Goal: Task Accomplishment & Management: Use online tool/utility

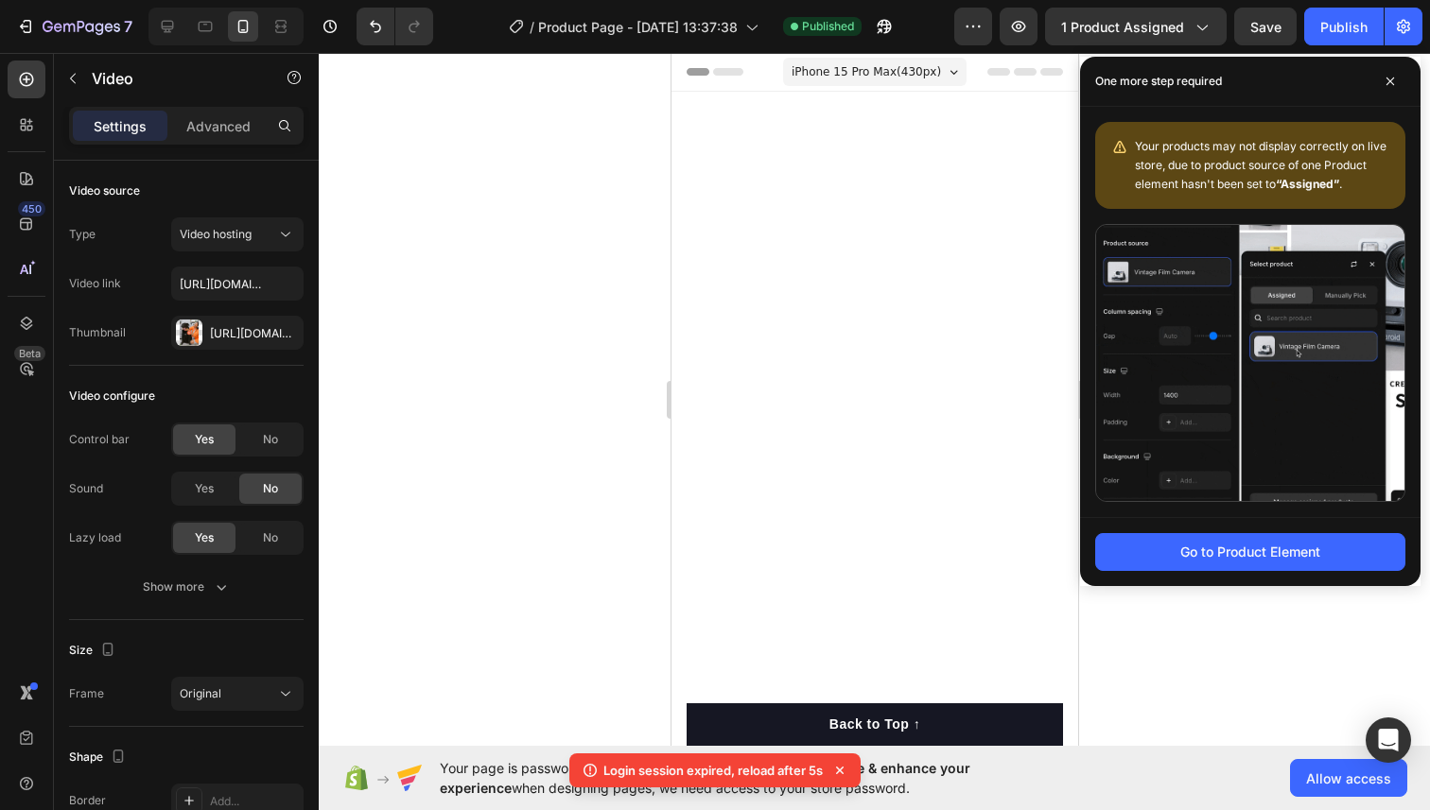
scroll to position [1794, 0]
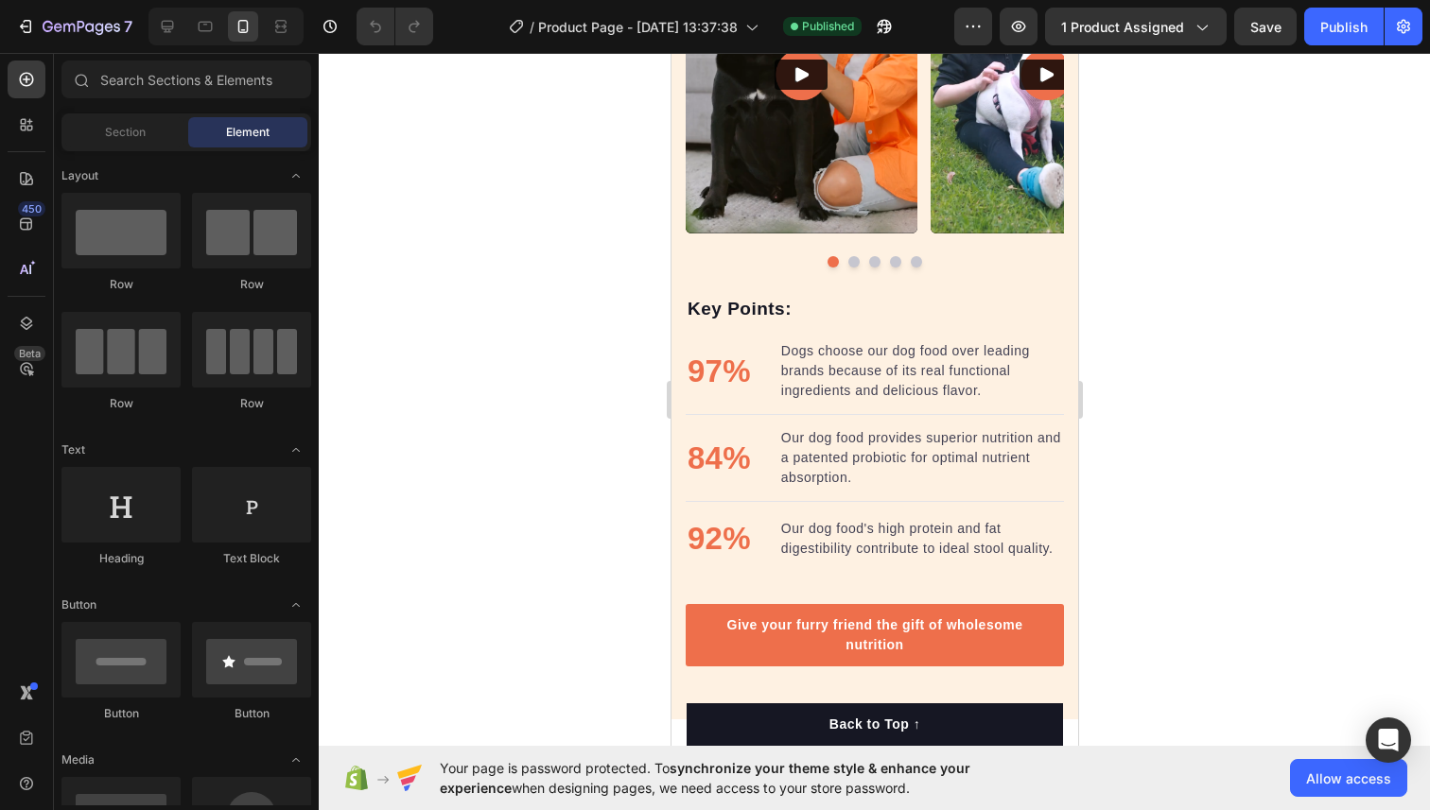
scroll to position [1942, 0]
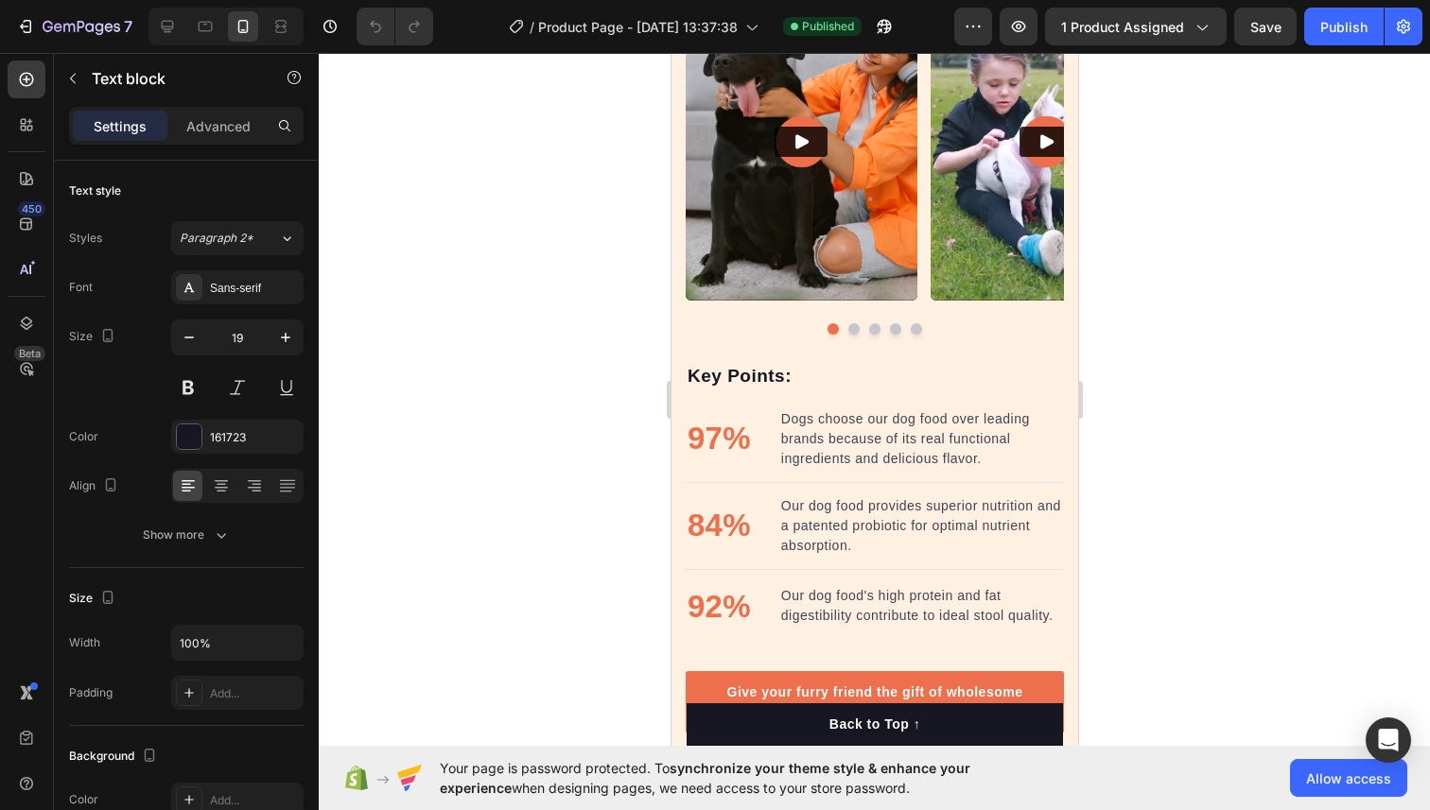
click at [738, 379] on p "Key Points:" at bounding box center [873, 376] width 374 height 27
click at [837, 341] on icon at bounding box center [833, 343] width 12 height 13
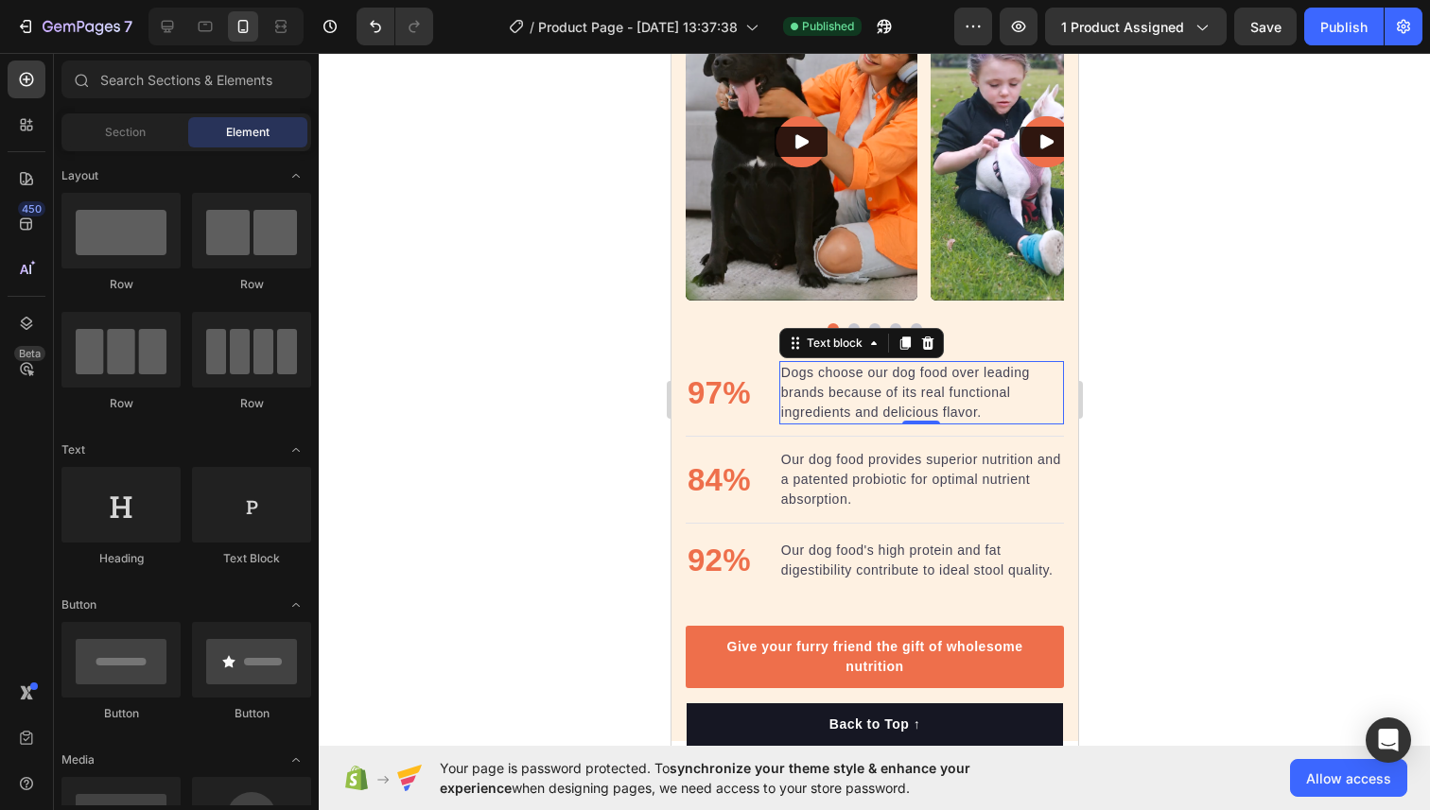
click at [796, 385] on p "Dogs choose our dog food over leading brands because of its real functional ing…" at bounding box center [920, 393] width 281 height 60
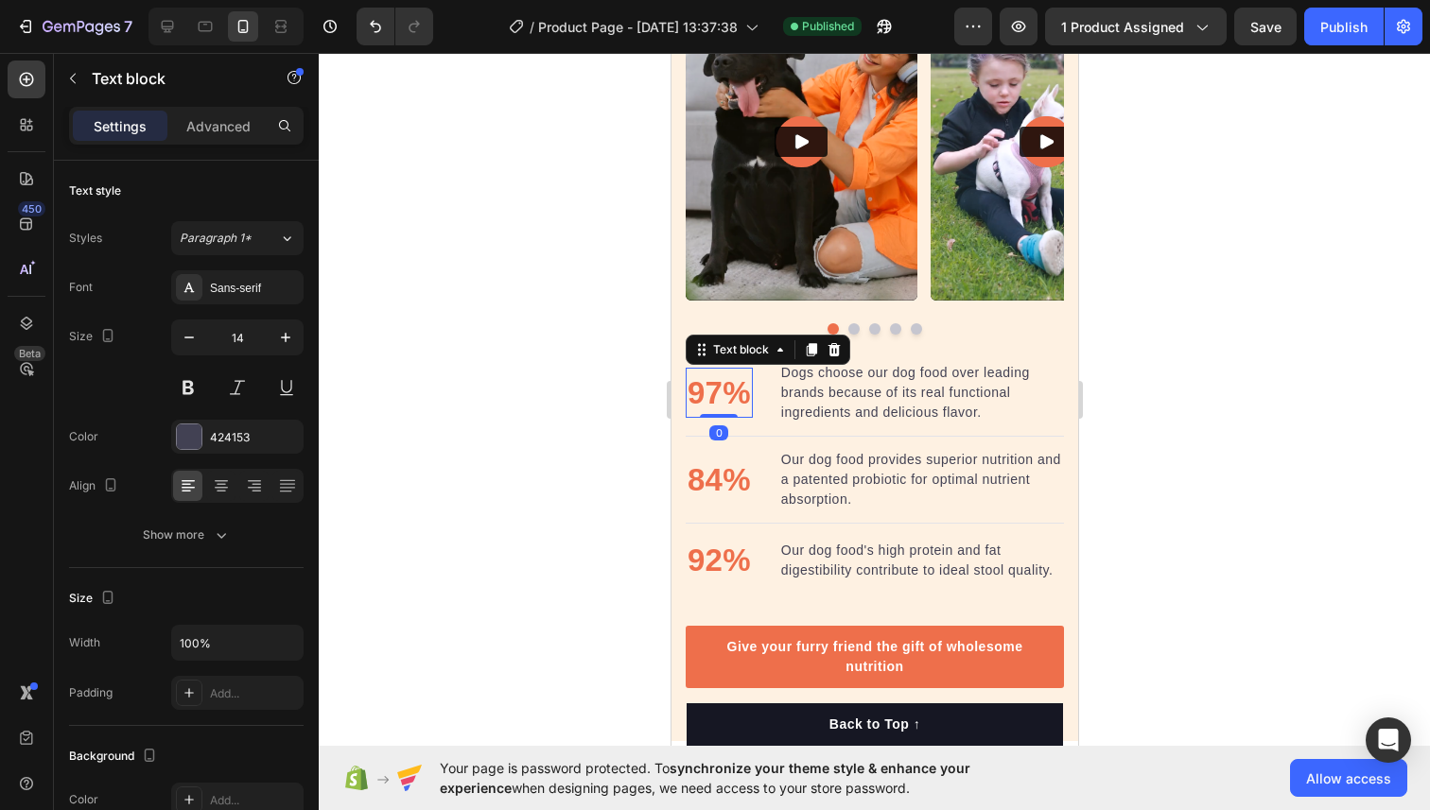
click at [733, 364] on div "Text block" at bounding box center [767, 350] width 165 height 30
click at [835, 349] on icon at bounding box center [833, 349] width 12 height 13
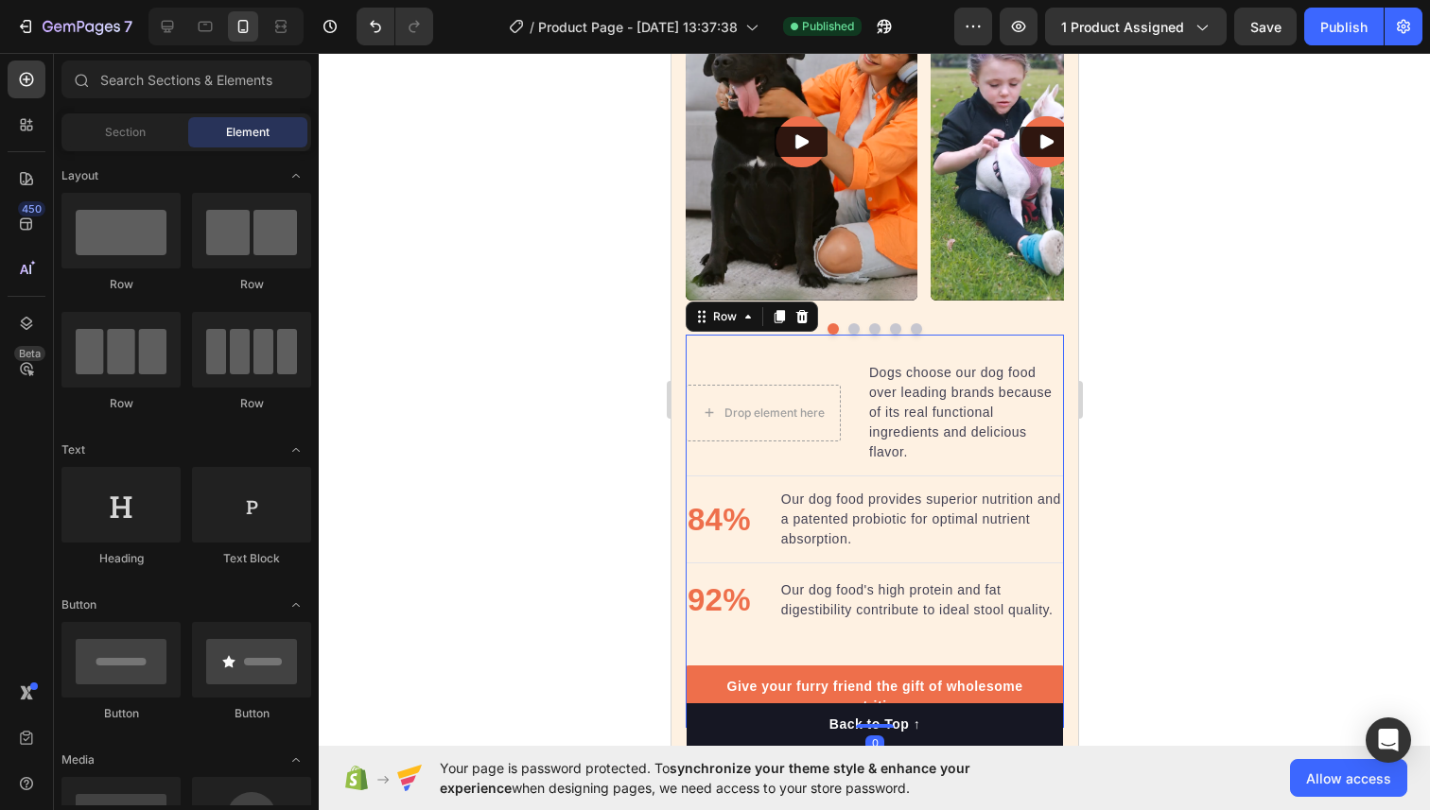
click at [737, 357] on div "Drop element here Dogs choose our dog food over leading brands because of its r…" at bounding box center [874, 531] width 378 height 393
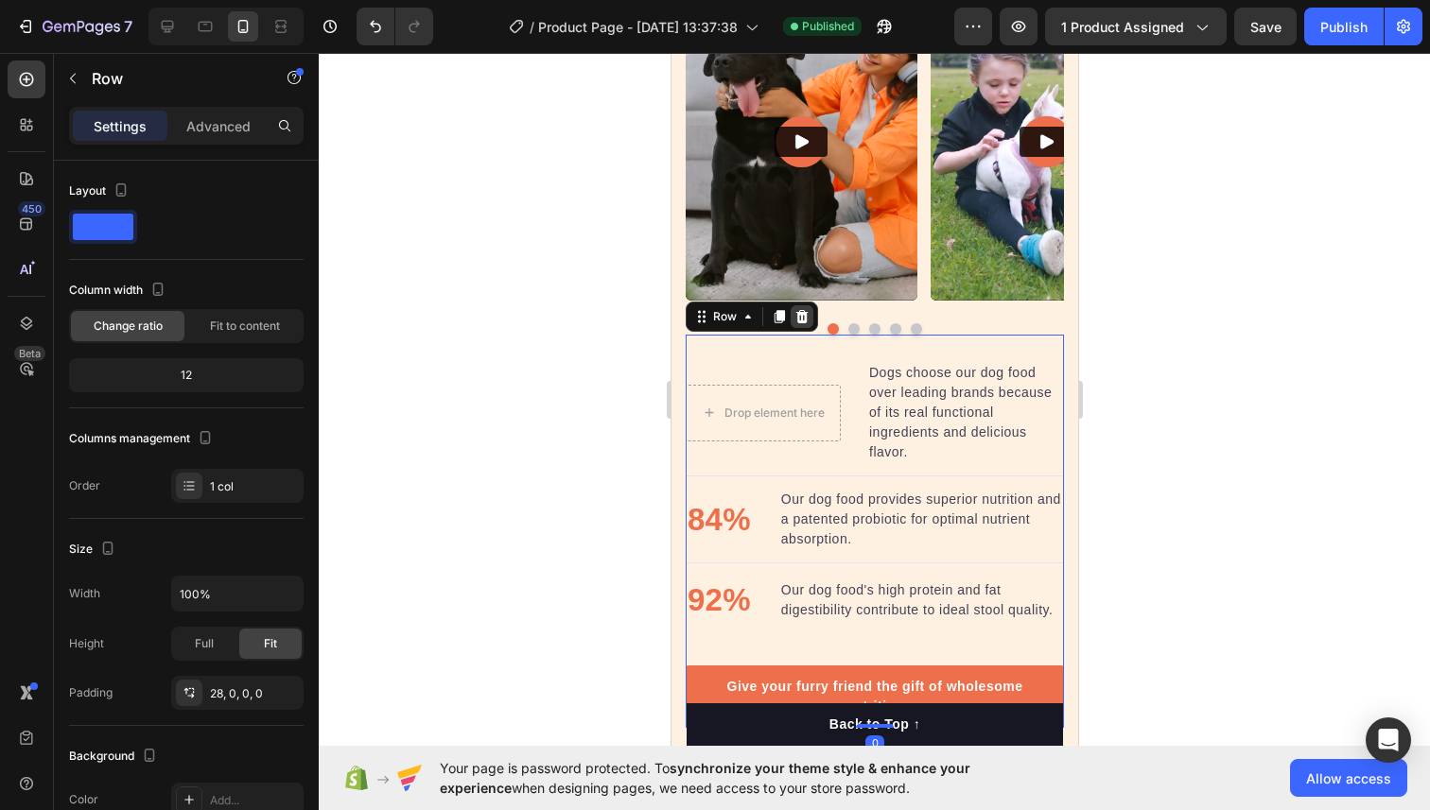
click at [796, 321] on icon at bounding box center [801, 316] width 12 height 13
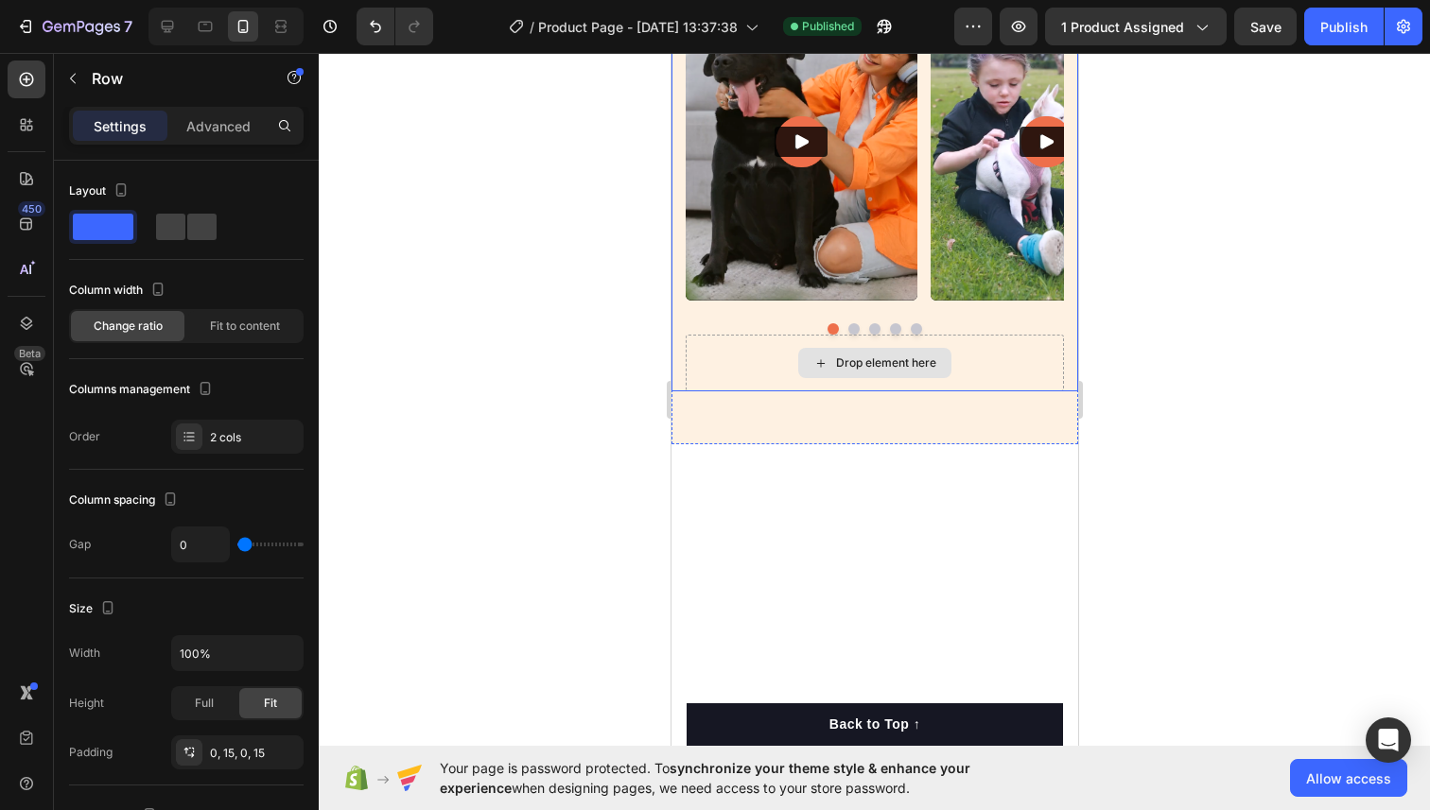
click at [749, 374] on div "Drop element here" at bounding box center [874, 363] width 378 height 57
click at [795, 421] on div "Drop element here See how our costumers enjoy engraving Heading Video Video Vid…" at bounding box center [873, 164] width 407 height 561
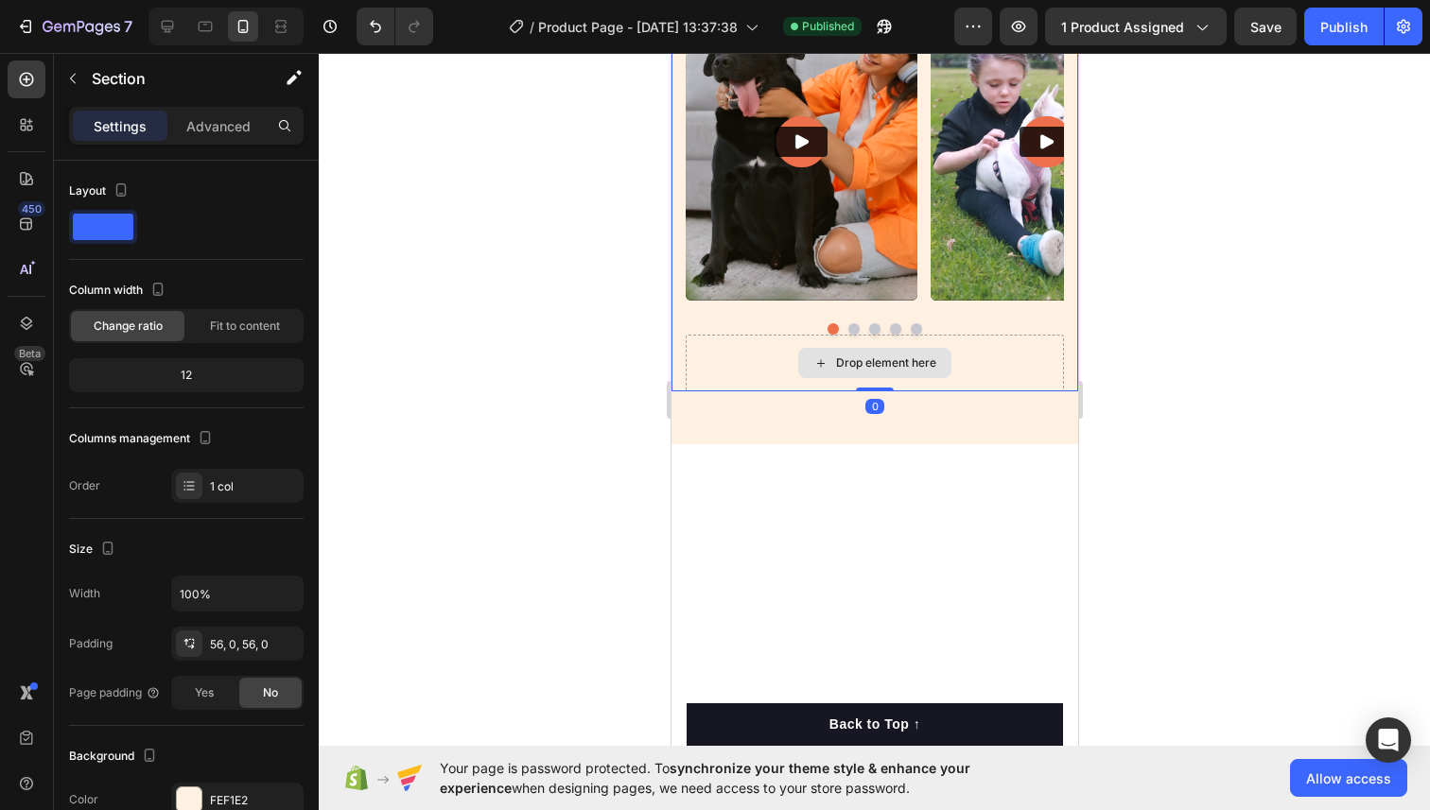
click at [802, 381] on div "Drop element here" at bounding box center [874, 363] width 378 height 57
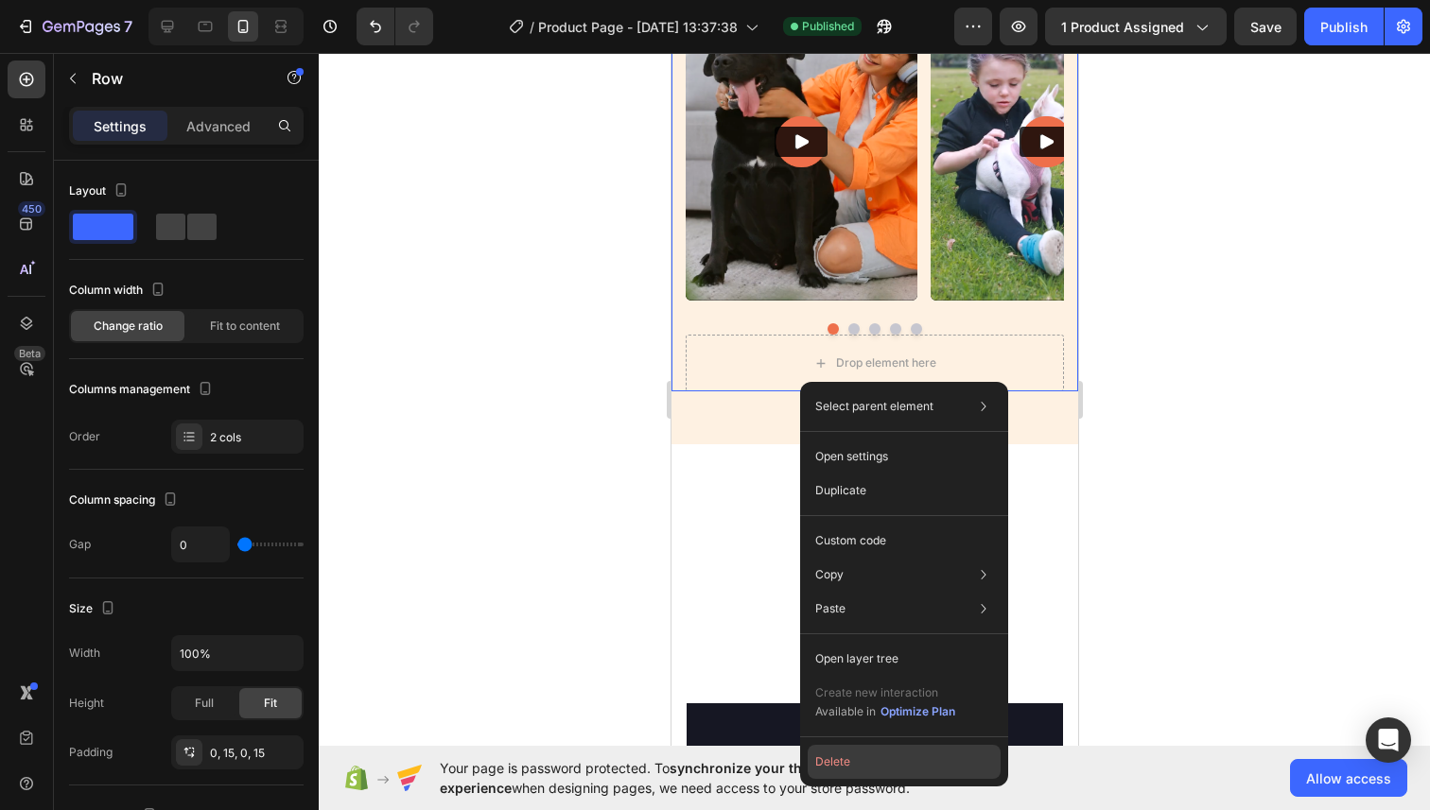
click at [896, 774] on button "Delete" at bounding box center [903, 762] width 193 height 34
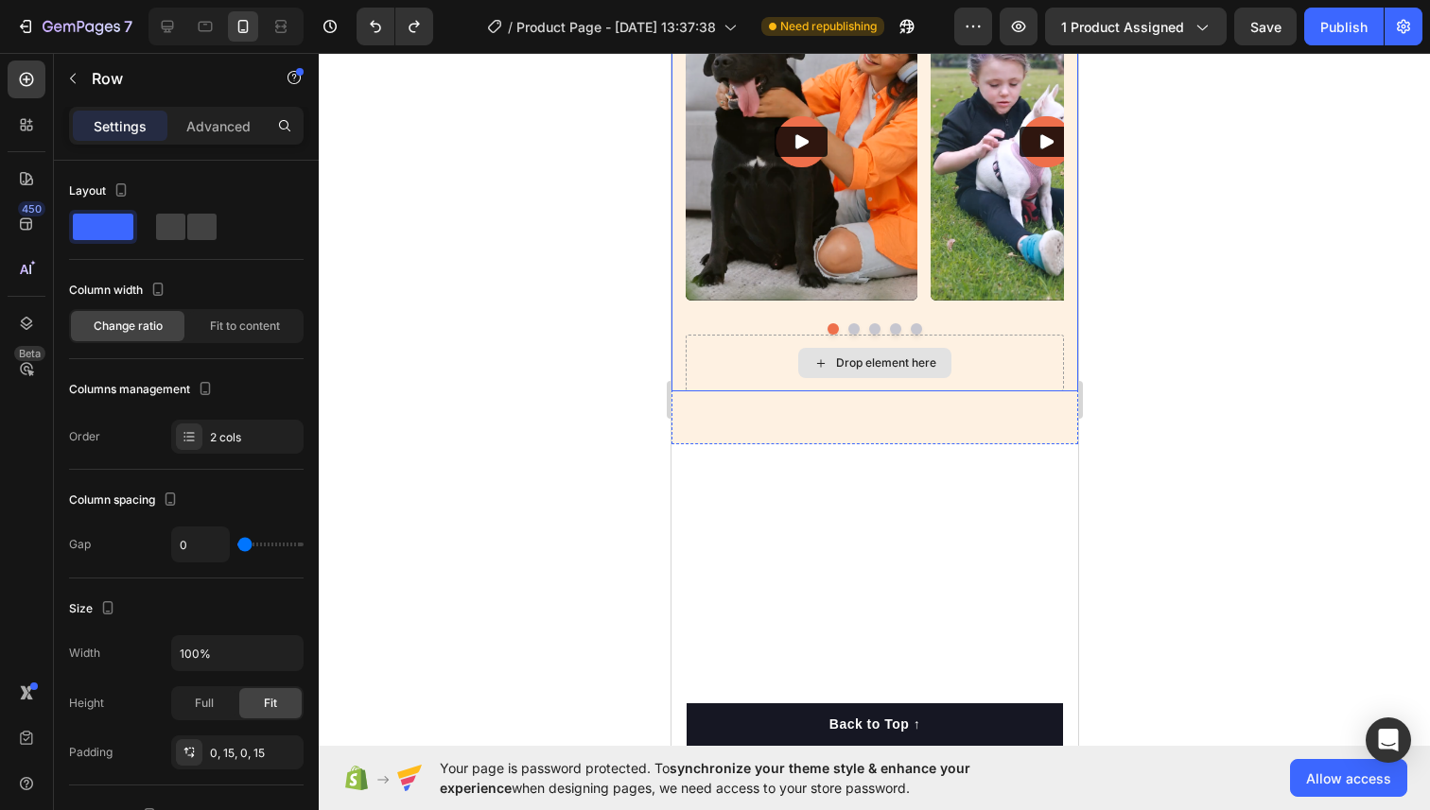
click at [793, 364] on div "Drop element here" at bounding box center [874, 363] width 378 height 57
click at [790, 428] on div "Drop element here See how our costumers enjoy engraving Heading Video Video Vid…" at bounding box center [873, 164] width 407 height 561
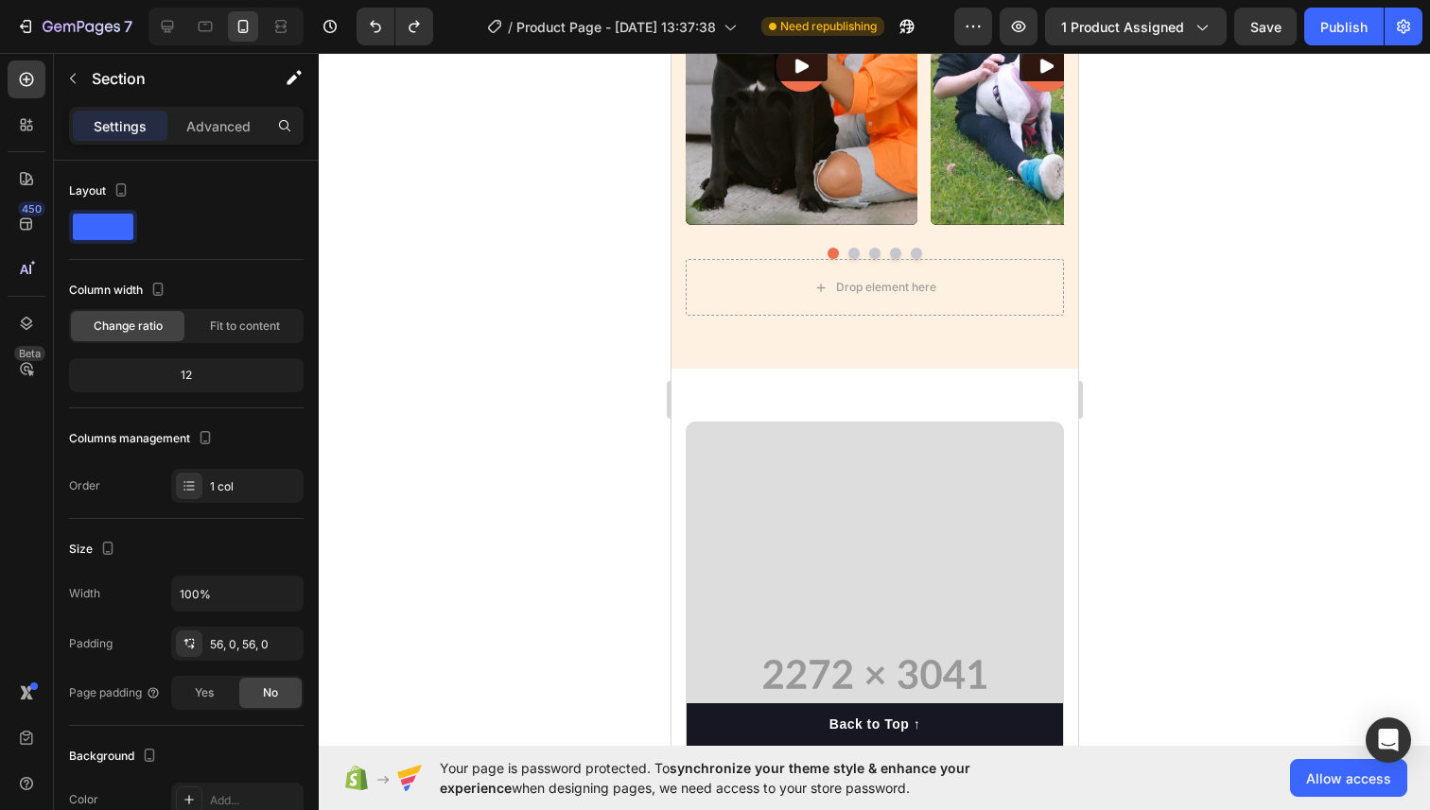
scroll to position [2021, 0]
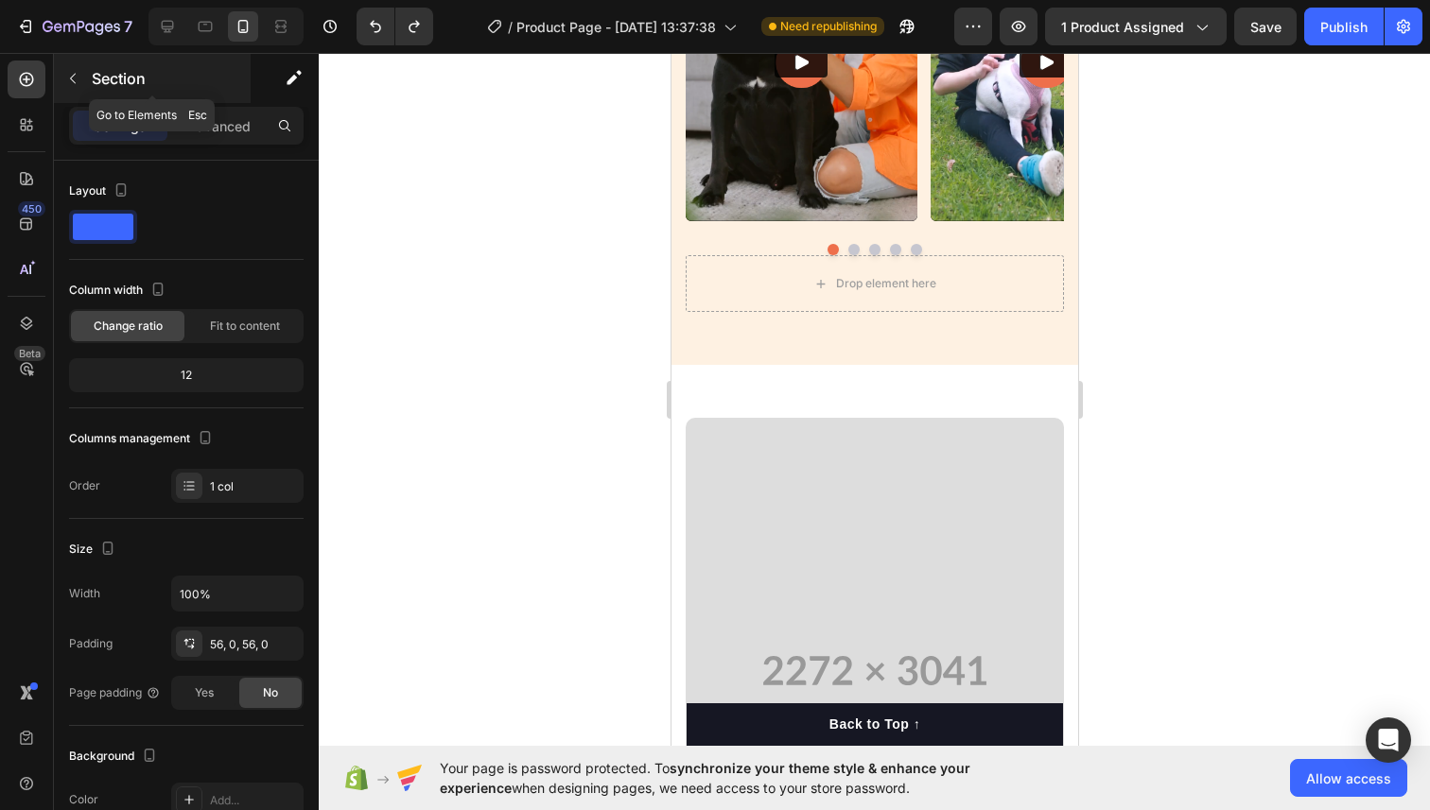
click at [77, 81] on icon "button" at bounding box center [72, 78] width 15 height 15
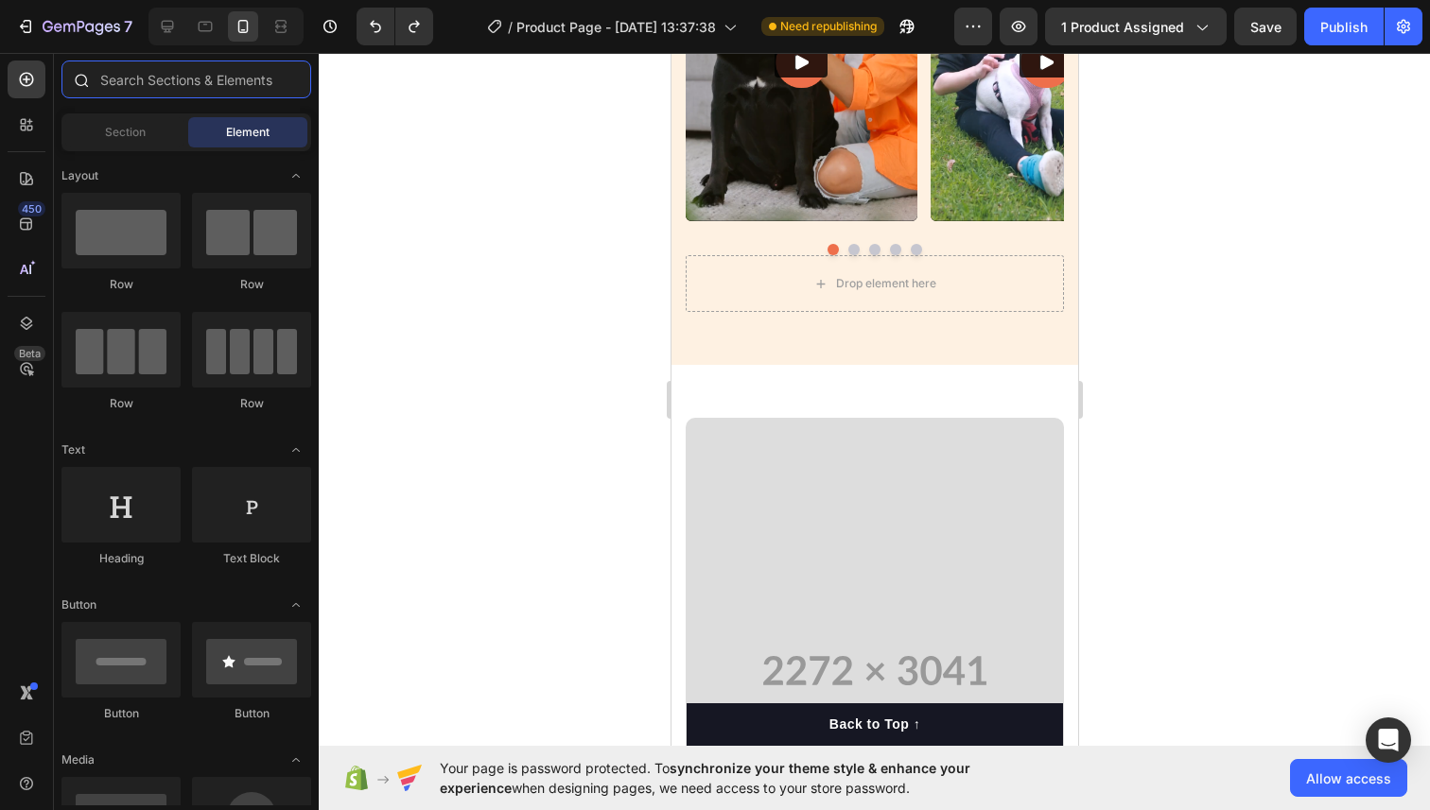
click at [126, 95] on input "text" at bounding box center [186, 80] width 250 height 38
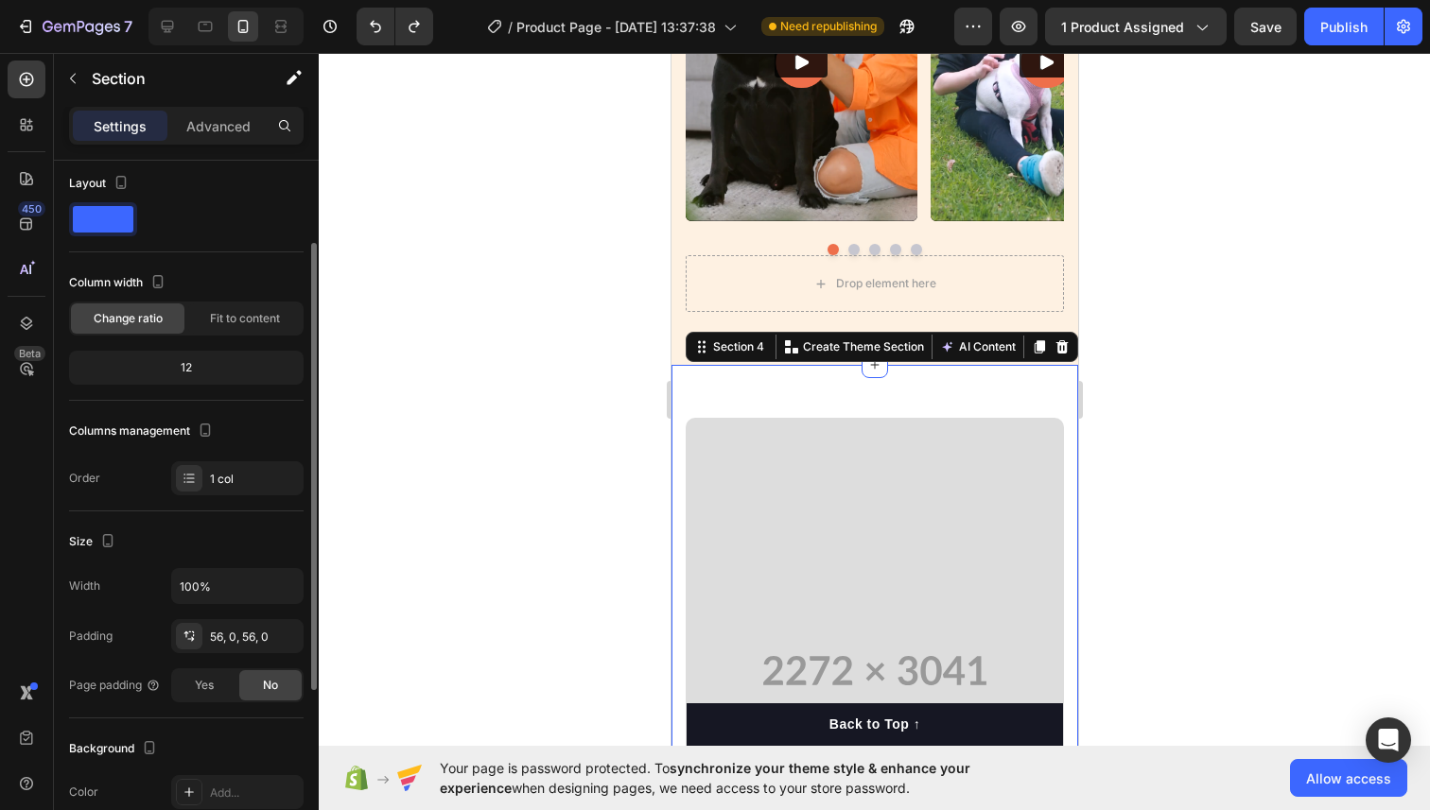
scroll to position [0, 0]
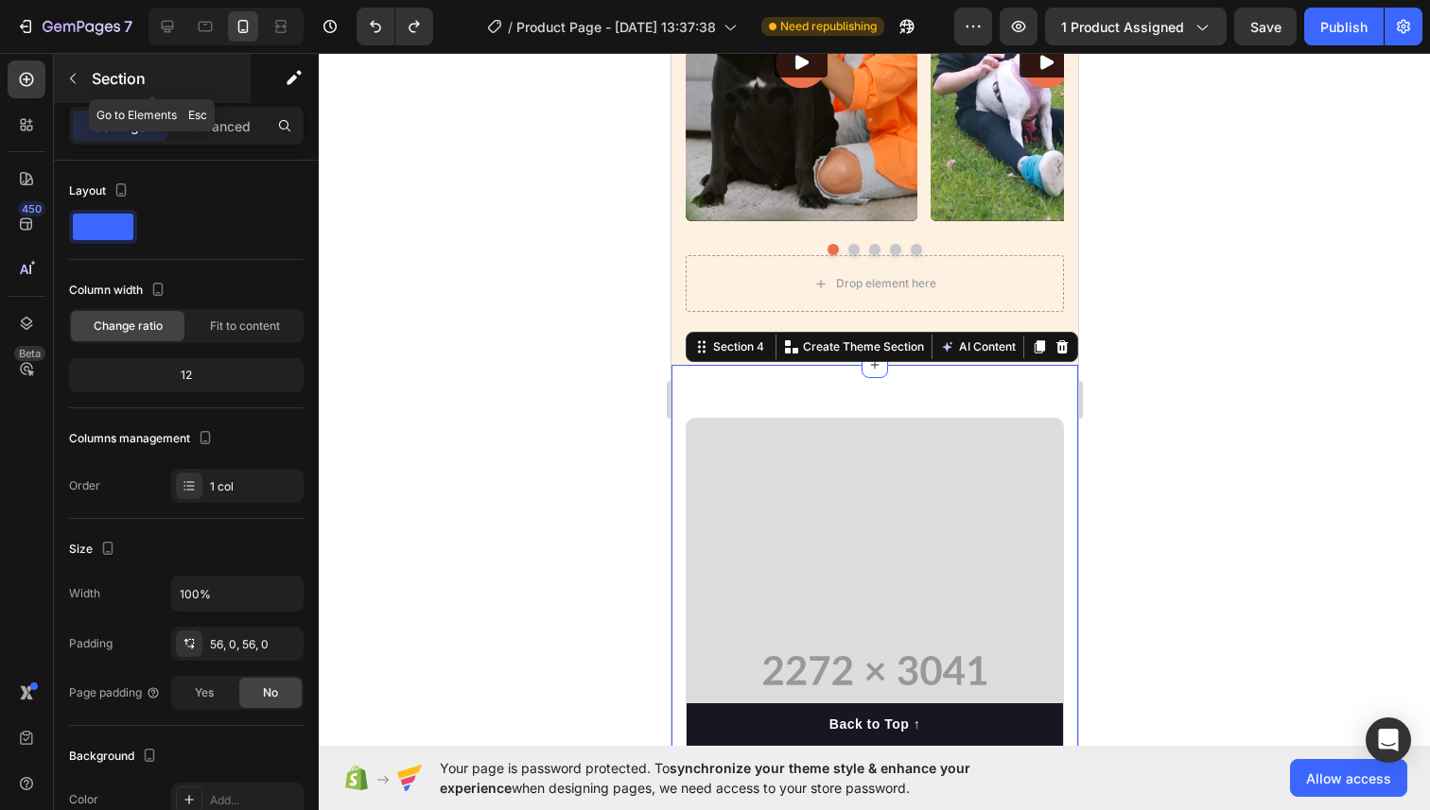
click at [80, 83] on button "button" at bounding box center [73, 78] width 30 height 30
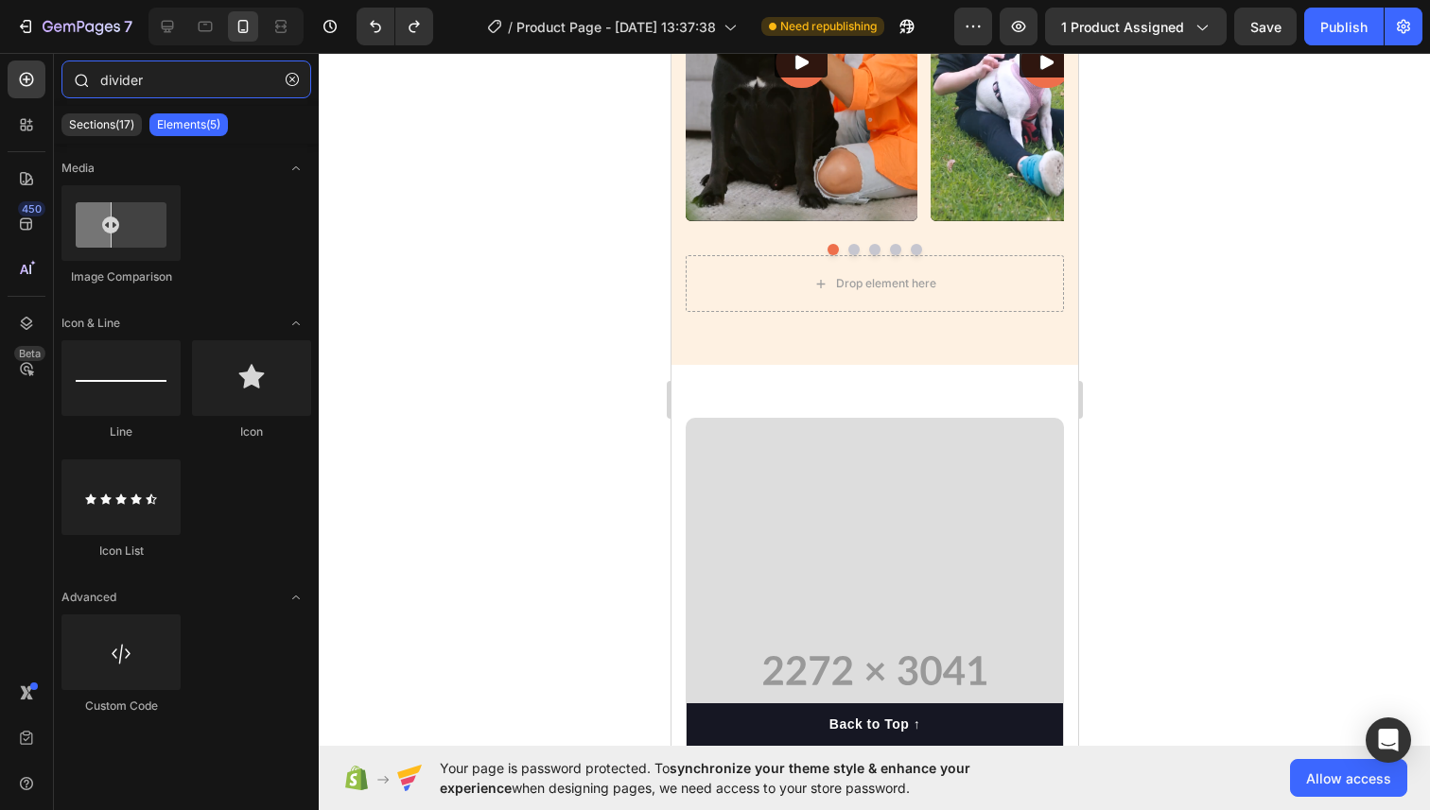
click at [168, 79] on input "divider" at bounding box center [186, 80] width 250 height 38
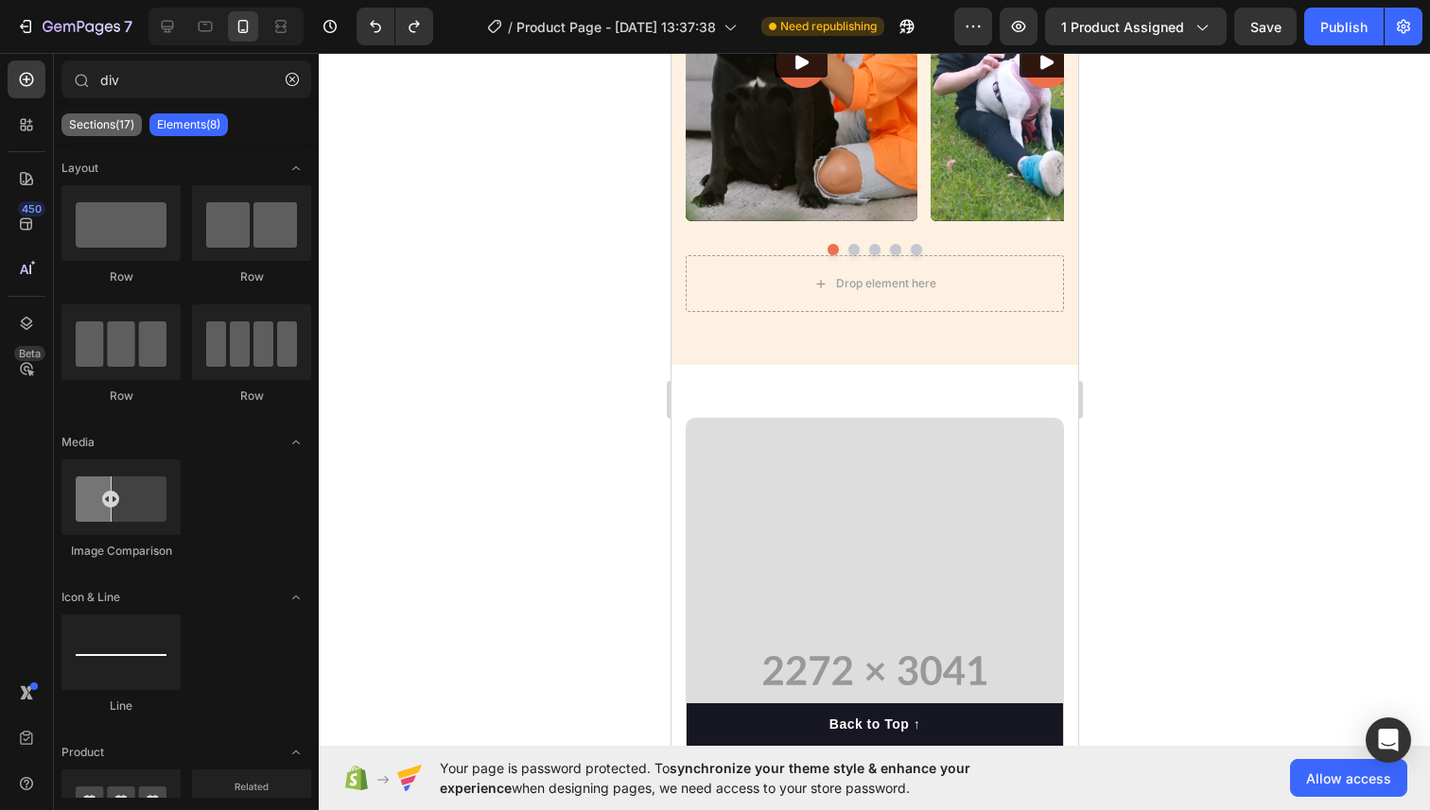
click at [138, 128] on div "Sections(17)" at bounding box center [101, 124] width 80 height 23
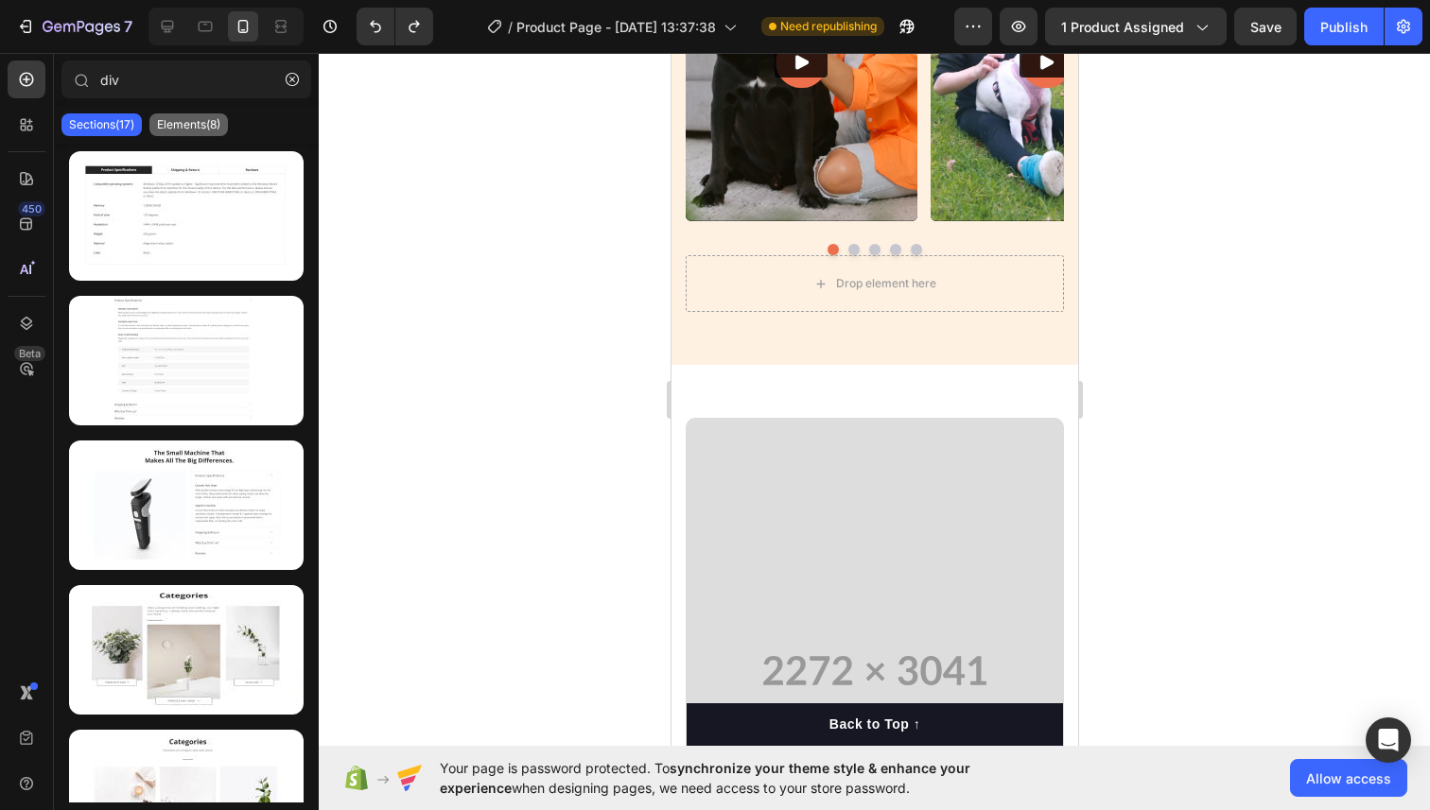
click at [167, 125] on p "Elements(8)" at bounding box center [188, 124] width 63 height 15
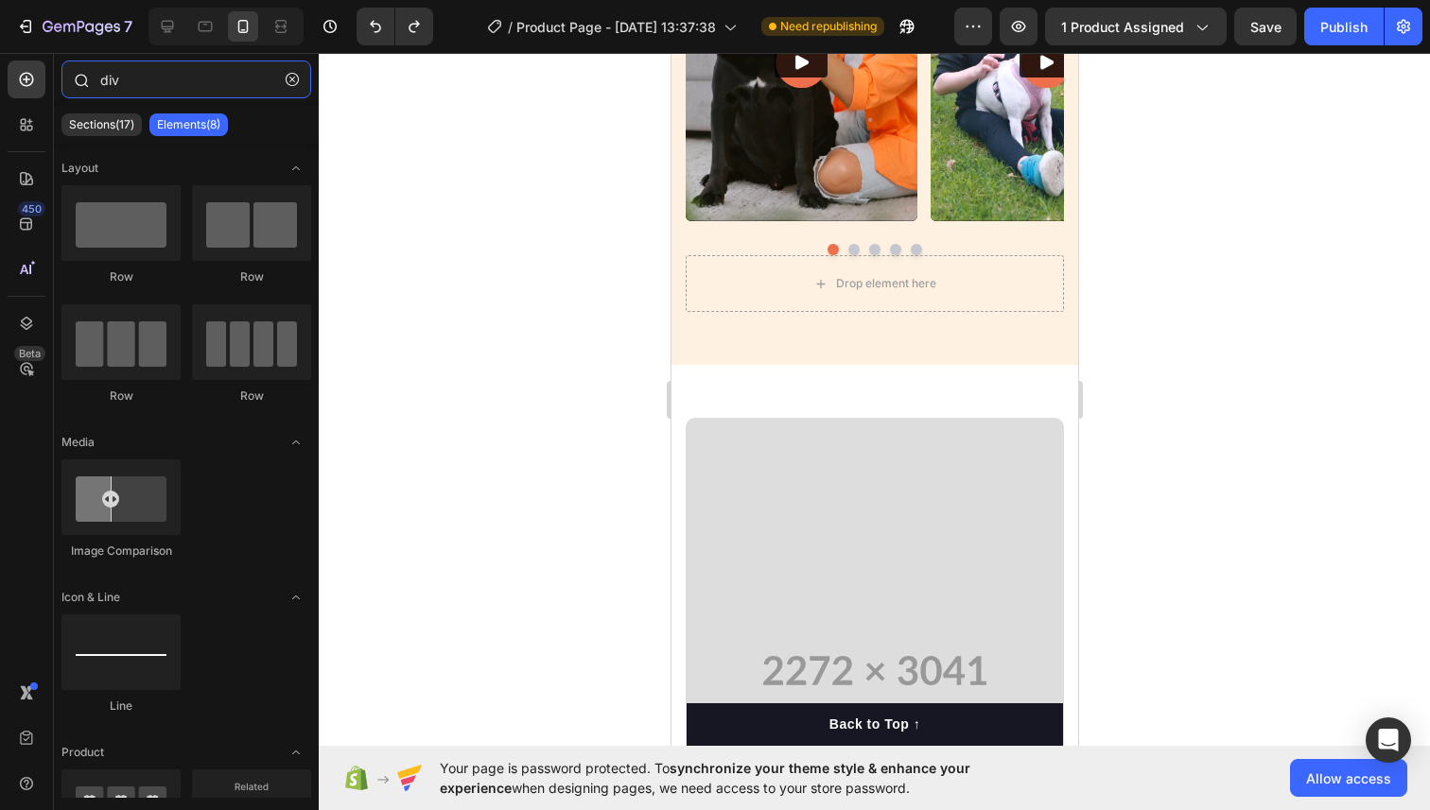
click at [150, 88] on input "div" at bounding box center [186, 80] width 250 height 38
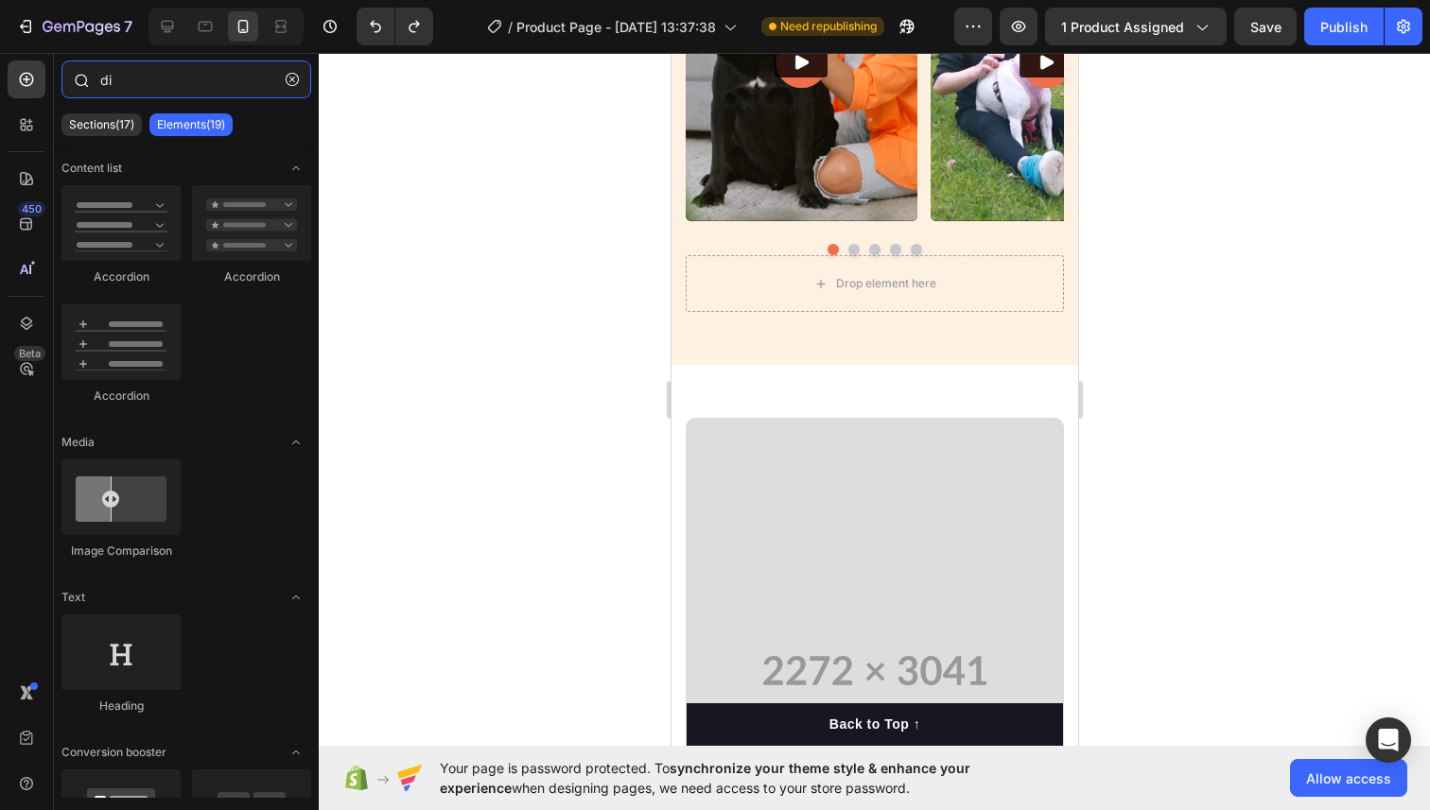
type input "d"
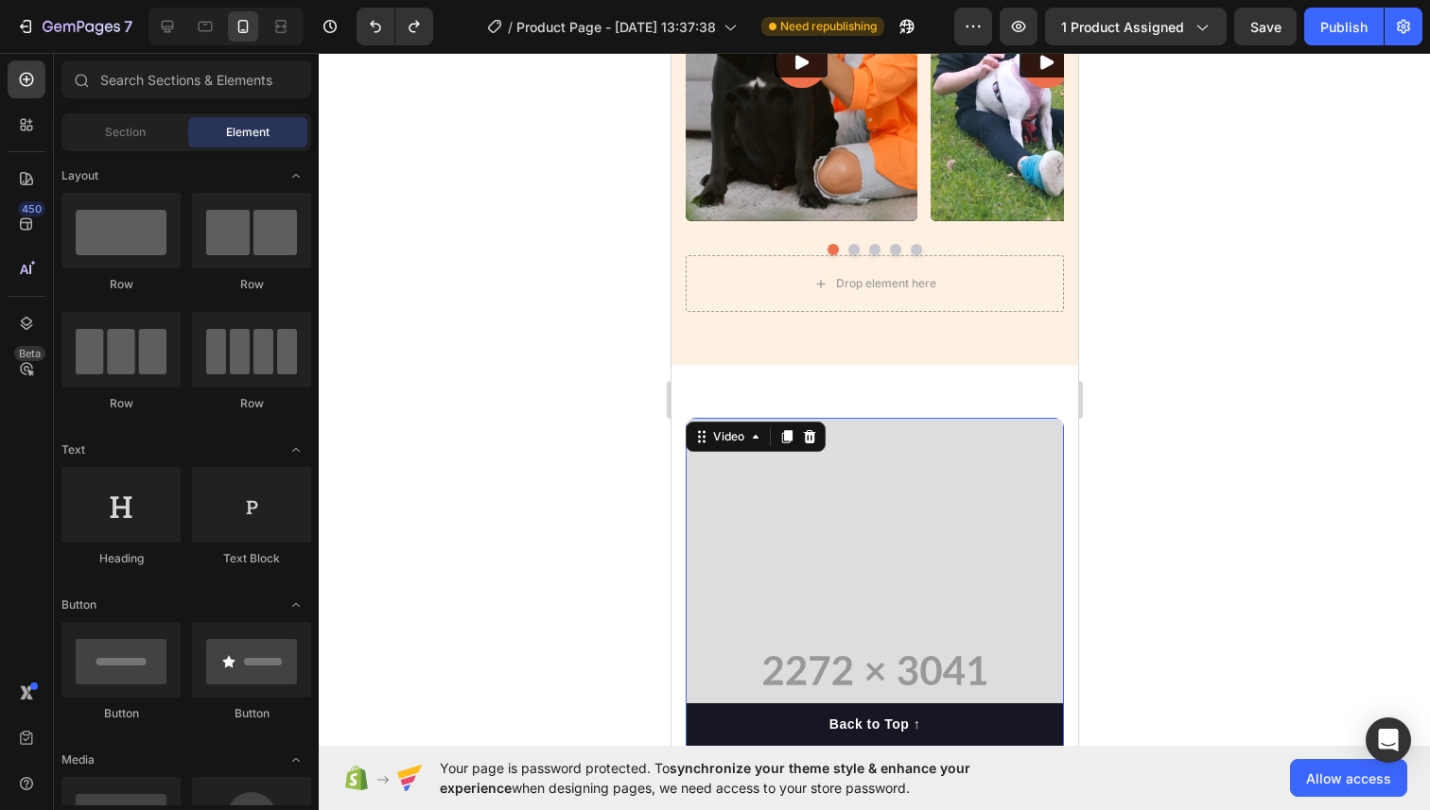
click at [841, 477] on video at bounding box center [874, 671] width 378 height 506
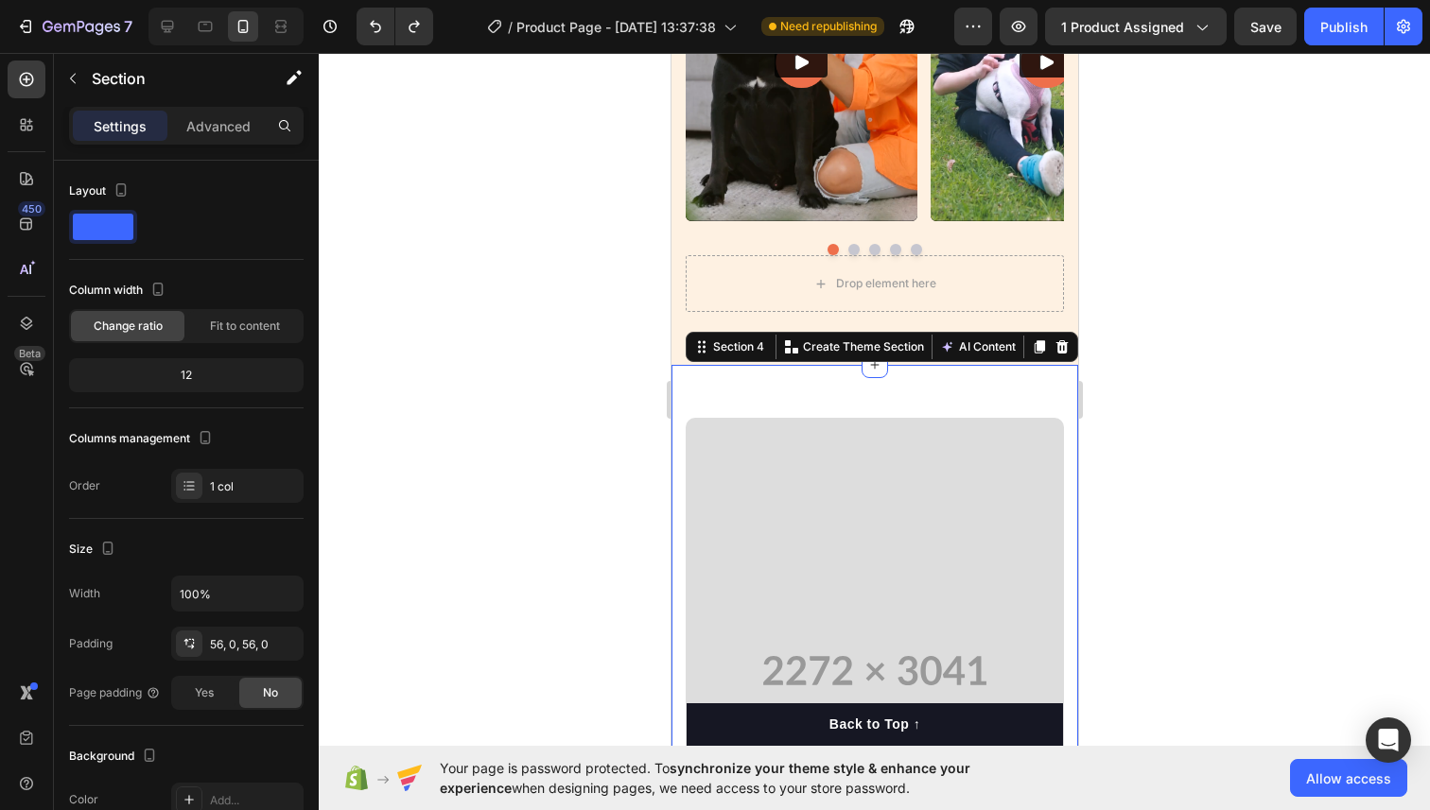
click at [113, 238] on span at bounding box center [103, 227] width 61 height 26
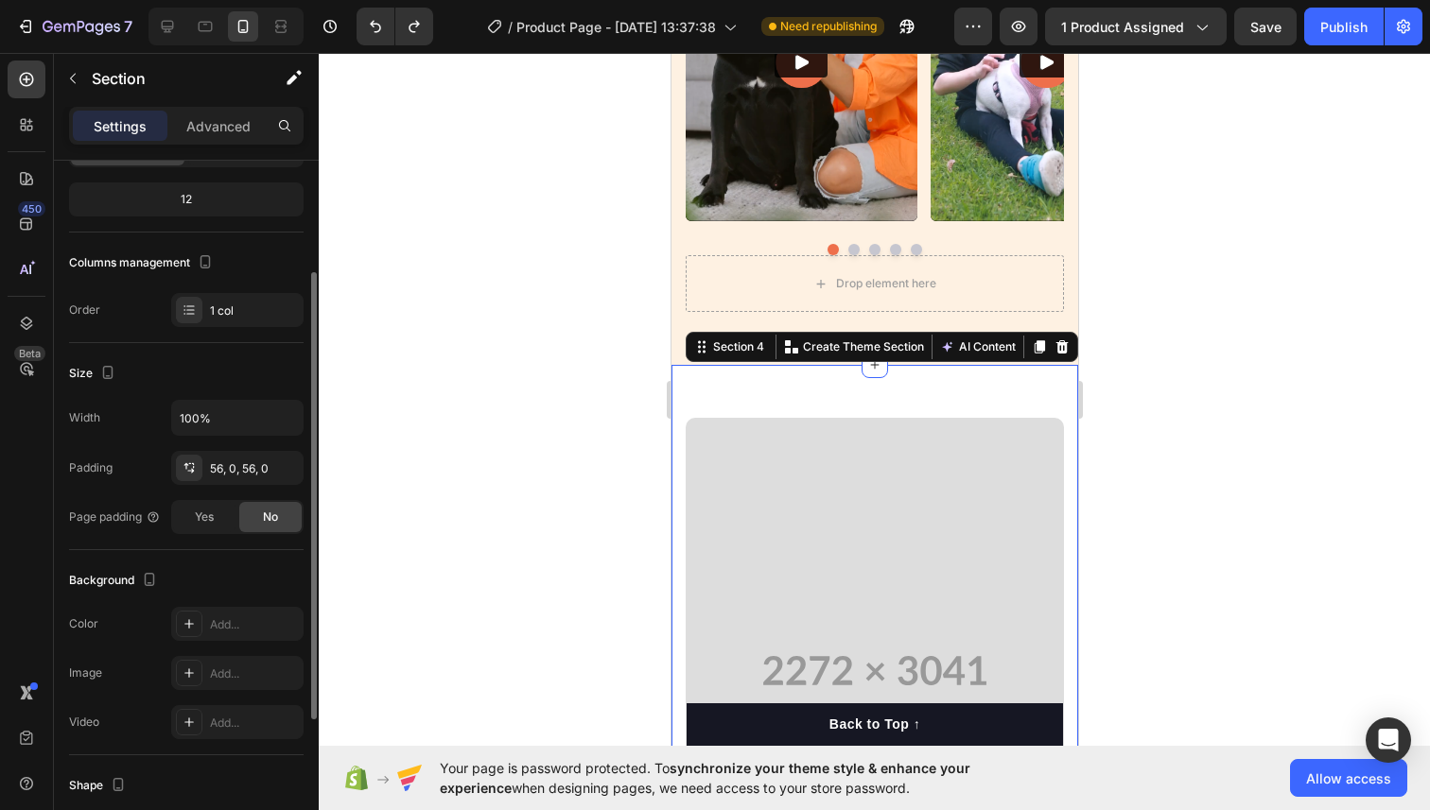
scroll to position [401, 0]
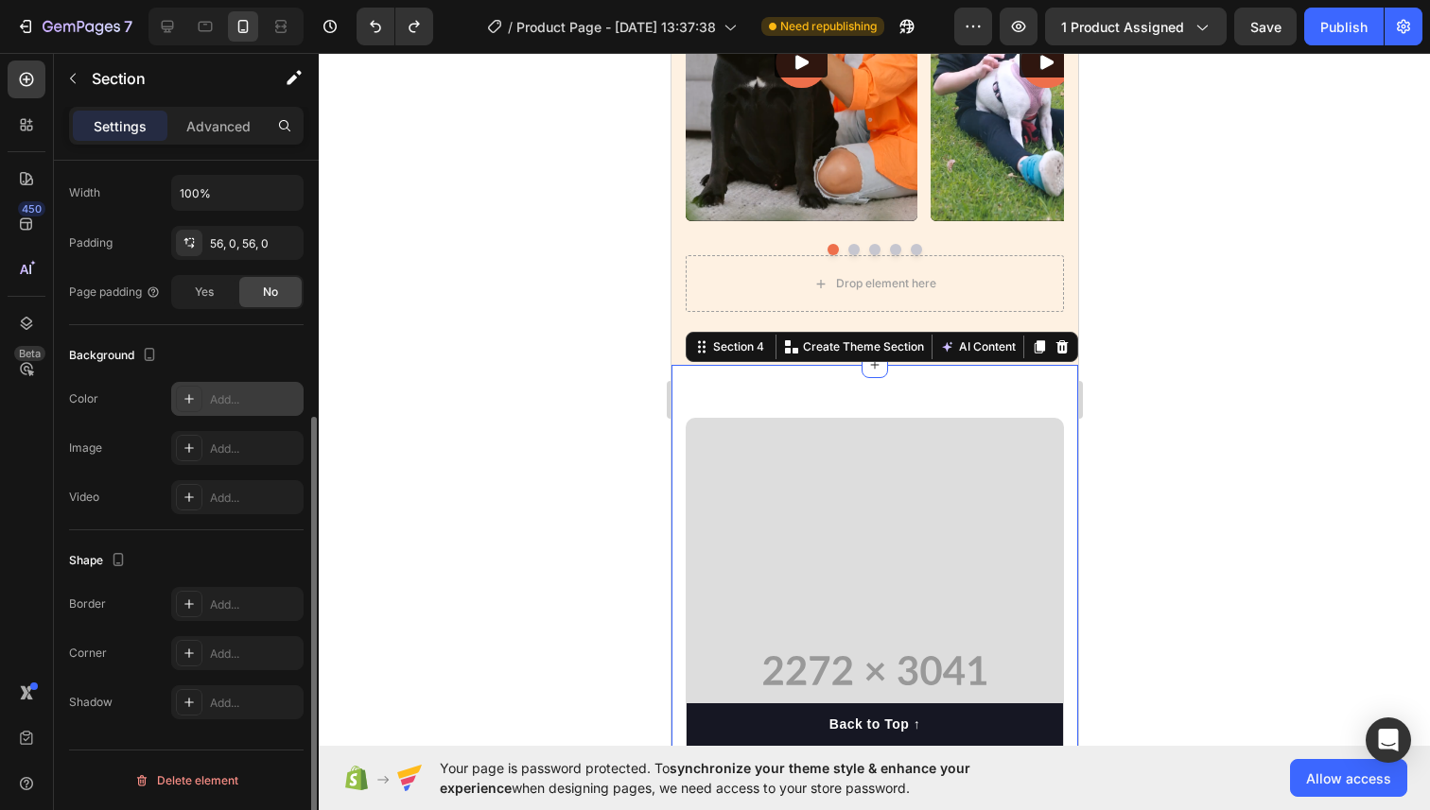
click at [224, 407] on div "Add..." at bounding box center [254, 399] width 89 height 17
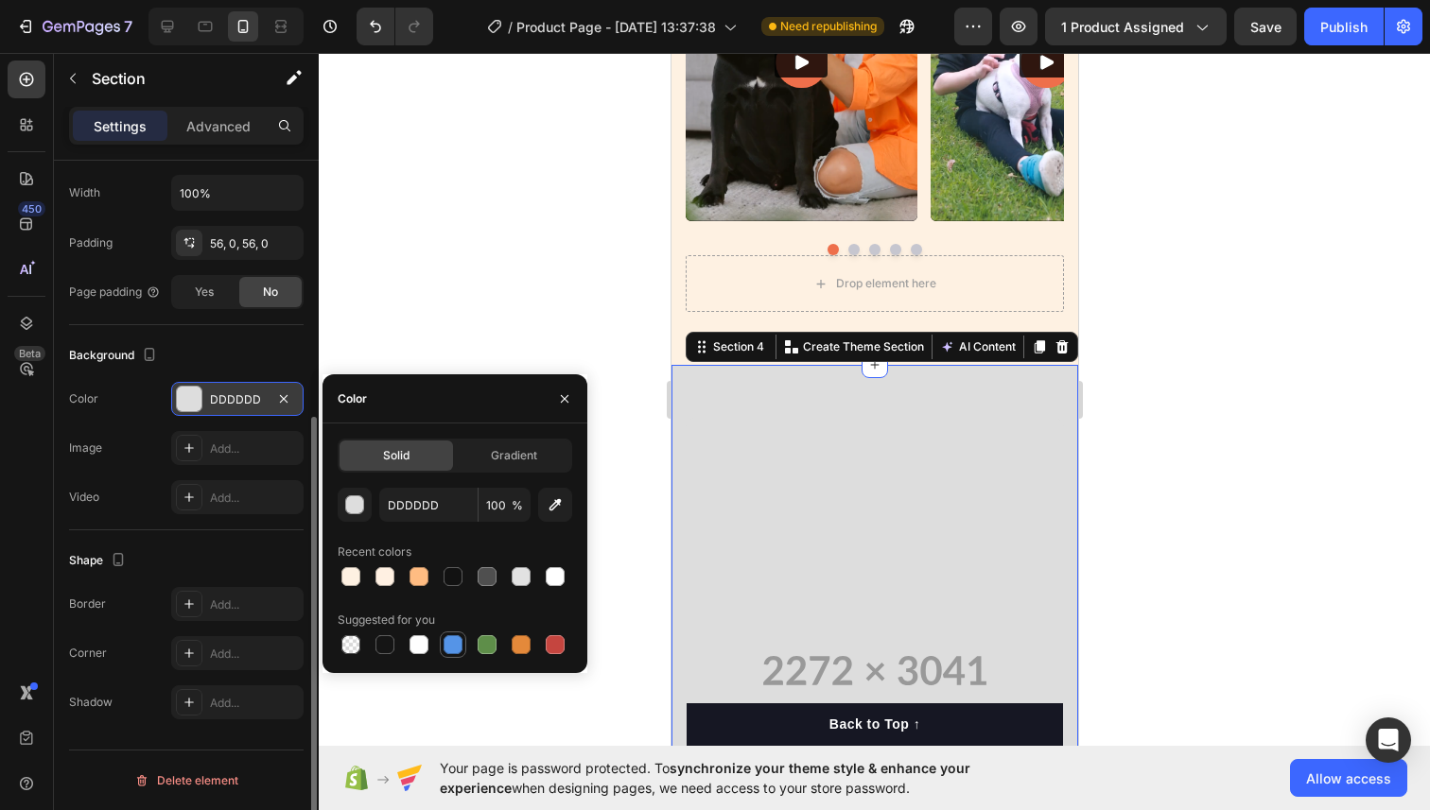
click at [447, 638] on div at bounding box center [452, 644] width 19 height 19
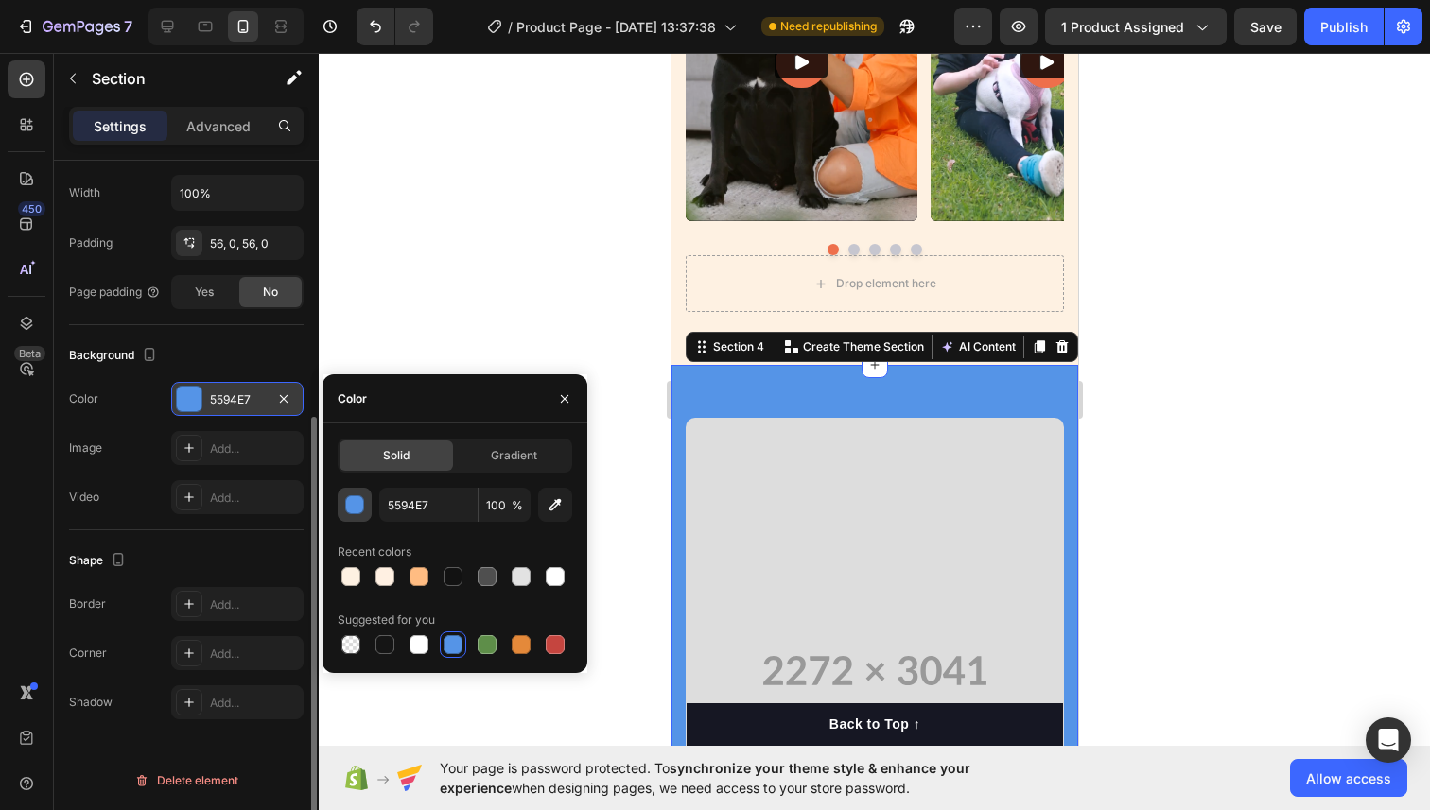
click at [362, 514] on button "button" at bounding box center [355, 505] width 34 height 34
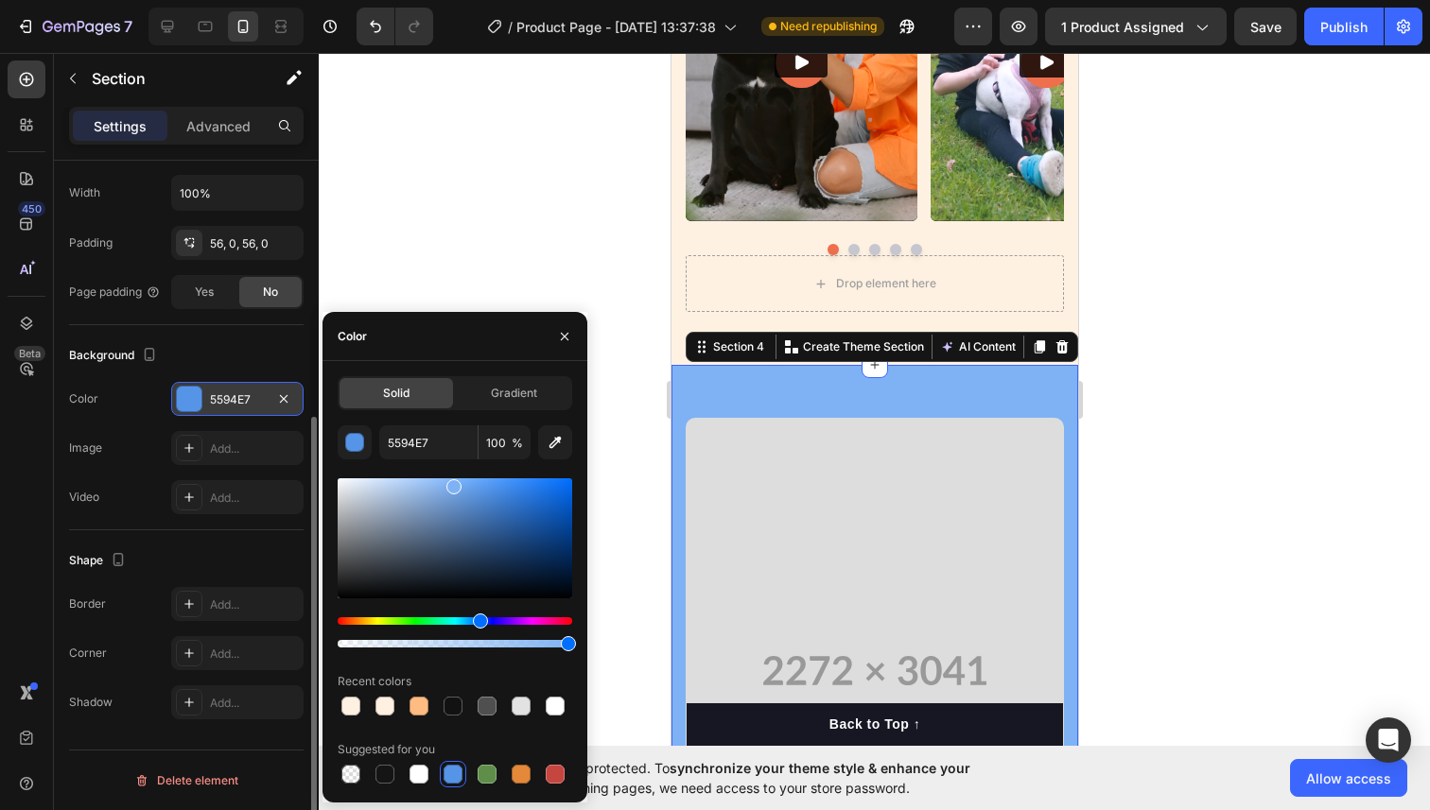
drag, startPoint x: 491, startPoint y: 498, endPoint x: 452, endPoint y: 482, distance: 42.0
click at [452, 482] on div at bounding box center [453, 486] width 15 height 15
drag, startPoint x: 453, startPoint y: 487, endPoint x: 439, endPoint y: 484, distance: 14.5
click at [439, 484] on div at bounding box center [441, 489] width 15 height 15
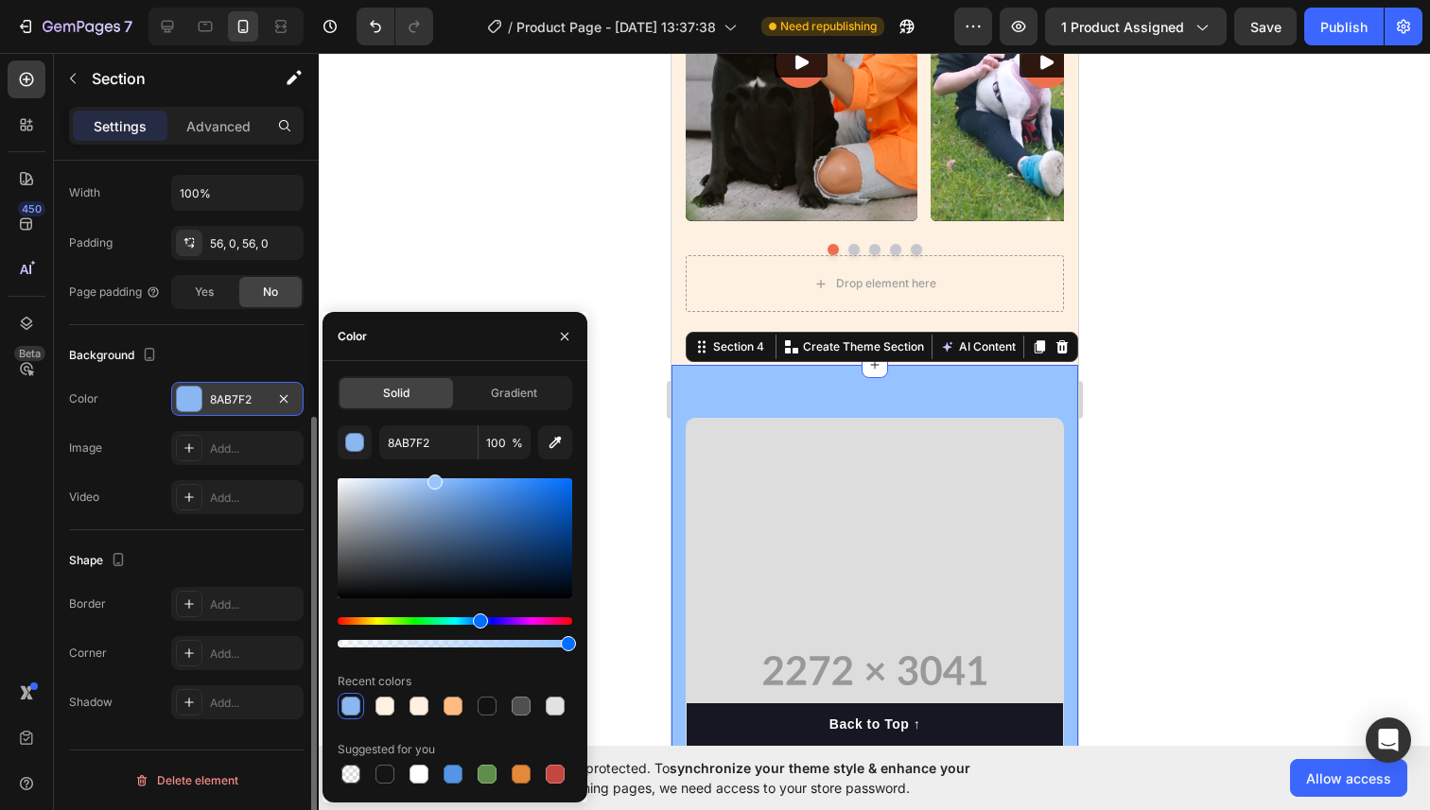
drag, startPoint x: 439, startPoint y: 487, endPoint x: 433, endPoint y: 469, distance: 18.8
click at [433, 469] on div "8AB7F2 100 % Recent colors Suggested for you" at bounding box center [455, 606] width 234 height 362
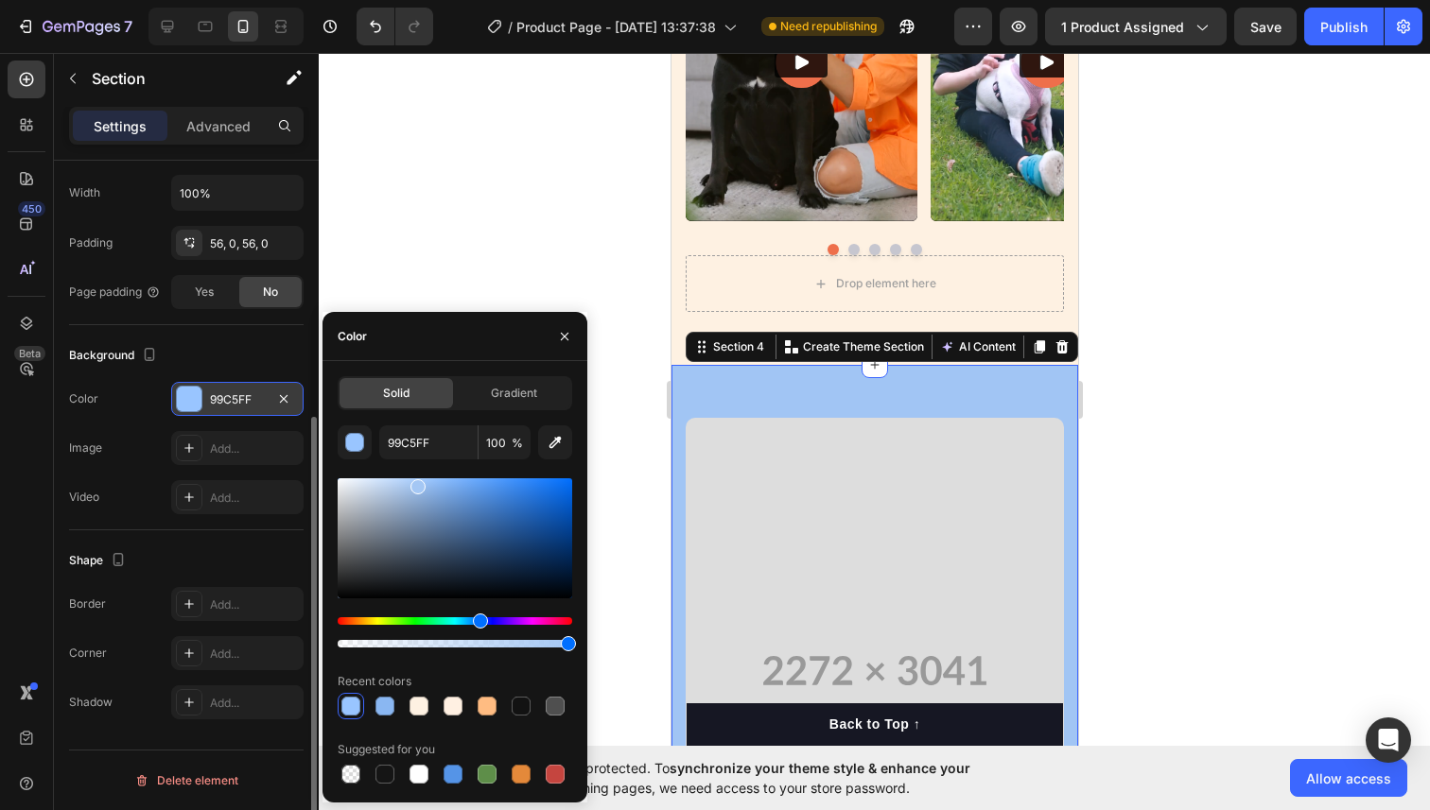
drag, startPoint x: 431, startPoint y: 485, endPoint x: 415, endPoint y: 482, distance: 16.3
click at [415, 482] on div at bounding box center [417, 486] width 15 height 15
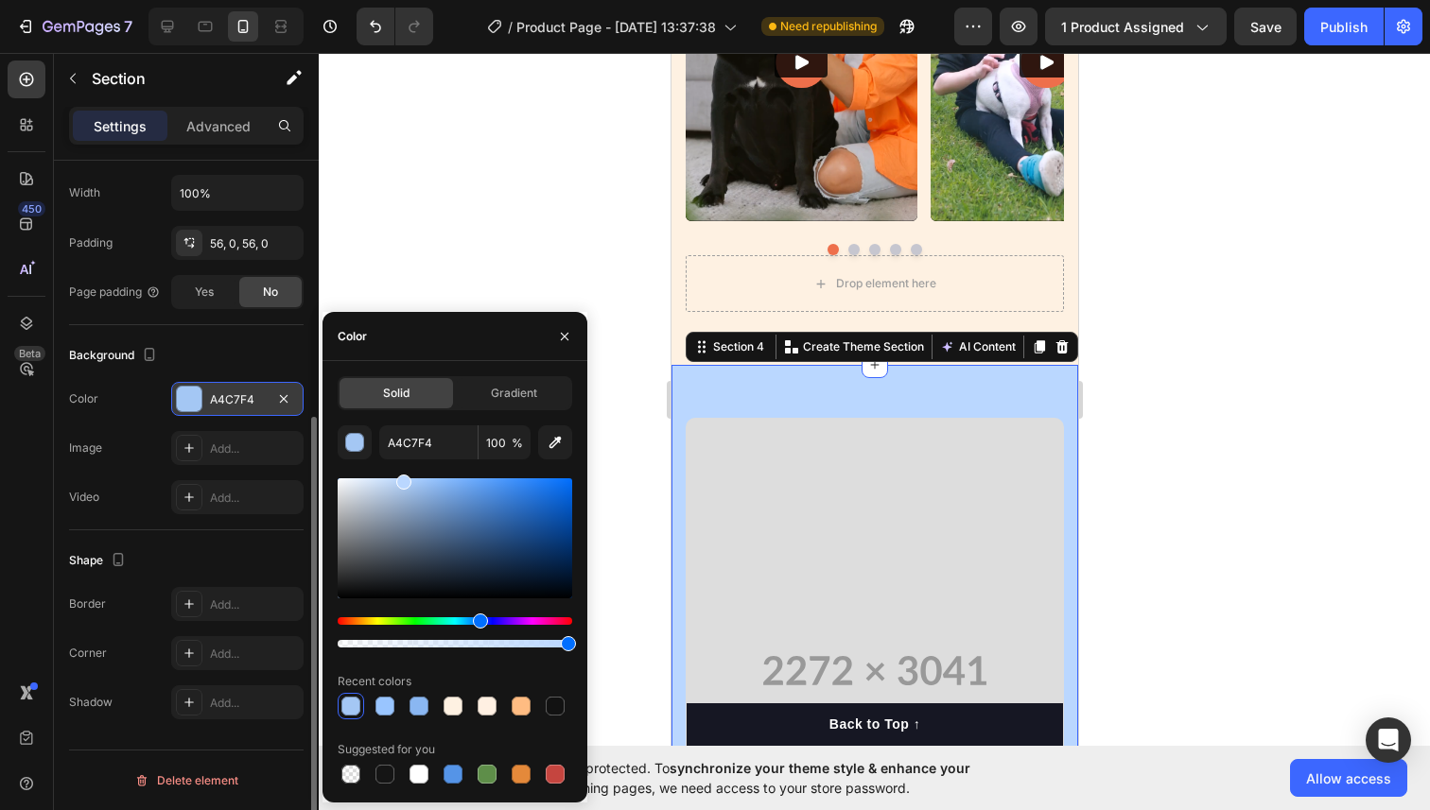
drag, startPoint x: 414, startPoint y: 486, endPoint x: 401, endPoint y: 471, distance: 20.1
click at [401, 471] on div "A4C7F4 100 % Recent colors Suggested for you" at bounding box center [455, 606] width 234 height 362
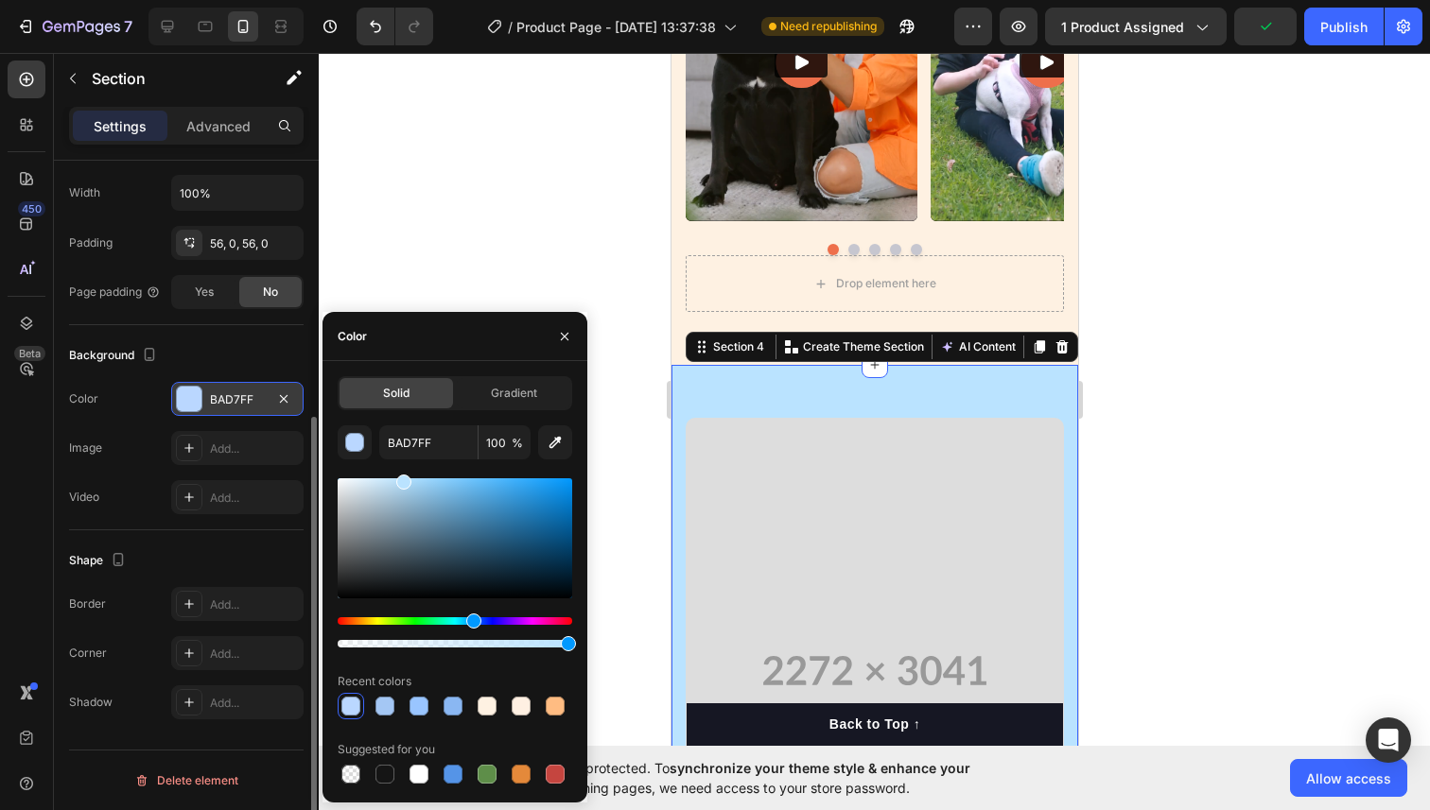
click at [471, 614] on div "Hue" at bounding box center [473, 621] width 15 height 15
click at [472, 616] on div "Hue" at bounding box center [474, 621] width 15 height 15
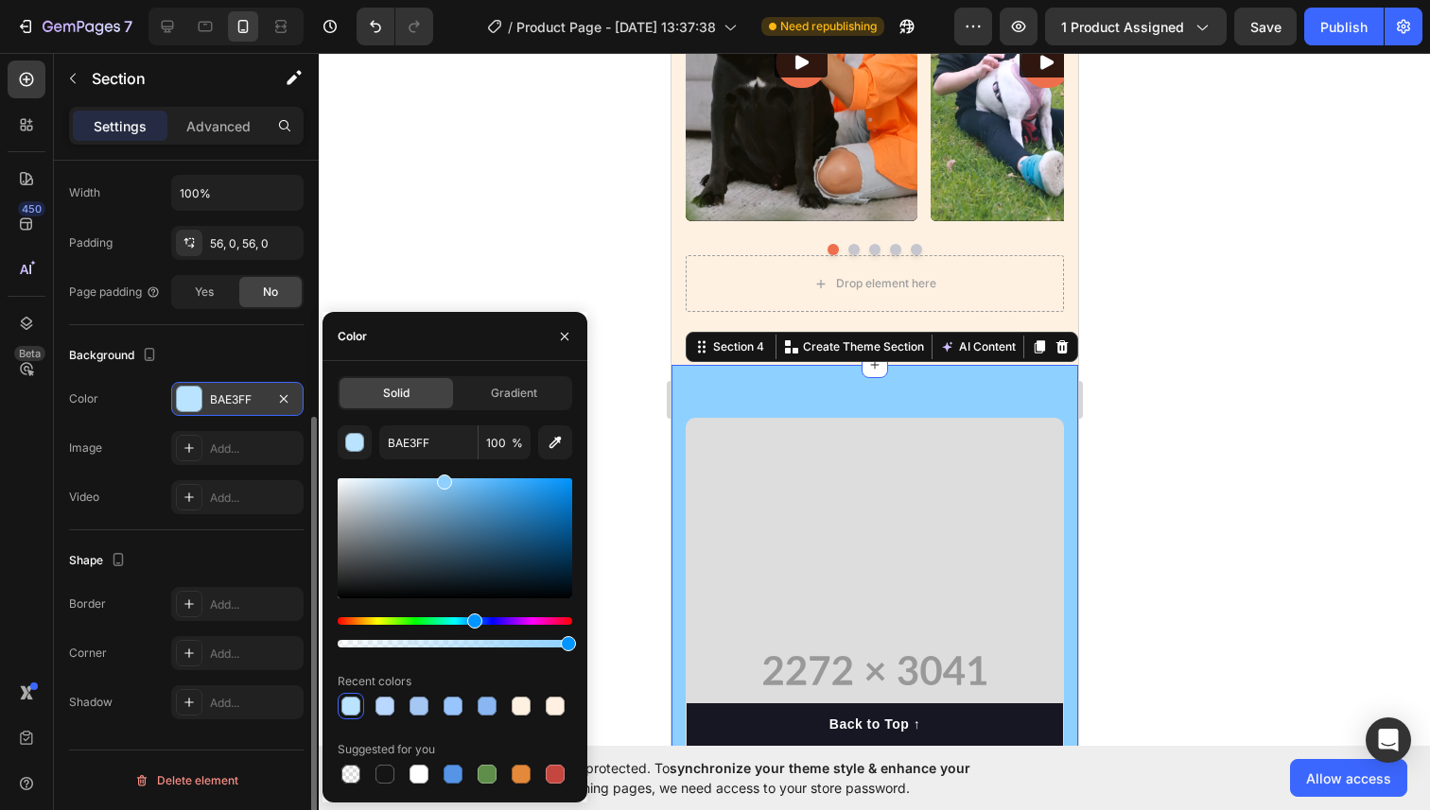
drag, startPoint x: 444, startPoint y: 499, endPoint x: 442, endPoint y: 474, distance: 25.7
click at [442, 478] on div at bounding box center [455, 538] width 234 height 120
type input "8ED0FF"
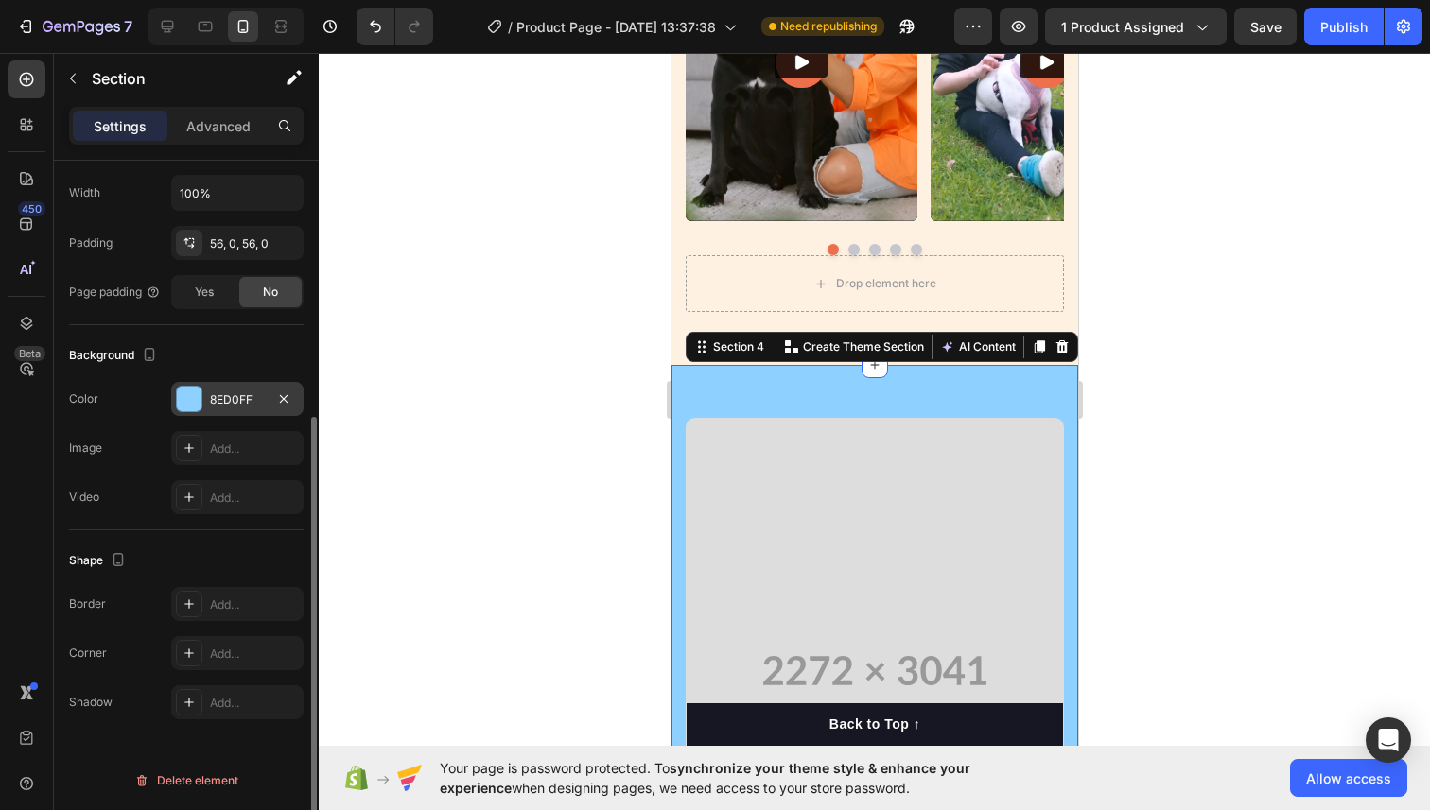
click at [567, 255] on div at bounding box center [874, 431] width 1111 height 757
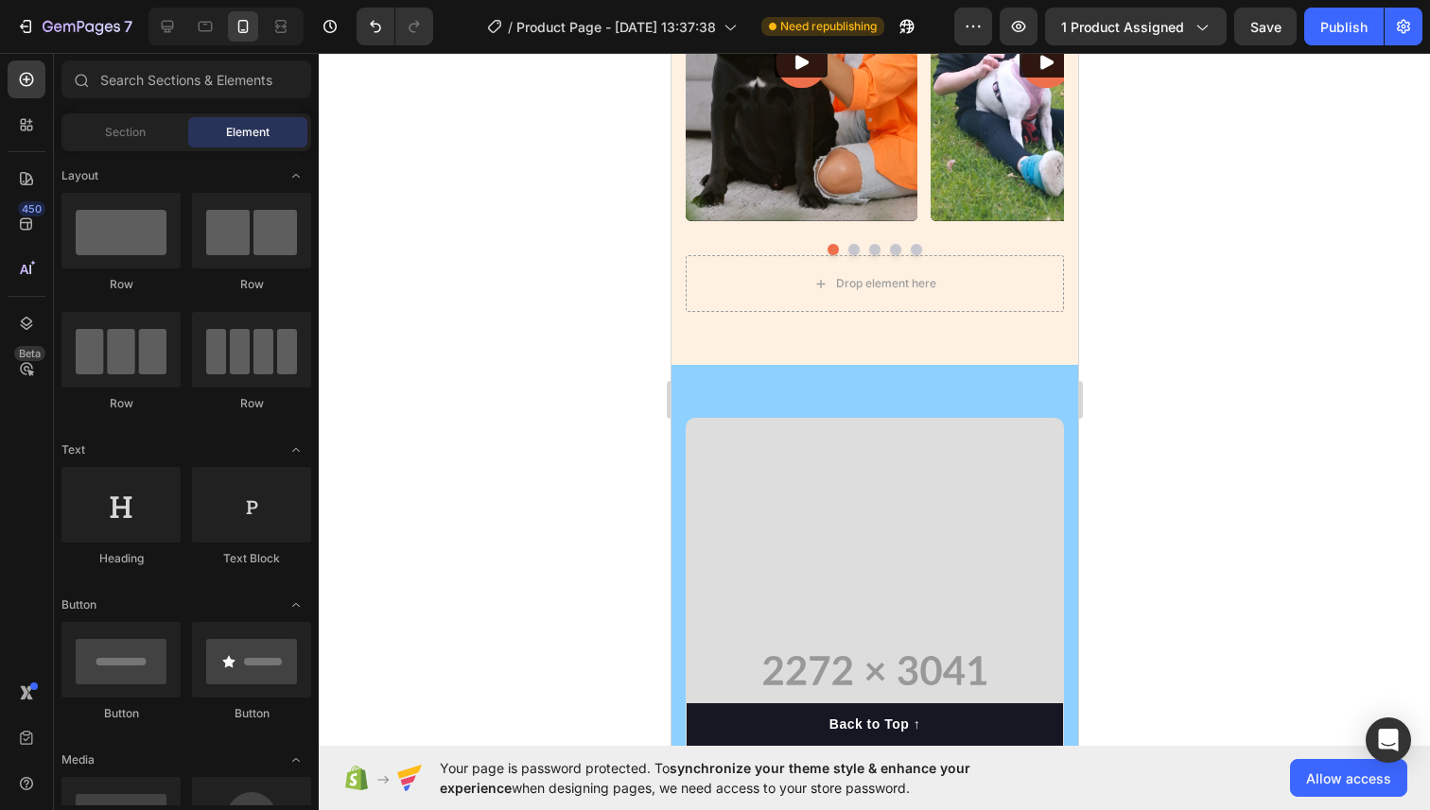
click at [567, 257] on div at bounding box center [874, 431] width 1111 height 757
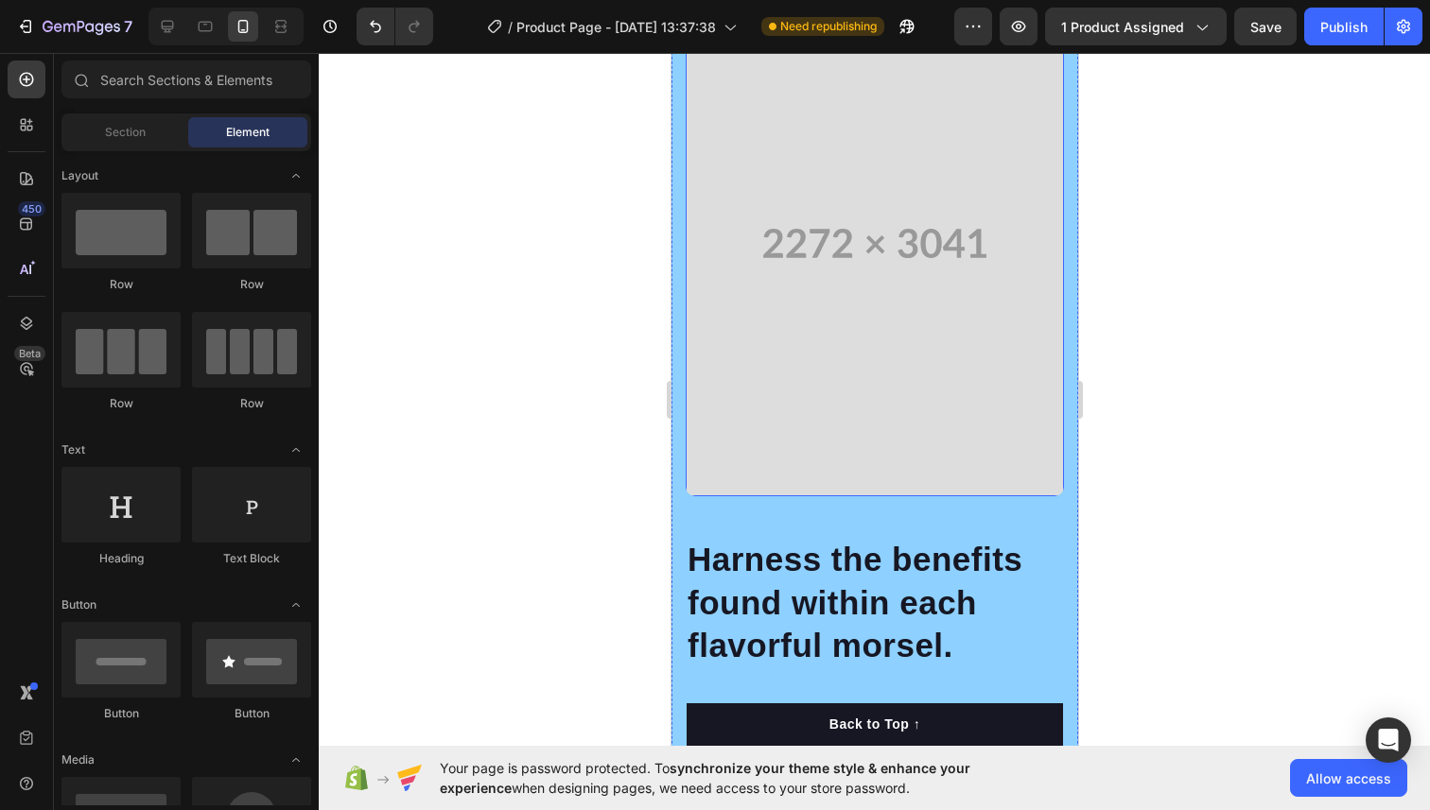
scroll to position [2446, 0]
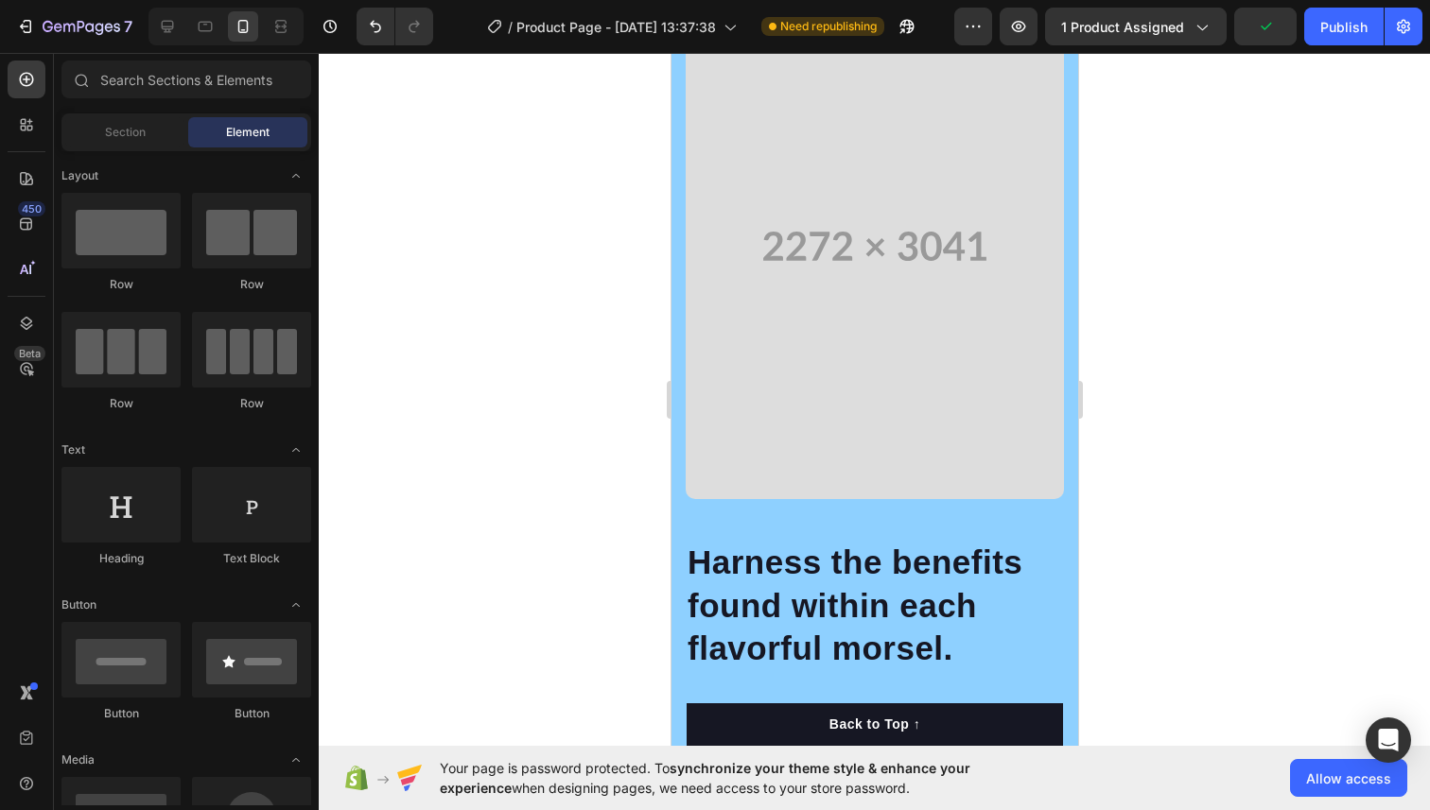
click at [823, 331] on video at bounding box center [874, 246] width 378 height 506
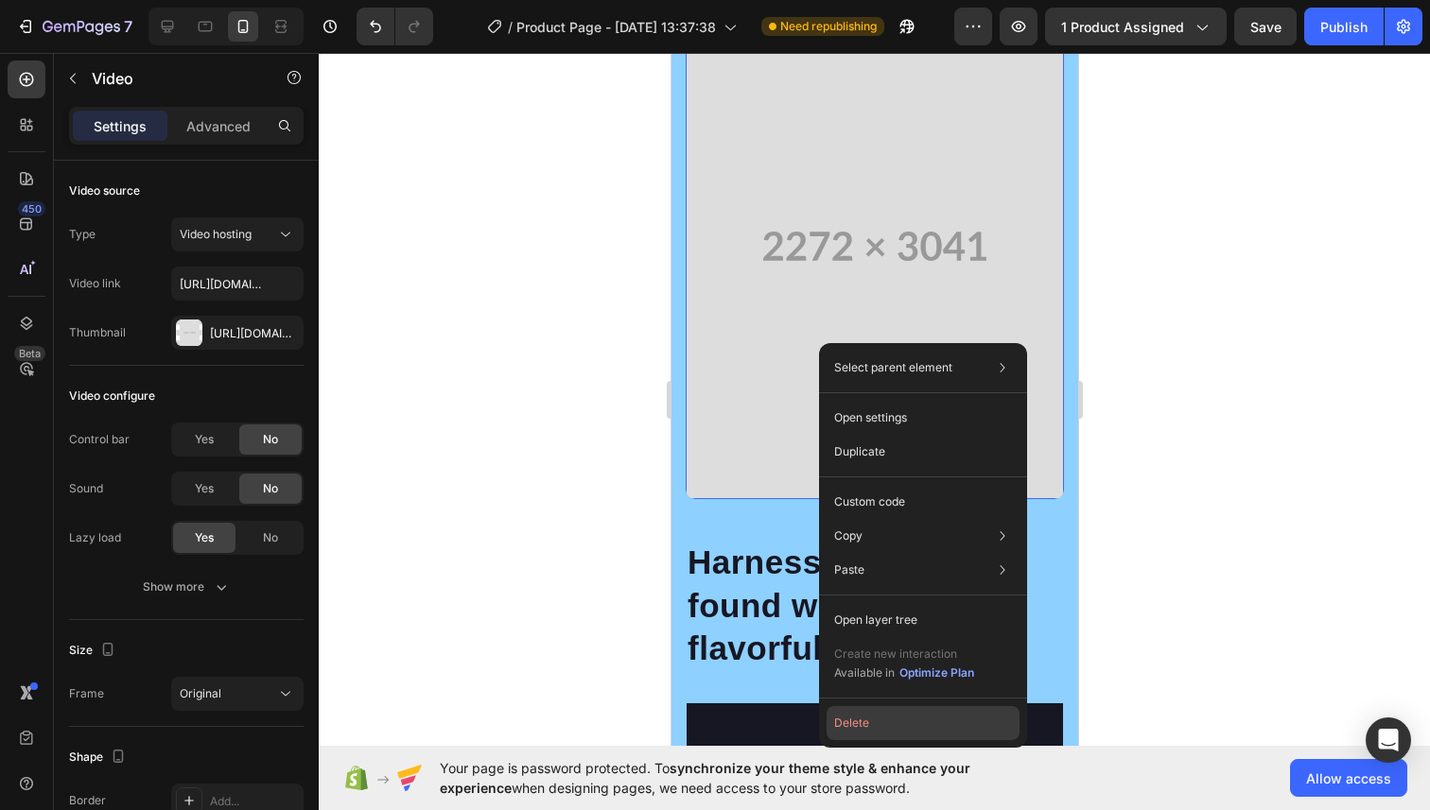
click at [847, 718] on button "Delete" at bounding box center [922, 723] width 193 height 34
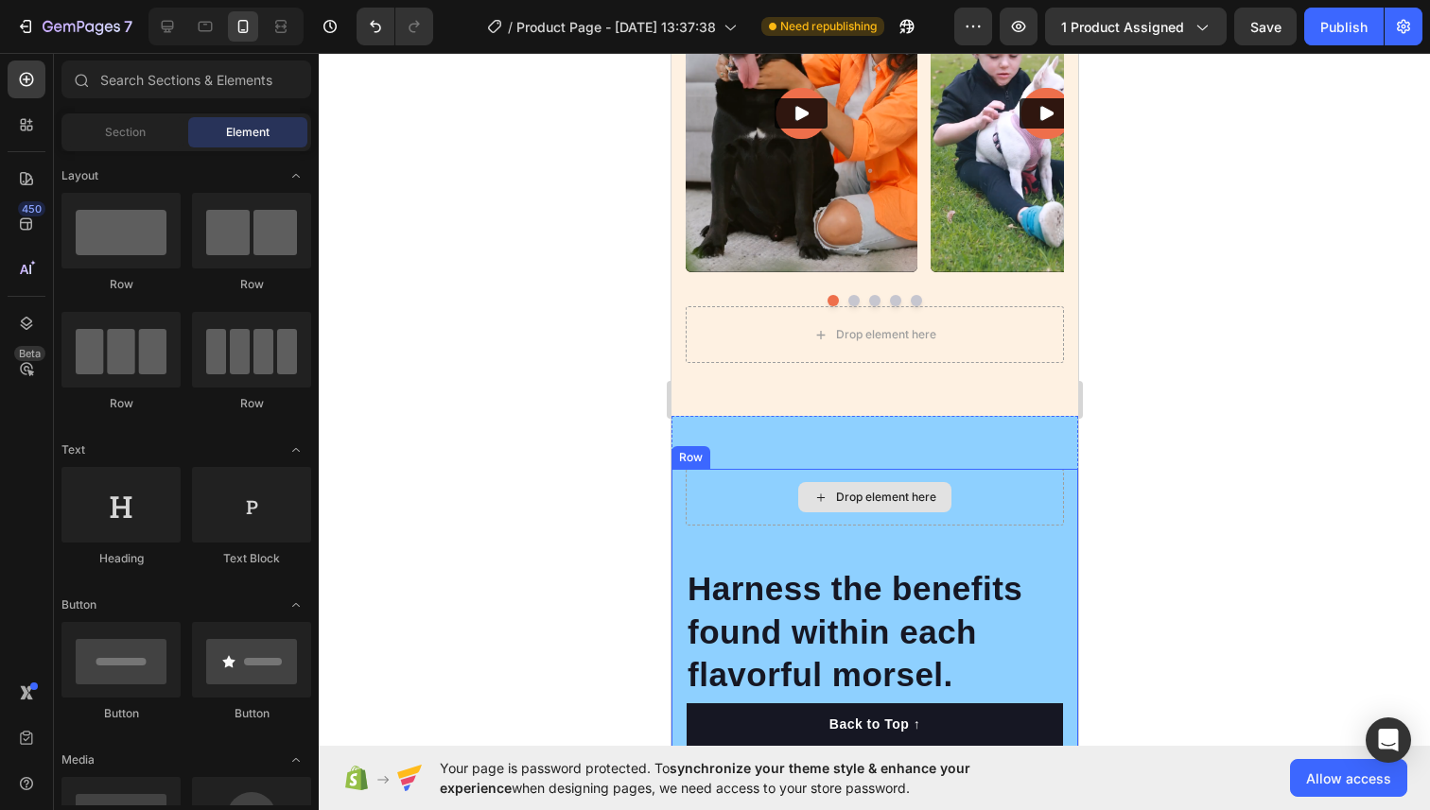
scroll to position [1969, 0]
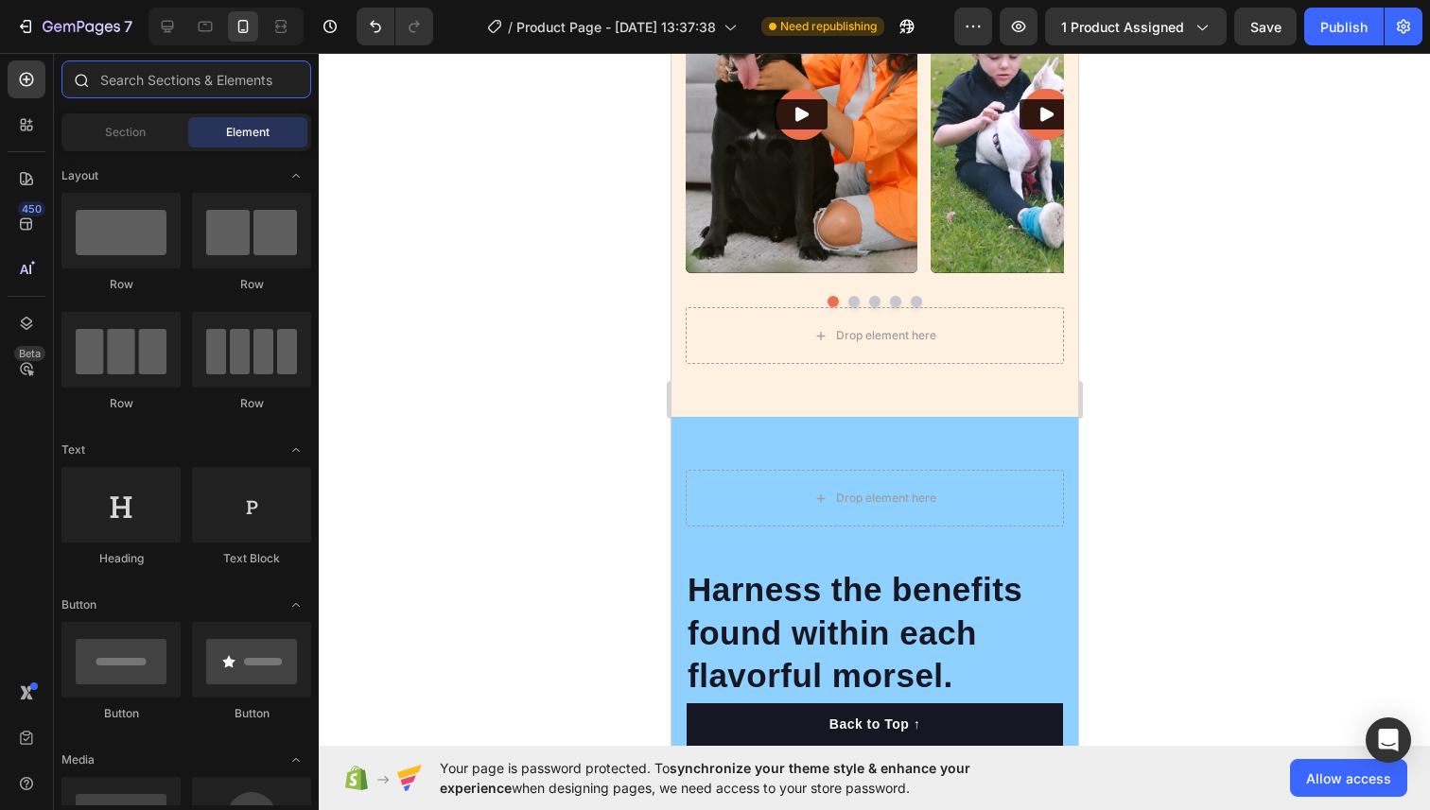
click at [136, 91] on input "text" at bounding box center [186, 80] width 250 height 38
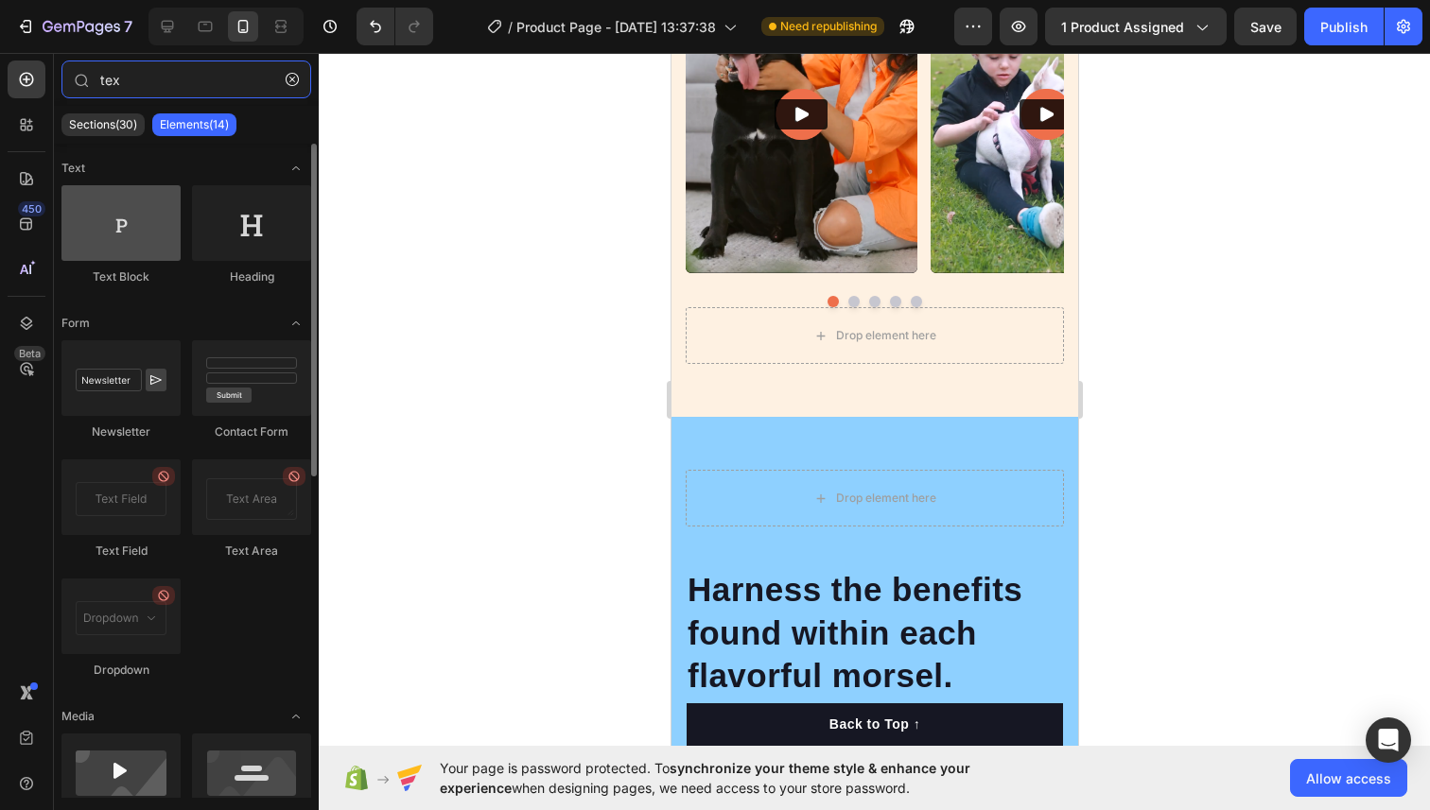
type input "tex"
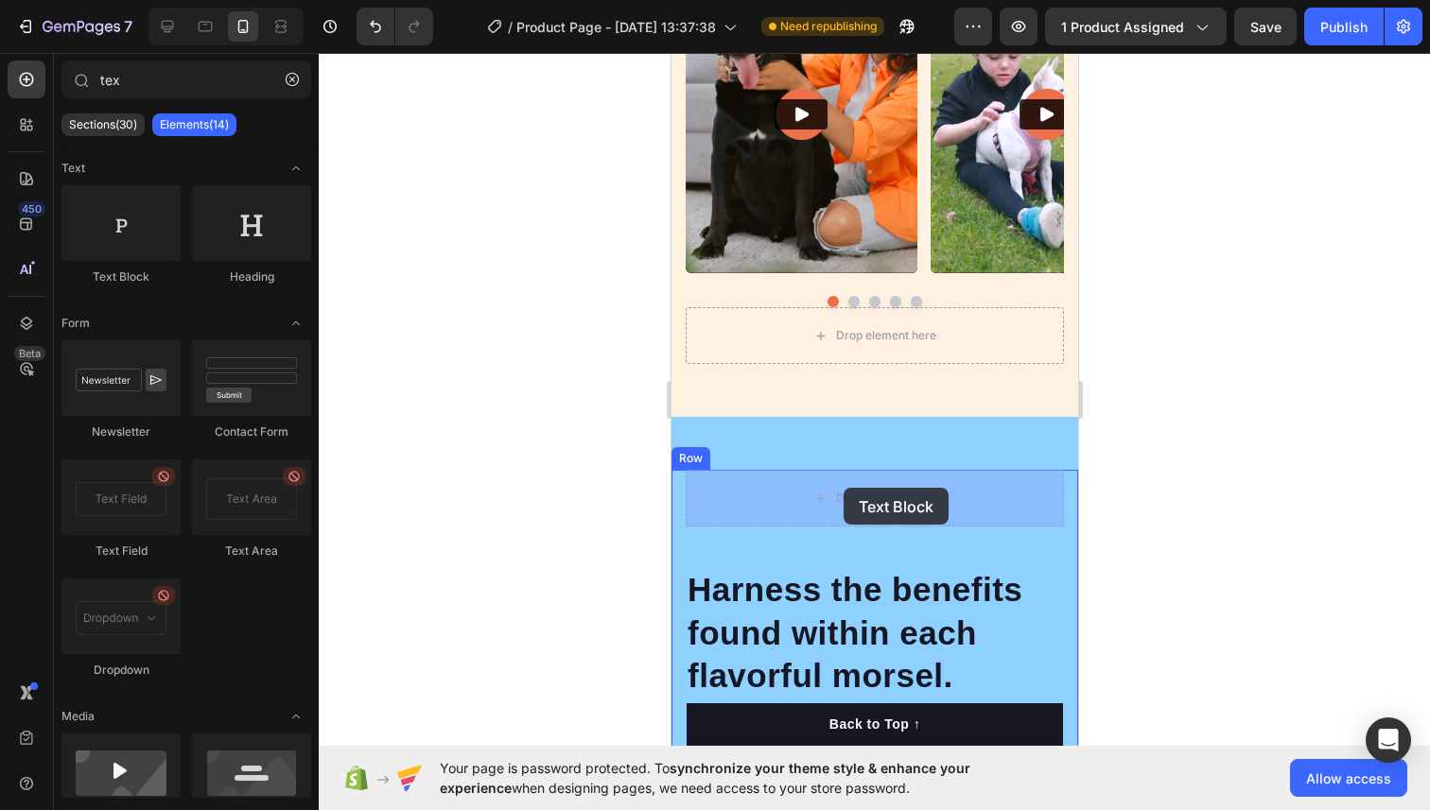
drag, startPoint x: 790, startPoint y: 278, endPoint x: 842, endPoint y: 487, distance: 215.3
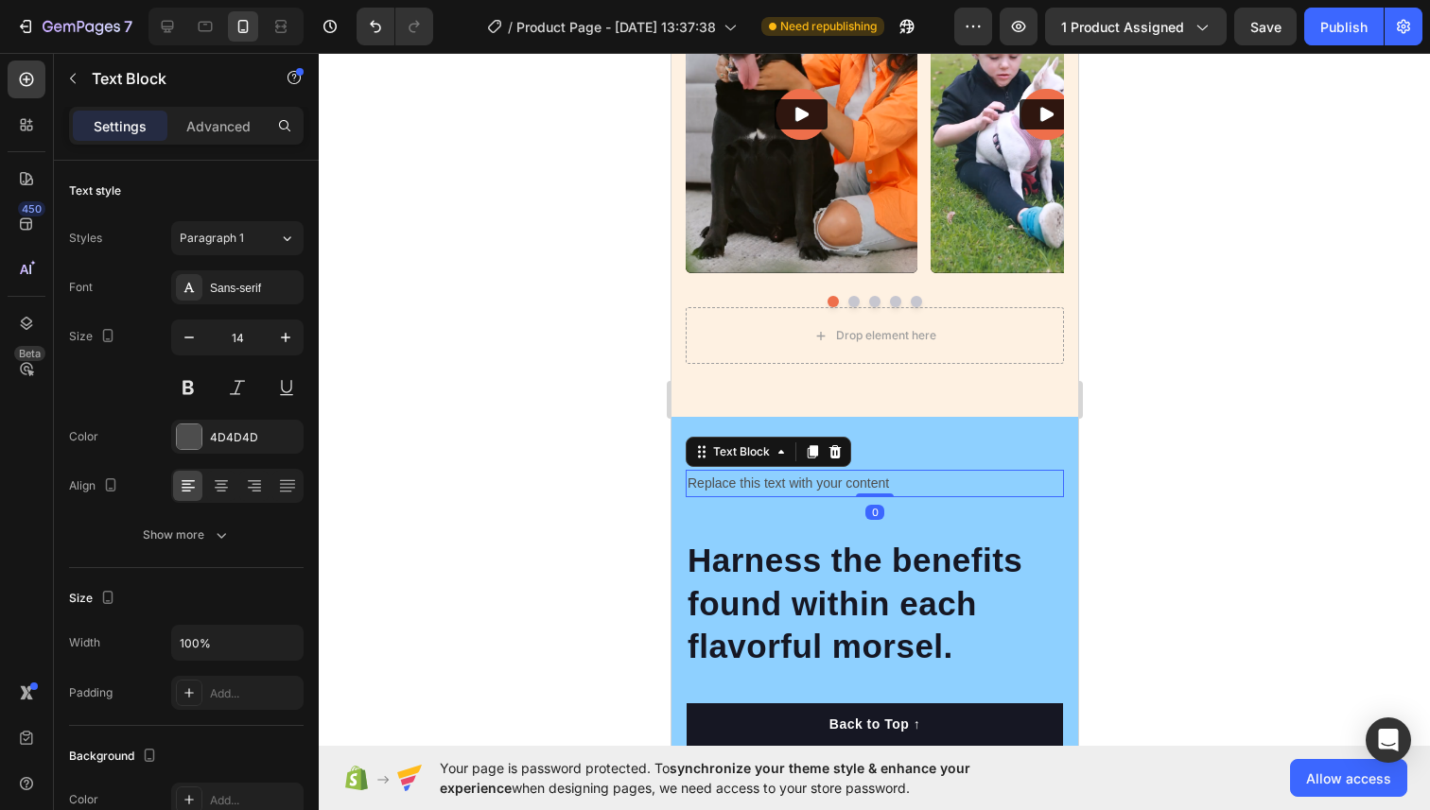
click at [833, 486] on div "Replace this text with your content" at bounding box center [874, 483] width 378 height 27
click at [833, 486] on p "Replace this text with your content" at bounding box center [873, 484] width 374 height 24
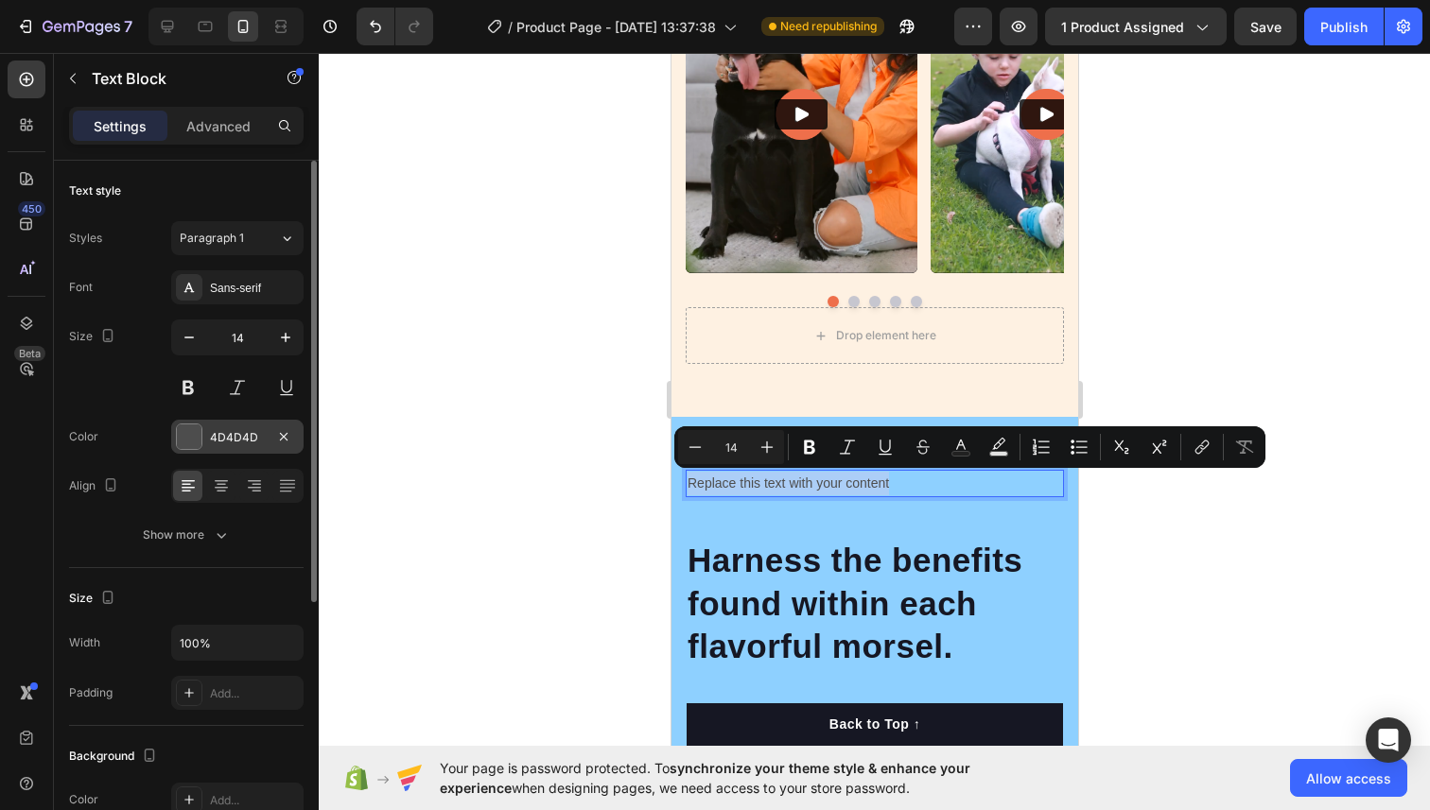
click at [191, 437] on div at bounding box center [189, 437] width 25 height 25
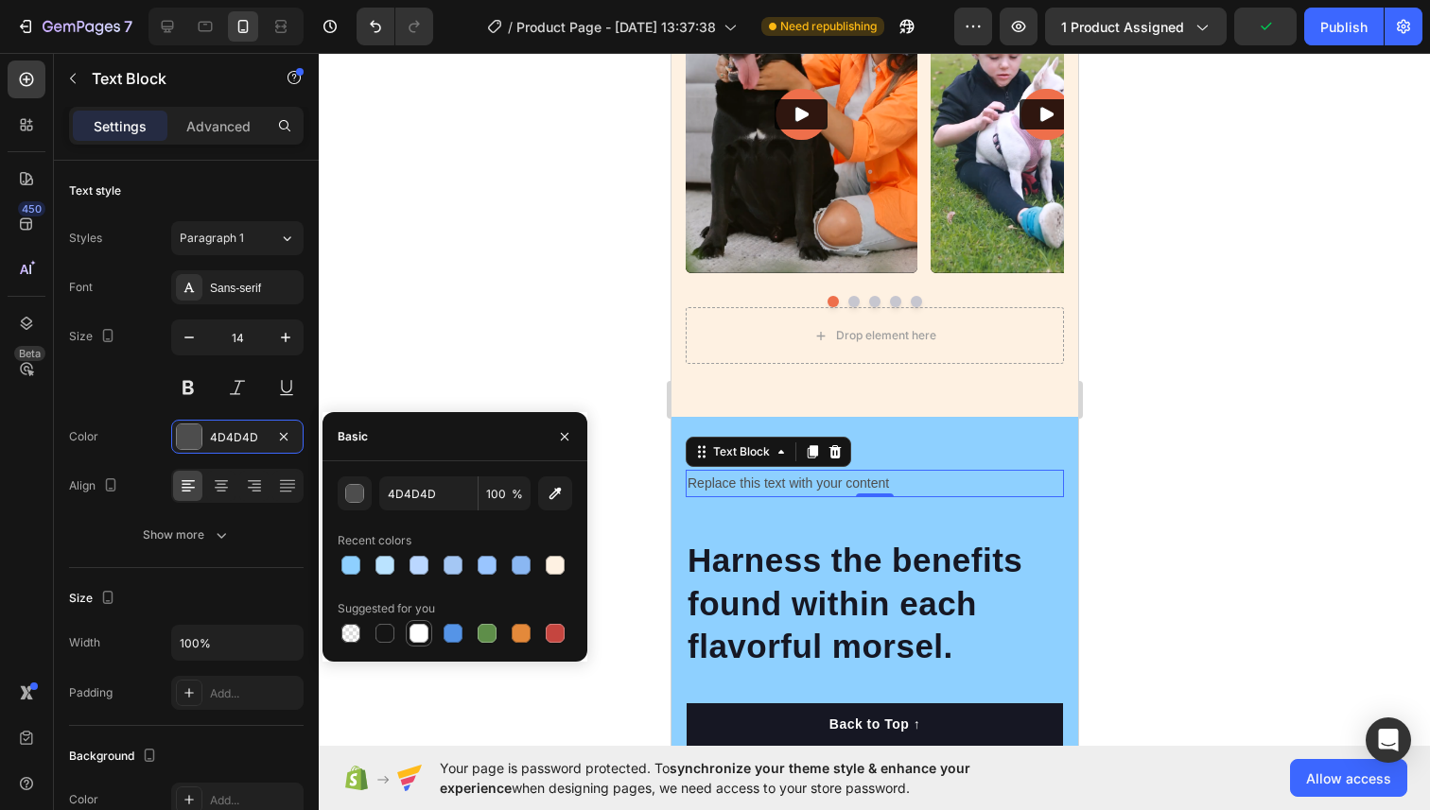
click at [423, 626] on div at bounding box center [418, 633] width 19 height 19
type input "FFFFFF"
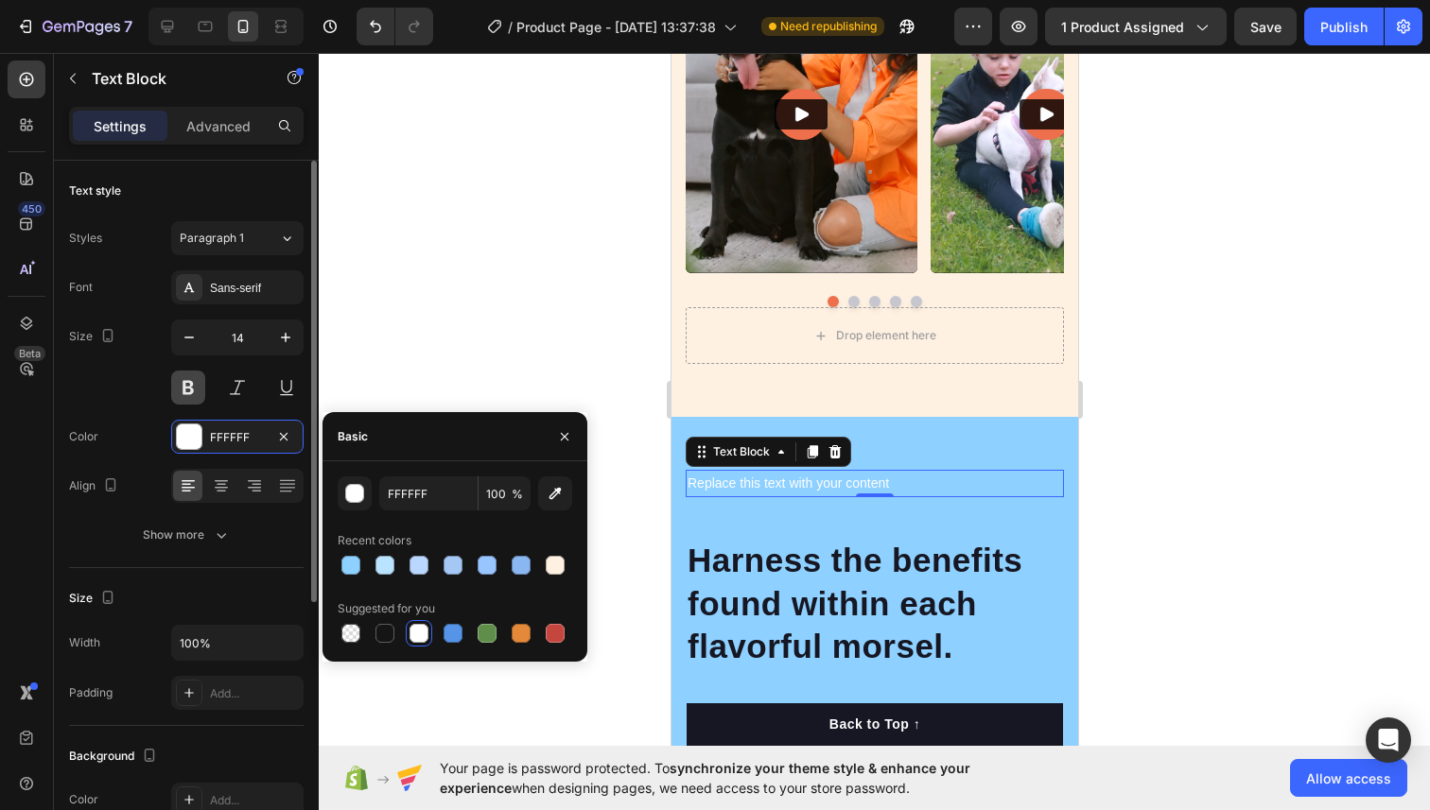
click at [193, 389] on button at bounding box center [188, 388] width 34 height 34
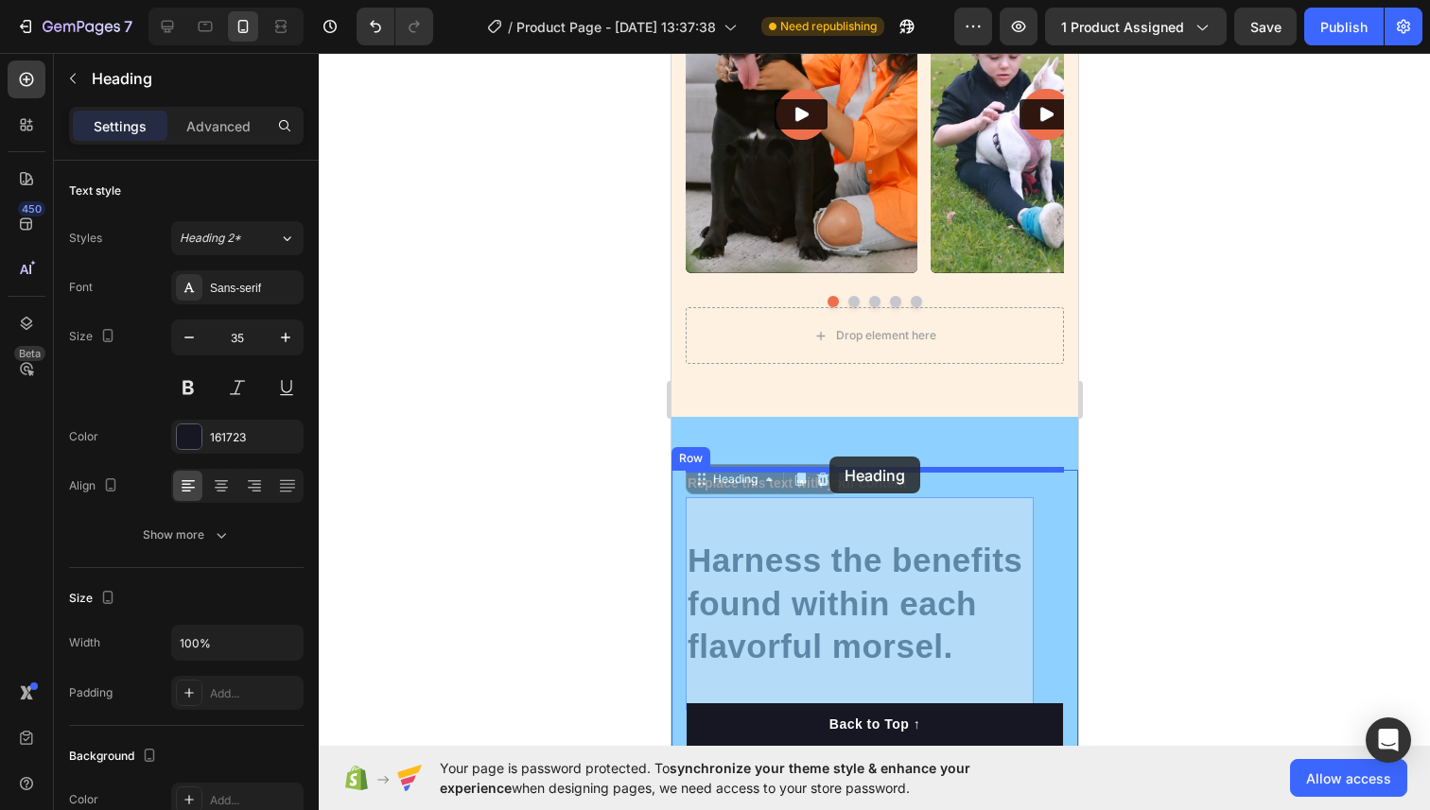
drag, startPoint x: 853, startPoint y: 573, endPoint x: 827, endPoint y: 460, distance: 116.3
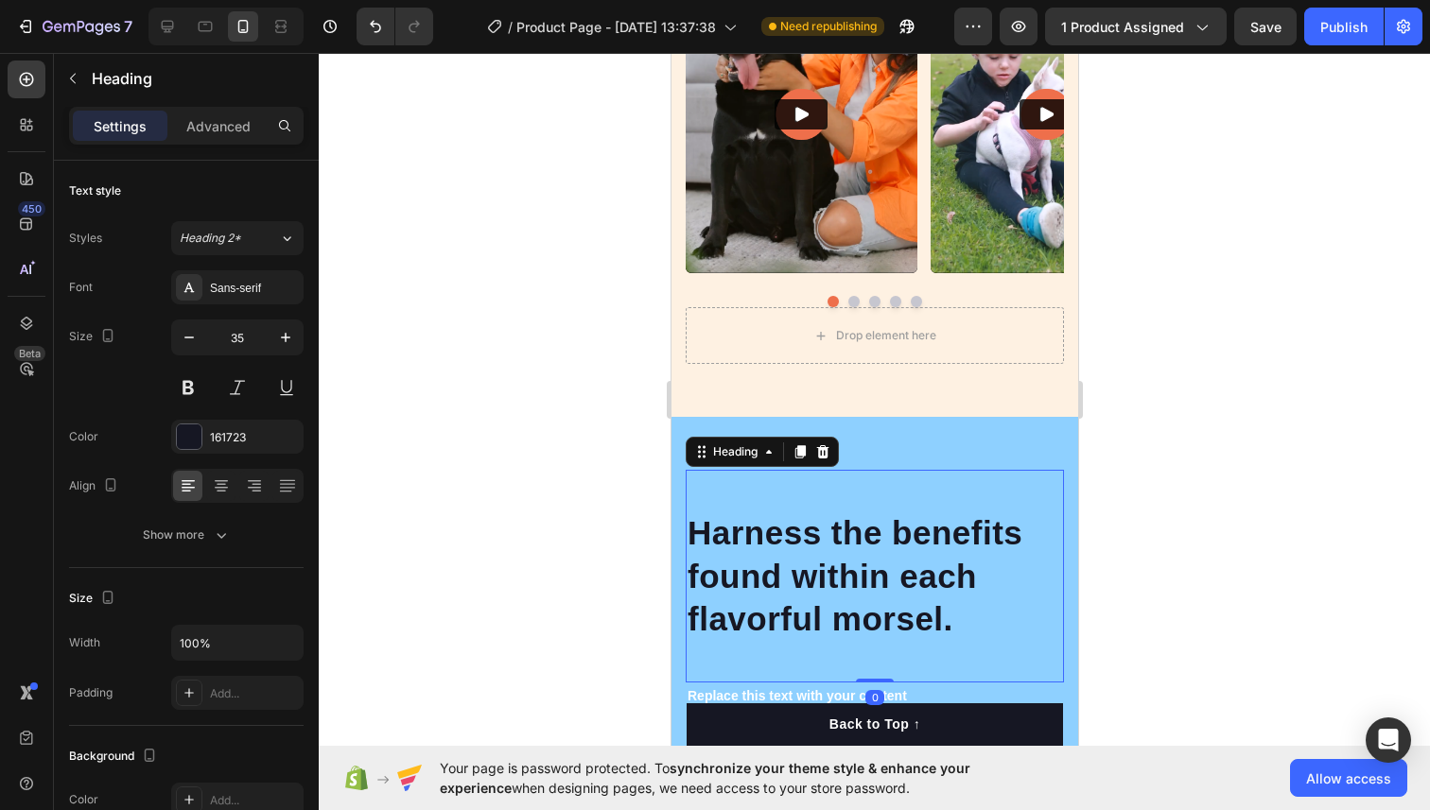
click at [824, 588] on p "Harness the benefits found within each flavorful morsel." at bounding box center [873, 577] width 374 height 130
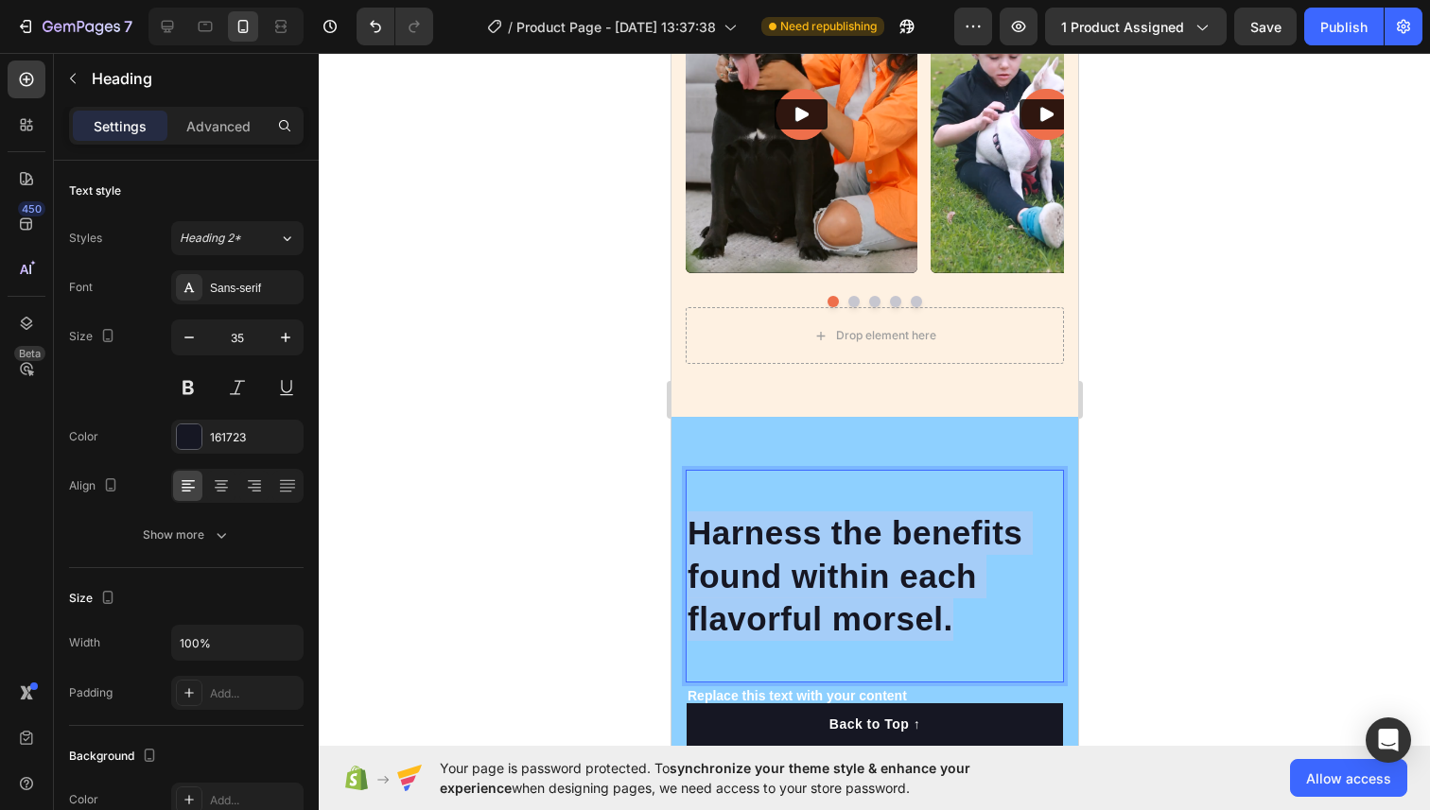
click at [824, 588] on p "Harness the benefits found within each flavorful morsel." at bounding box center [873, 577] width 374 height 130
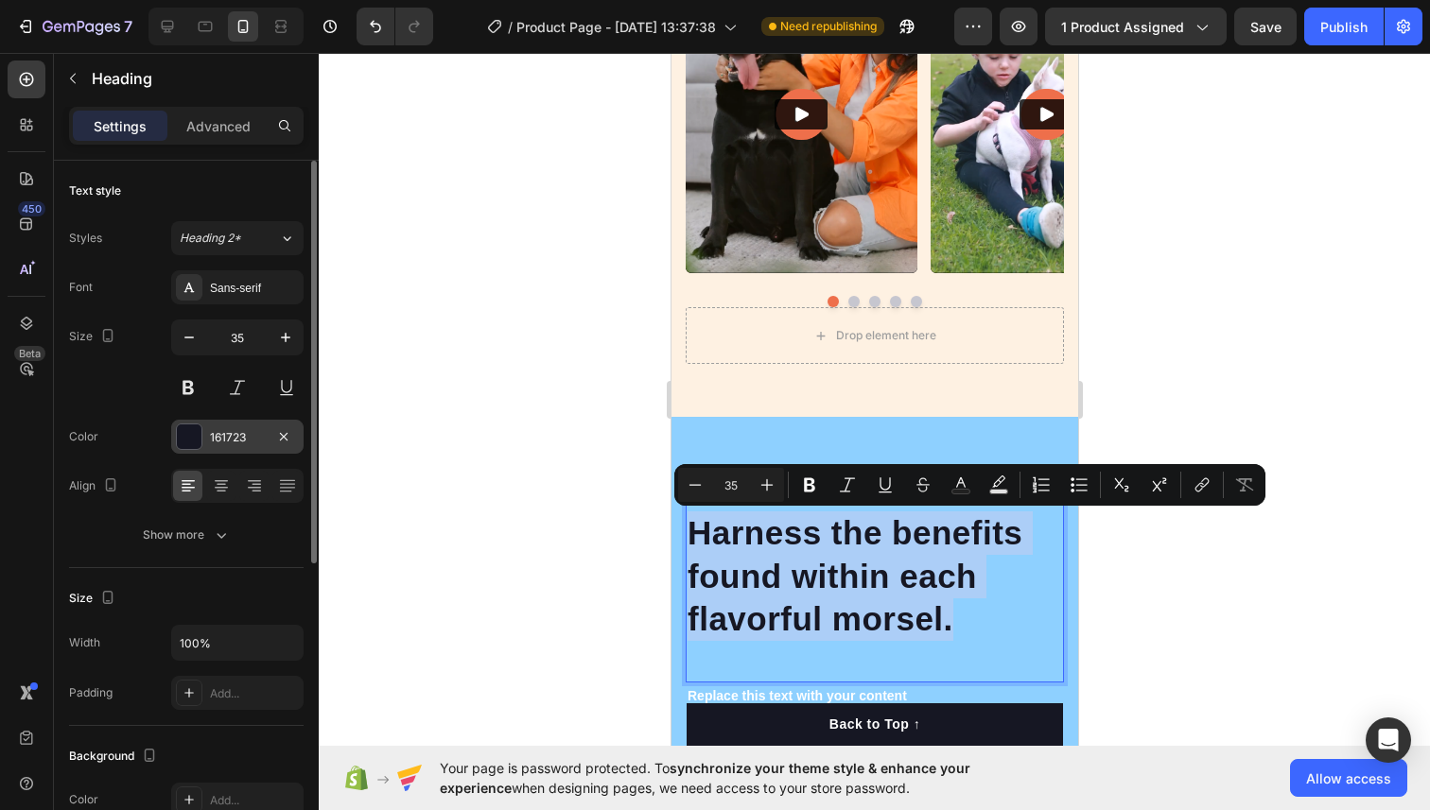
click at [190, 442] on div at bounding box center [189, 437] width 25 height 25
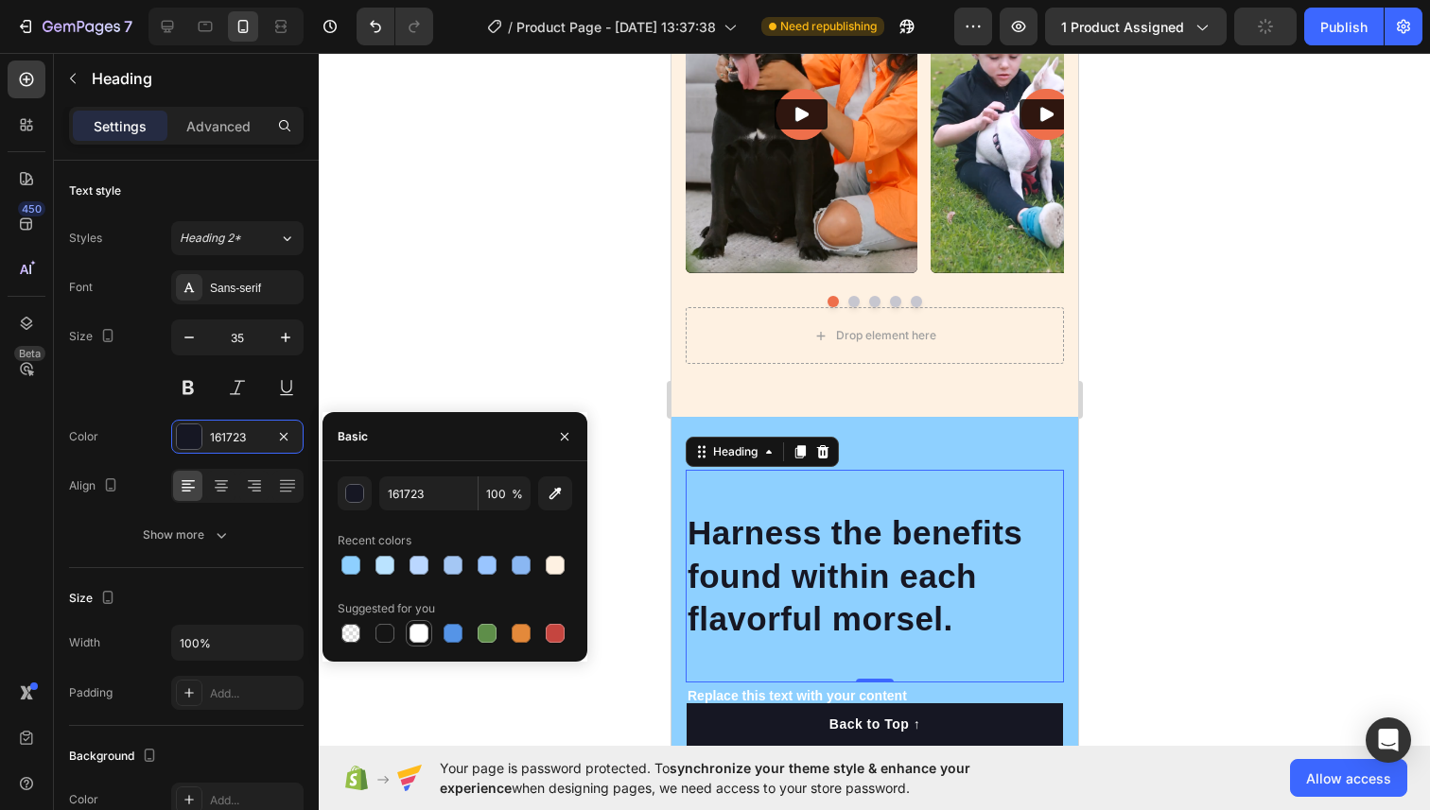
click at [413, 631] on div at bounding box center [418, 633] width 19 height 19
type input "FFFFFF"
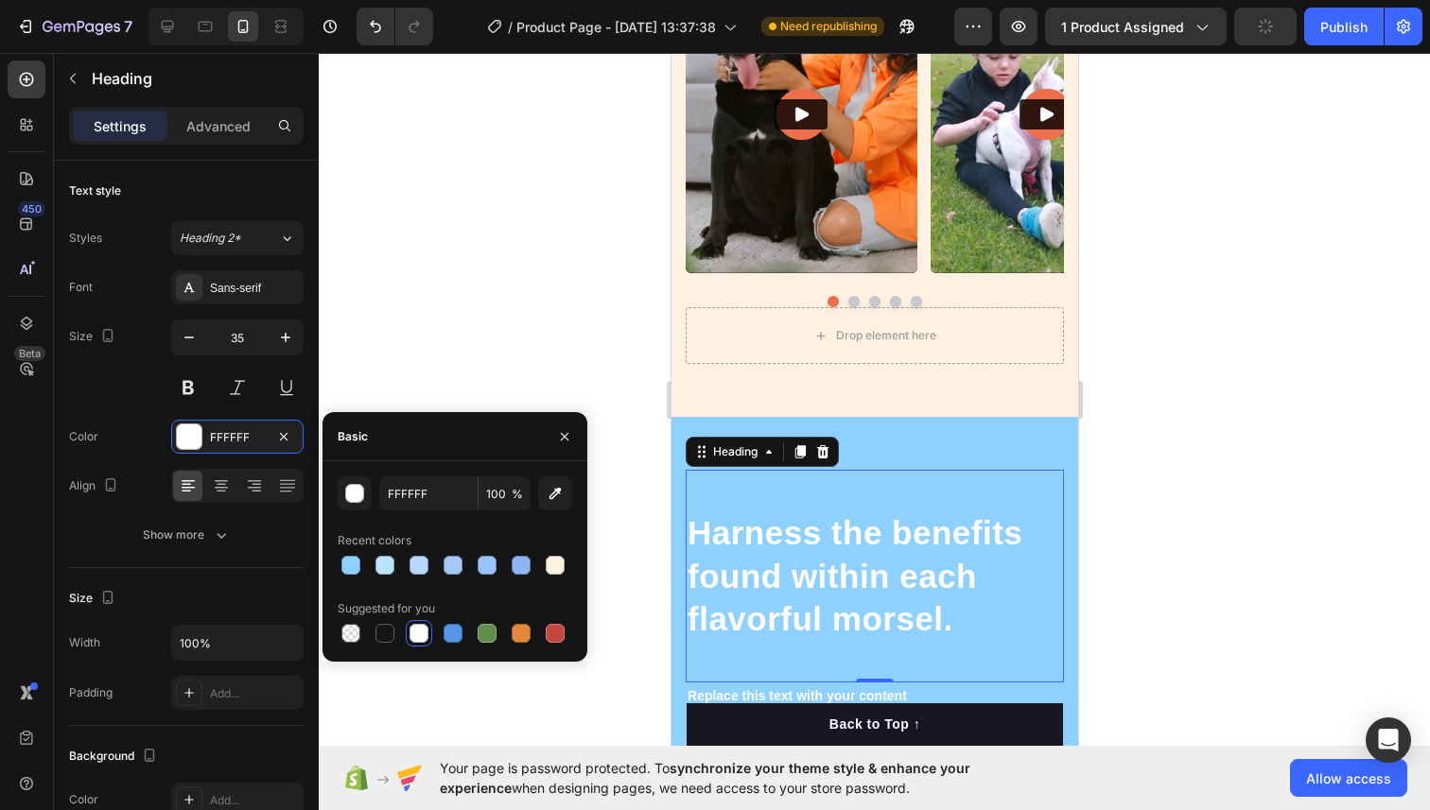
click at [797, 528] on h2 "Harness the benefits found within each flavorful morsel." at bounding box center [874, 576] width 378 height 133
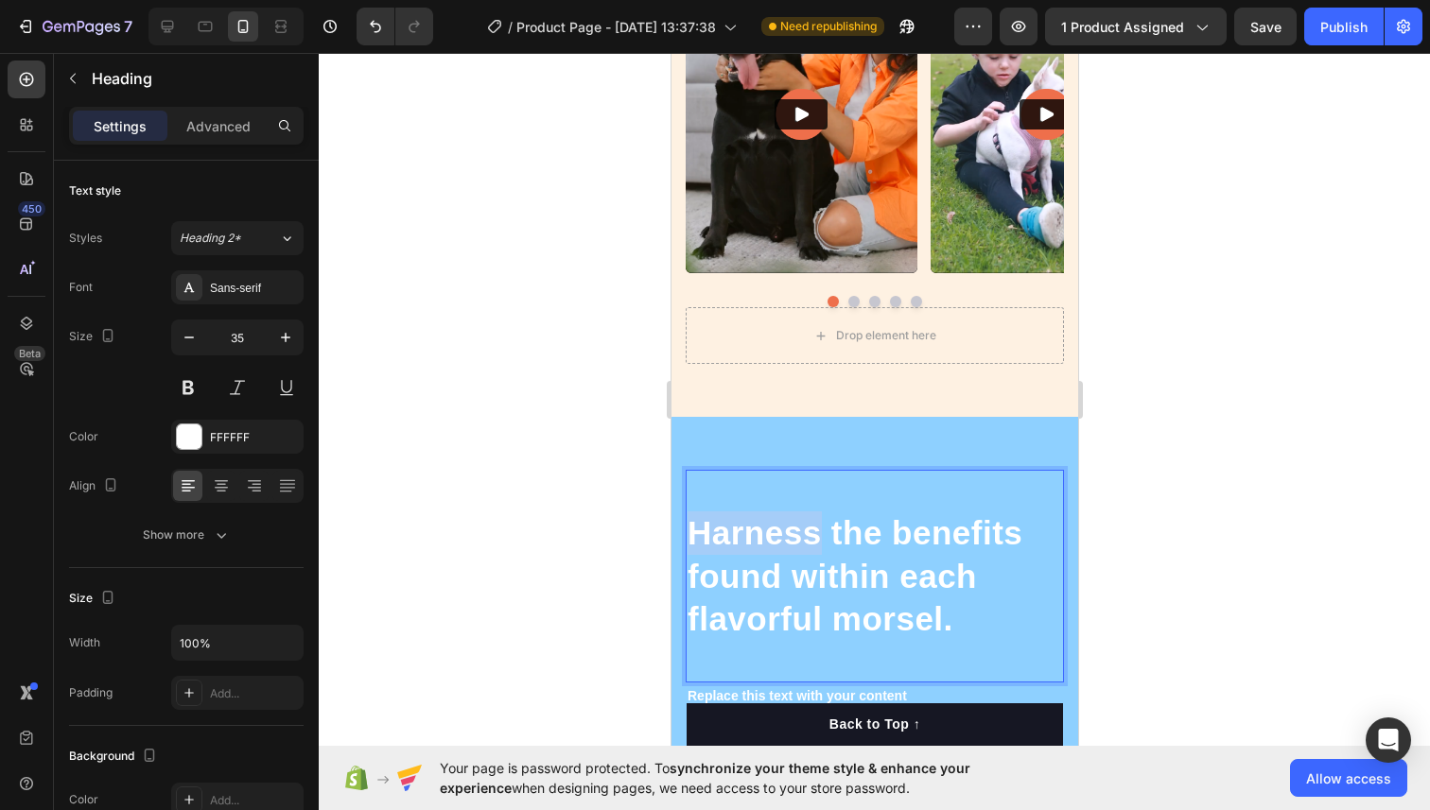
click at [797, 528] on p "Harness the benefits found within each flavorful morsel." at bounding box center [873, 577] width 374 height 130
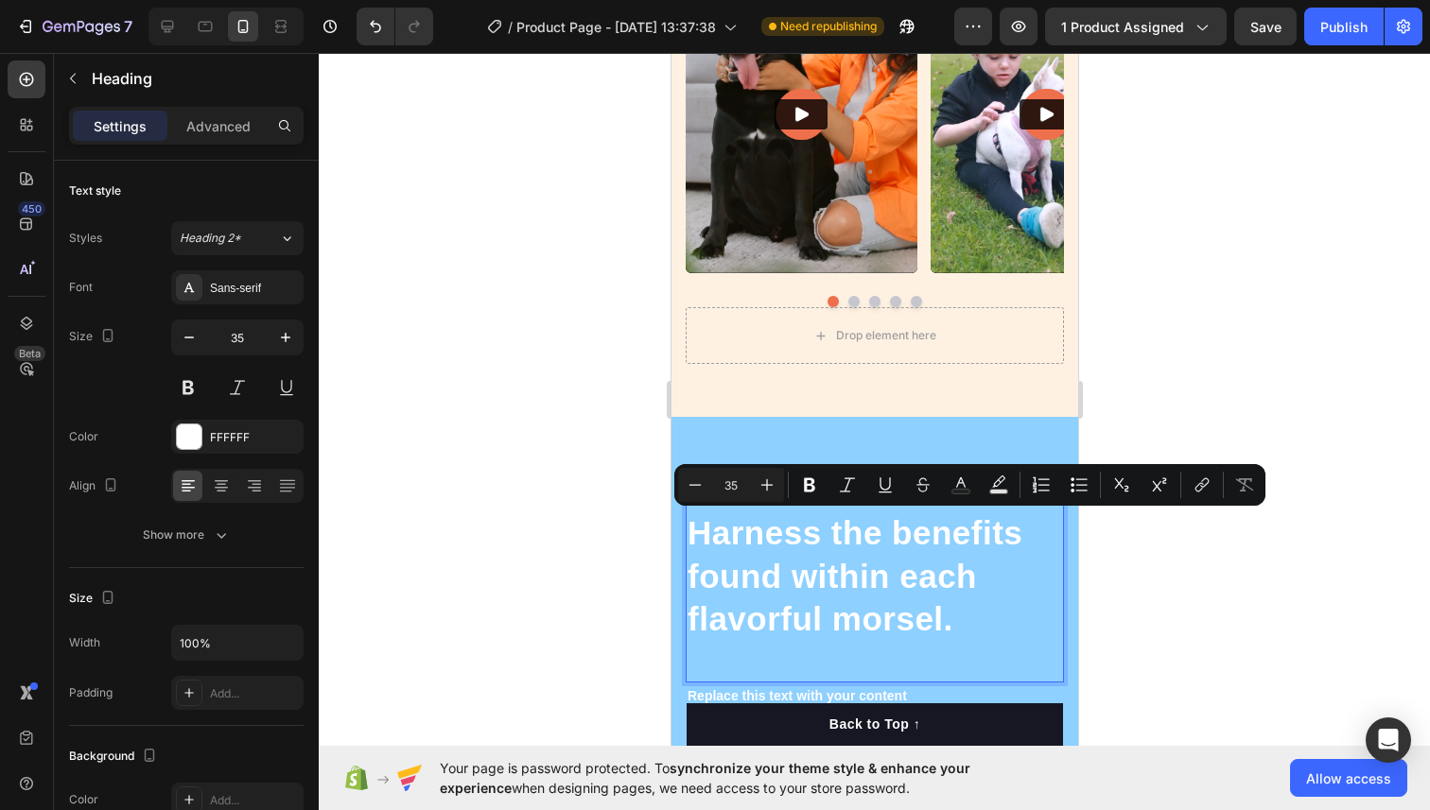
click at [935, 635] on p "Harness the benefits found within each flavorful morsel." at bounding box center [873, 577] width 374 height 130
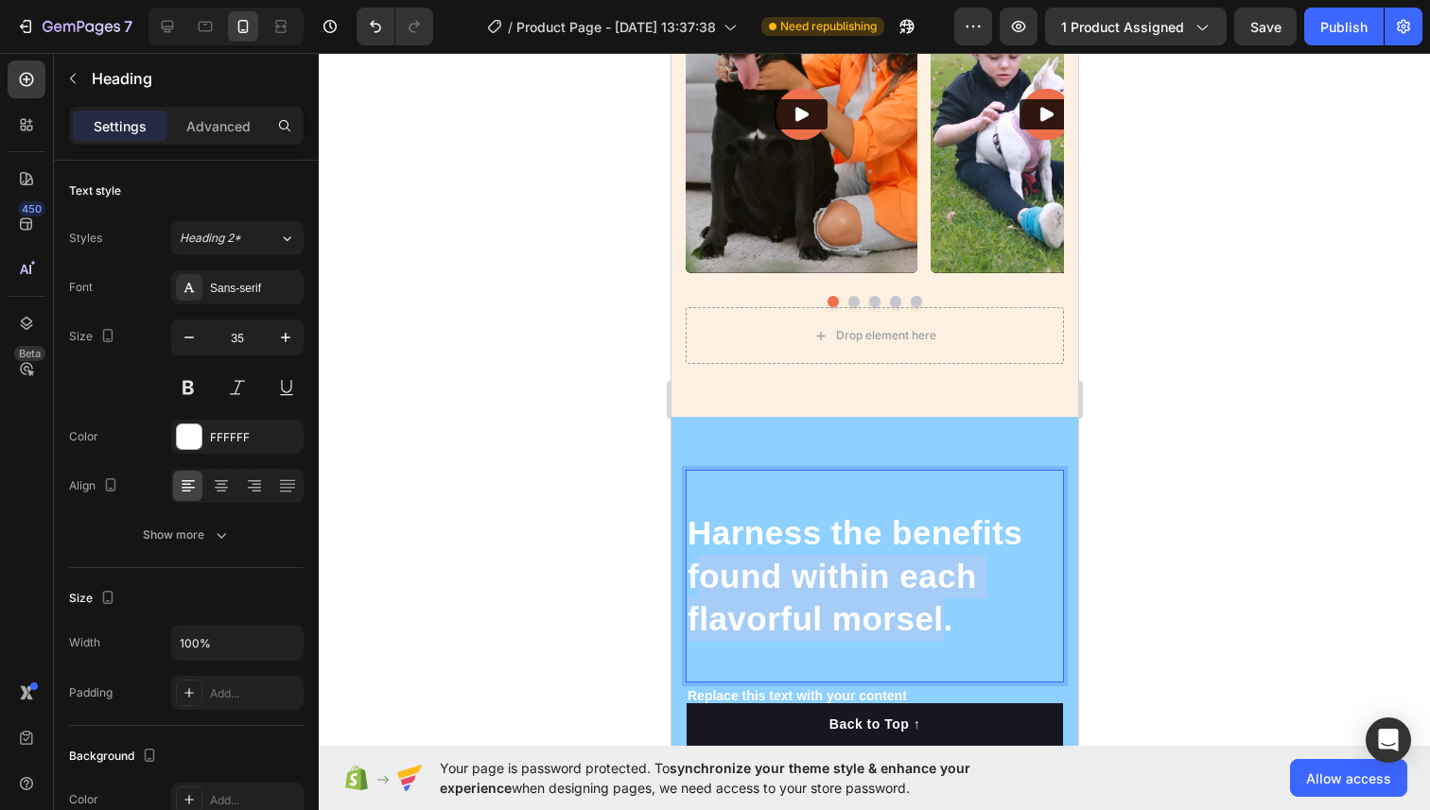
drag, startPoint x: 946, startPoint y: 618, endPoint x: 697, endPoint y: 566, distance: 255.0
click at [697, 566] on p "Harness the benefits found within each flavorful morsel." at bounding box center [873, 577] width 374 height 130
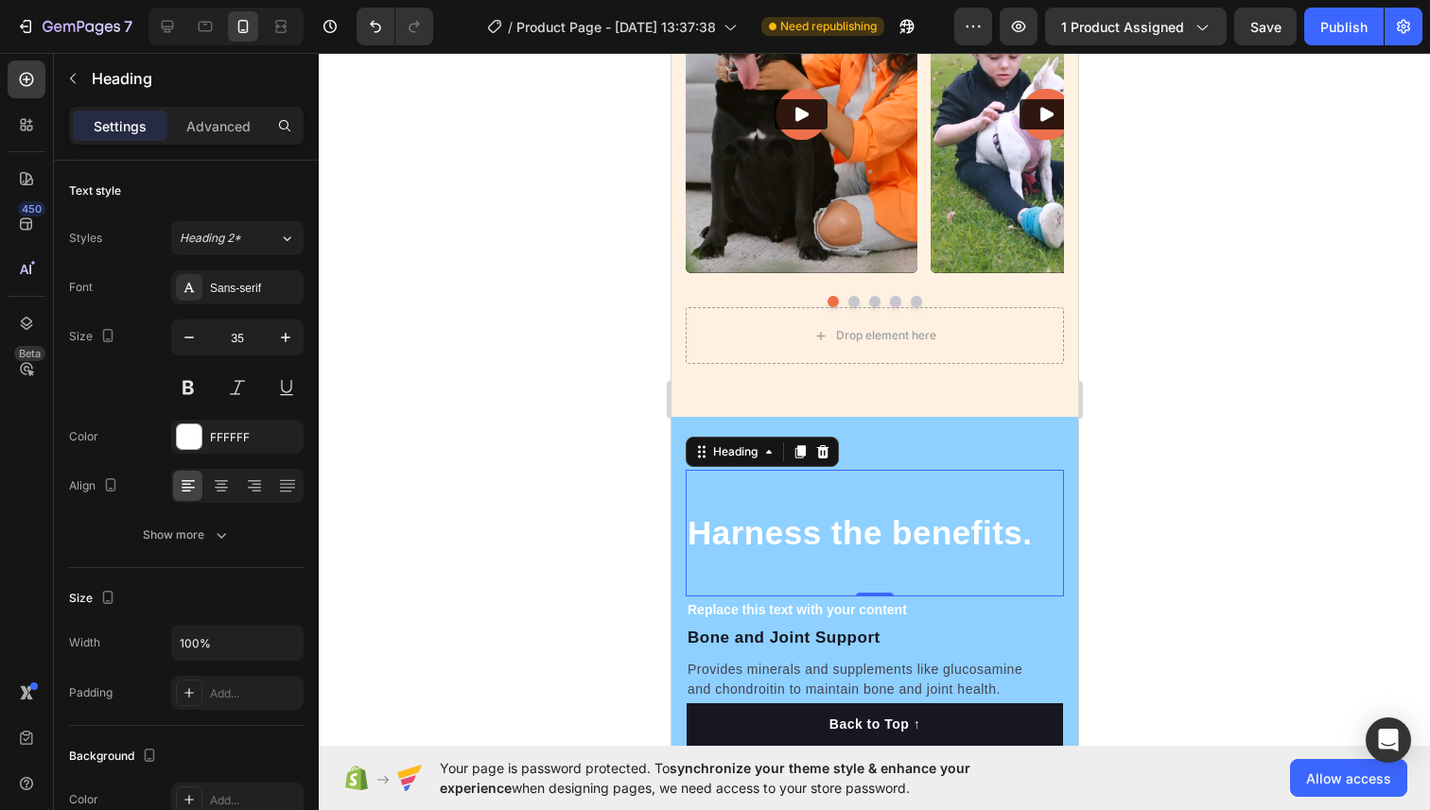
click at [1429, 423] on div at bounding box center [874, 431] width 1111 height 757
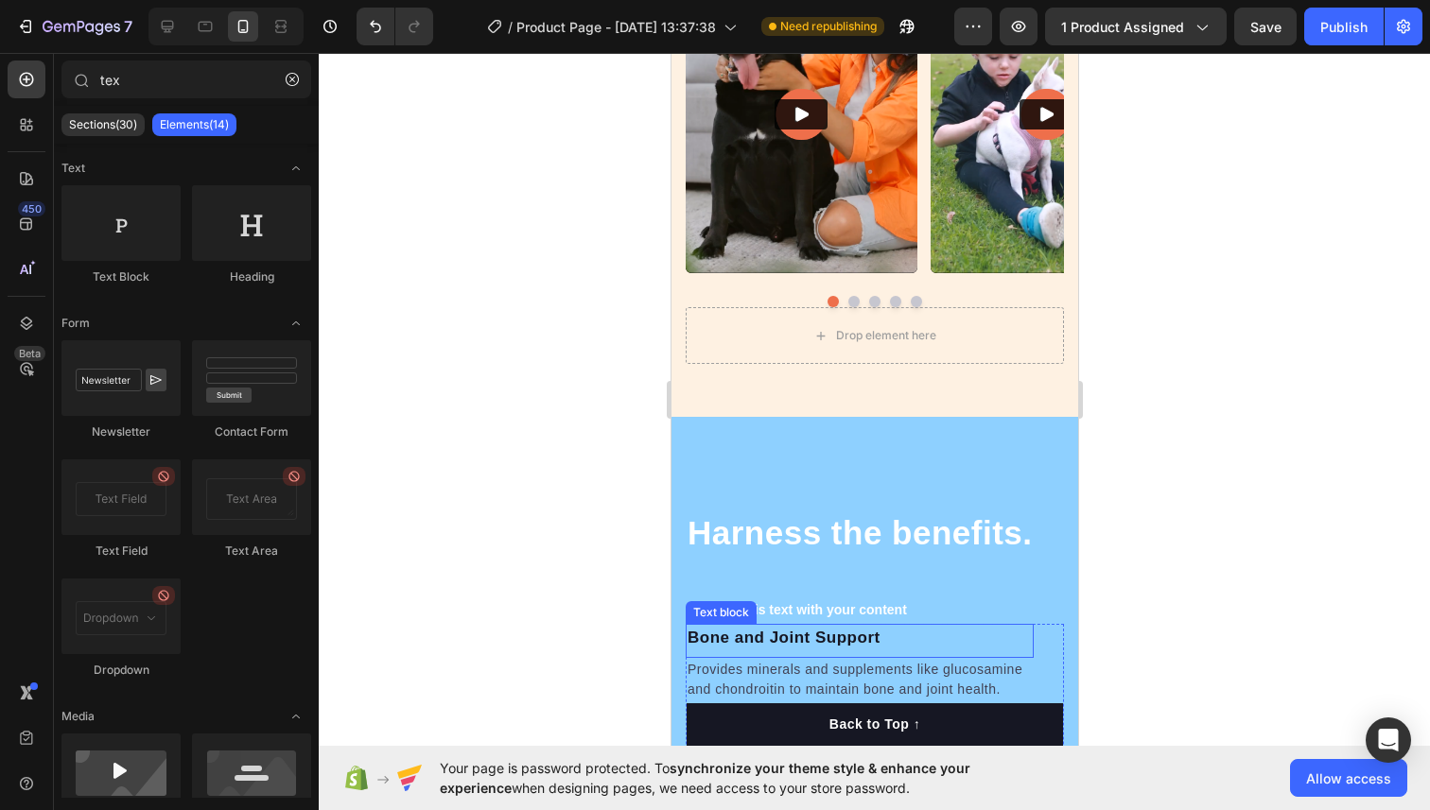
click at [755, 633] on p "Bone and Joint Support" at bounding box center [858, 638] width 344 height 25
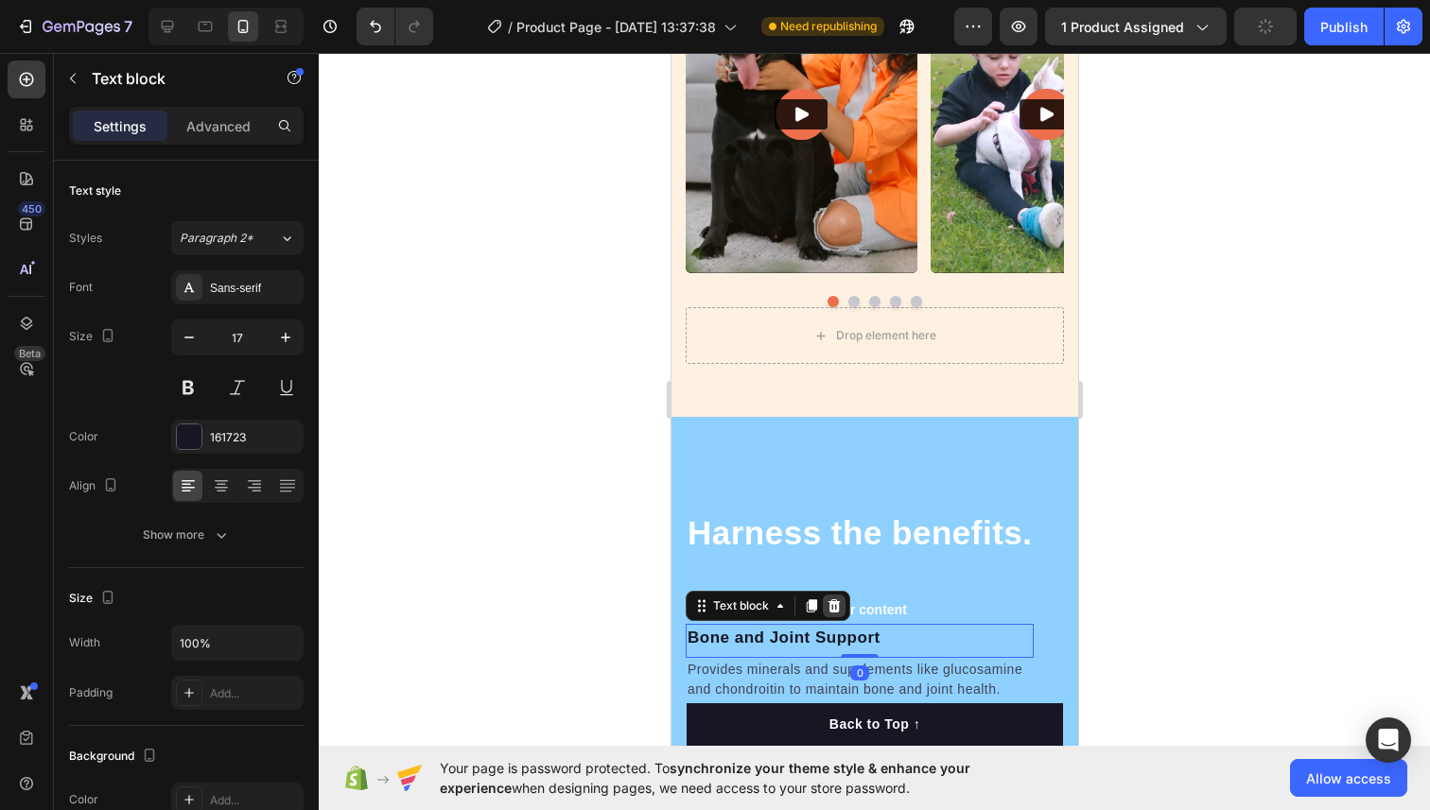
click at [836, 607] on icon at bounding box center [833, 605] width 12 height 13
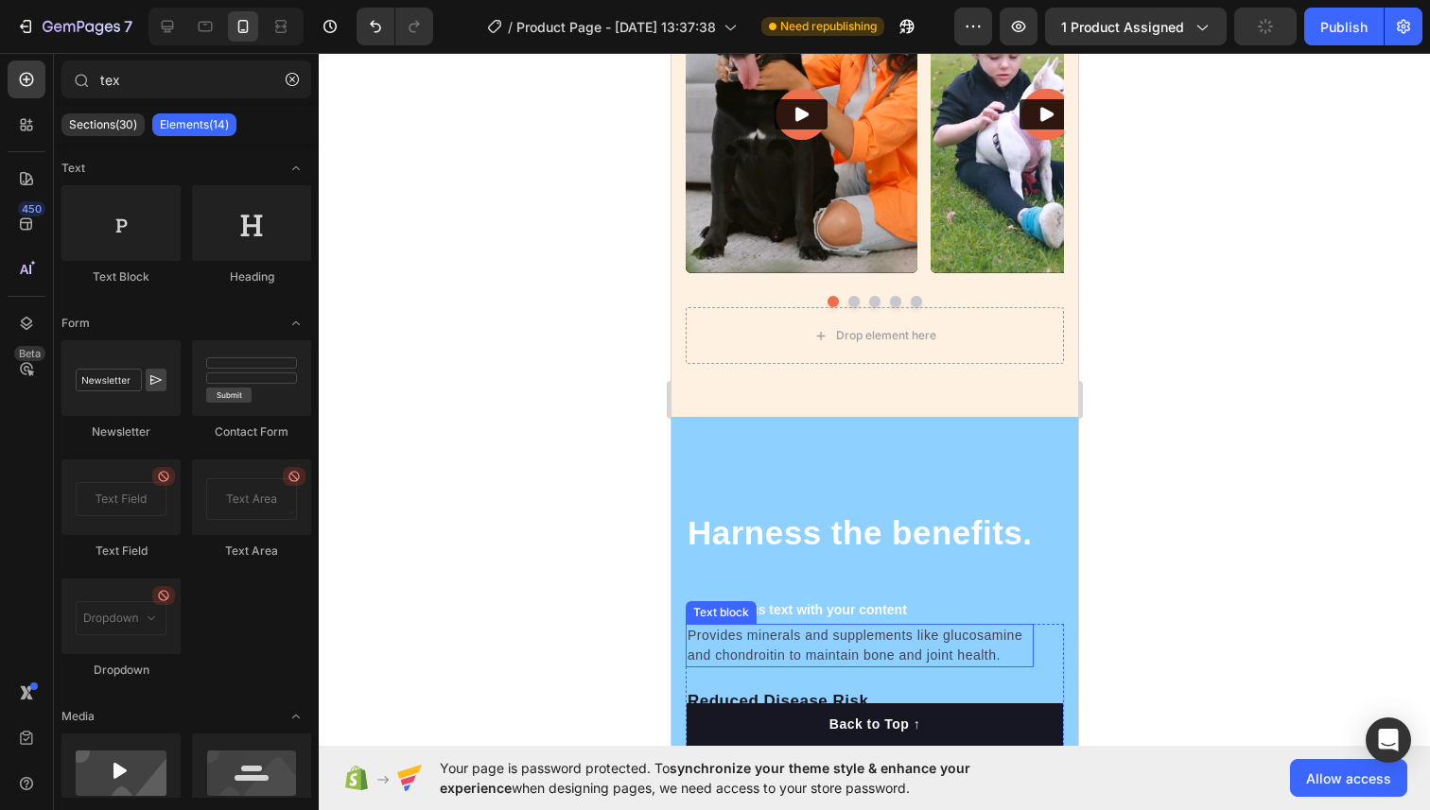
click at [772, 645] on p "Provides minerals and supplements like glucosamine and chondroitin to maintain …" at bounding box center [858, 646] width 344 height 40
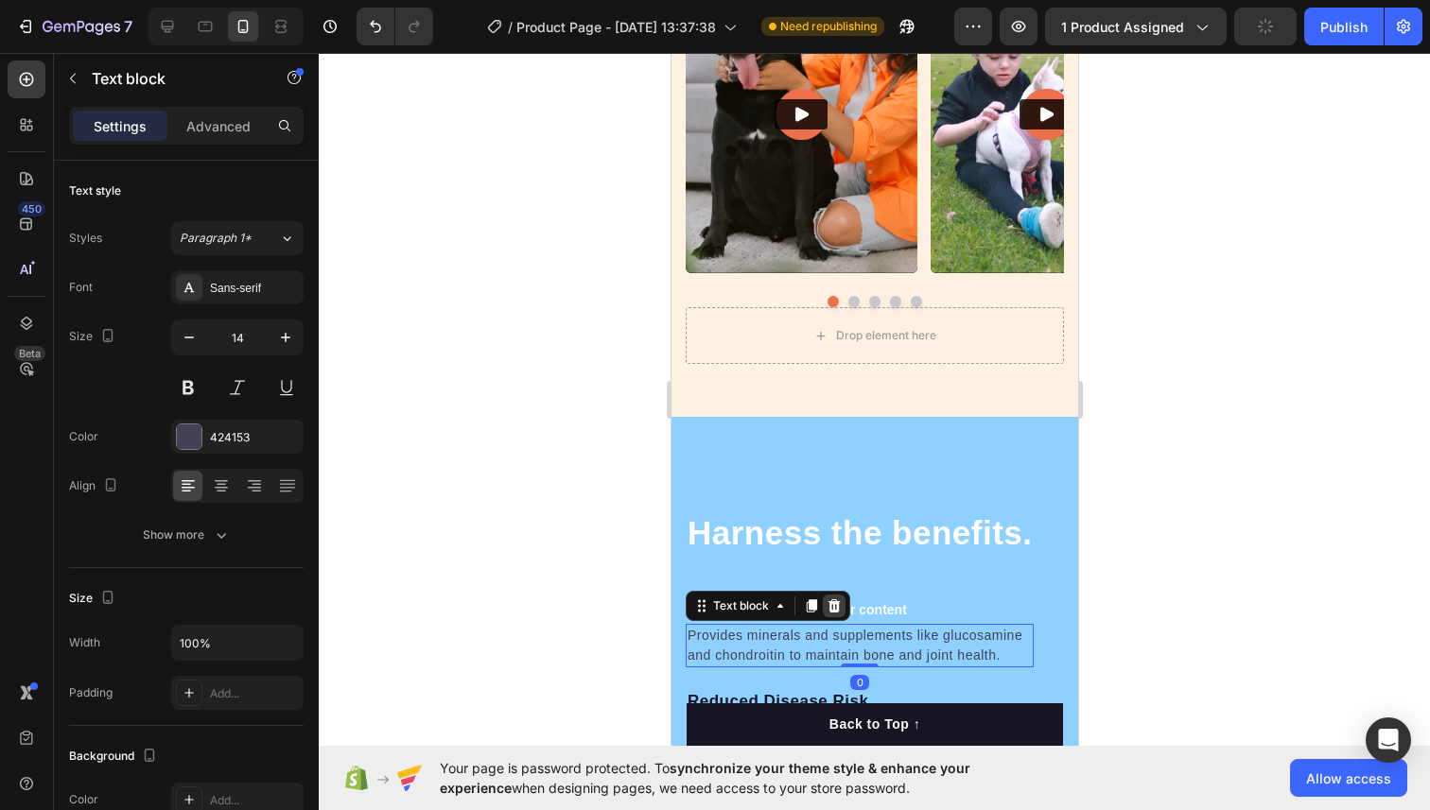
click at [825, 608] on icon at bounding box center [832, 605] width 15 height 15
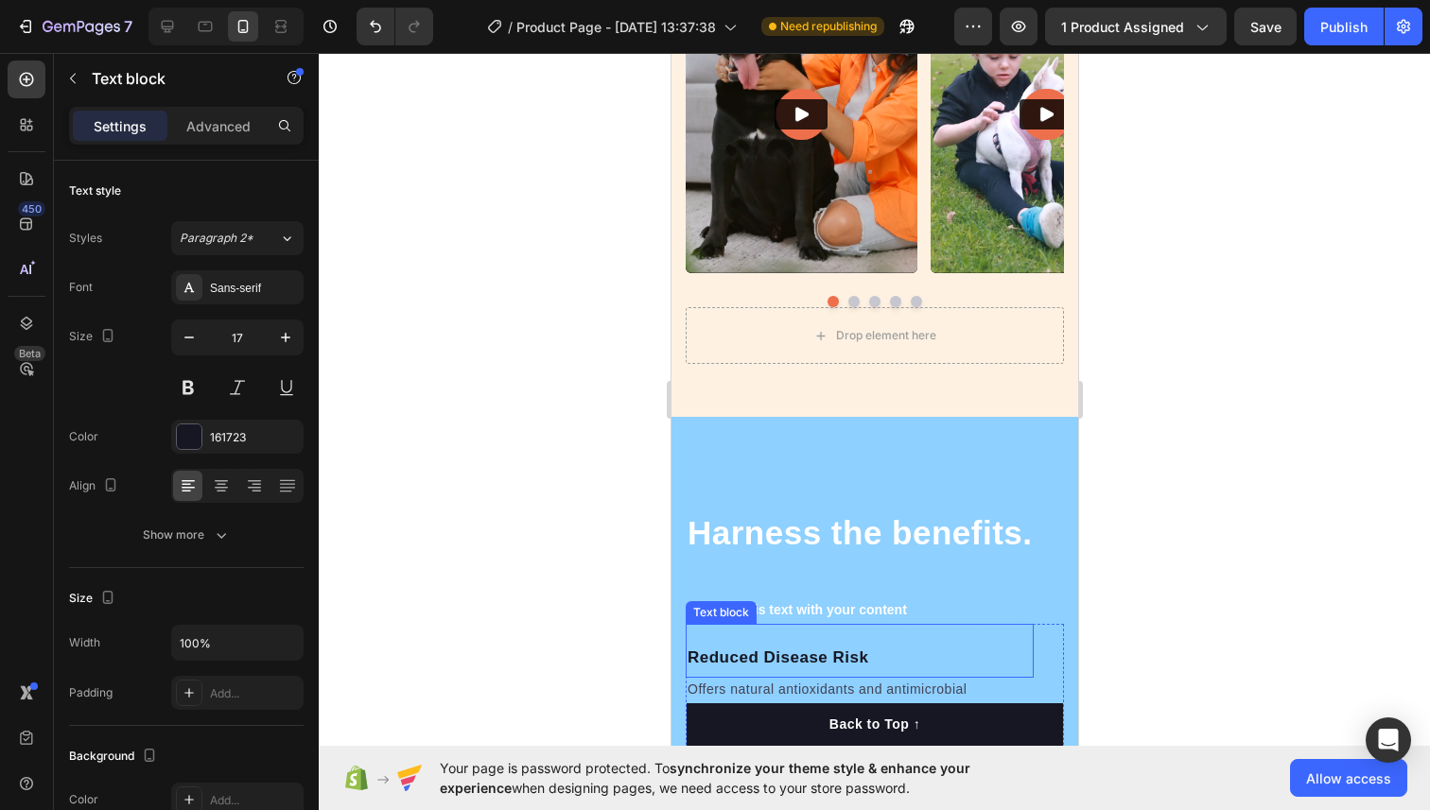
click at [785, 663] on p "Reduced Disease Risk" at bounding box center [858, 658] width 344 height 25
click at [829, 616] on div "Text block" at bounding box center [767, 606] width 165 height 30
click at [854, 650] on p "Reduced Disease Risk" at bounding box center [858, 658] width 344 height 25
click at [837, 656] on p "Reduced Disease Risk" at bounding box center [858, 658] width 344 height 25
click at [950, 595] on div "Harness the benefits. Heading Replace this text with your content Text Block" at bounding box center [874, 547] width 378 height 154
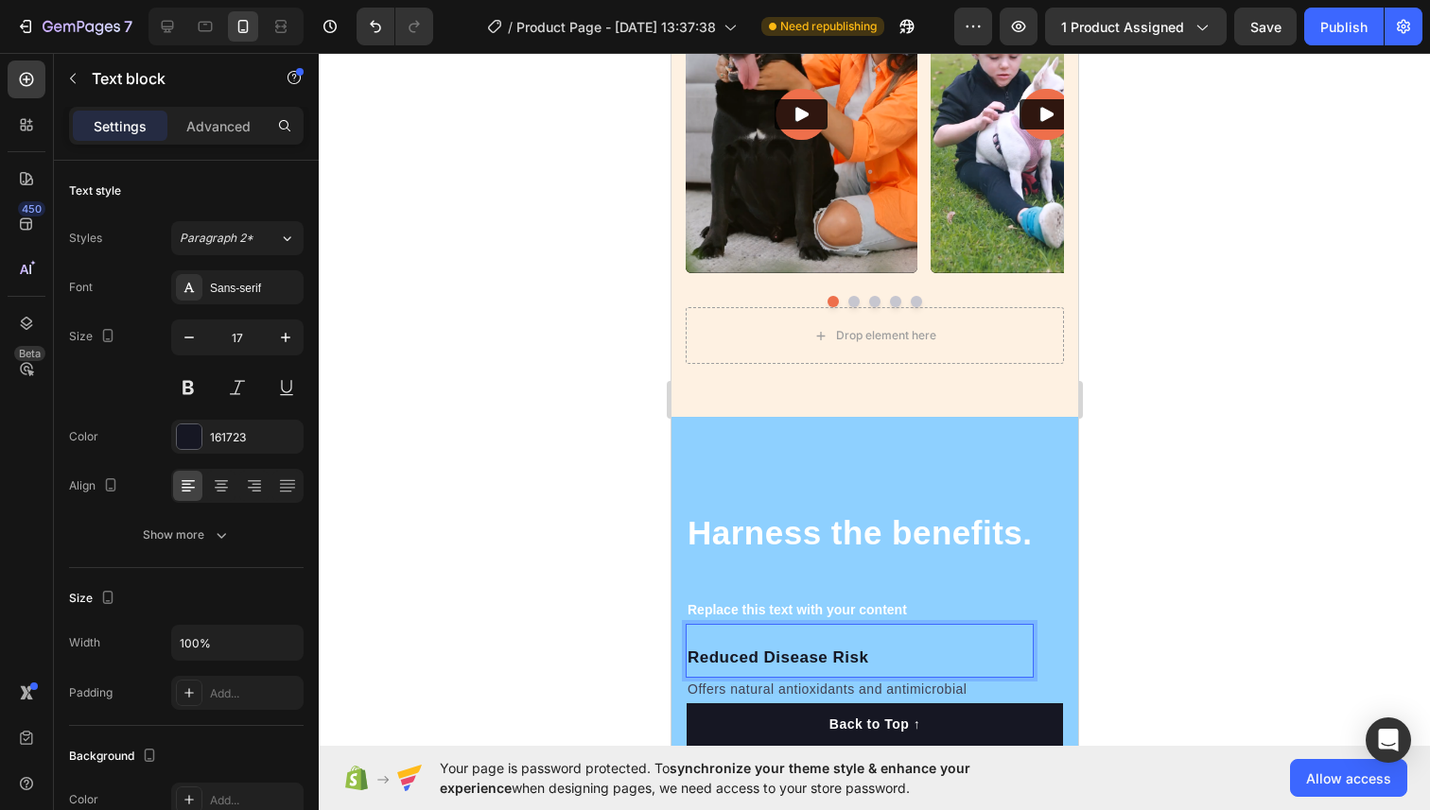
scroll to position [401, 0]
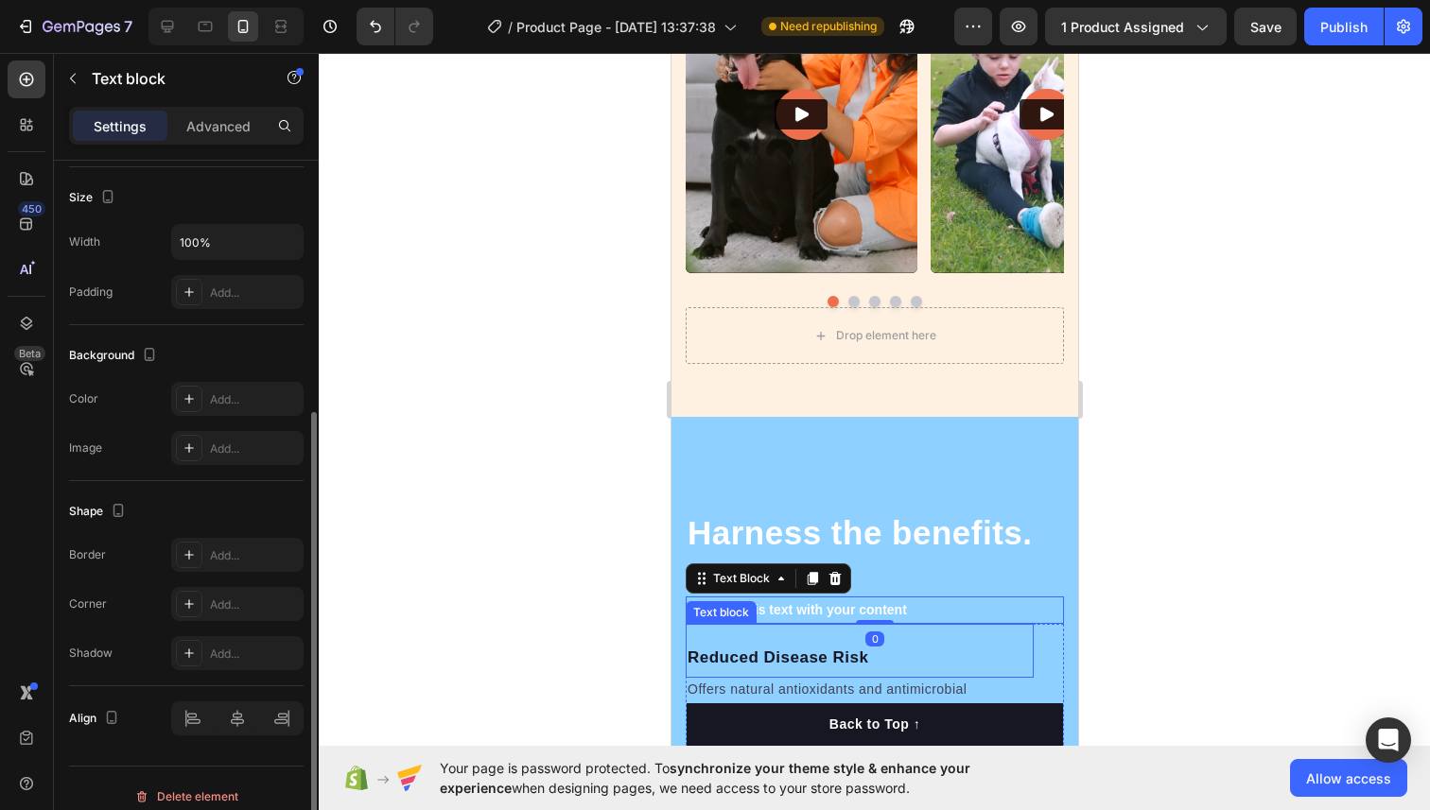
click at [861, 650] on p "Reduced Disease Risk" at bounding box center [858, 658] width 344 height 25
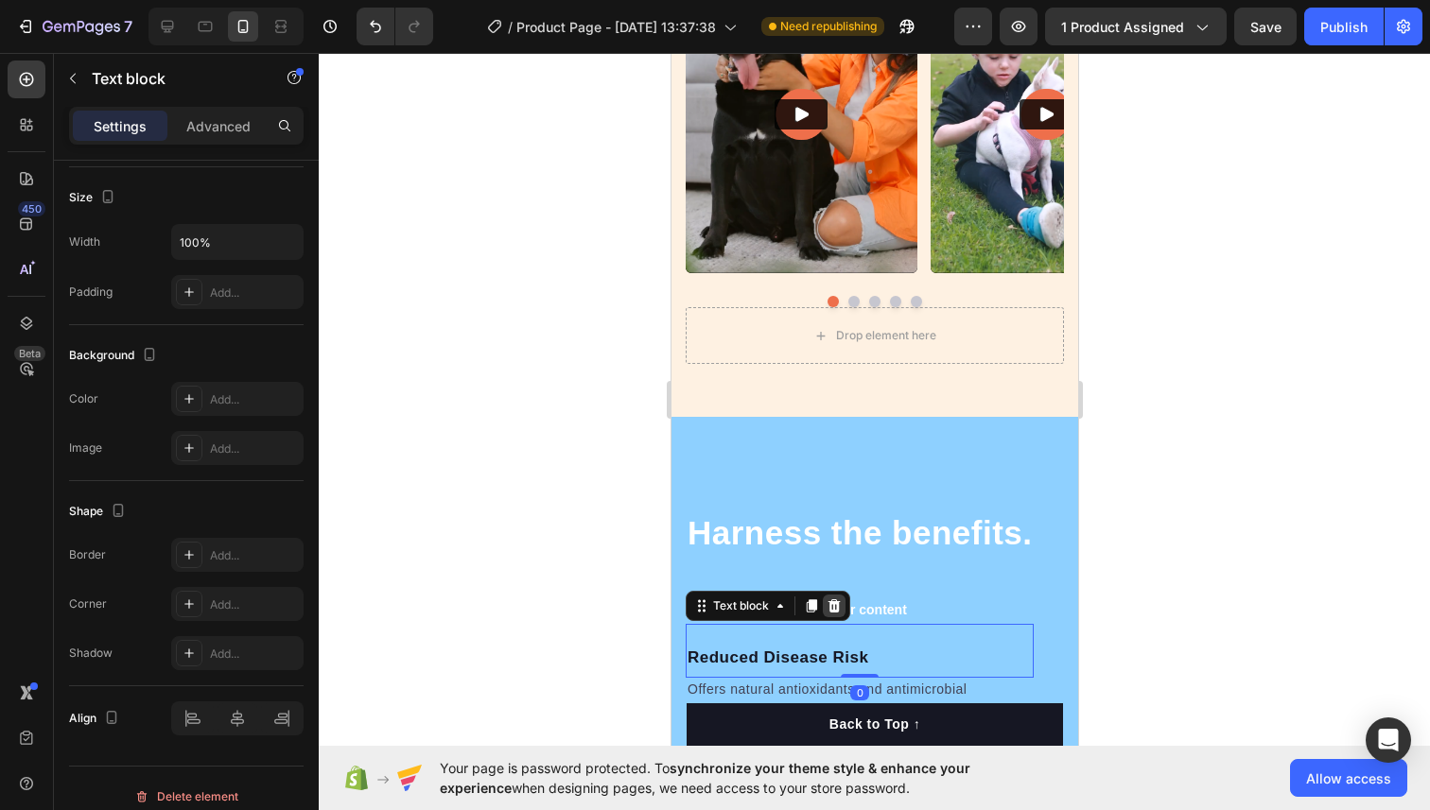
click at [832, 607] on icon at bounding box center [833, 605] width 12 height 13
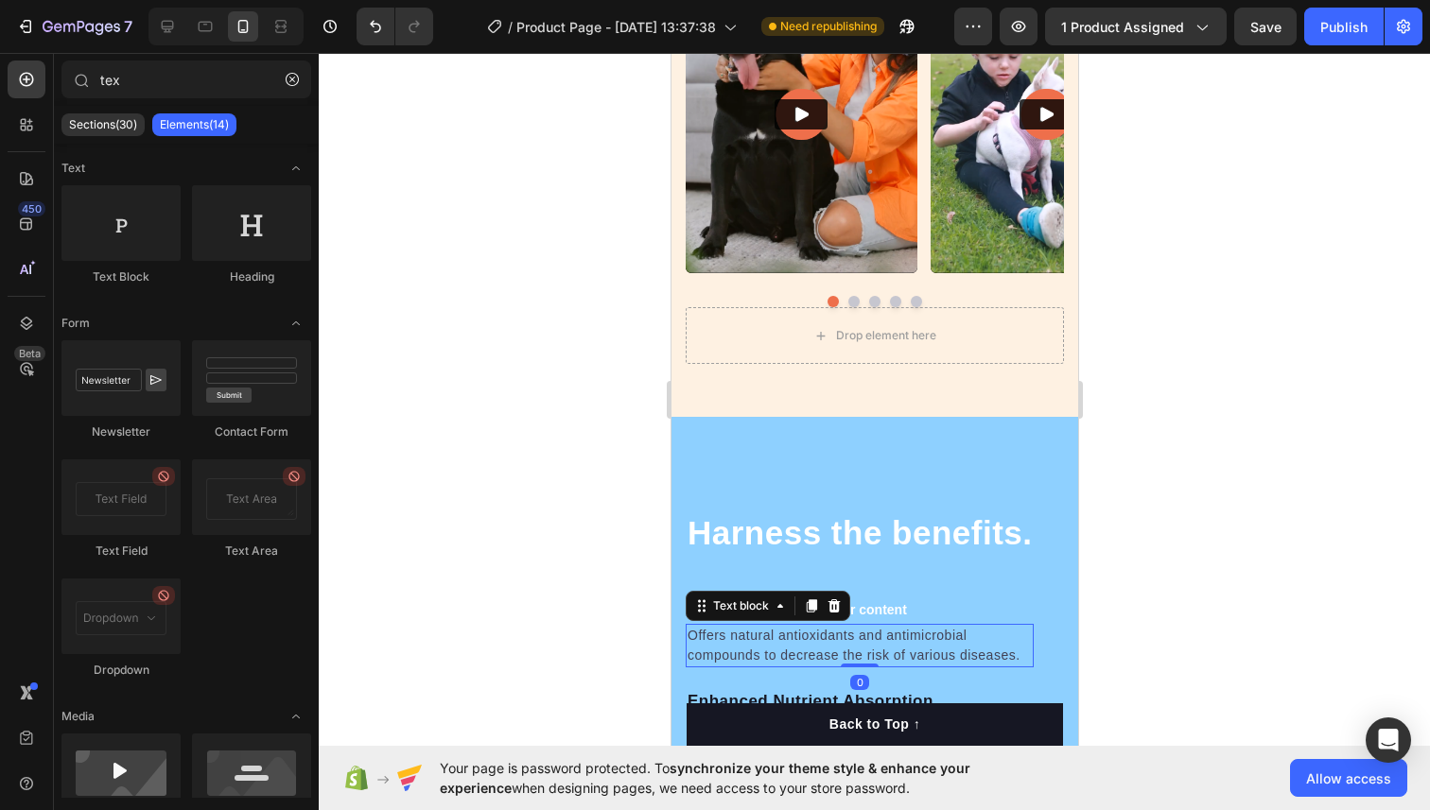
click at [832, 656] on p "Offers natural antioxidants and antimicrobial compounds to decrease the risk of…" at bounding box center [858, 646] width 344 height 40
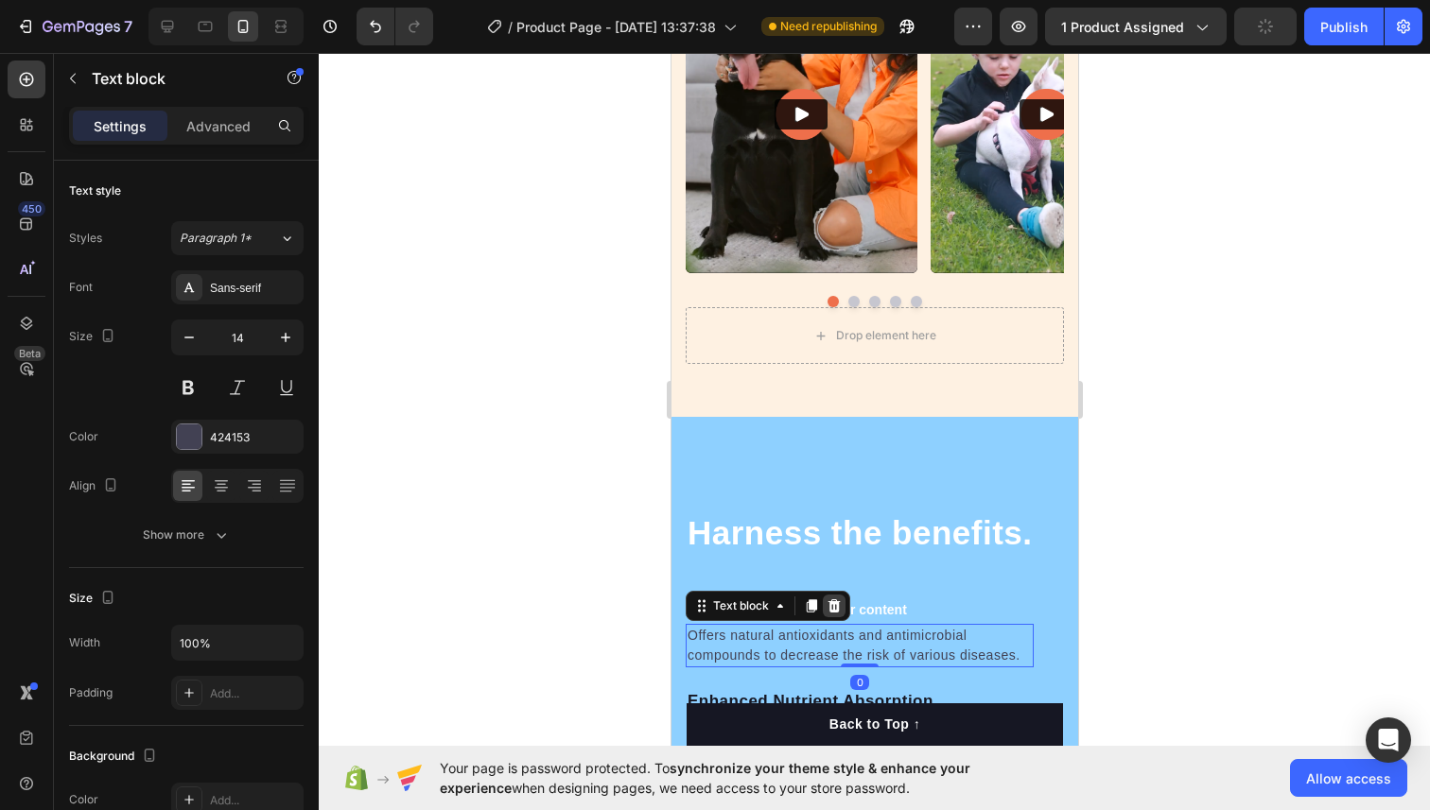
click at [831, 603] on icon at bounding box center [832, 605] width 15 height 15
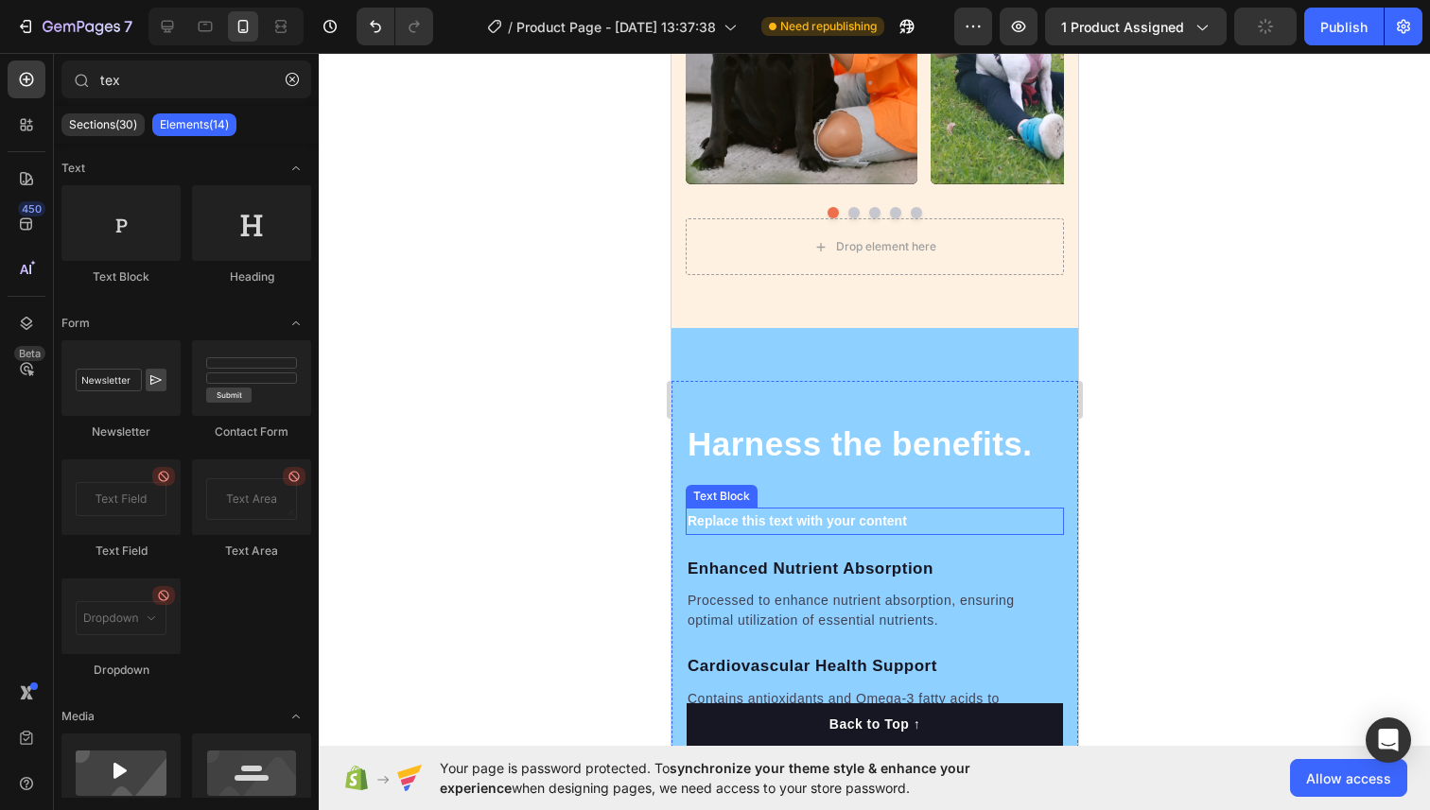
scroll to position [2088, 0]
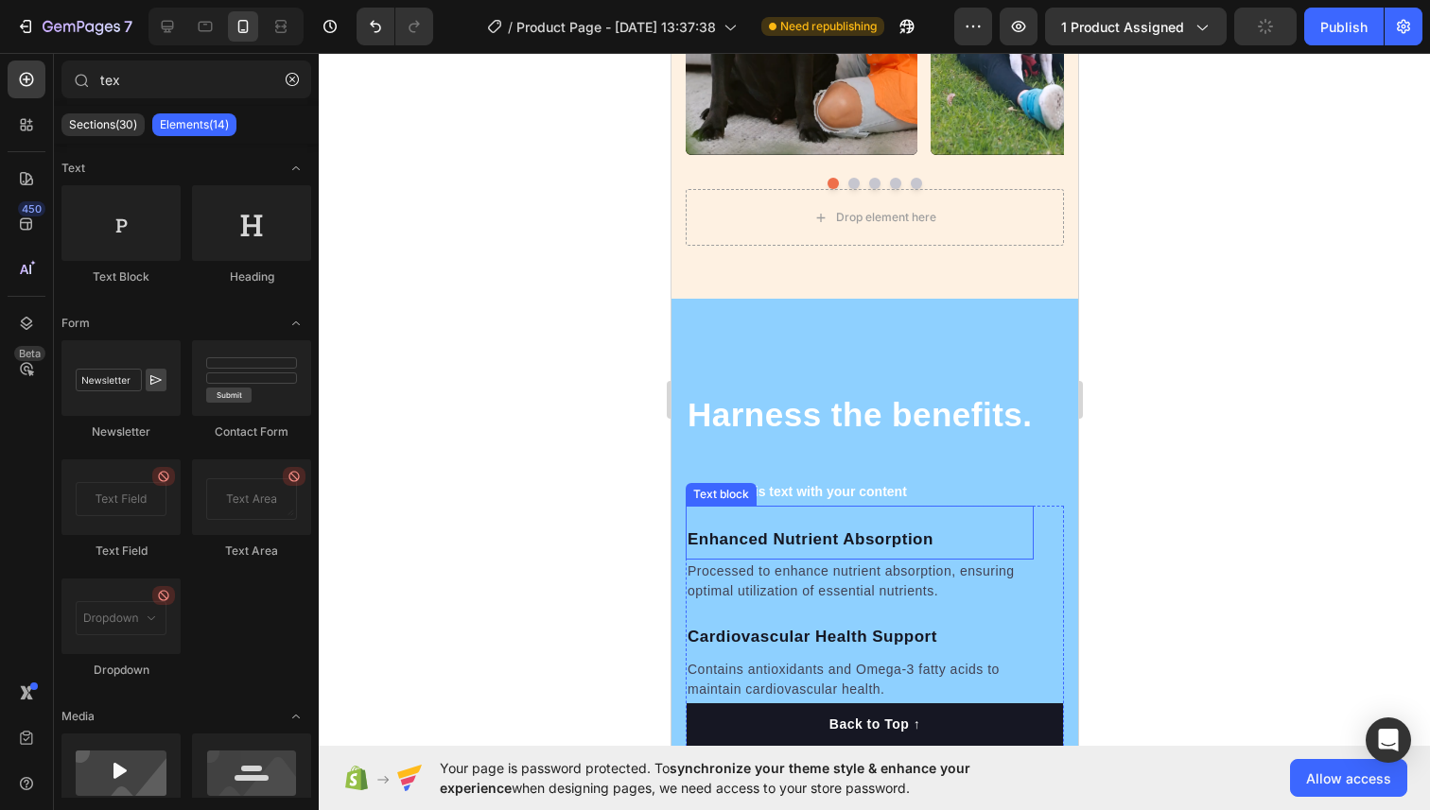
click at [832, 537] on p "Enhanced Nutrient Absorption" at bounding box center [858, 540] width 344 height 25
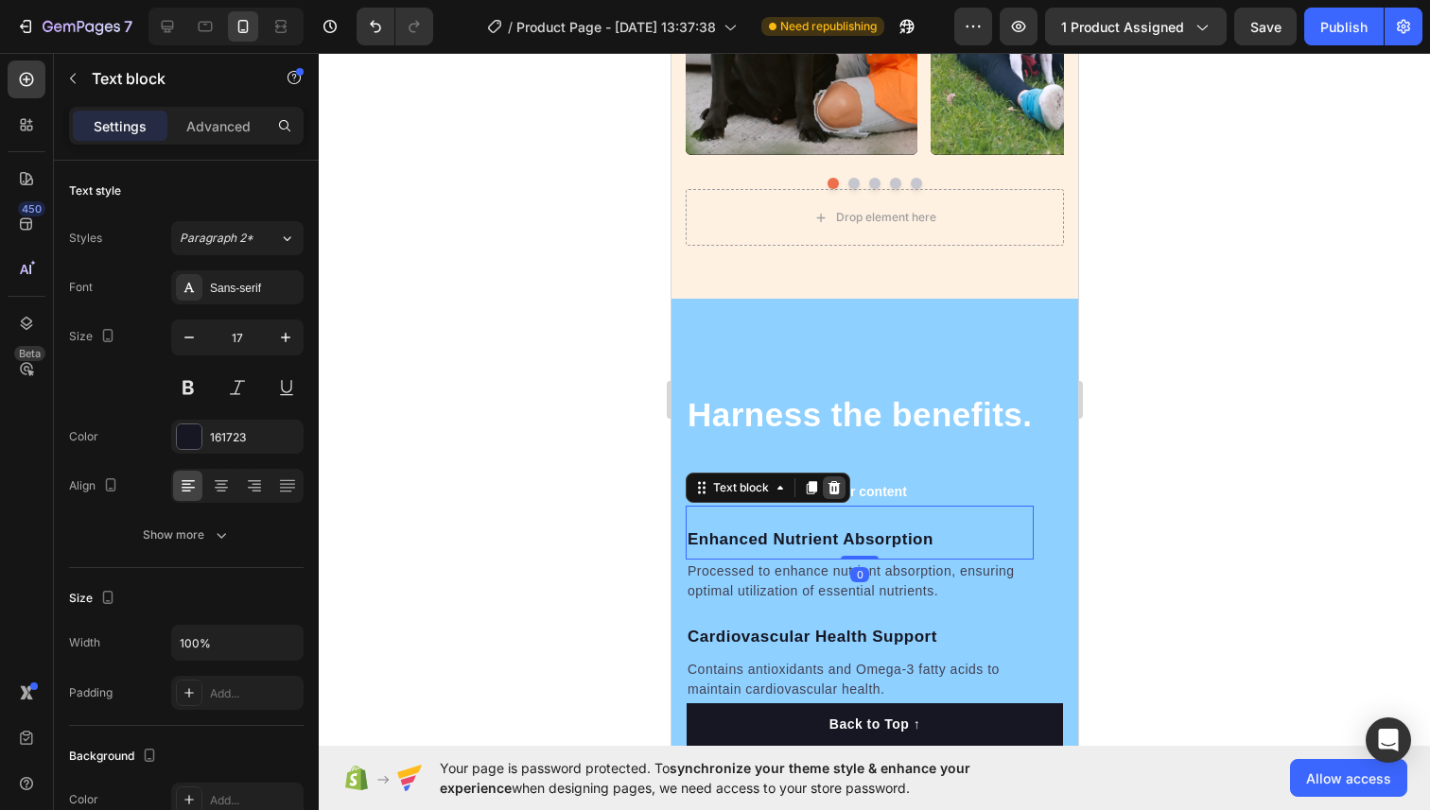
click at [832, 492] on icon at bounding box center [833, 487] width 12 height 13
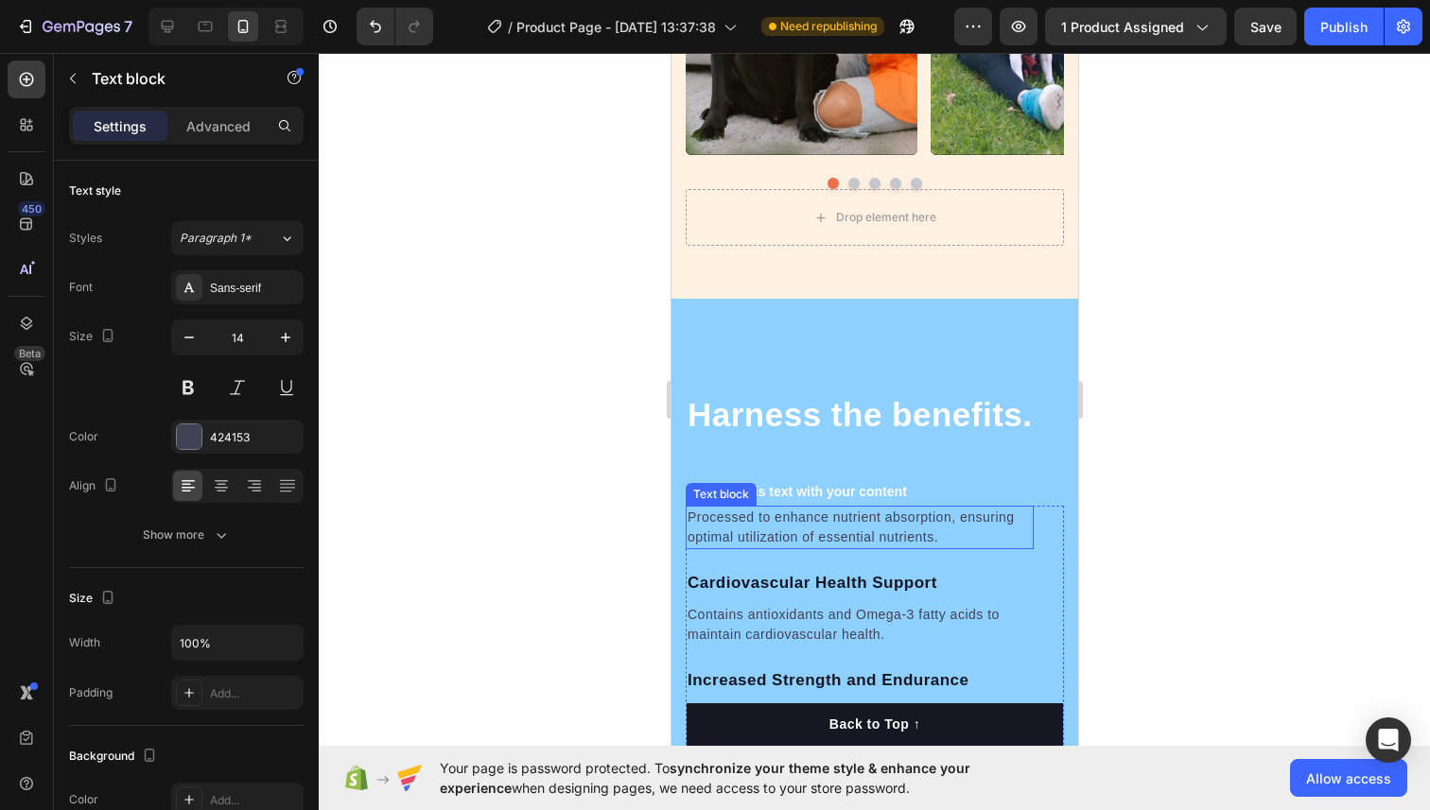
click at [825, 529] on p "Processed to enhance nutrient absorption, ensuring optimal utilization of essen…" at bounding box center [858, 528] width 344 height 40
click at [830, 483] on icon at bounding box center [833, 487] width 12 height 13
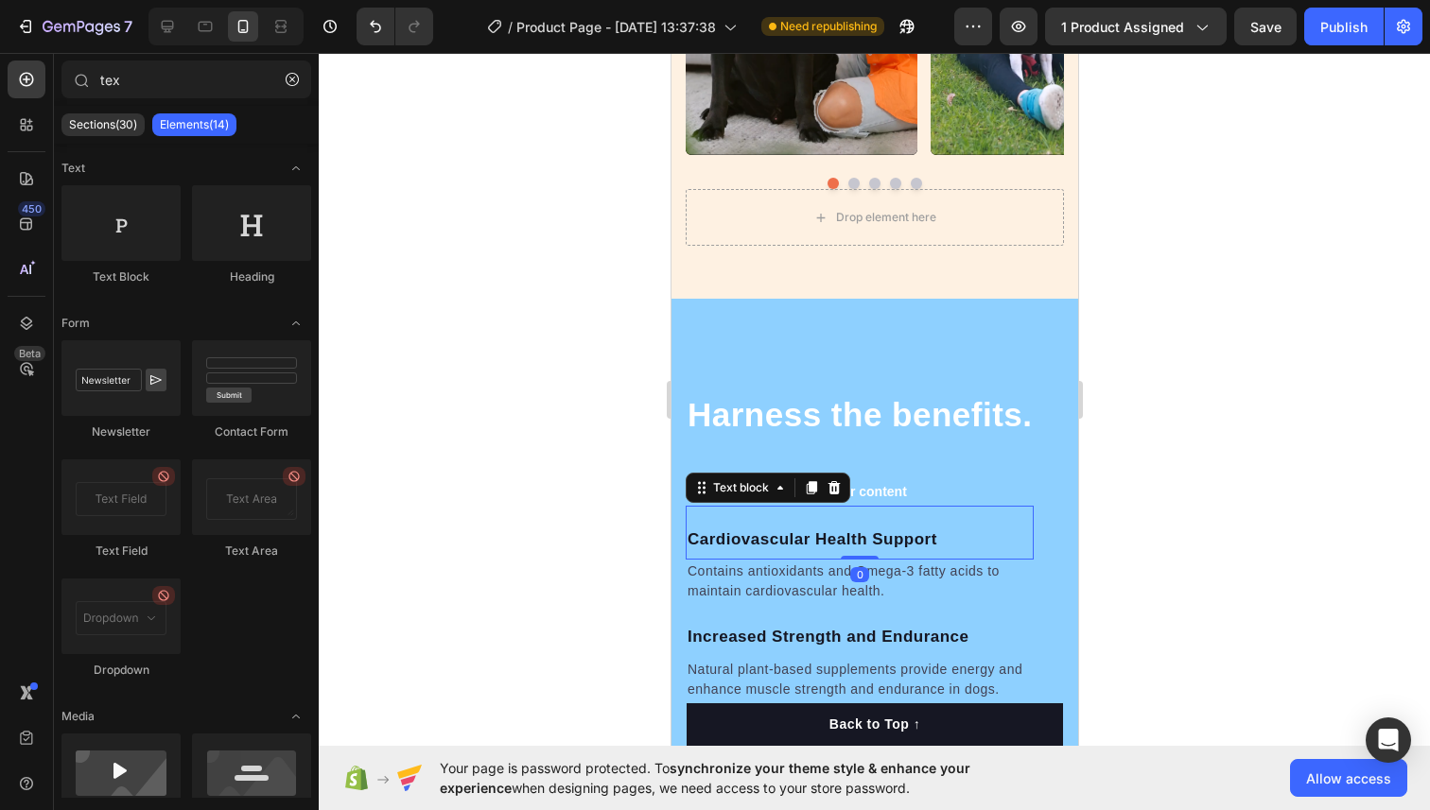
click at [819, 546] on p "Cardiovascular Health Support" at bounding box center [858, 540] width 344 height 25
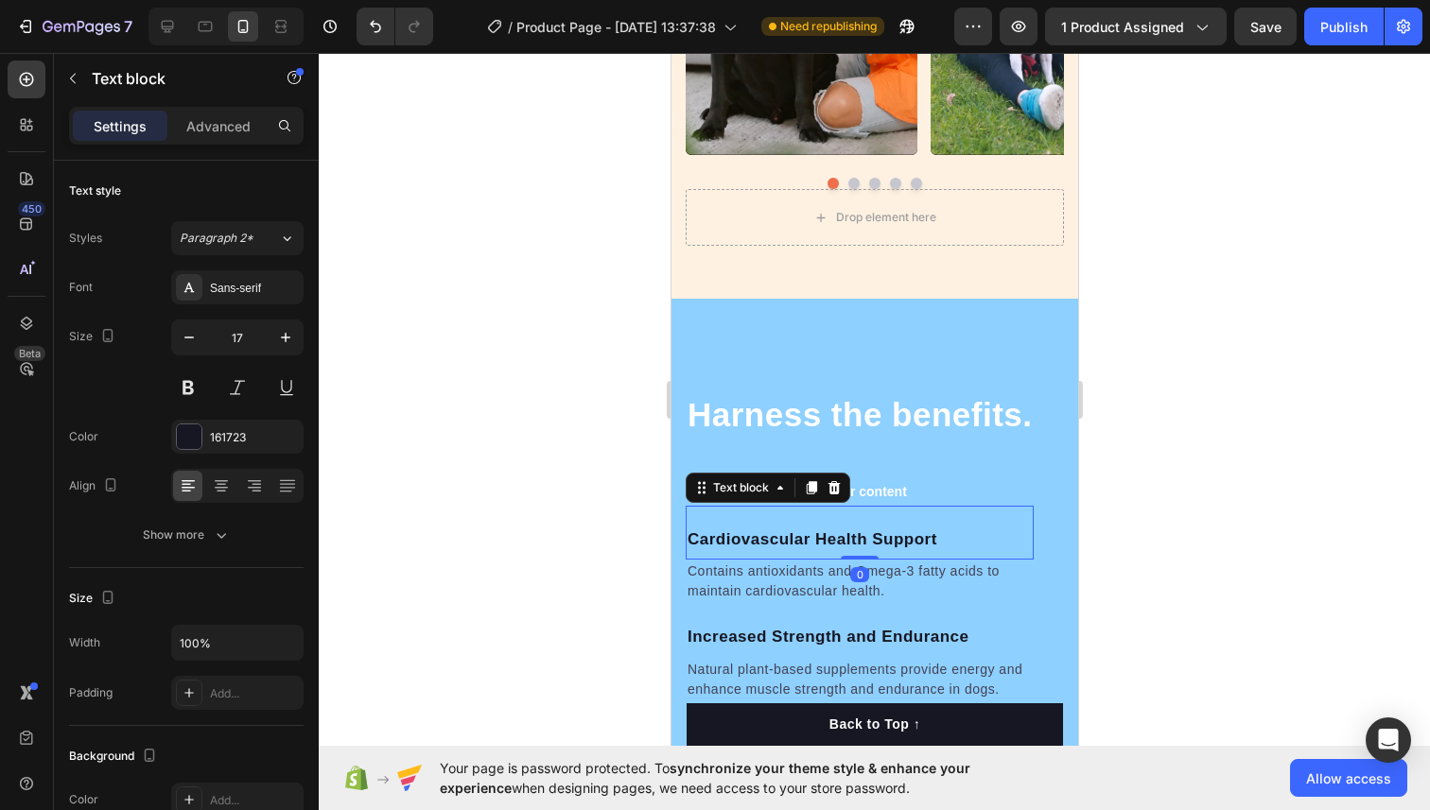
click at [834, 473] on div "Text block" at bounding box center [767, 488] width 165 height 30
click at [834, 484] on icon at bounding box center [833, 487] width 12 height 13
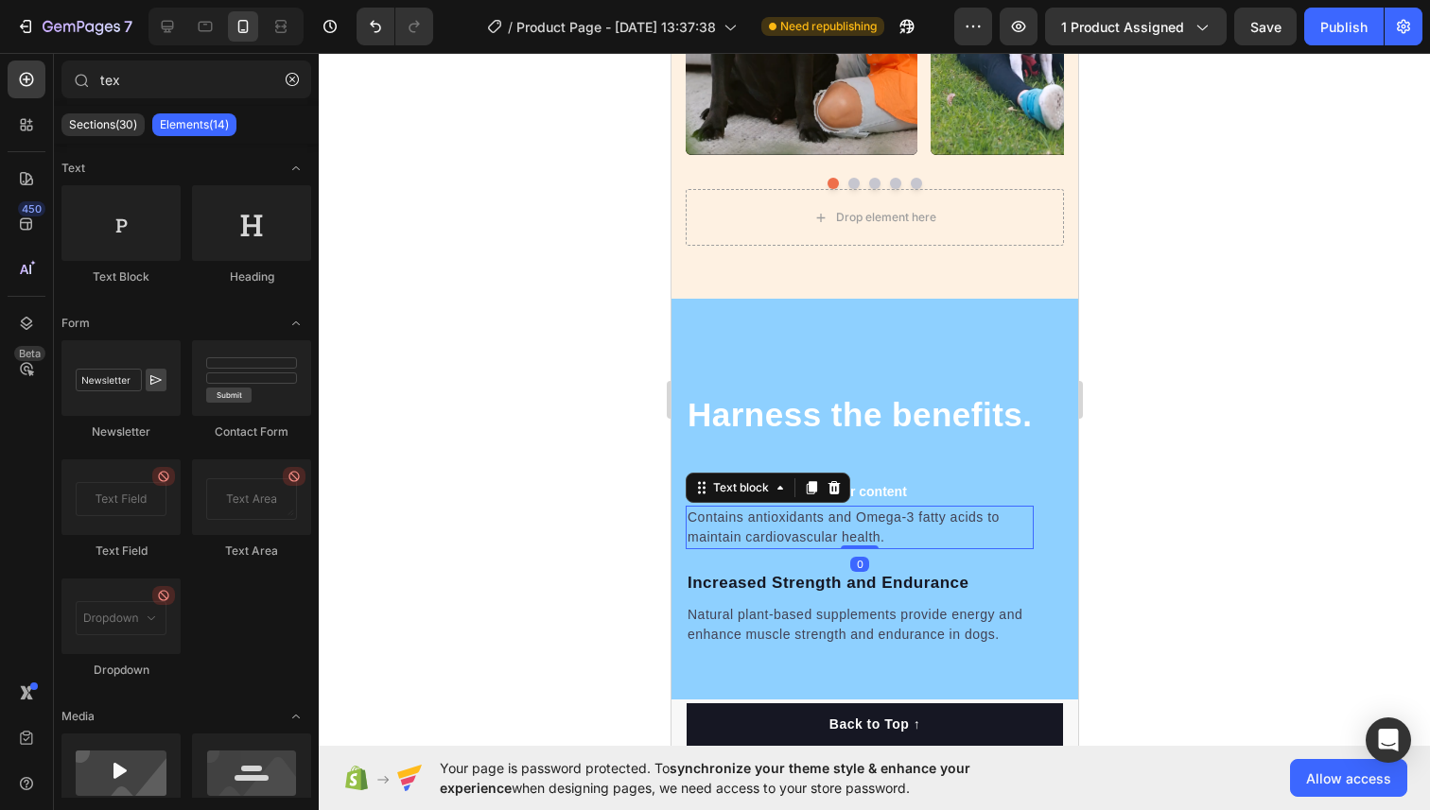
click at [828, 530] on p "Contains antioxidants and Omega-3 fatty acids to maintain cardiovascular health." at bounding box center [858, 528] width 344 height 40
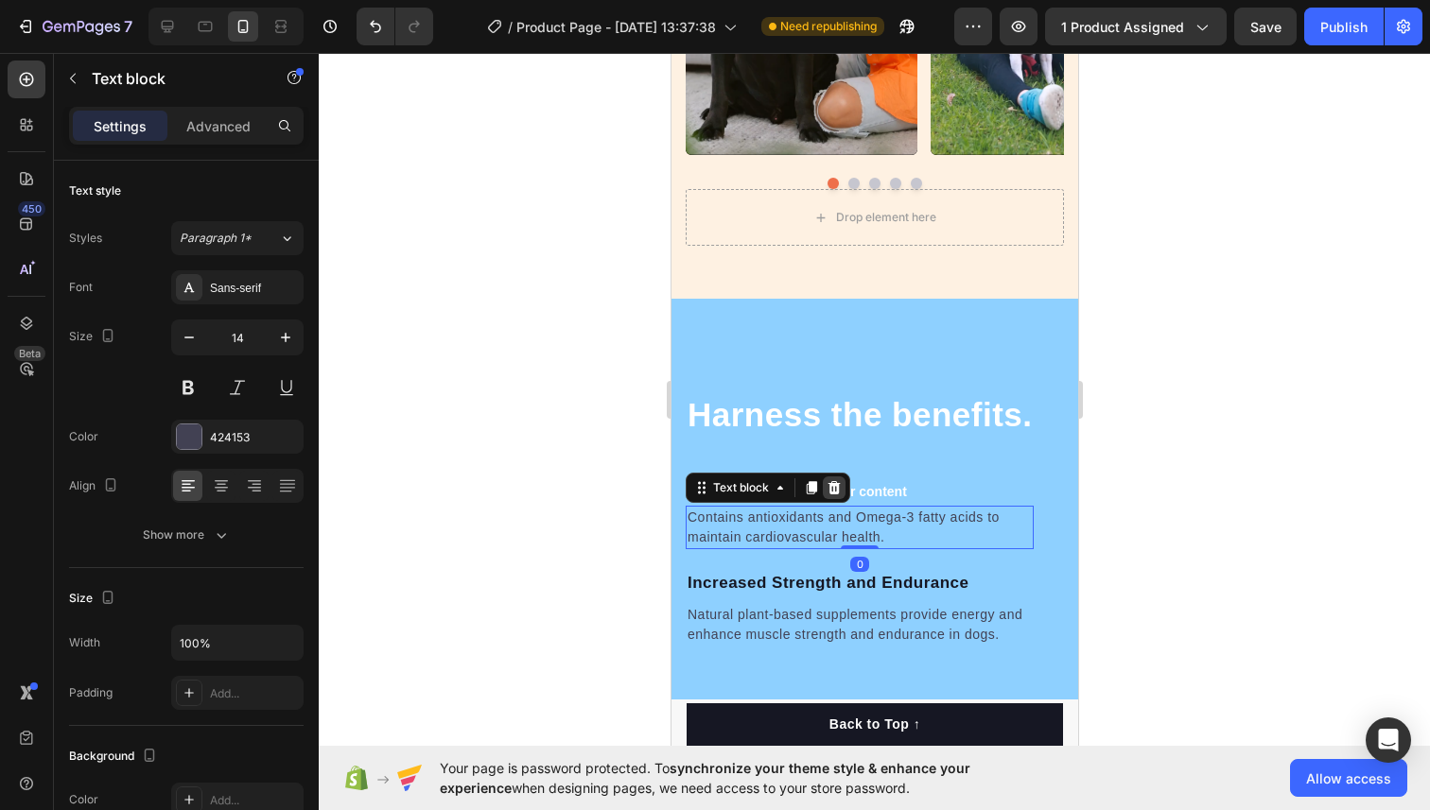
click at [832, 490] on icon at bounding box center [832, 487] width 15 height 15
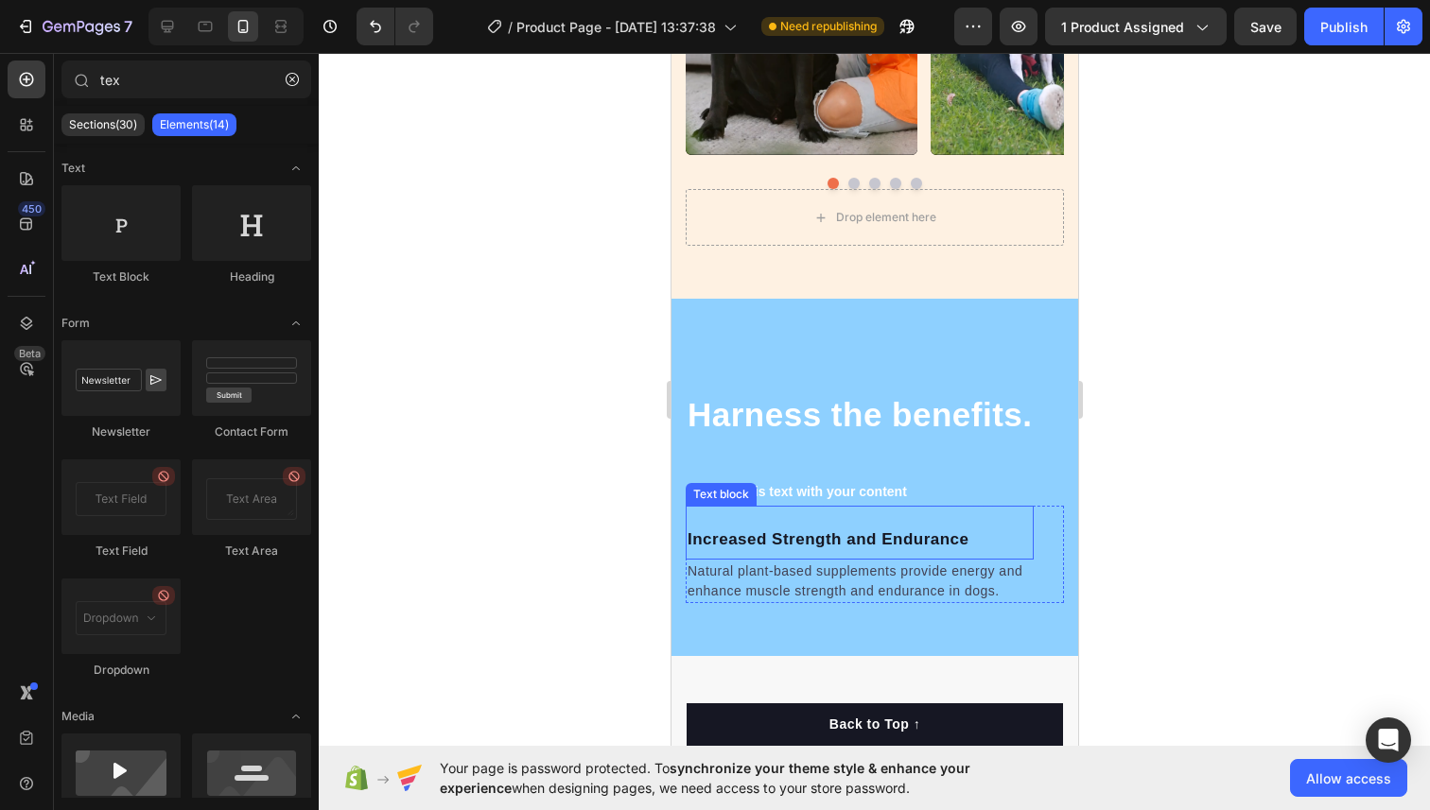
click at [827, 546] on p "Increased Strength and Endurance" at bounding box center [858, 540] width 344 height 25
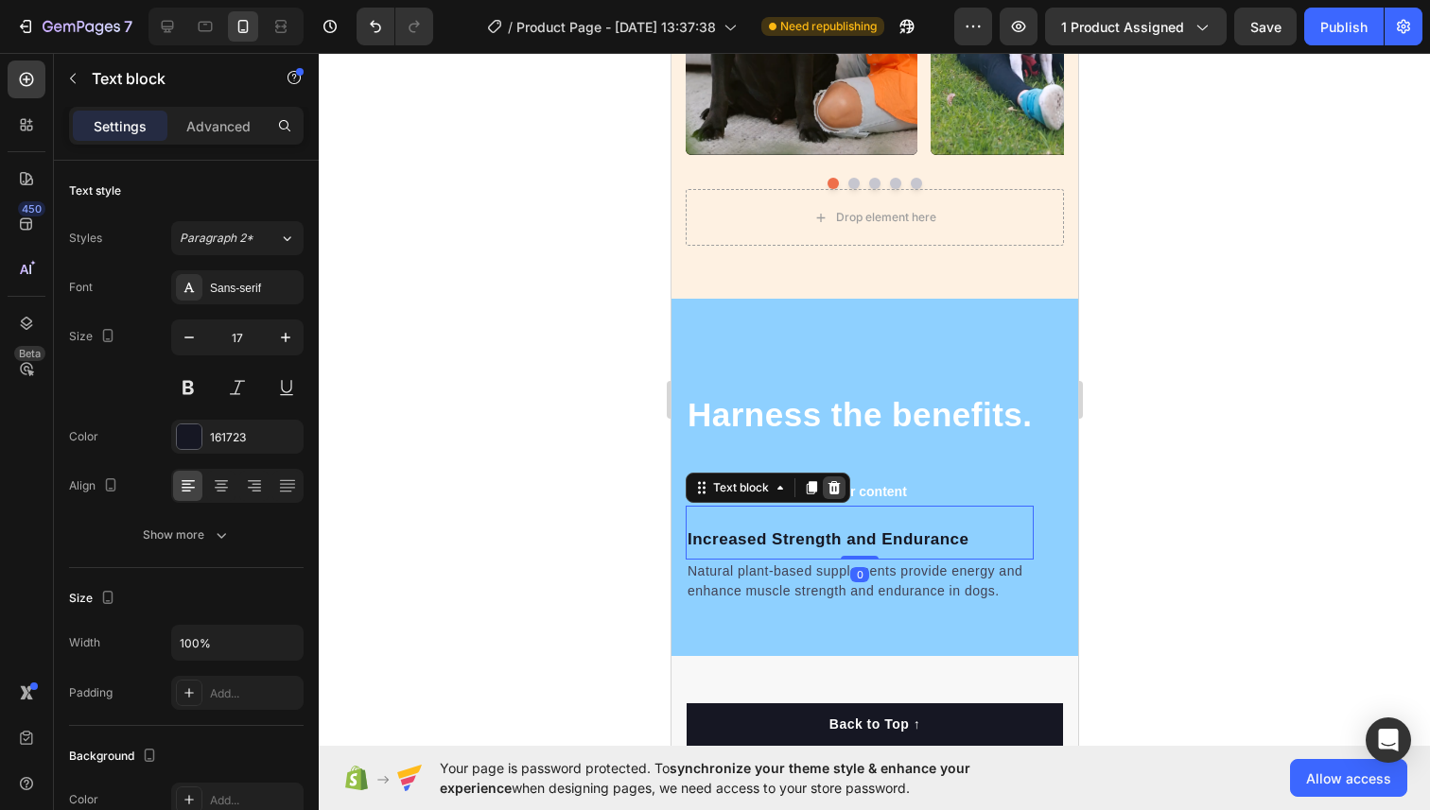
click at [831, 491] on icon at bounding box center [833, 487] width 12 height 13
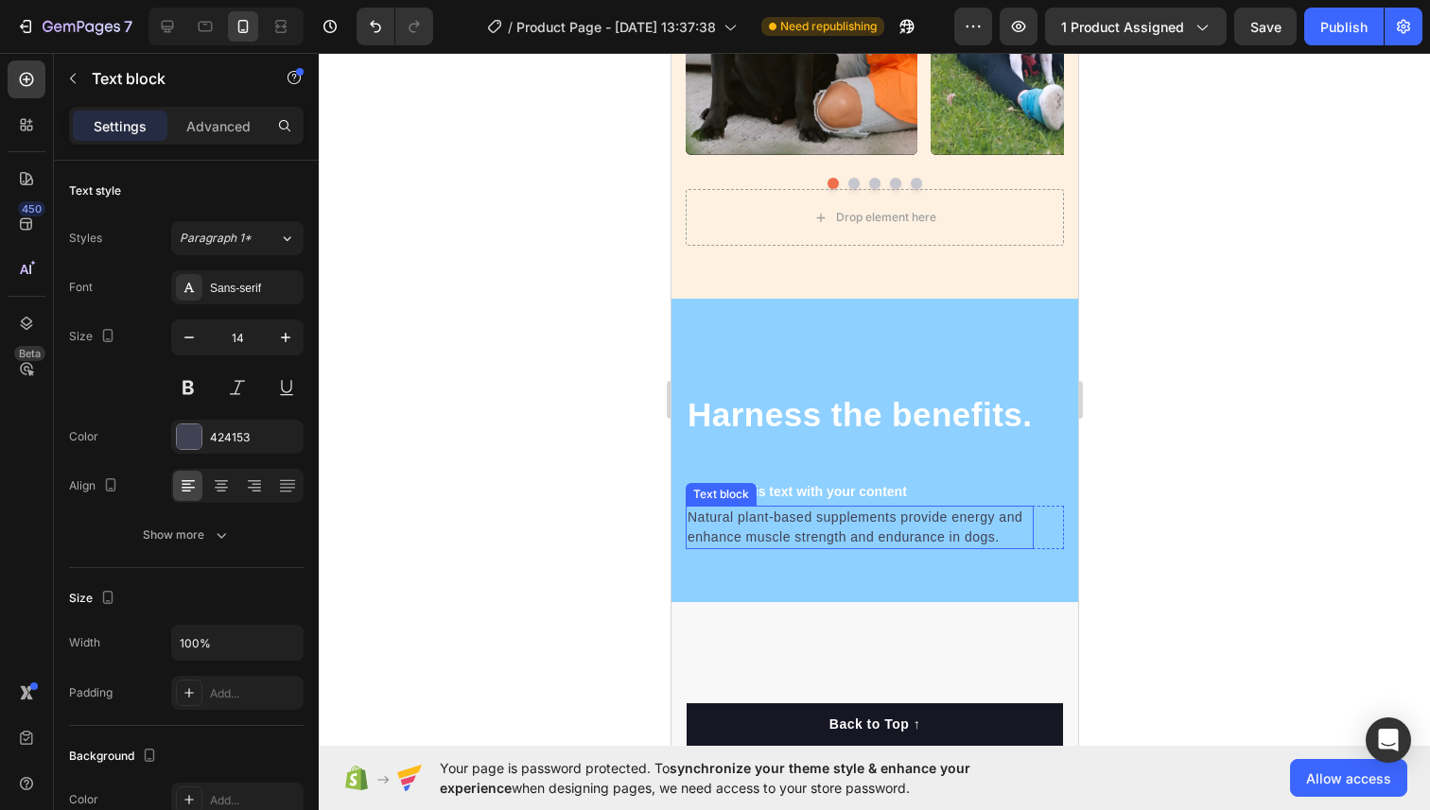
click at [823, 527] on p "Natural plant-based supplements provide energy and enhance muscle strength and …" at bounding box center [858, 528] width 344 height 40
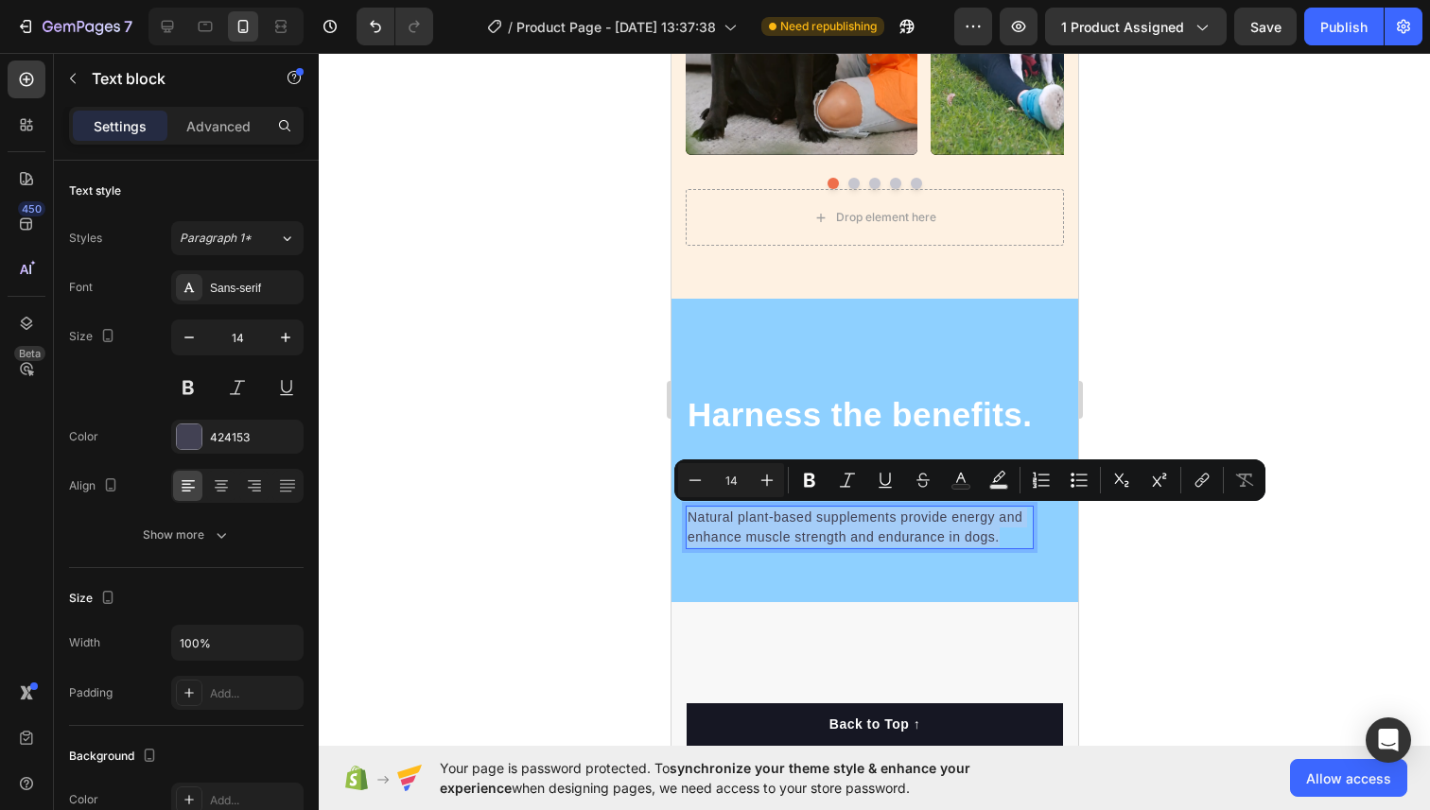
copy p "Natural plant-based supplements provide energy and enhance muscle strength and …"
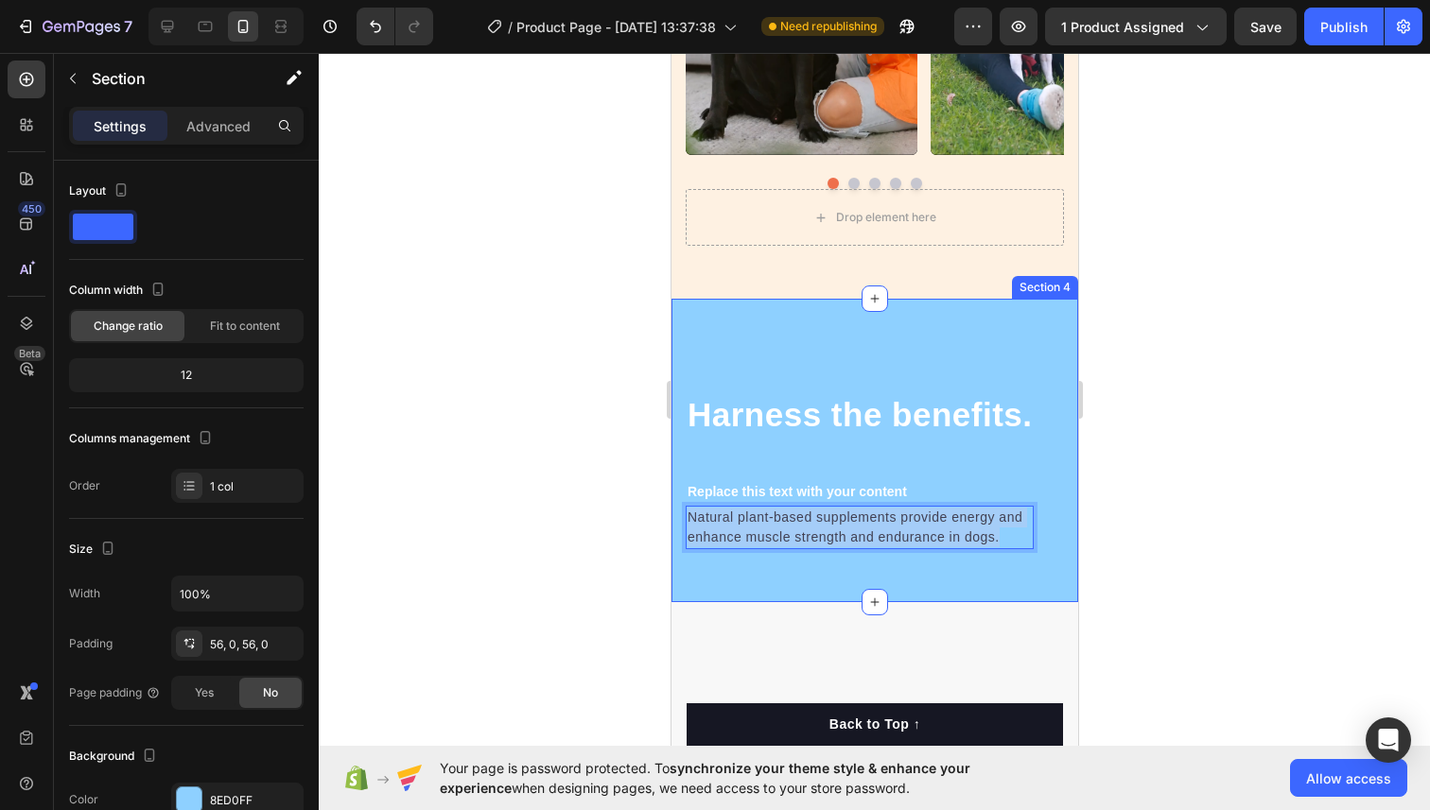
click at [836, 561] on div "Natural plant-based supplements provide energy and enhance muscle strength and …" at bounding box center [873, 451] width 407 height 304
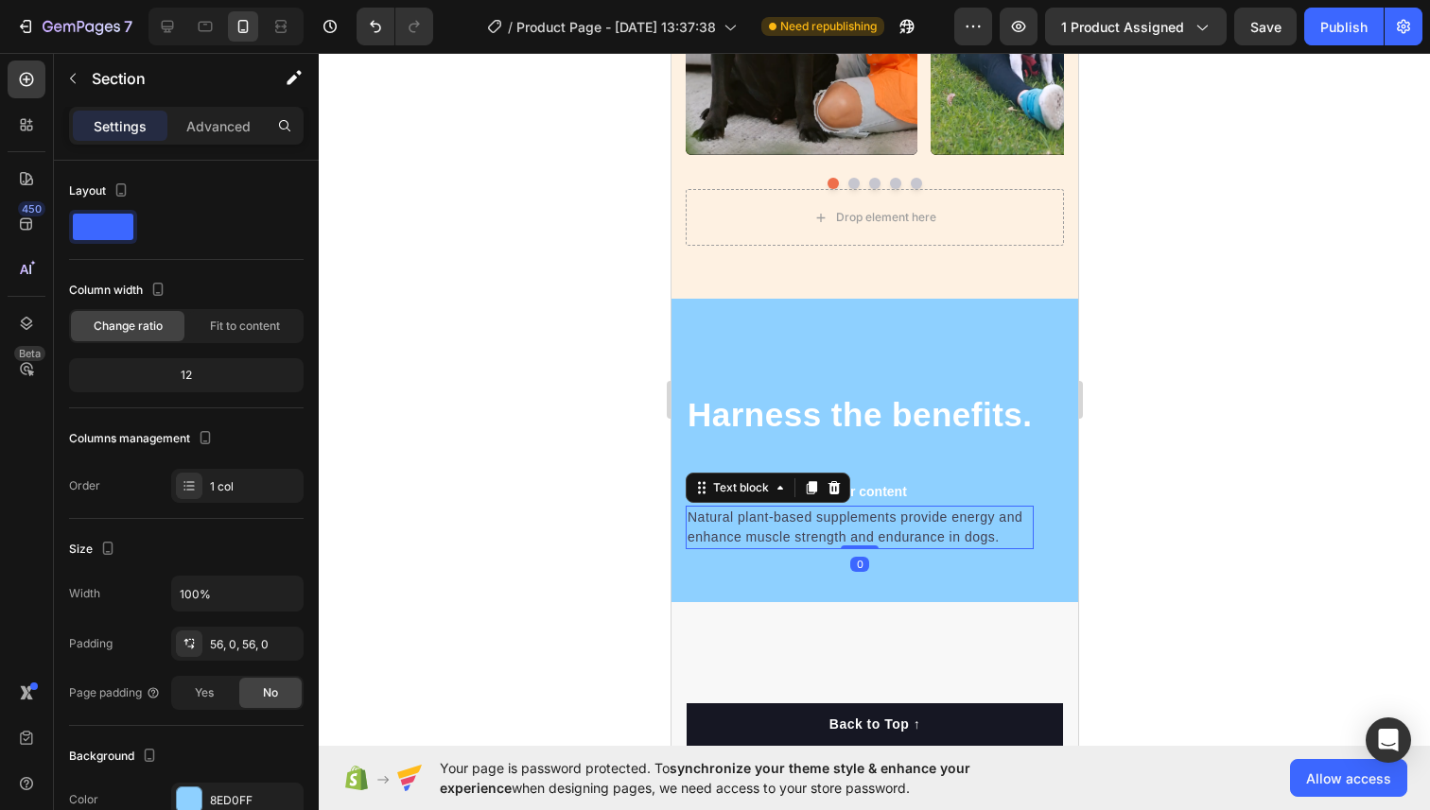
click at [836, 546] on p "Natural plant-based supplements provide energy and enhance muscle strength and …" at bounding box center [858, 528] width 344 height 40
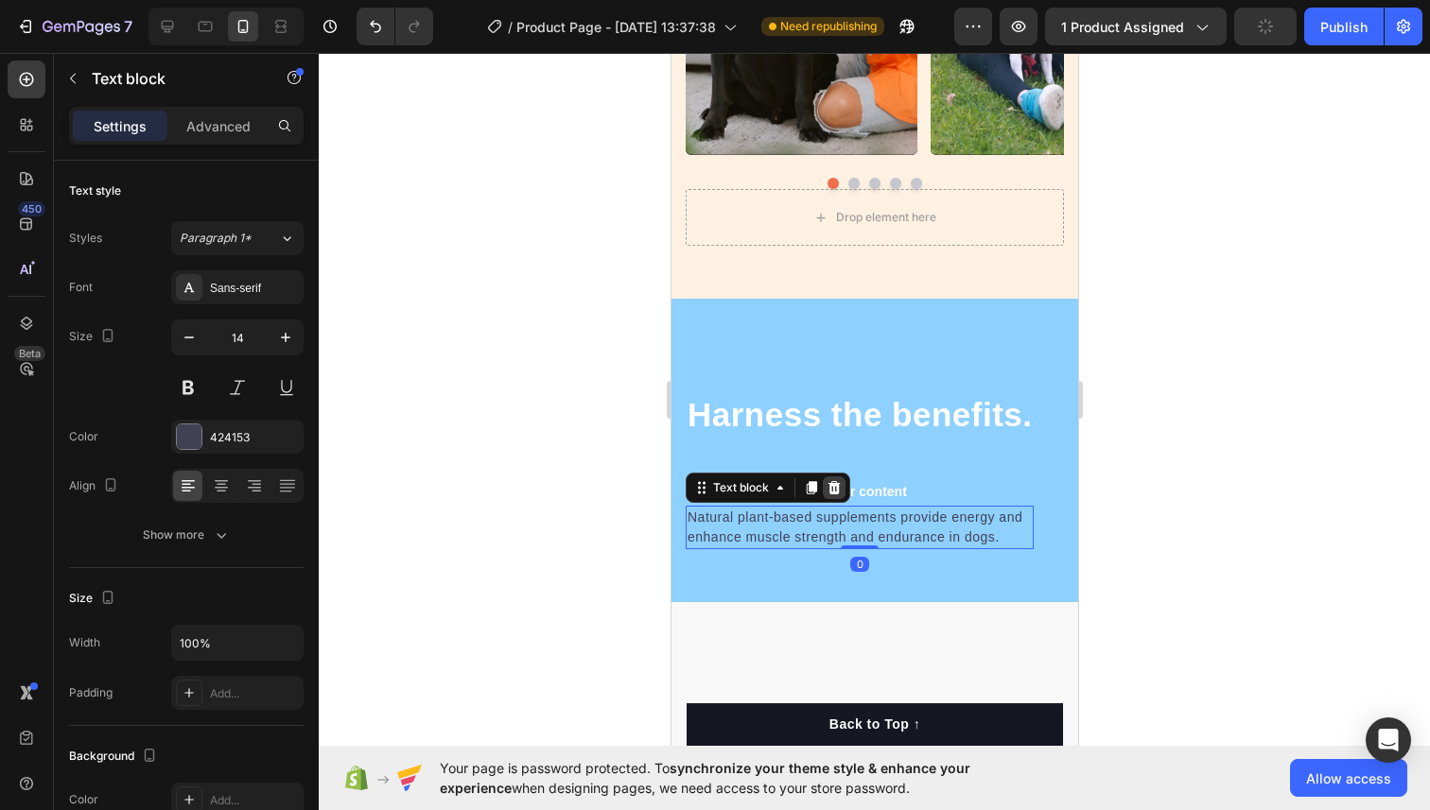
click at [836, 495] on div at bounding box center [833, 488] width 23 height 23
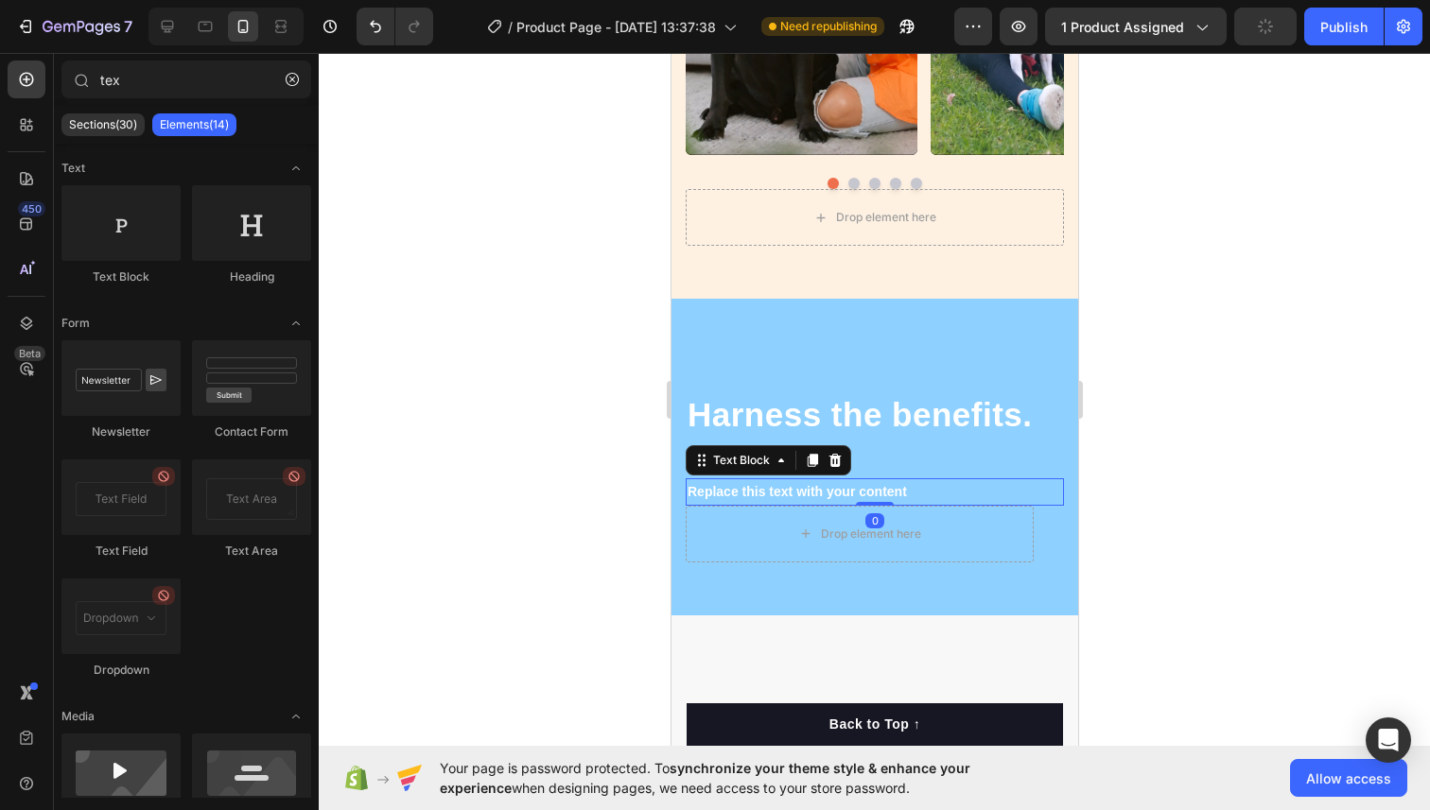
click at [839, 493] on p "Replace this text with your content" at bounding box center [873, 492] width 374 height 24
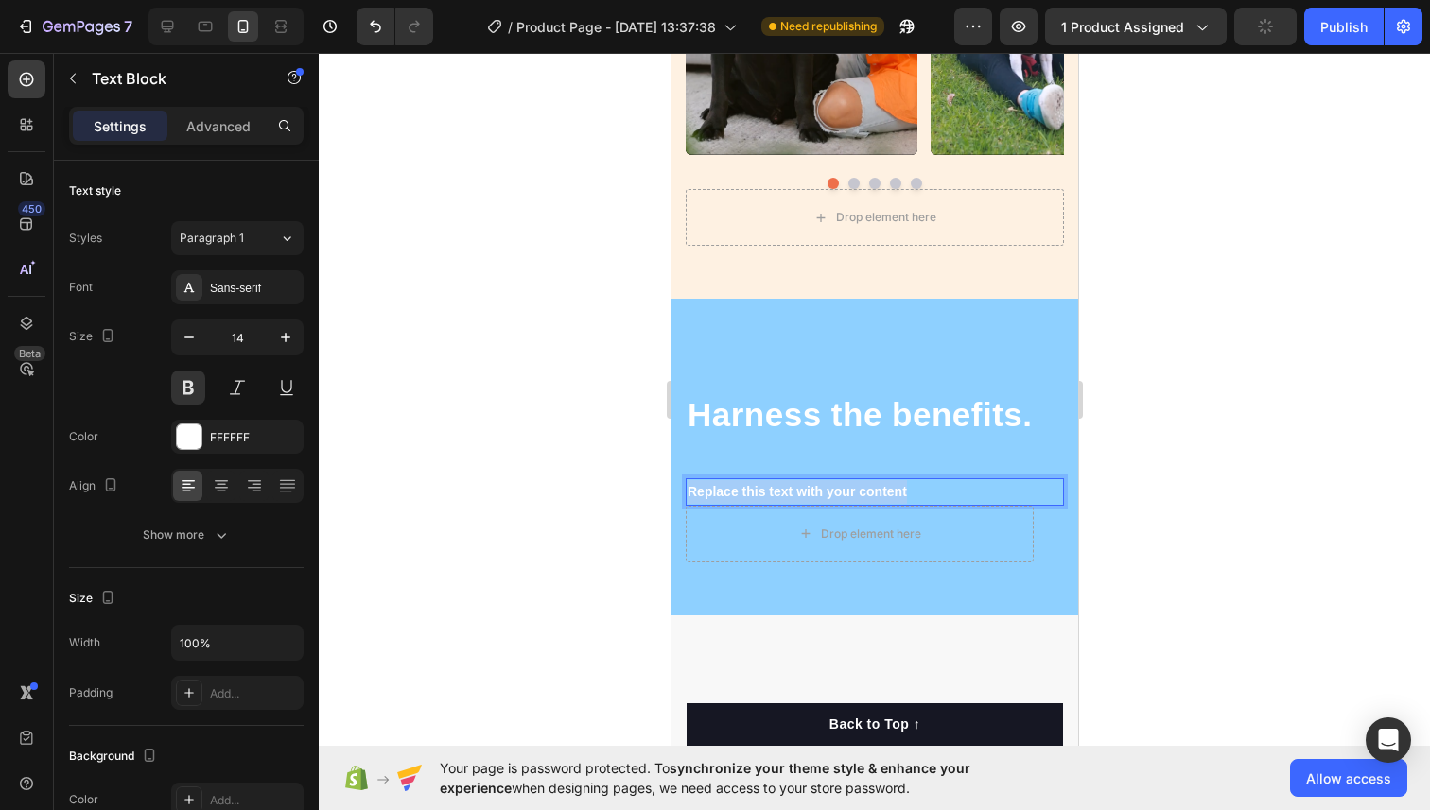
click at [839, 493] on p "Replace this text with your content" at bounding box center [873, 492] width 374 height 24
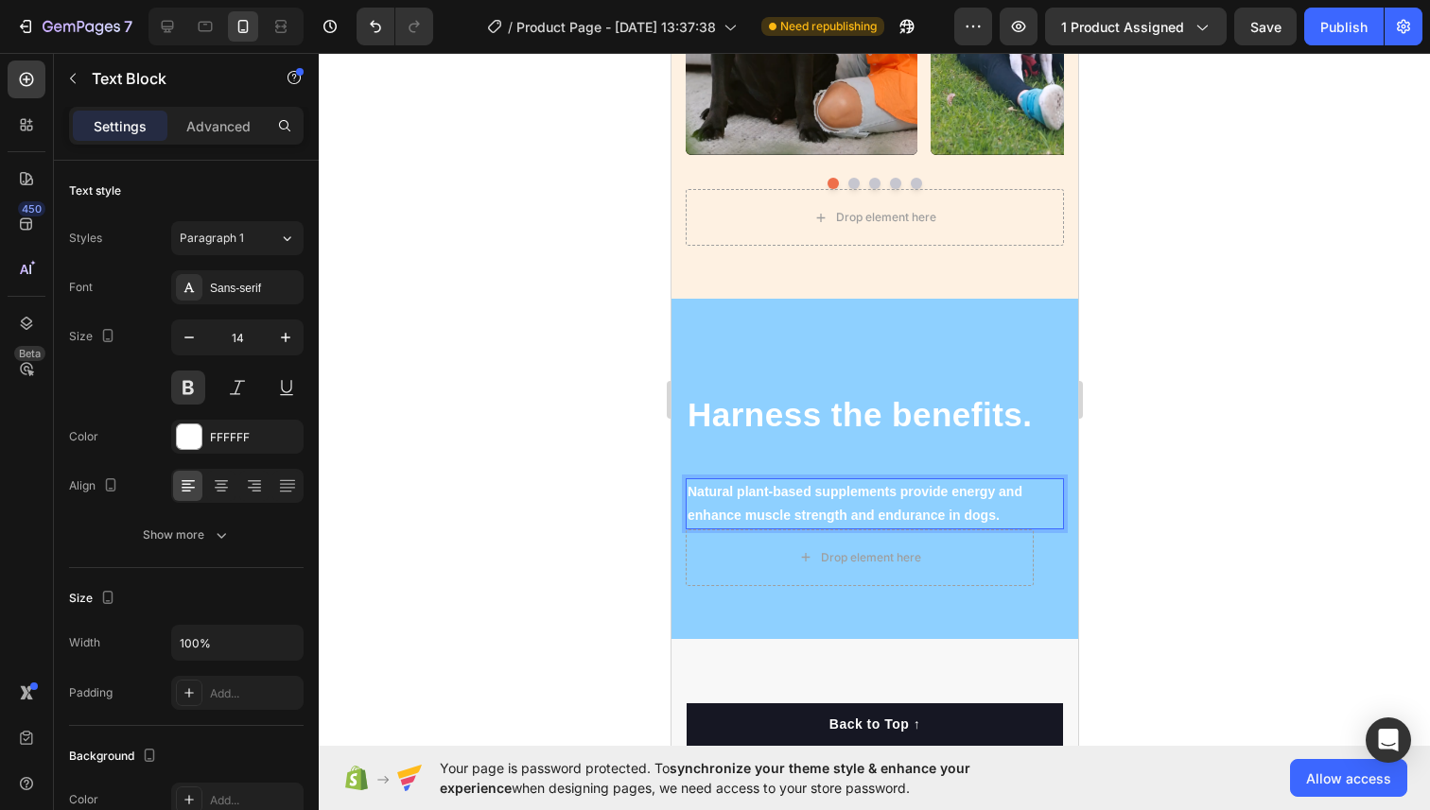
click at [1095, 529] on div at bounding box center [874, 431] width 1111 height 757
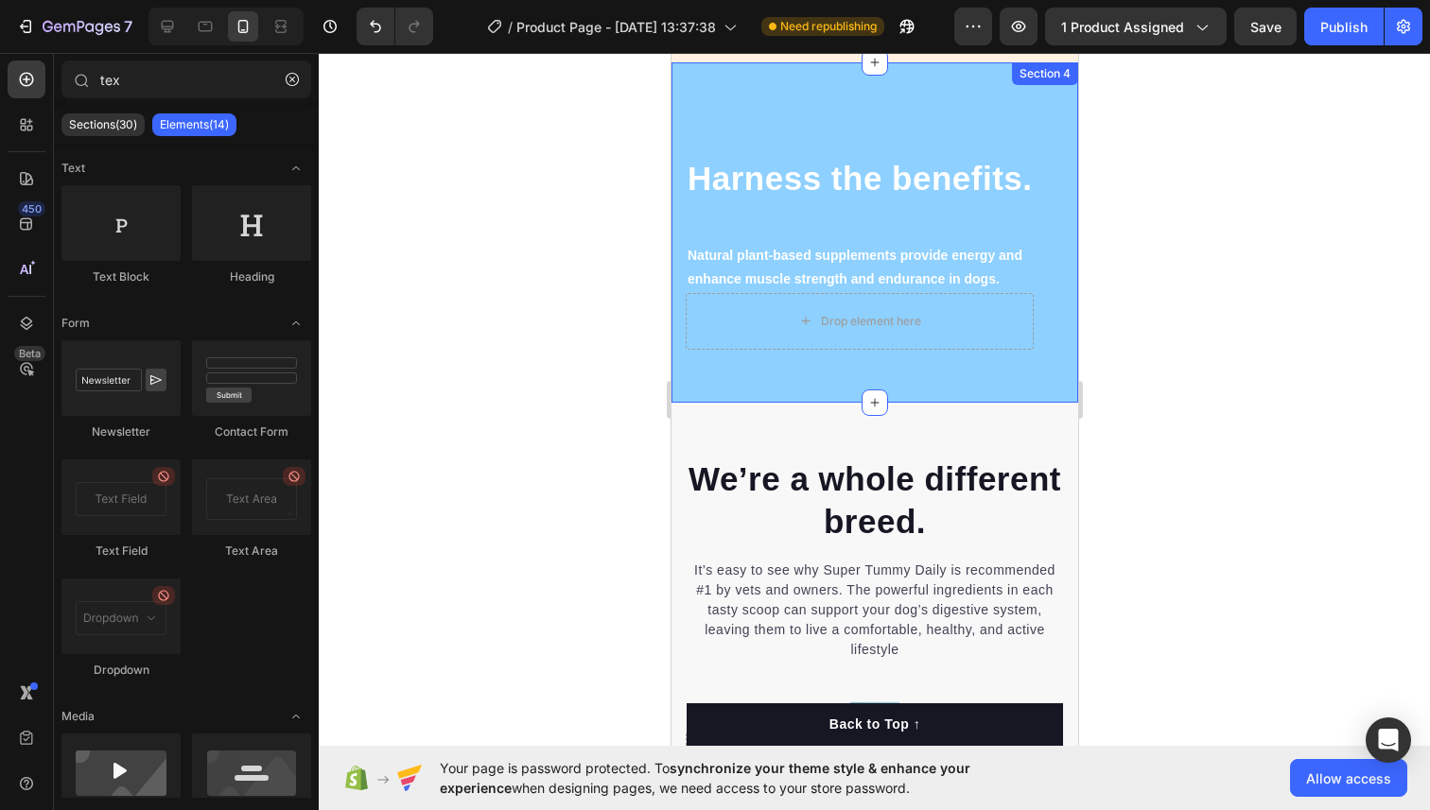
scroll to position [2335, 0]
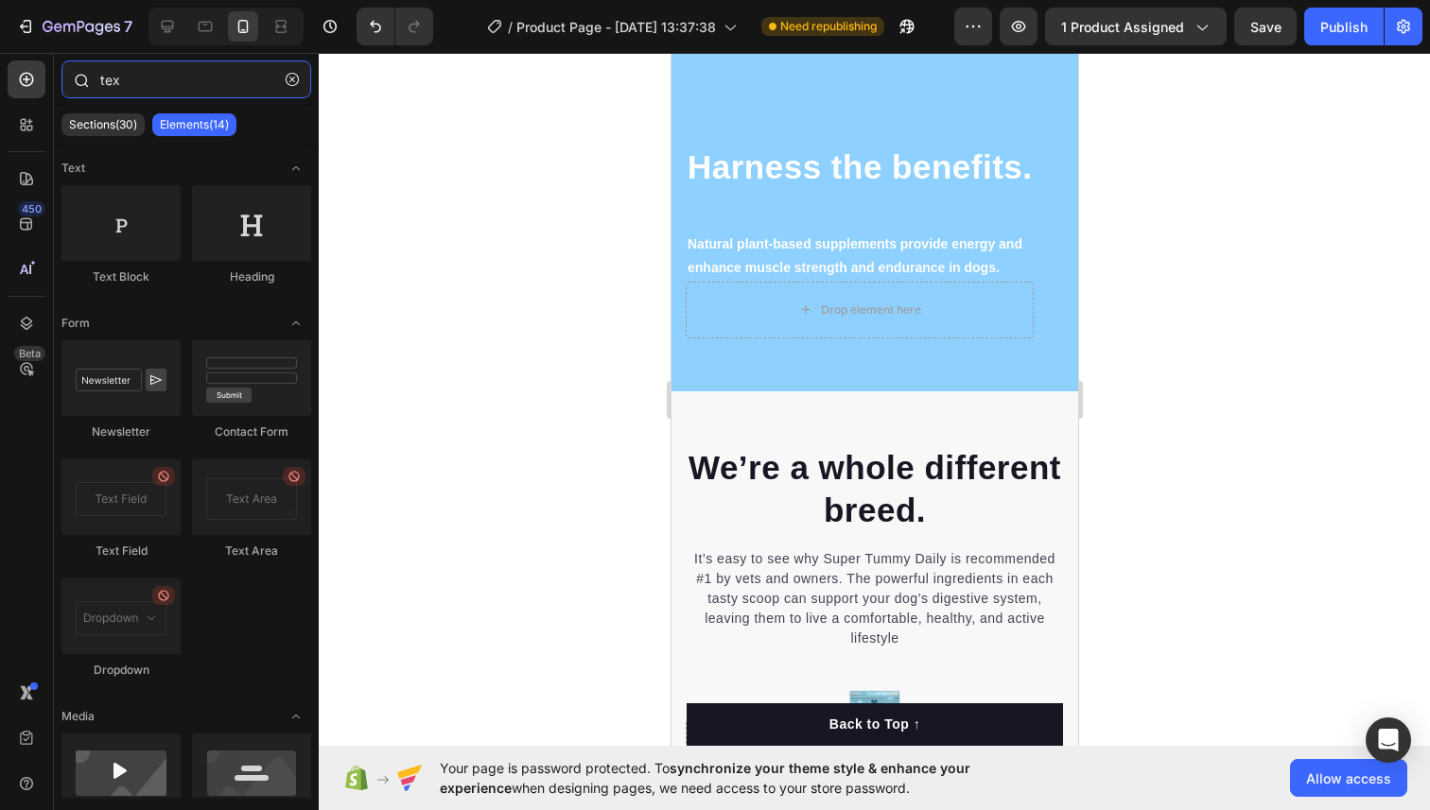
click at [130, 90] on input "tex" at bounding box center [186, 80] width 250 height 38
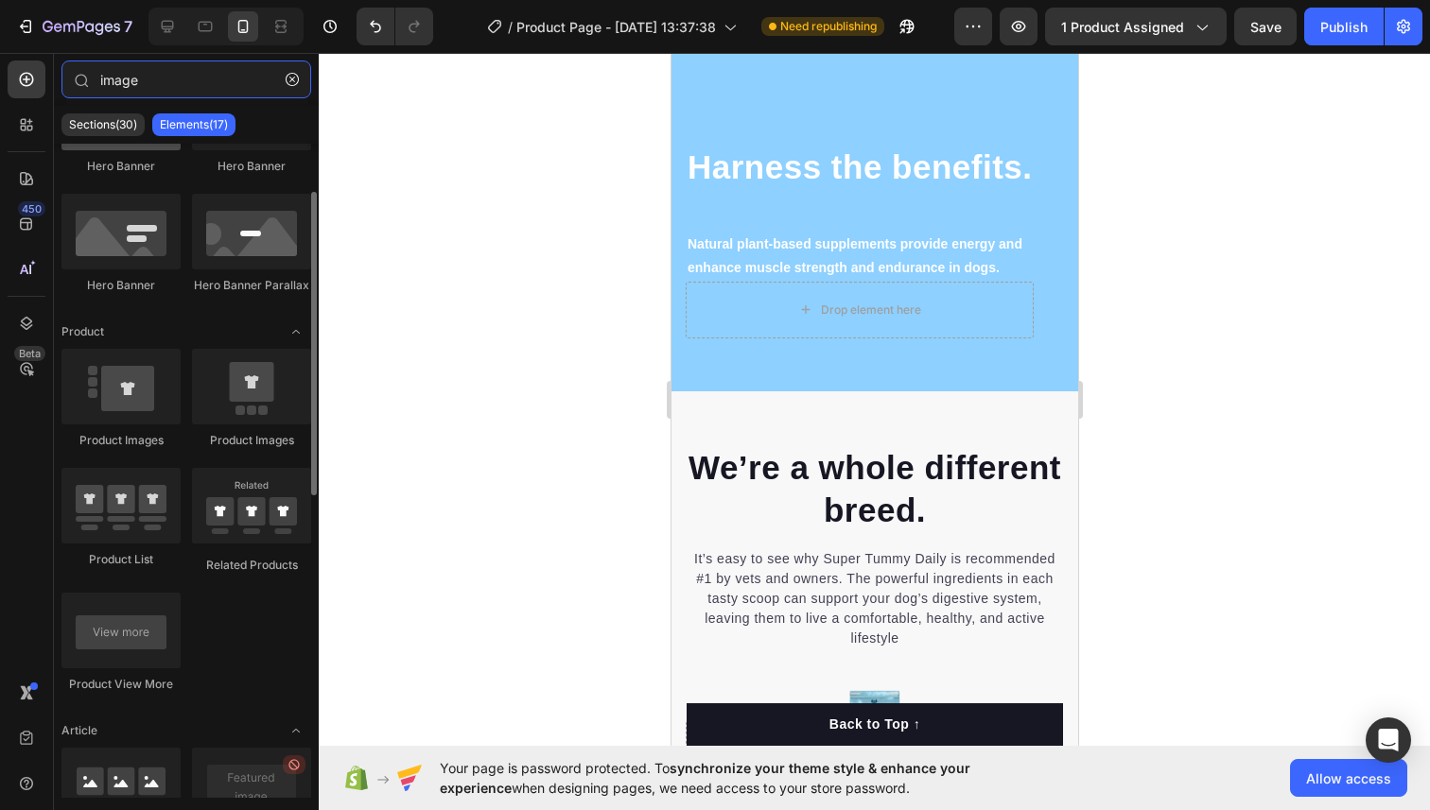
scroll to position [0, 0]
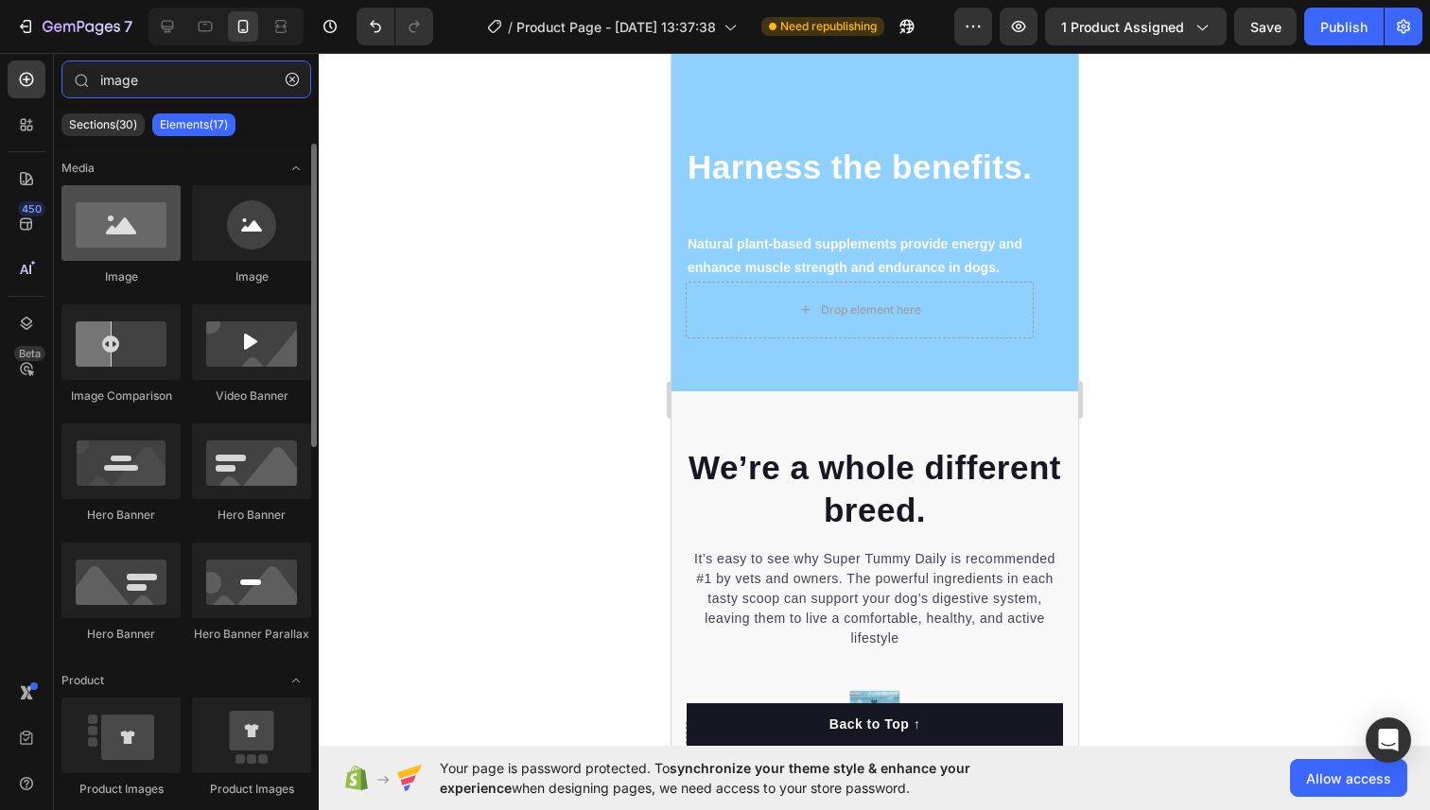
type input "image"
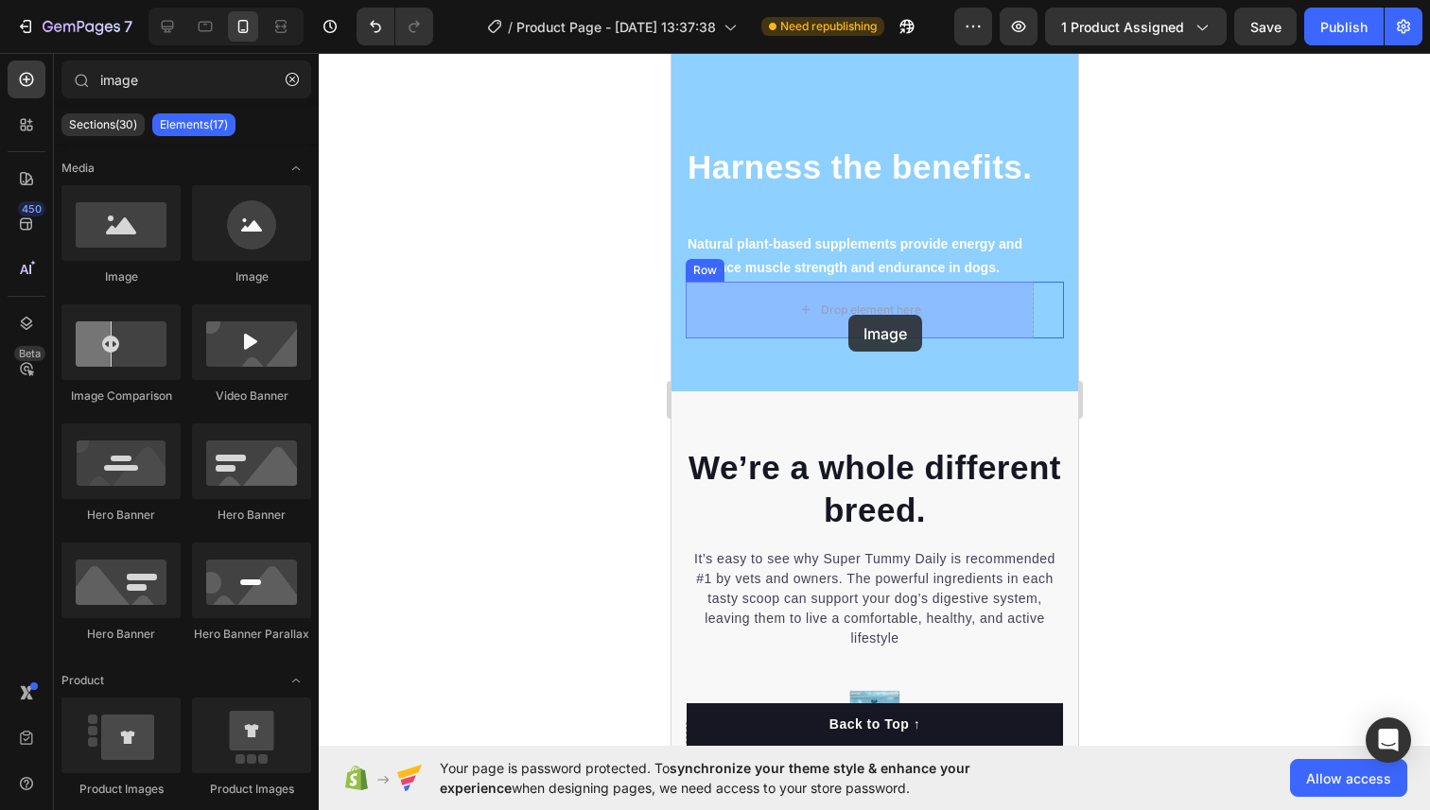
drag, startPoint x: 792, startPoint y: 276, endPoint x: 848, endPoint y: 317, distance: 69.0
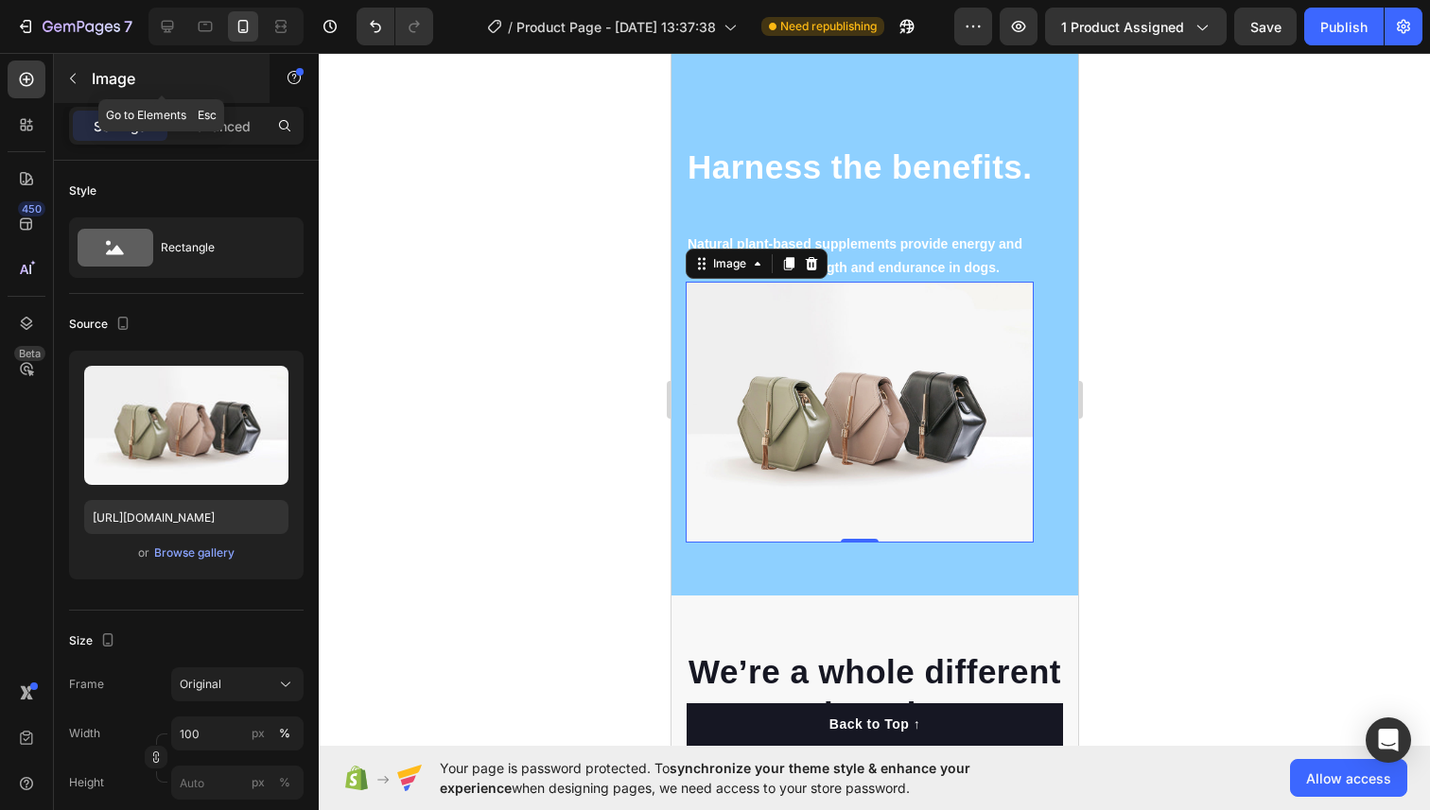
click at [73, 76] on icon "button" at bounding box center [73, 79] width 6 height 10
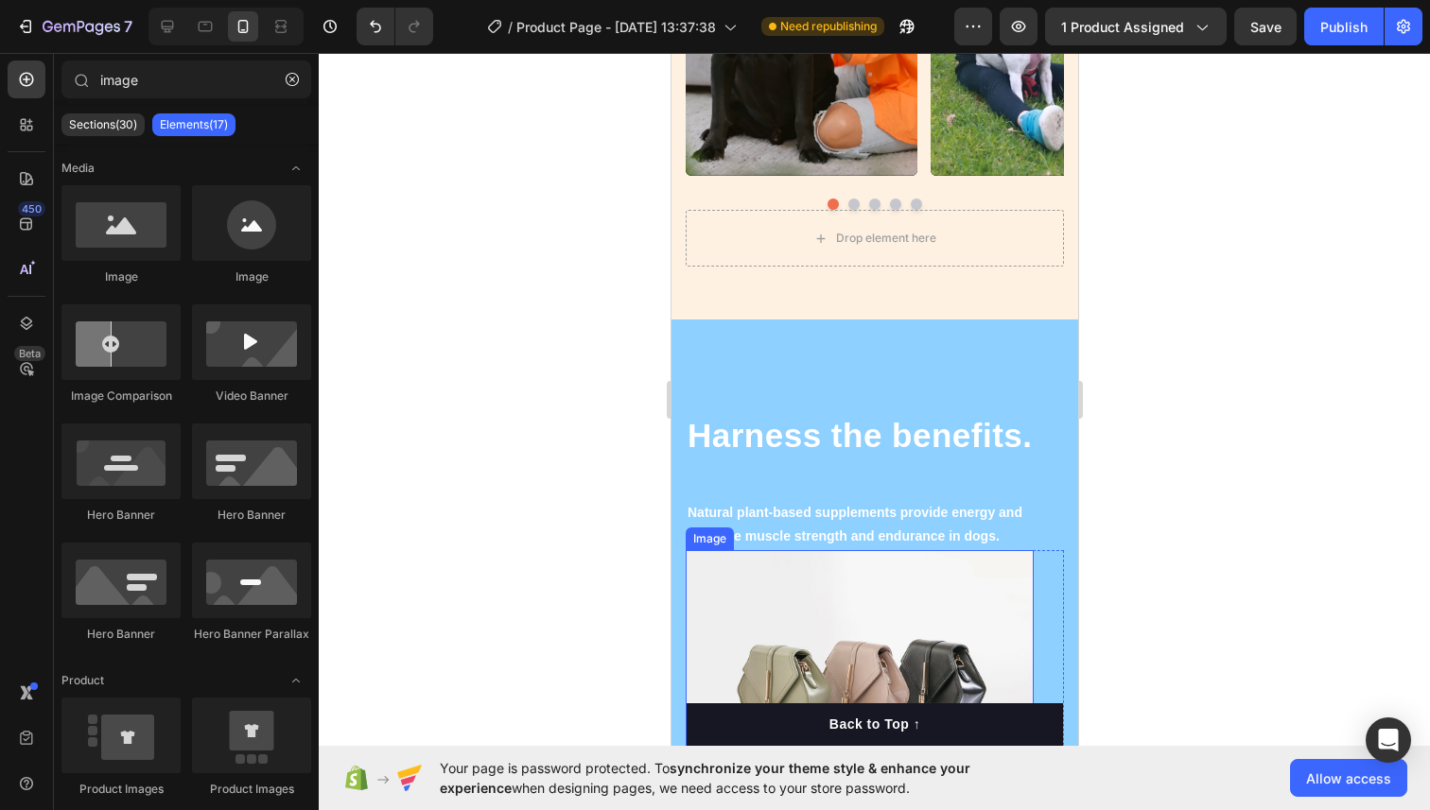
scroll to position [2138, 0]
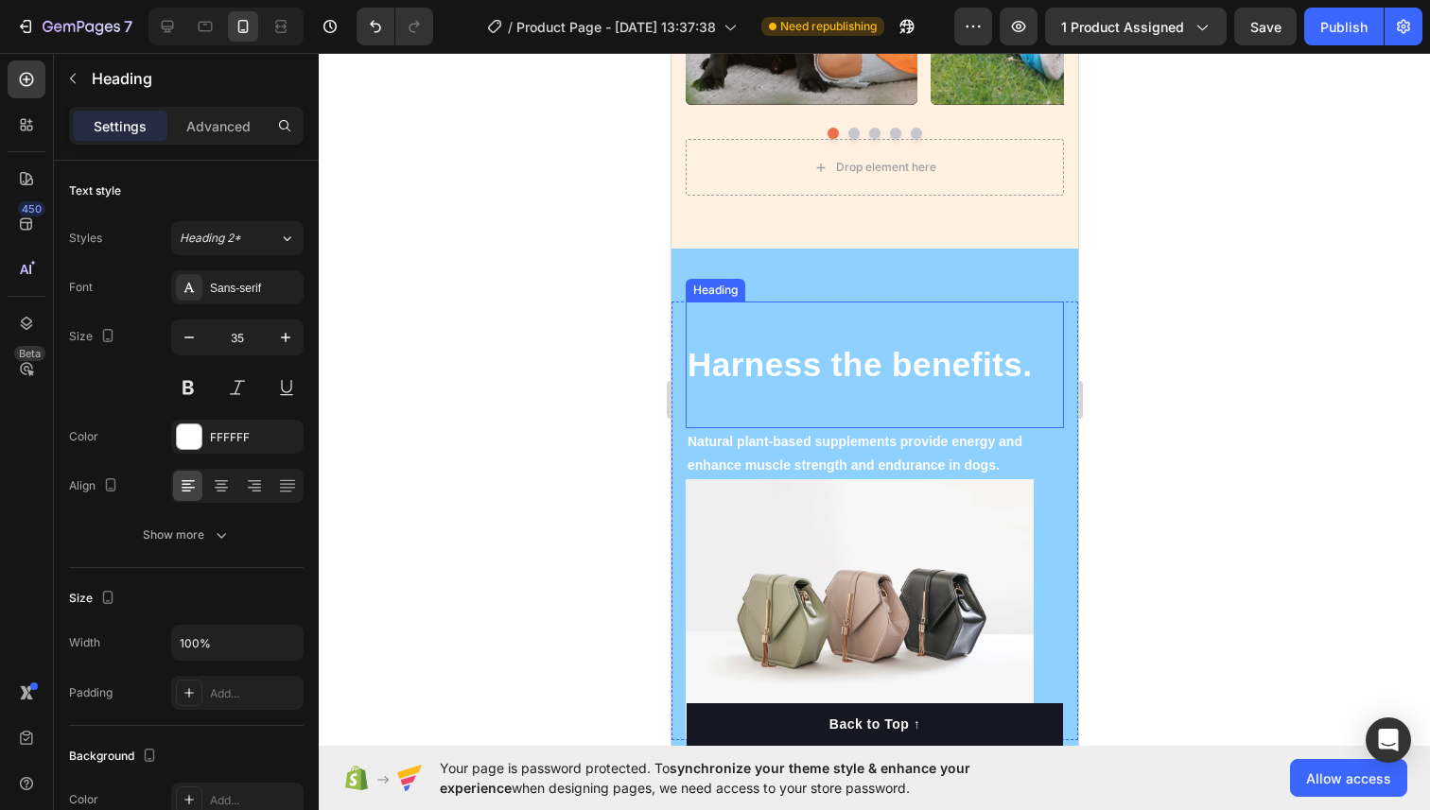
click at [849, 321] on div "Harness the benefits. Heading" at bounding box center [874, 365] width 378 height 127
click at [181, 128] on div "Advanced" at bounding box center [218, 126] width 95 height 30
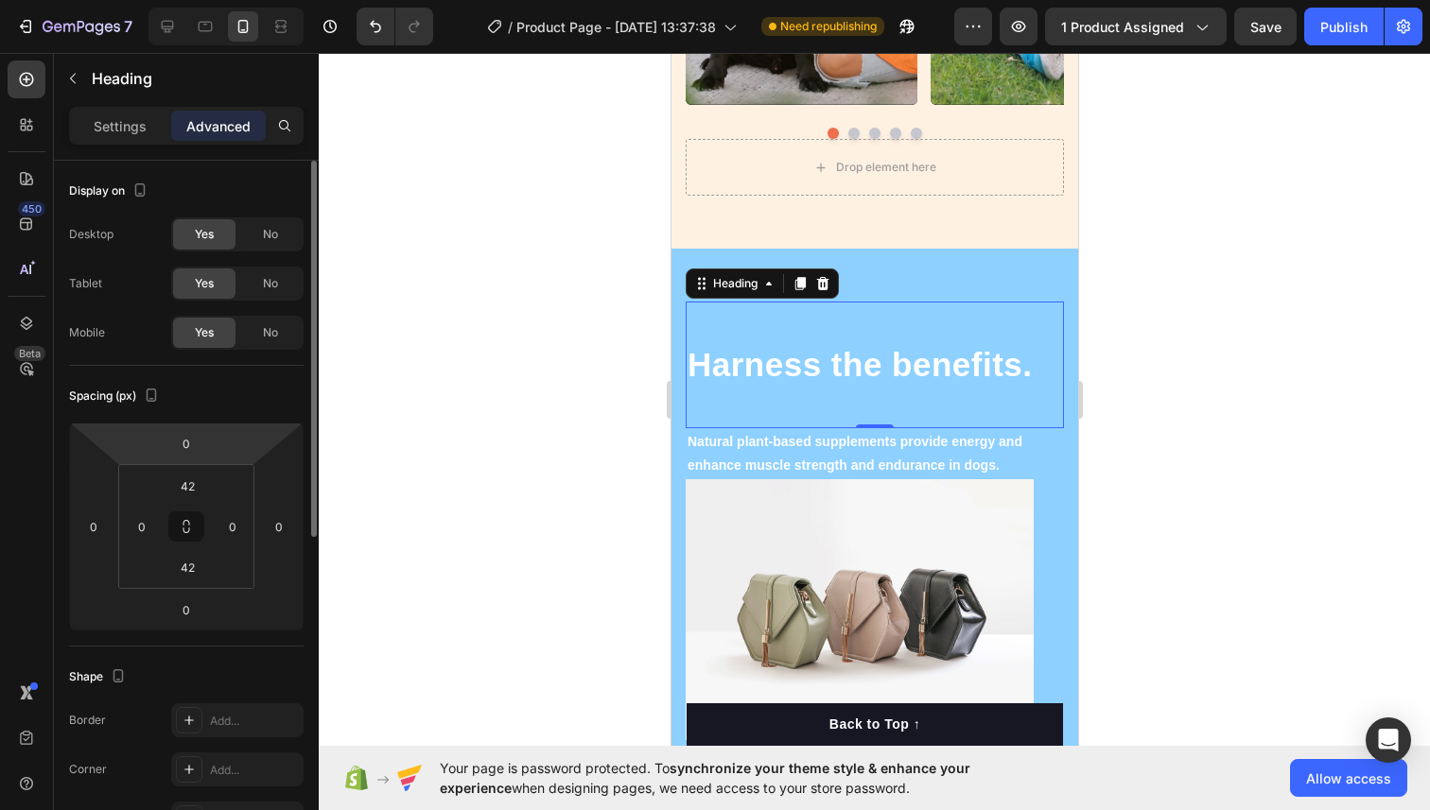
click at [190, 0] on html "7 / Product Page - [DATE] 13:37:38 Need republishing Preview 1 product assigned…" at bounding box center [715, 0] width 1430 height 0
click at [190, 438] on input "0" at bounding box center [186, 443] width 38 height 28
type input "0"
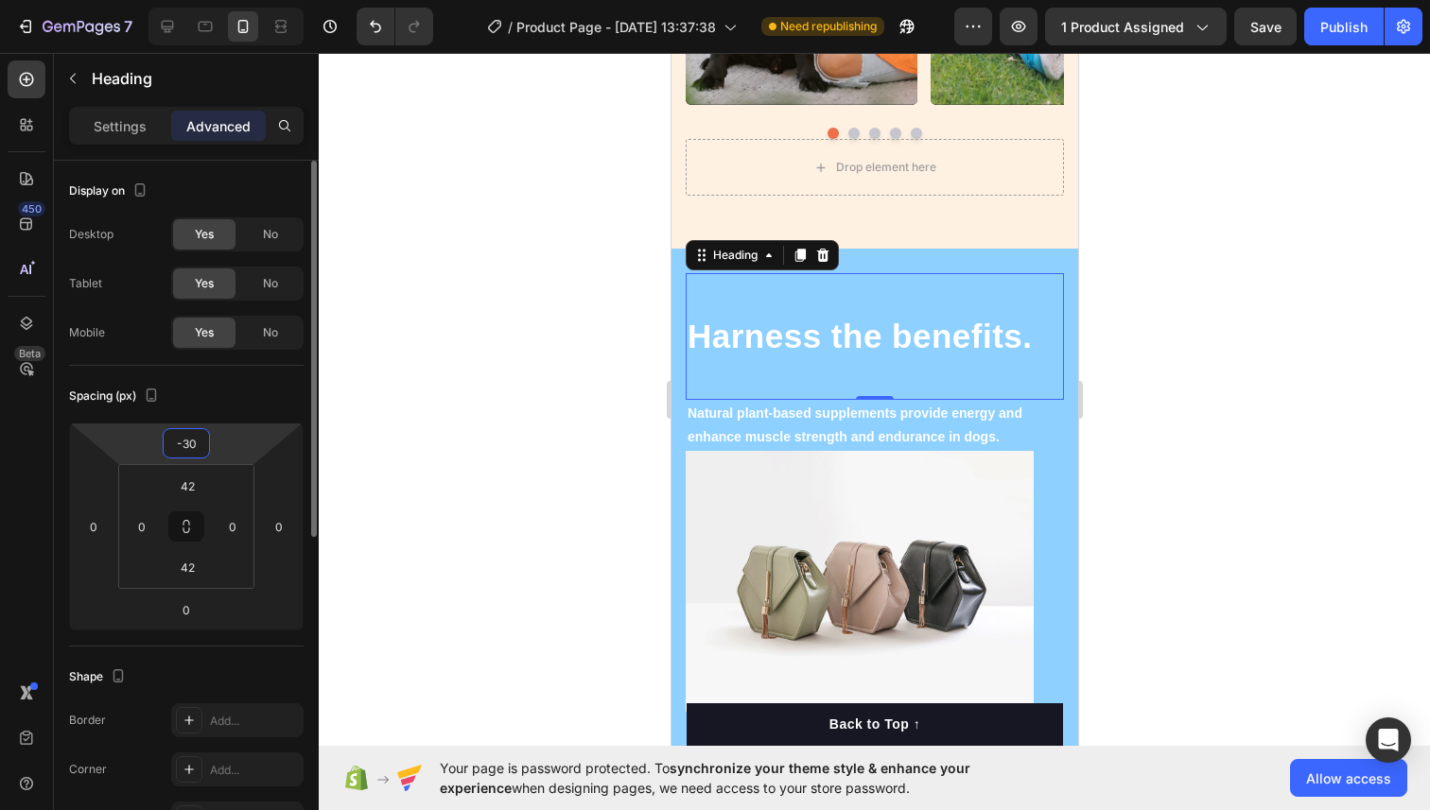
type input "-3"
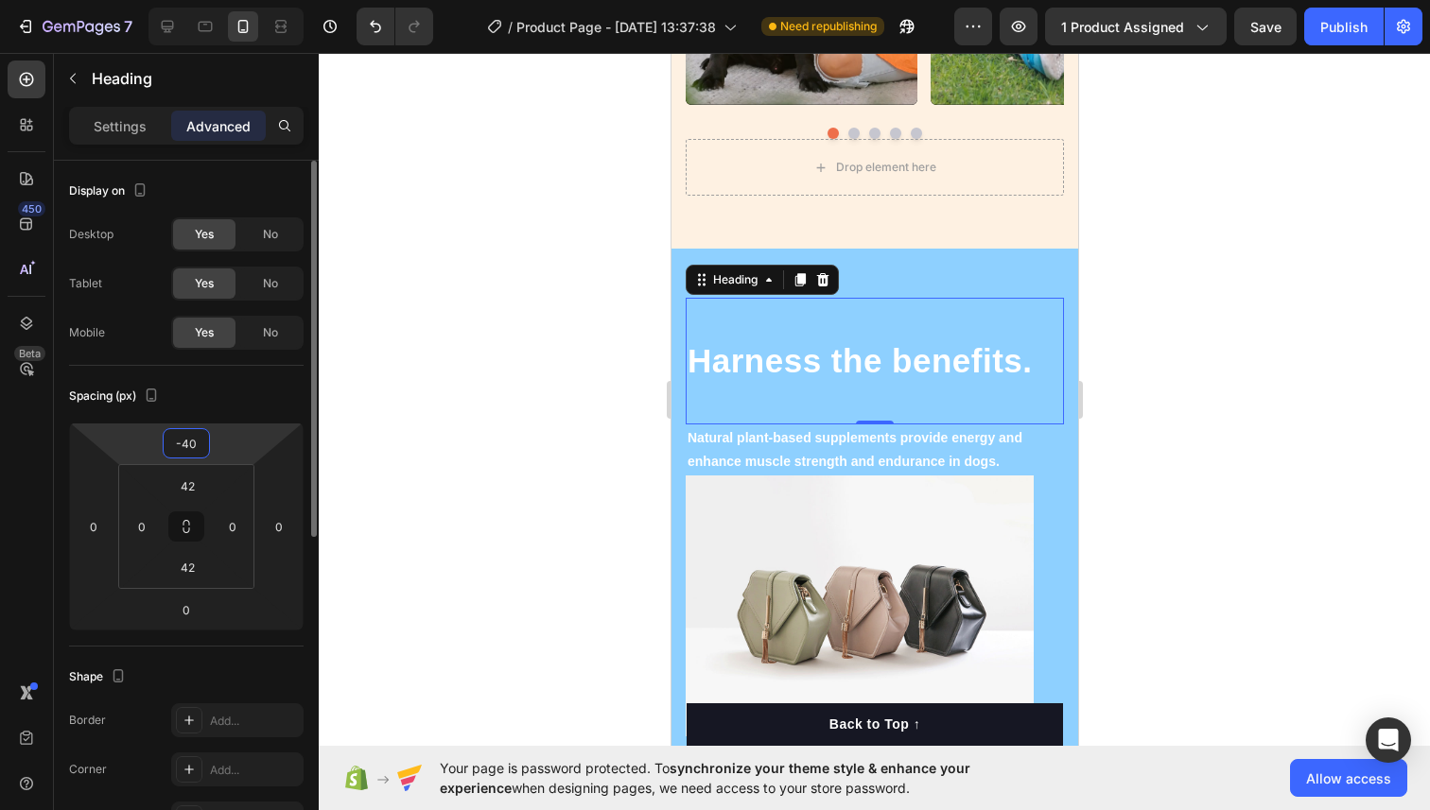
type input "-4"
type input "-50"
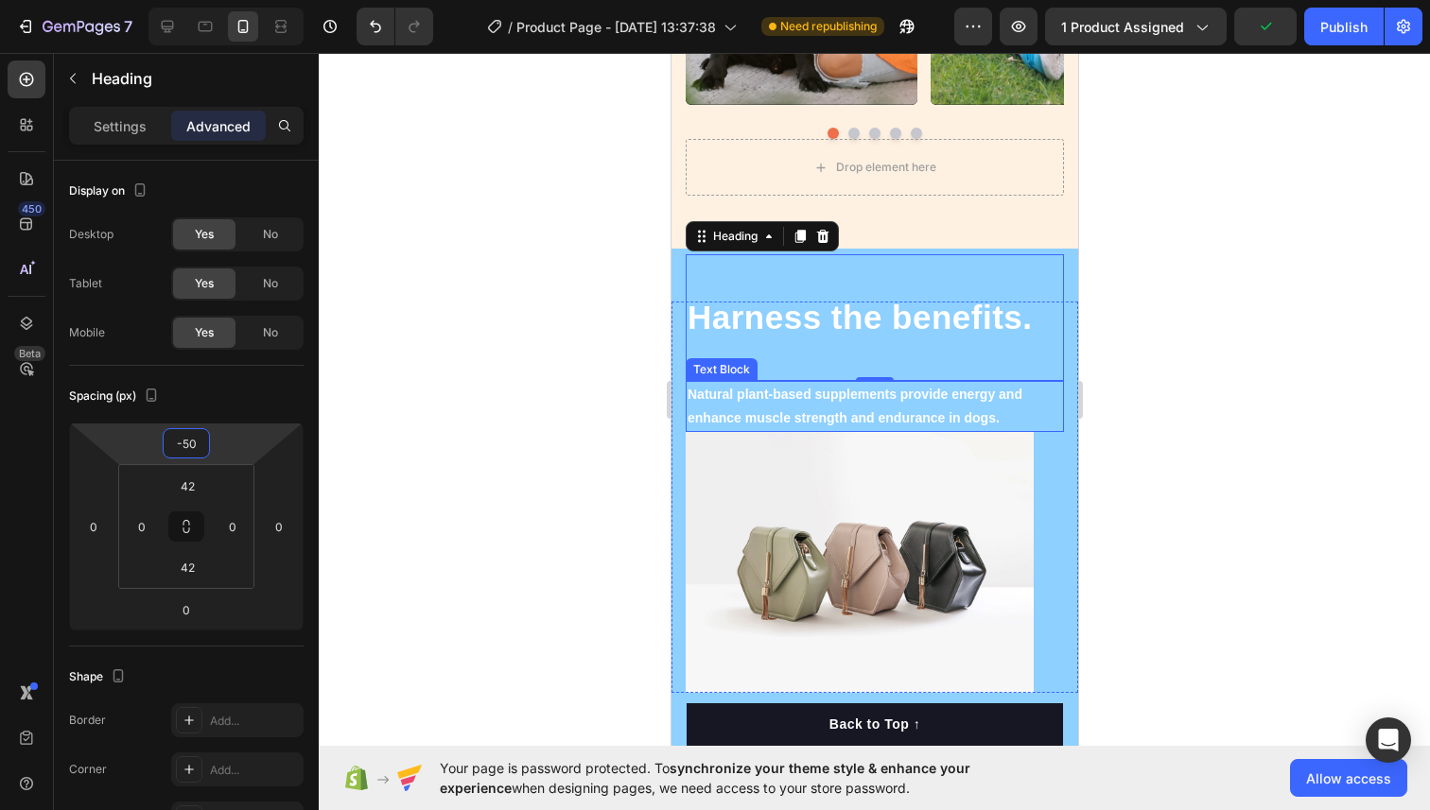
click at [939, 406] on p "Natural plant-based supplements provide energy and enhance muscle strength and …" at bounding box center [873, 406] width 374 height 47
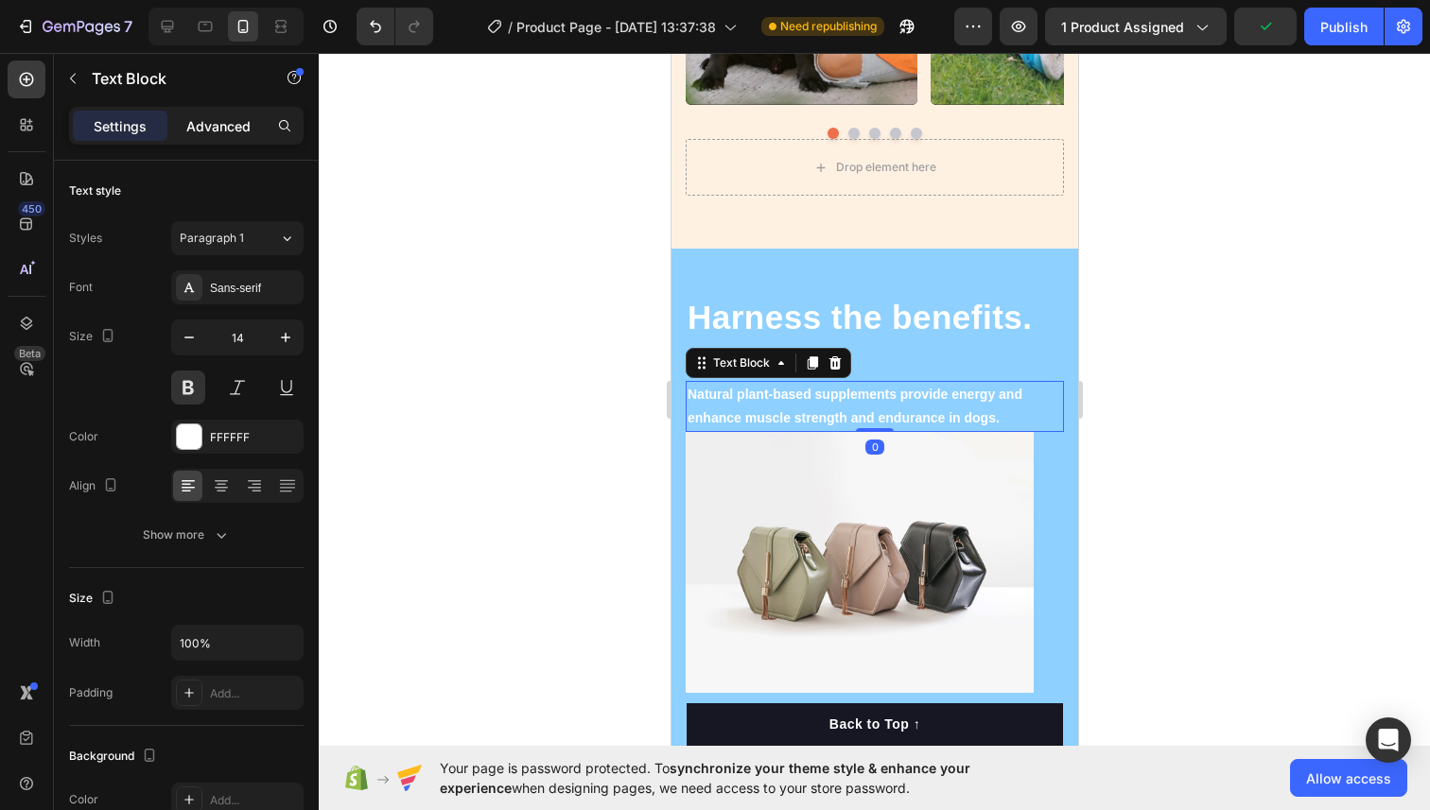
click at [237, 119] on p "Advanced" at bounding box center [218, 126] width 64 height 20
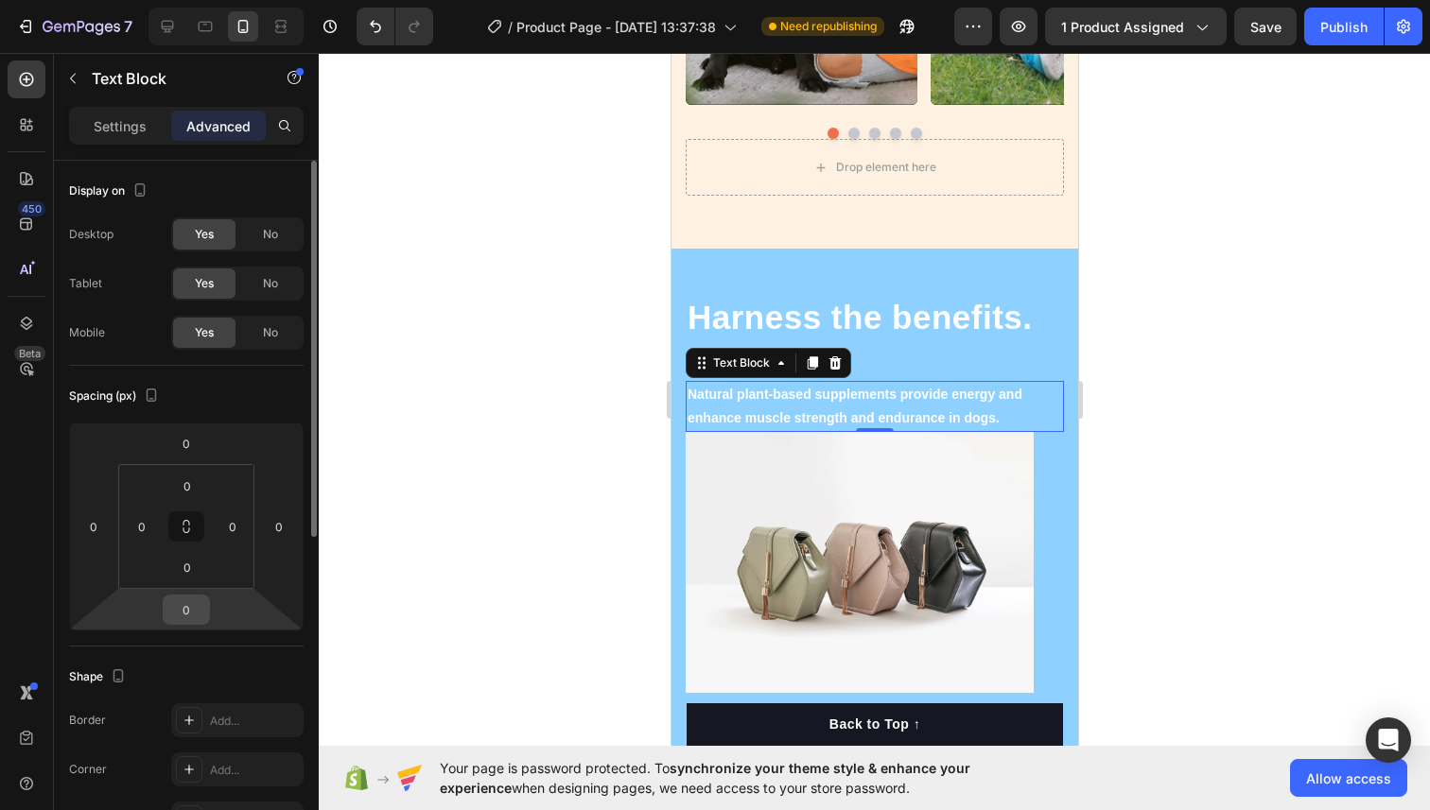
click at [184, 609] on input "0" at bounding box center [186, 610] width 38 height 28
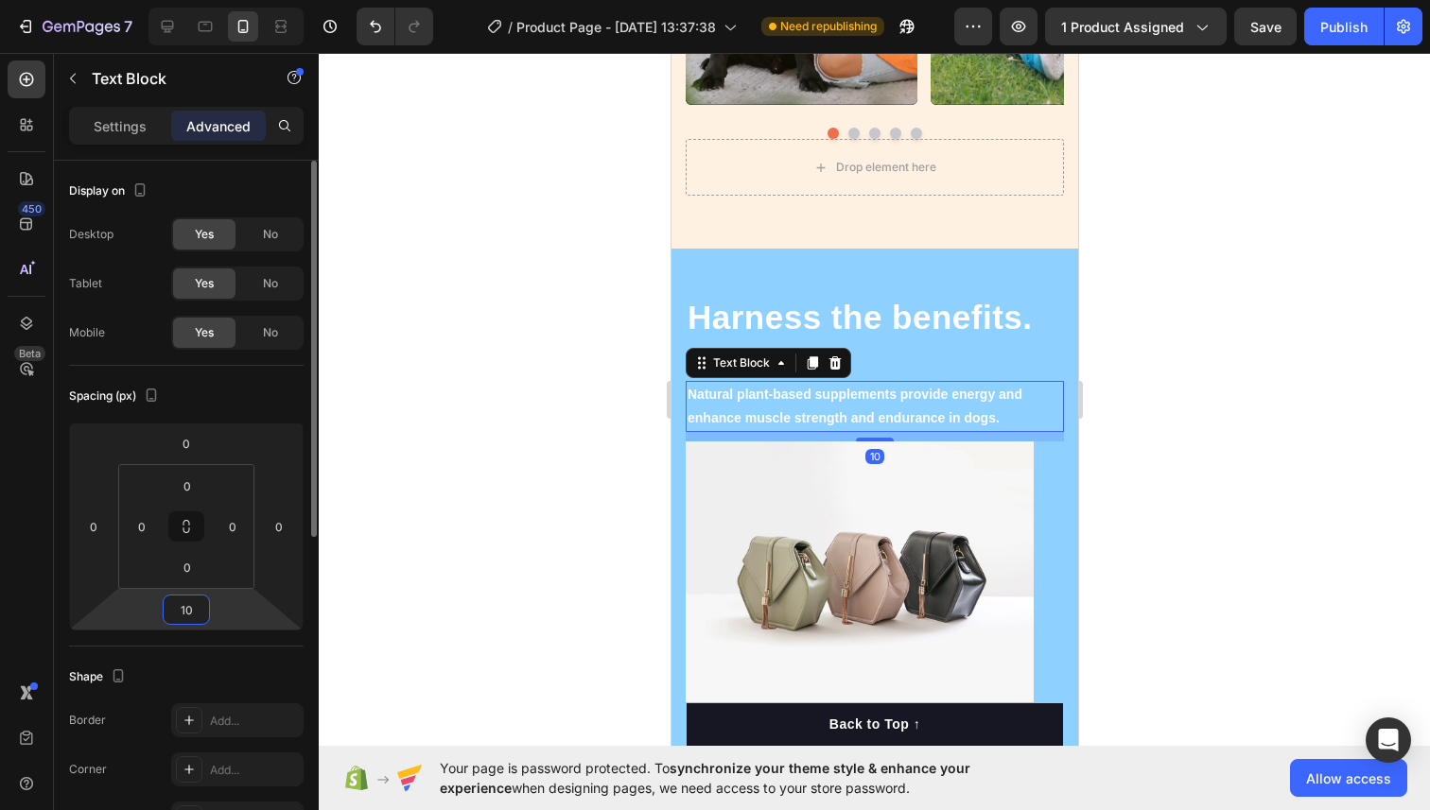
type input "1"
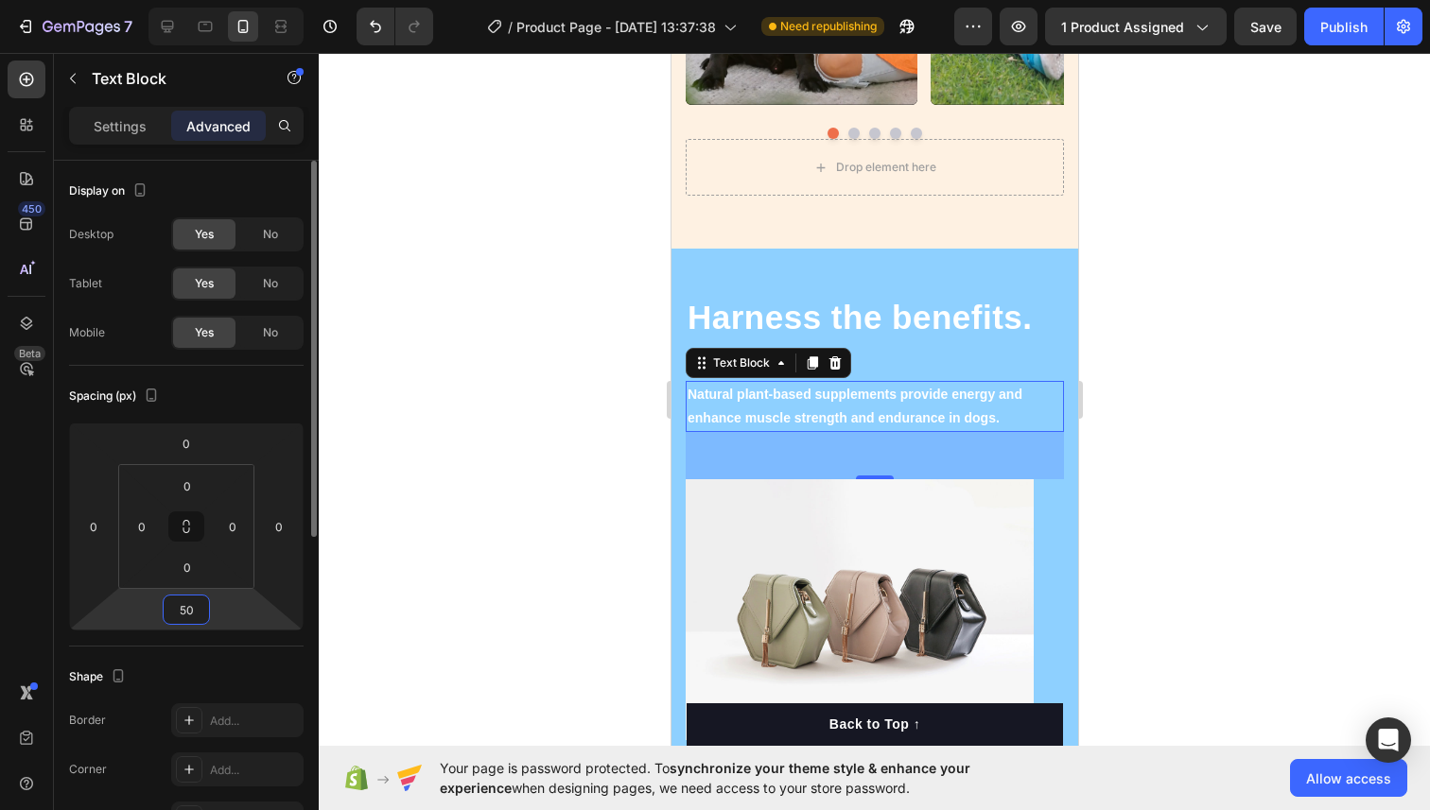
type input "5"
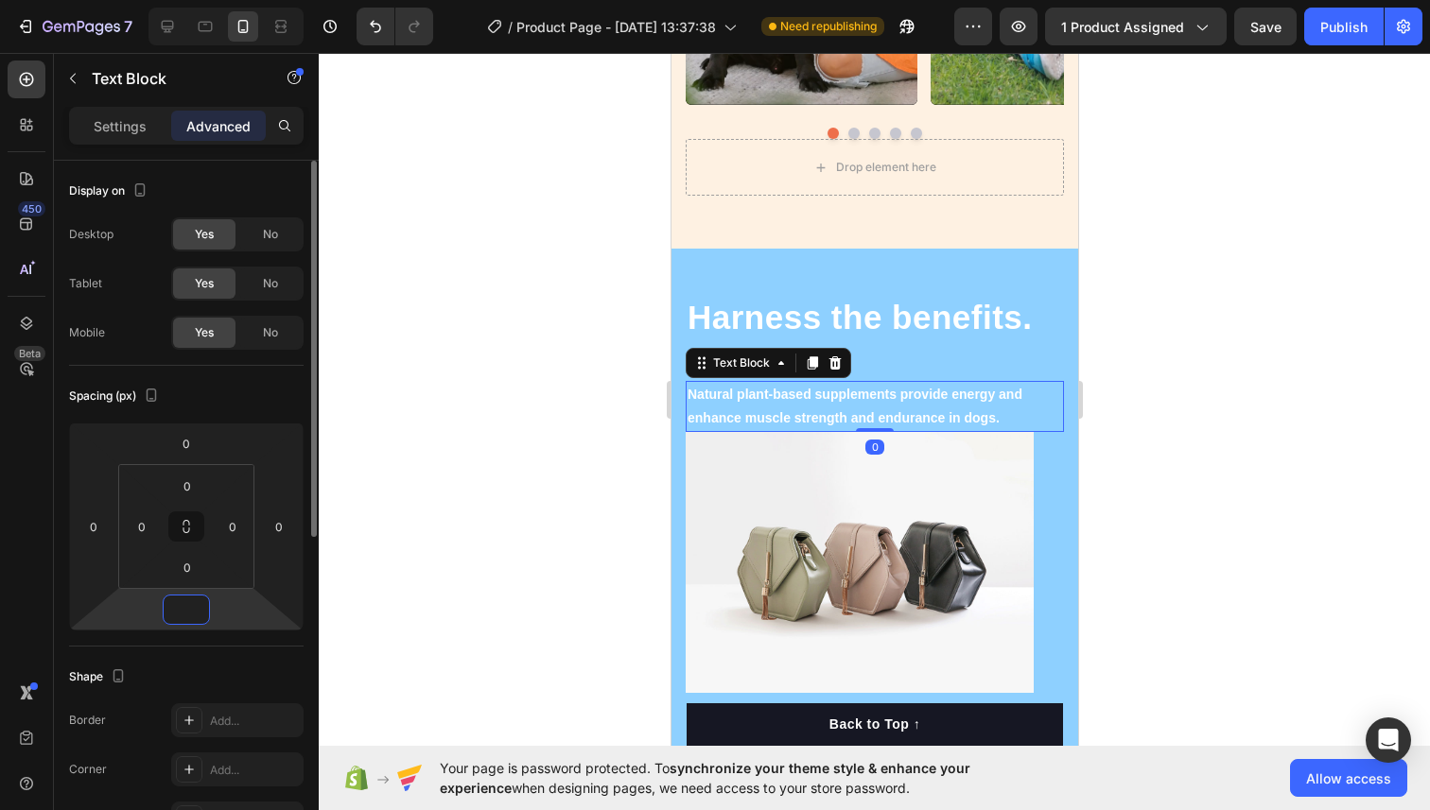
type input "5"
type input "40"
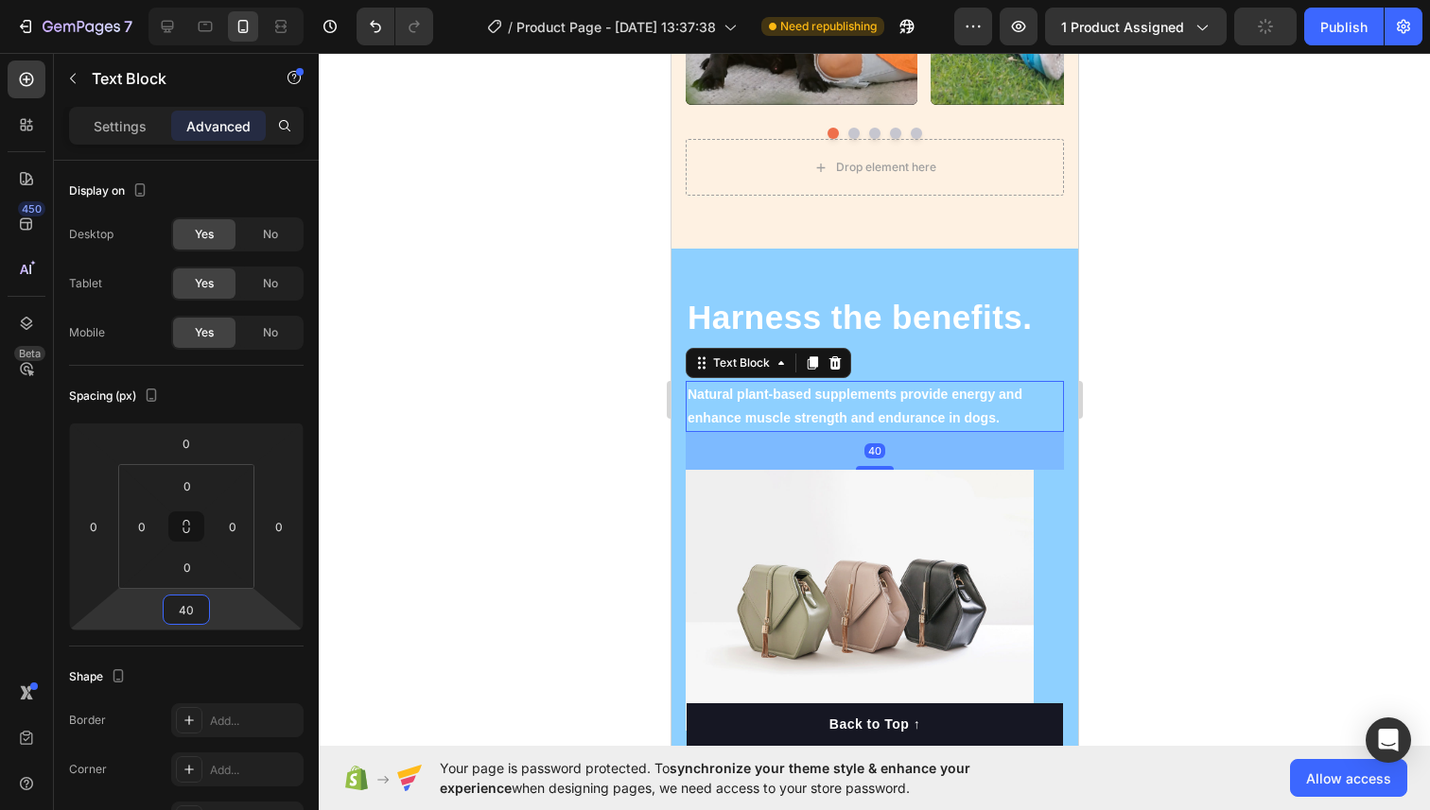
click at [1275, 383] on div at bounding box center [874, 431] width 1111 height 757
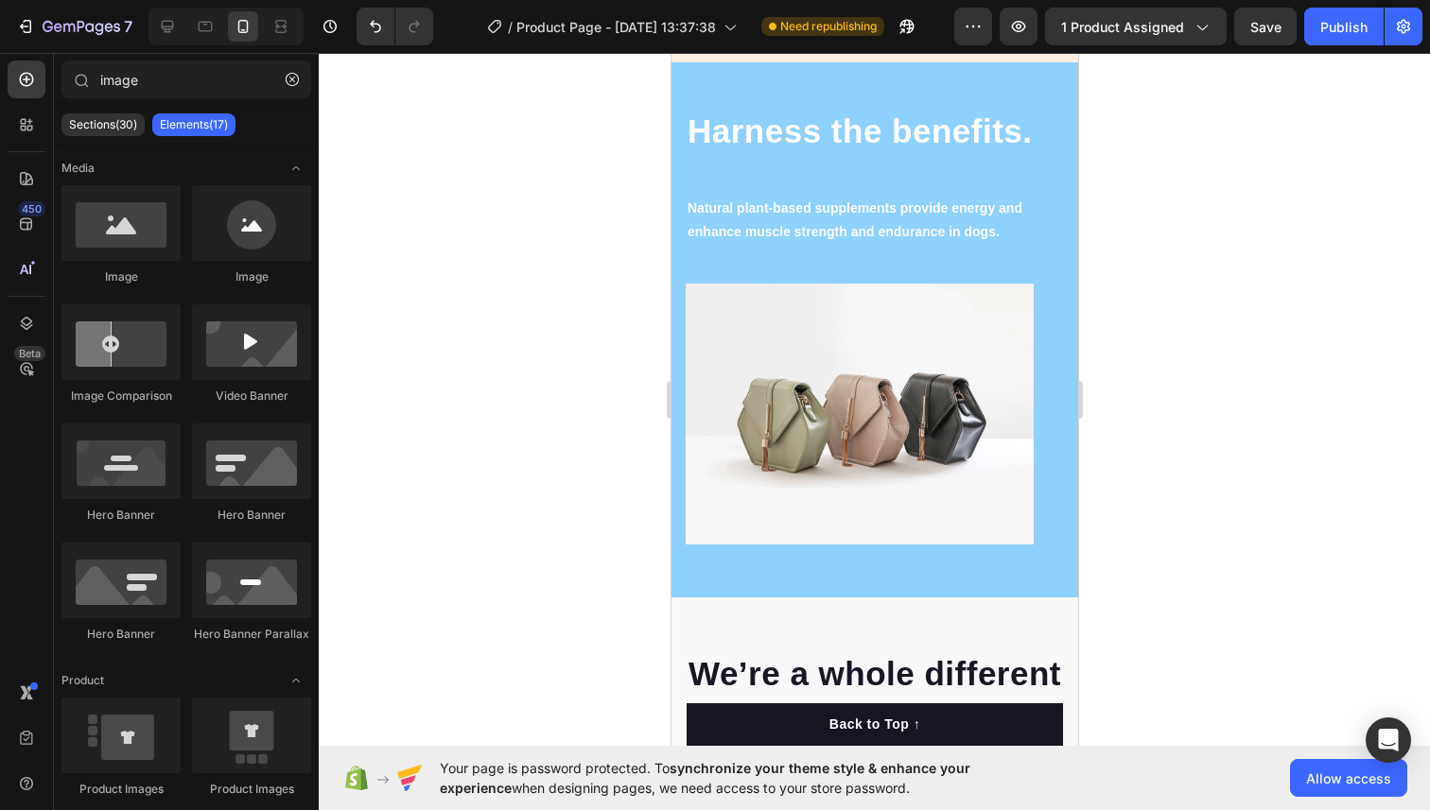
scroll to position [2218, 0]
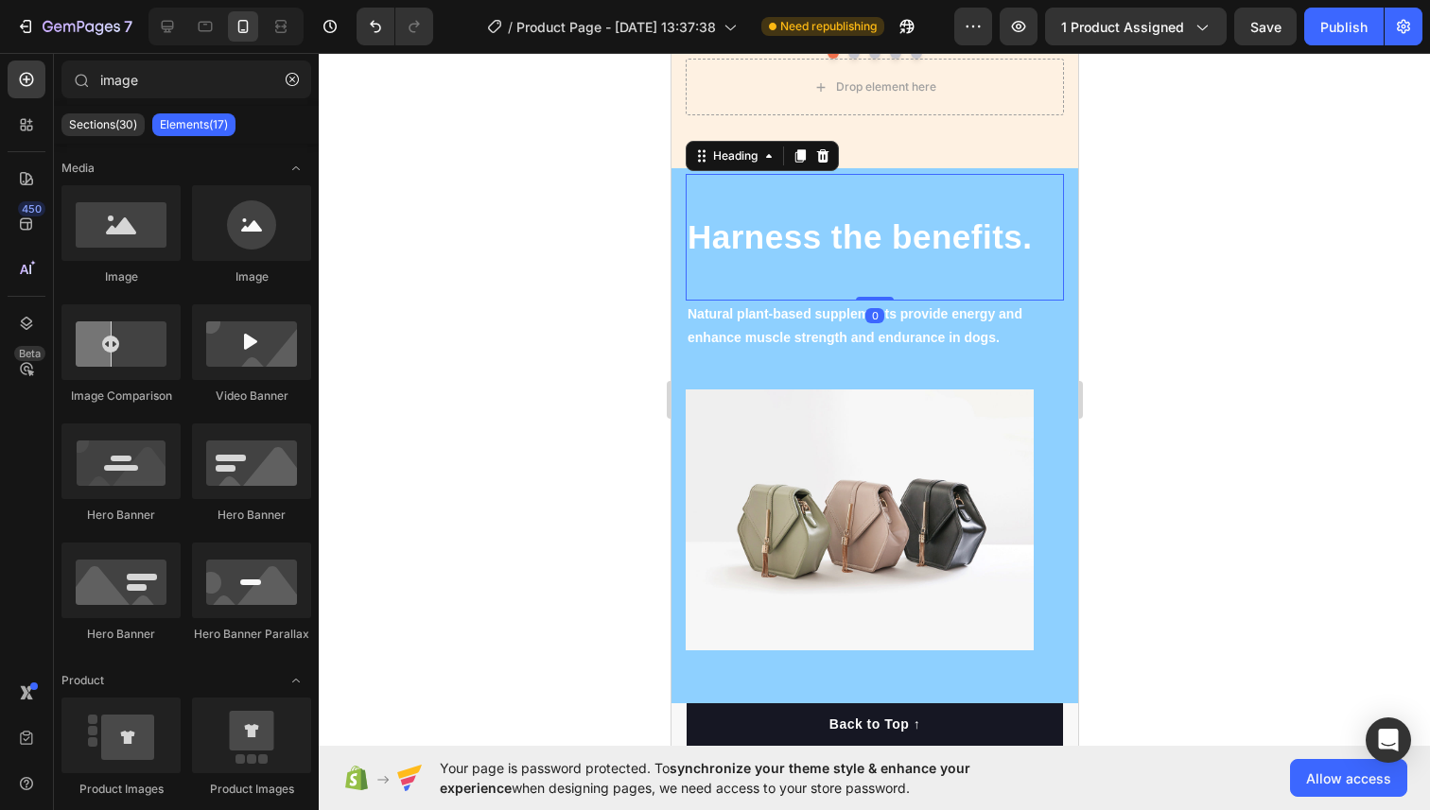
click at [953, 193] on div "Harness the benefits. Heading 0" at bounding box center [874, 237] width 378 height 127
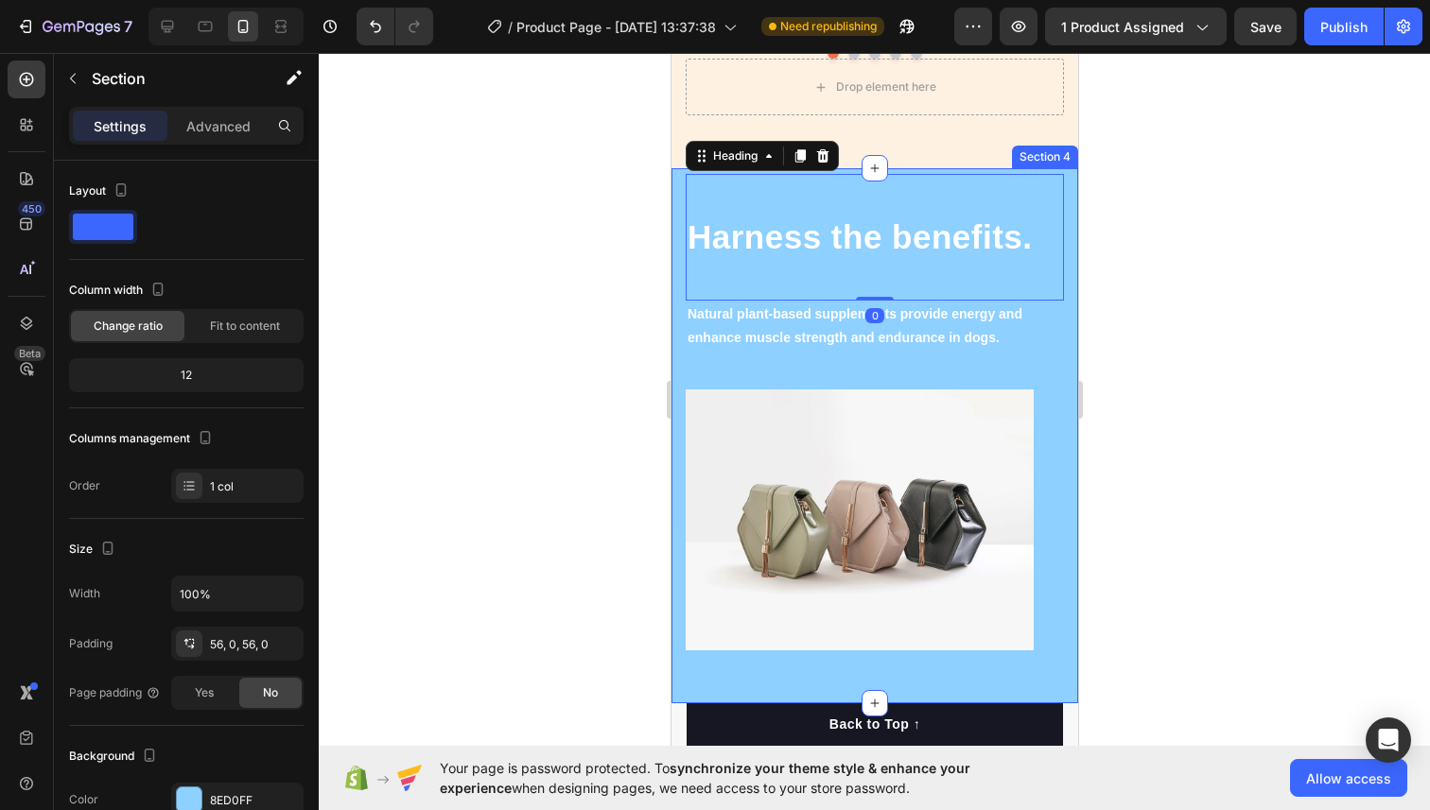
click at [1071, 203] on div "Image Row Harness the benefits. Heading 0 Natural plant-based supplements provi…" at bounding box center [873, 435] width 407 height 535
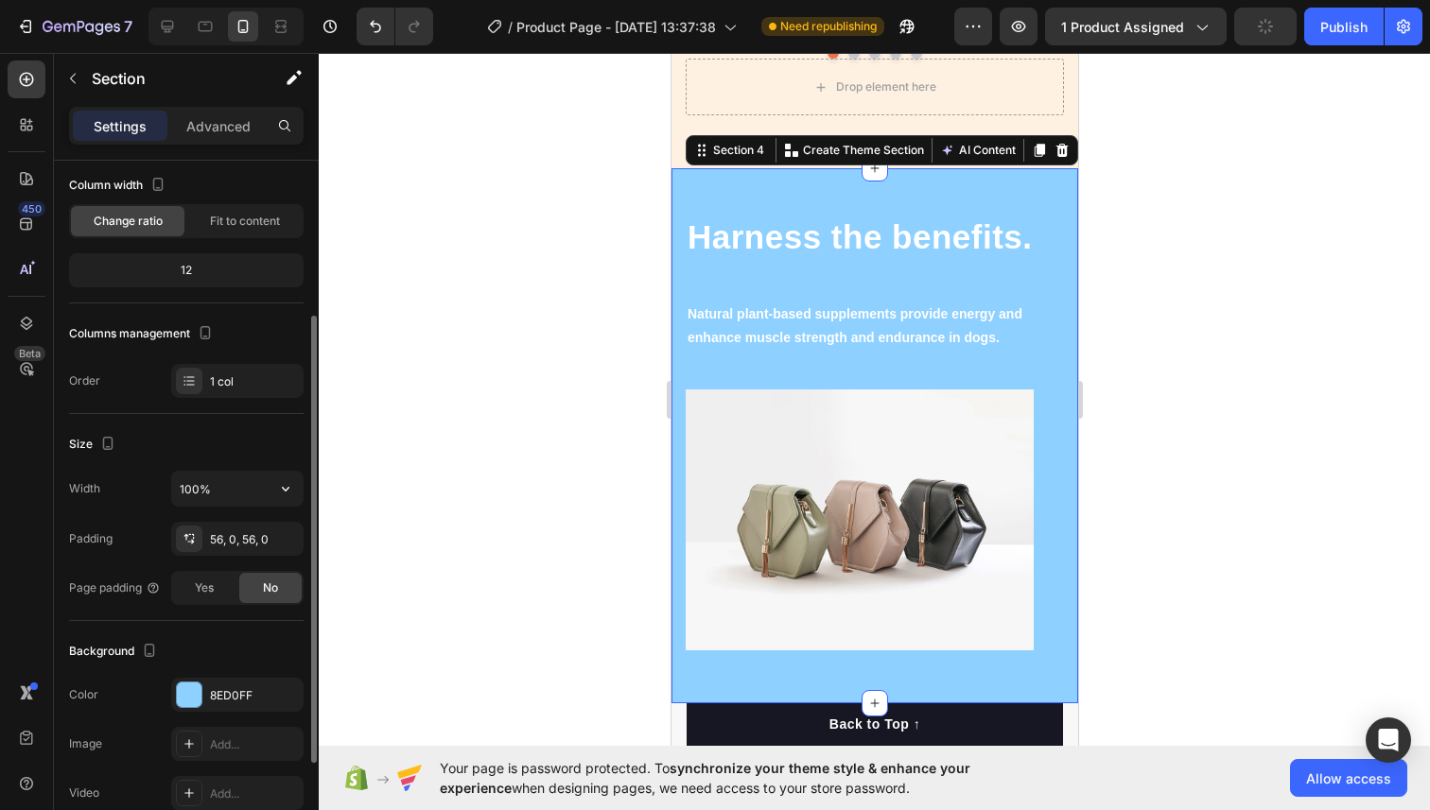
scroll to position [395, 0]
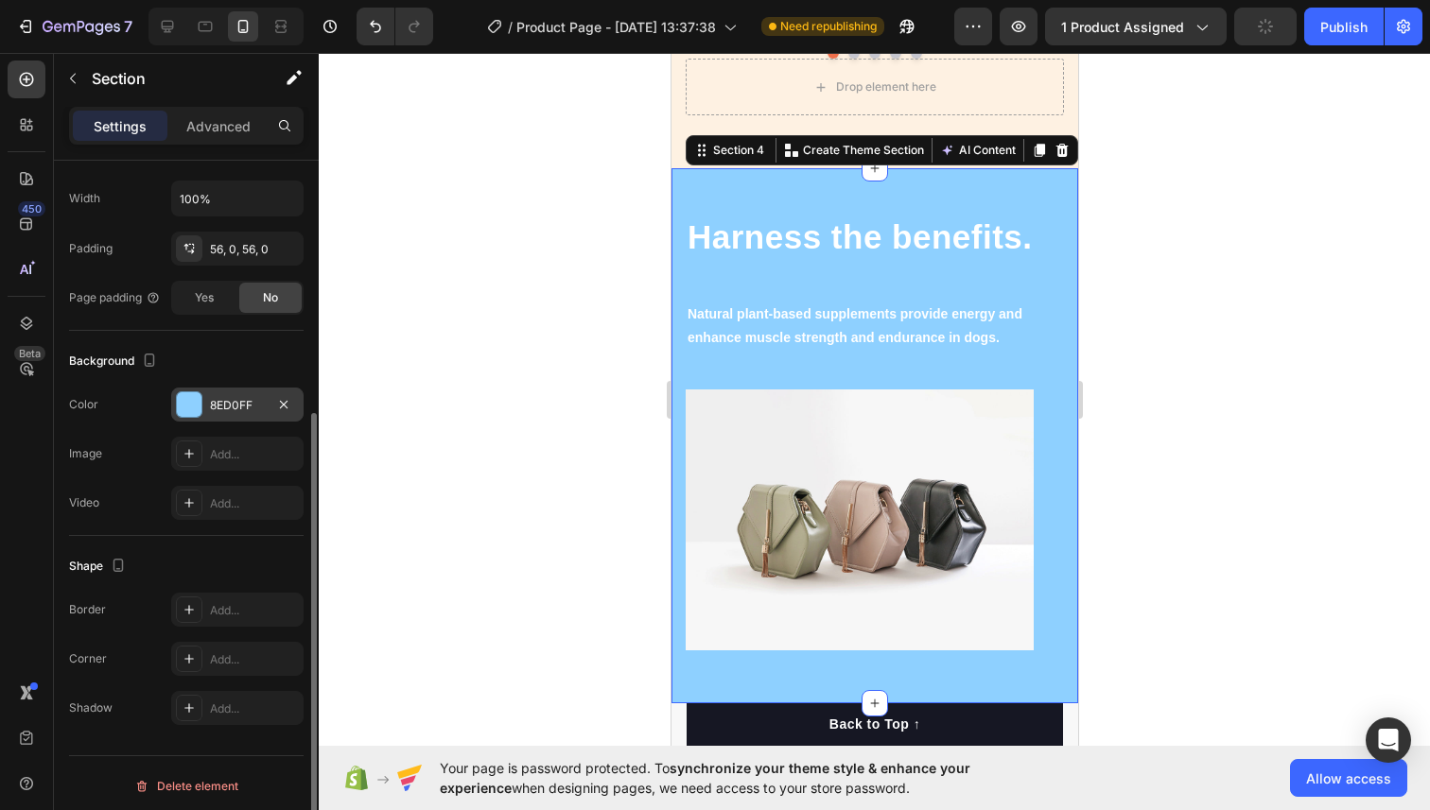
click at [194, 393] on div at bounding box center [189, 404] width 25 height 25
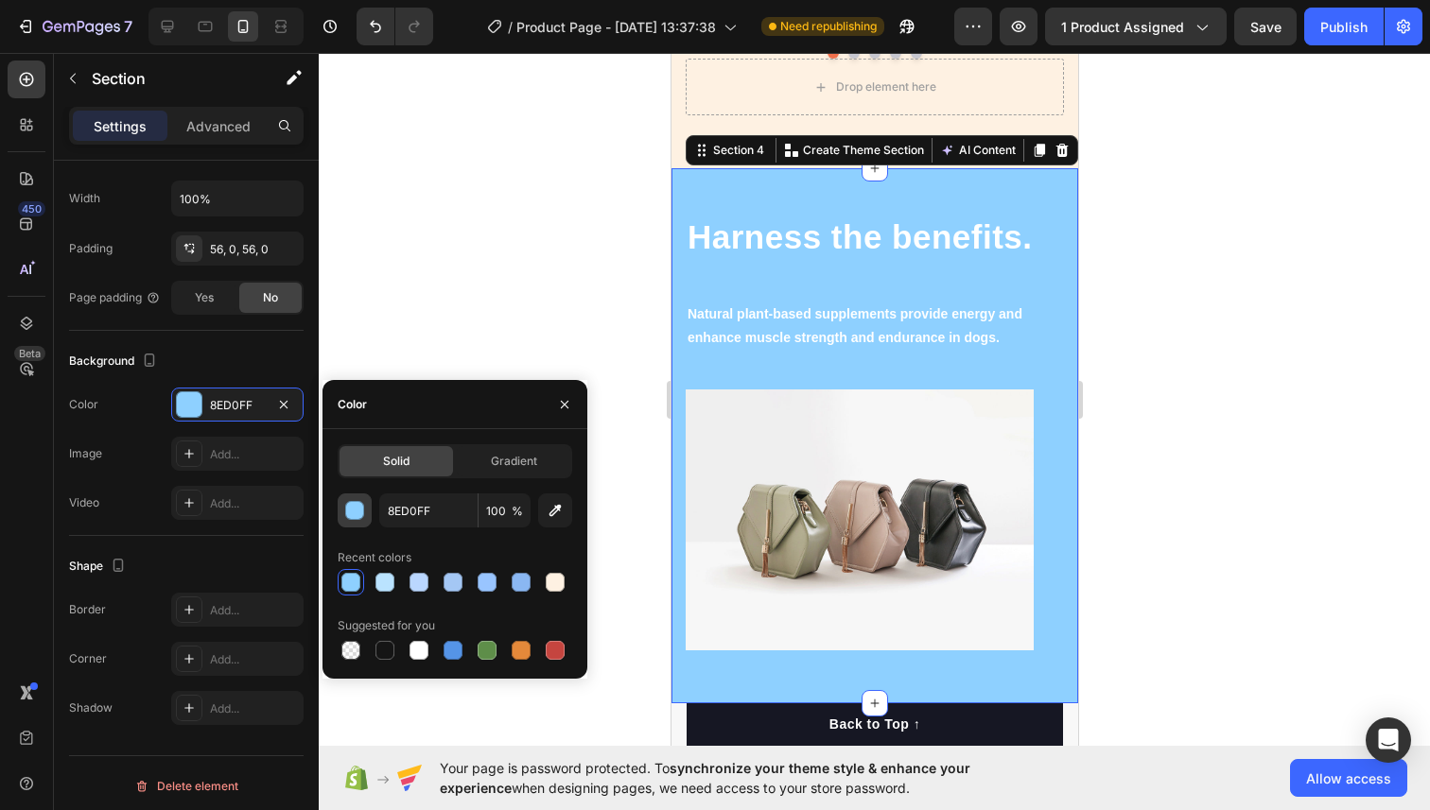
click at [356, 507] on div "button" at bounding box center [355, 511] width 19 height 19
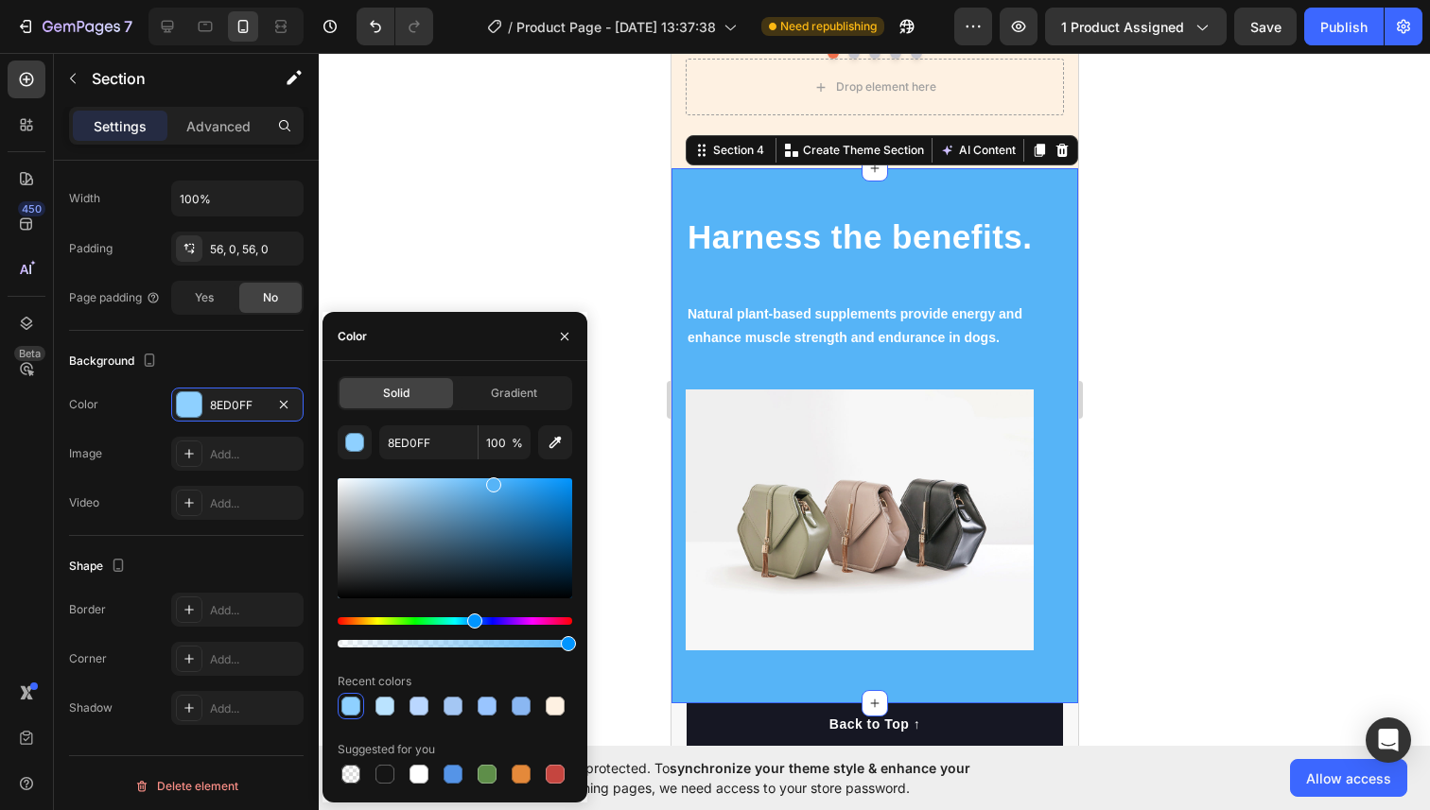
type input "56B4F7"
drag, startPoint x: 445, startPoint y: 485, endPoint x: 491, endPoint y: 483, distance: 45.4
click at [491, 482] on div at bounding box center [493, 484] width 15 height 15
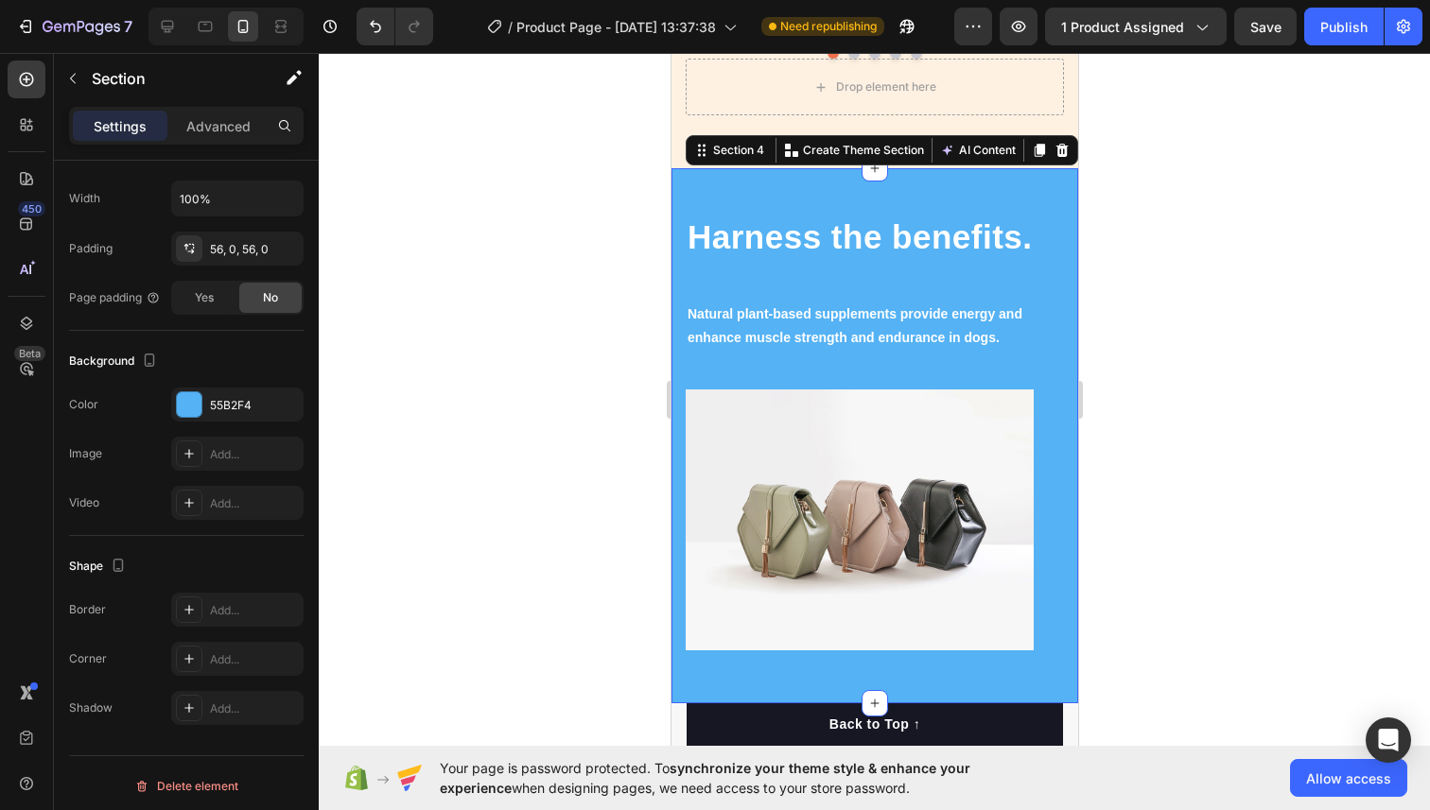
click at [1292, 323] on div at bounding box center [874, 431] width 1111 height 757
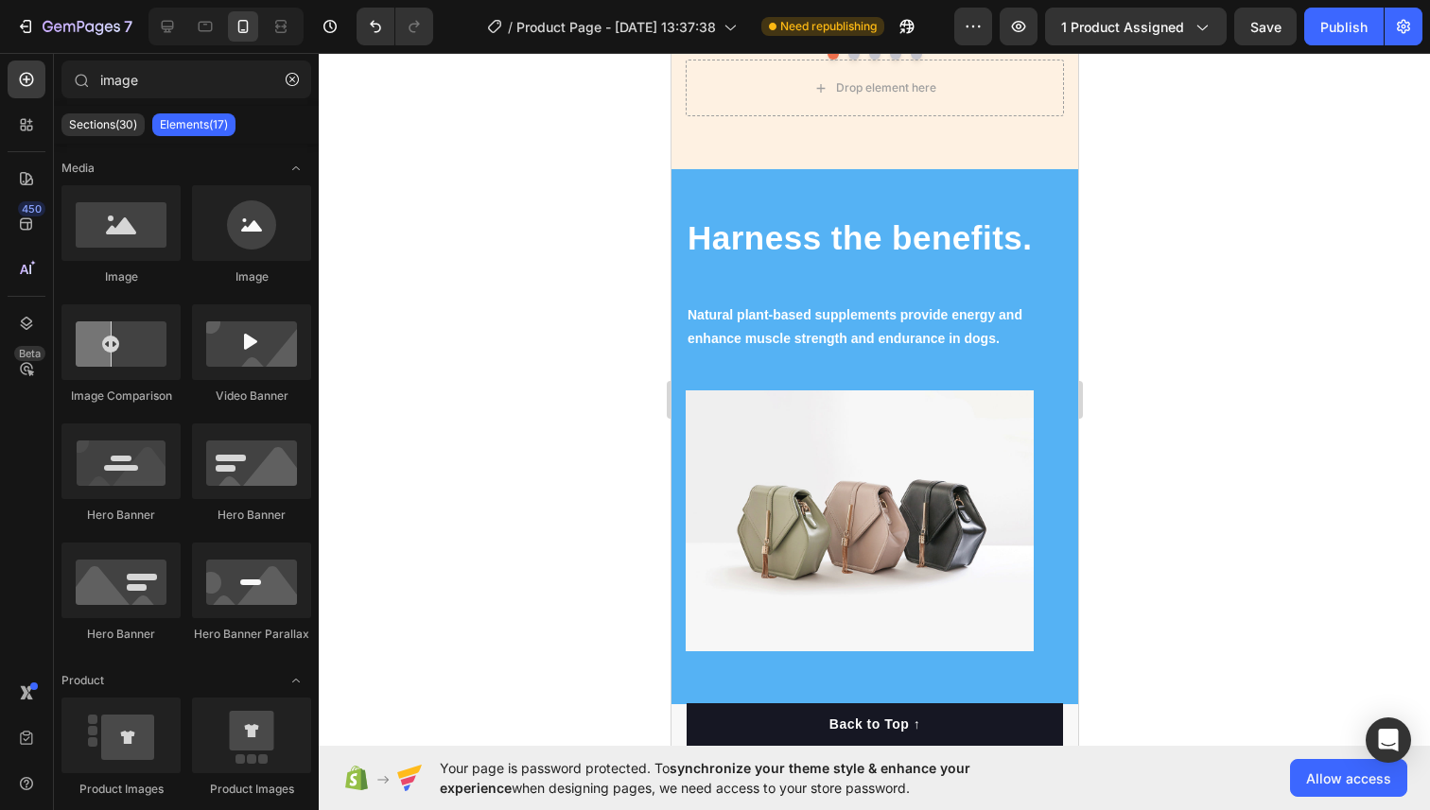
scroll to position [2241, 0]
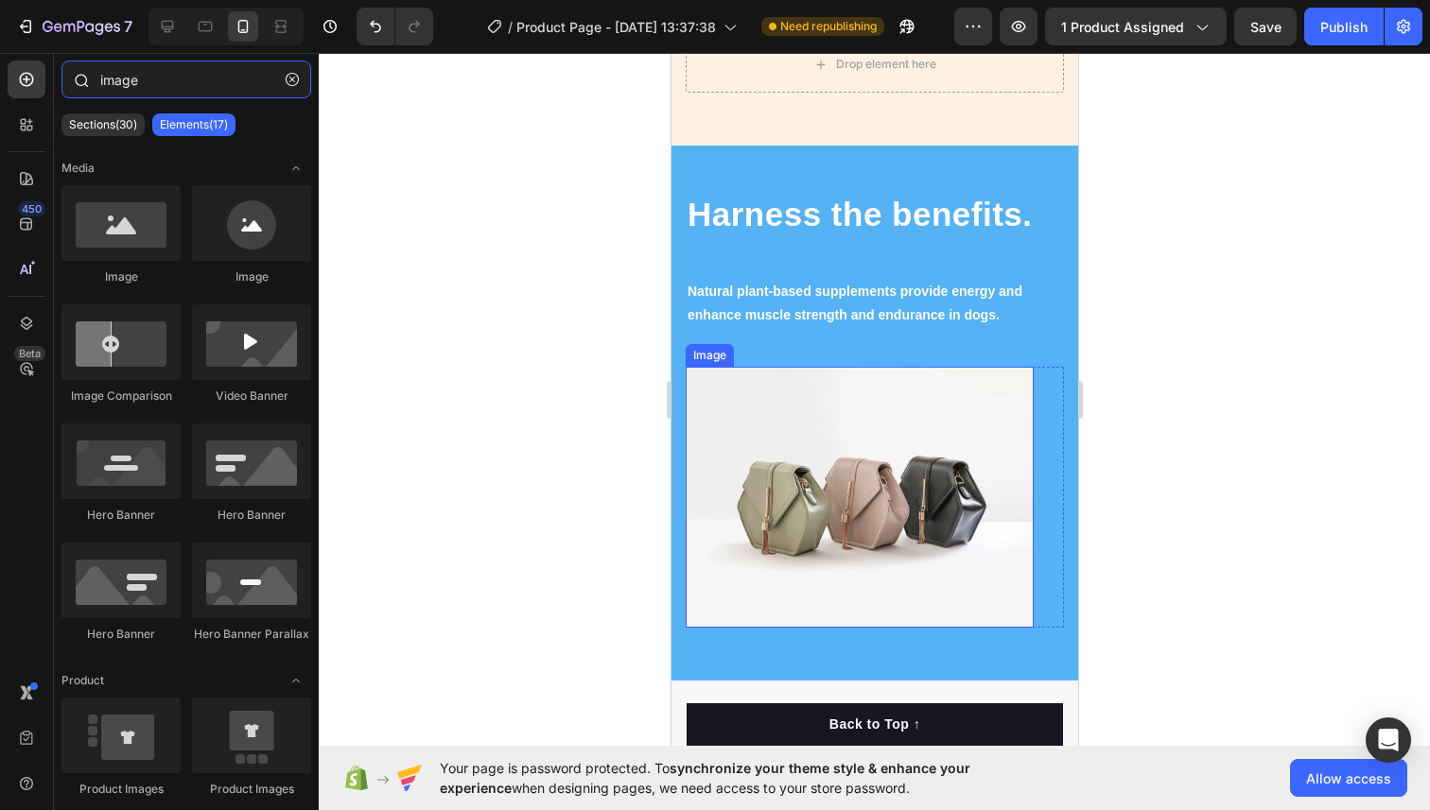
click at [148, 79] on input "image" at bounding box center [186, 80] width 250 height 38
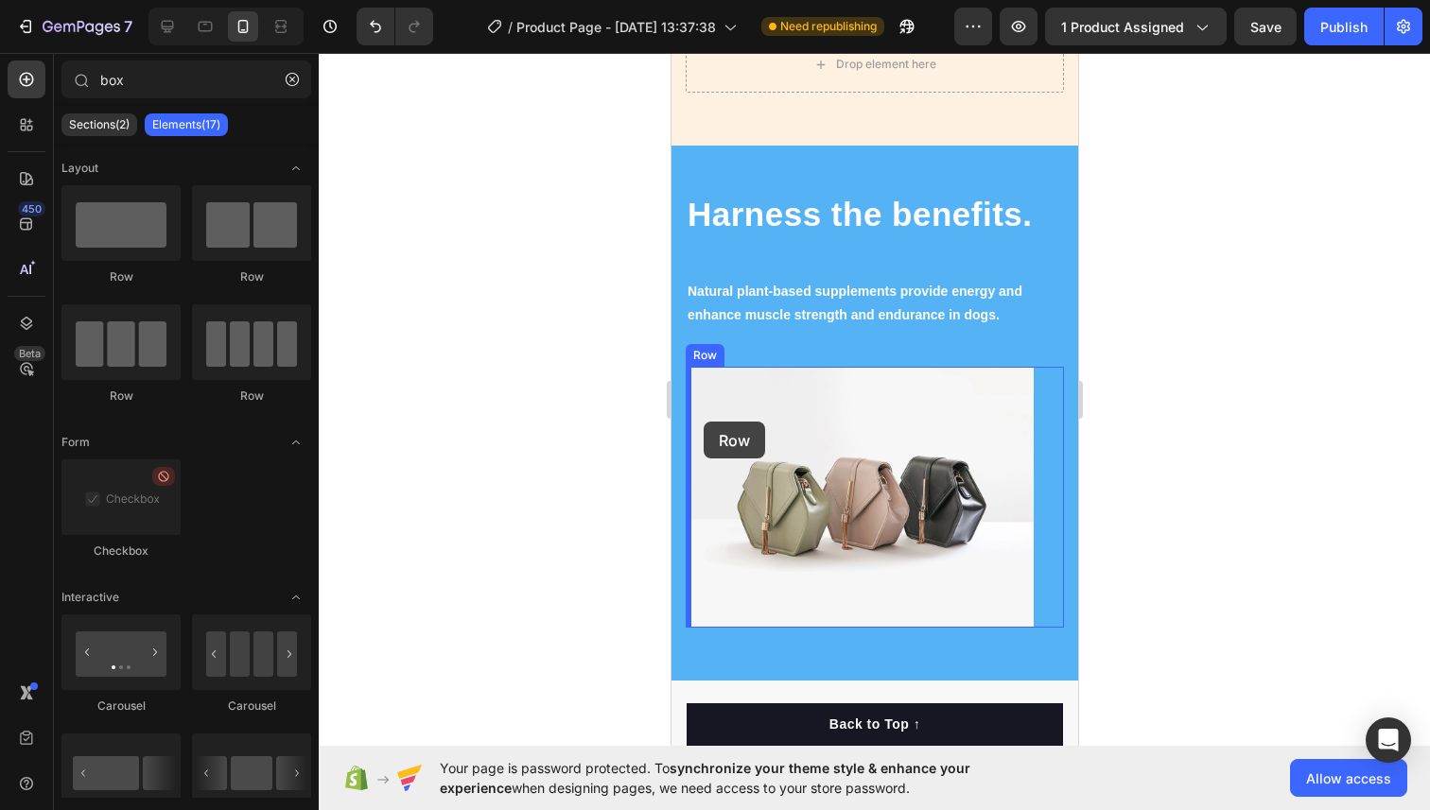
drag, startPoint x: 759, startPoint y: 291, endPoint x: 703, endPoint y: 422, distance: 141.9
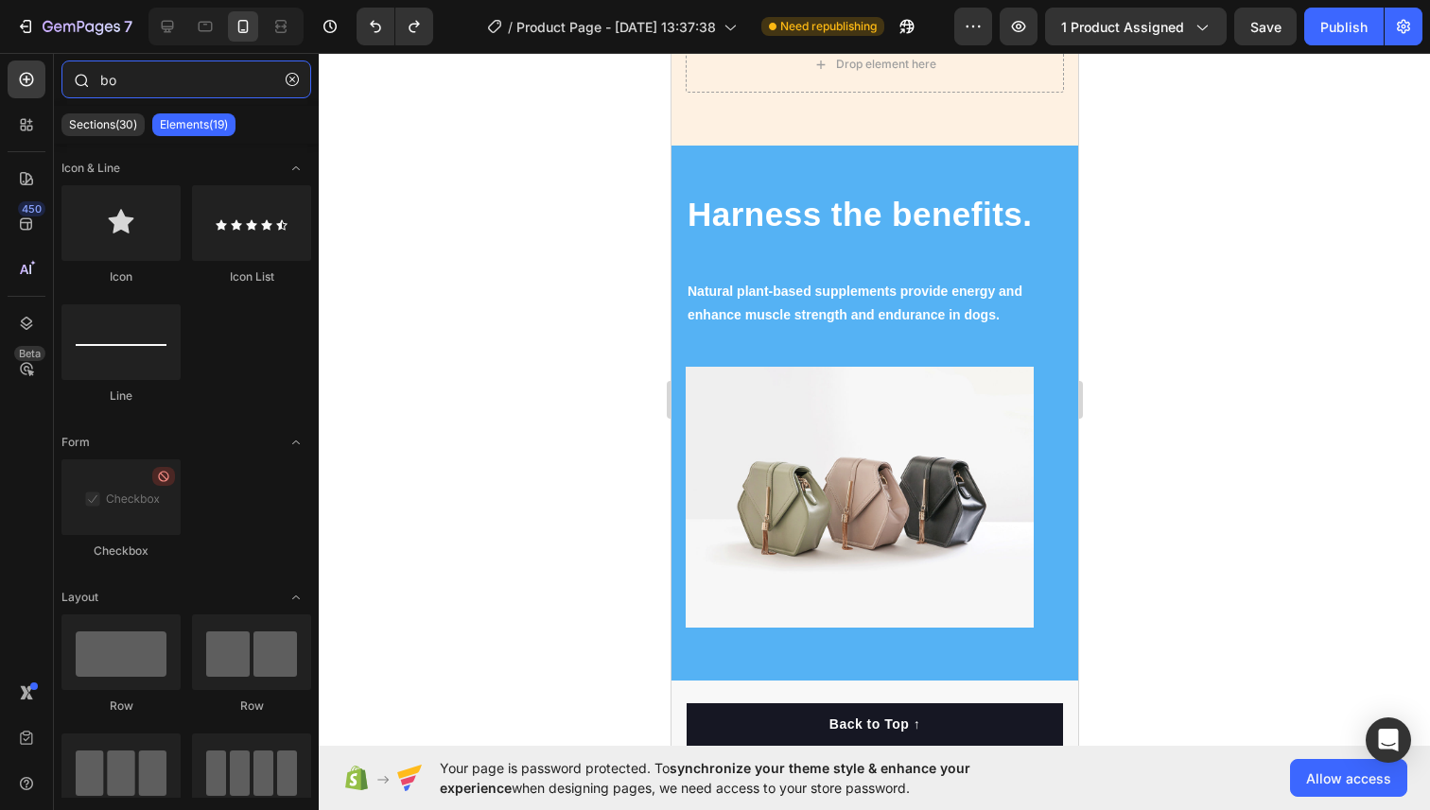
click at [205, 76] on input "bo" at bounding box center [186, 80] width 250 height 38
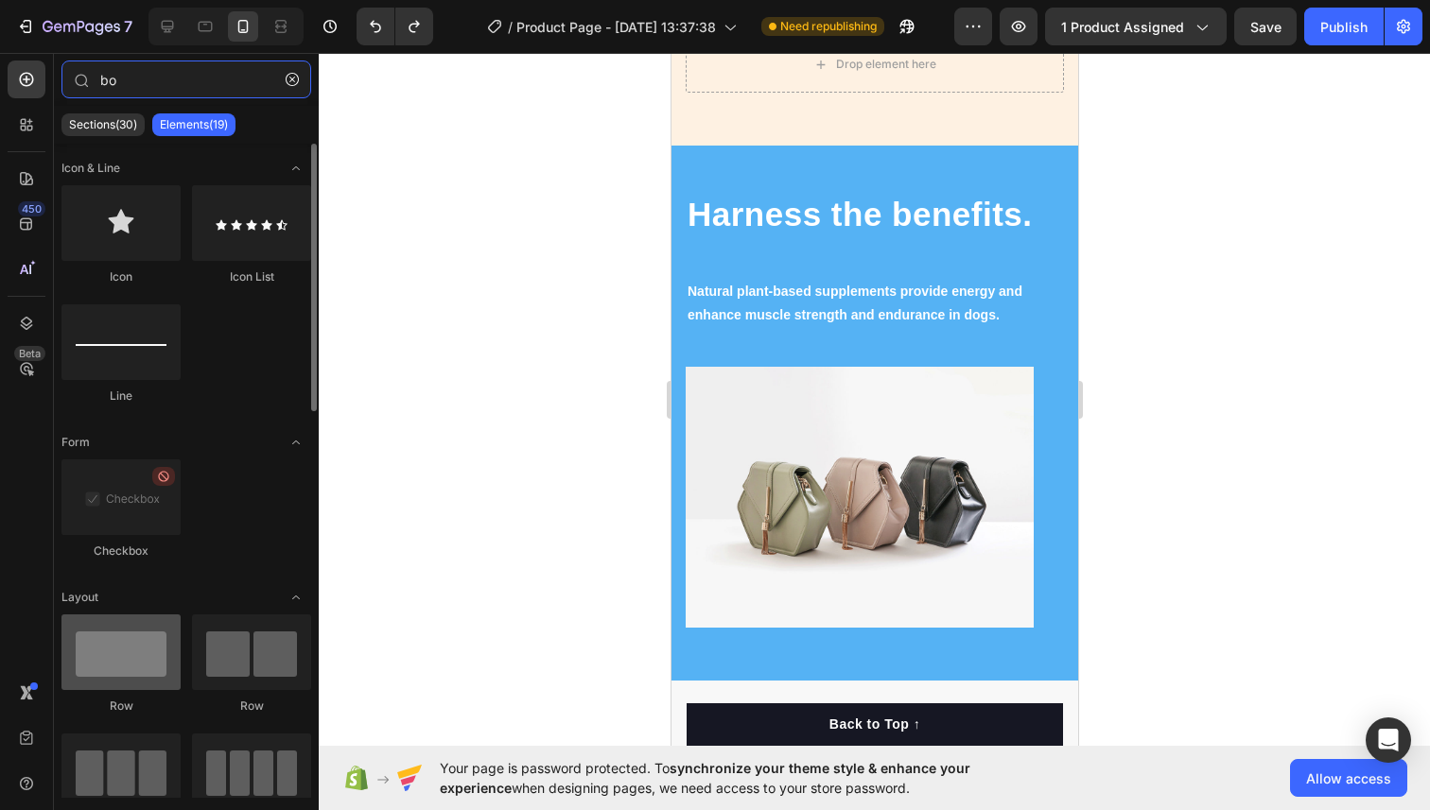
type input "bo"
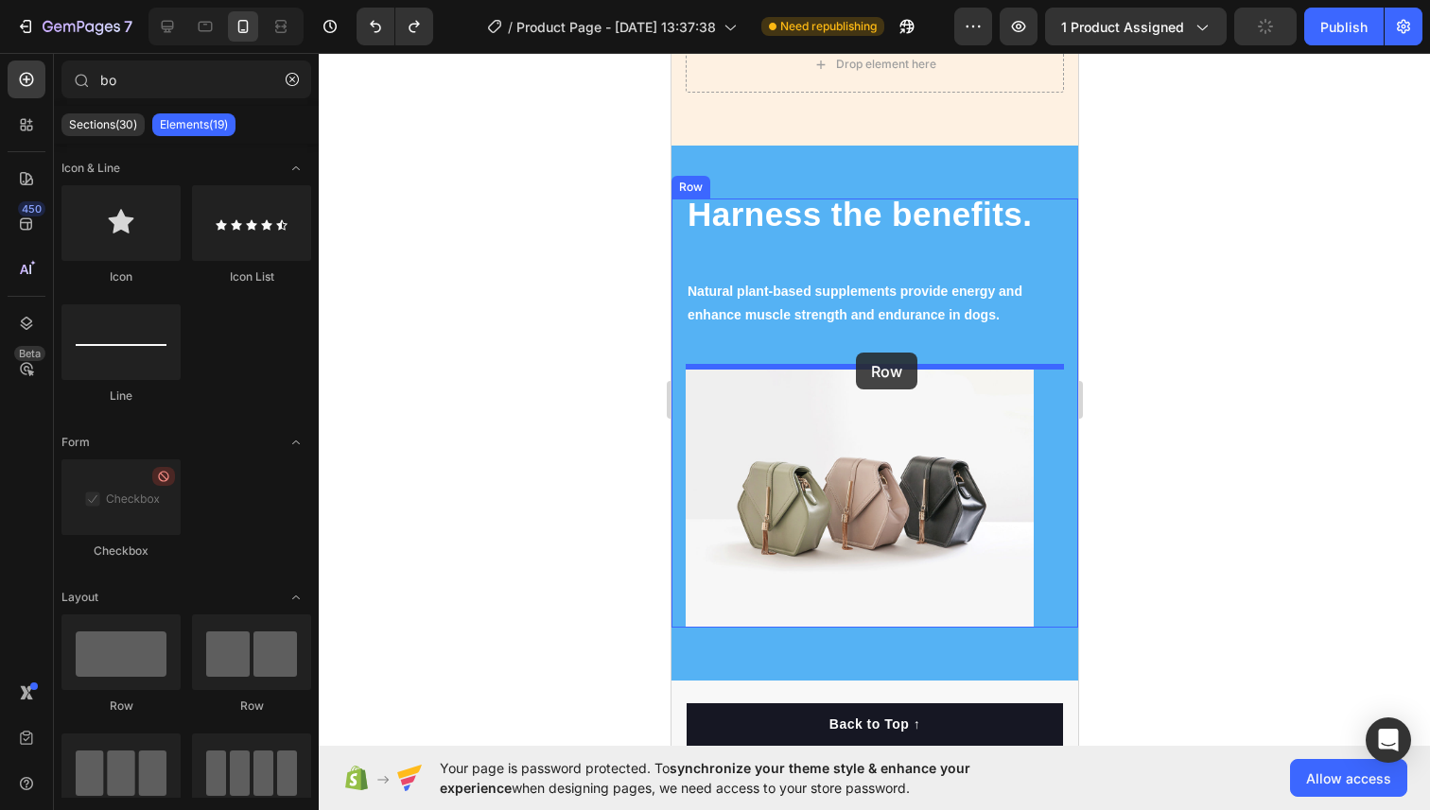
drag, startPoint x: 826, startPoint y: 705, endPoint x: 856, endPoint y: 353, distance: 353.9
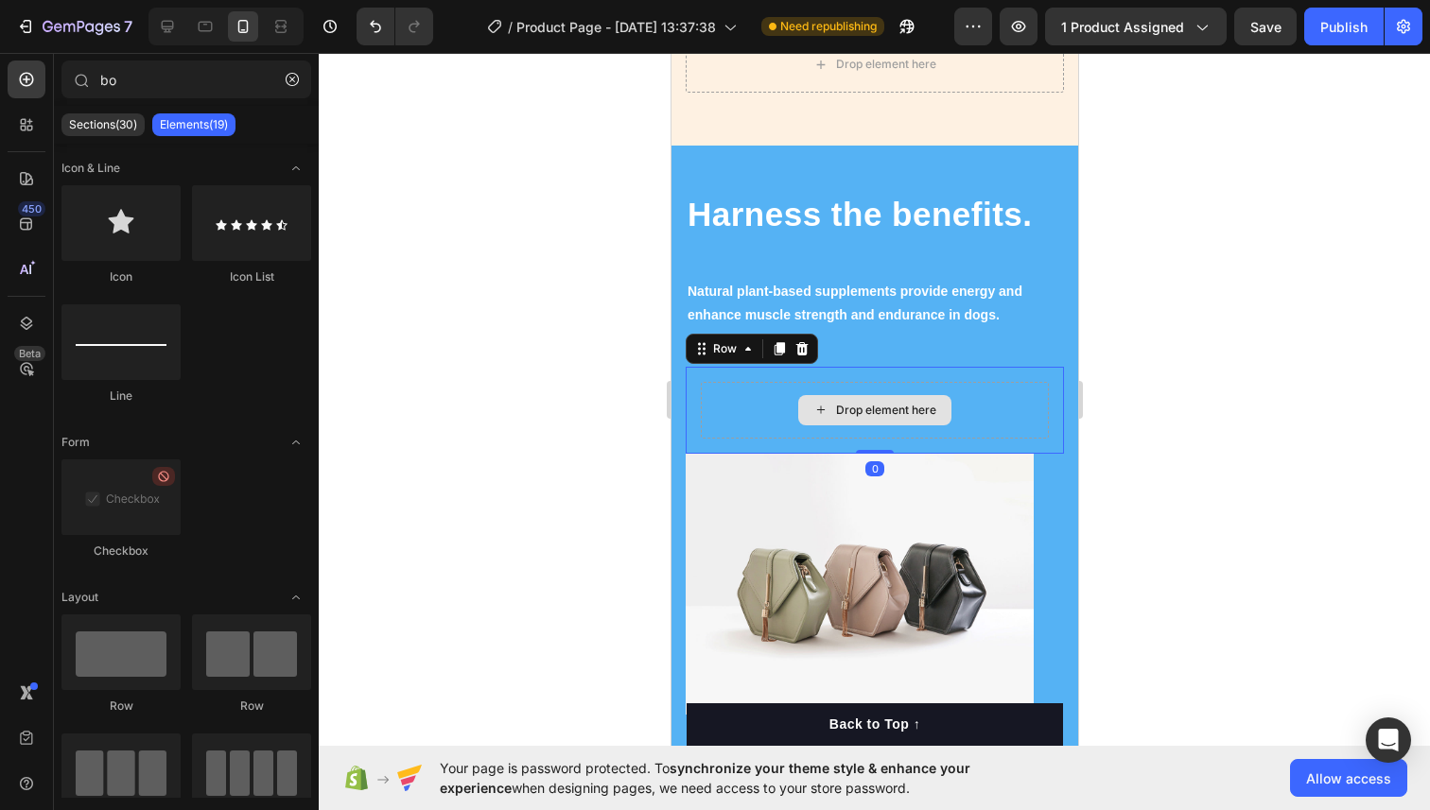
click at [828, 420] on div "Drop element here" at bounding box center [873, 410] width 153 height 30
click at [772, 408] on div "Drop element here" at bounding box center [874, 410] width 348 height 57
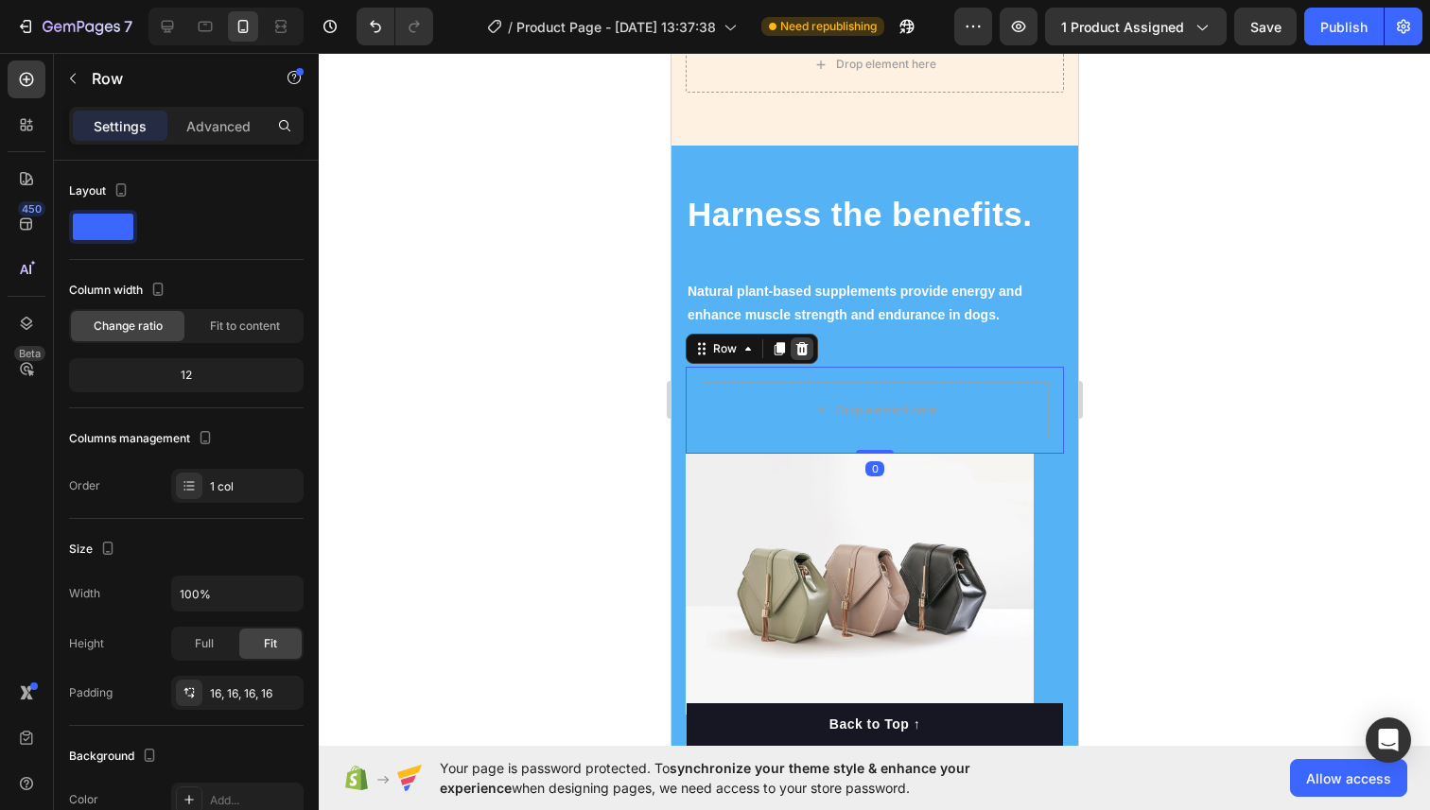
click at [797, 341] on icon at bounding box center [800, 348] width 15 height 15
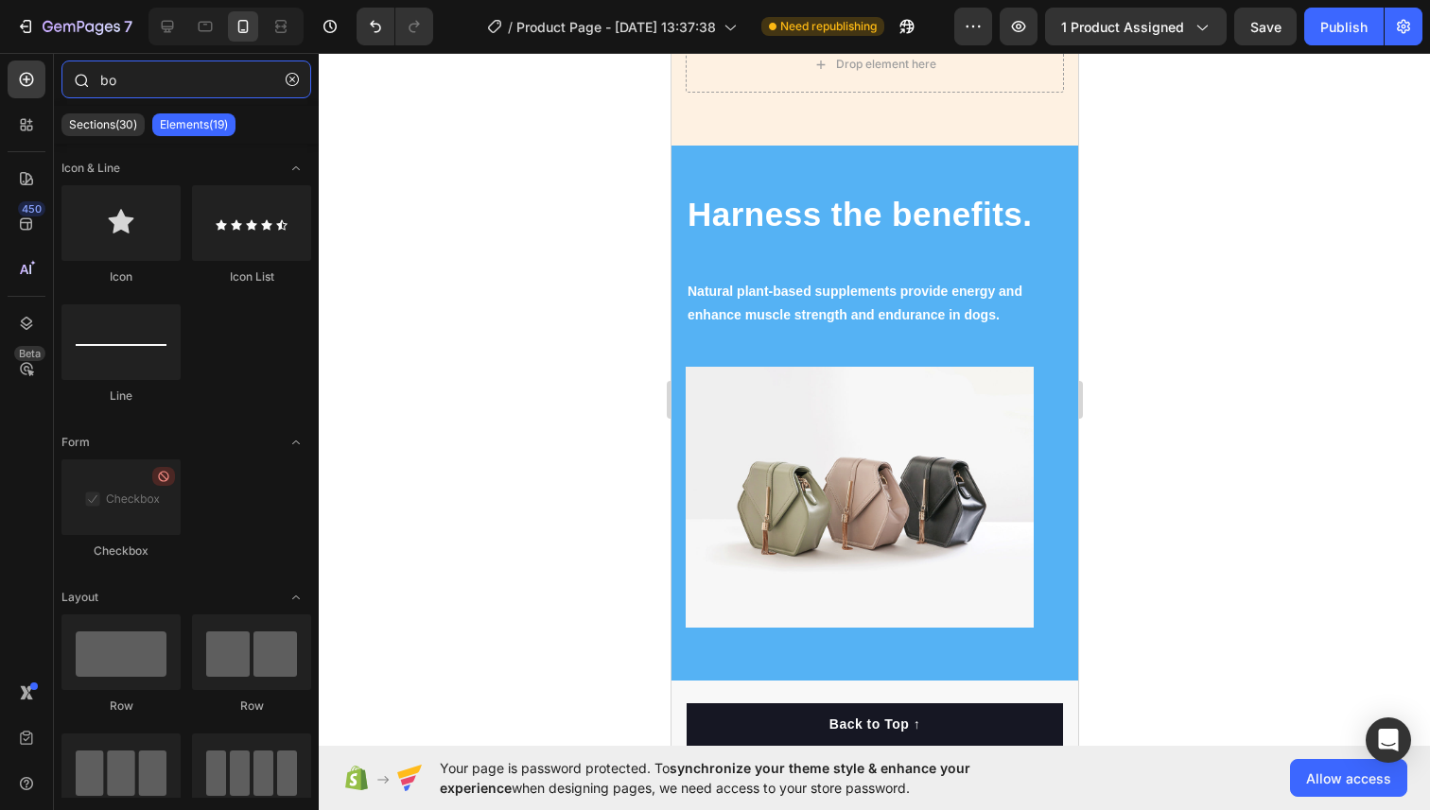
click at [182, 69] on input "bo" at bounding box center [186, 80] width 250 height 38
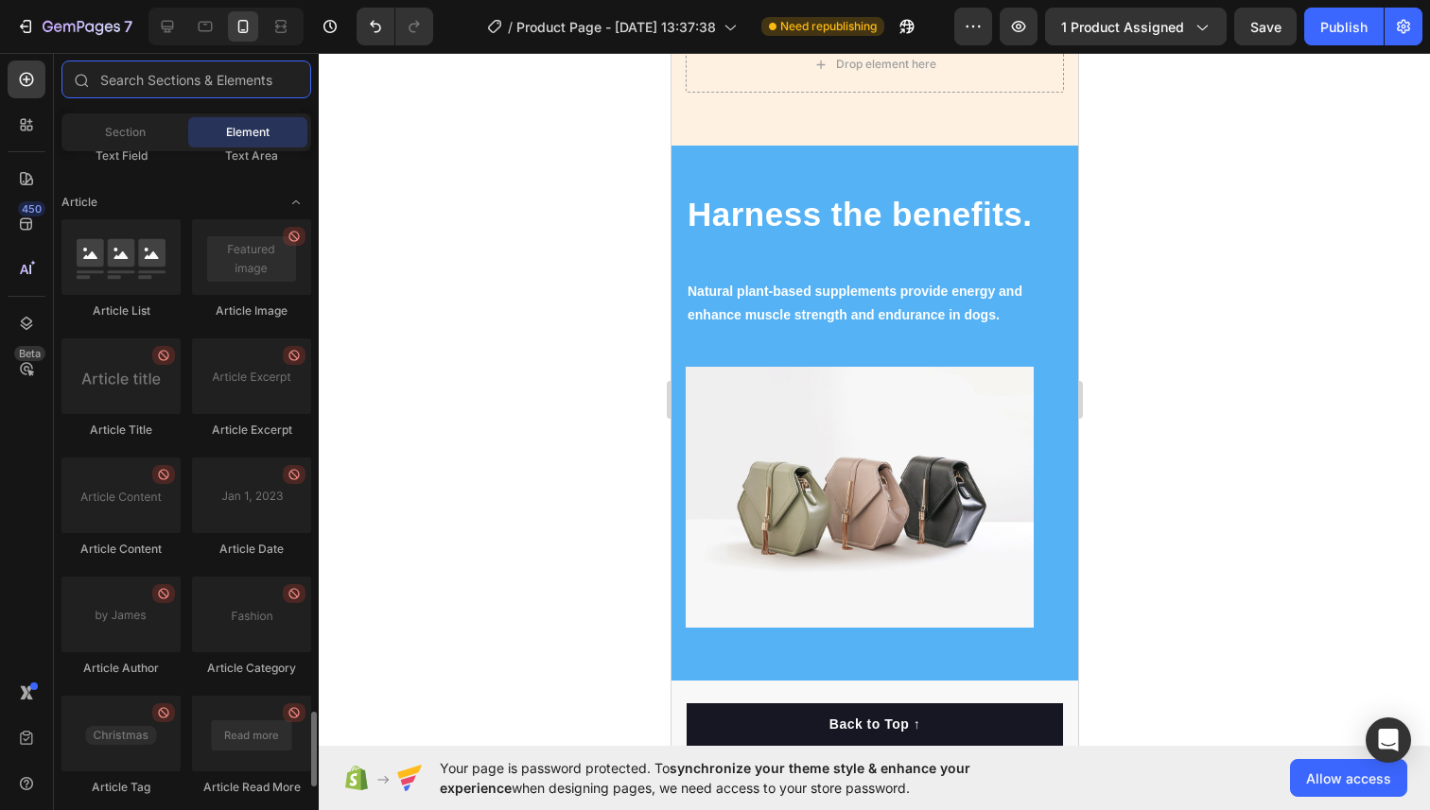
scroll to position [5074, 0]
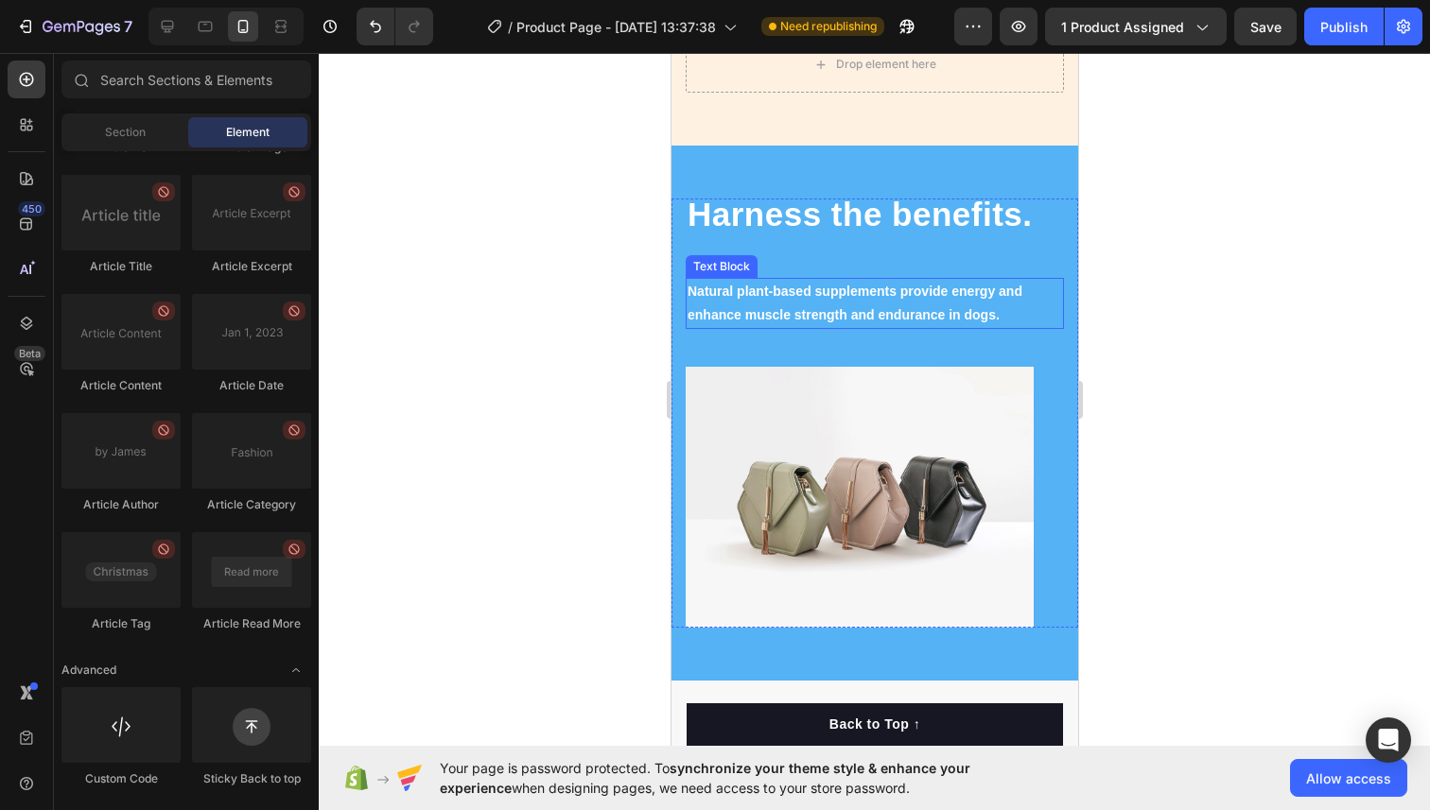
click at [804, 315] on p "Natural plant-based supplements provide energy and enhance muscle strength and …" at bounding box center [873, 303] width 374 height 47
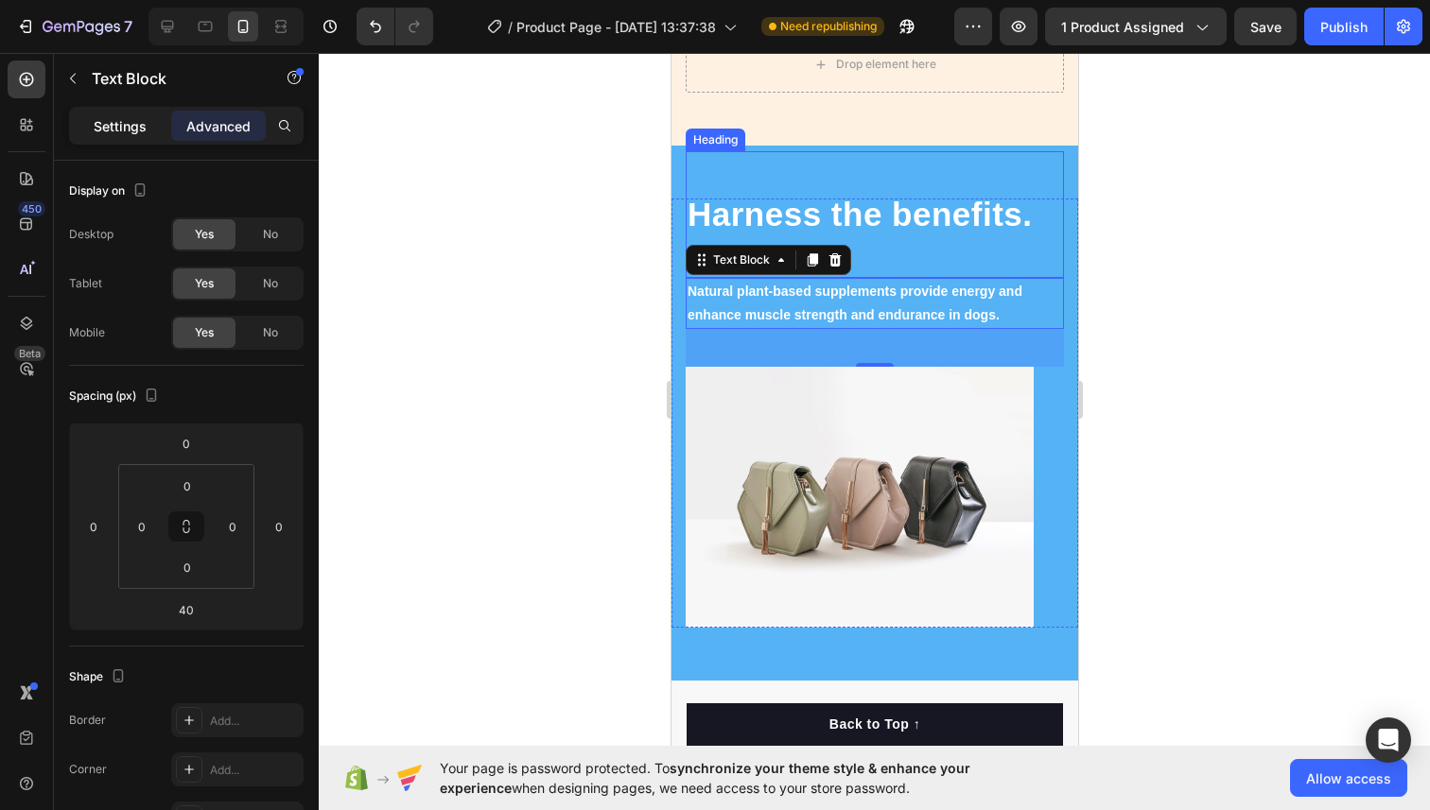
click at [87, 115] on div "Settings" at bounding box center [120, 126] width 95 height 30
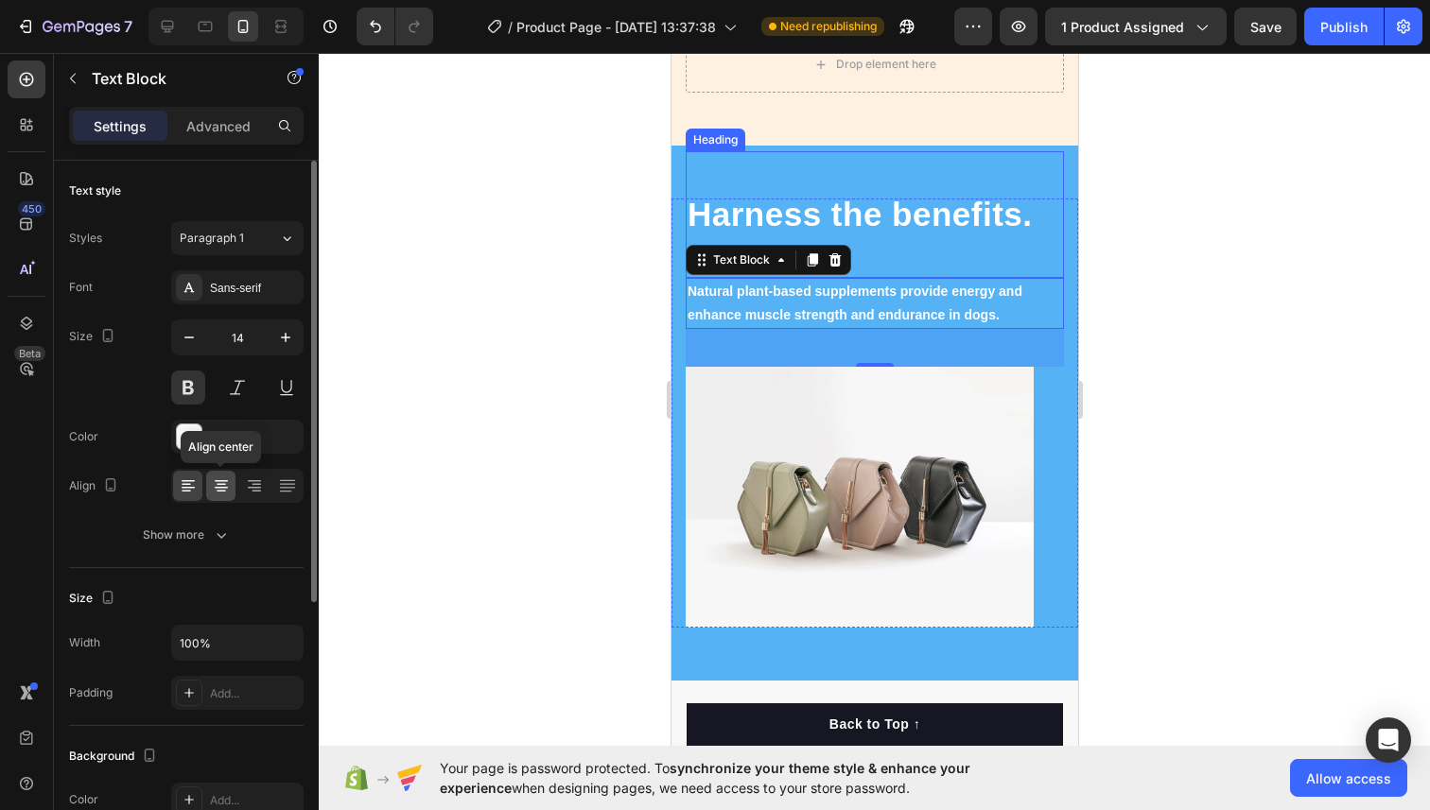
click at [222, 488] on icon at bounding box center [221, 488] width 13 height 2
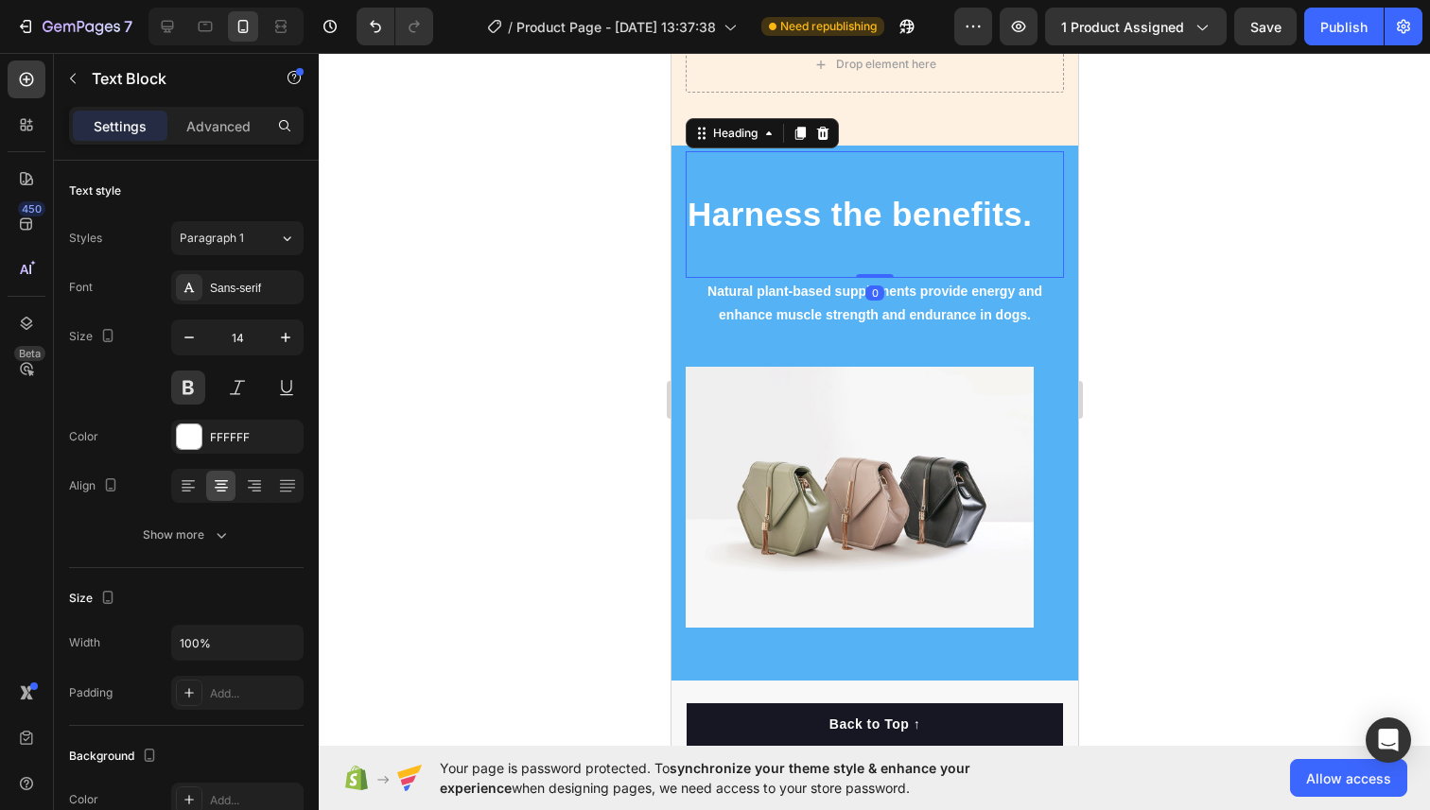
click at [910, 213] on h2 "Harness the benefits." at bounding box center [874, 214] width 378 height 47
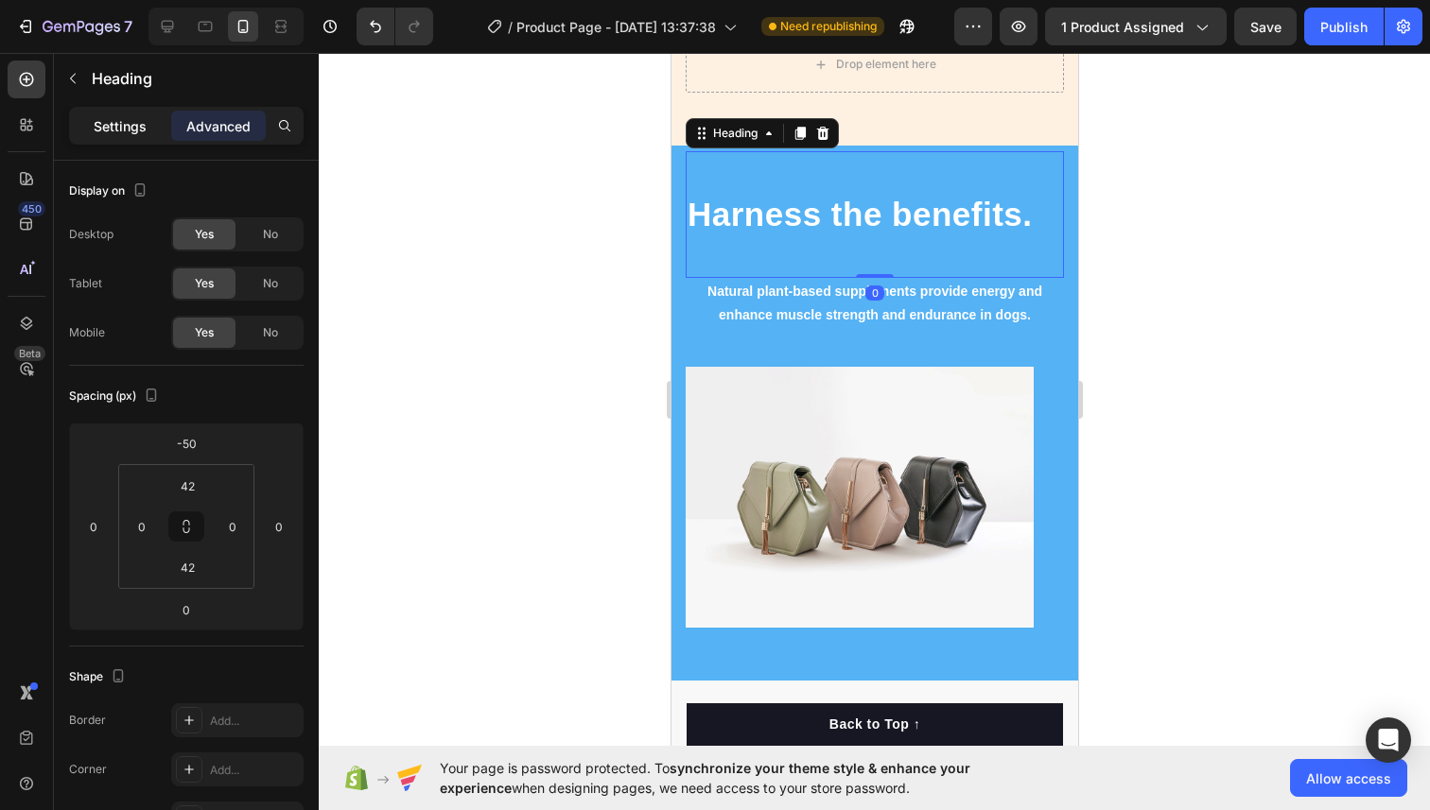
click at [126, 114] on div "Settings" at bounding box center [120, 126] width 95 height 30
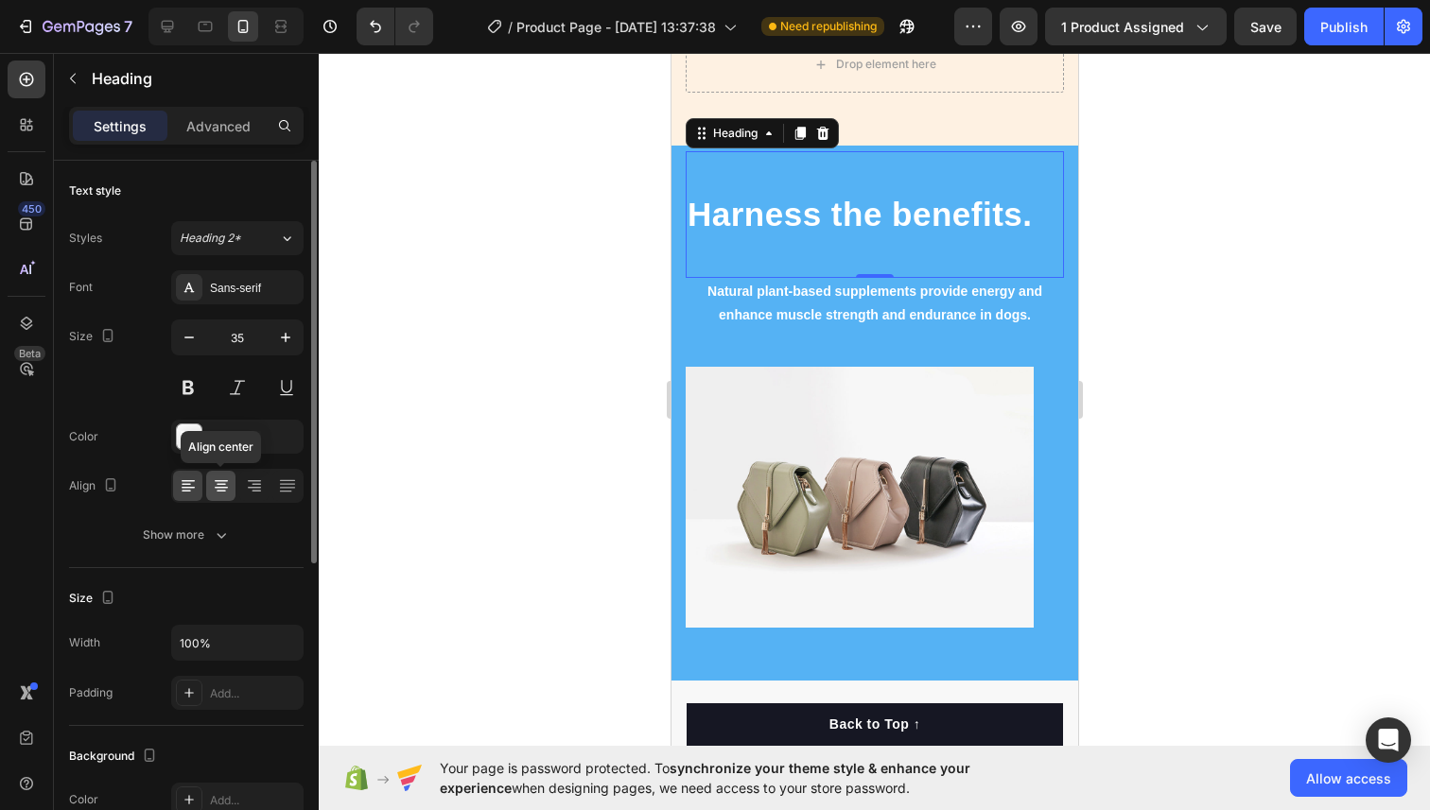
click at [219, 486] on icon at bounding box center [221, 486] width 19 height 19
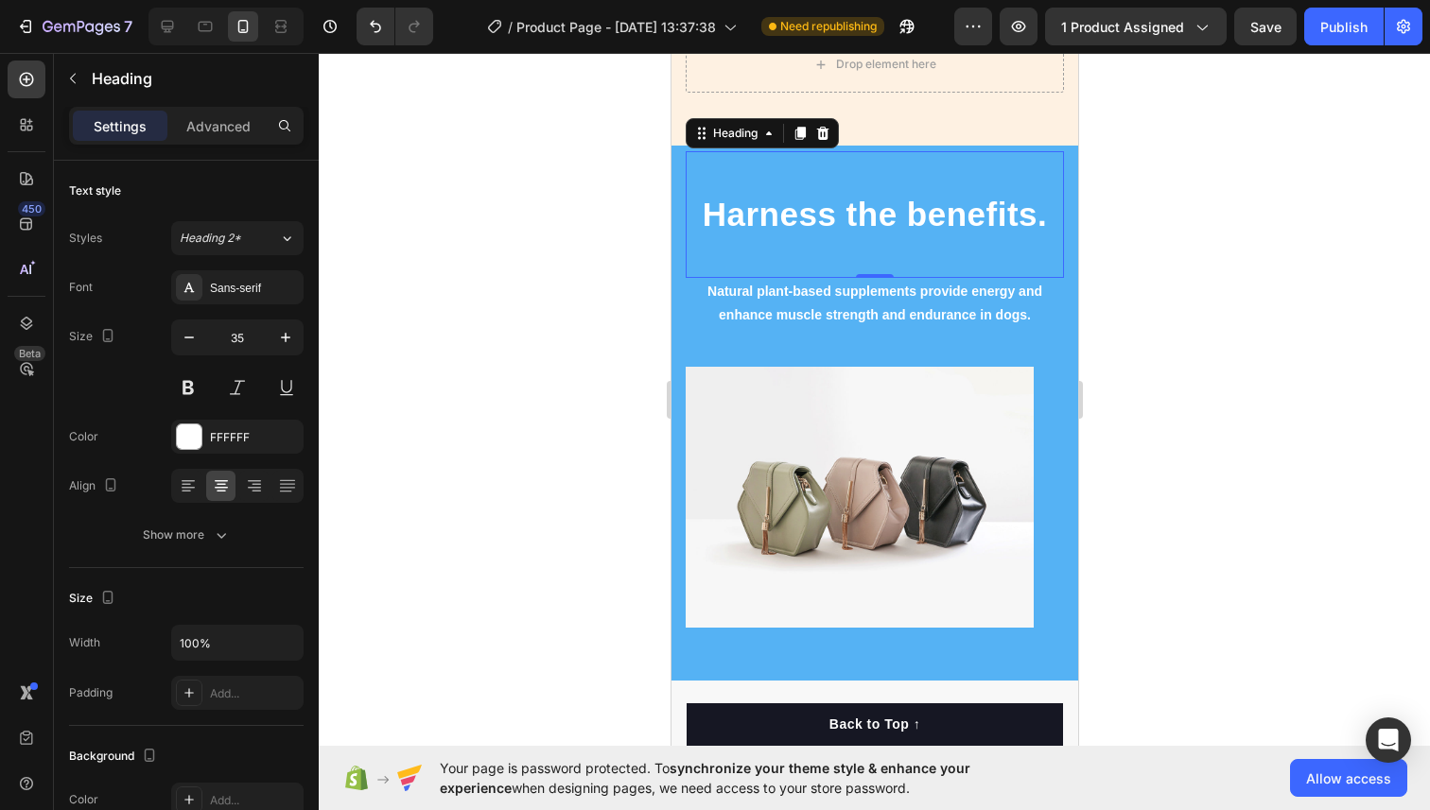
click at [1265, 294] on div at bounding box center [874, 431] width 1111 height 757
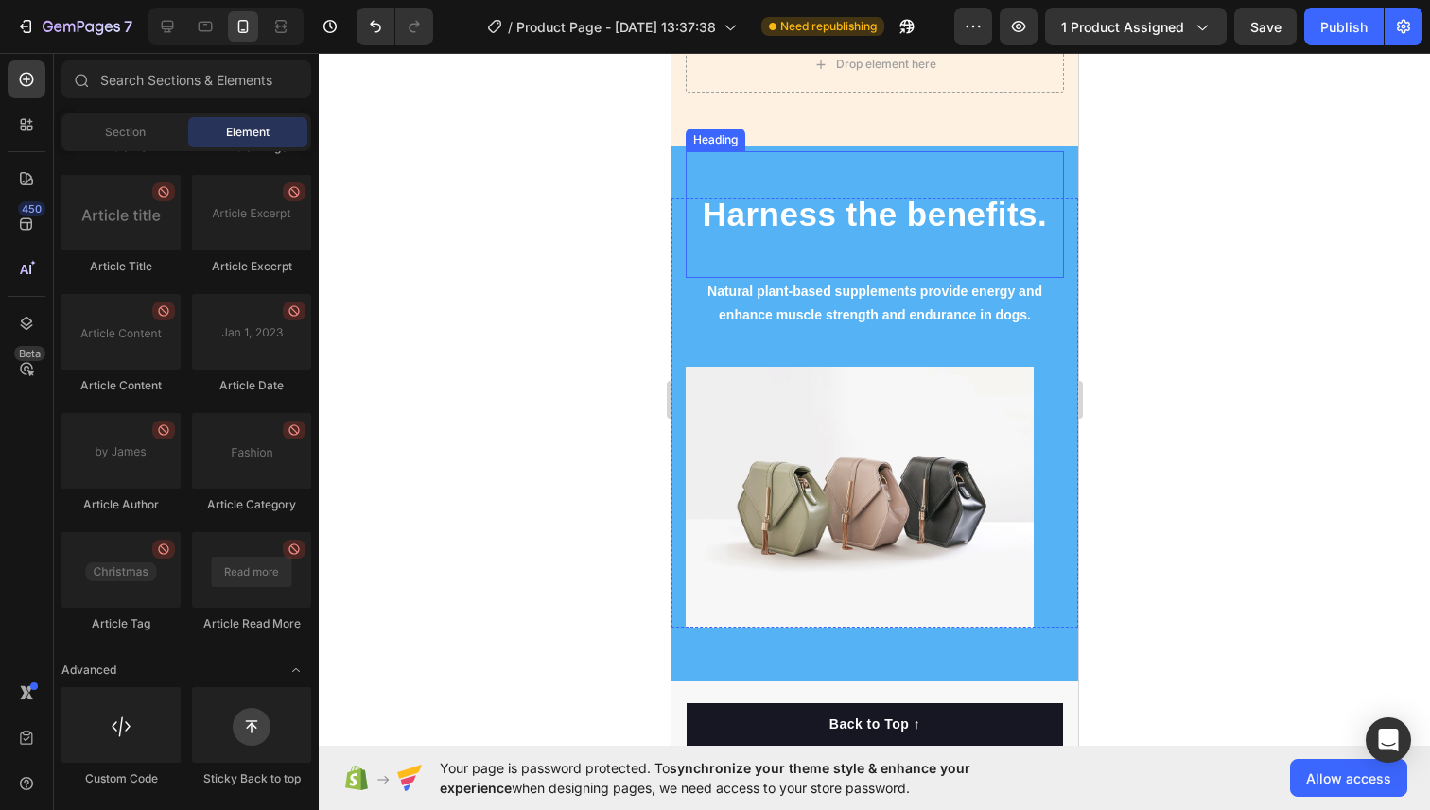
scroll to position [2197, 0]
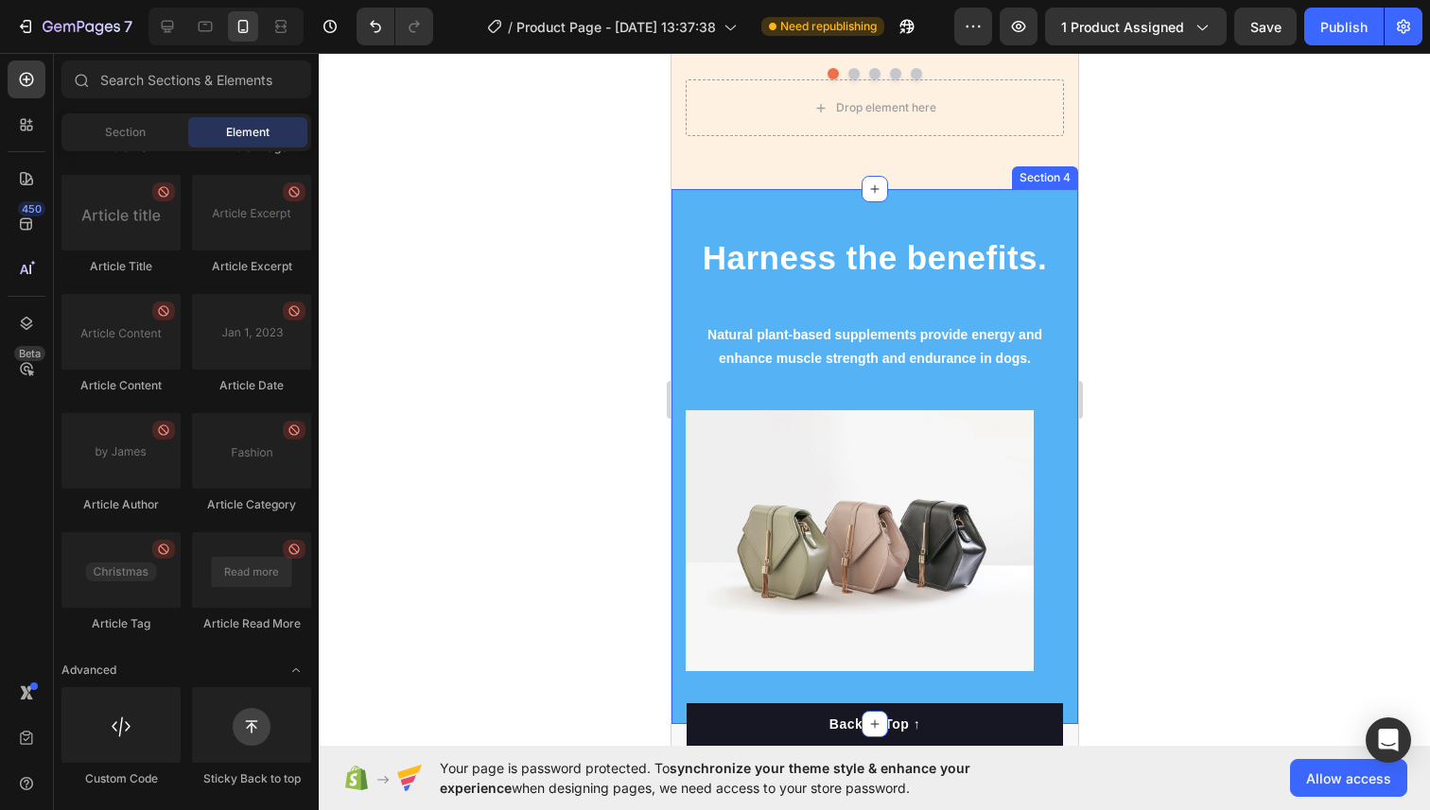
click at [920, 193] on div "Image Row Harness the benefits. Heading Natural plant-based supplements provide…" at bounding box center [873, 456] width 407 height 535
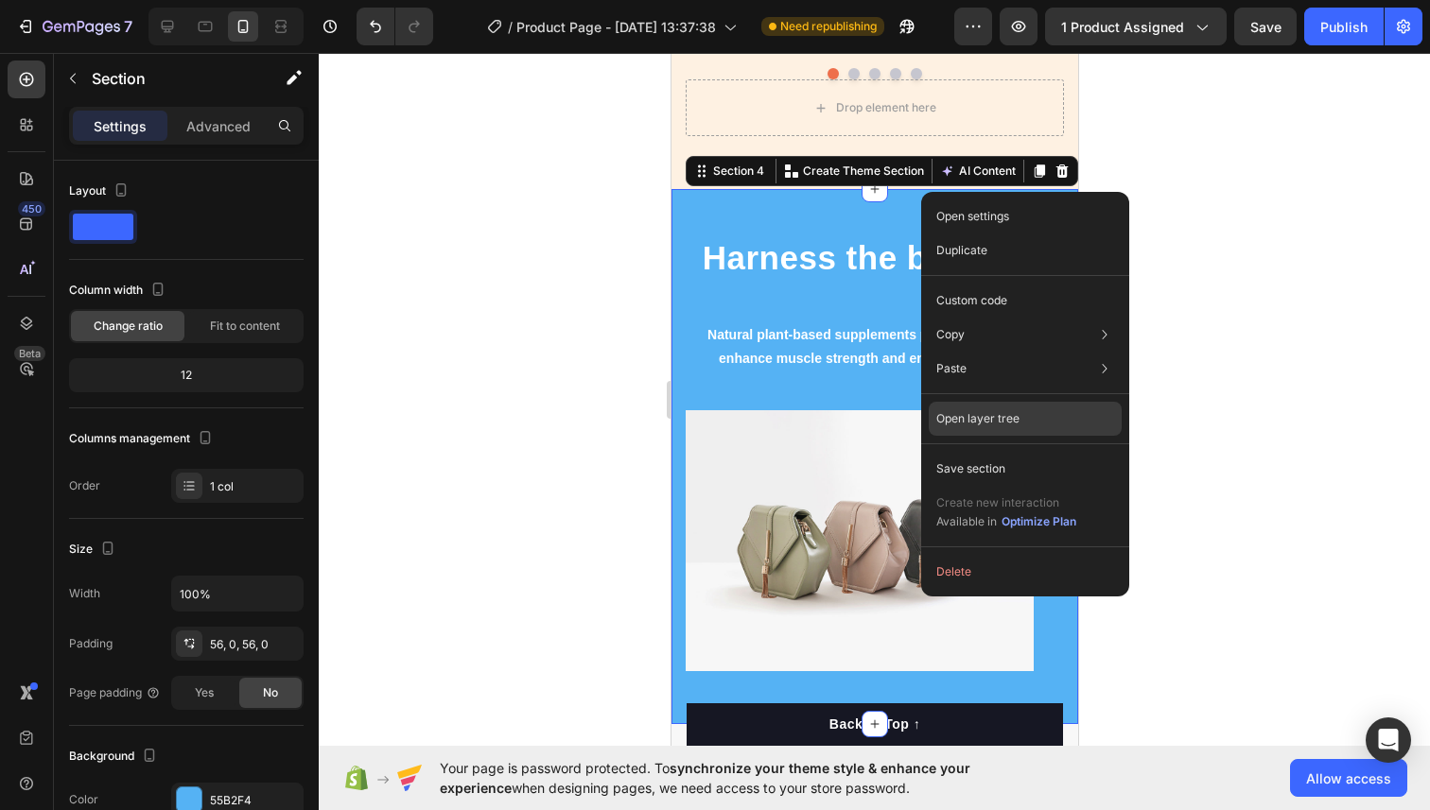
click at [988, 410] on p "Open layer tree" at bounding box center [977, 418] width 83 height 17
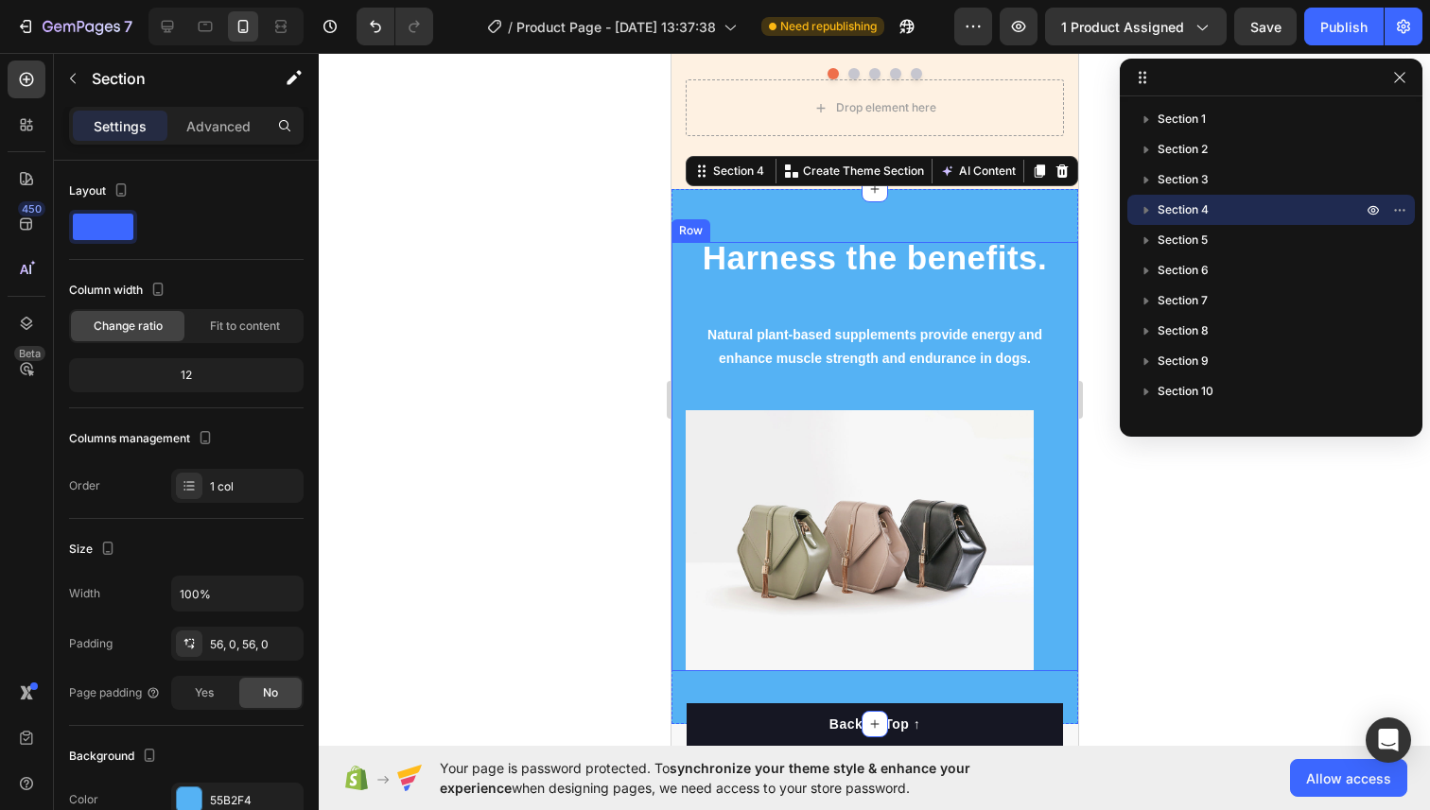
click at [1098, 245] on div at bounding box center [874, 431] width 1111 height 757
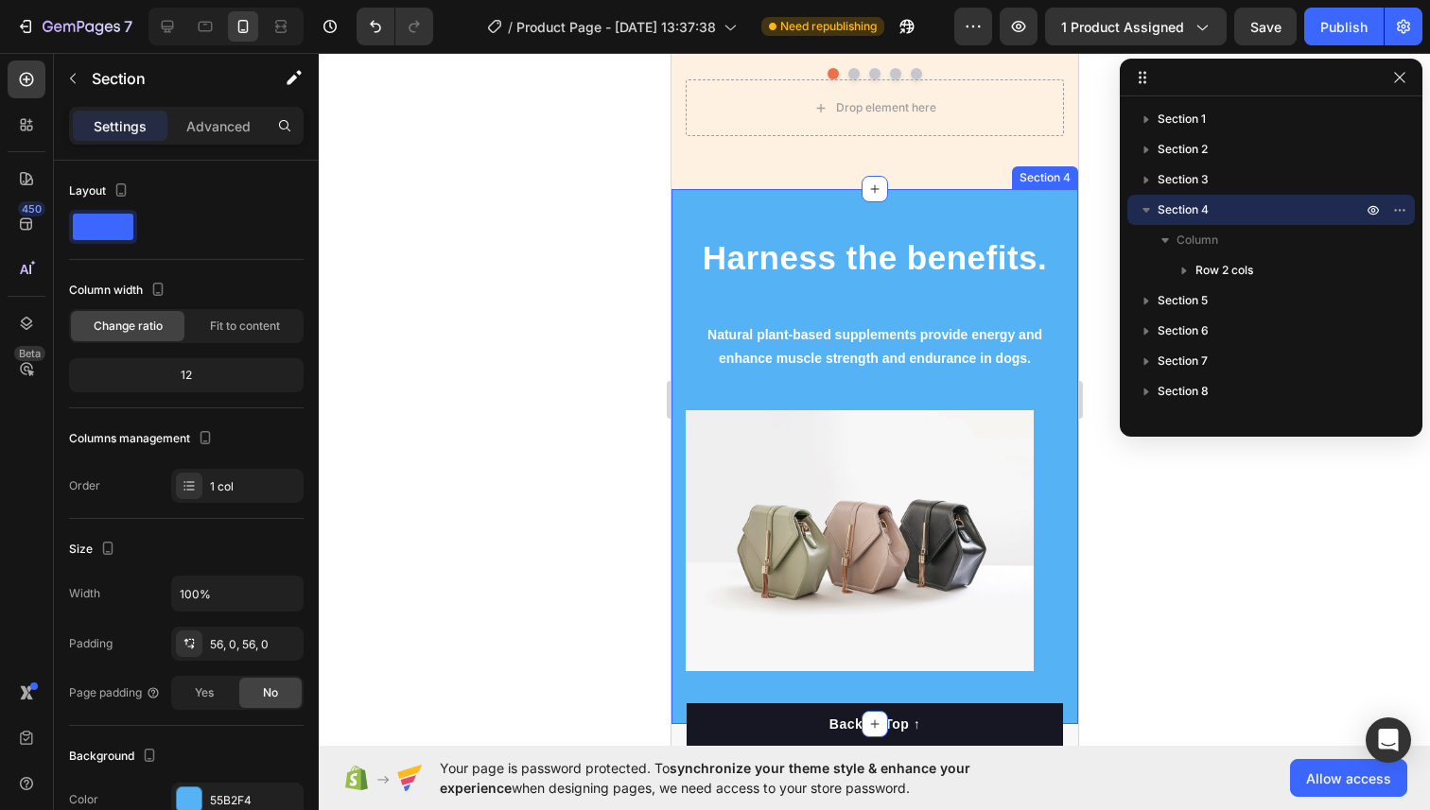
click at [914, 189] on div "Image Row Harness the benefits. Heading Natural plant-based supplements provide…" at bounding box center [873, 456] width 407 height 535
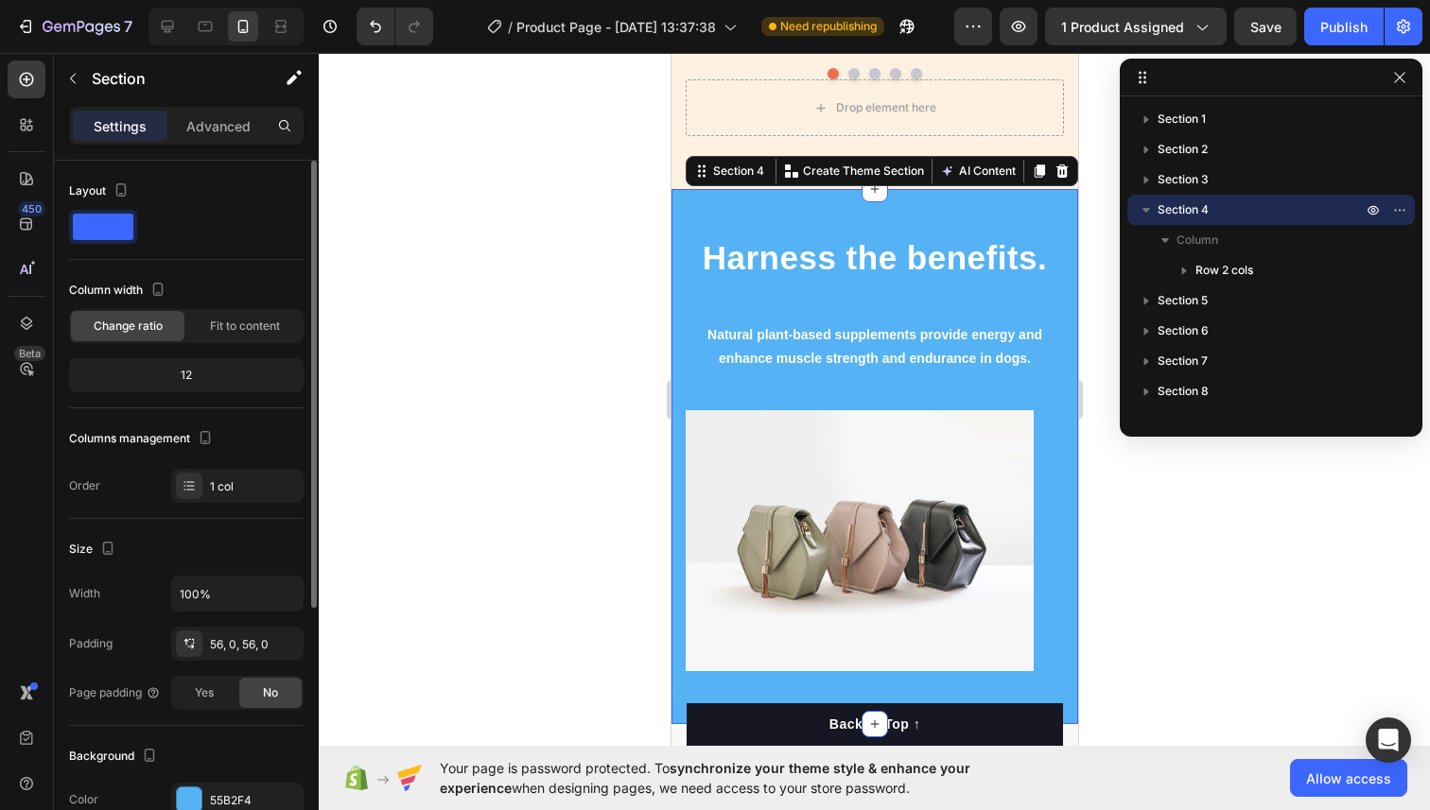
click at [159, 331] on span "Change ratio" at bounding box center [128, 326] width 69 height 17
click at [119, 217] on span at bounding box center [103, 227] width 61 height 26
click at [116, 188] on icon "button" at bounding box center [121, 189] width 10 height 13
click at [174, 188] on div "Layout" at bounding box center [186, 191] width 234 height 30
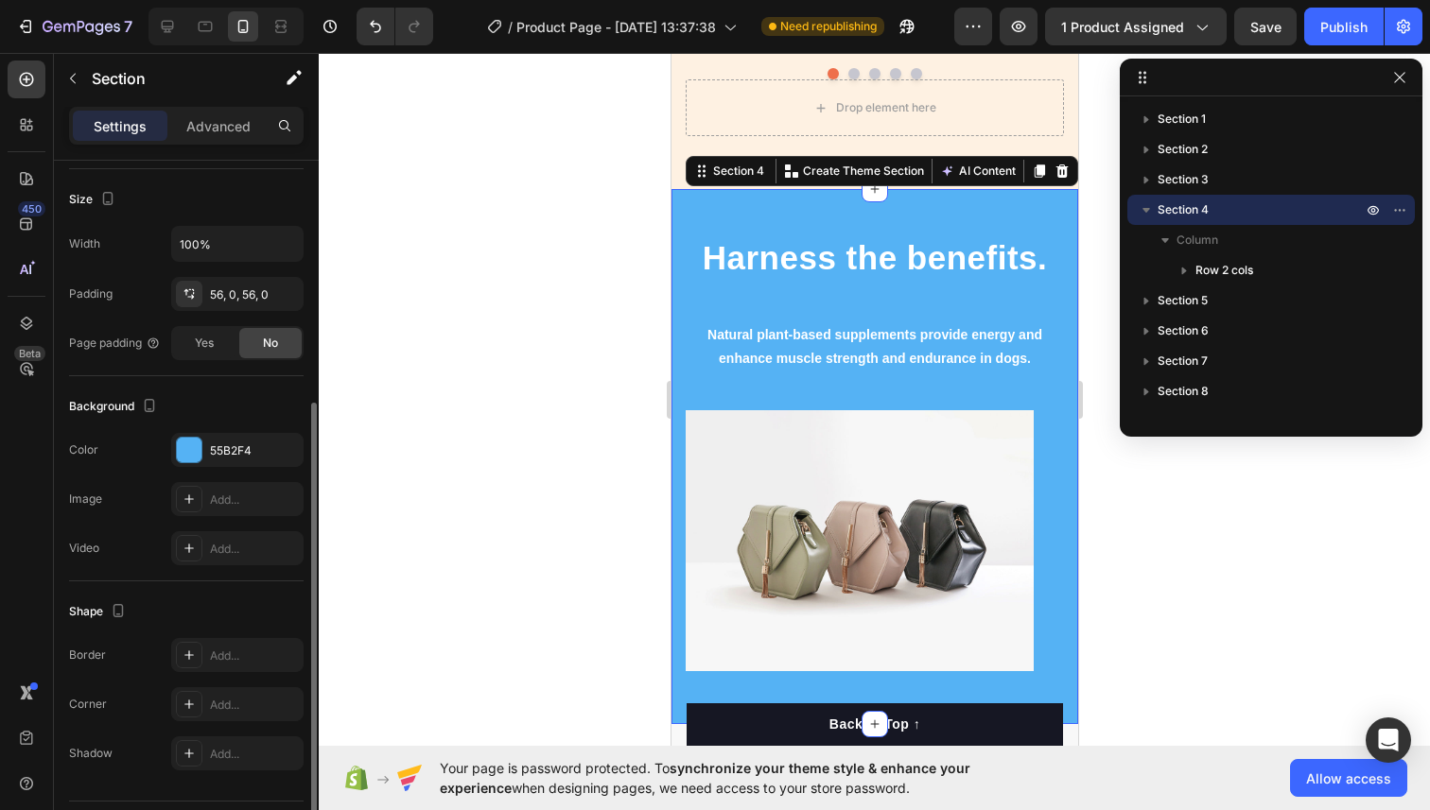
scroll to position [401, 0]
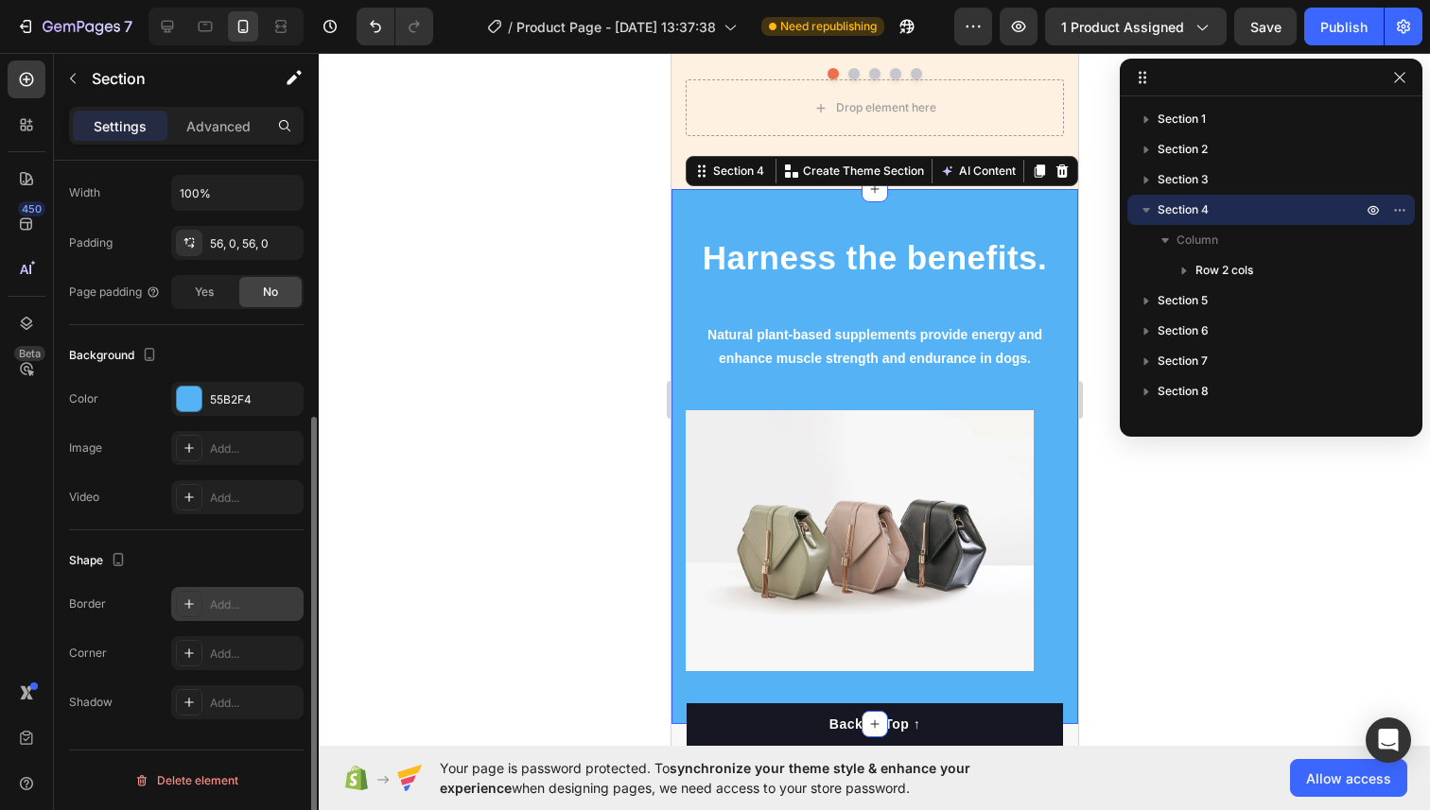
click at [223, 593] on div "Add..." at bounding box center [237, 604] width 132 height 34
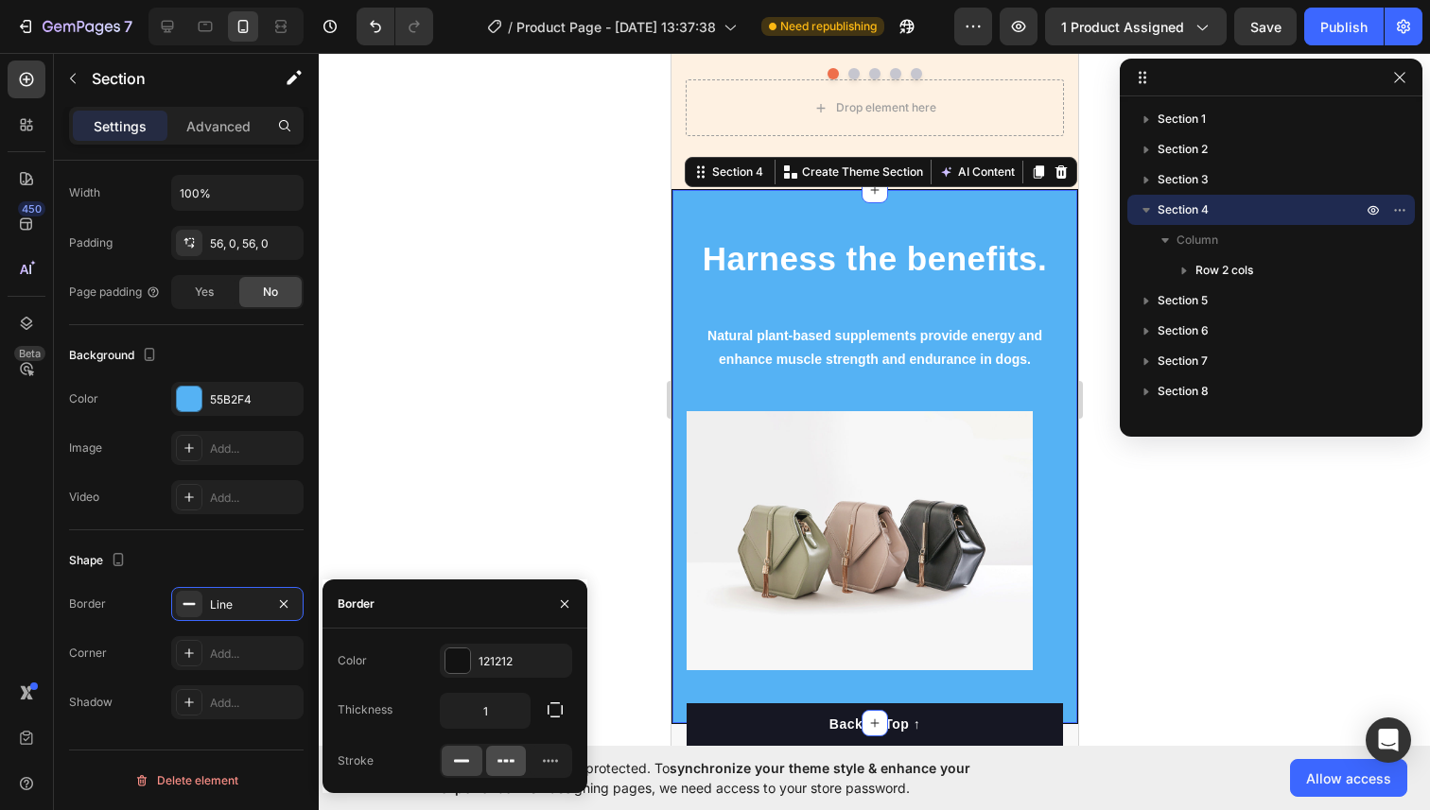
click at [501, 755] on icon at bounding box center [505, 761] width 19 height 19
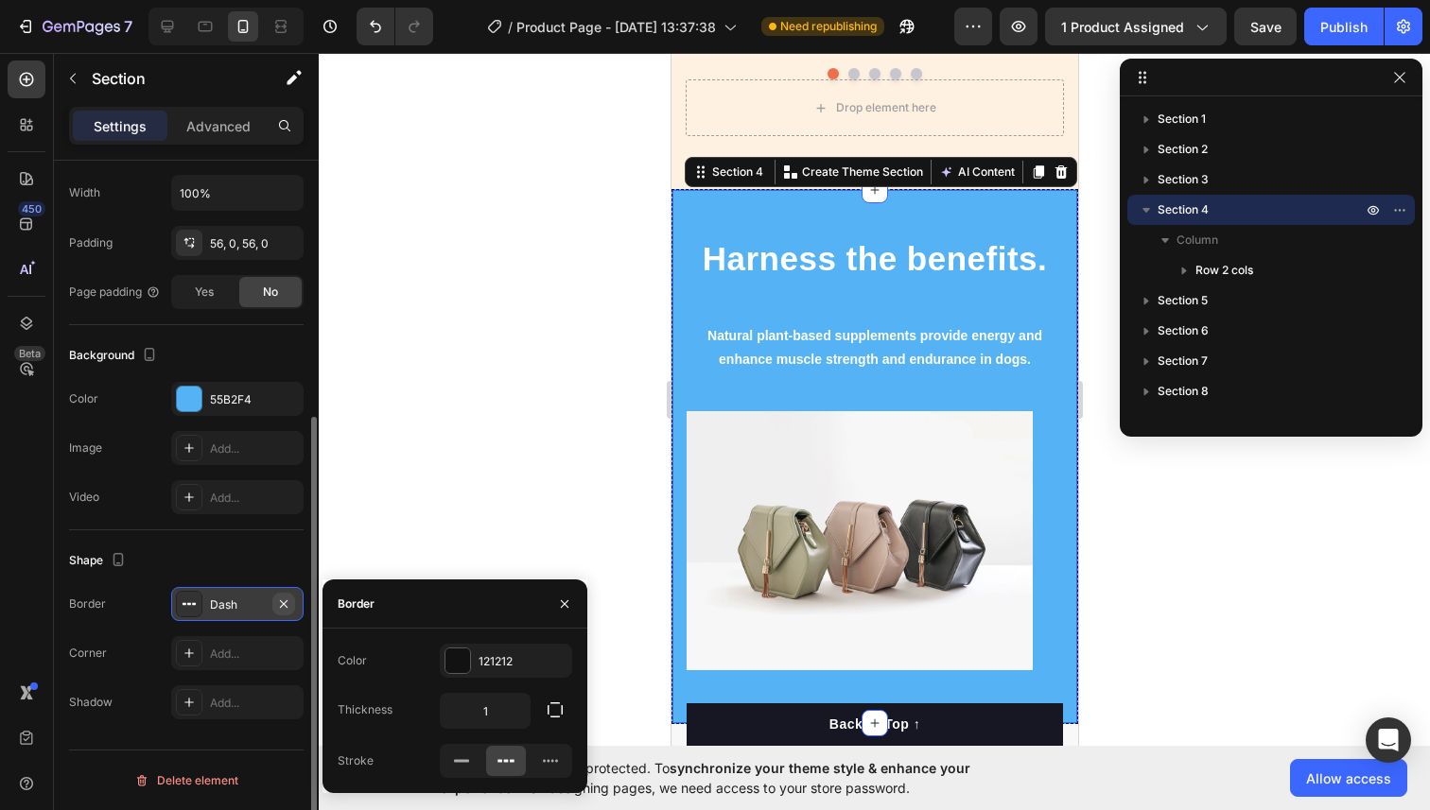
click at [283, 599] on icon "button" at bounding box center [283, 604] width 15 height 15
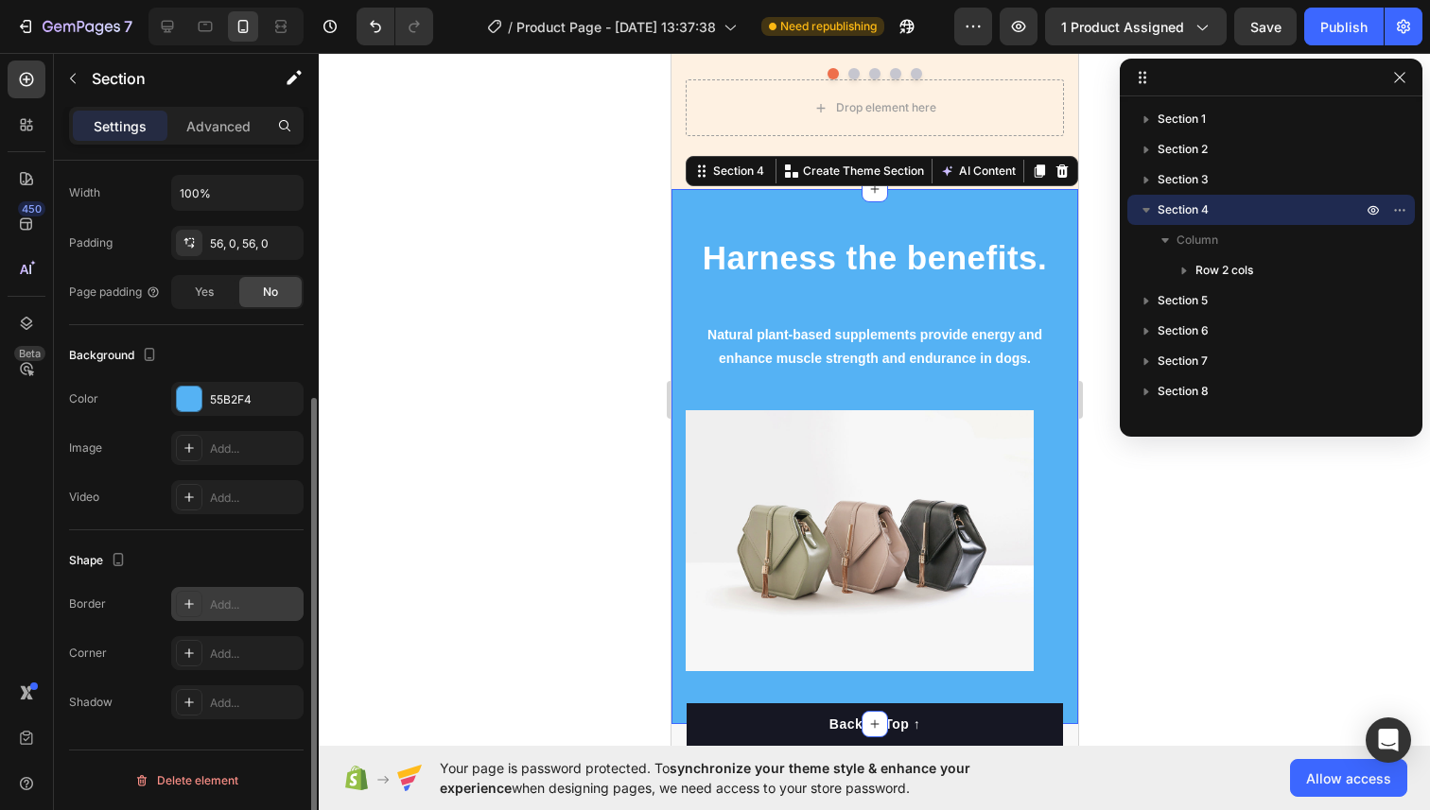
scroll to position [387, 0]
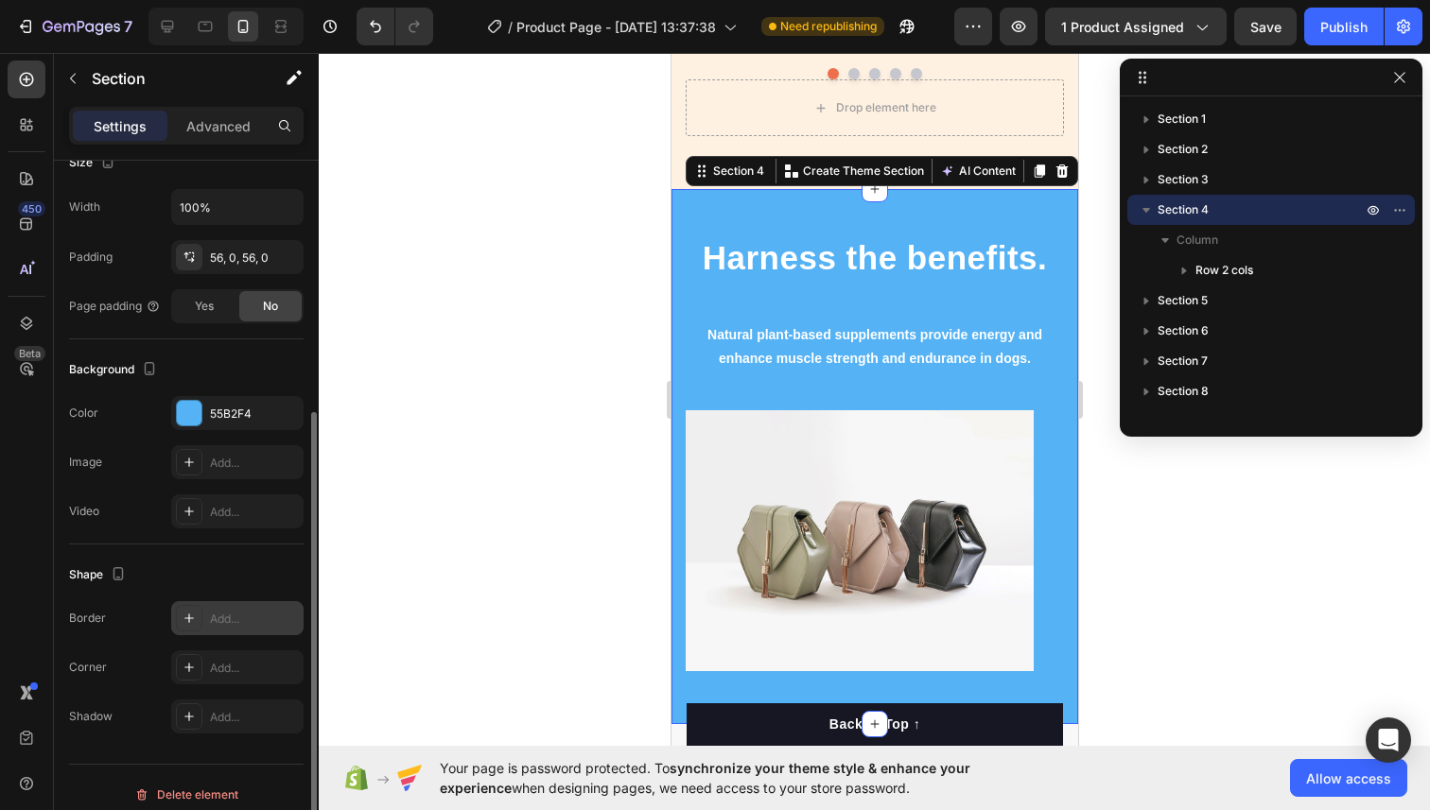
click at [226, 606] on div "Add..." at bounding box center [237, 618] width 132 height 34
type input "1"
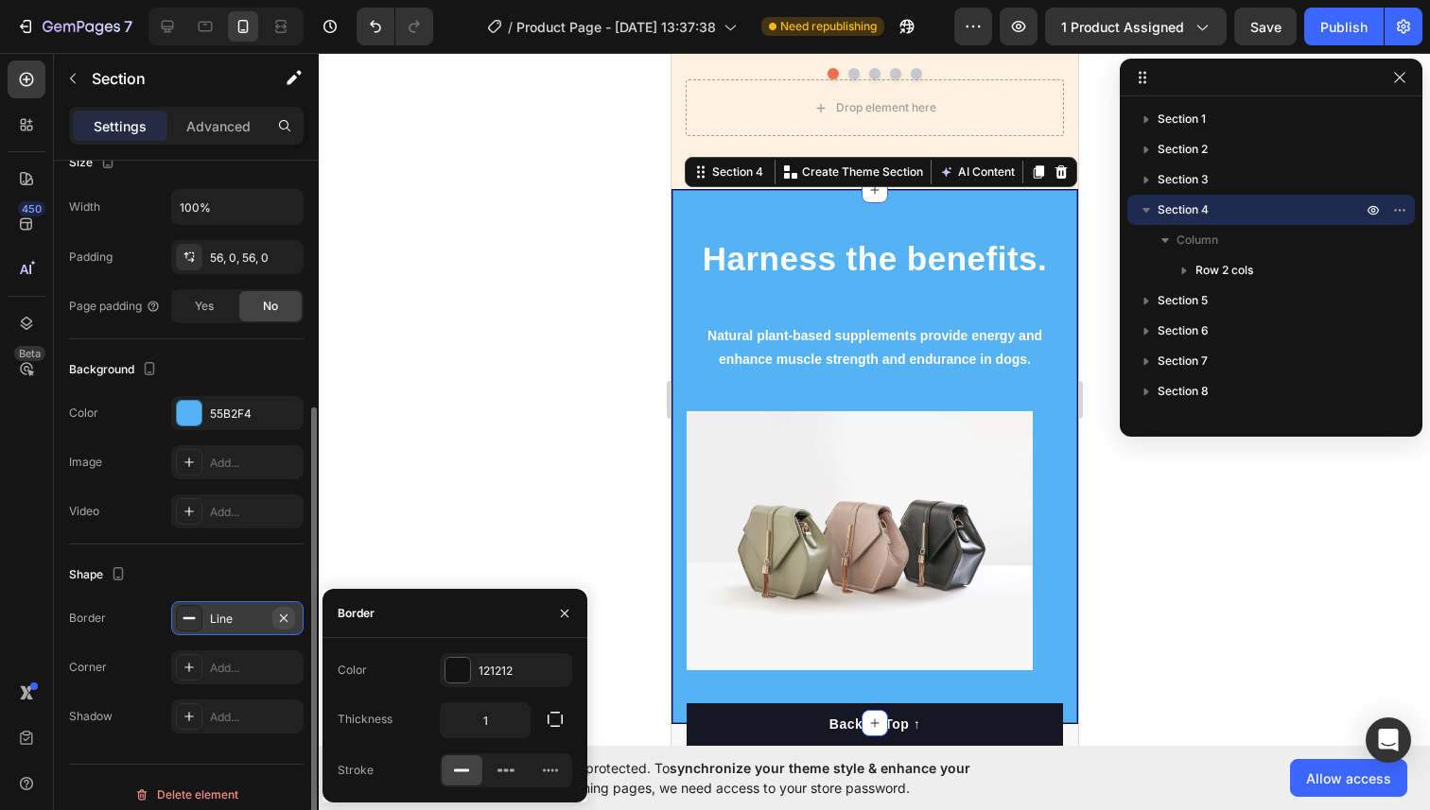
click at [279, 614] on icon "button" at bounding box center [283, 618] width 15 height 15
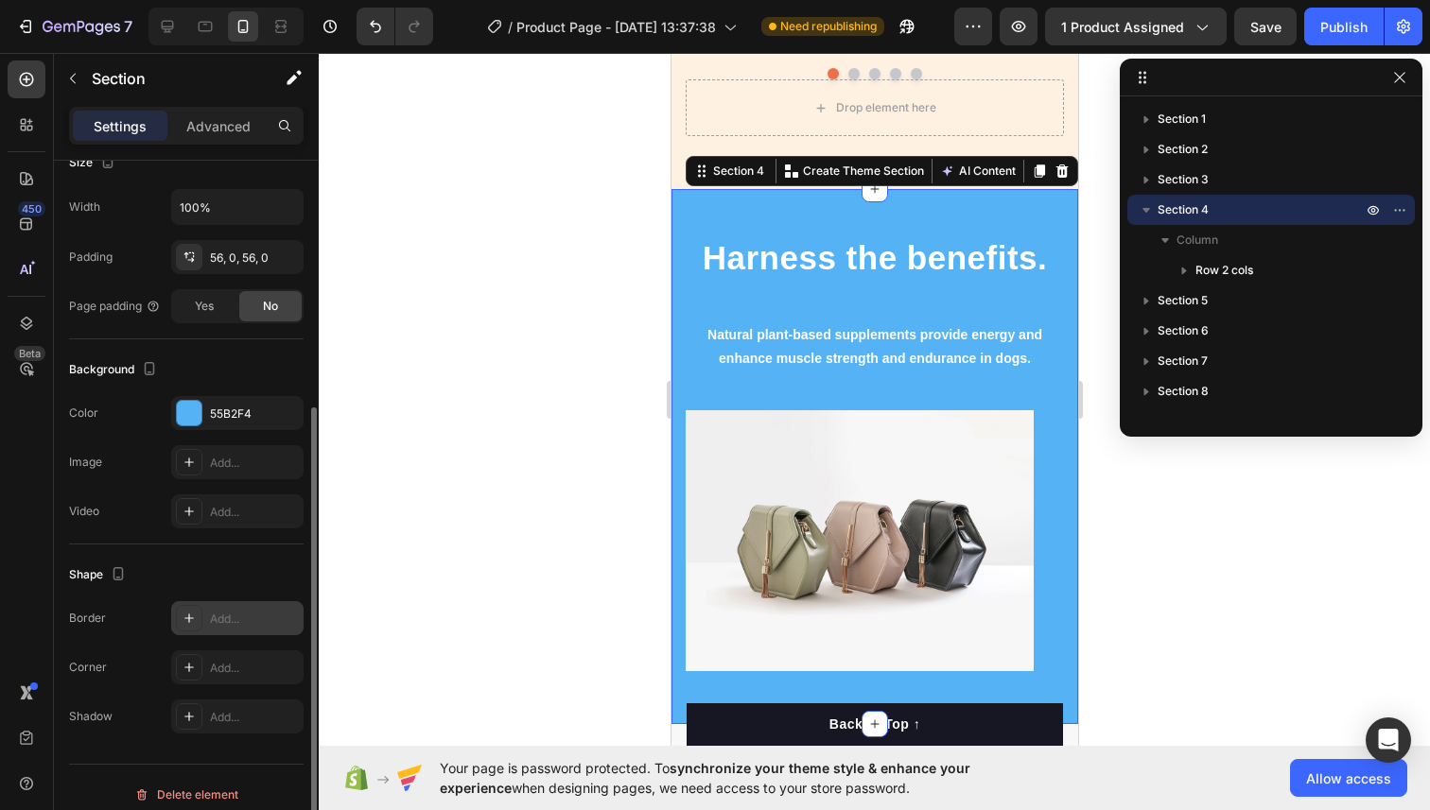
scroll to position [401, 0]
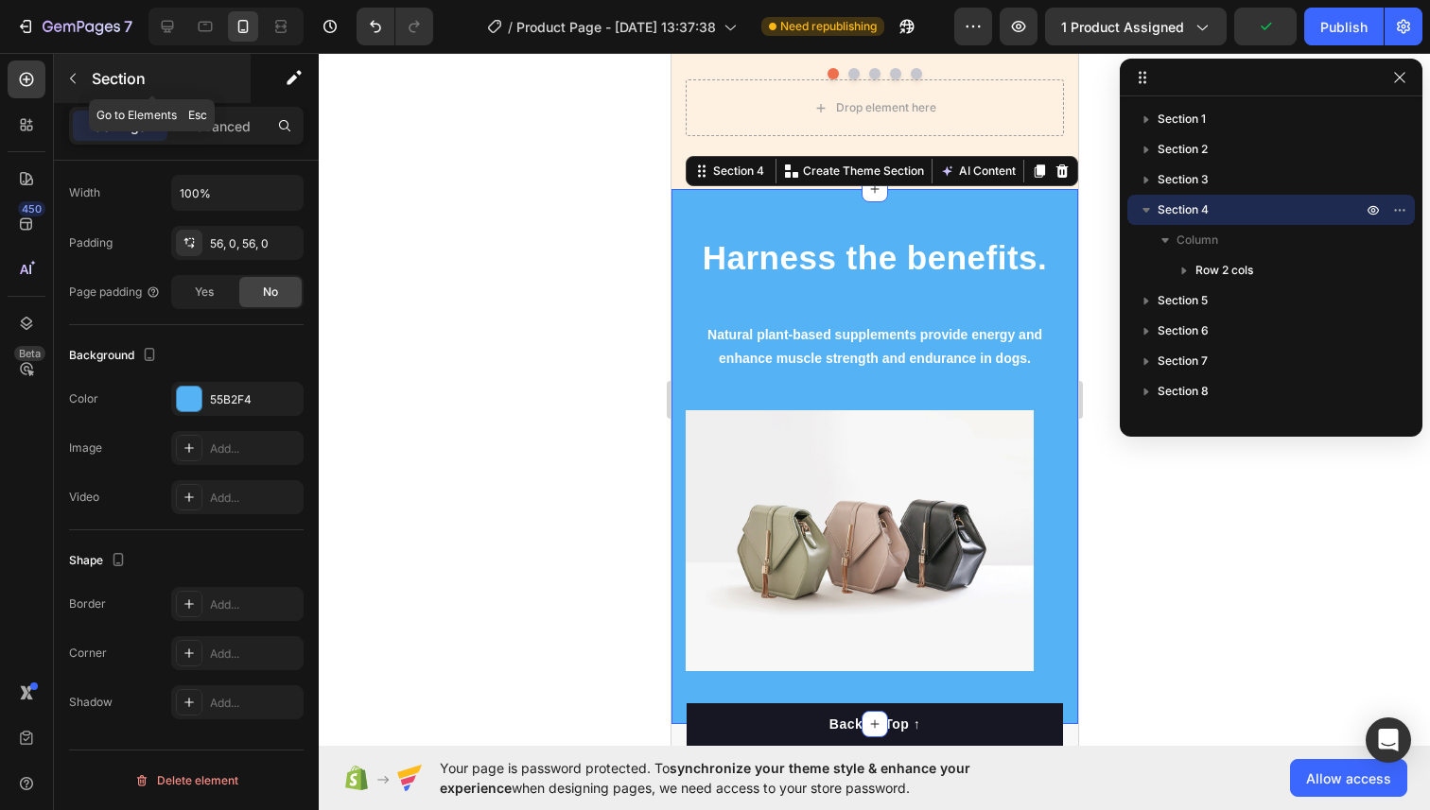
click at [78, 82] on icon "button" at bounding box center [72, 78] width 15 height 15
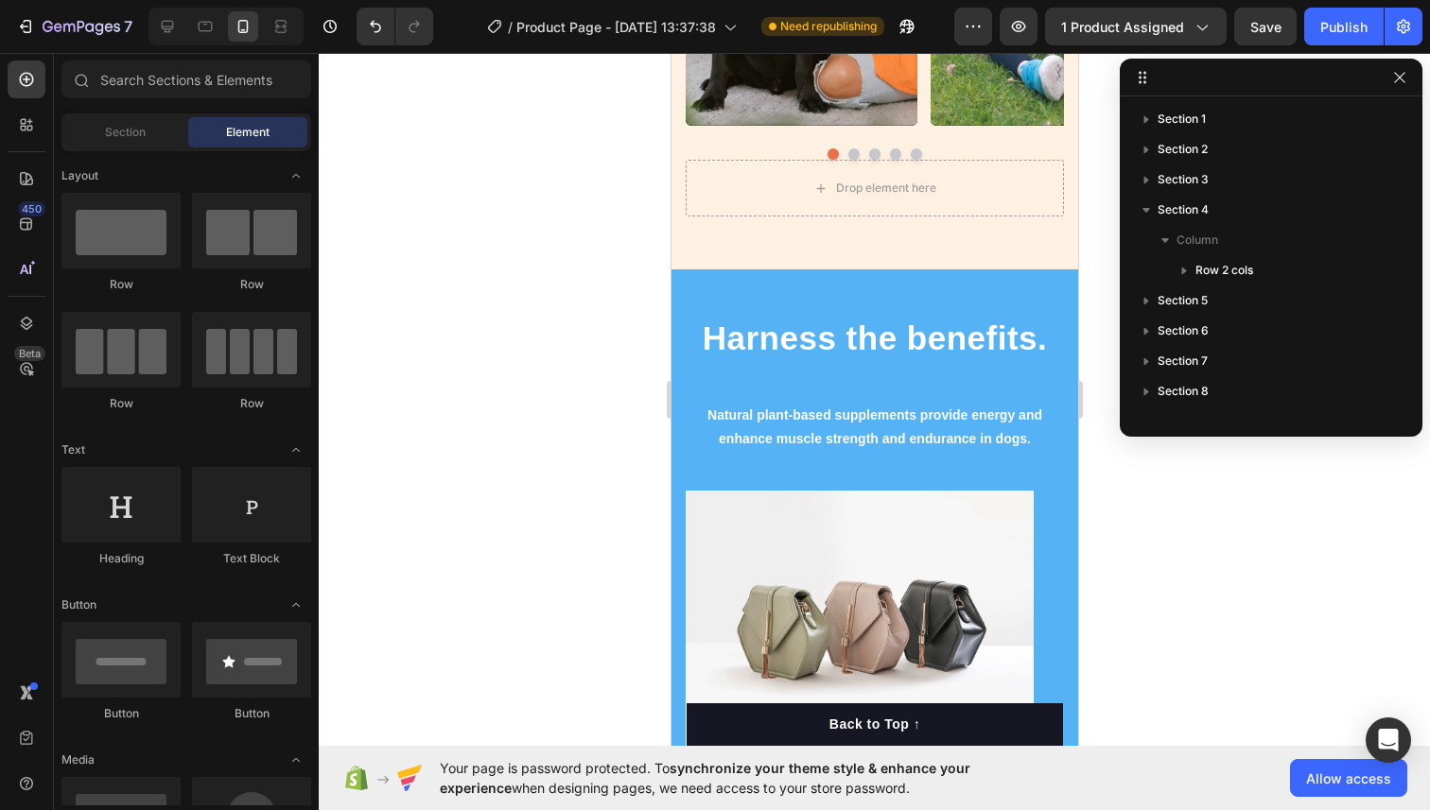
scroll to position [2139, 0]
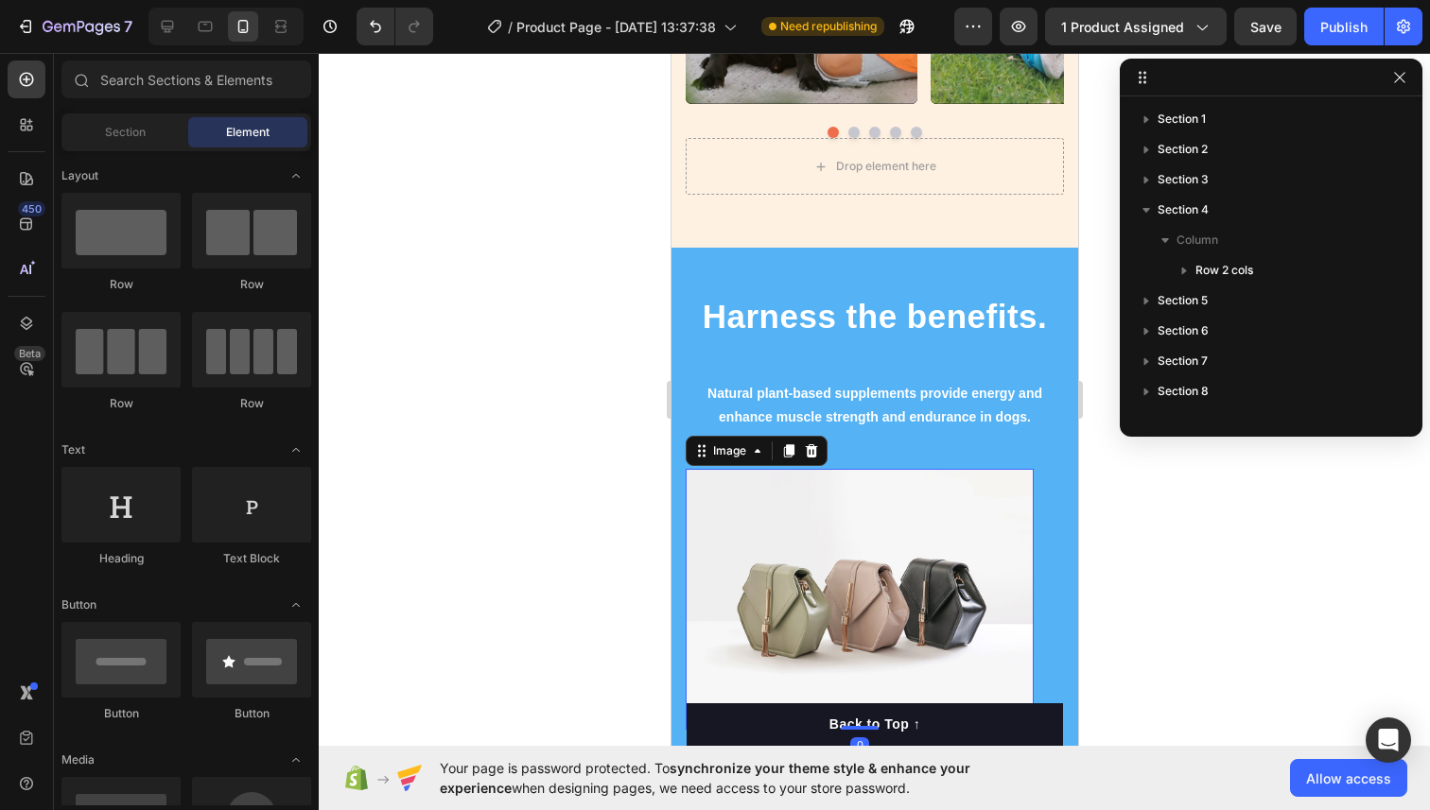
click at [777, 522] on img at bounding box center [859, 599] width 348 height 261
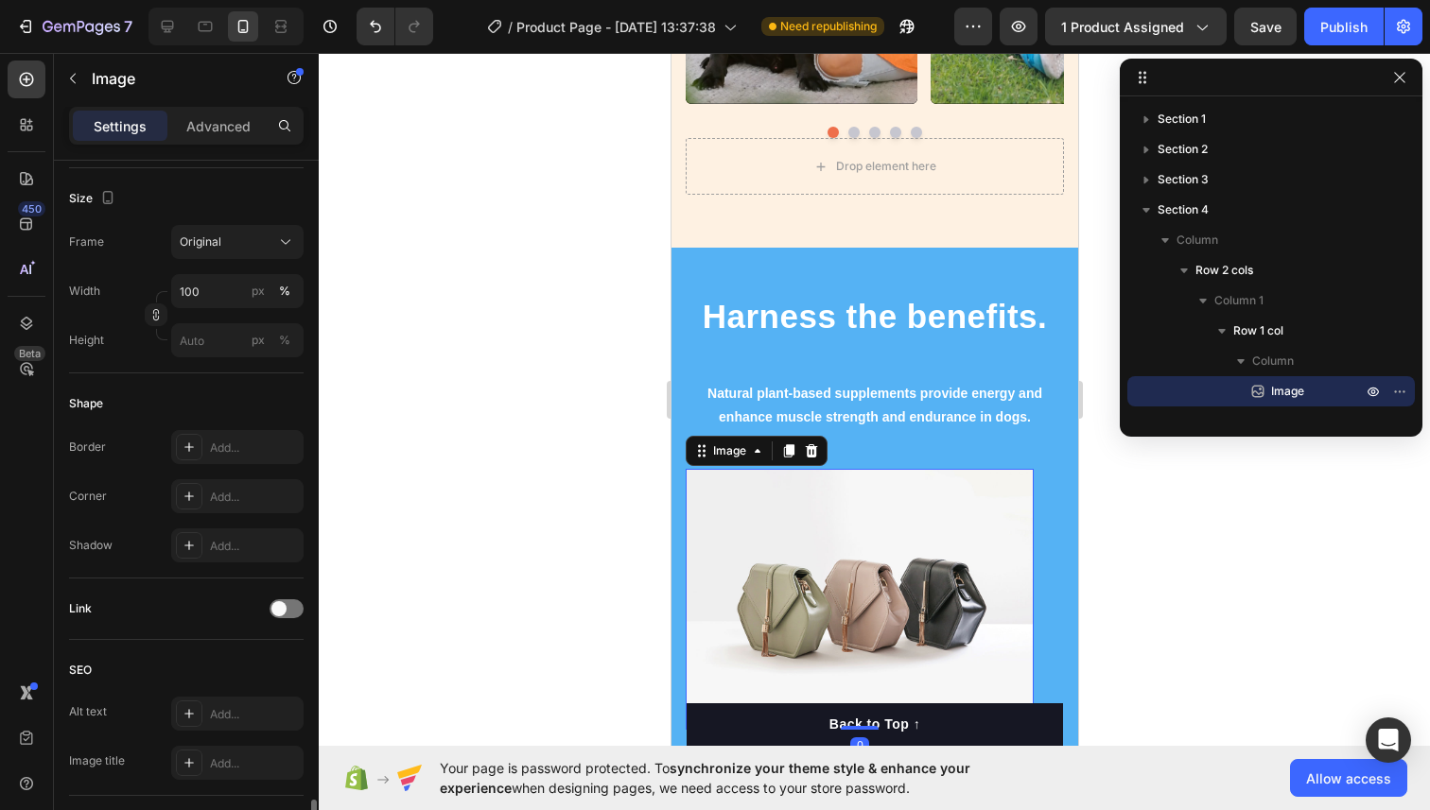
scroll to position [724, 0]
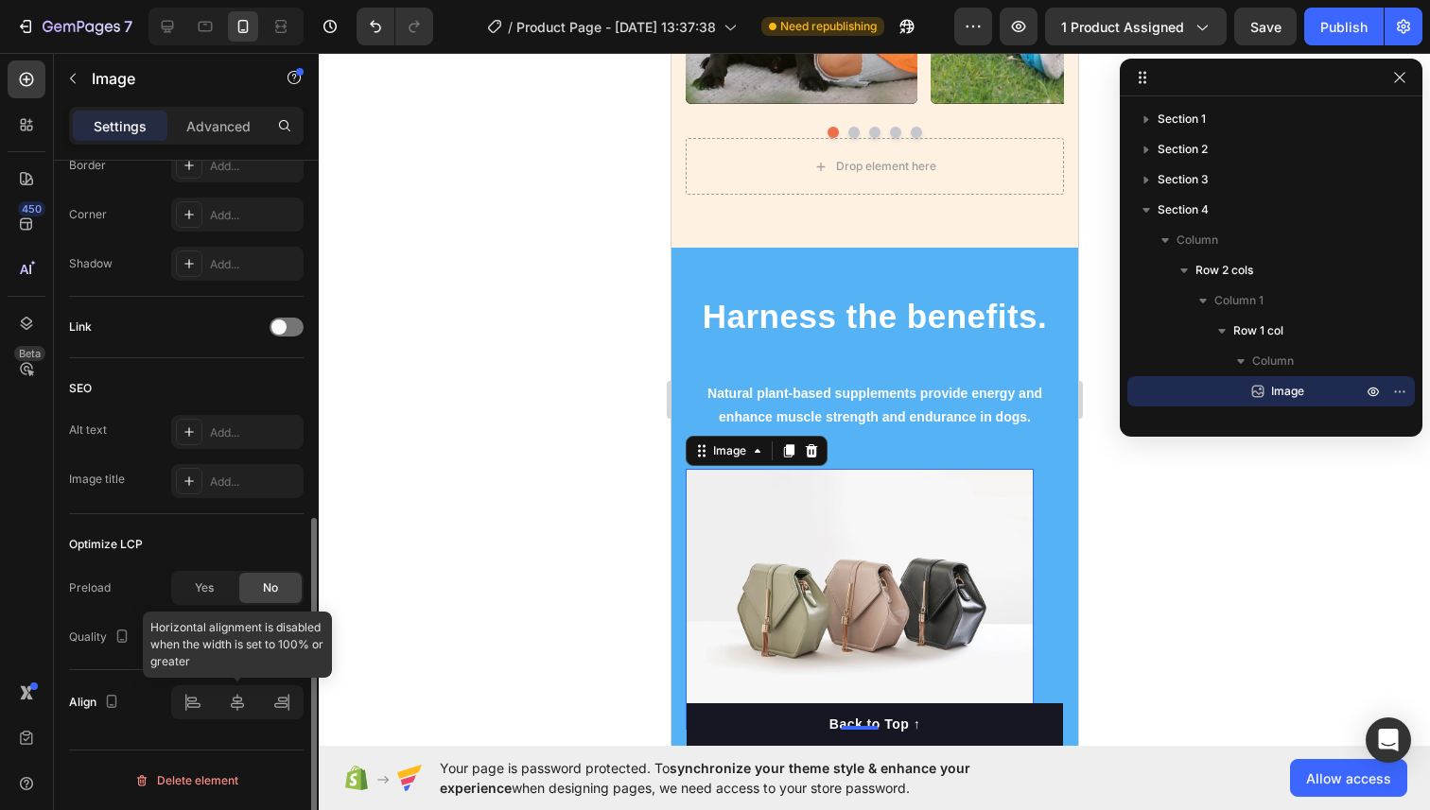
click at [234, 702] on div at bounding box center [237, 702] width 132 height 34
click at [239, 705] on div at bounding box center [237, 702] width 132 height 34
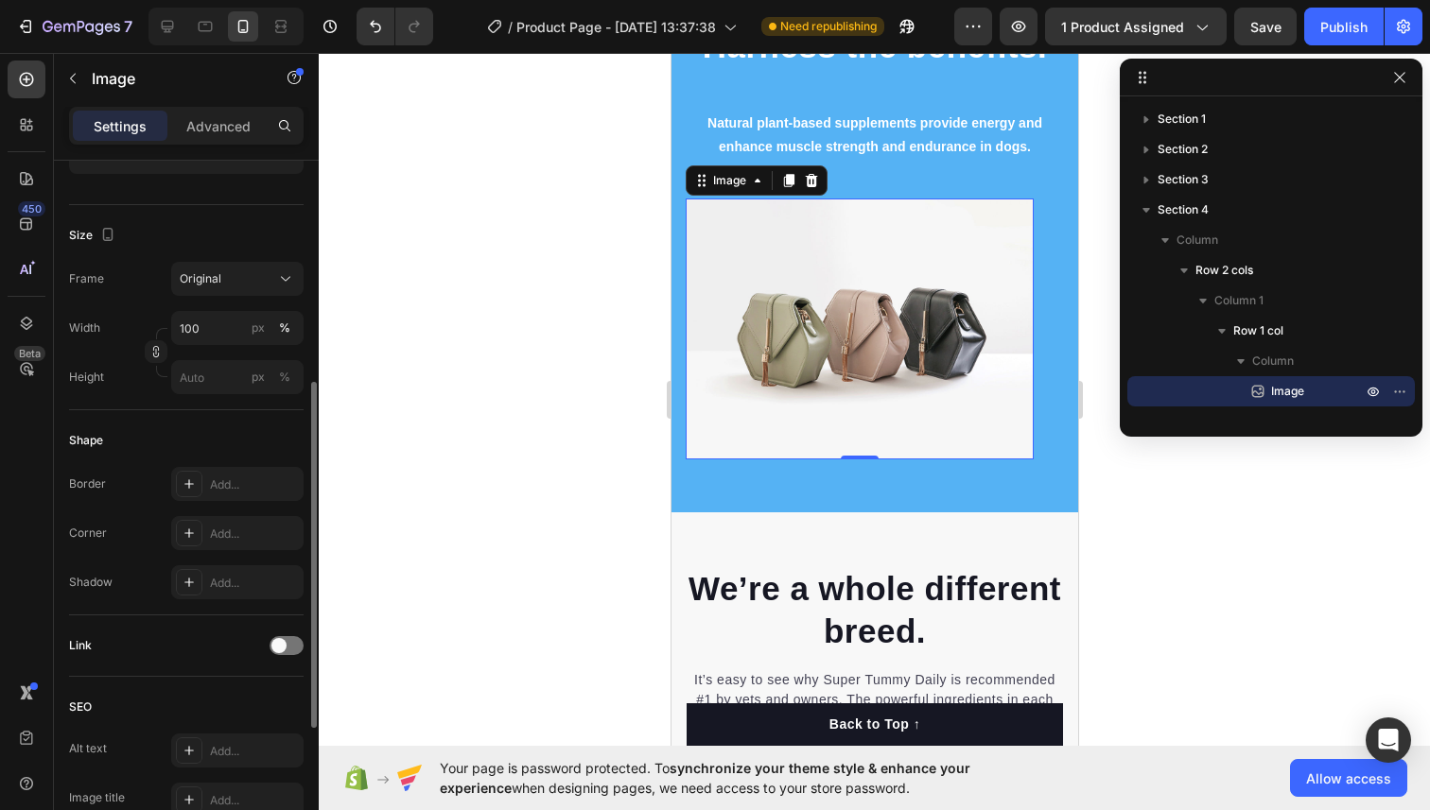
scroll to position [501, 0]
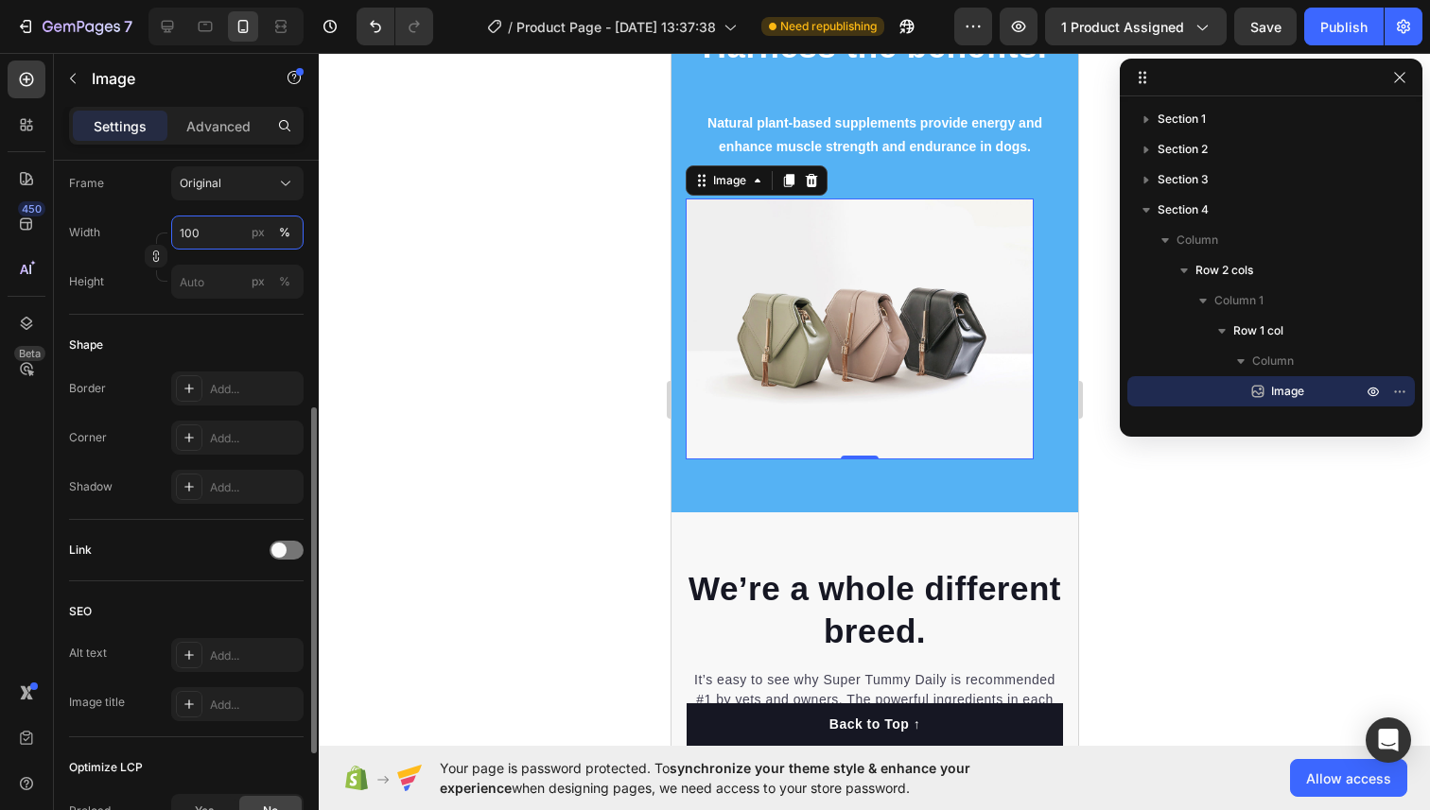
click at [235, 232] on input "100" at bounding box center [237, 233] width 132 height 34
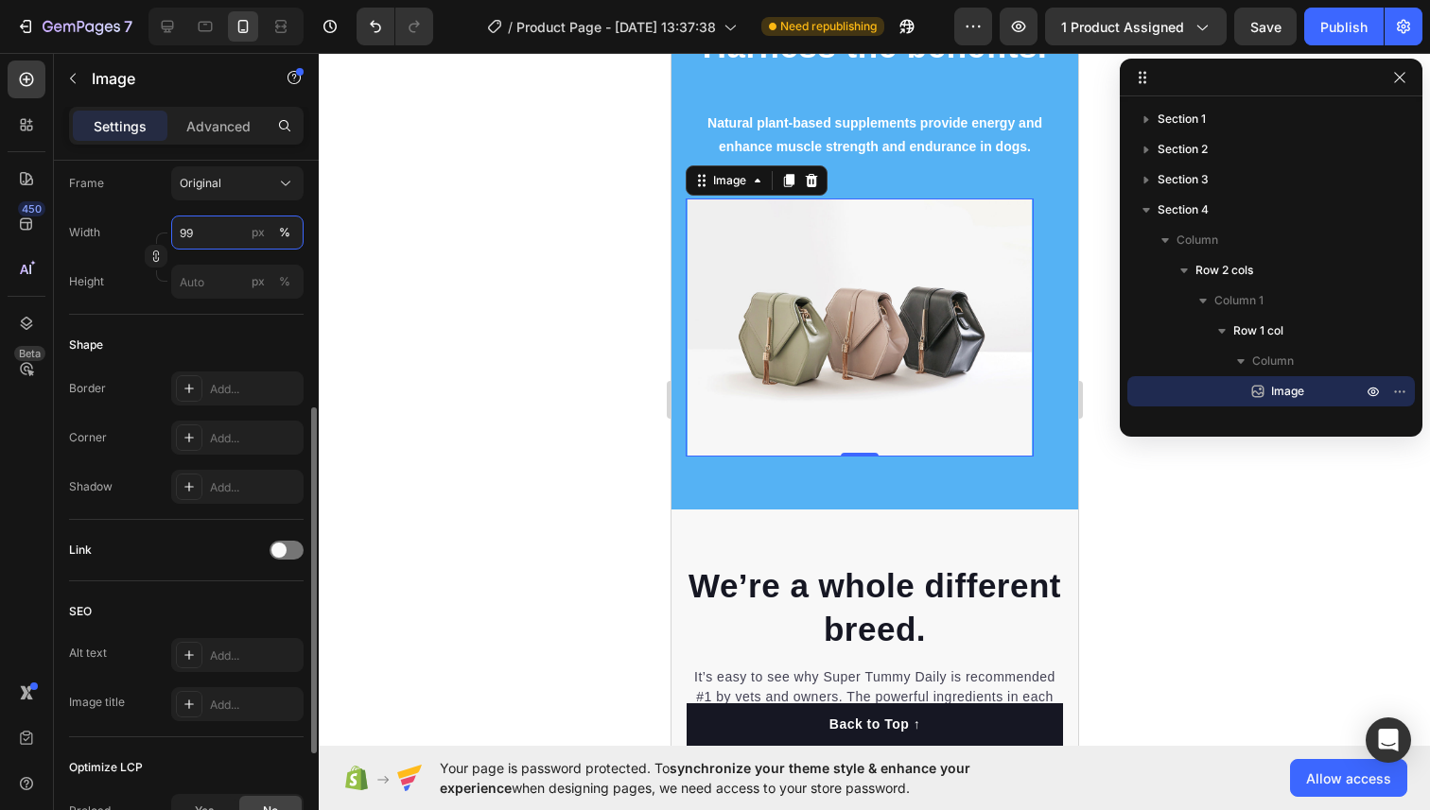
type input "99"
click at [182, 310] on div "Size Frame Original Width 99 px % Height px %" at bounding box center [186, 212] width 234 height 205
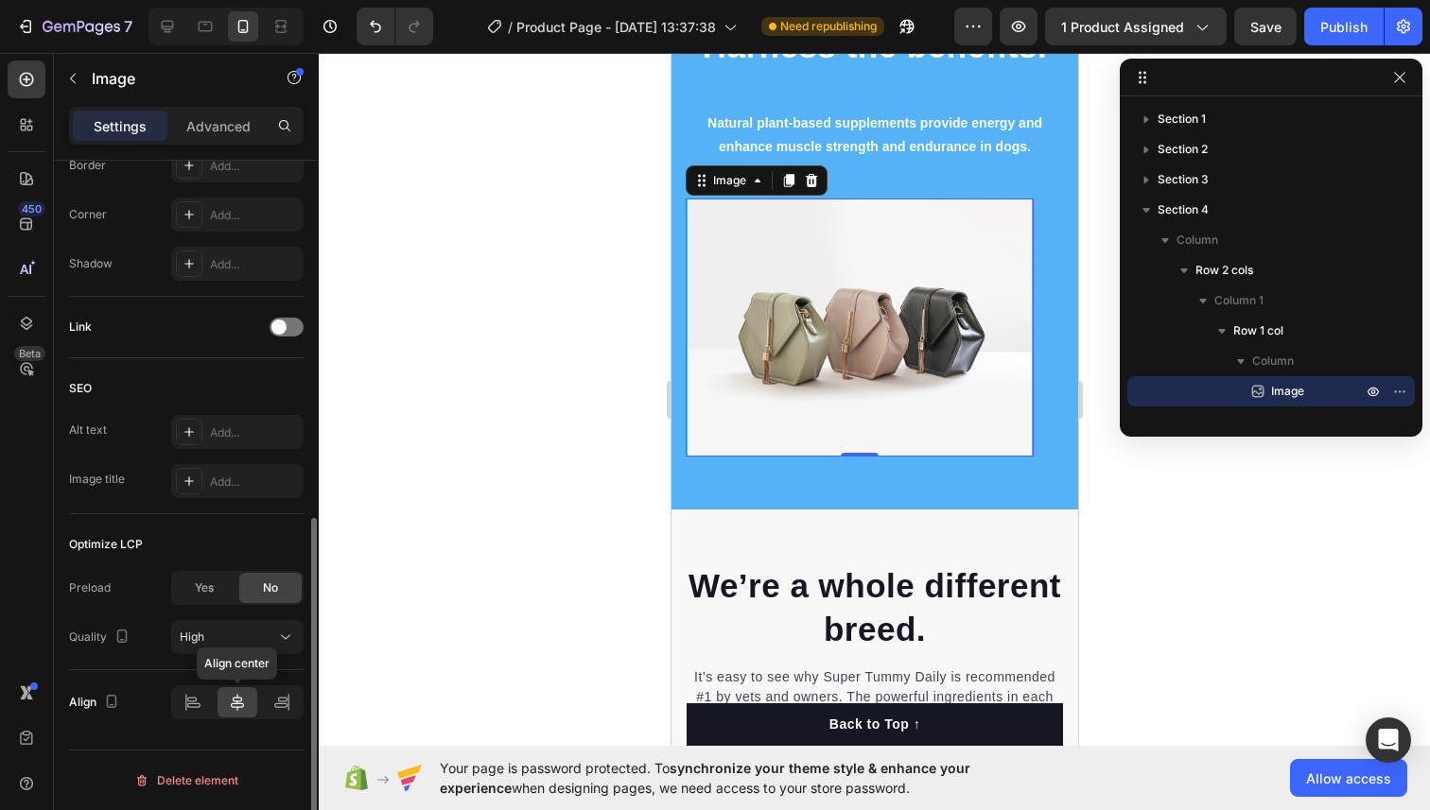
click at [232, 713] on div at bounding box center [237, 702] width 41 height 30
click at [188, 714] on div at bounding box center [193, 702] width 41 height 30
click at [228, 713] on div at bounding box center [237, 702] width 41 height 30
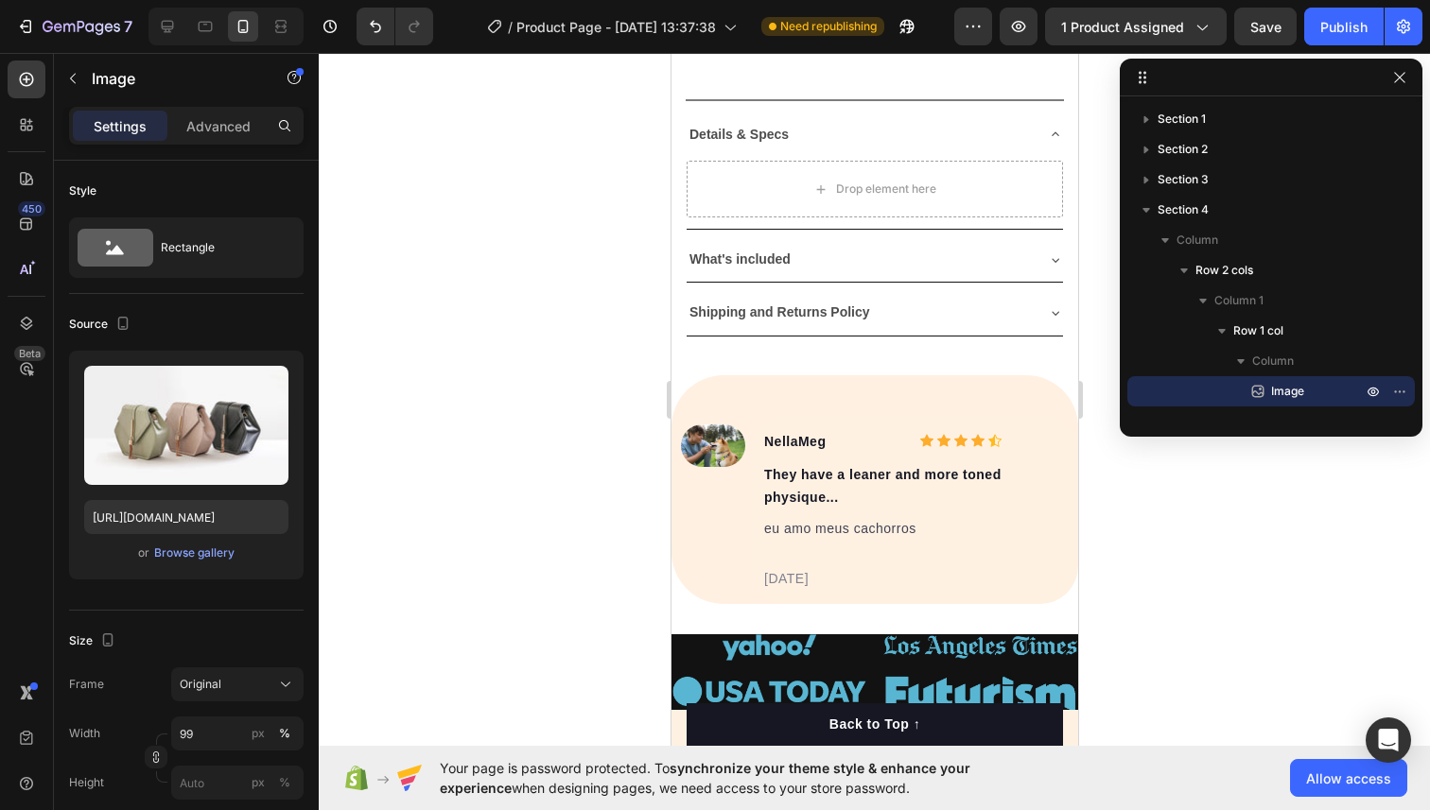
scroll to position [1217, 0]
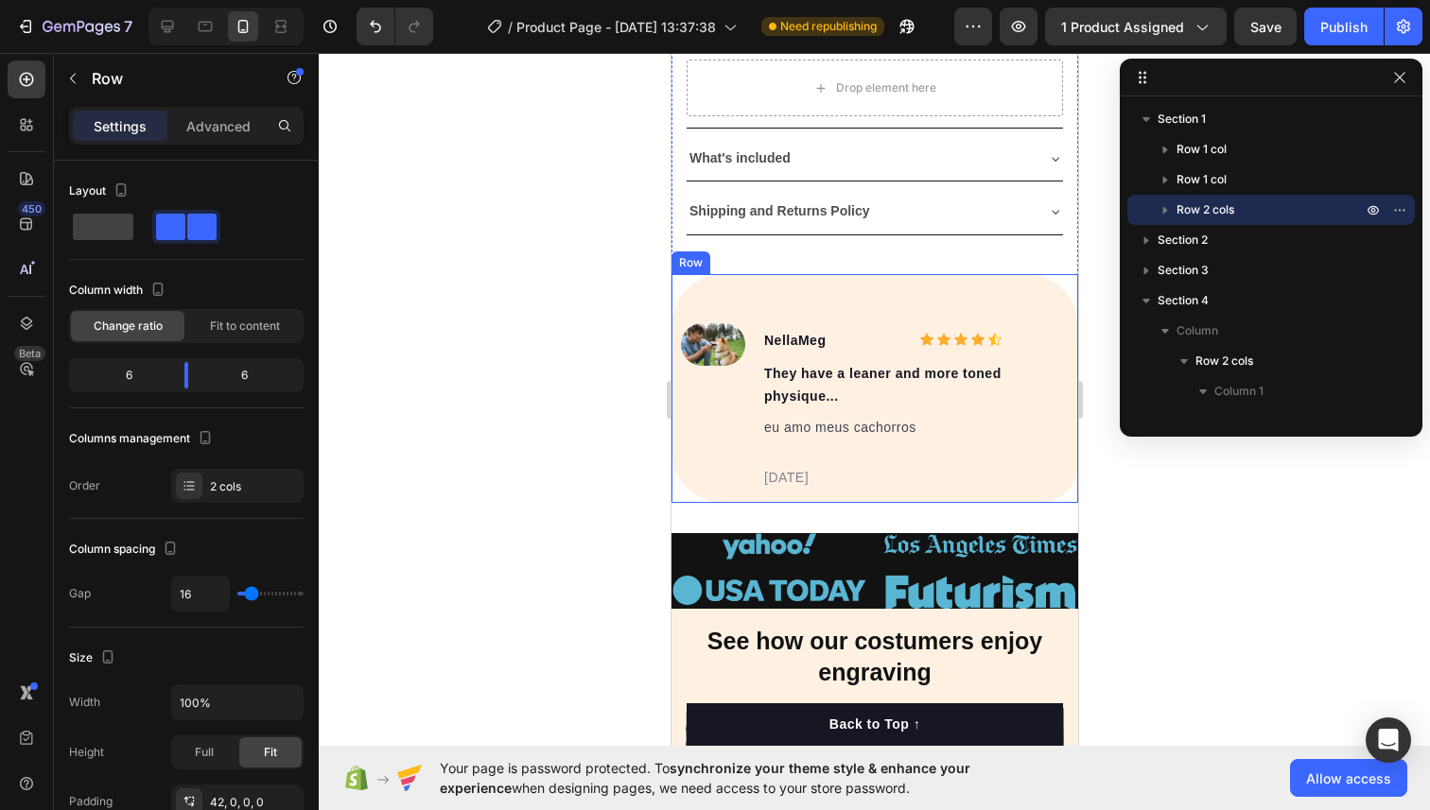
click at [882, 284] on div "Image NellaMeg Text block Icon Icon Icon Icon Icon Icon List Hoz Row They have …" at bounding box center [873, 388] width 407 height 229
click at [869, 295] on div "Image NellaMeg Text block Icon Icon Icon Icon Icon Icon List Hoz Row They have …" at bounding box center [873, 388] width 407 height 229
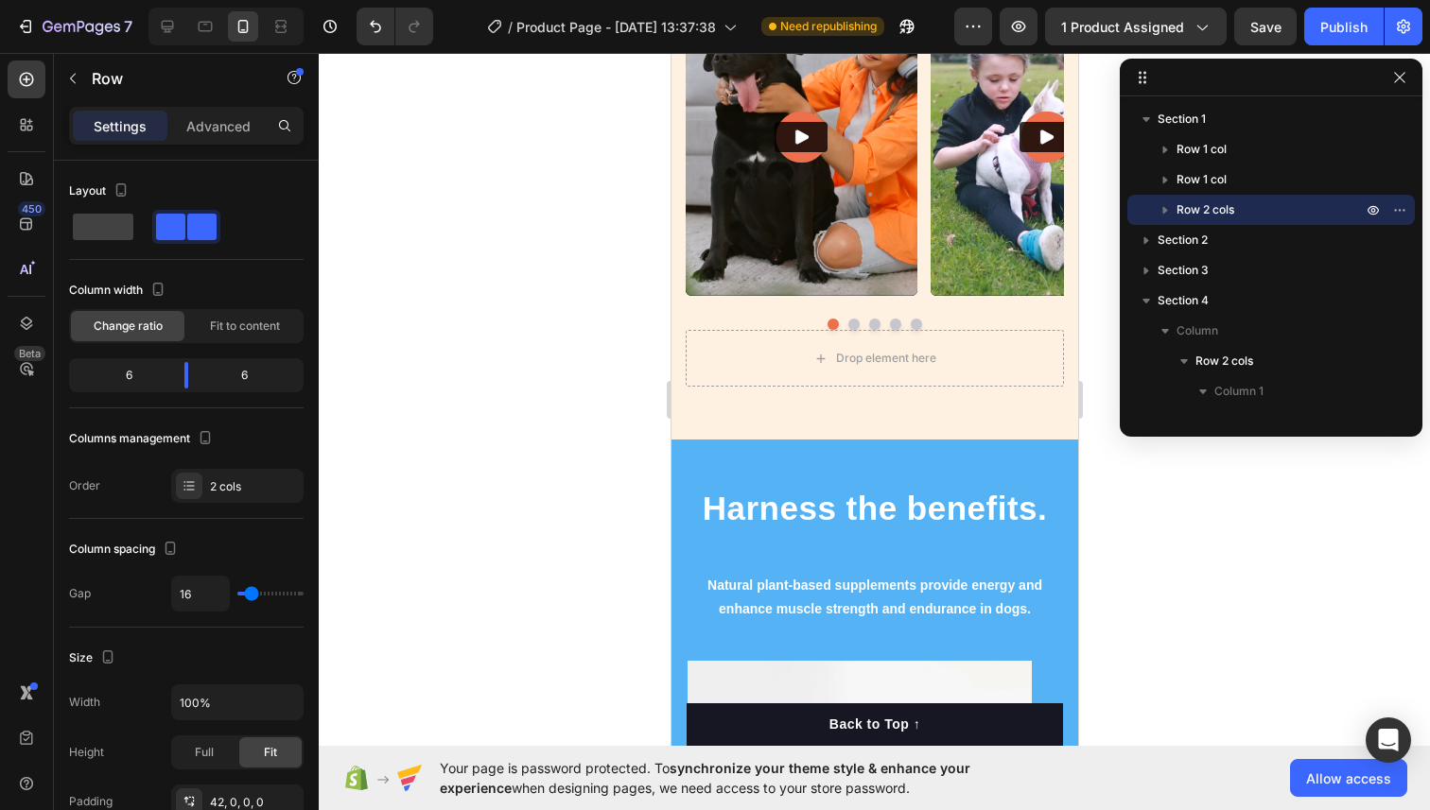
scroll to position [2434, 0]
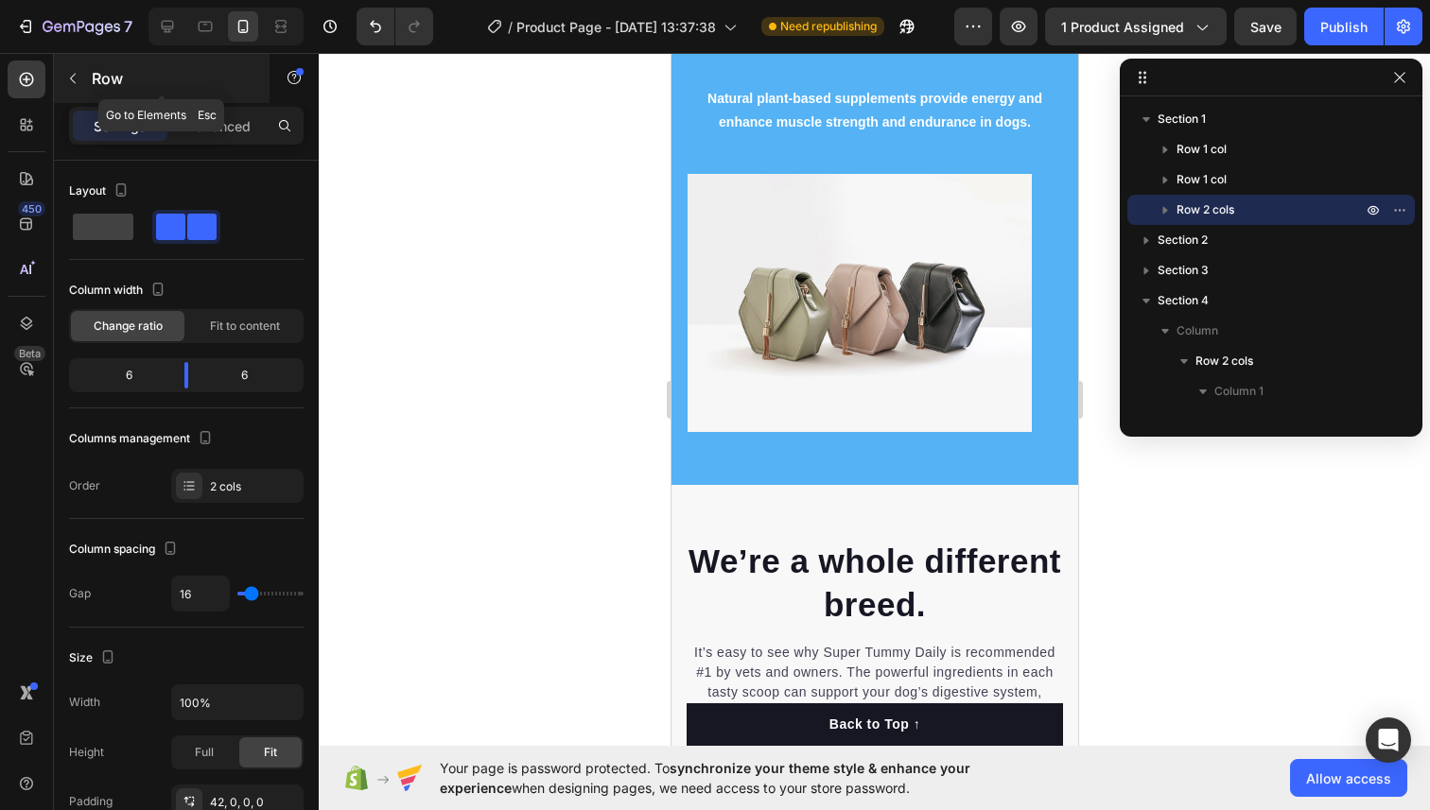
click at [70, 84] on icon "button" at bounding box center [72, 78] width 15 height 15
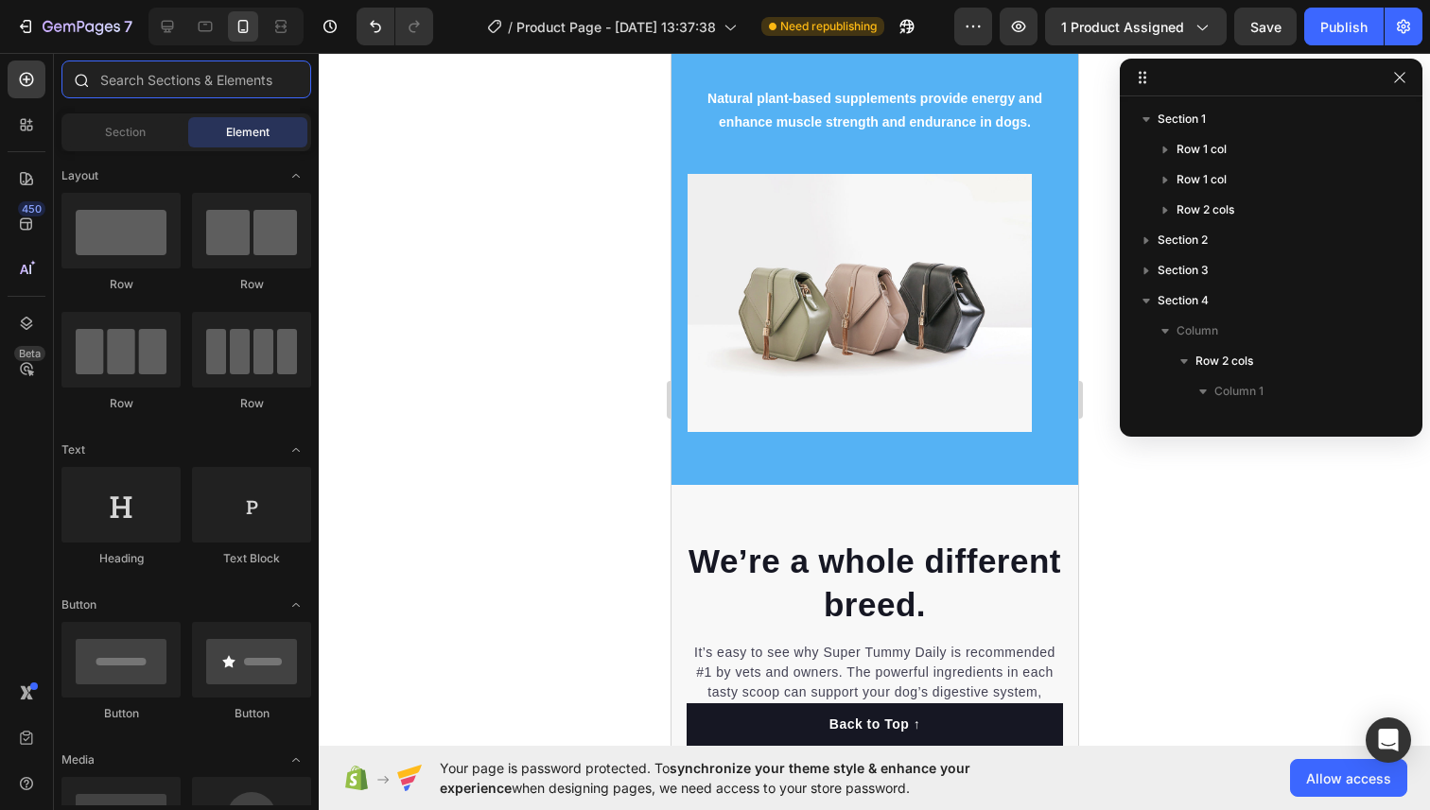
click at [137, 89] on input "text" at bounding box center [186, 80] width 250 height 38
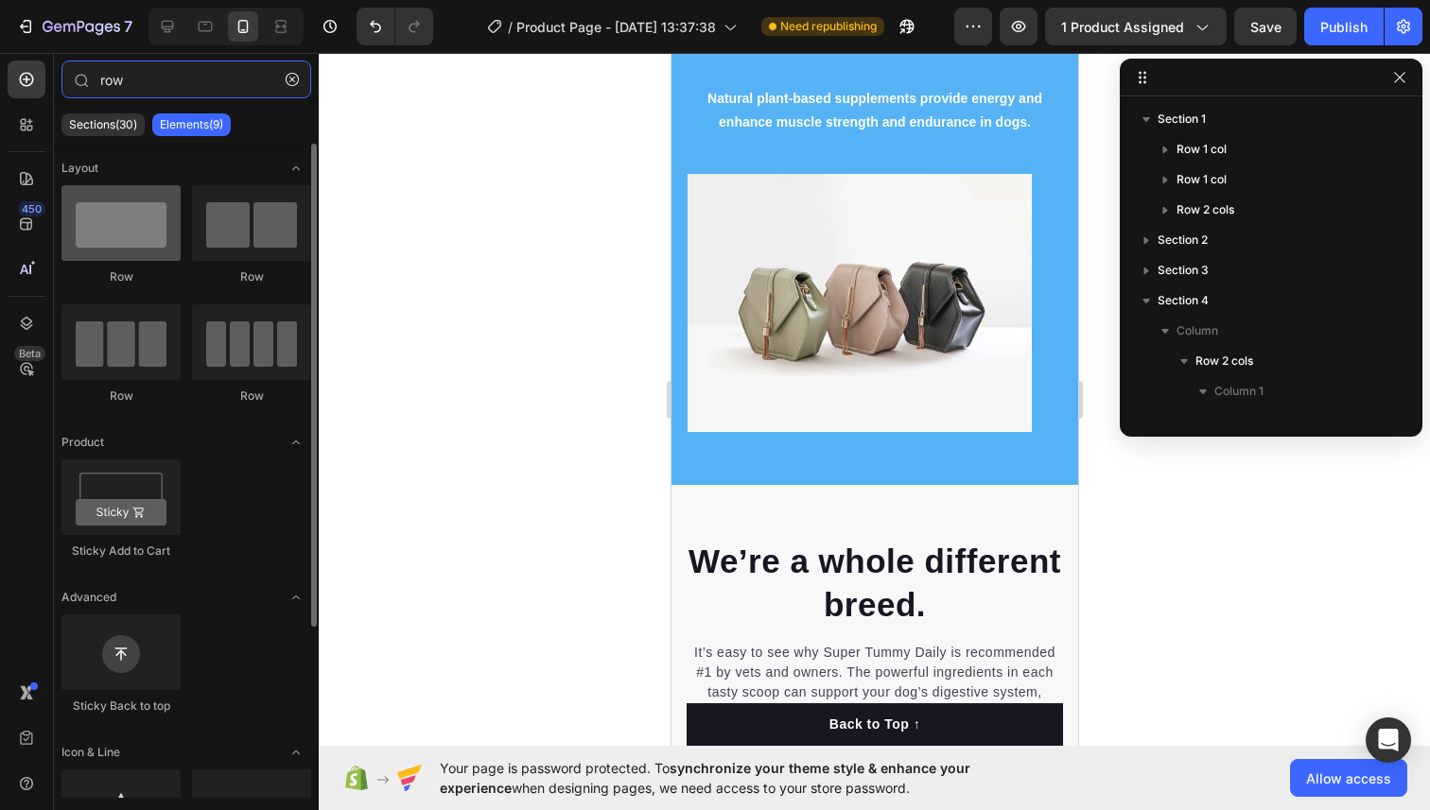
type input "row"
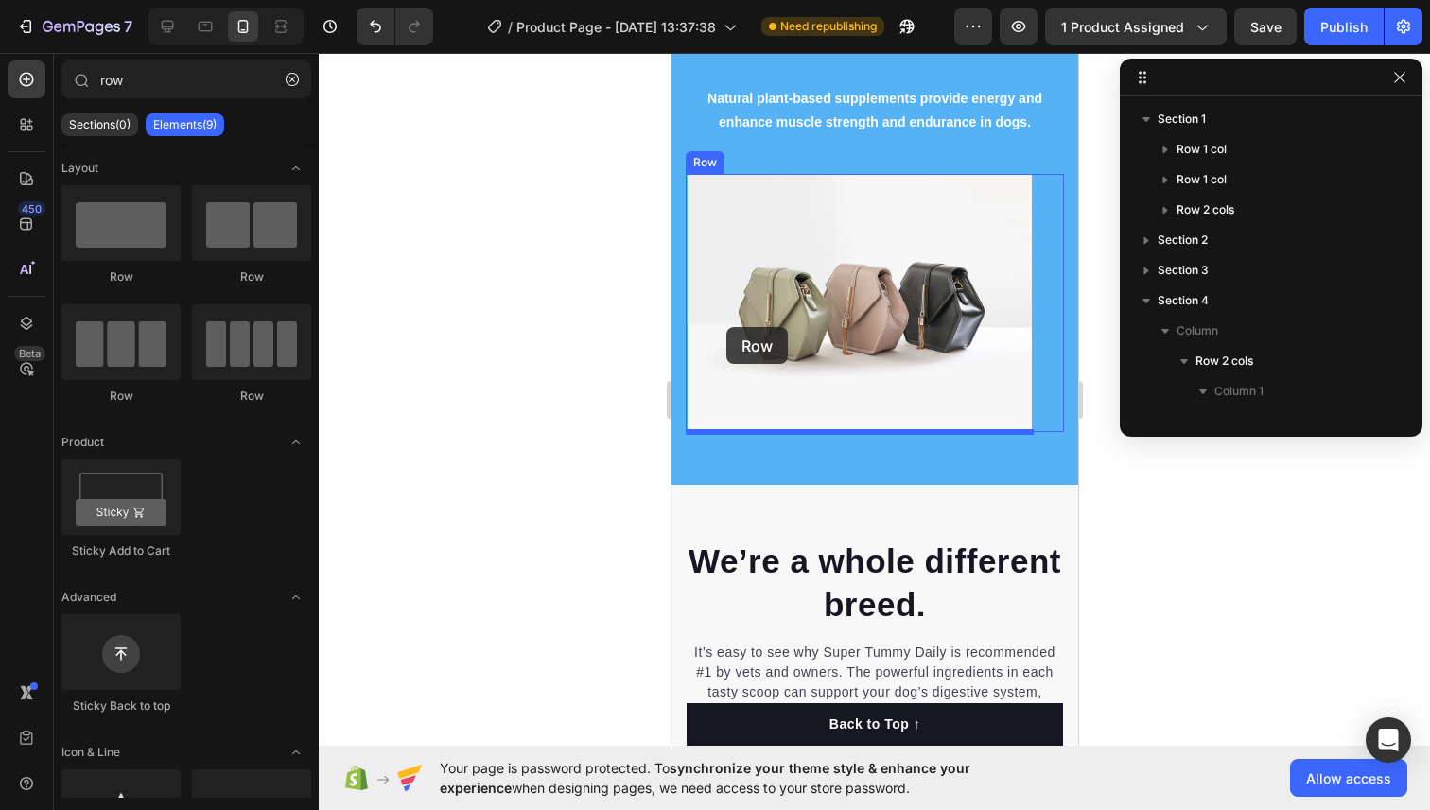
drag, startPoint x: 776, startPoint y: 263, endPoint x: 725, endPoint y: 327, distance: 82.1
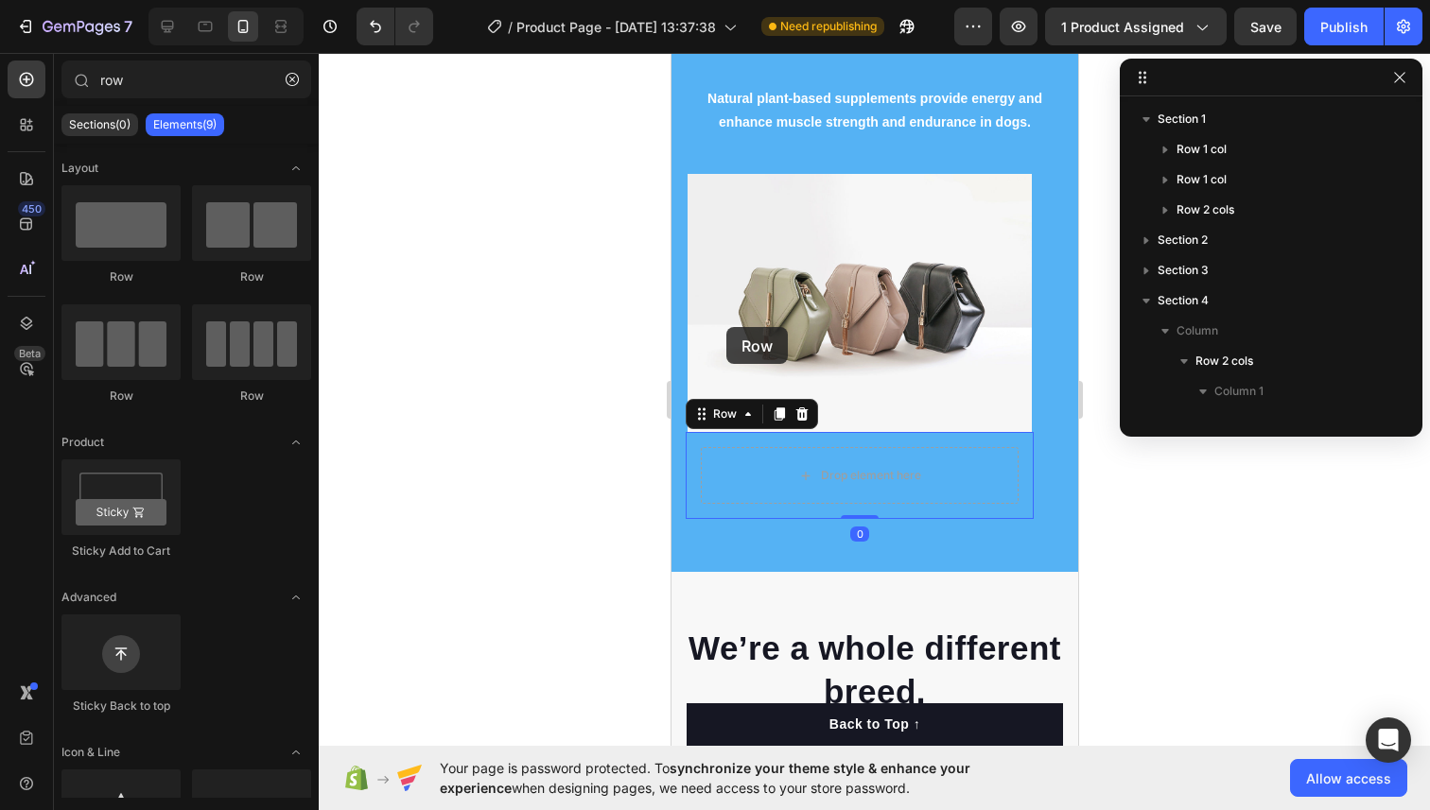
scroll to position [267, 0]
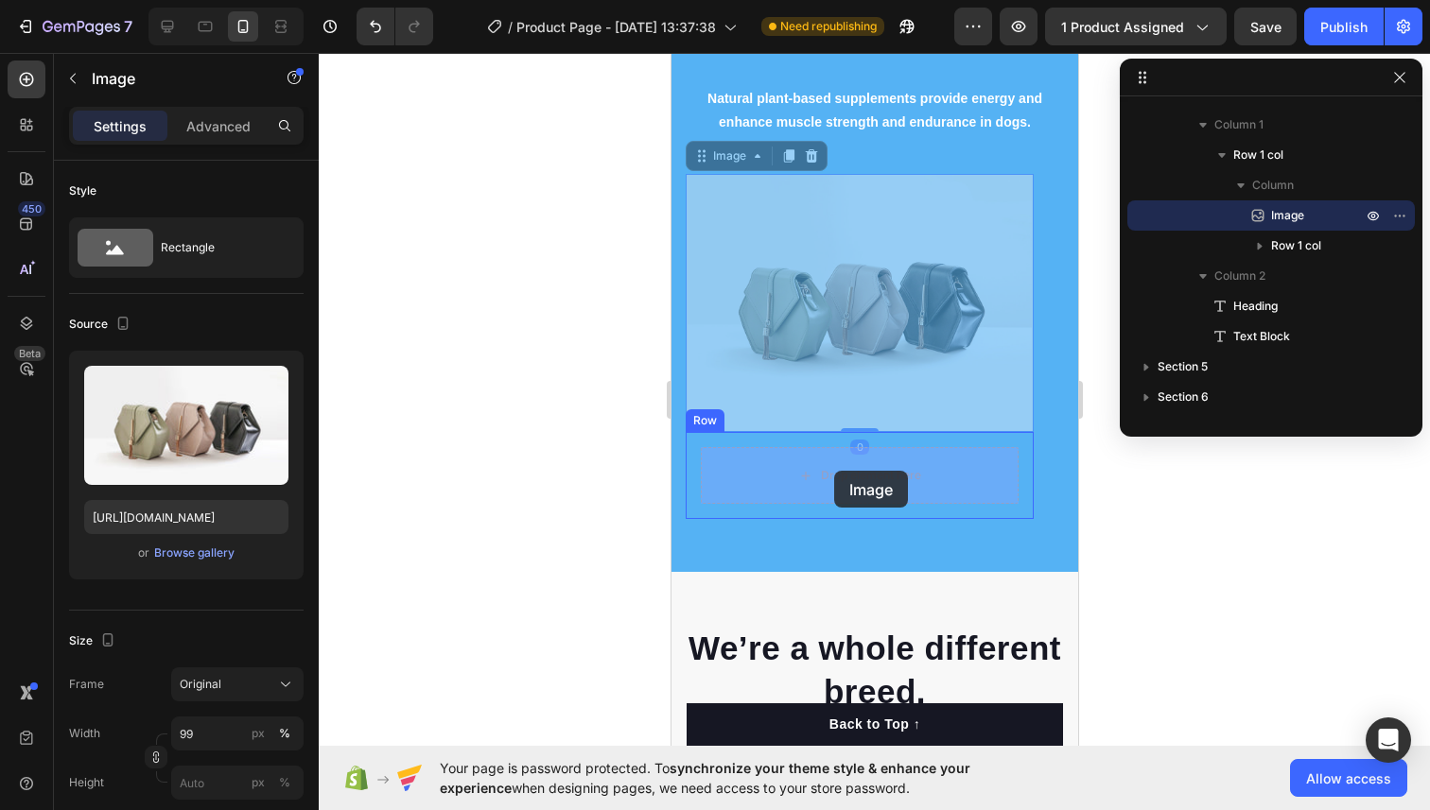
drag, startPoint x: 821, startPoint y: 292, endPoint x: 833, endPoint y: 468, distance: 176.3
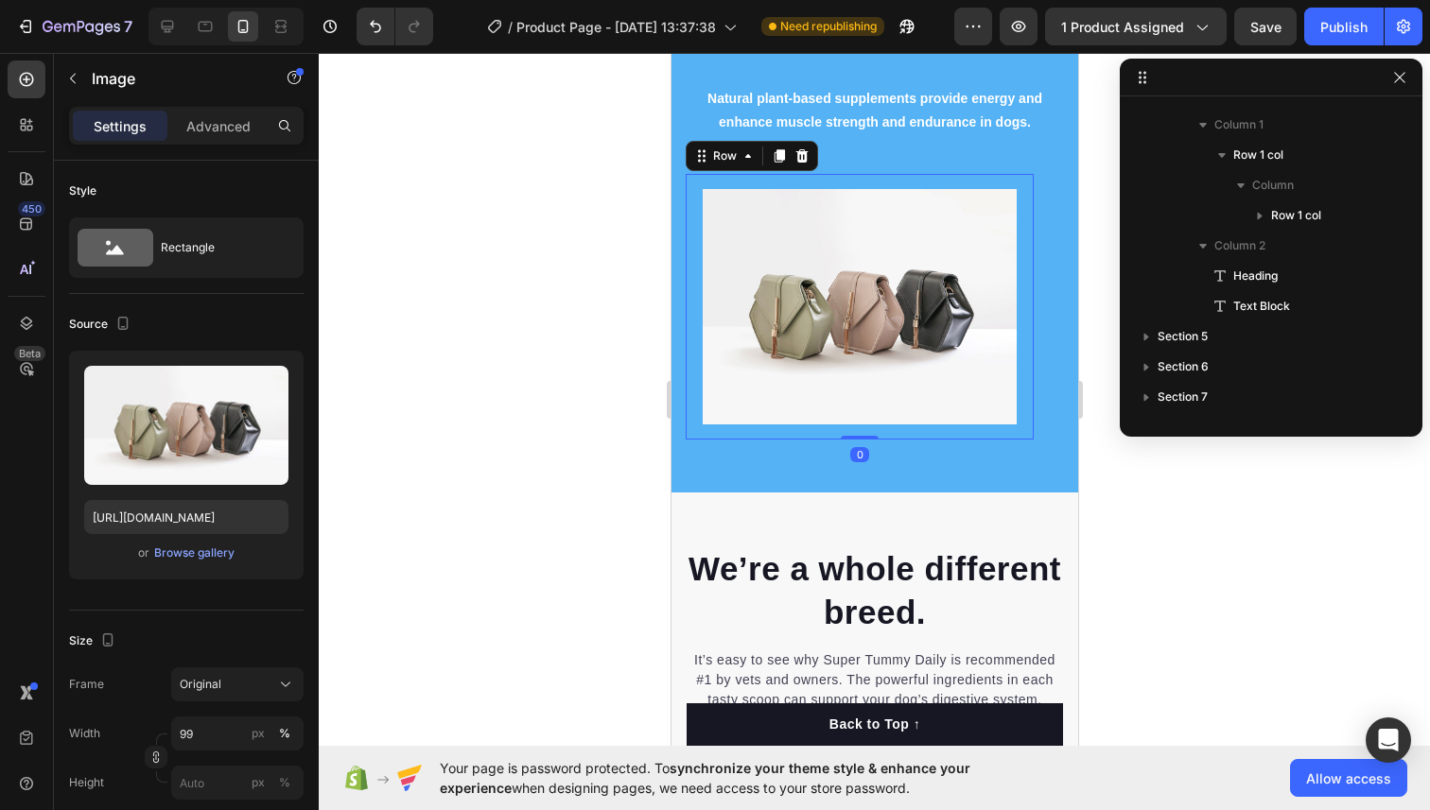
click at [691, 289] on div "Image Row 0" at bounding box center [859, 307] width 348 height 266
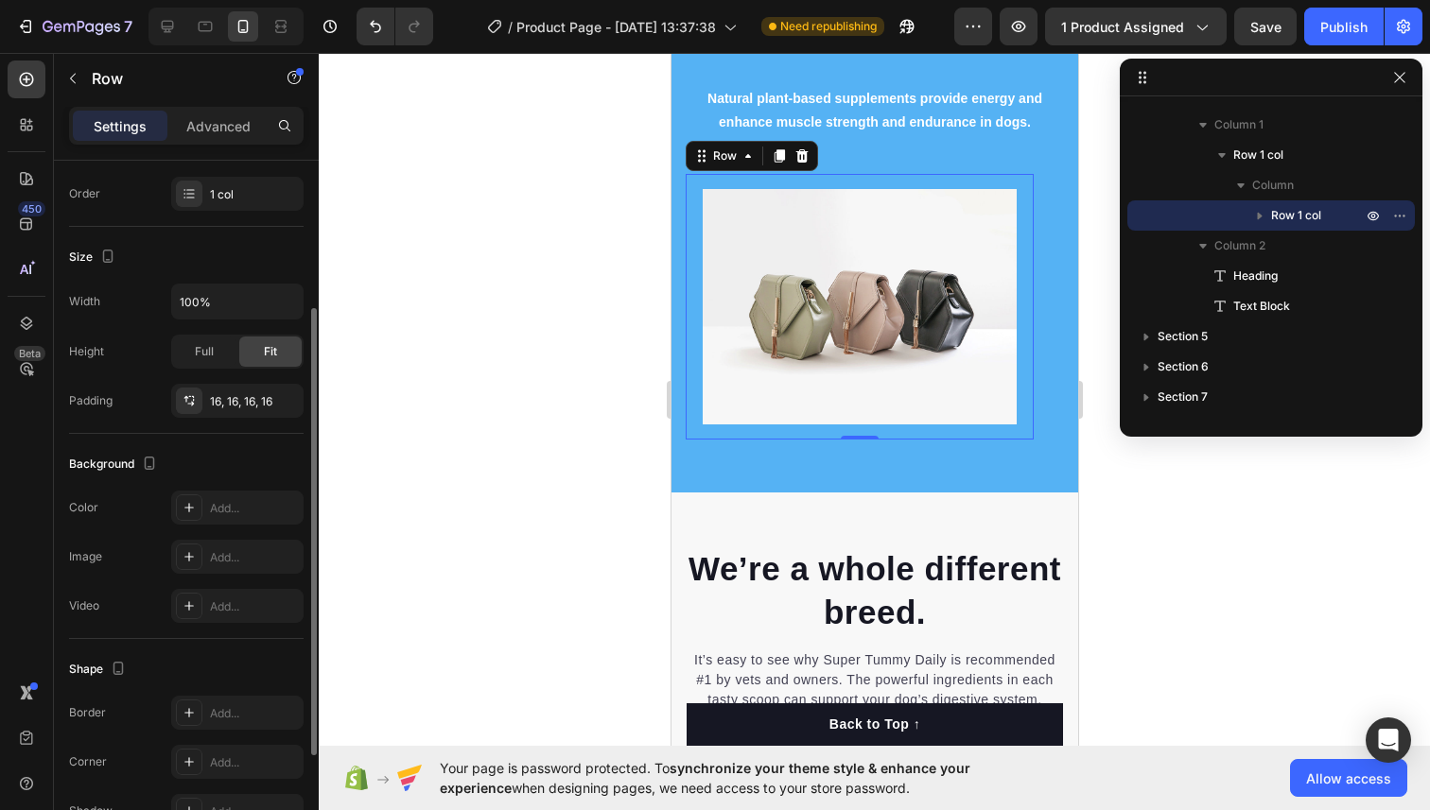
scroll to position [295, 0]
click at [231, 507] on div "Add..." at bounding box center [254, 505] width 89 height 17
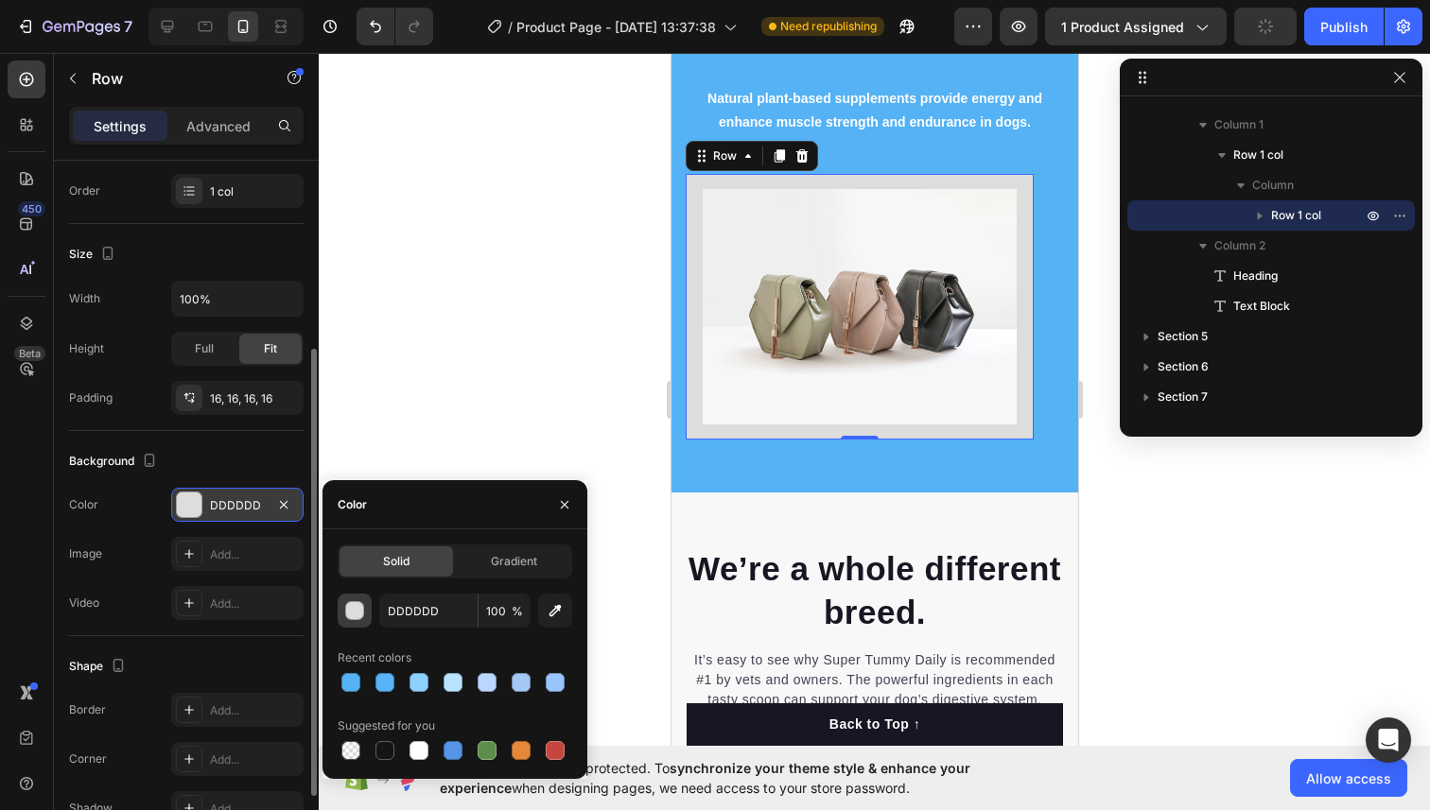
click at [359, 610] on div "button" at bounding box center [355, 611] width 19 height 19
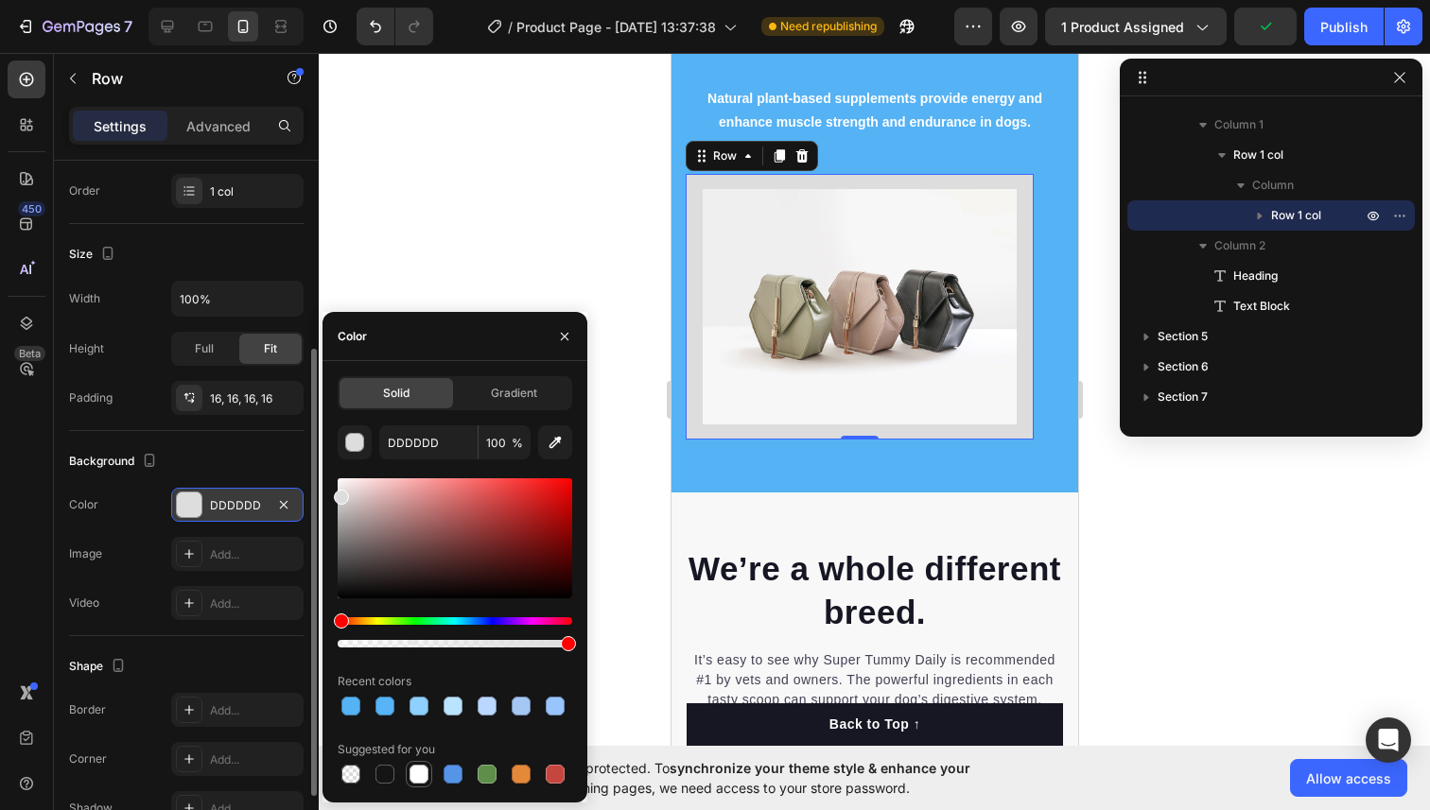
click at [419, 775] on div at bounding box center [418, 774] width 19 height 19
type input "FFFFFF"
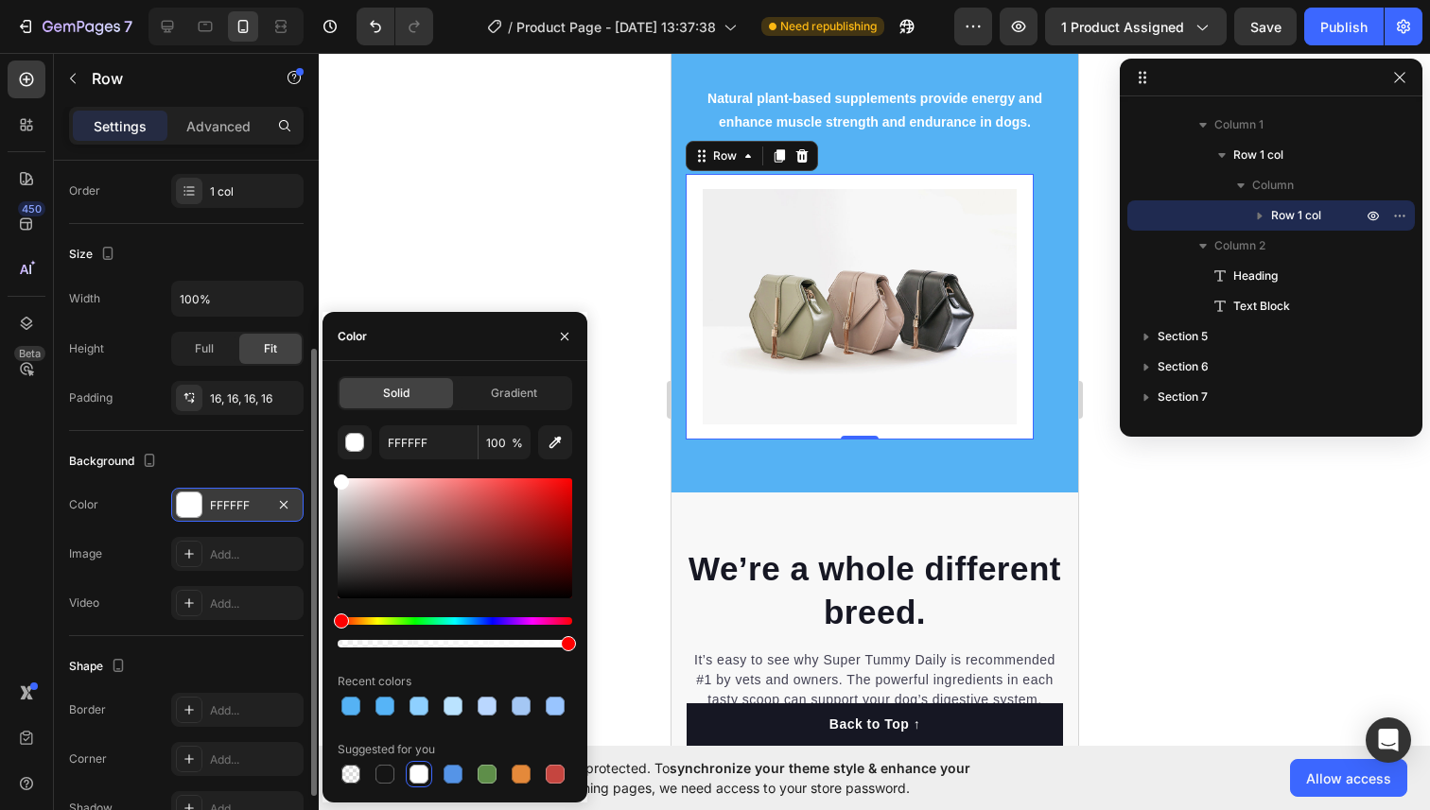
click at [292, 254] on div "Size" at bounding box center [186, 254] width 234 height 30
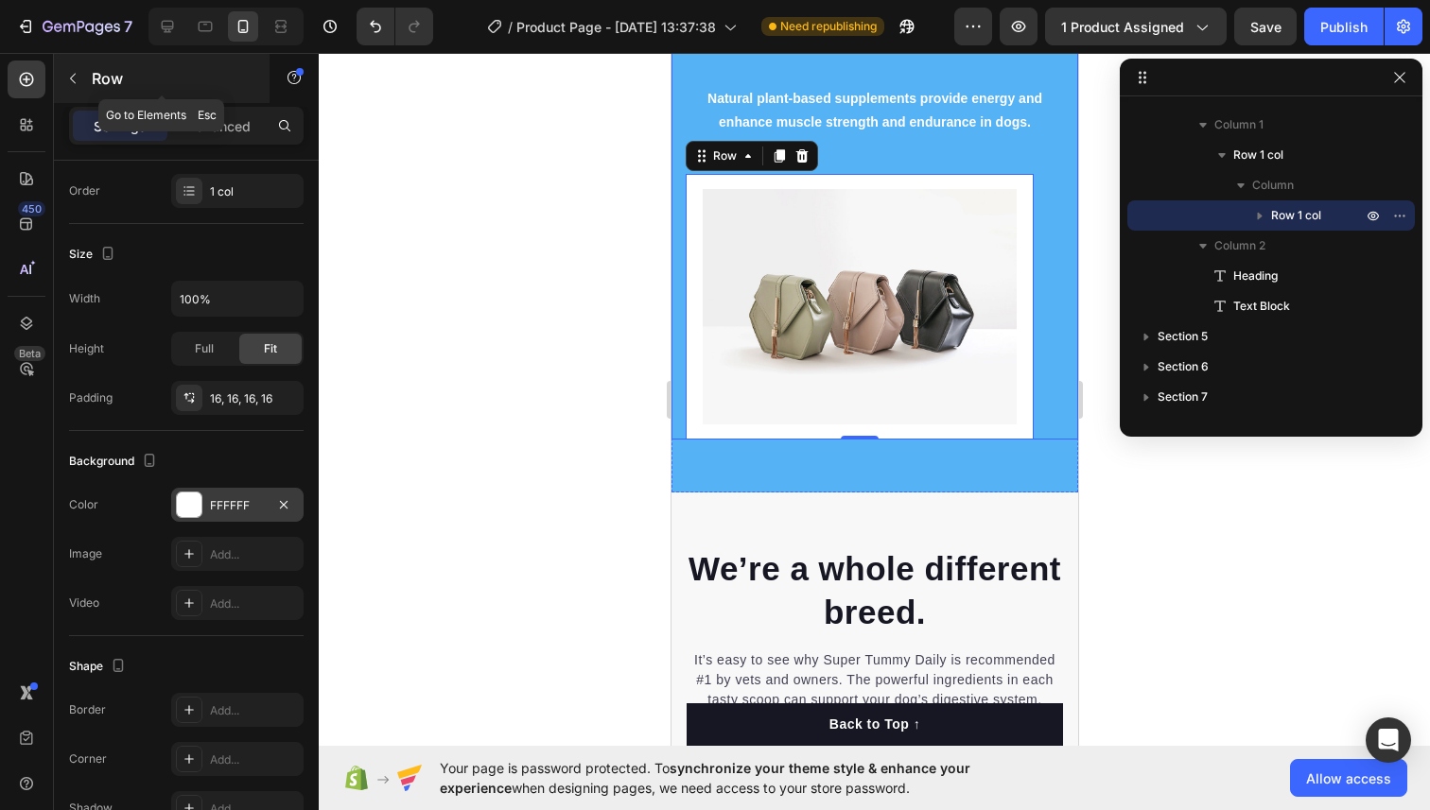
click at [78, 80] on icon "button" at bounding box center [72, 78] width 15 height 15
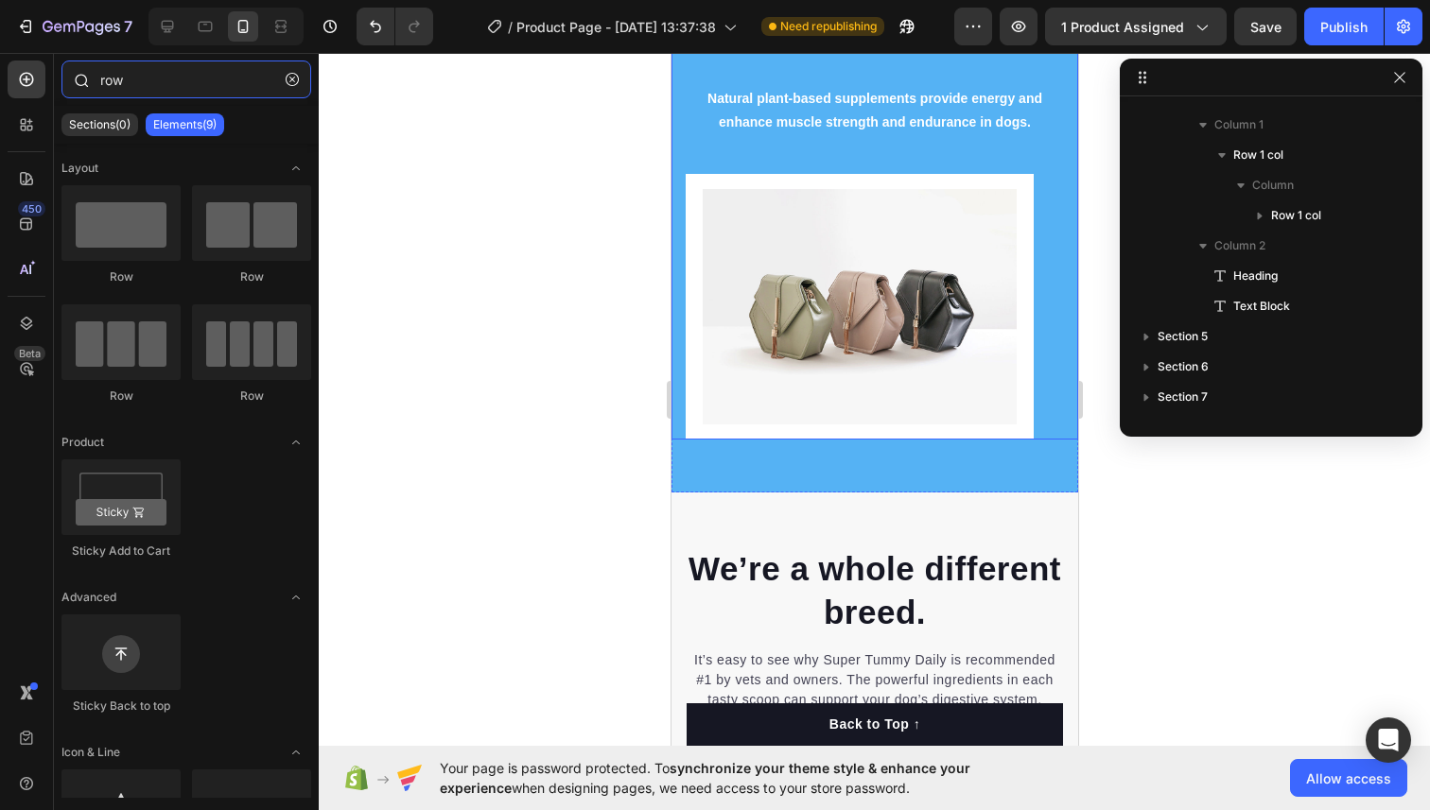
click at [131, 92] on input "row" at bounding box center [186, 80] width 250 height 38
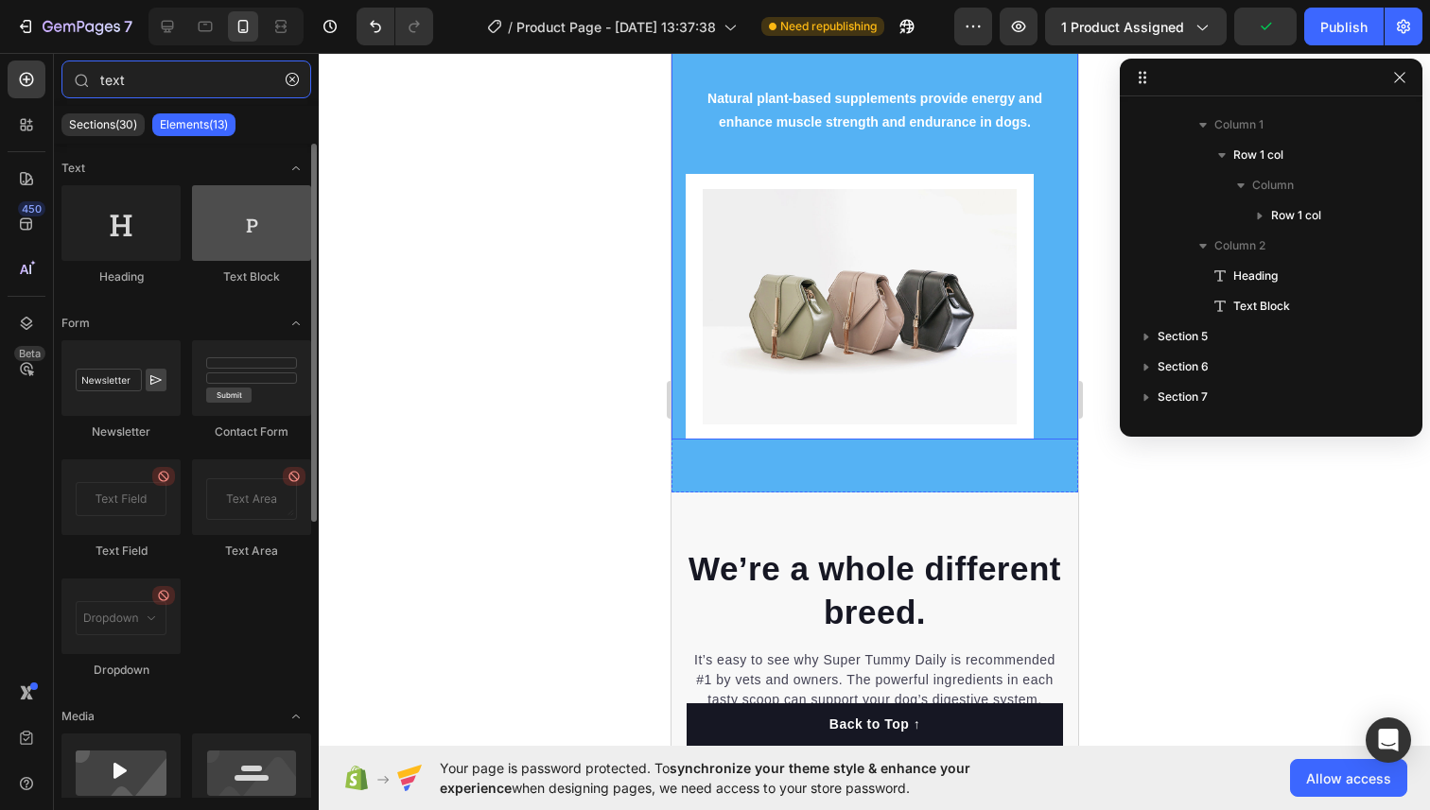
type input "text"
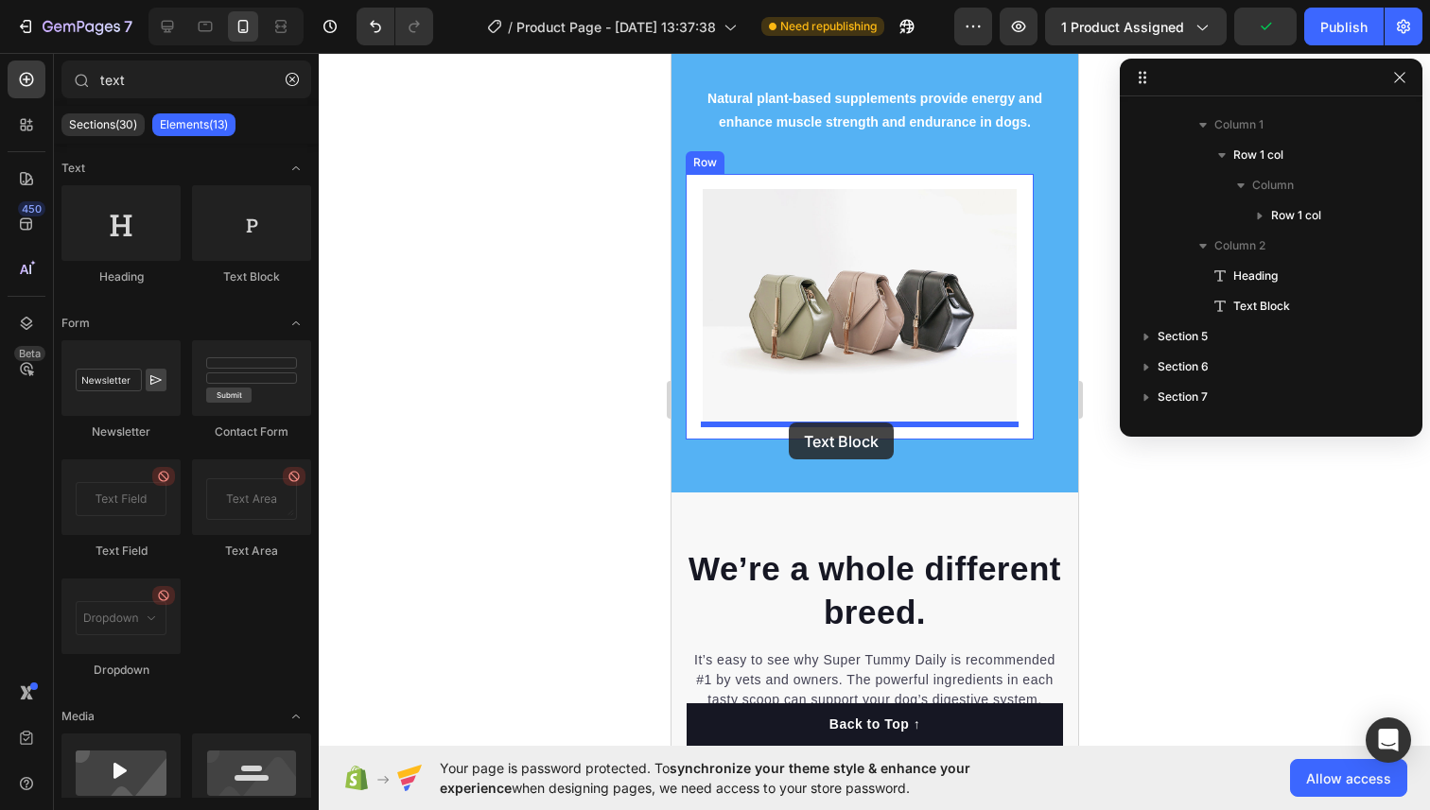
drag, startPoint x: 904, startPoint y: 282, endPoint x: 788, endPoint y: 423, distance: 182.7
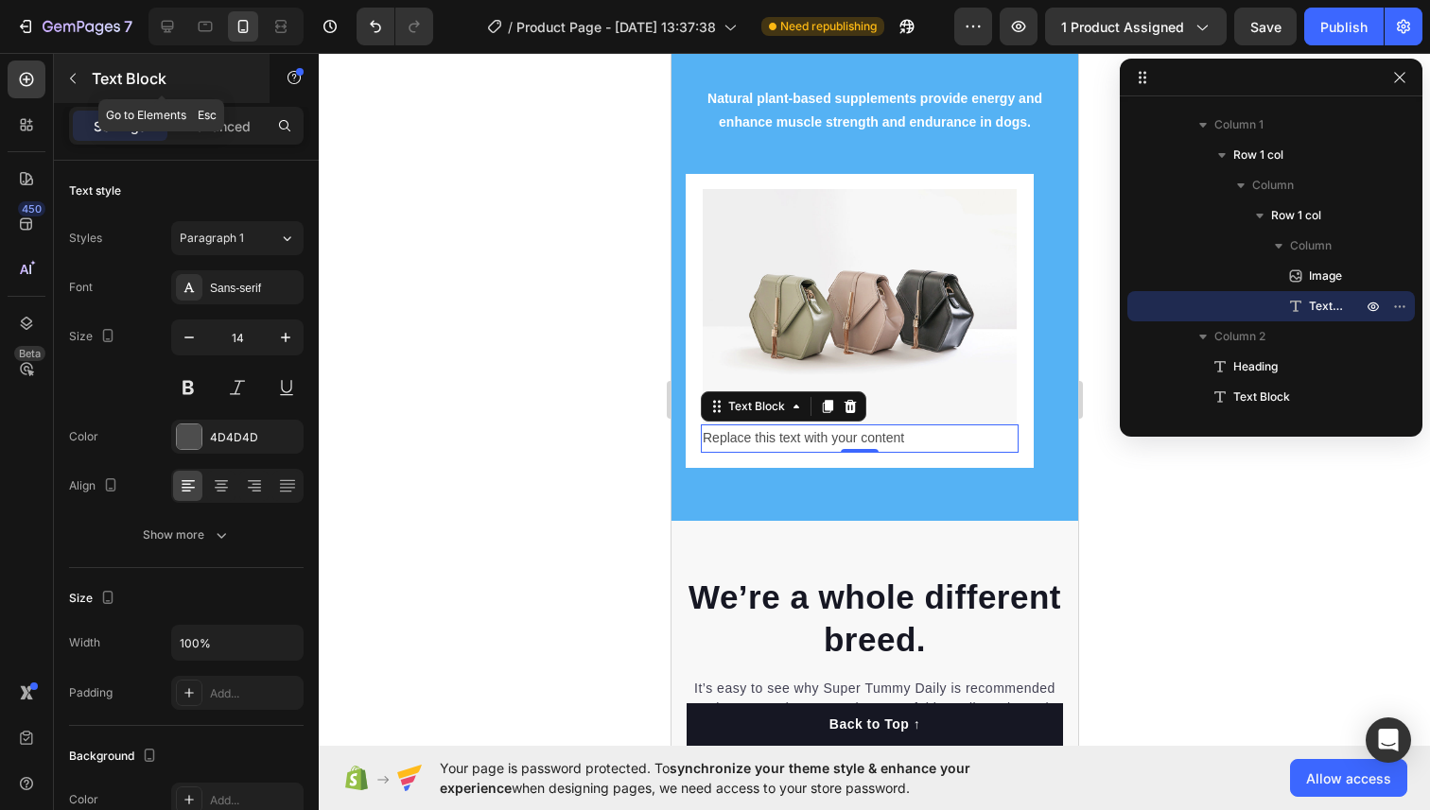
click at [71, 74] on icon "button" at bounding box center [72, 78] width 15 height 15
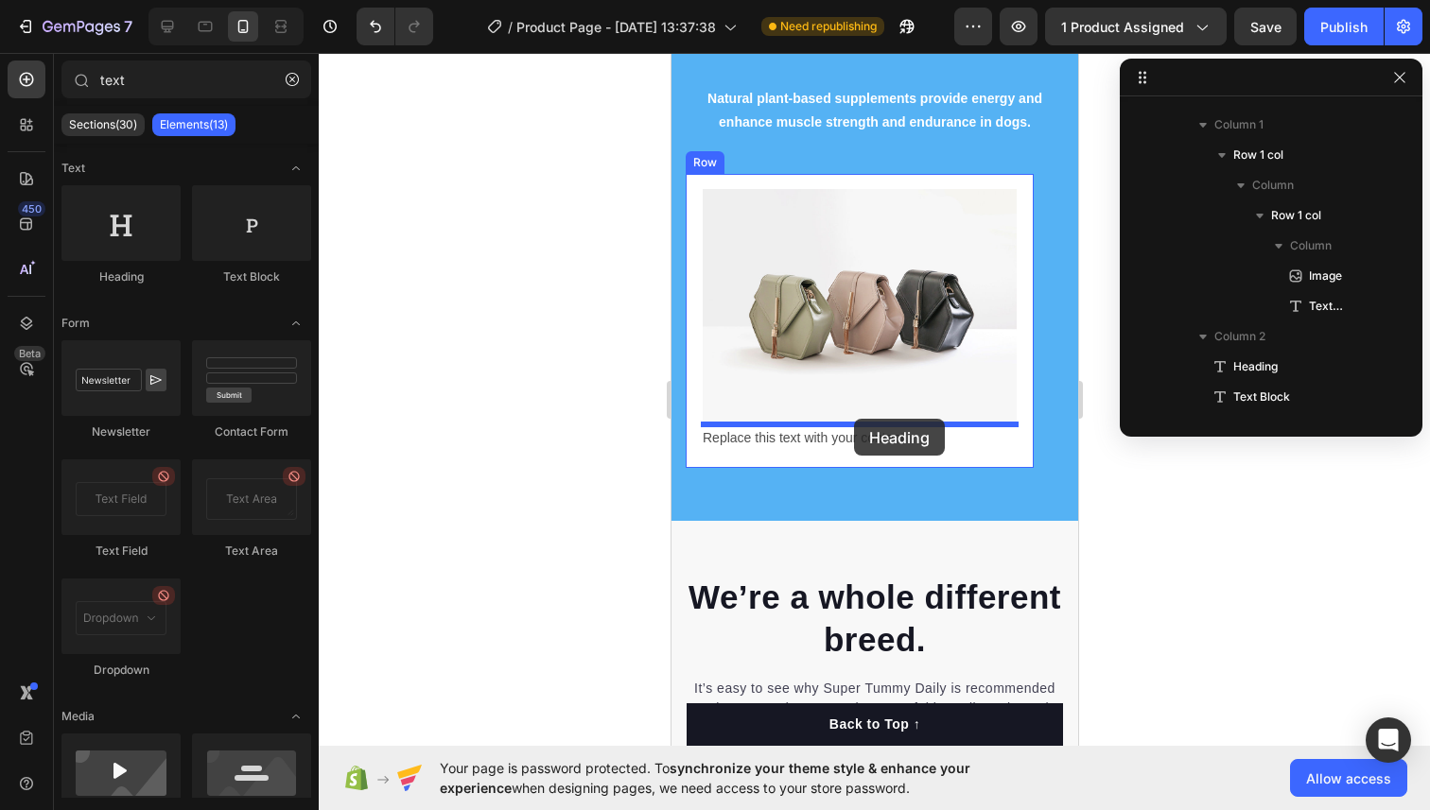
drag, startPoint x: 808, startPoint y: 274, endPoint x: 854, endPoint y: 419, distance: 151.6
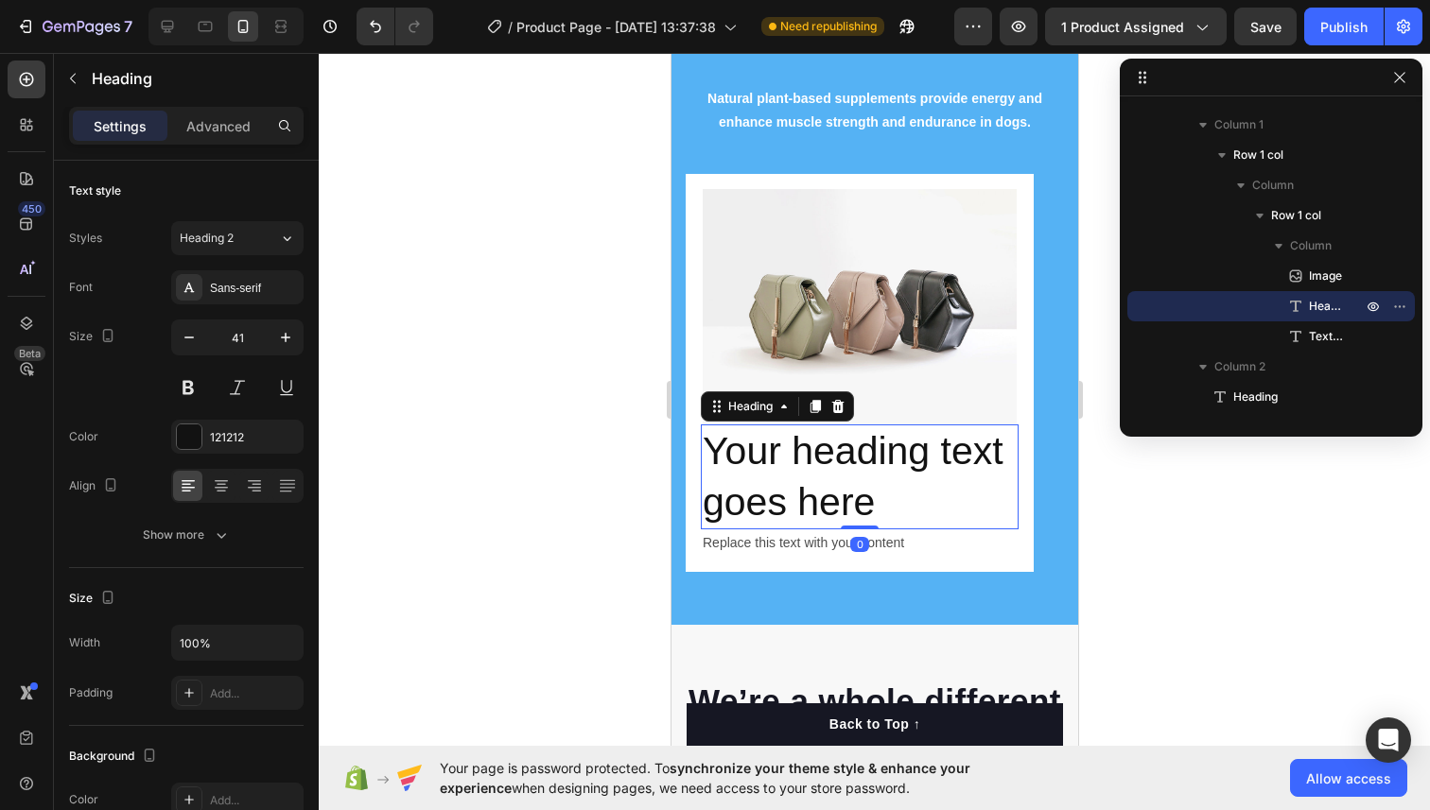
click at [796, 477] on h2 "Your heading text goes here" at bounding box center [859, 477] width 318 height 105
click at [796, 477] on p "Your heading text goes here" at bounding box center [859, 476] width 314 height 101
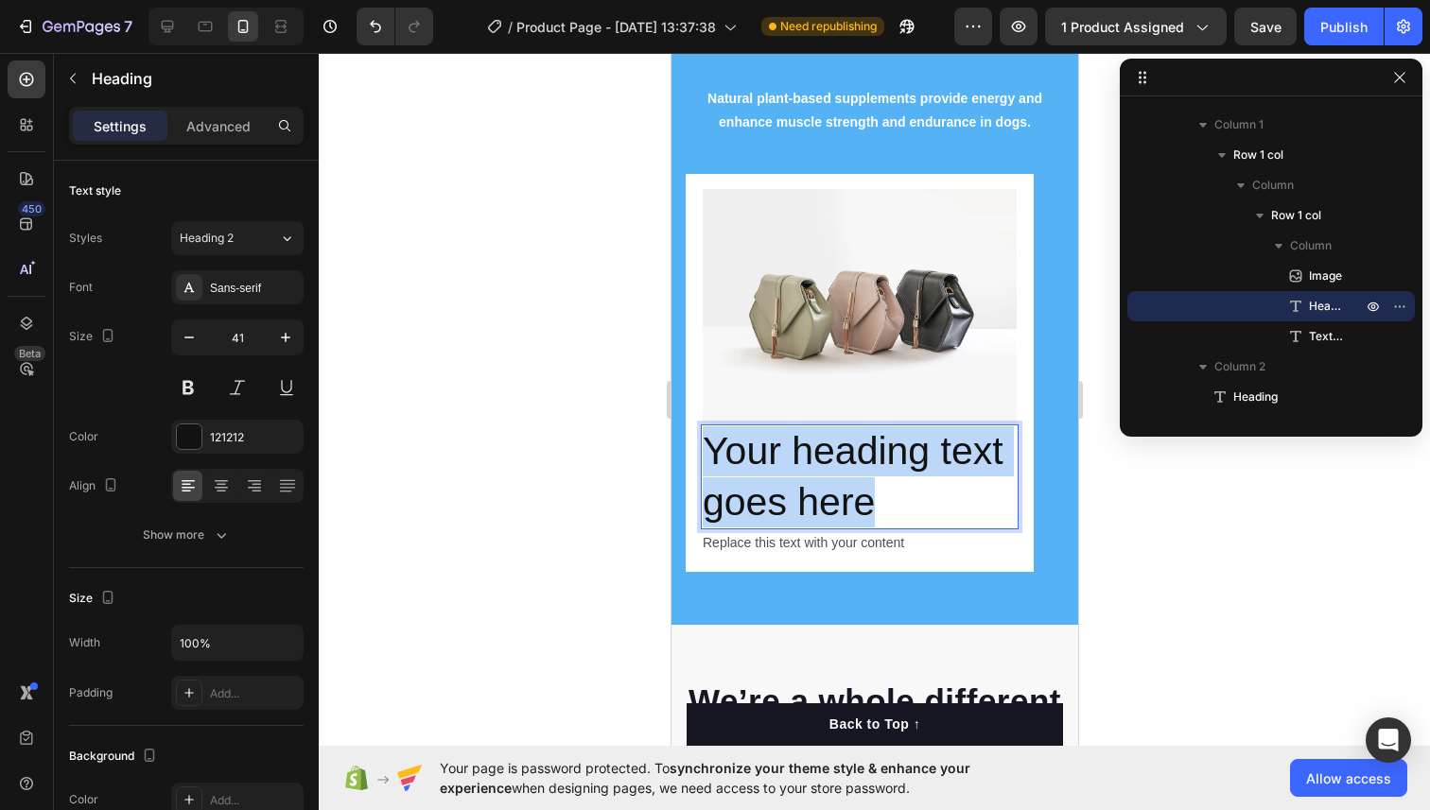
click at [796, 477] on p "Your heading text goes here" at bounding box center [859, 476] width 314 height 101
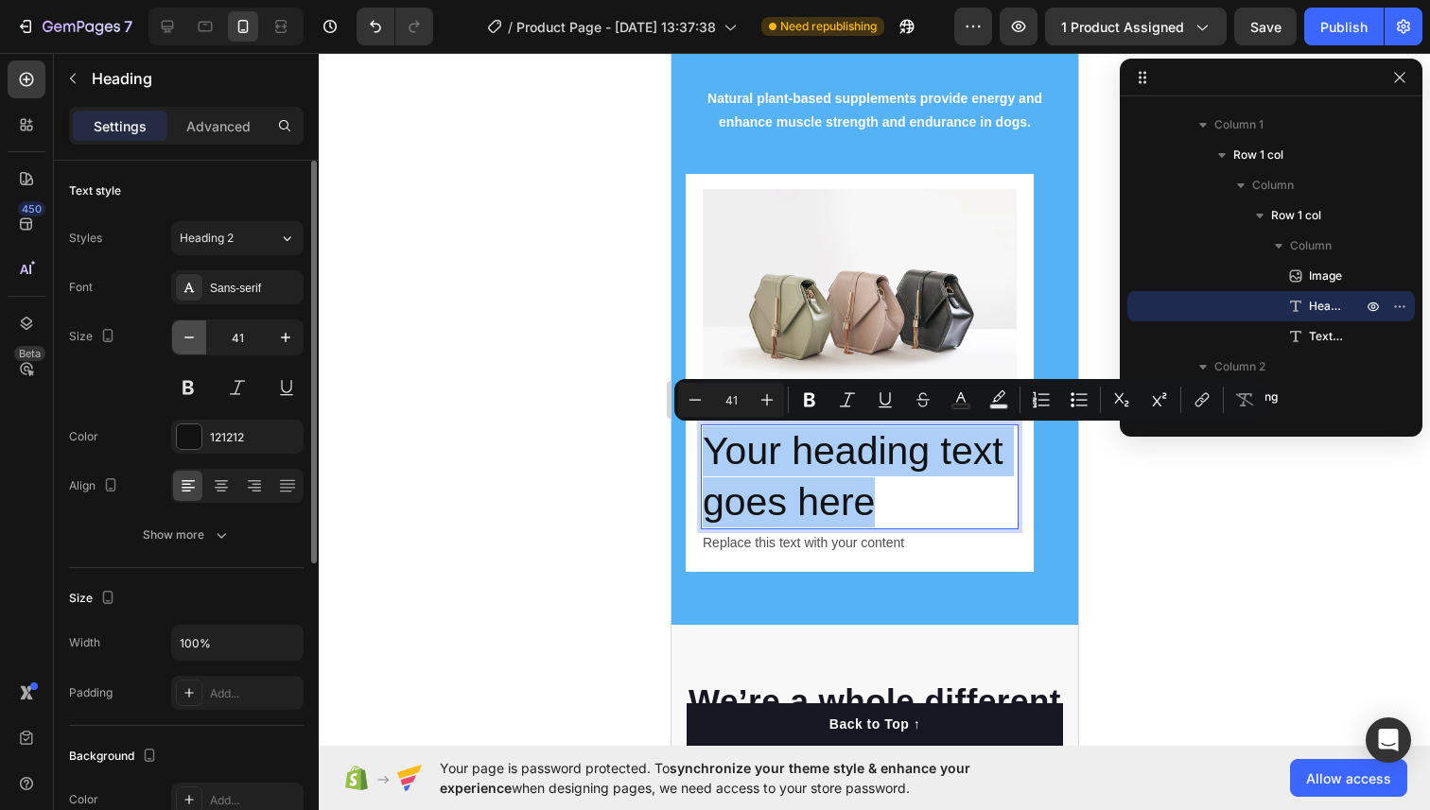
click at [184, 338] on icon "button" at bounding box center [188, 338] width 9 height 2
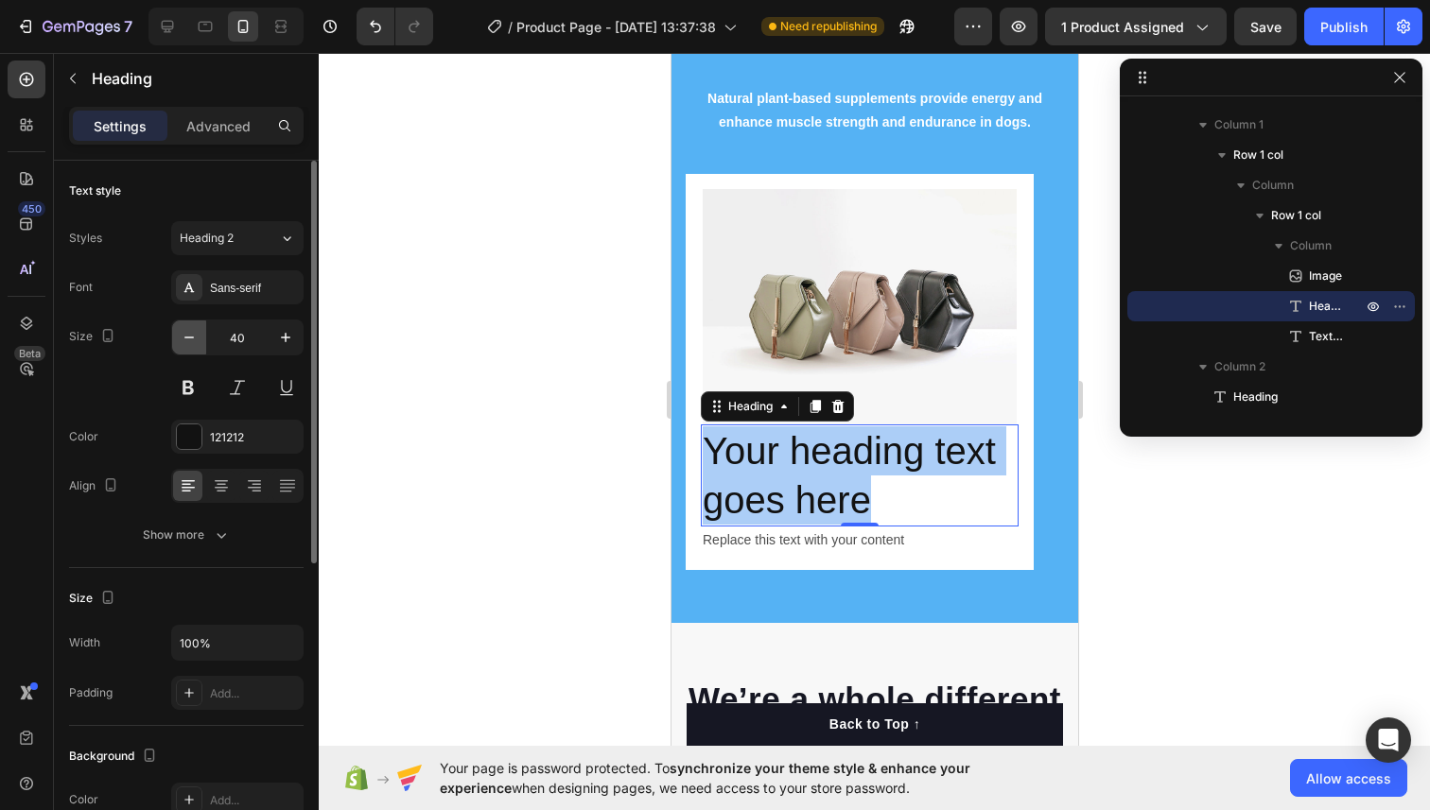
click at [184, 338] on icon "button" at bounding box center [188, 338] width 9 height 2
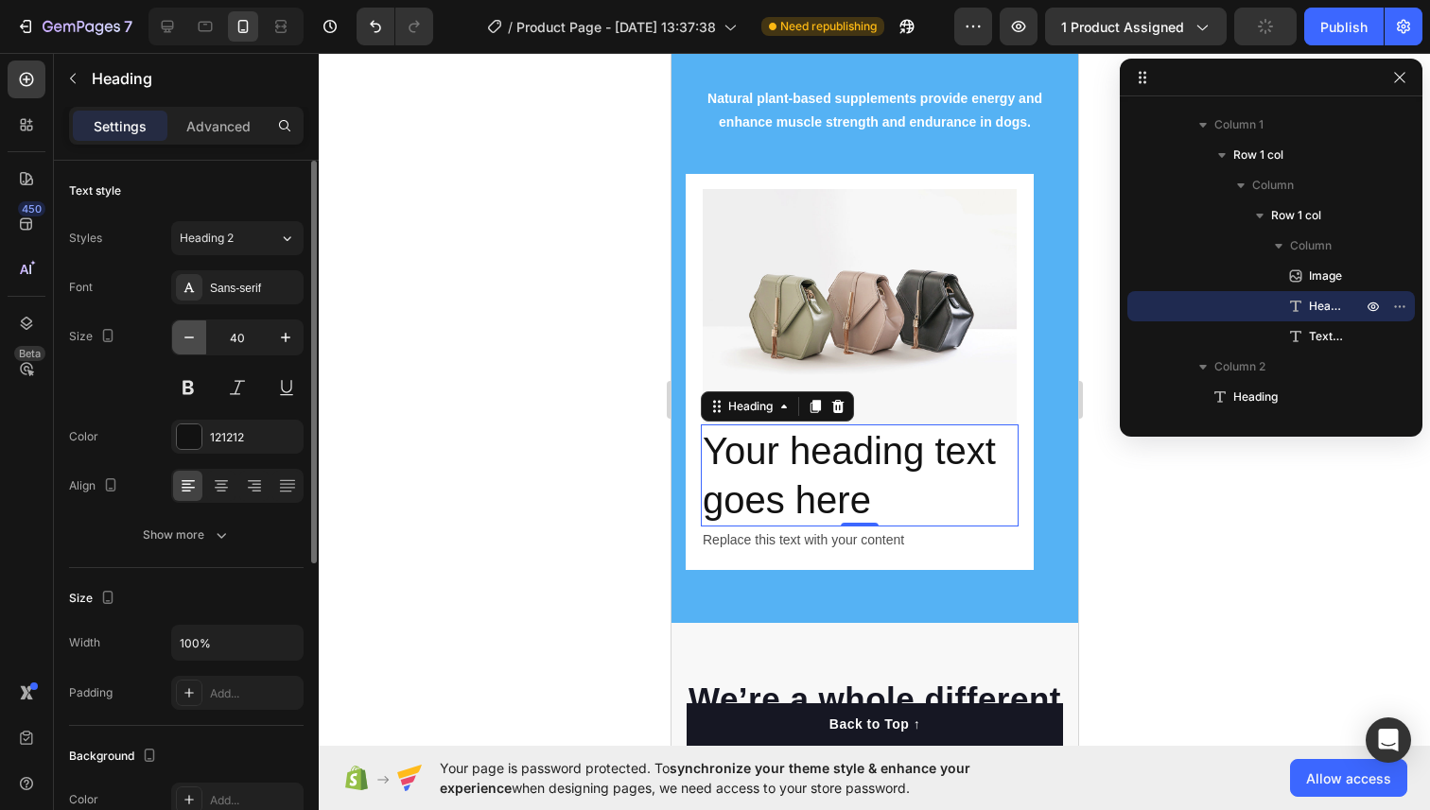
click at [184, 338] on icon "button" at bounding box center [188, 338] width 9 height 2
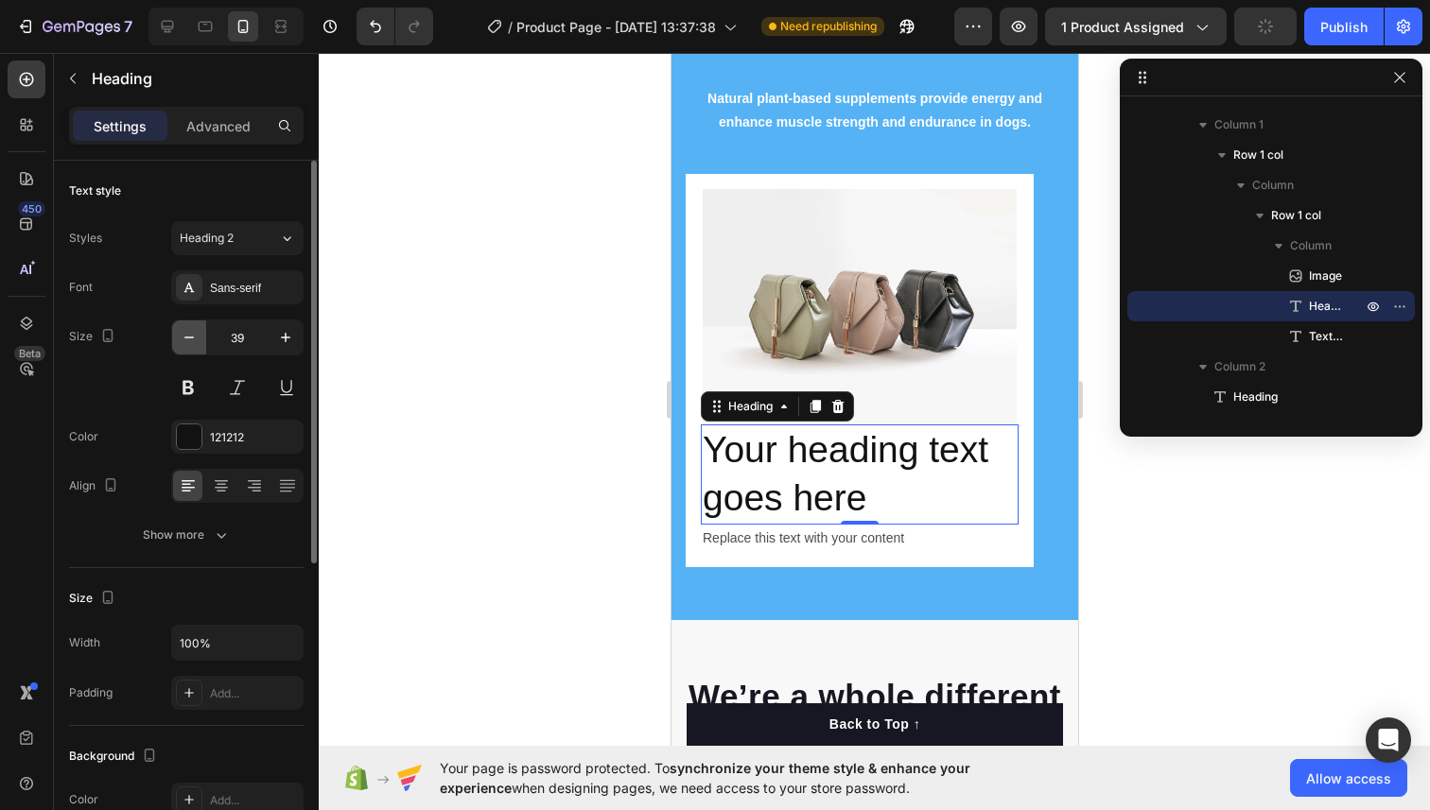
click at [184, 338] on icon "button" at bounding box center [188, 338] width 9 height 2
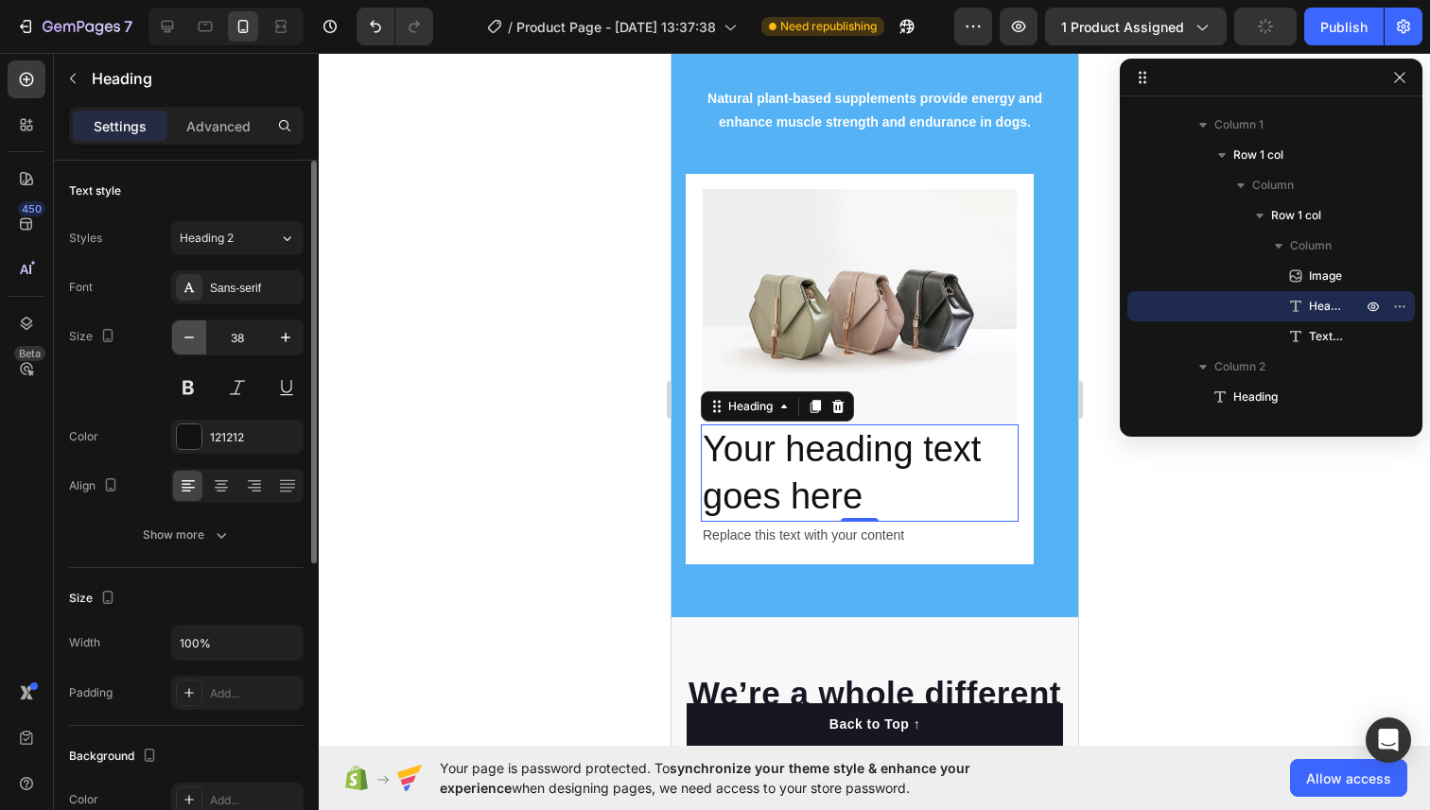
click at [184, 338] on icon "button" at bounding box center [188, 338] width 9 height 2
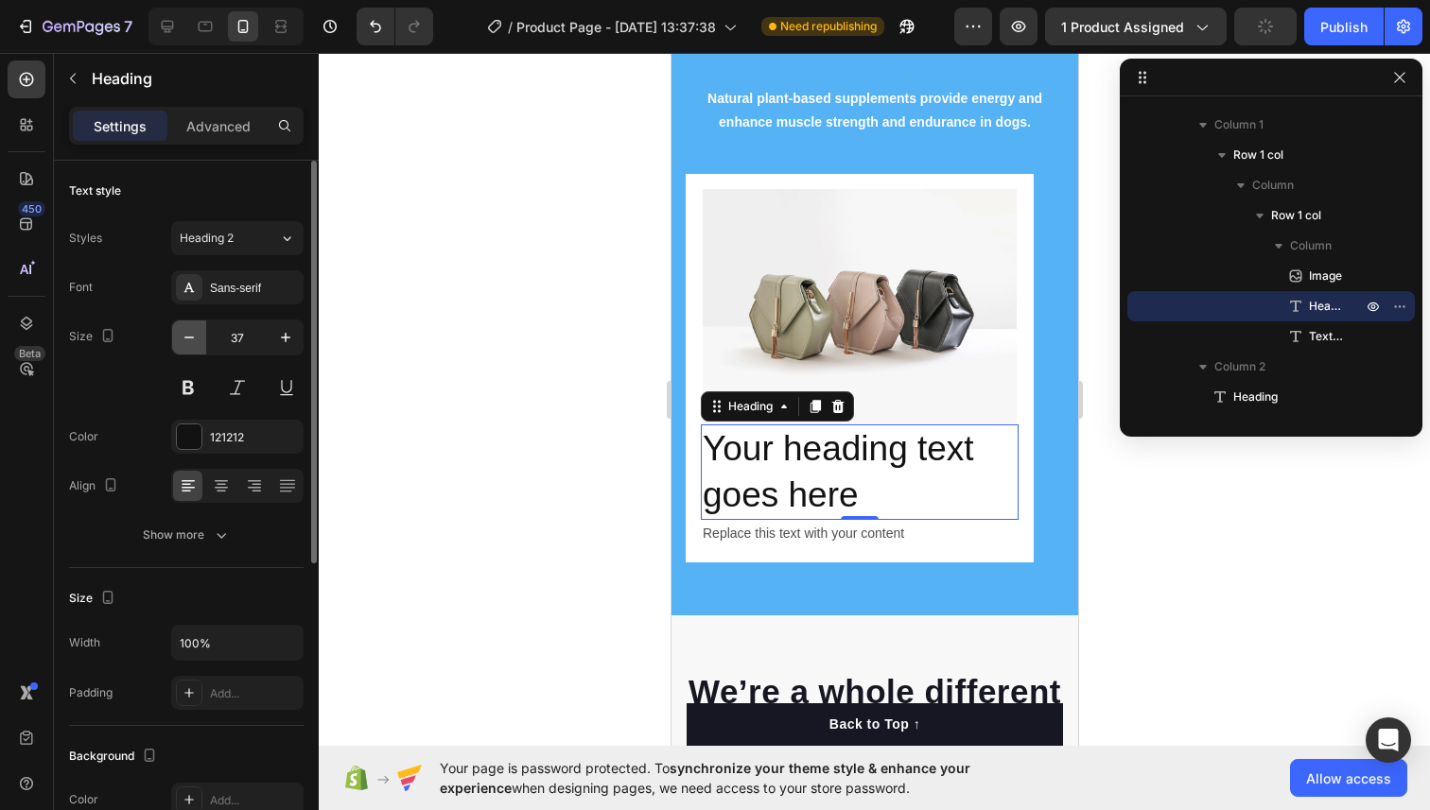
click at [184, 338] on icon "button" at bounding box center [188, 338] width 9 height 2
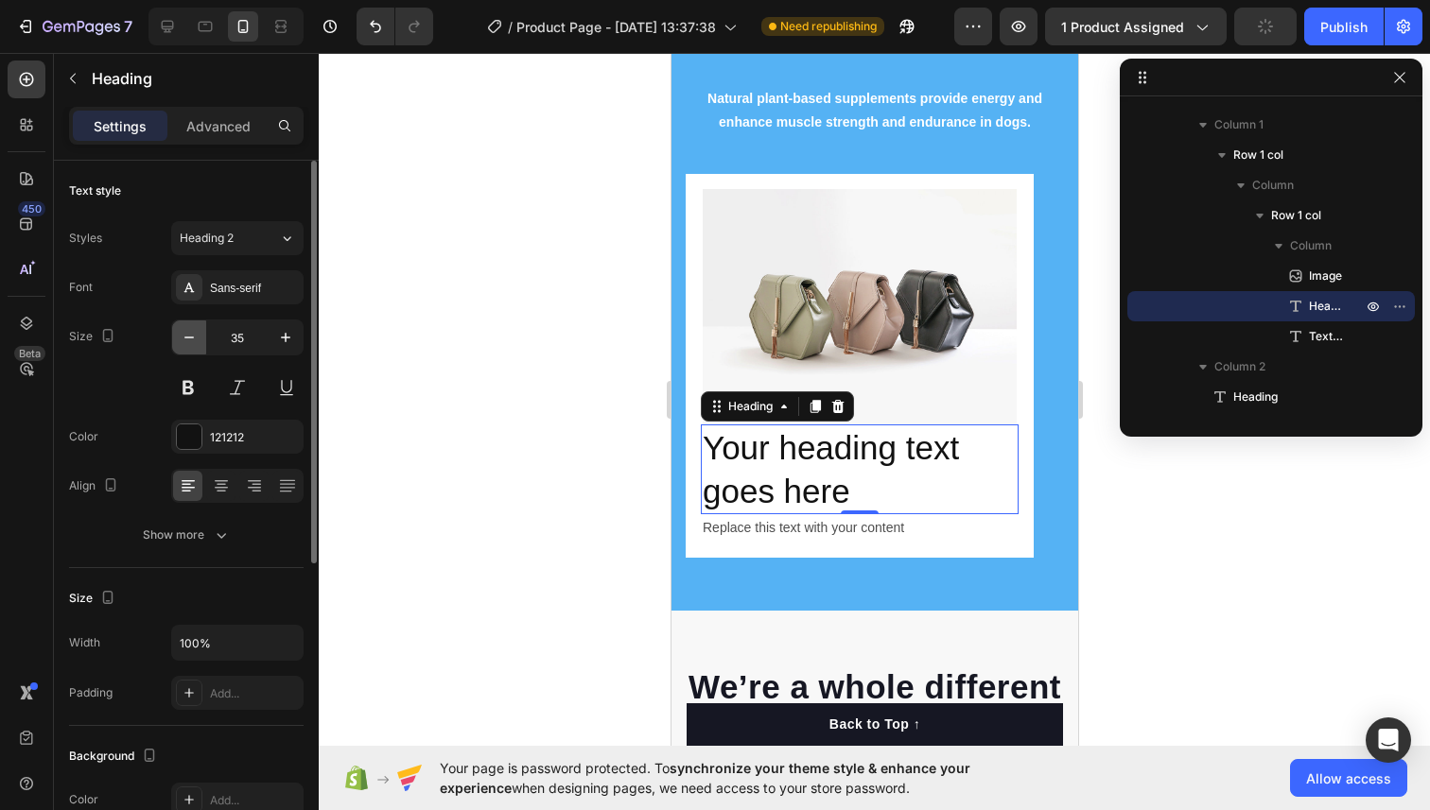
click at [184, 338] on icon "button" at bounding box center [188, 338] width 9 height 2
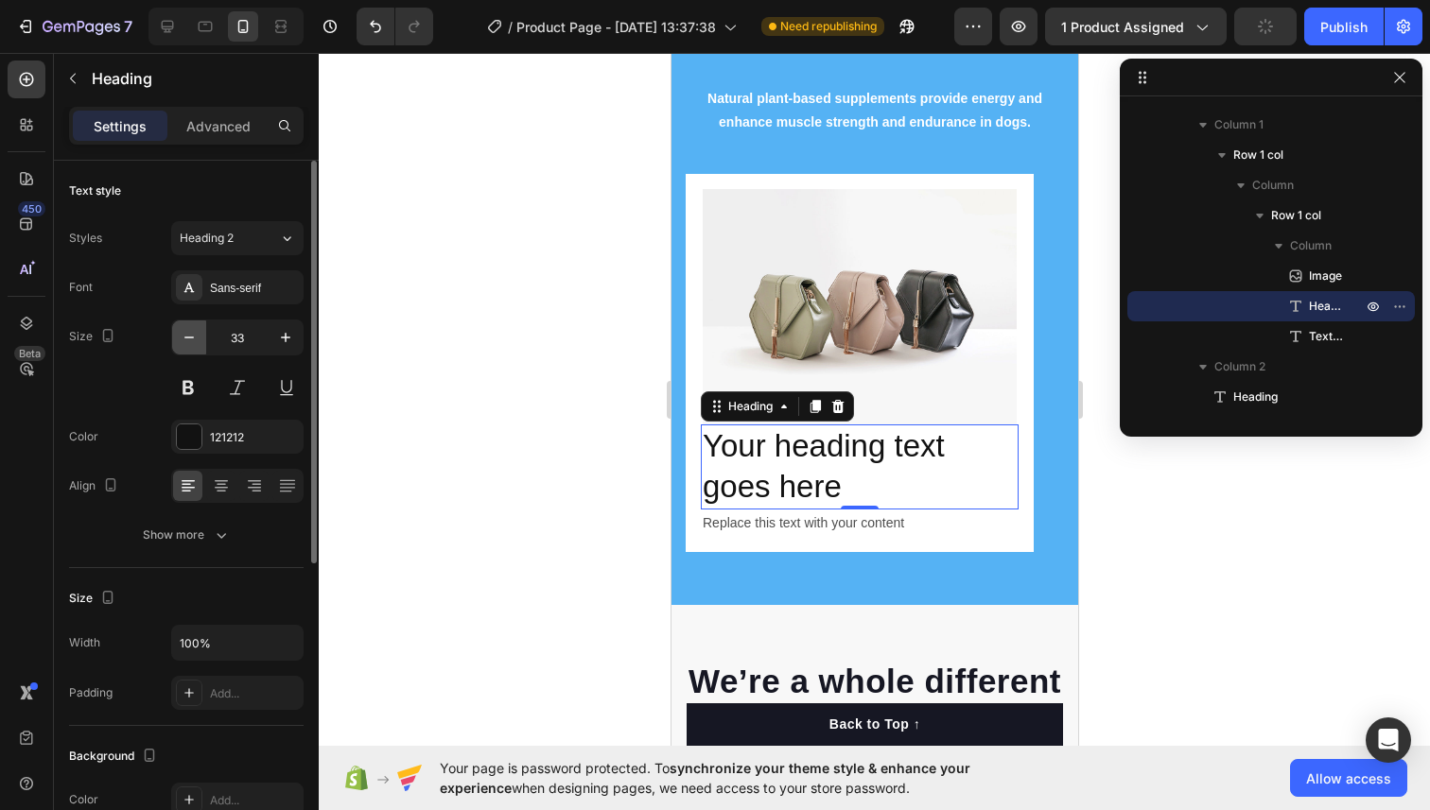
click at [184, 338] on icon "button" at bounding box center [188, 338] width 9 height 2
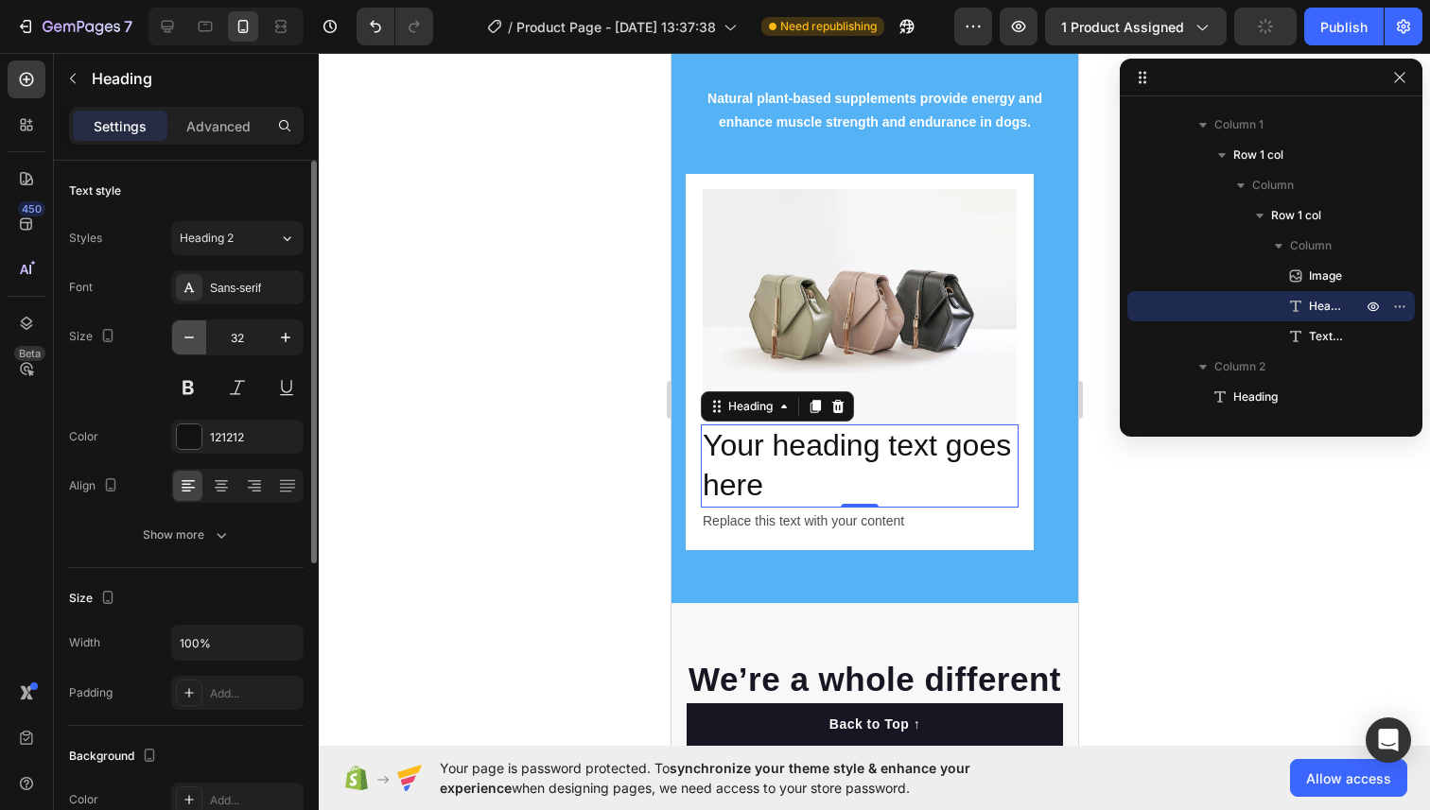
click at [184, 338] on icon "button" at bounding box center [188, 338] width 9 height 2
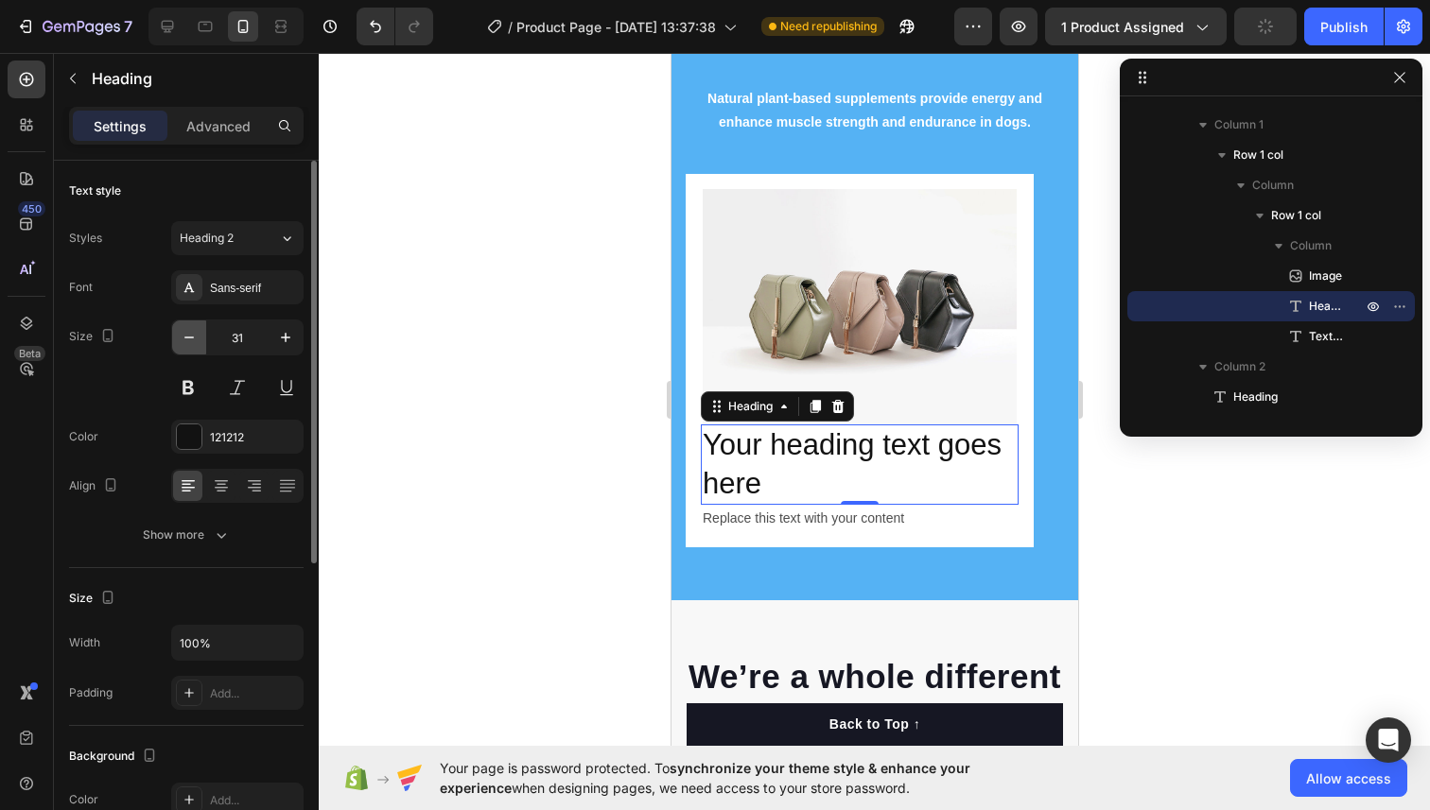
click at [184, 338] on icon "button" at bounding box center [188, 338] width 9 height 2
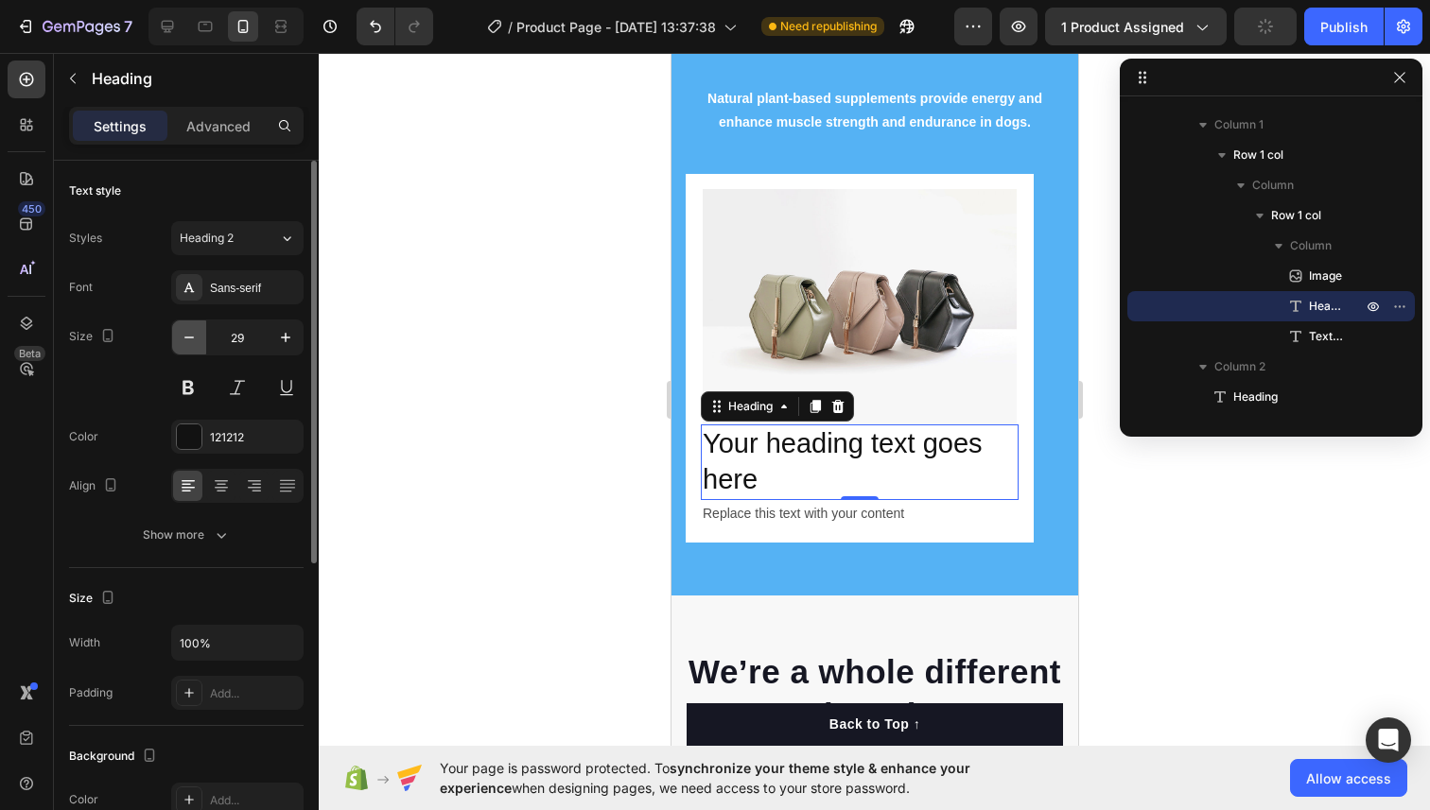
click at [184, 338] on icon "button" at bounding box center [188, 338] width 9 height 2
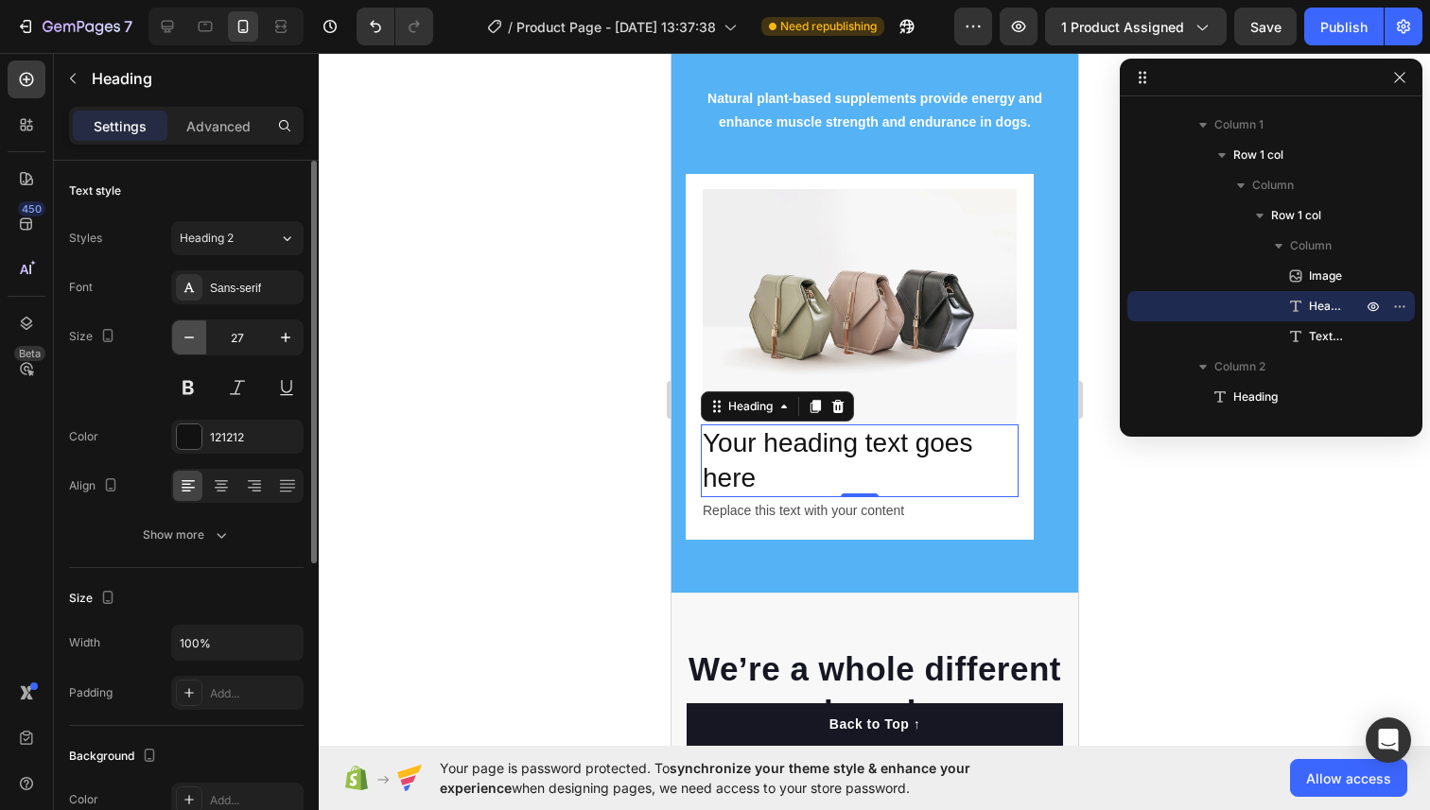
click at [184, 338] on icon "button" at bounding box center [188, 338] width 9 height 2
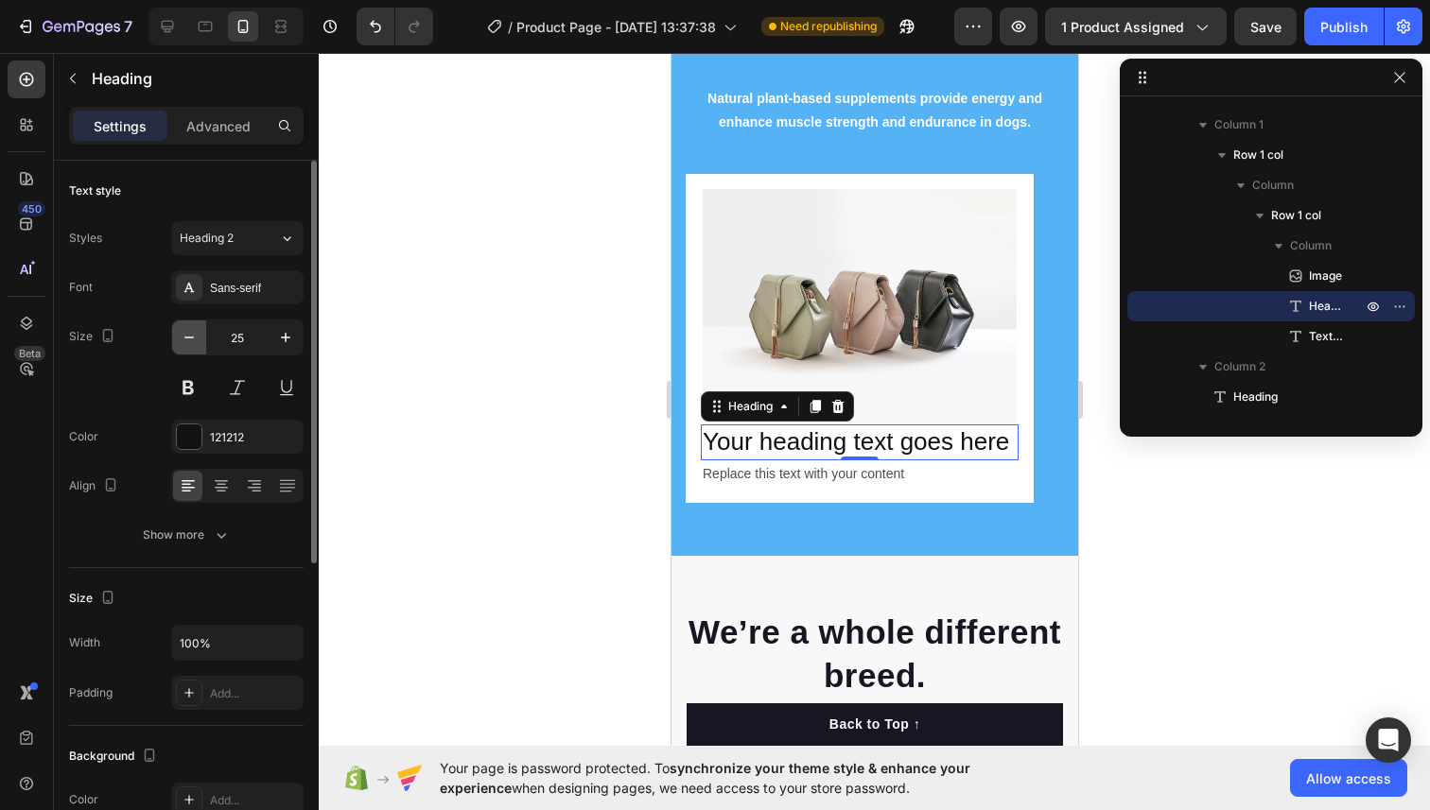
click at [184, 338] on icon "button" at bounding box center [188, 338] width 9 height 2
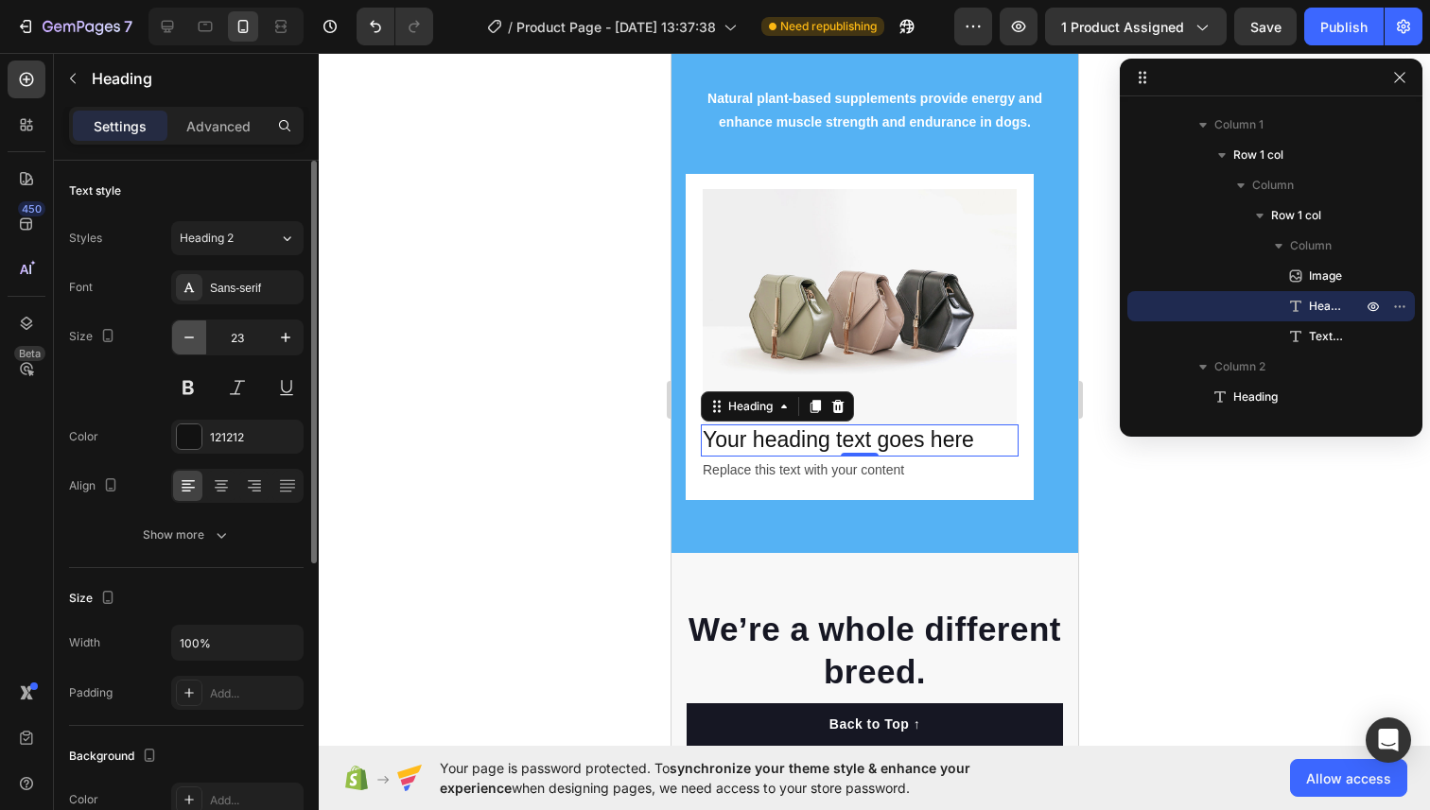
click at [184, 338] on icon "button" at bounding box center [188, 338] width 9 height 2
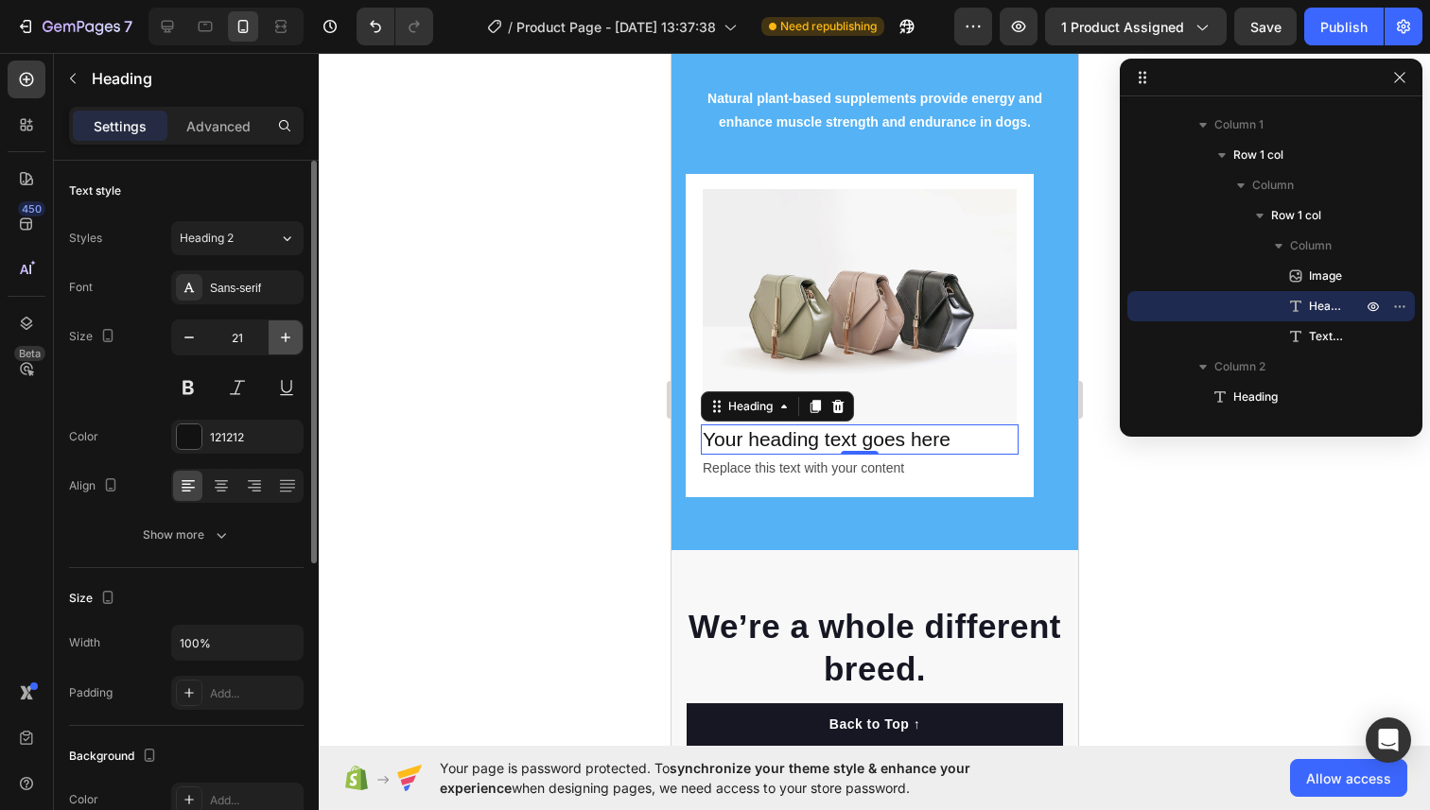
click at [289, 332] on icon "button" at bounding box center [285, 337] width 19 height 19
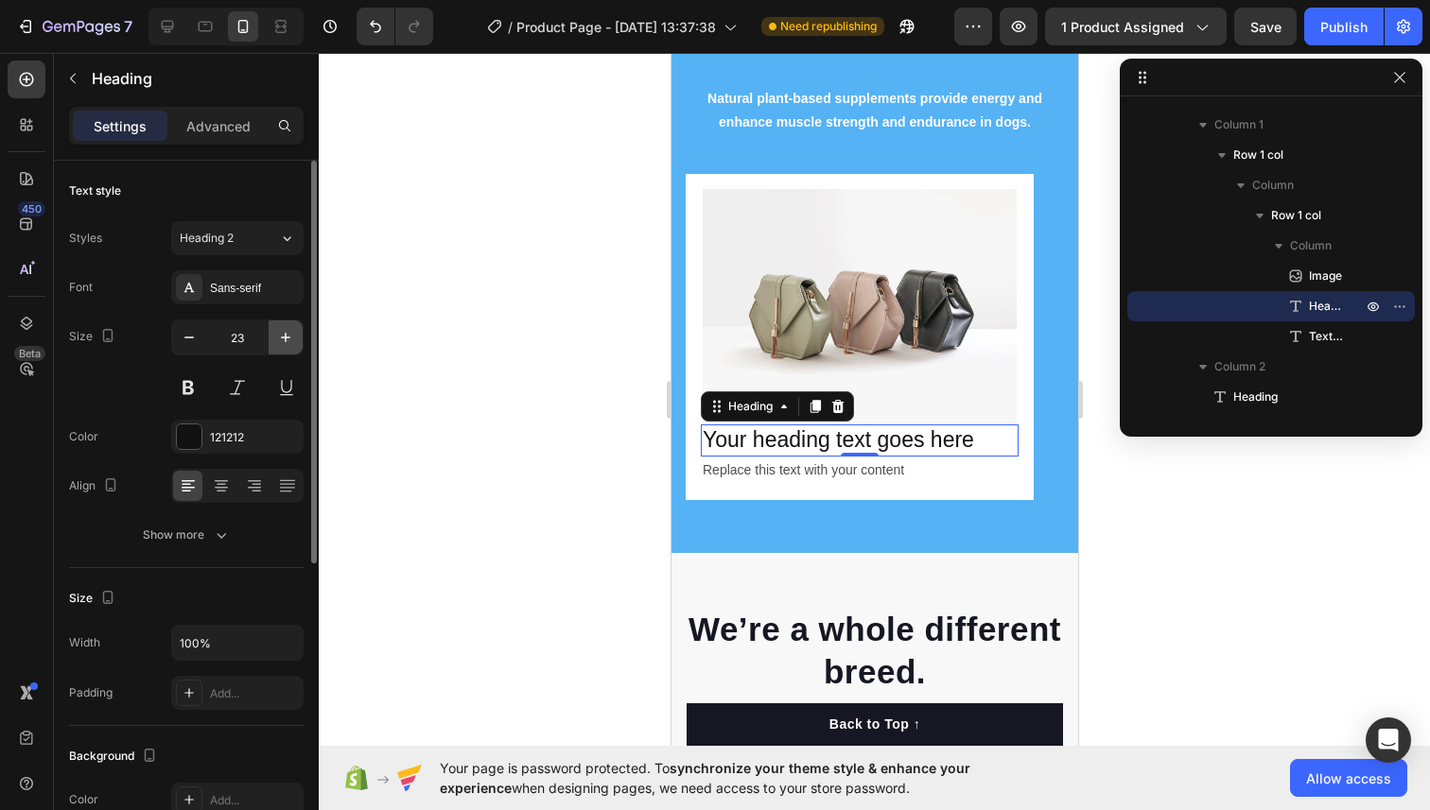
click at [289, 332] on icon "button" at bounding box center [285, 337] width 19 height 19
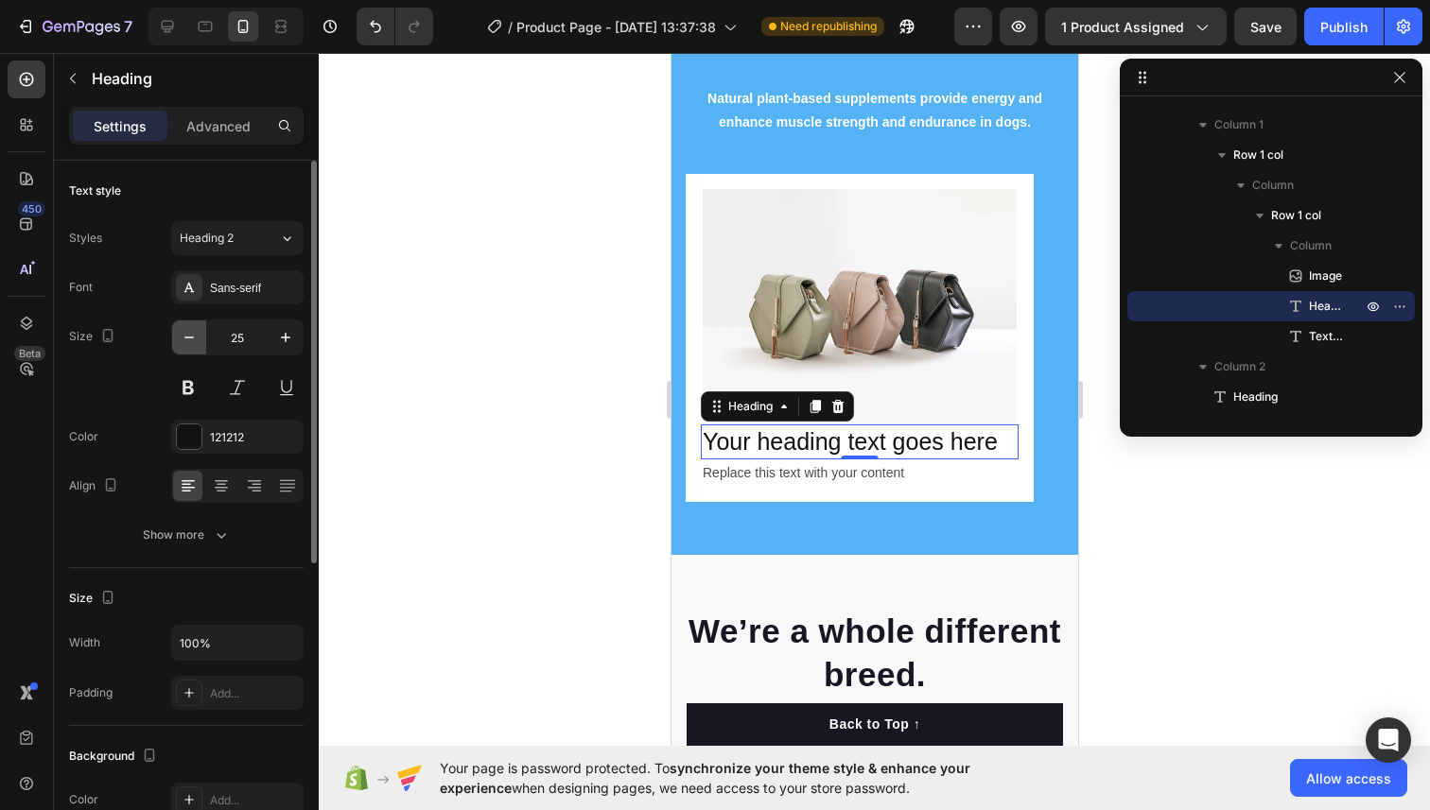
click at [194, 334] on icon "button" at bounding box center [189, 337] width 19 height 19
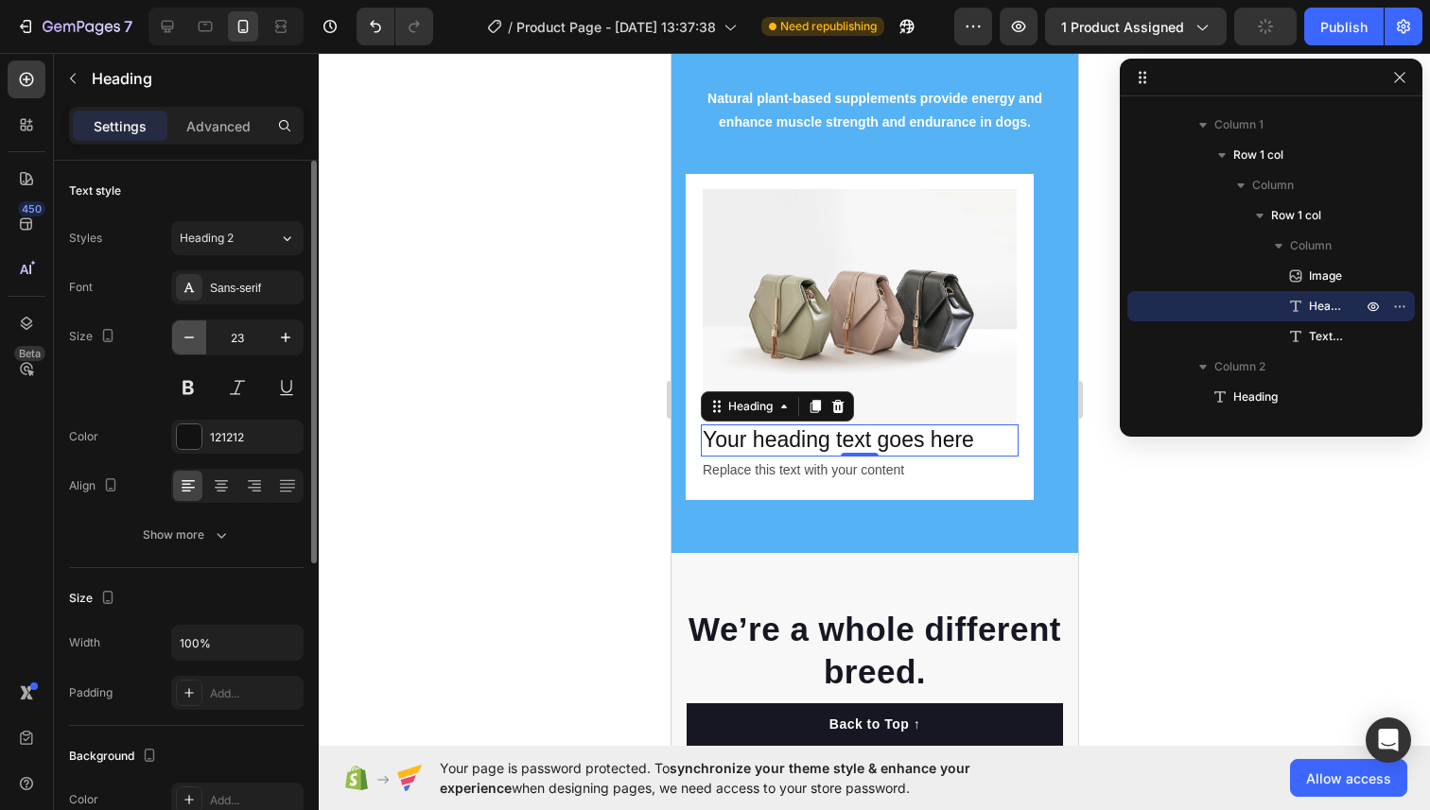
click at [194, 334] on icon "button" at bounding box center [189, 337] width 19 height 19
type input "22"
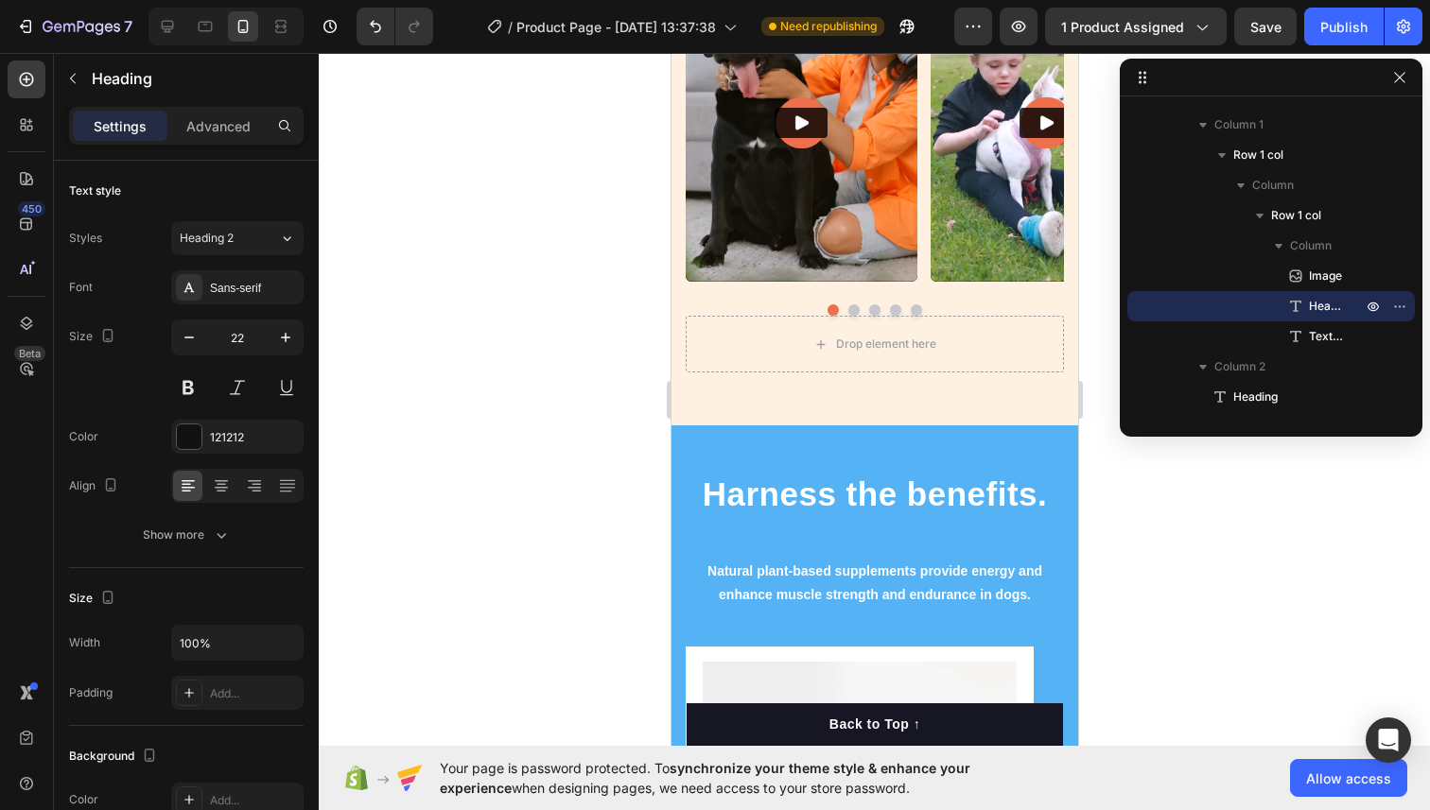
scroll to position [2243, 0]
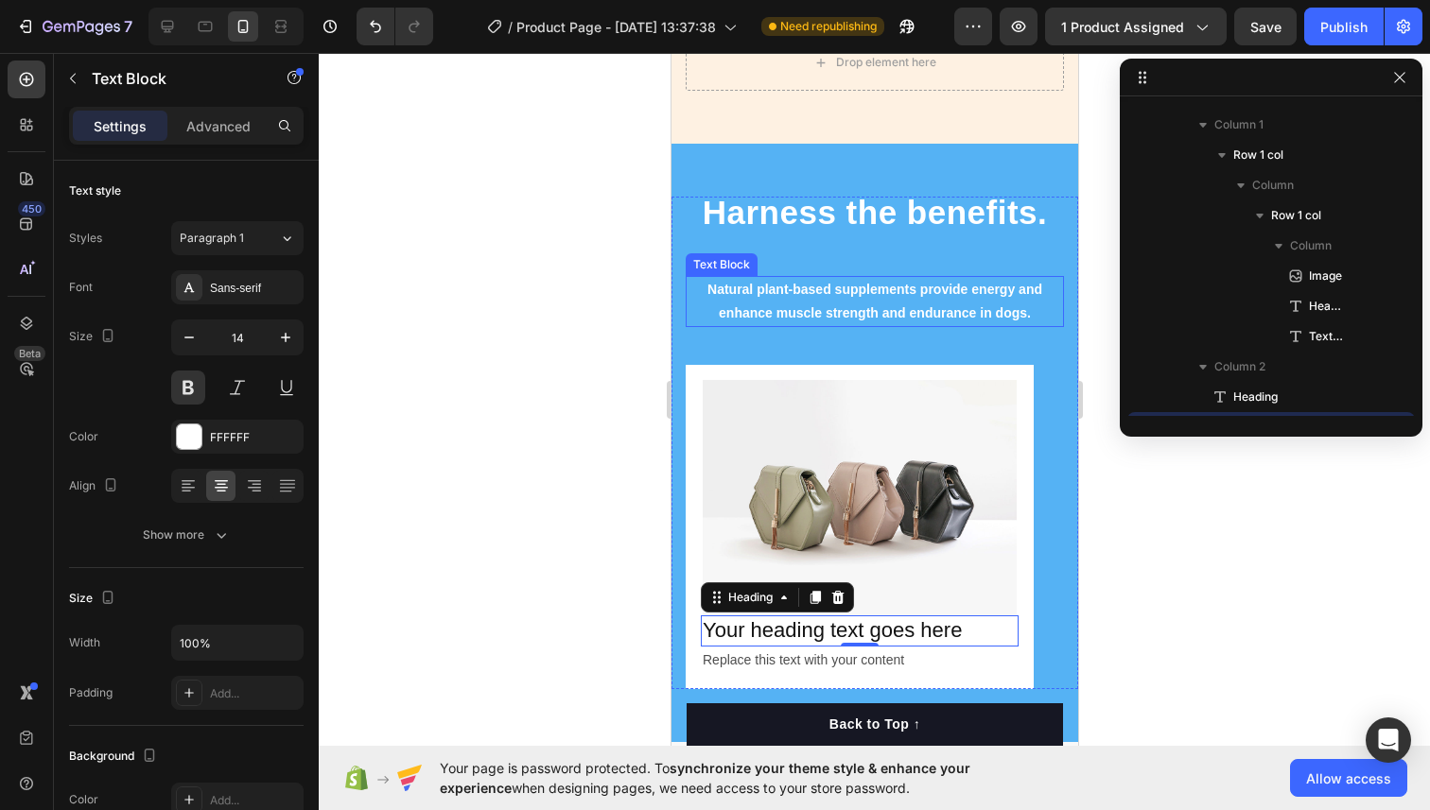
click at [800, 309] on p "Natural plant-based supplements provide energy and enhance muscle strength and …" at bounding box center [873, 301] width 374 height 47
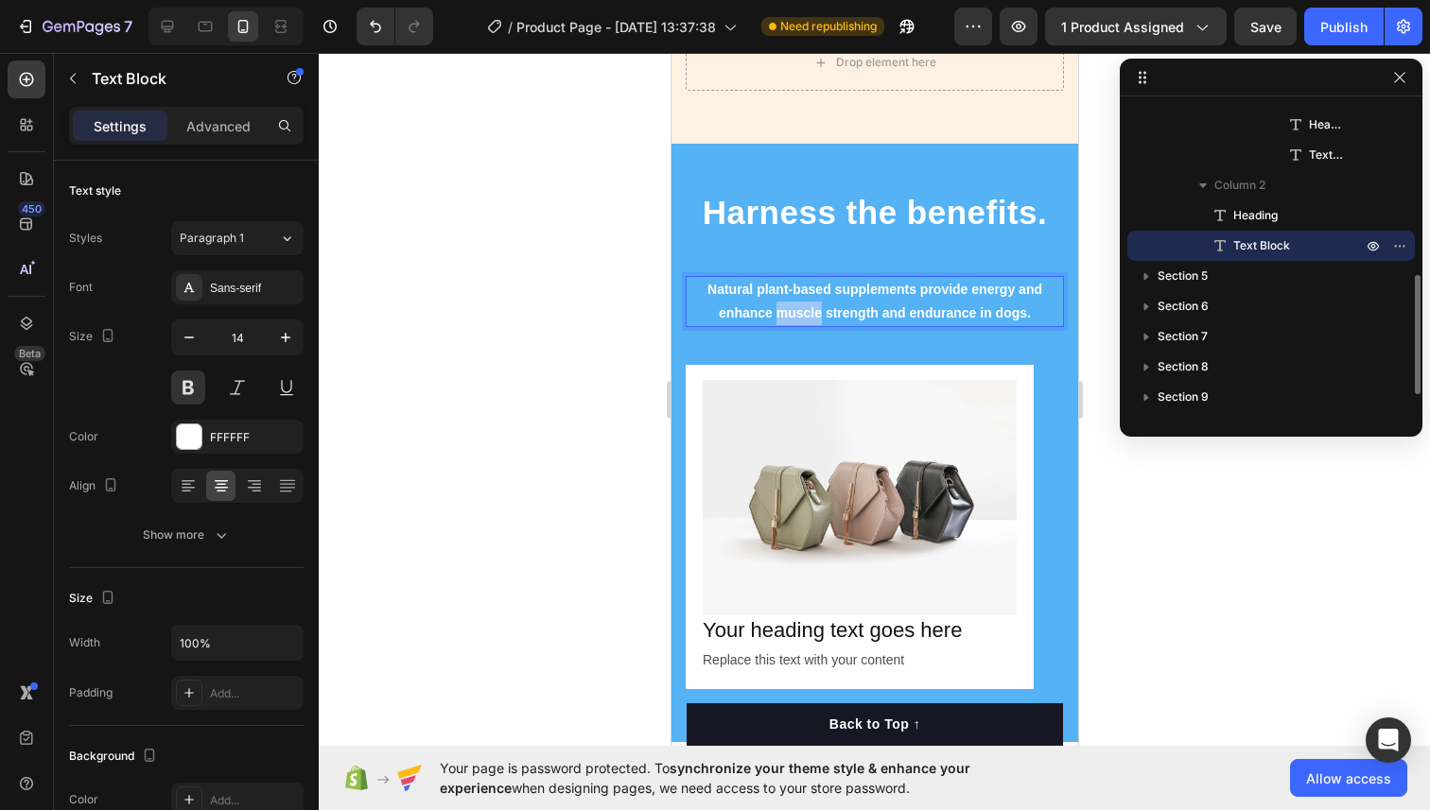
click at [800, 309] on p "Natural plant-based supplements provide energy and enhance muscle strength and …" at bounding box center [873, 301] width 374 height 47
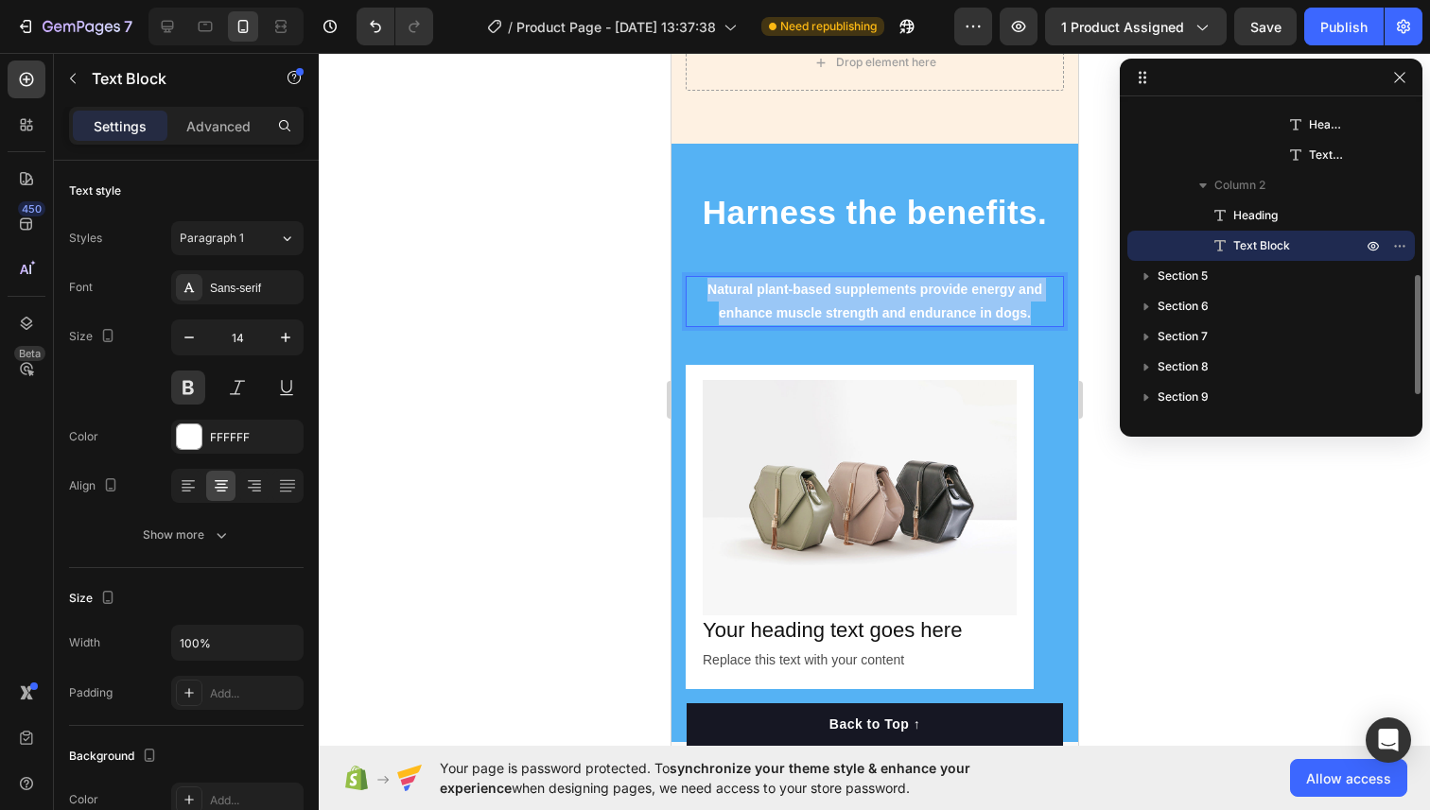
click at [800, 309] on p "Natural plant-based supplements provide energy and enhance muscle strength and …" at bounding box center [873, 301] width 374 height 47
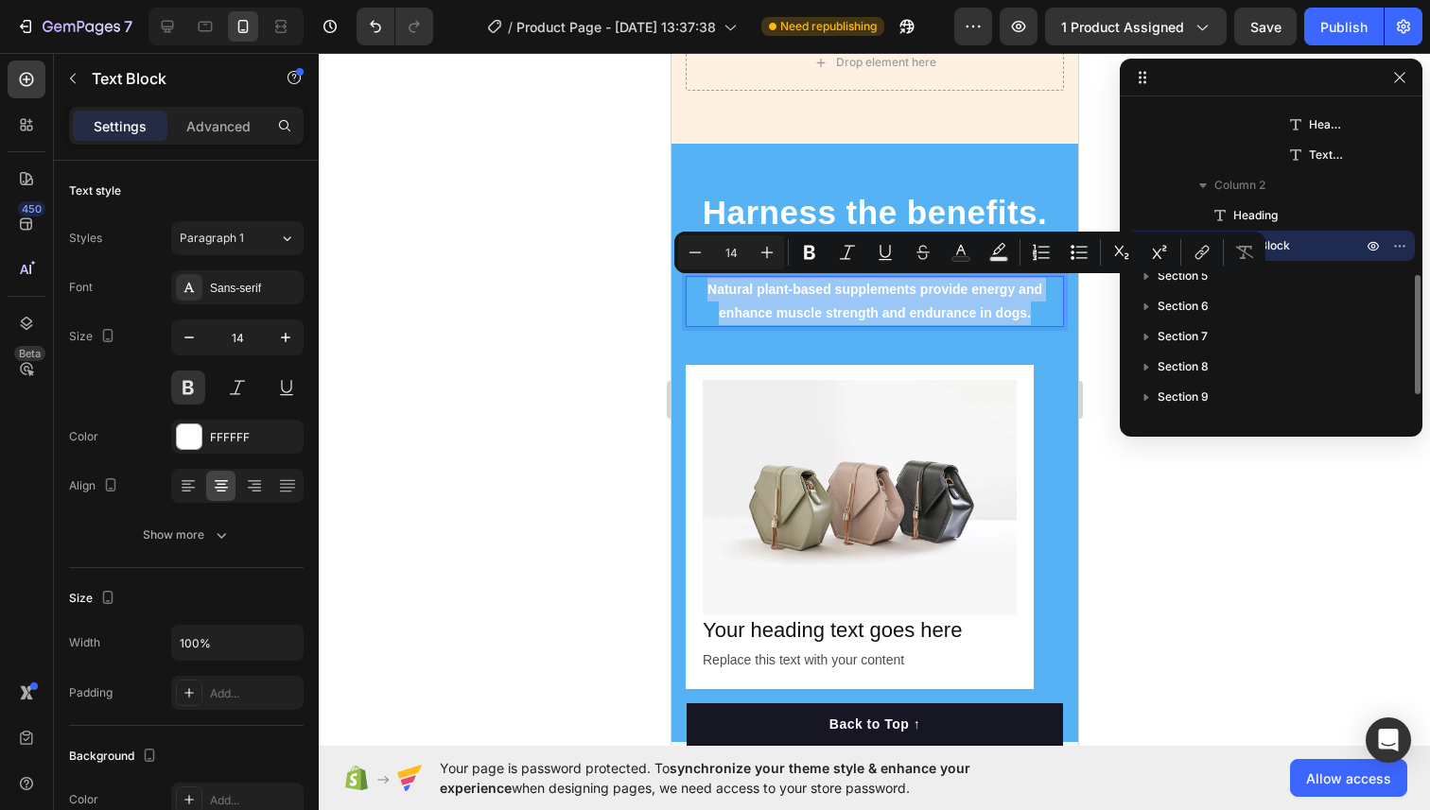
copy p "Natural plant-based supplements provide energy and enhance muscle strength and …"
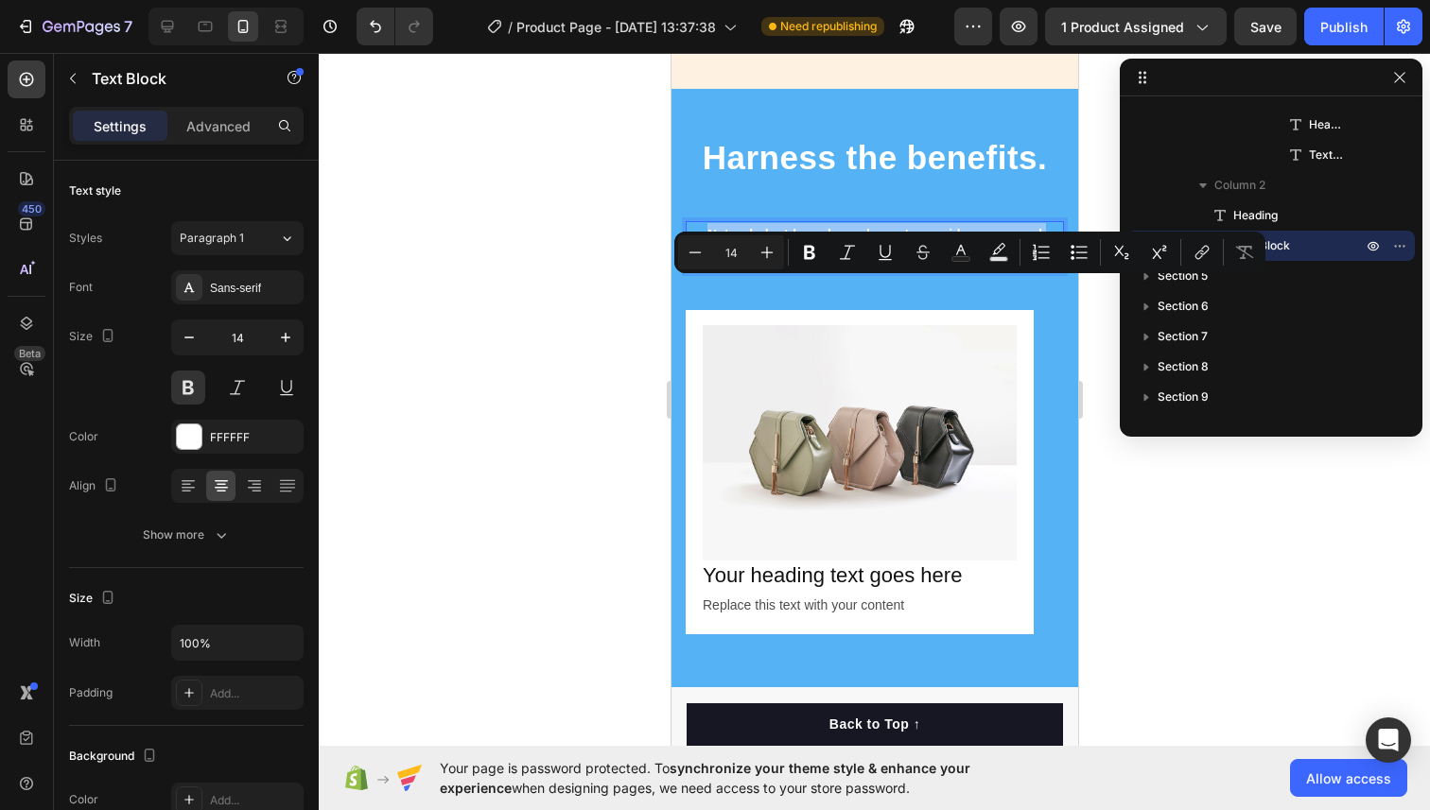
scroll to position [2413, 0]
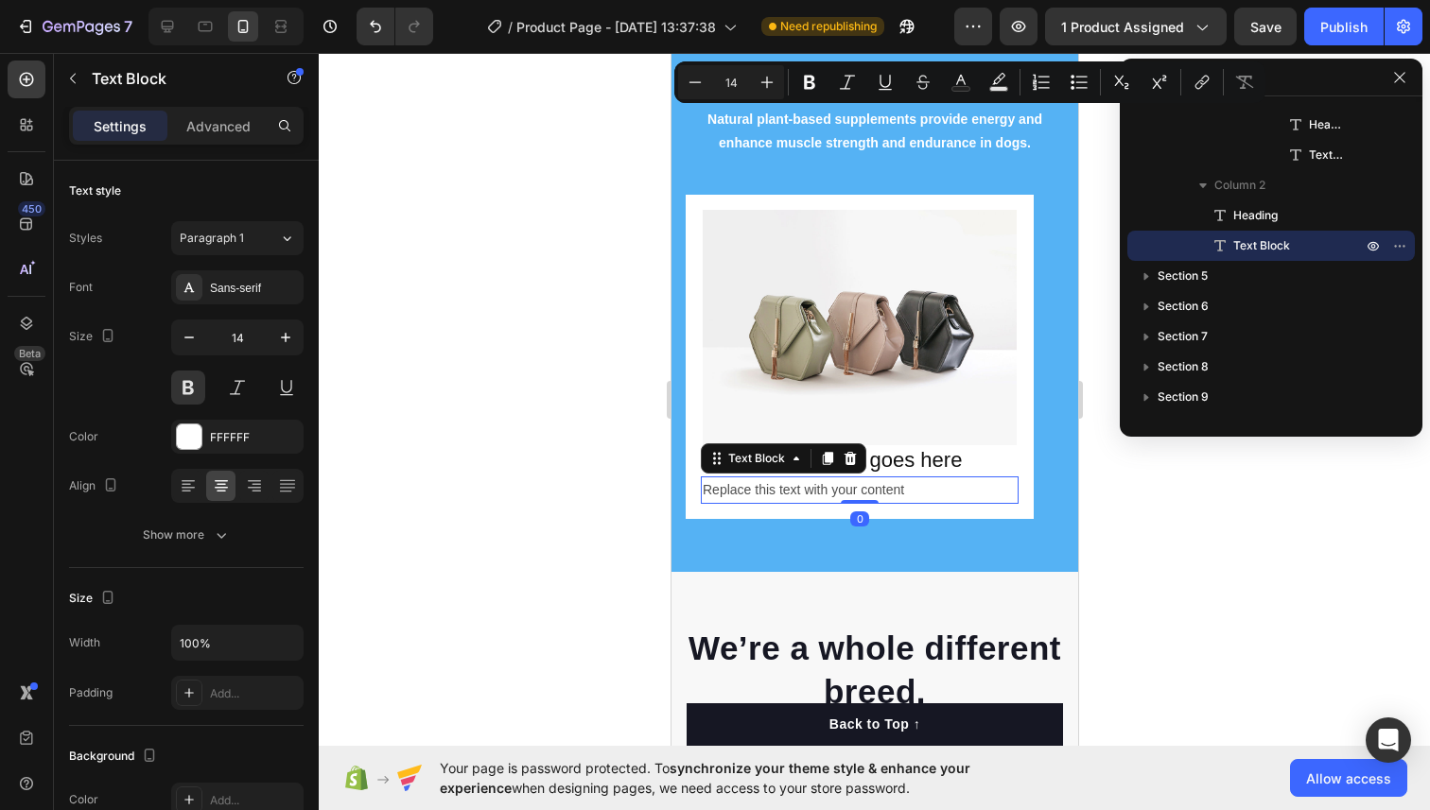
click at [769, 487] on div "Replace this text with your content" at bounding box center [859, 490] width 318 height 27
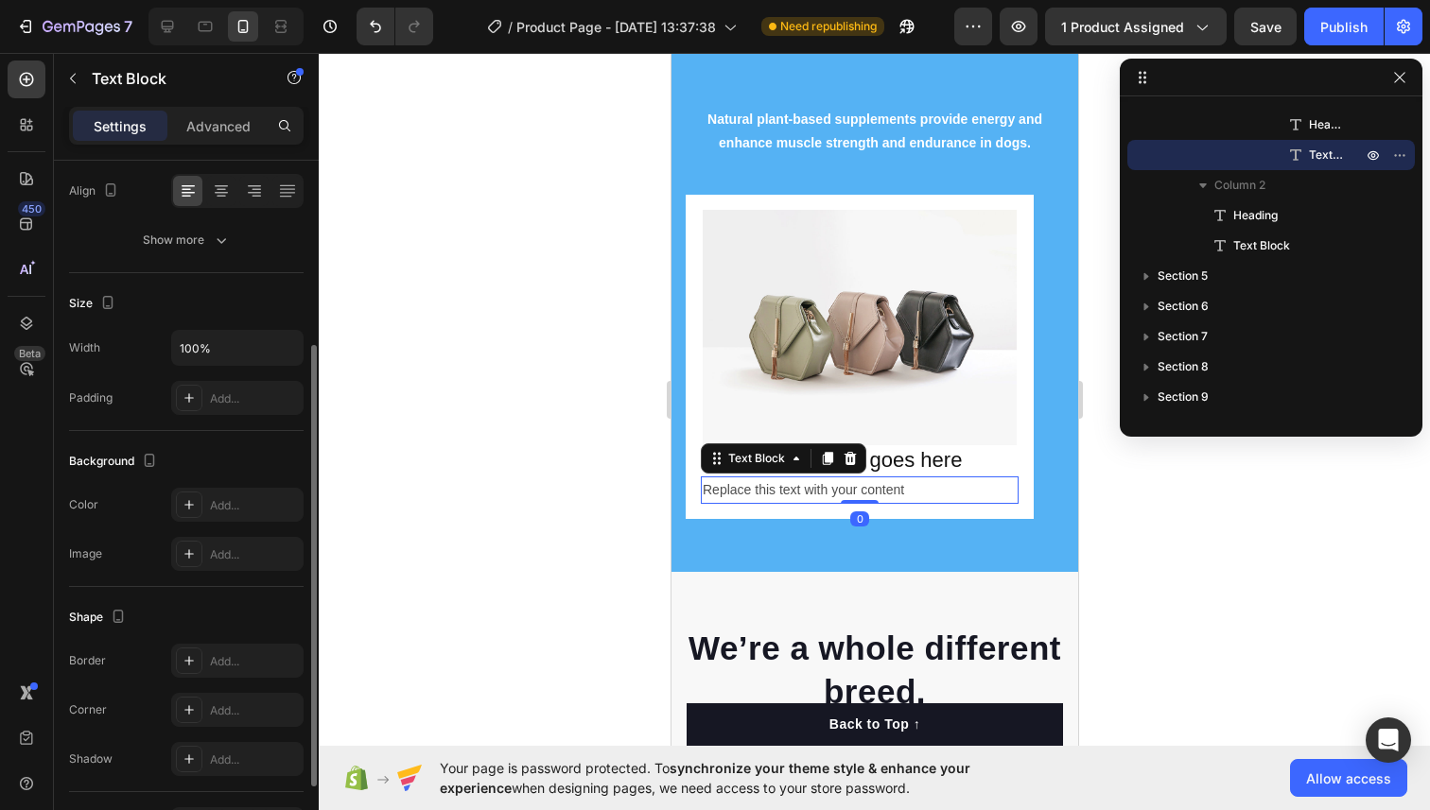
click at [769, 487] on div "Replace this text with your content" at bounding box center [859, 490] width 318 height 27
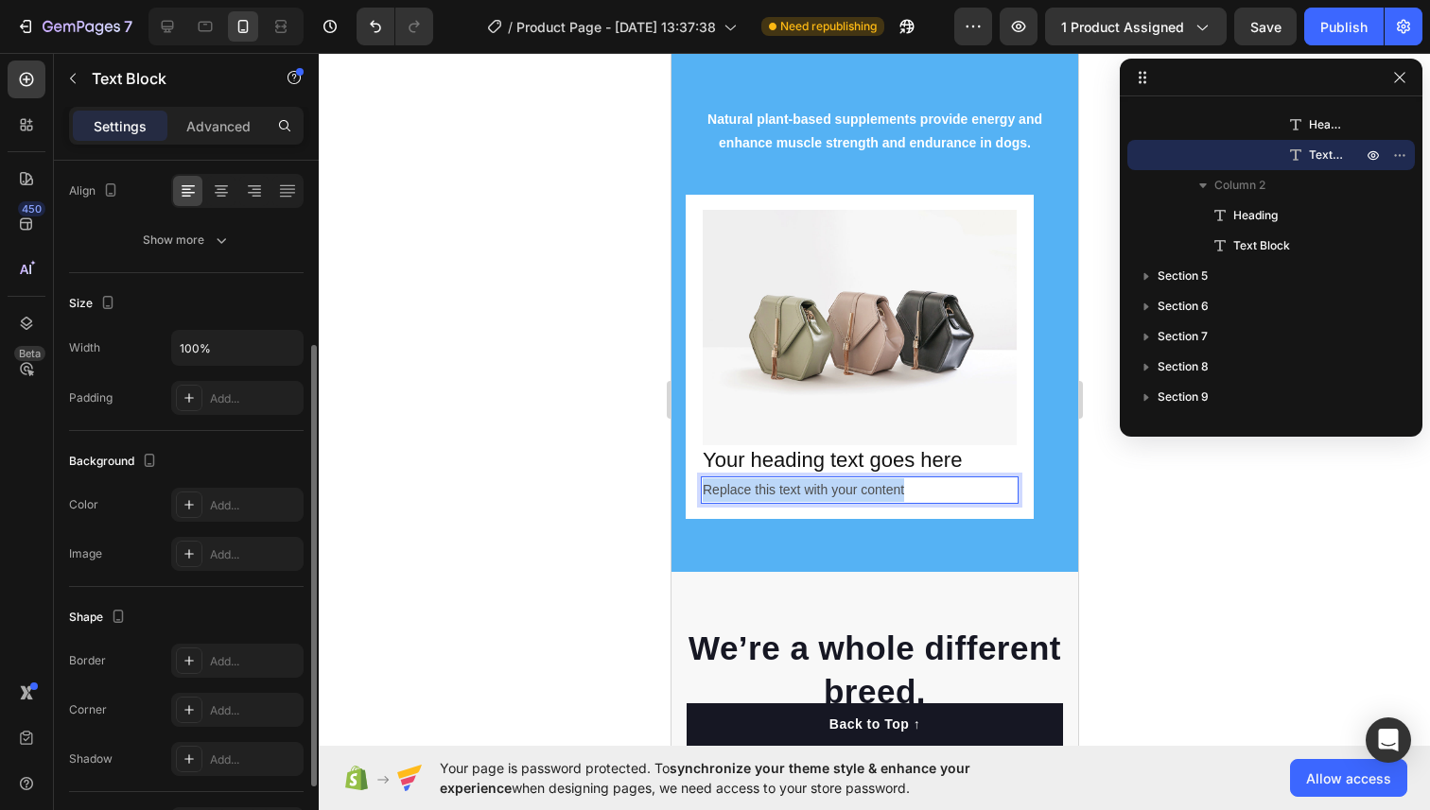
click at [769, 487] on p "Replace this text with your content" at bounding box center [859, 490] width 314 height 24
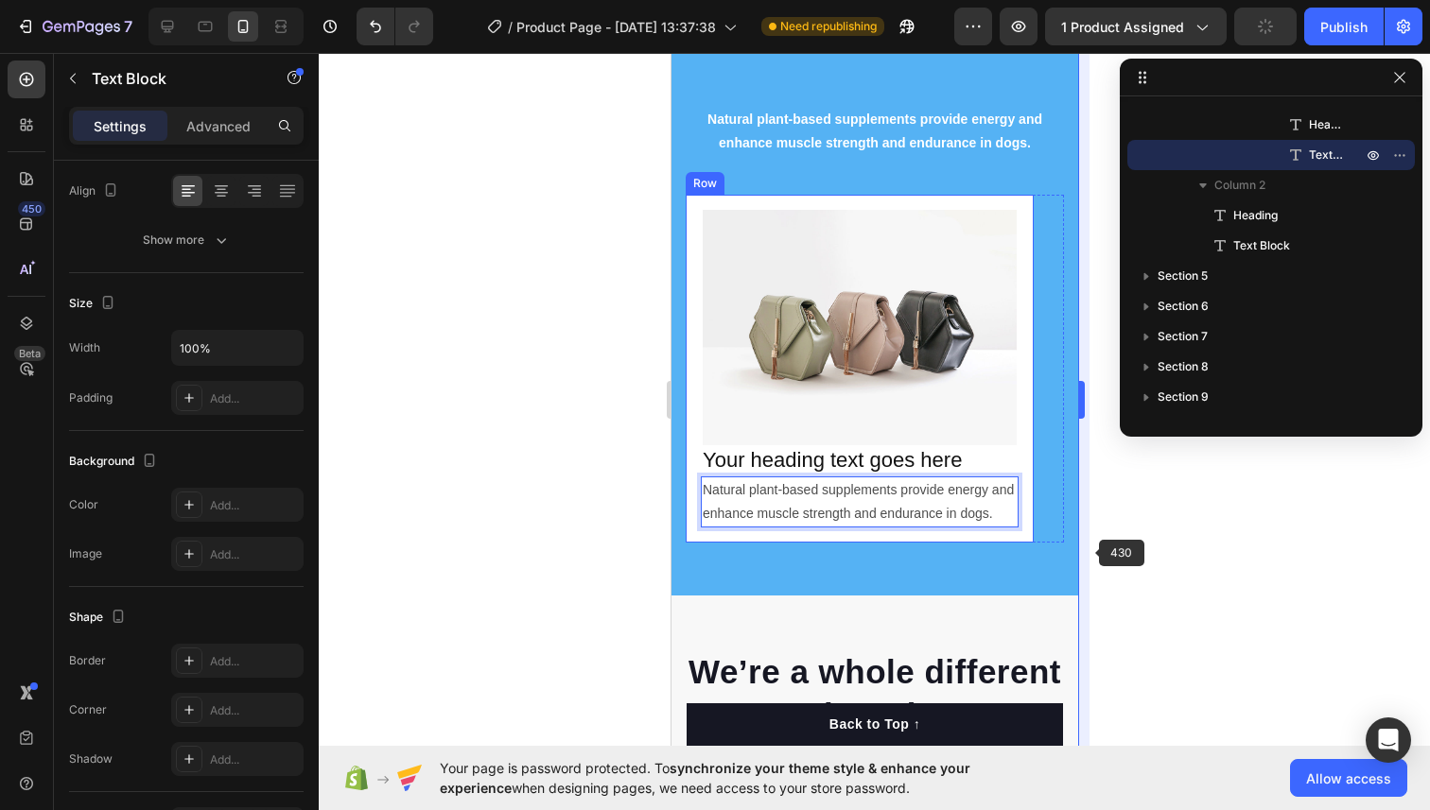
click at [1095, 554] on div at bounding box center [874, 431] width 1111 height 757
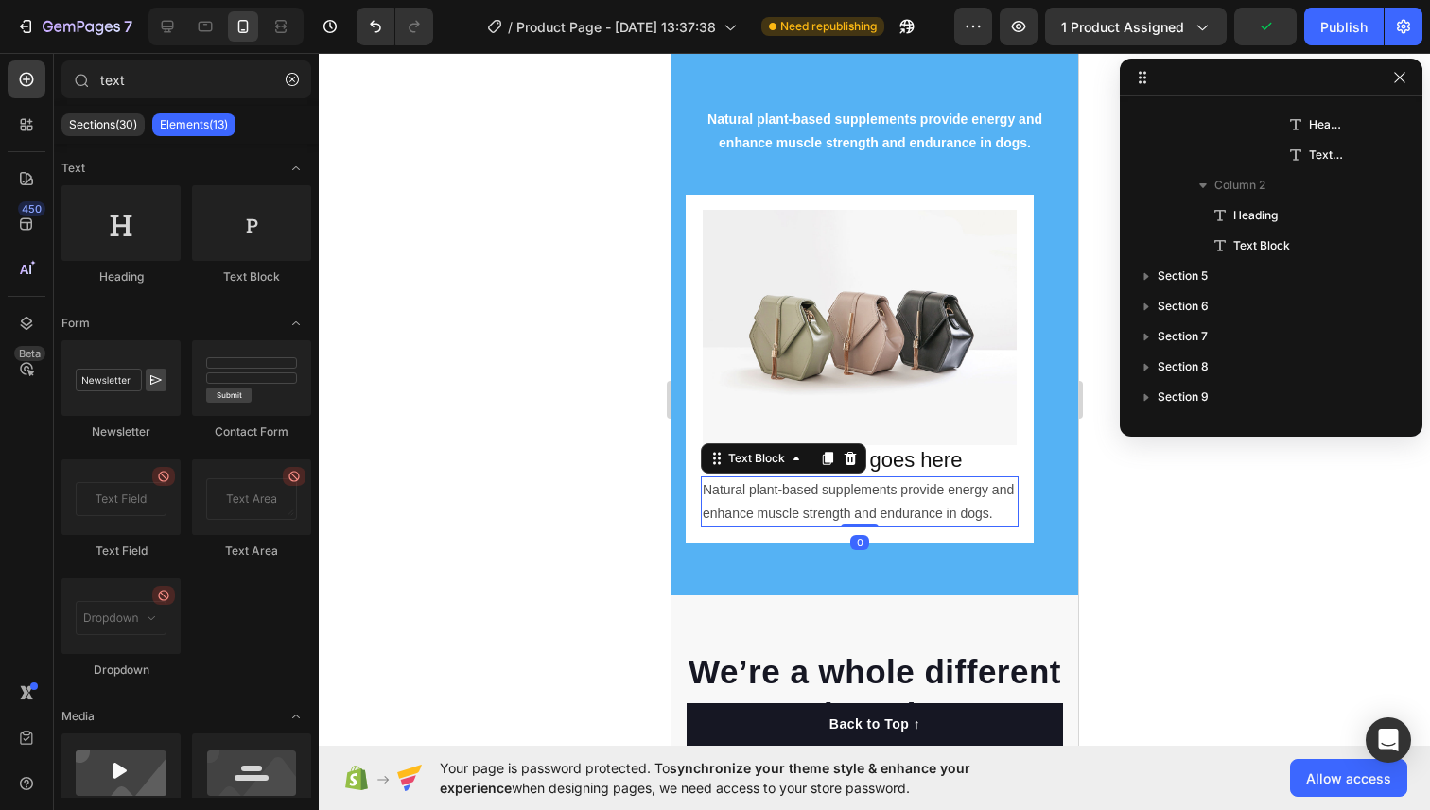
click at [900, 512] on p "Natural plant-based supplements provide energy and enhance muscle strength and …" at bounding box center [859, 501] width 314 height 47
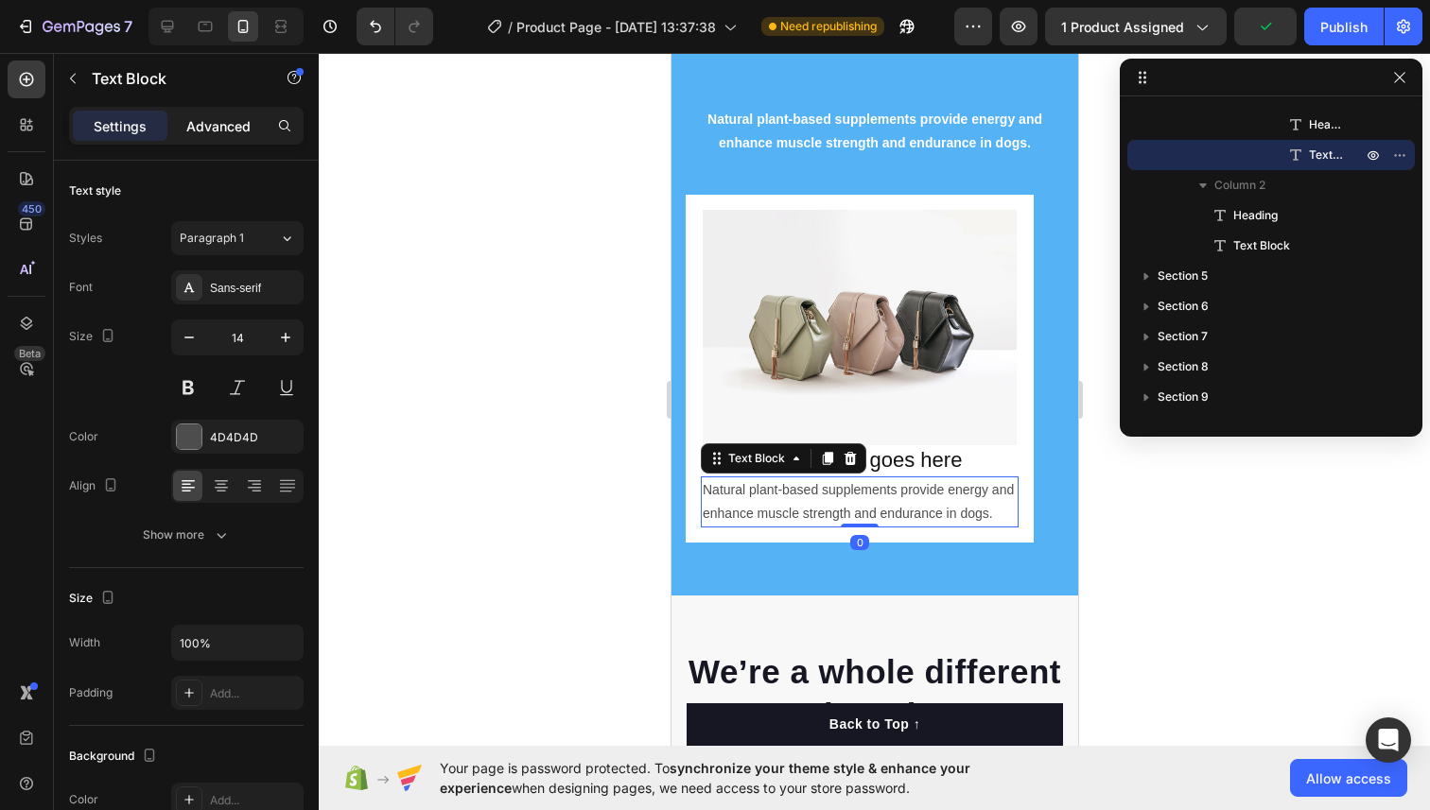
click at [238, 122] on p "Advanced" at bounding box center [218, 126] width 64 height 20
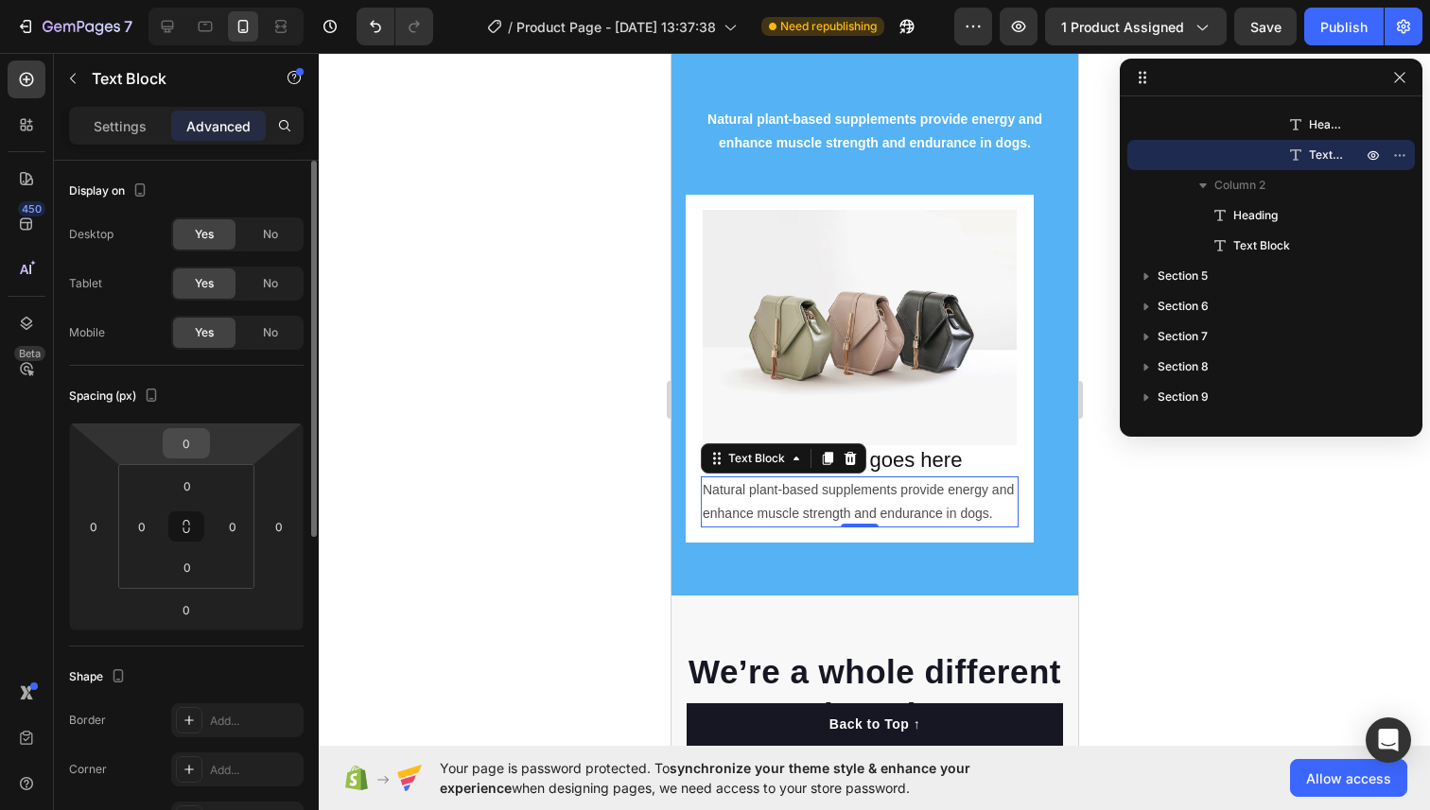
click at [200, 438] on input "0" at bounding box center [186, 443] width 38 height 28
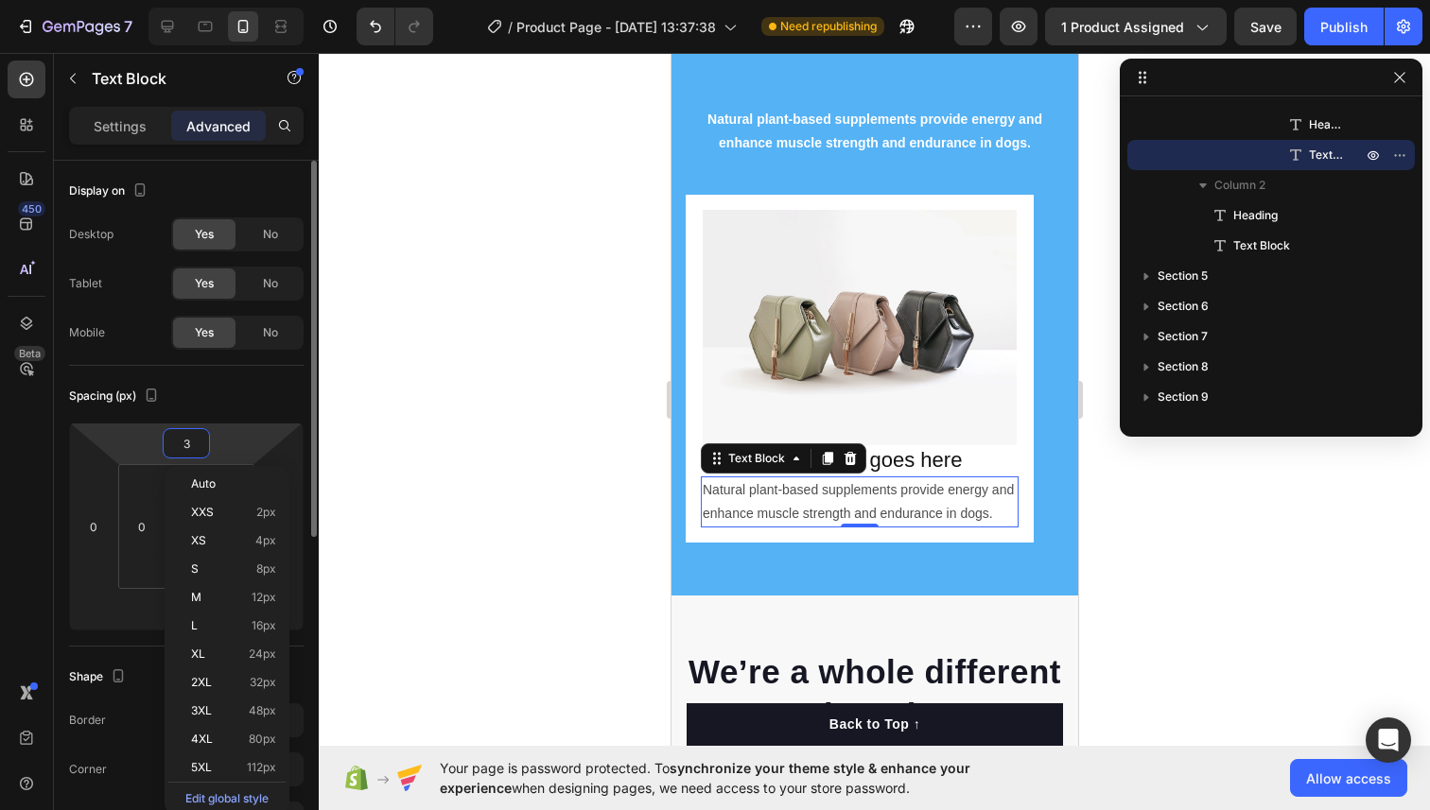
type input "30"
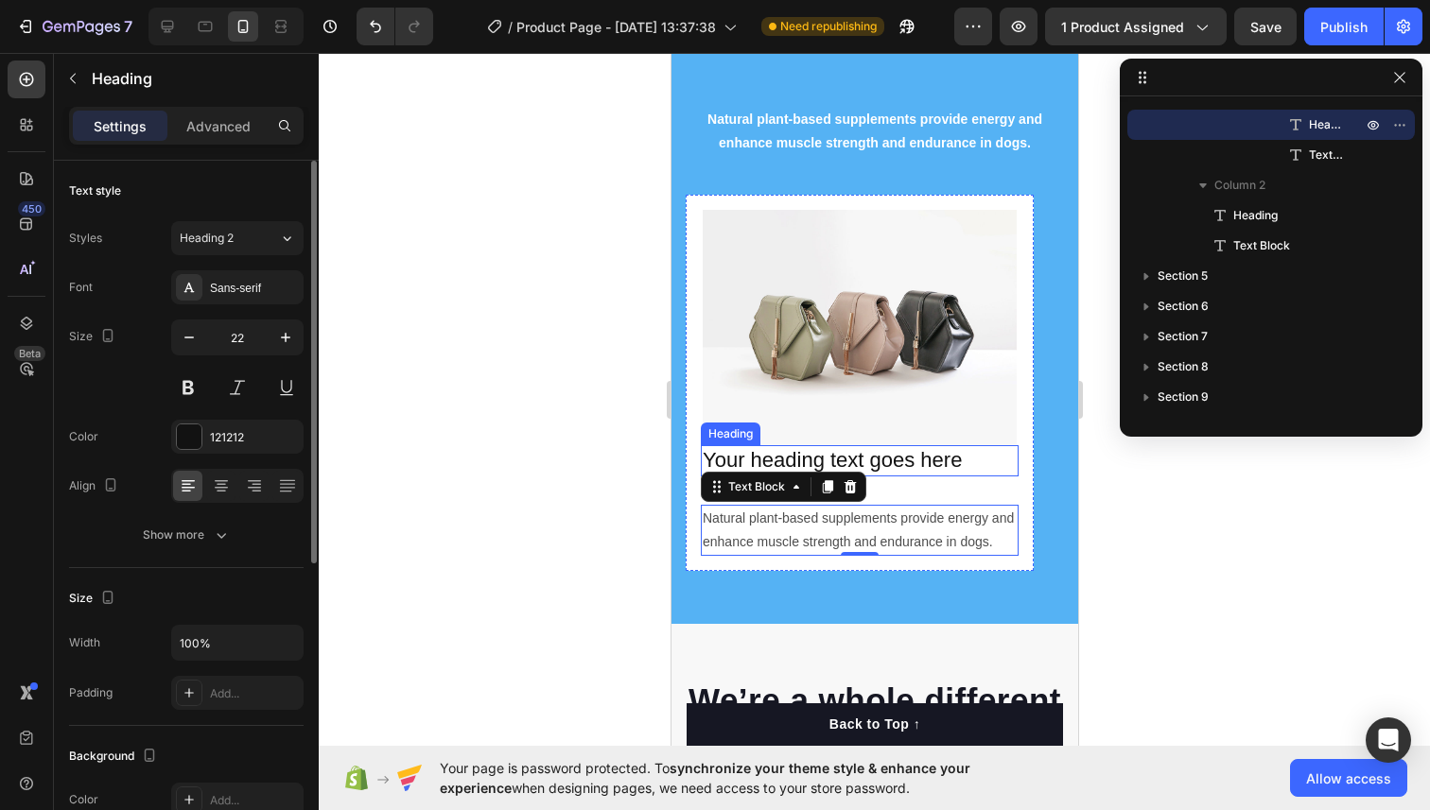
click at [778, 455] on p "Your heading text goes here" at bounding box center [859, 460] width 314 height 27
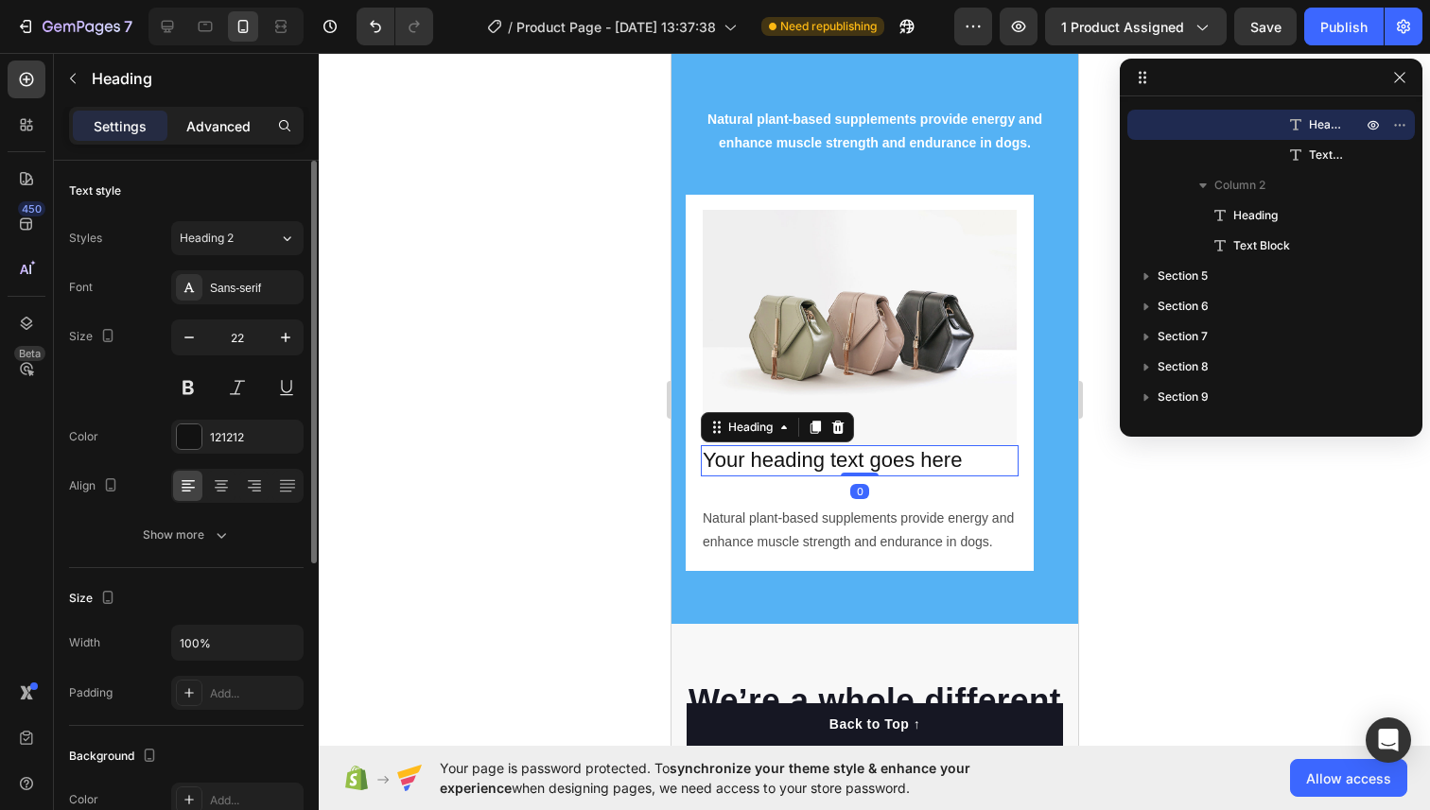
click at [230, 121] on p "Advanced" at bounding box center [218, 126] width 64 height 20
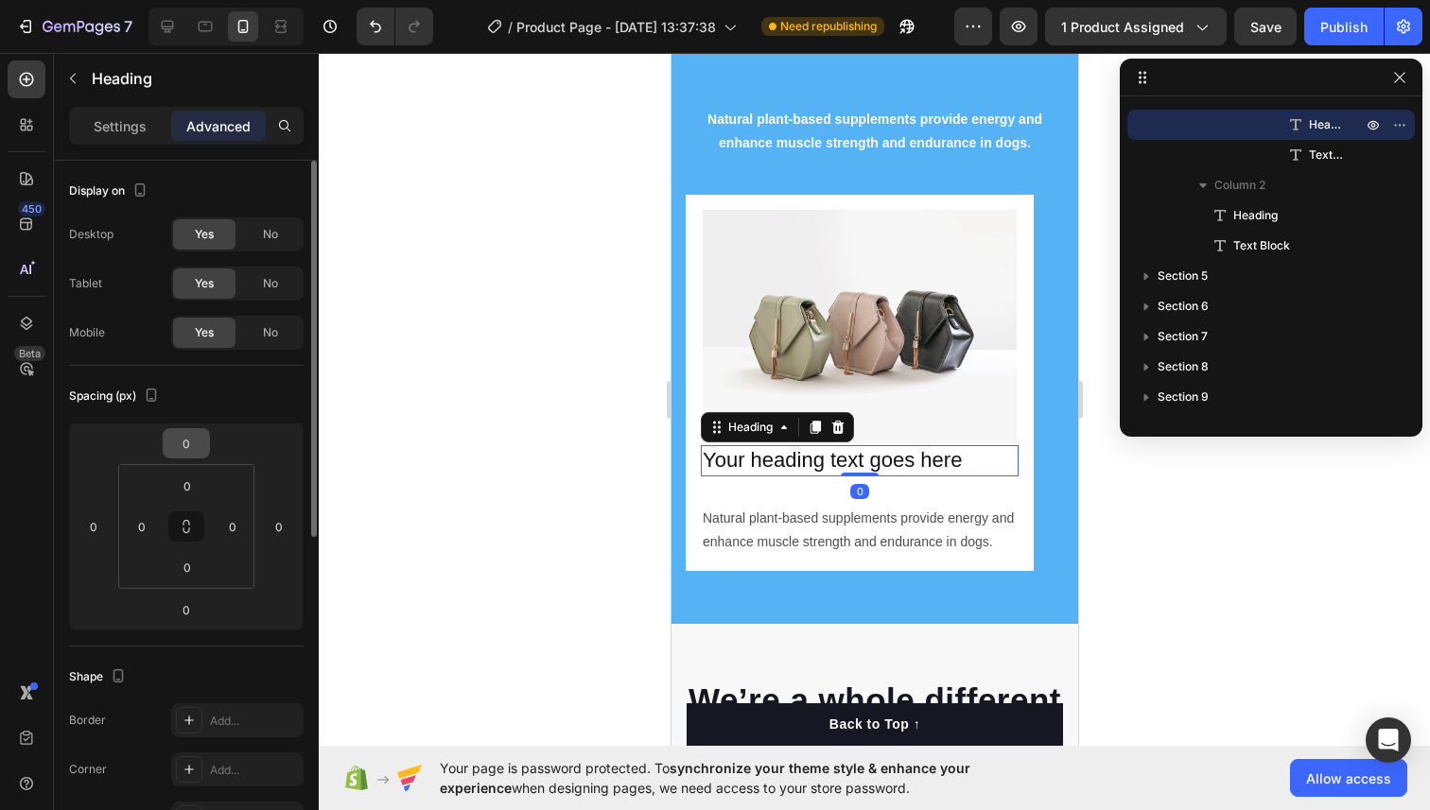
click at [186, 431] on input "0" at bounding box center [186, 443] width 38 height 28
type input "30"
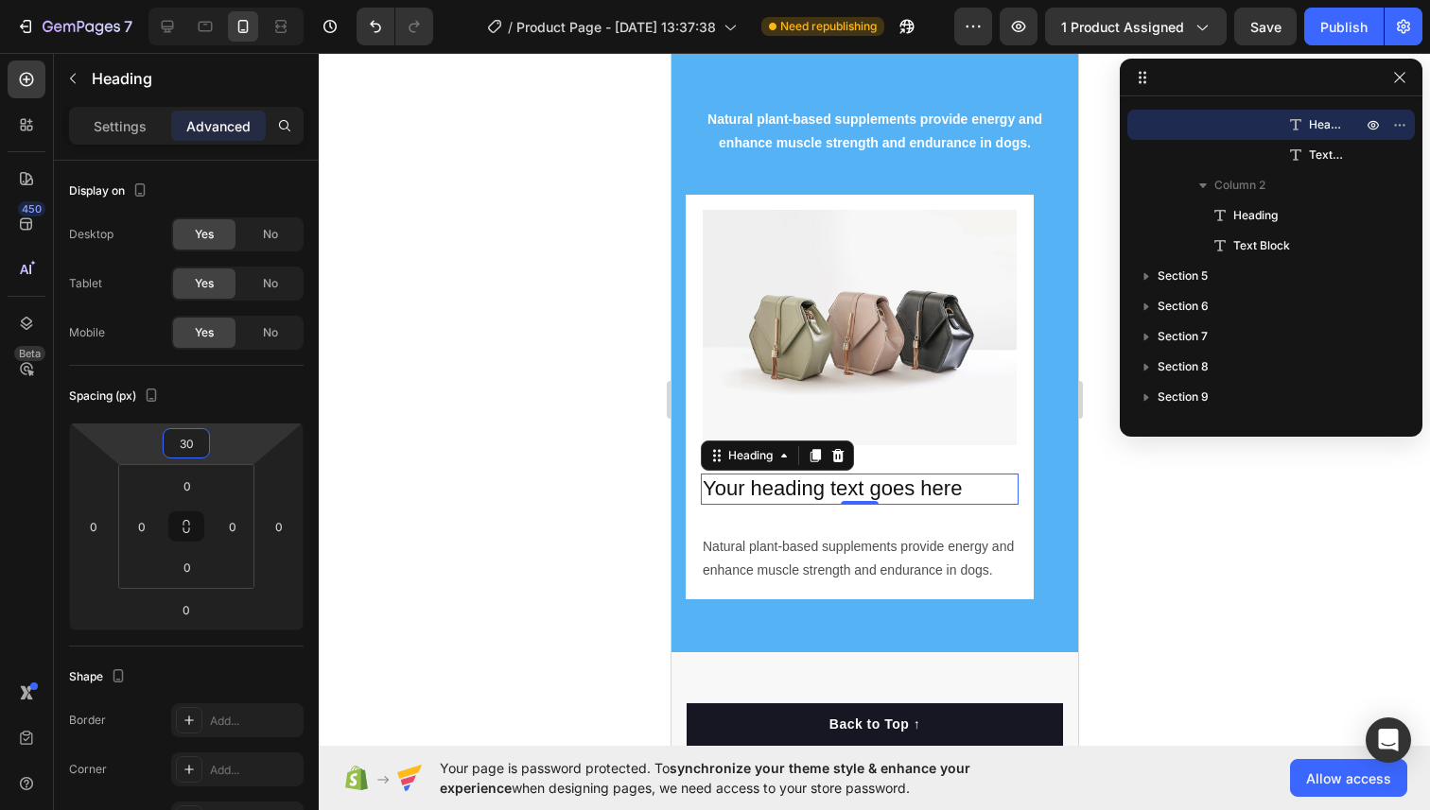
click at [364, 360] on div at bounding box center [874, 431] width 1111 height 757
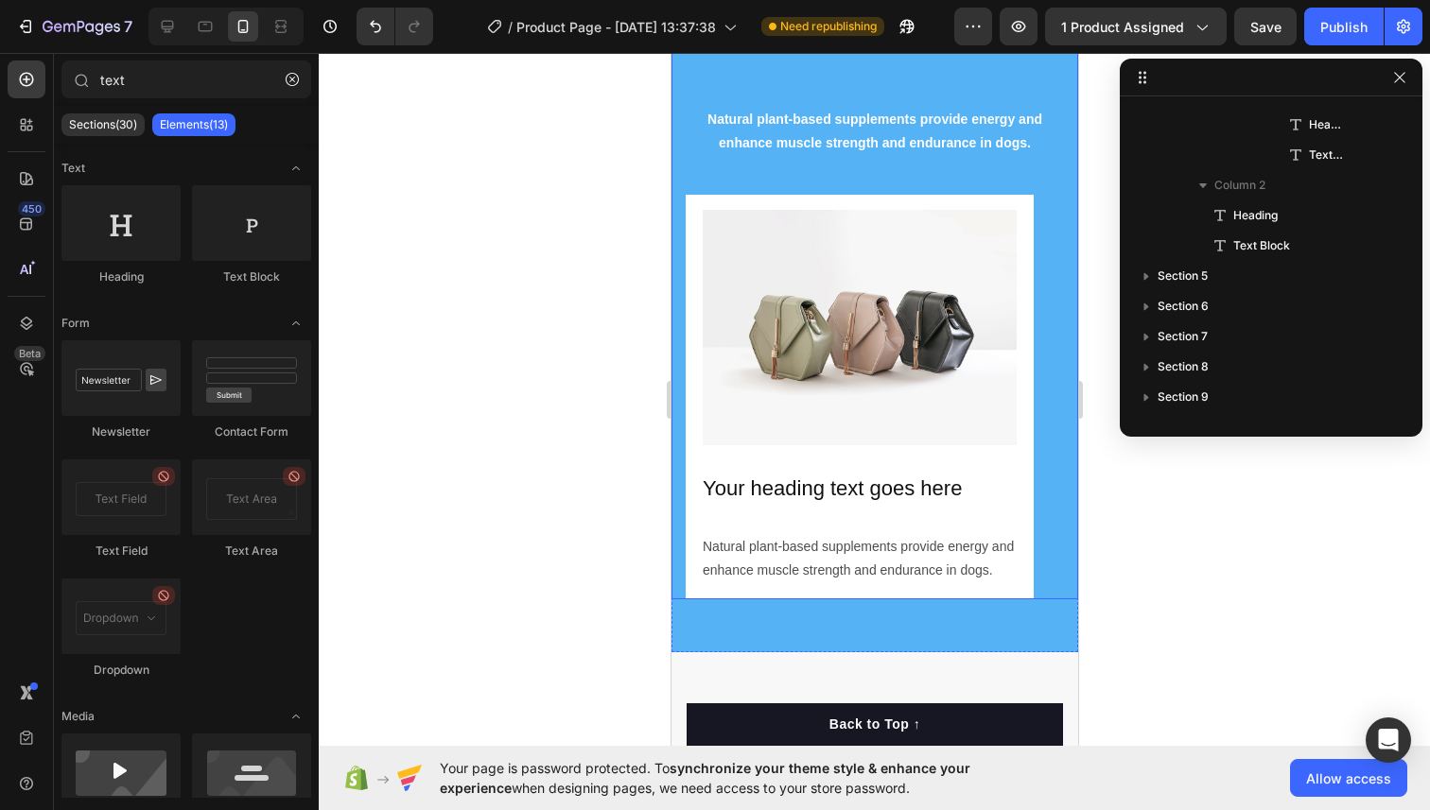
click at [682, 238] on div "Image Your heading text goes here Heading Natural plant-based supplements provi…" at bounding box center [873, 312] width 407 height 573
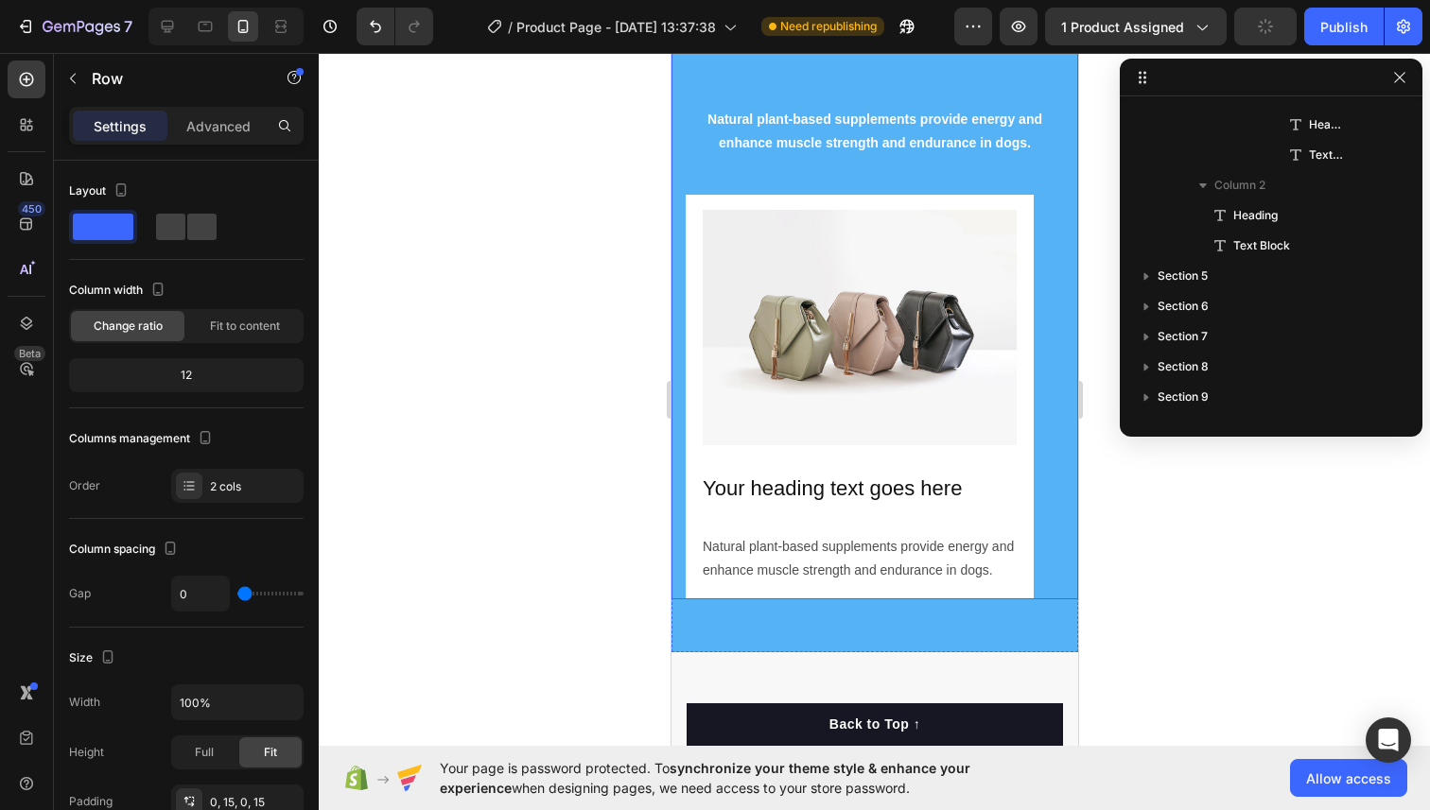
scroll to position [115, 0]
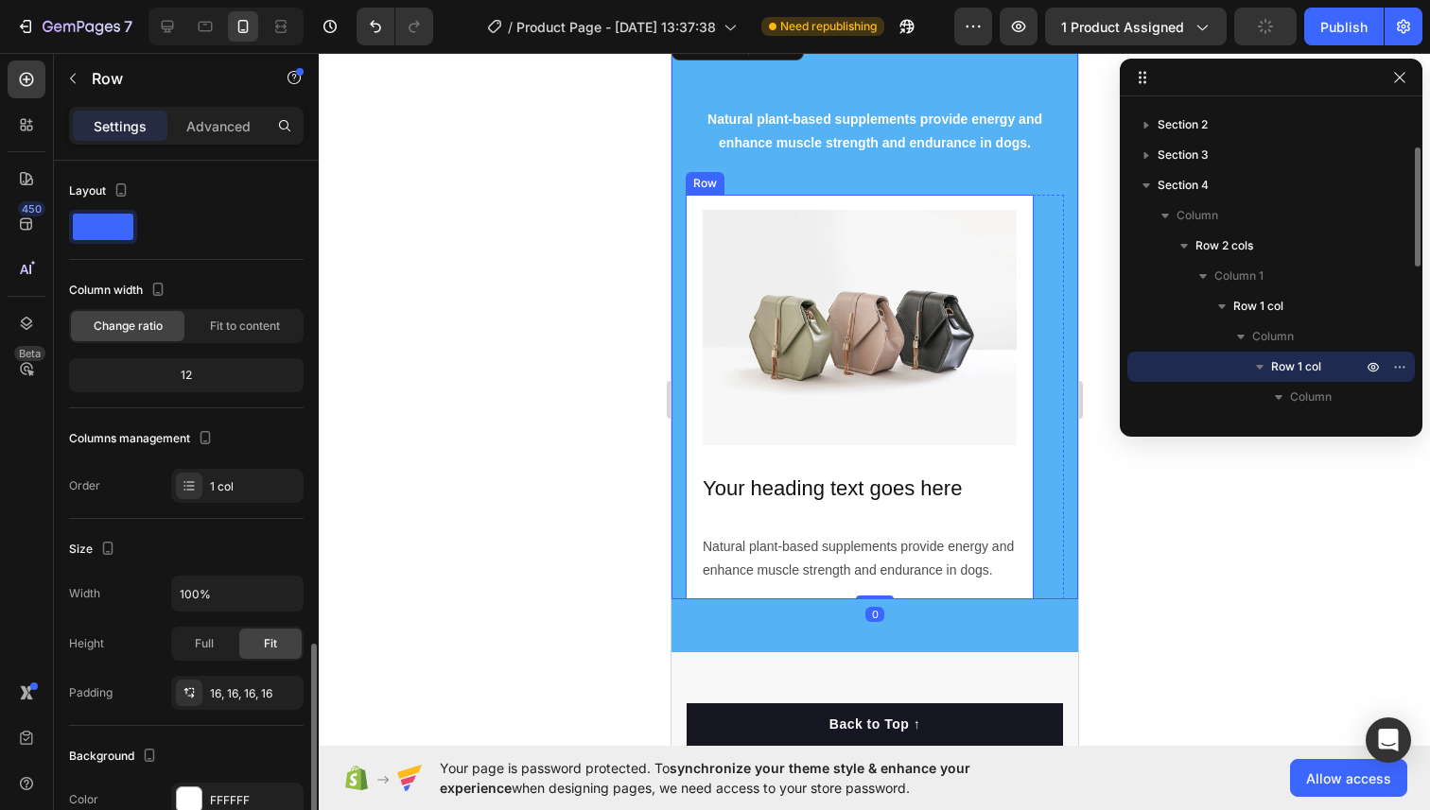
click at [688, 238] on div "Image Your heading text goes here Heading Natural plant-based supplements provi…" at bounding box center [859, 397] width 348 height 405
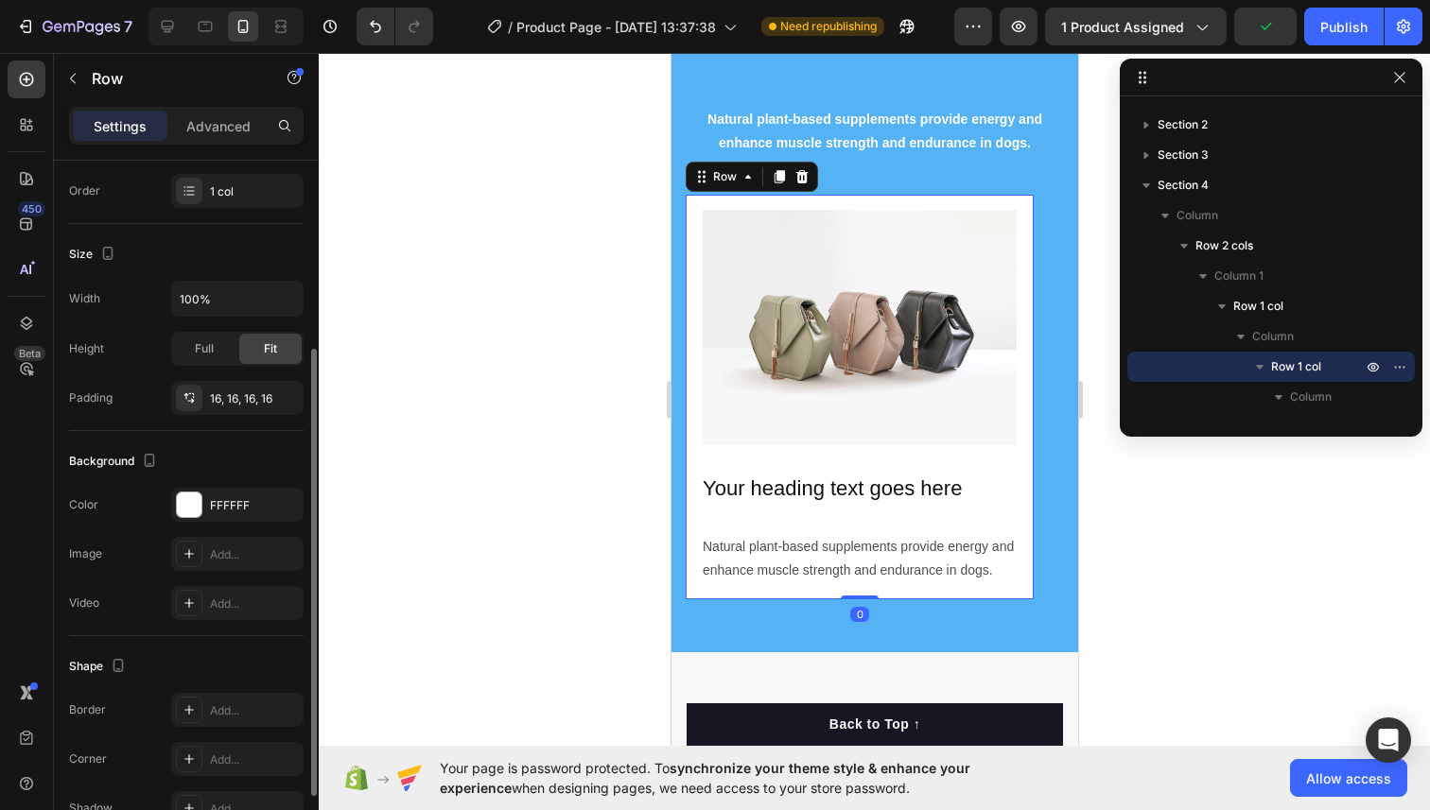
scroll to position [401, 0]
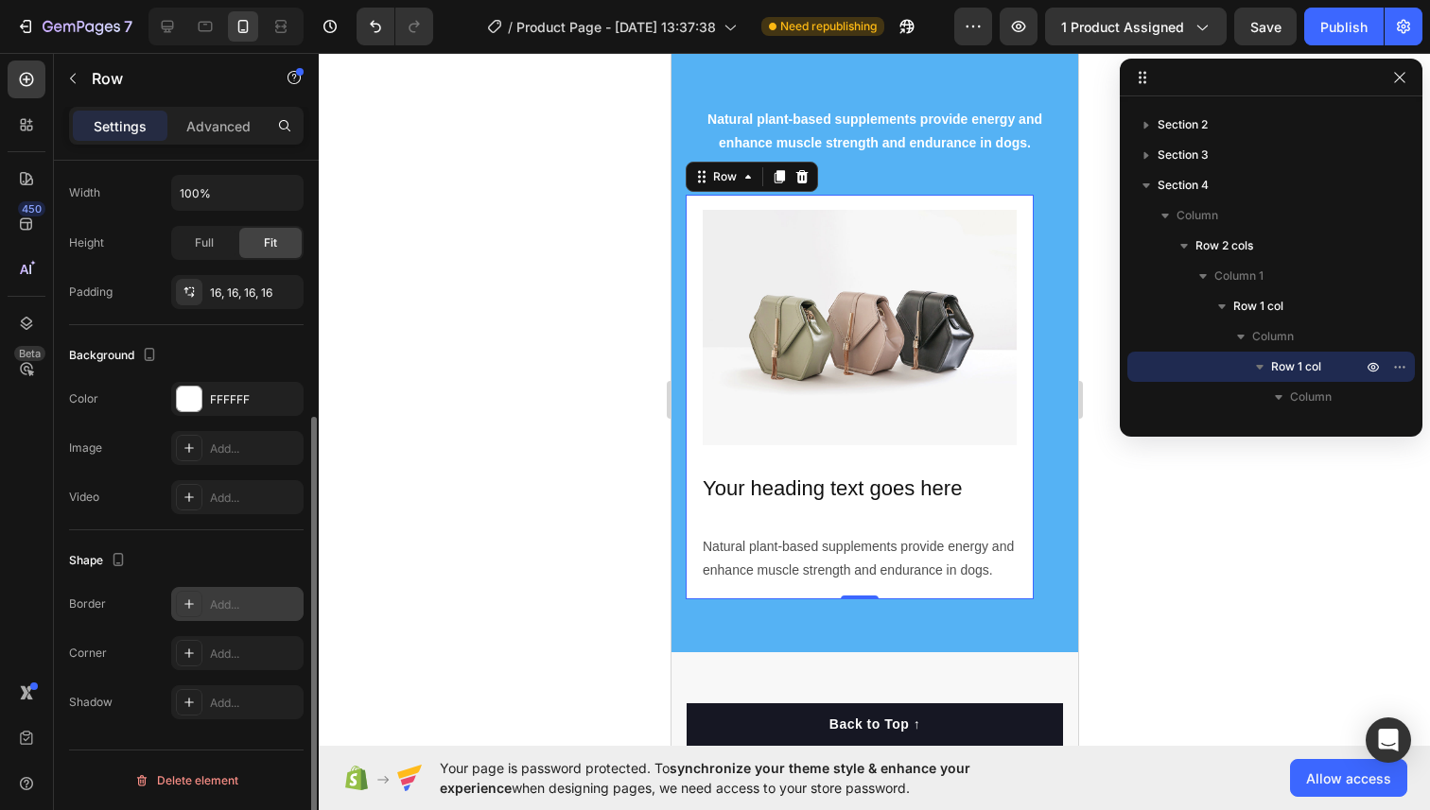
click at [226, 614] on div "Add..." at bounding box center [237, 604] width 132 height 34
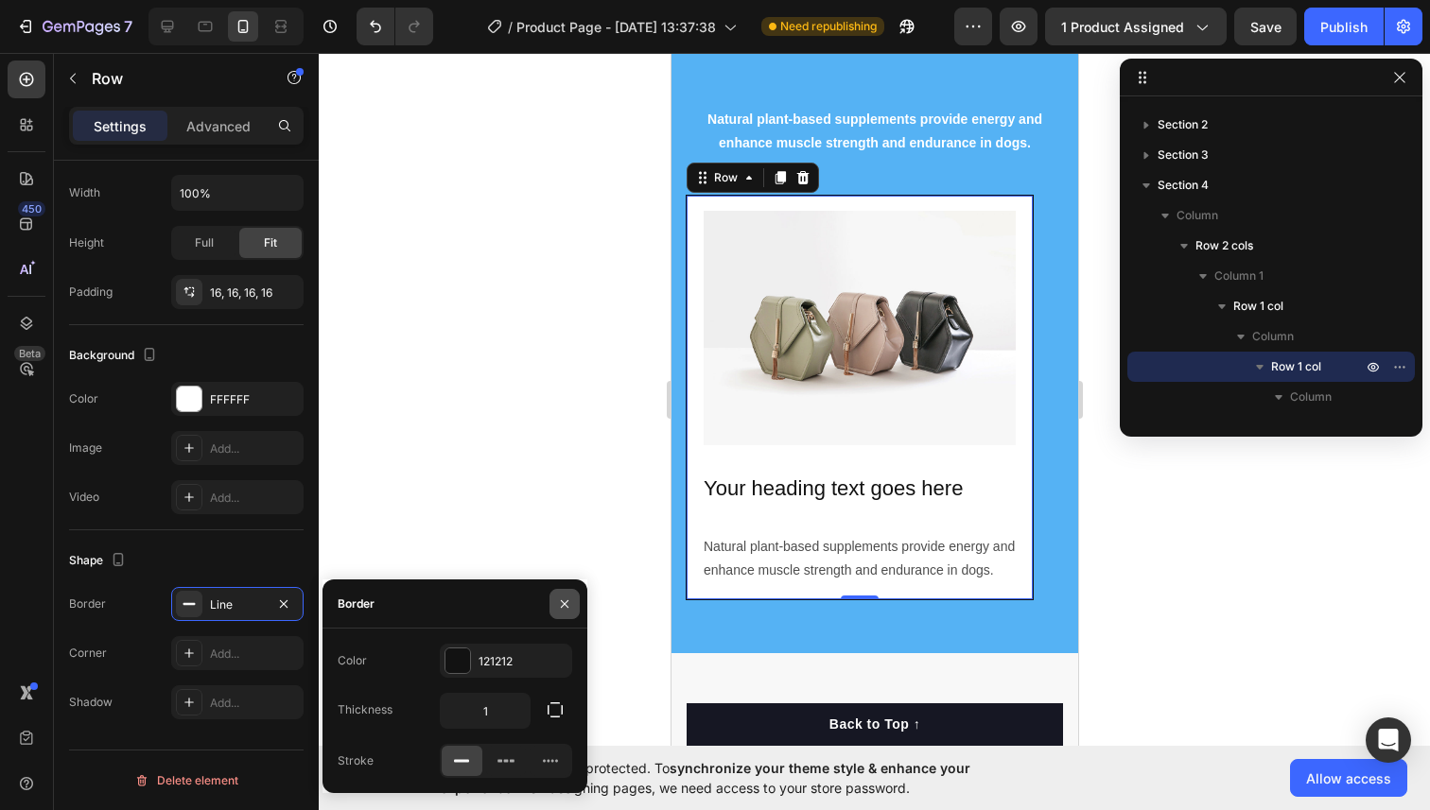
click at [559, 606] on icon "button" at bounding box center [564, 604] width 15 height 15
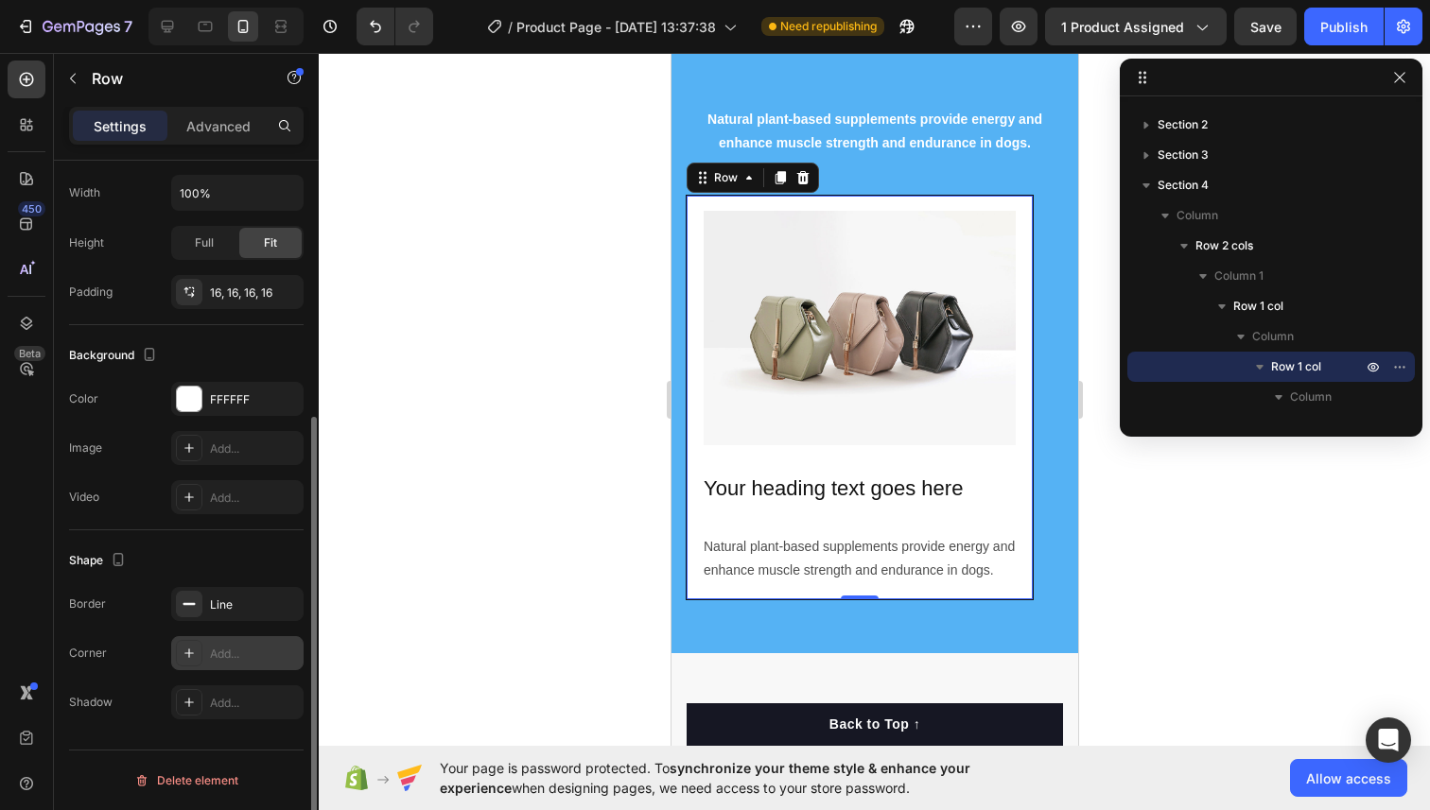
click at [251, 659] on div "Add..." at bounding box center [254, 654] width 89 height 17
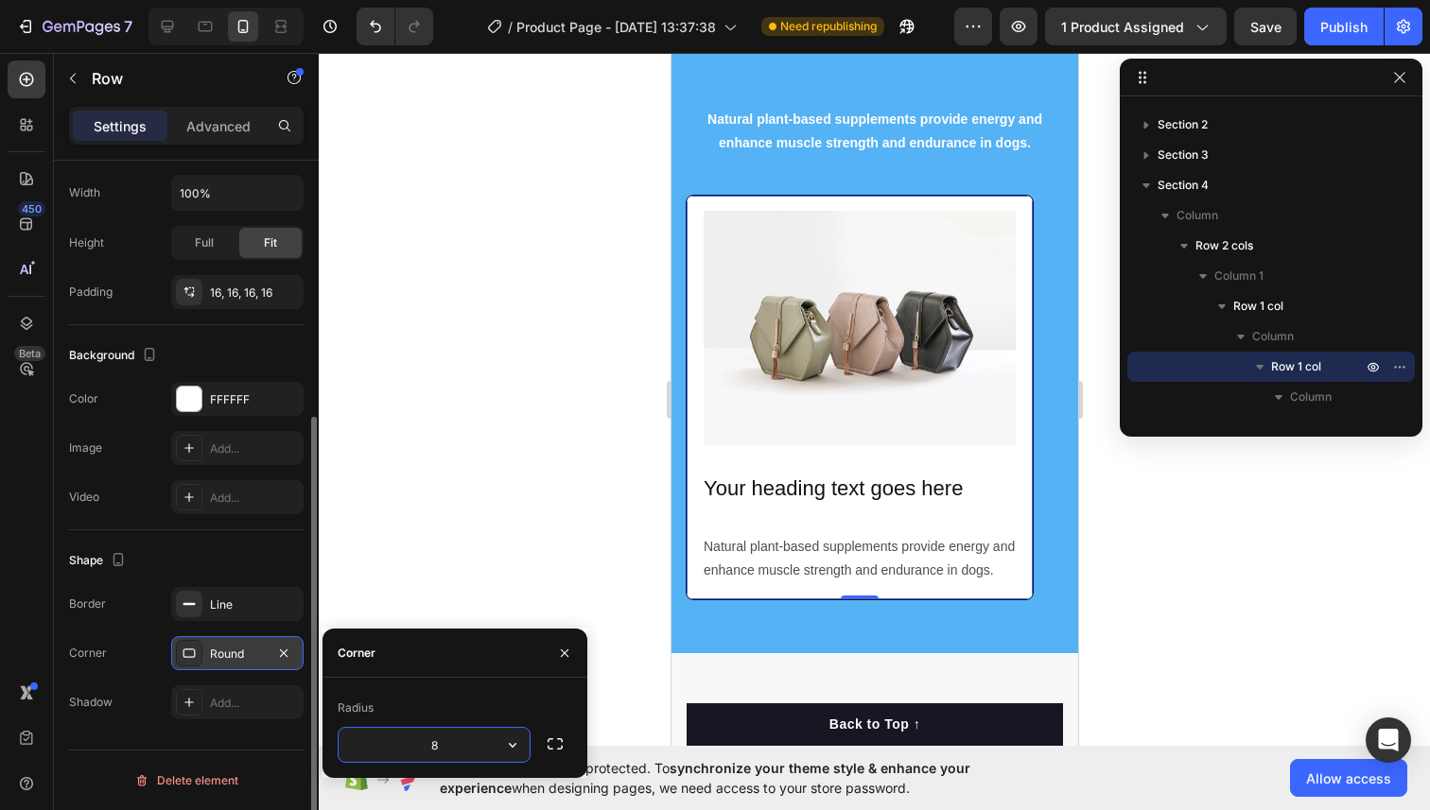
click at [477, 752] on input "8" at bounding box center [433, 745] width 191 height 34
type input "5"
type input "40"
click at [878, 400] on img at bounding box center [859, 328] width 313 height 234
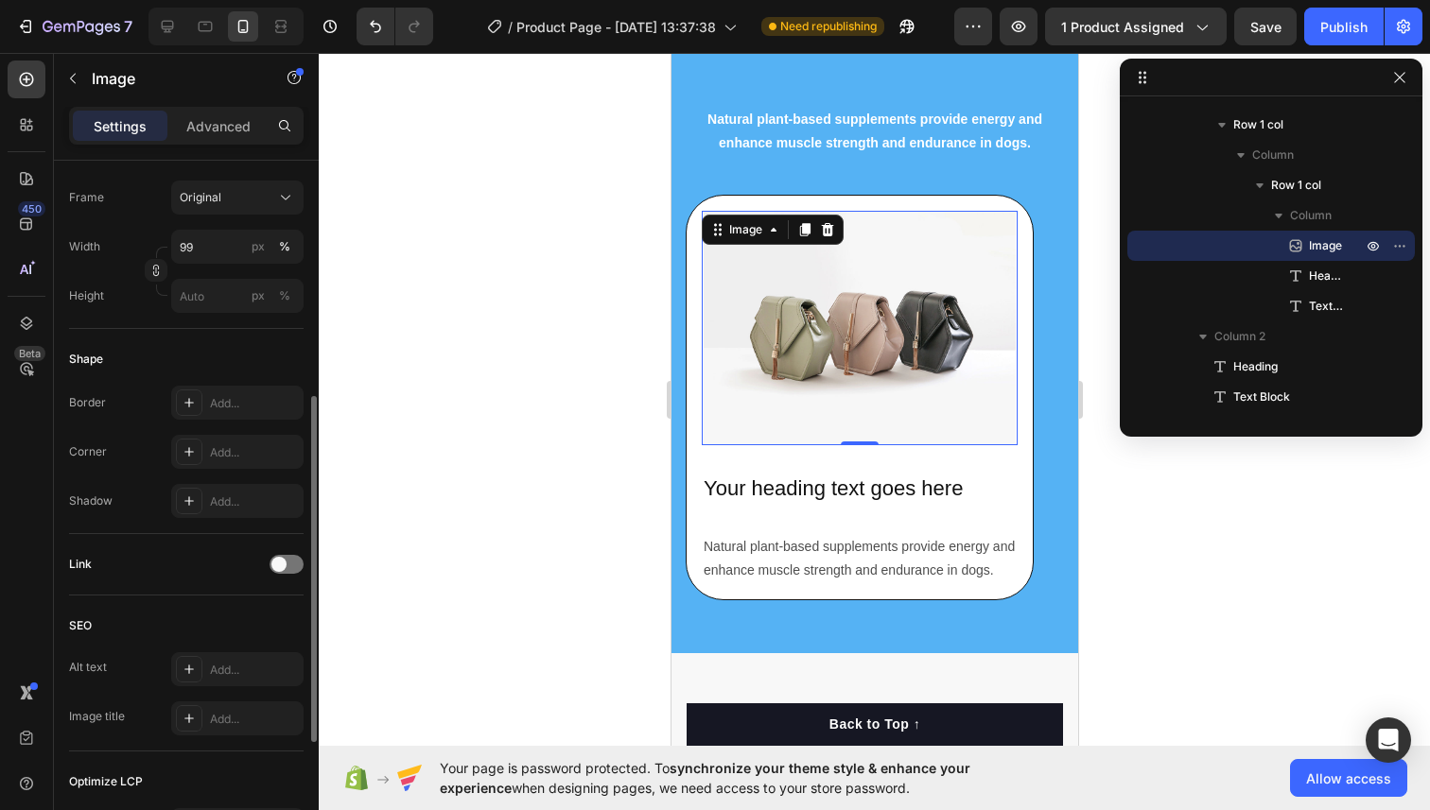
scroll to position [484, 0]
click at [220, 440] on div "Add..." at bounding box center [237, 455] width 132 height 34
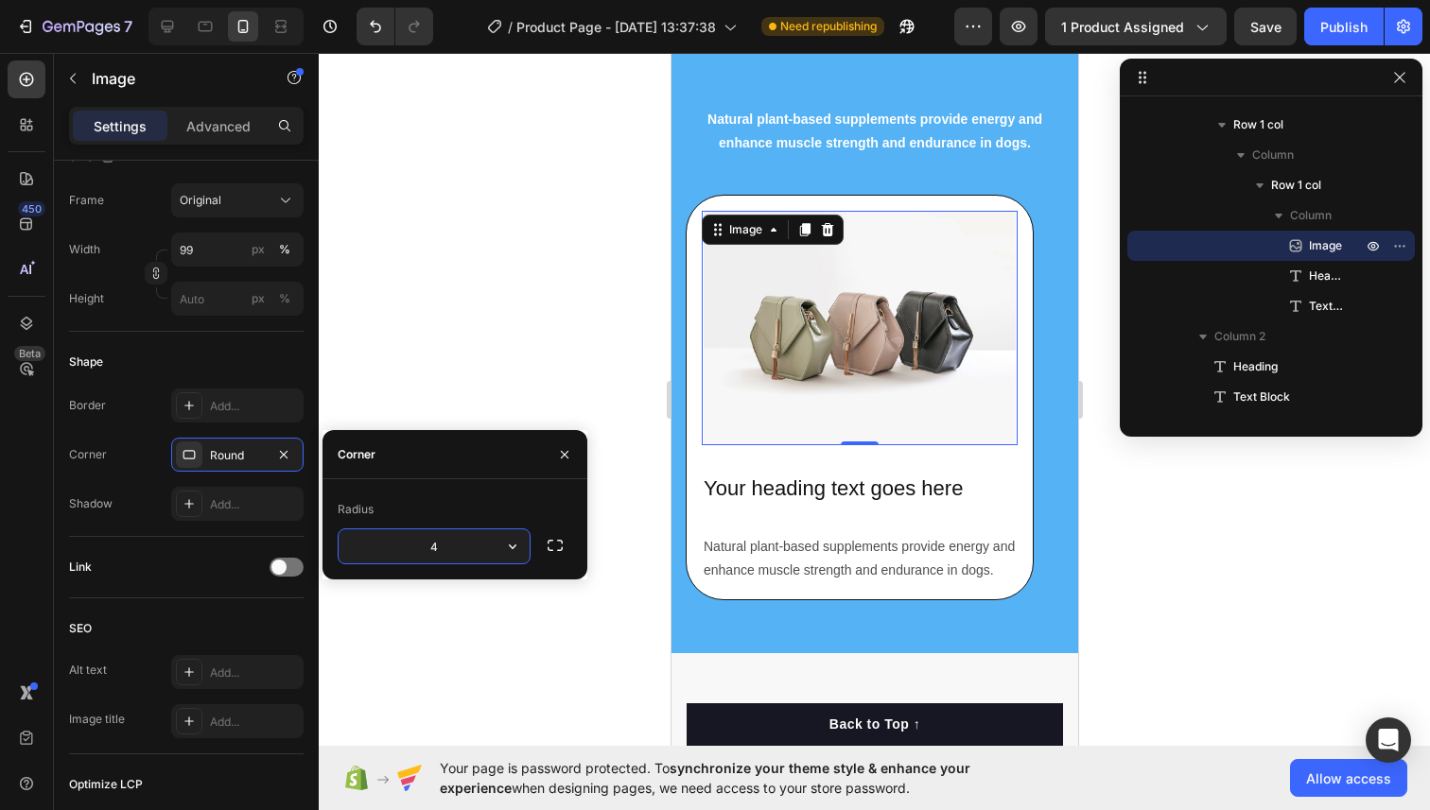
type input "40"
click at [449, 222] on div at bounding box center [874, 431] width 1111 height 757
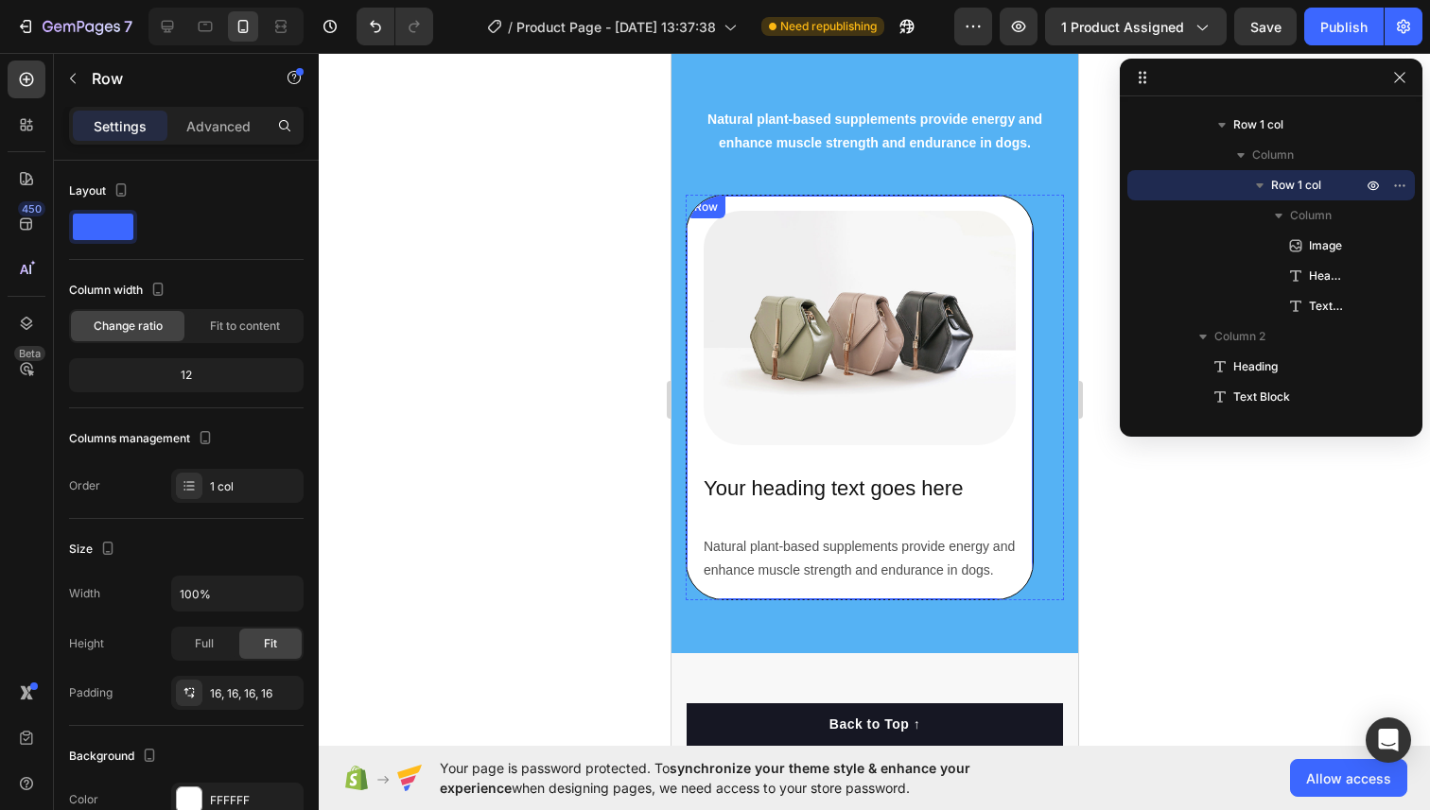
click at [741, 206] on div "Image Your heading text goes here Heading Natural plant-based supplements provi…" at bounding box center [859, 398] width 348 height 406
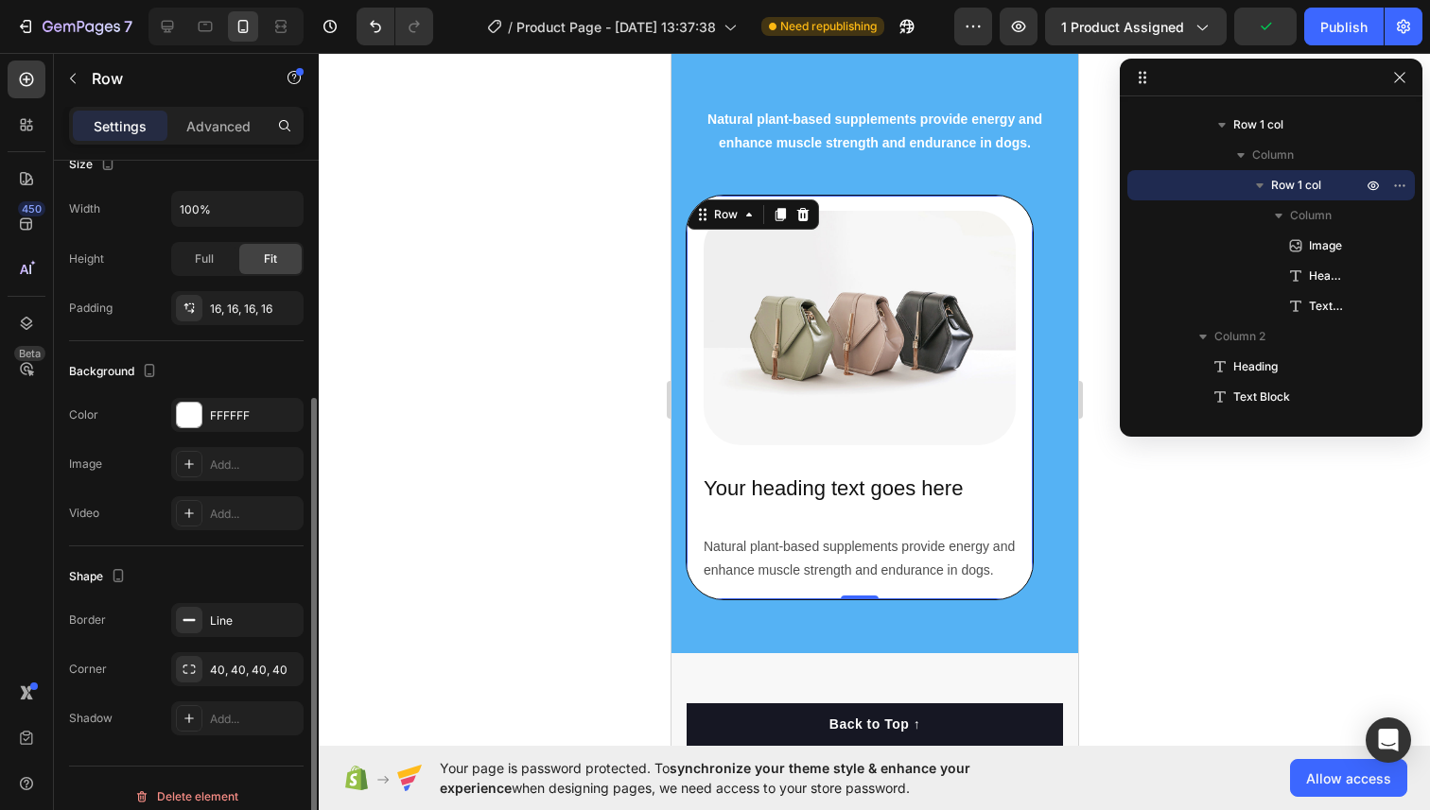
scroll to position [401, 0]
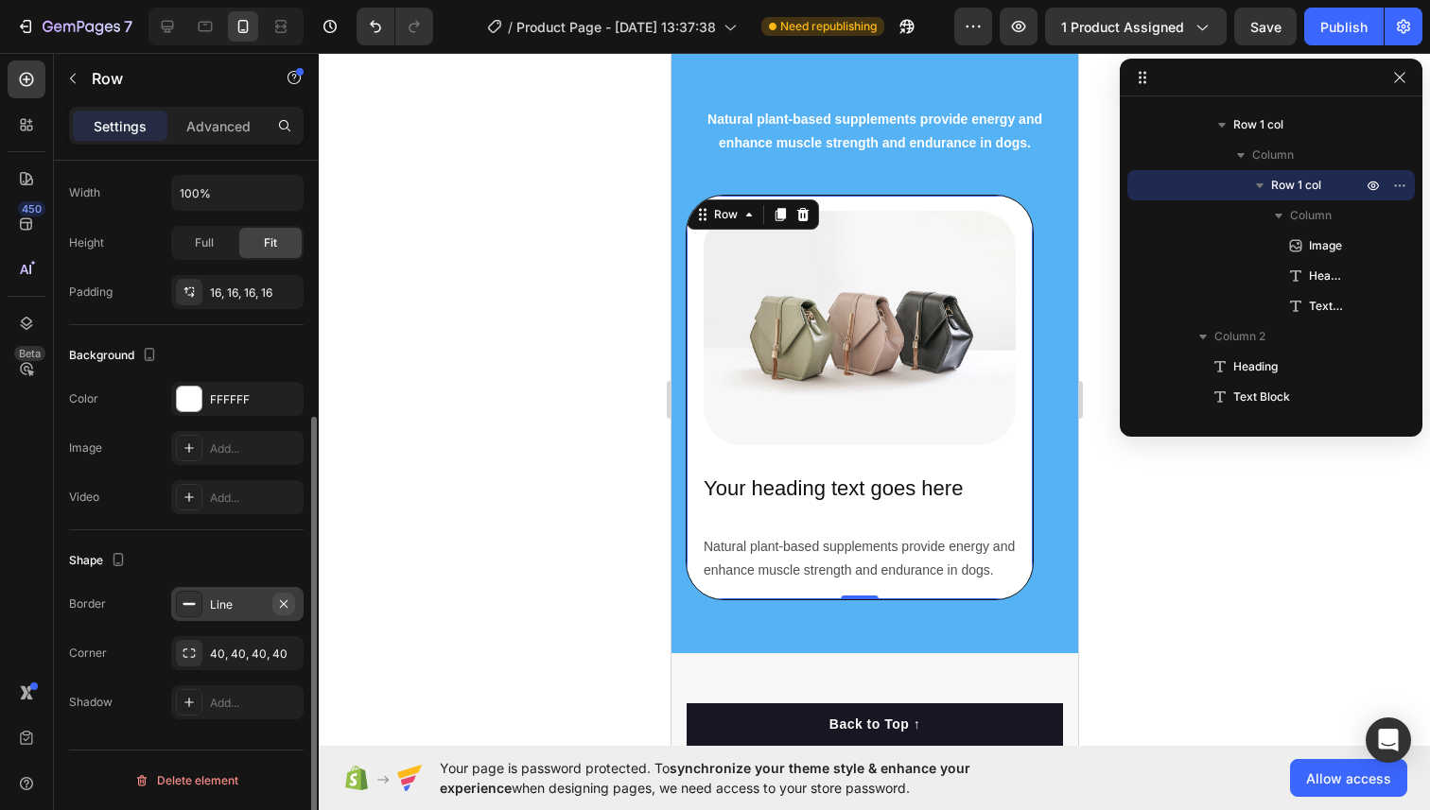
click at [287, 602] on icon "button" at bounding box center [283, 604] width 15 height 15
click at [437, 490] on div at bounding box center [874, 431] width 1111 height 757
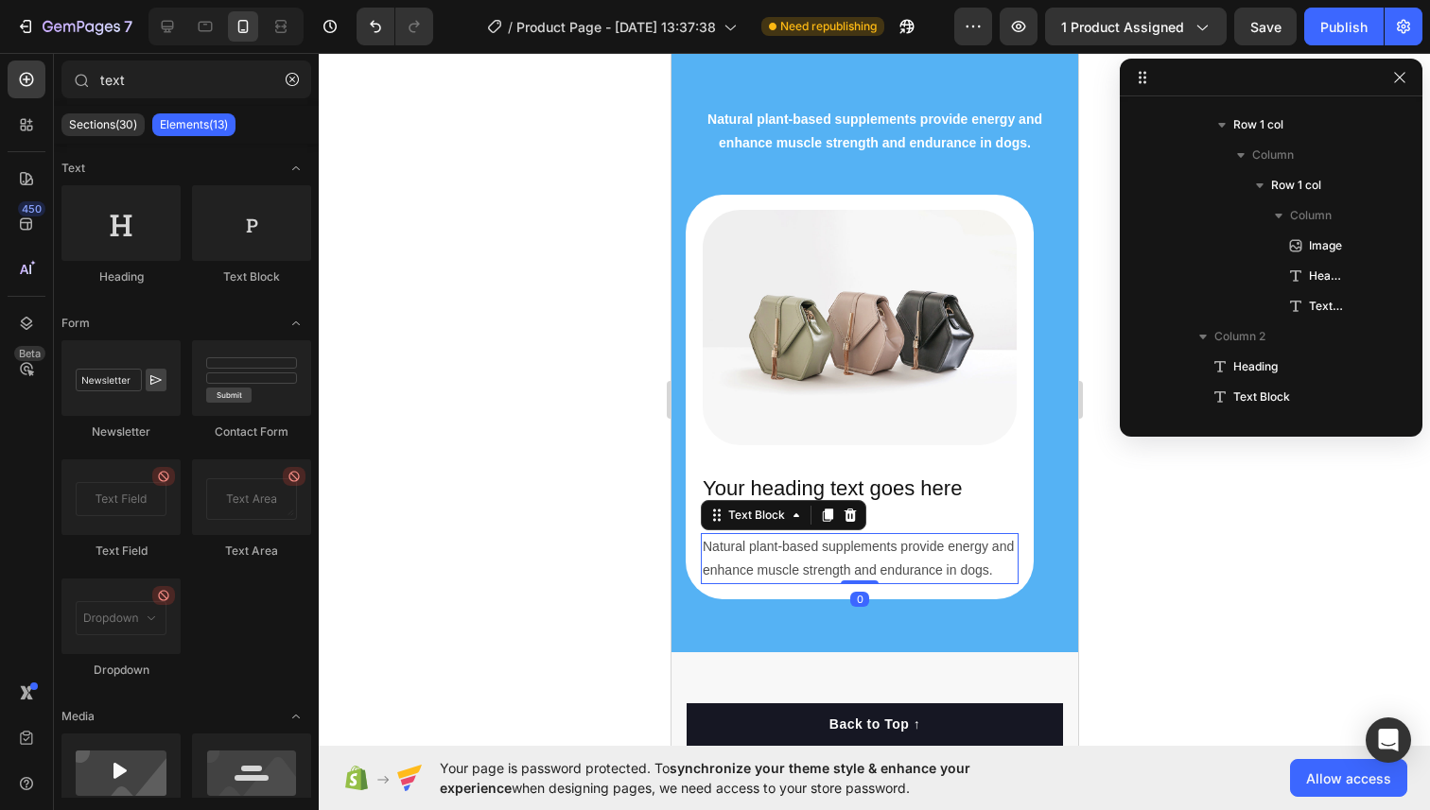
click at [839, 549] on p "Natural plant-based supplements provide energy and enhance muscle strength and …" at bounding box center [859, 558] width 314 height 47
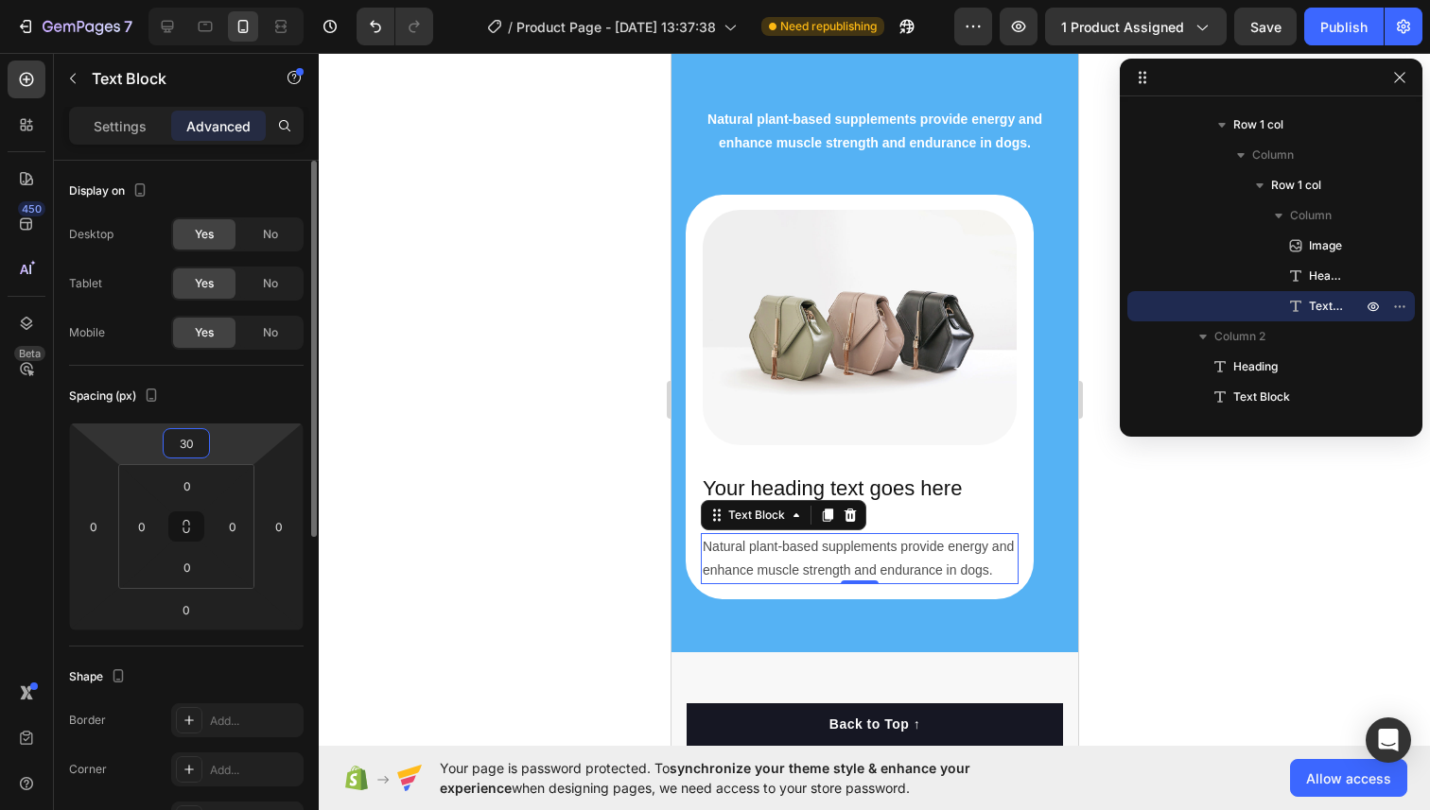
click at [191, 448] on input "30" at bounding box center [186, 443] width 38 height 28
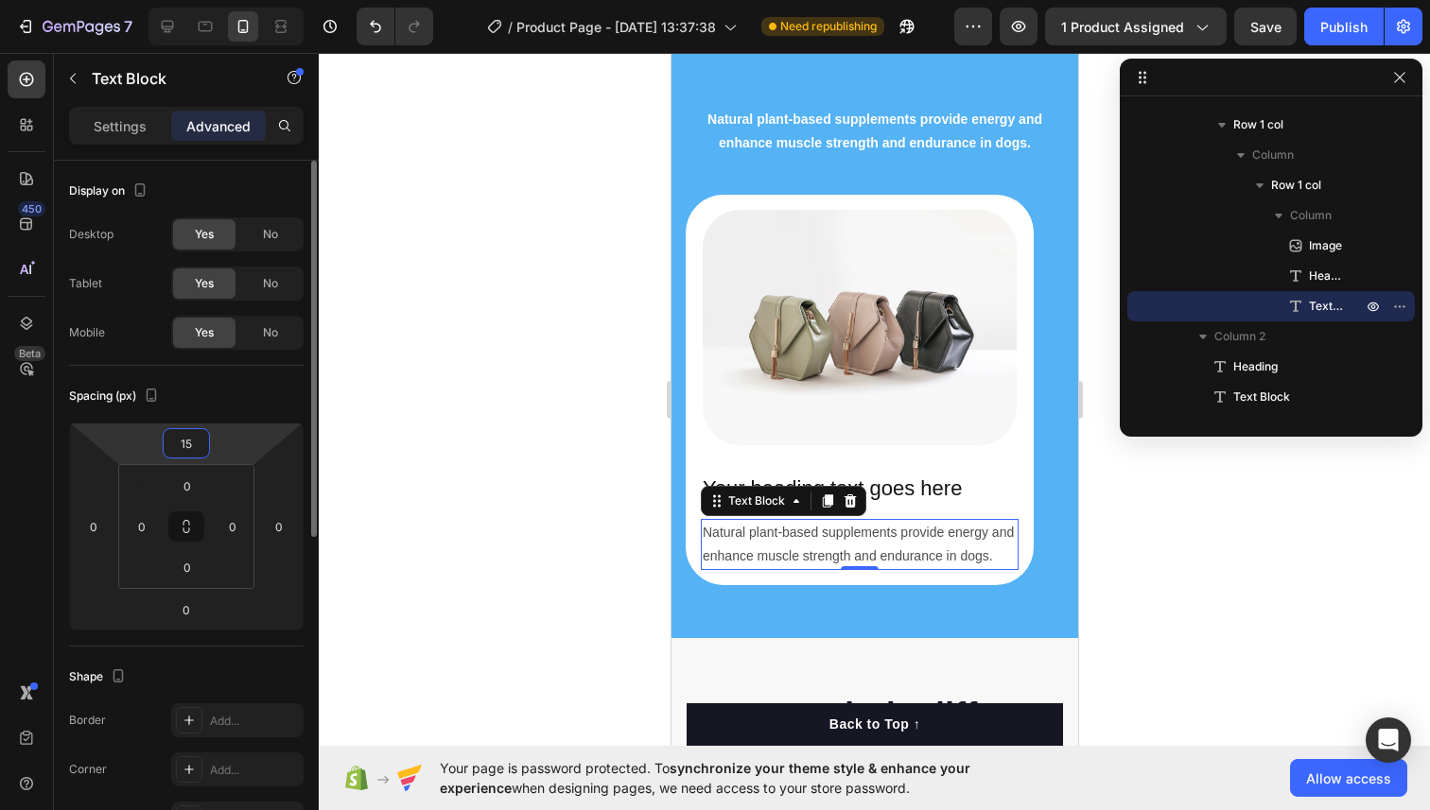
type input "1"
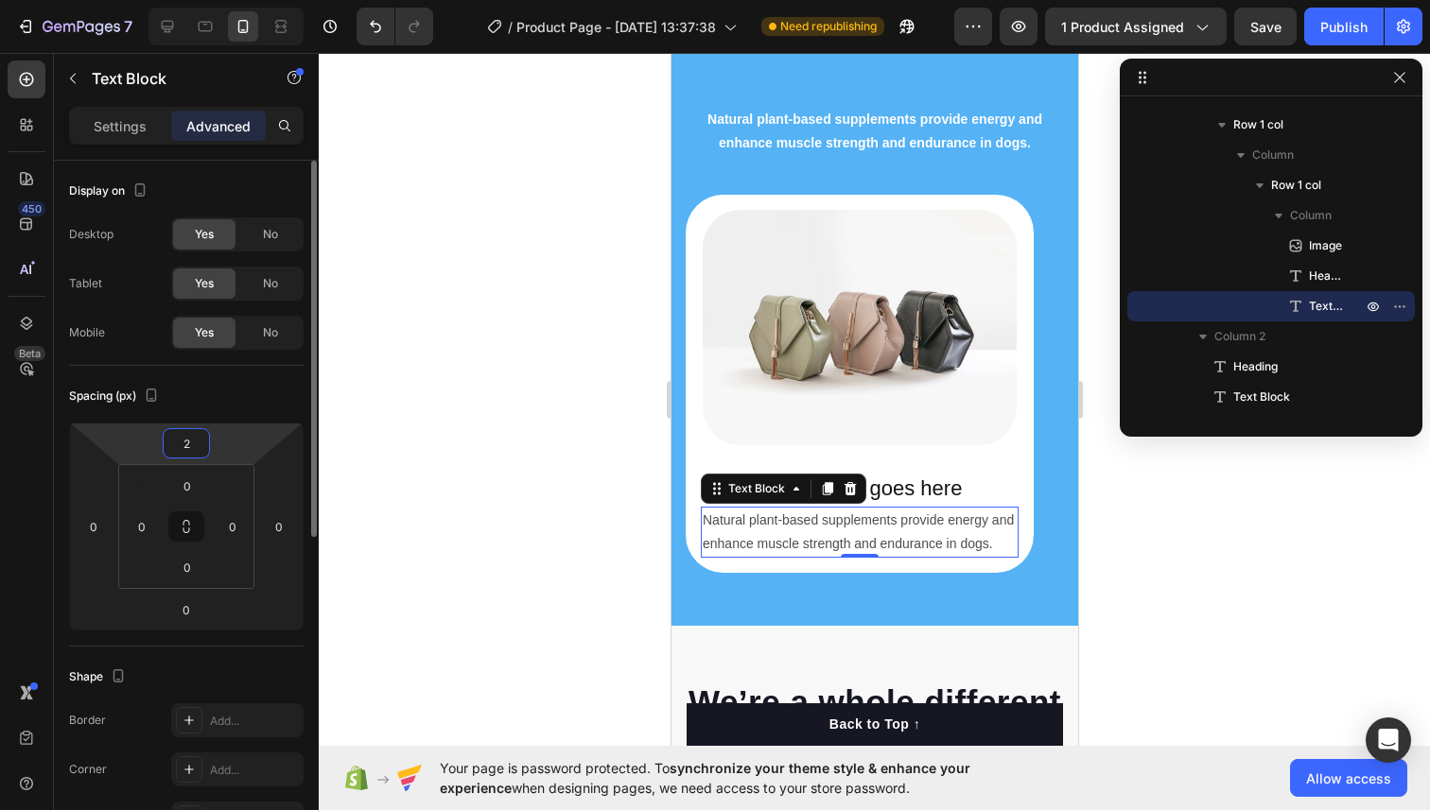
type input "20"
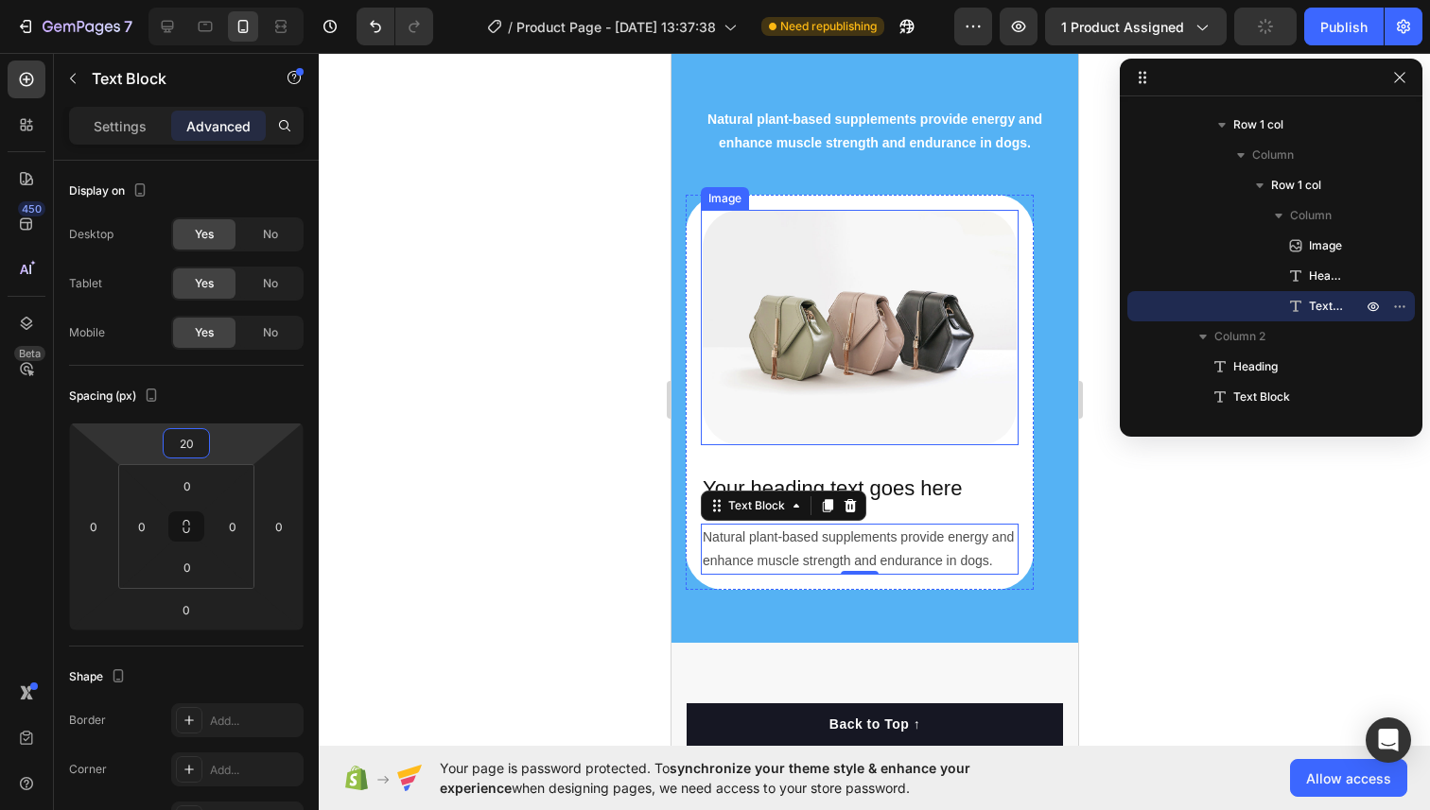
click at [548, 355] on div at bounding box center [874, 431] width 1111 height 757
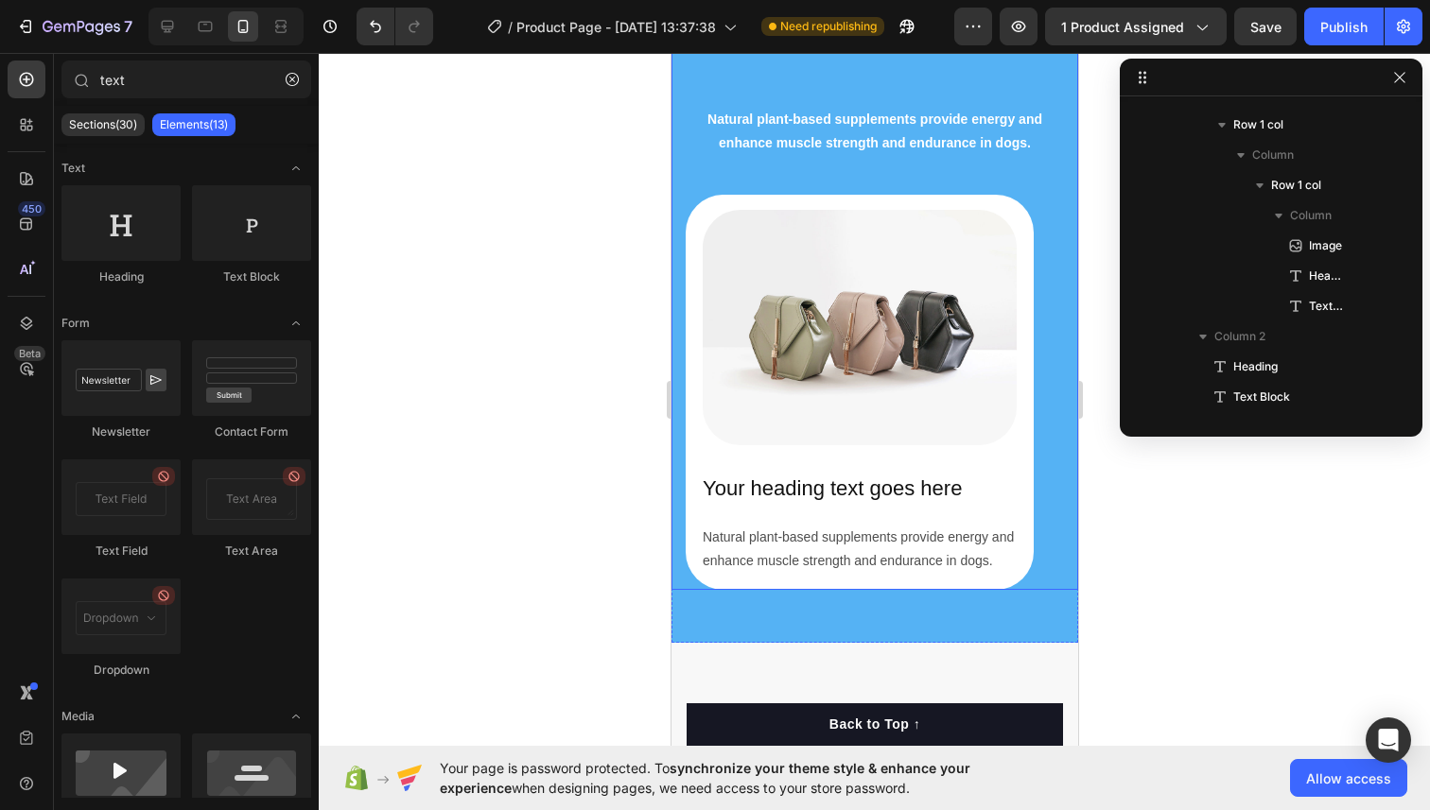
click at [564, 473] on div at bounding box center [874, 431] width 1111 height 757
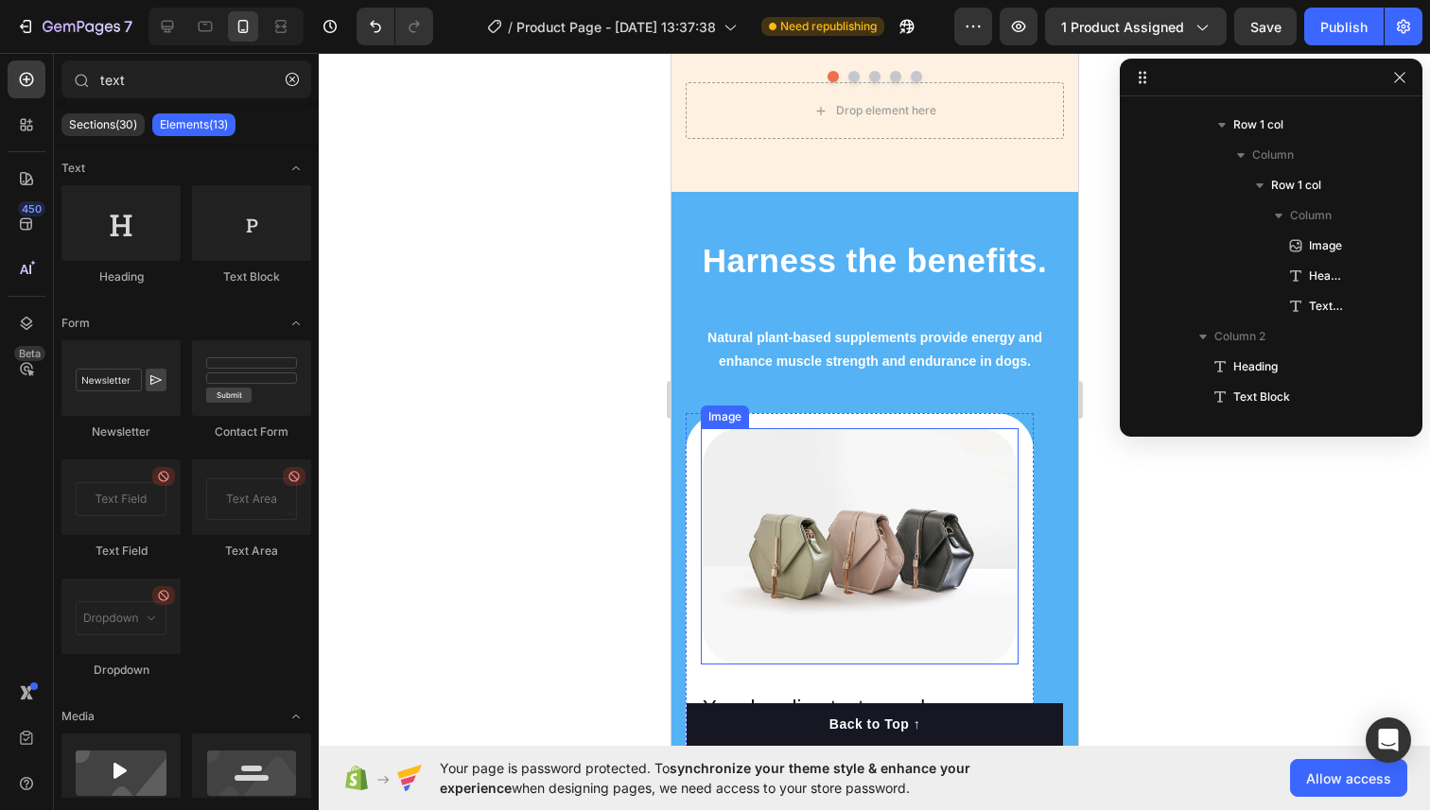
scroll to position [2165, 0]
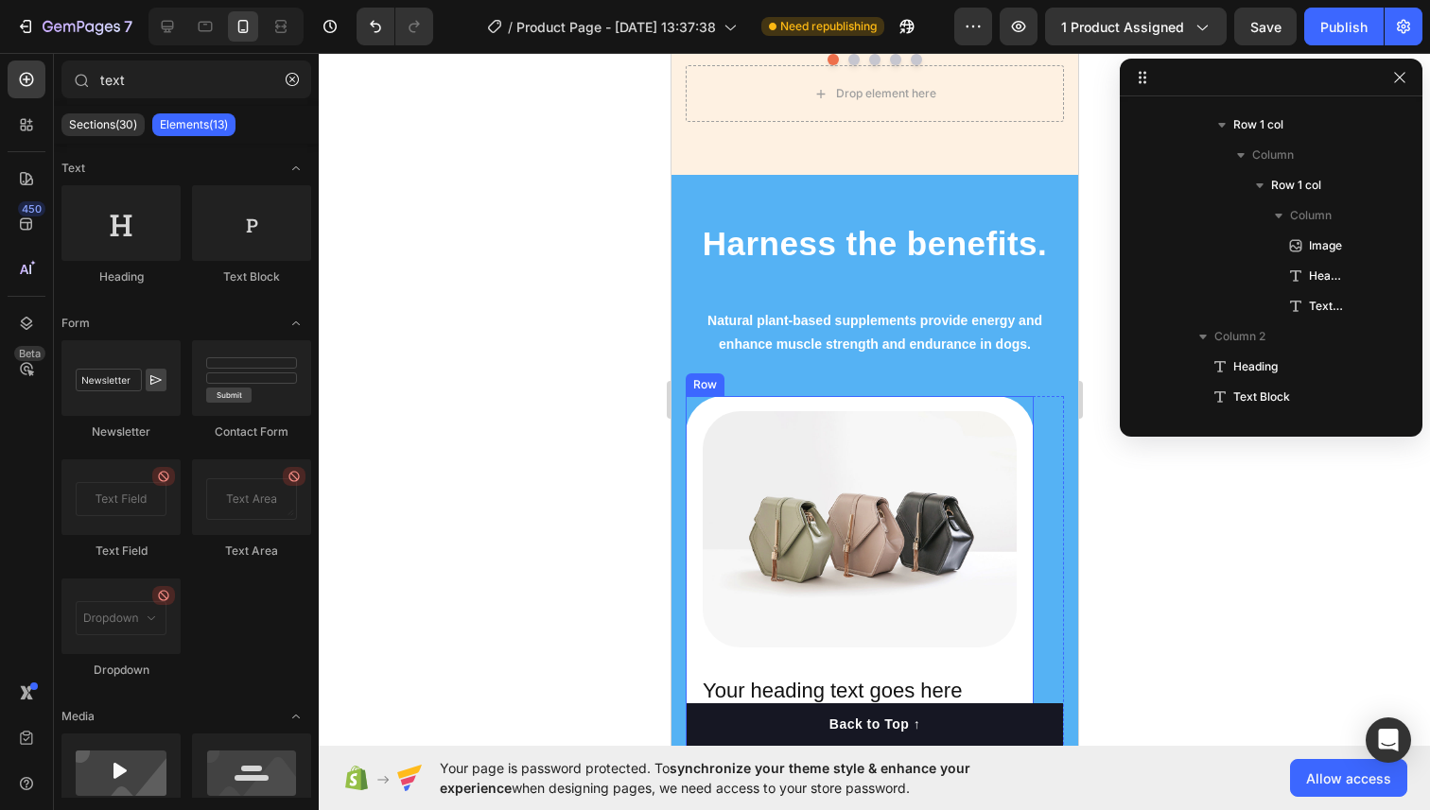
click at [818, 400] on div "Image Your heading text goes here Heading Natural plant-based supplements provi…" at bounding box center [859, 593] width 348 height 395
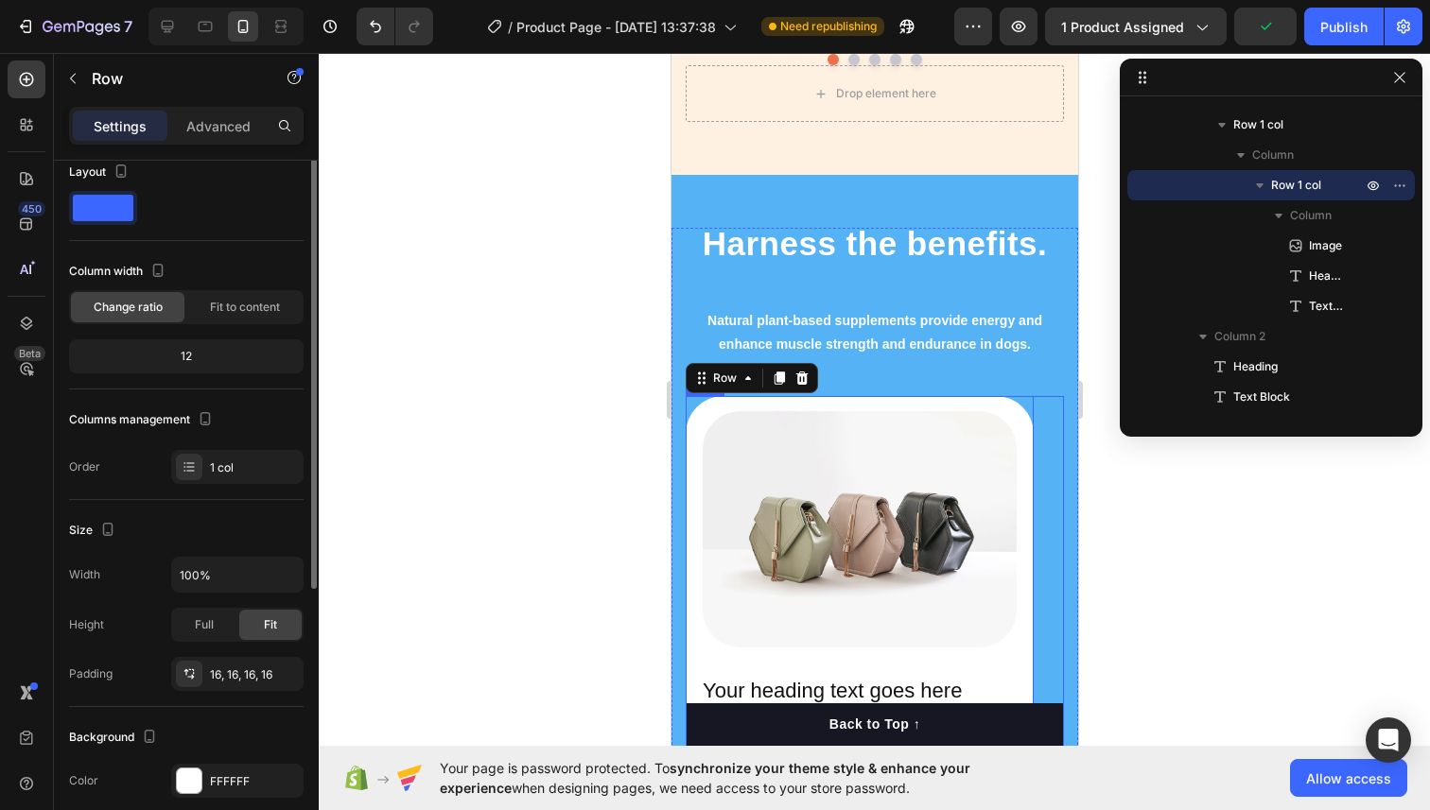
scroll to position [0, 0]
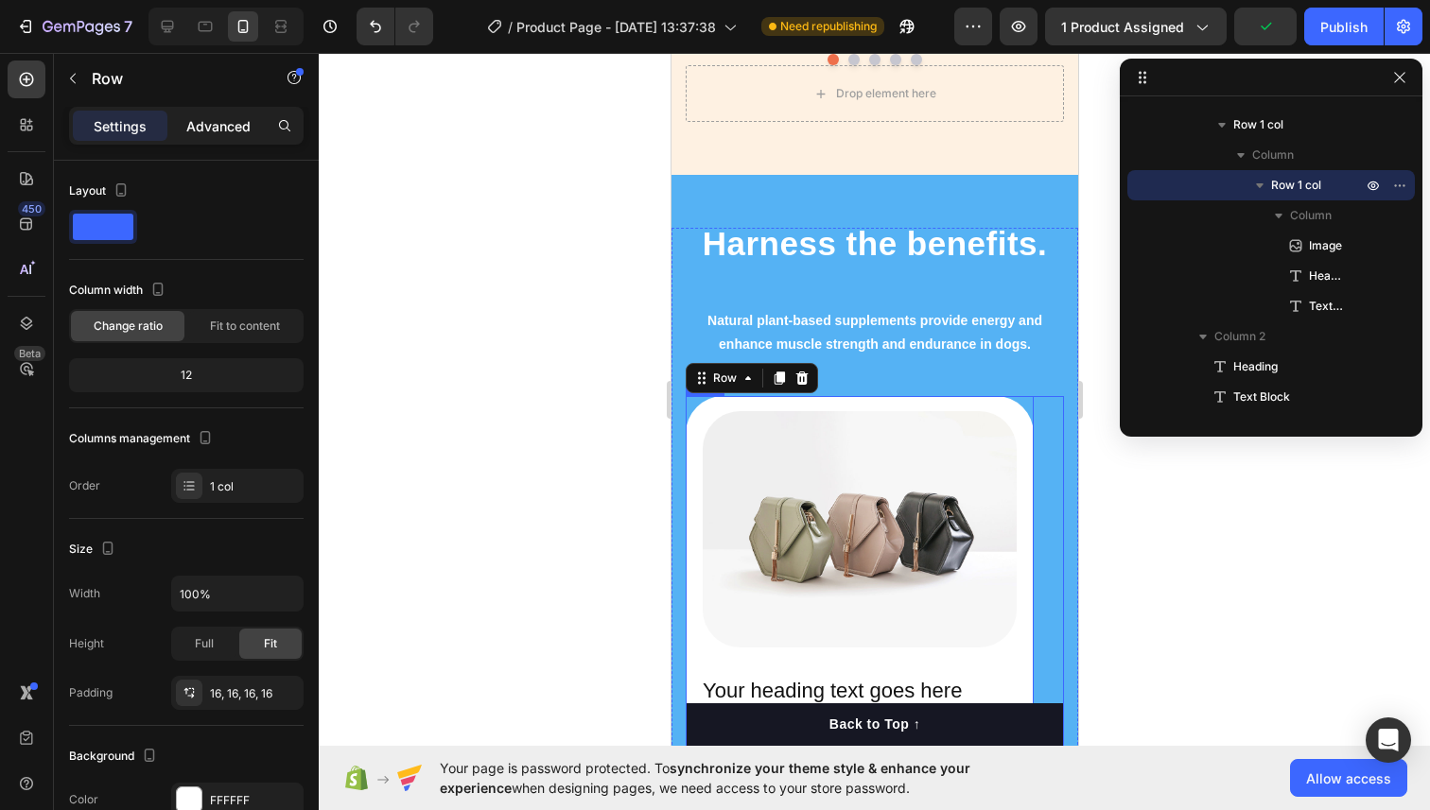
click at [208, 118] on p "Advanced" at bounding box center [218, 126] width 64 height 20
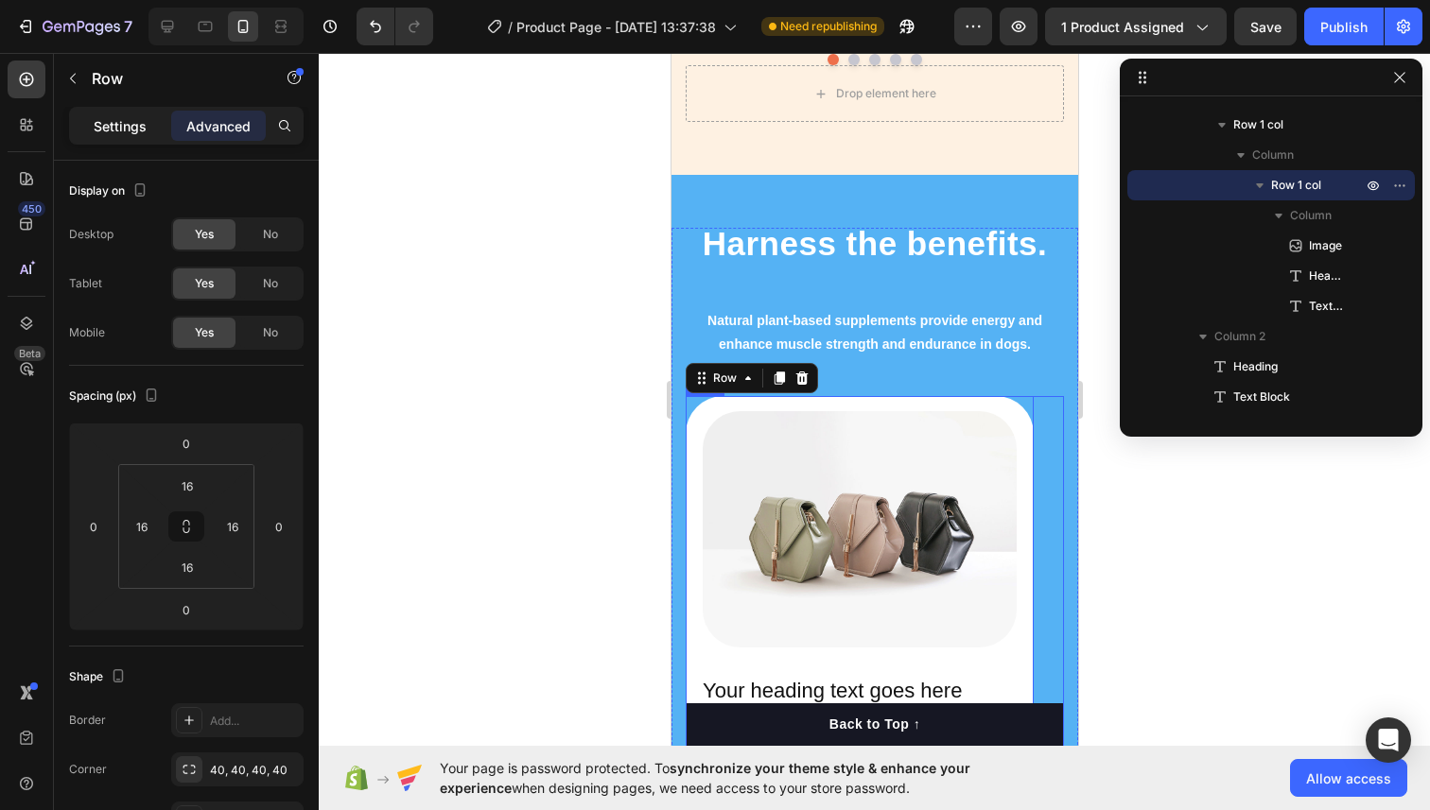
click at [112, 120] on p "Settings" at bounding box center [120, 126] width 53 height 20
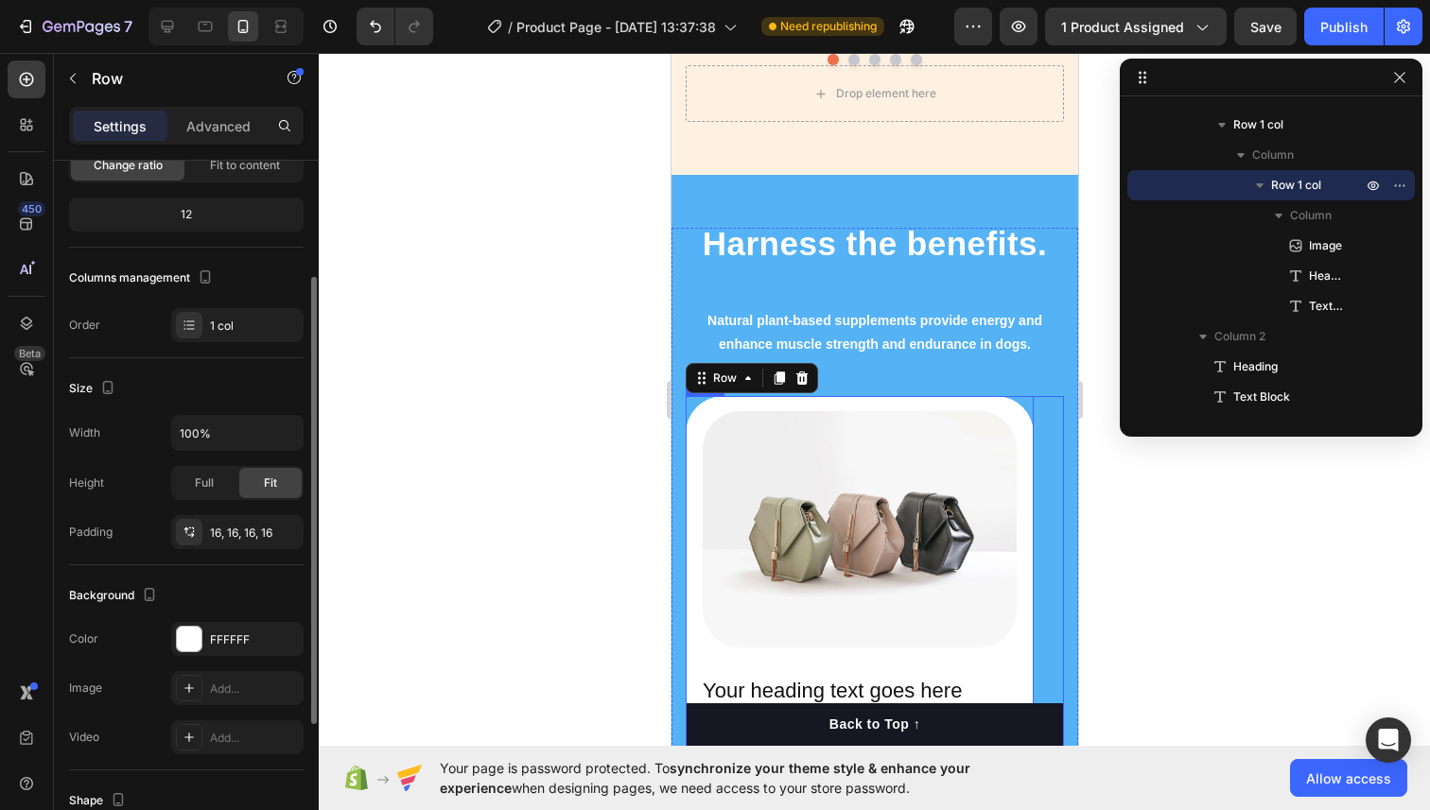
scroll to position [191, 0]
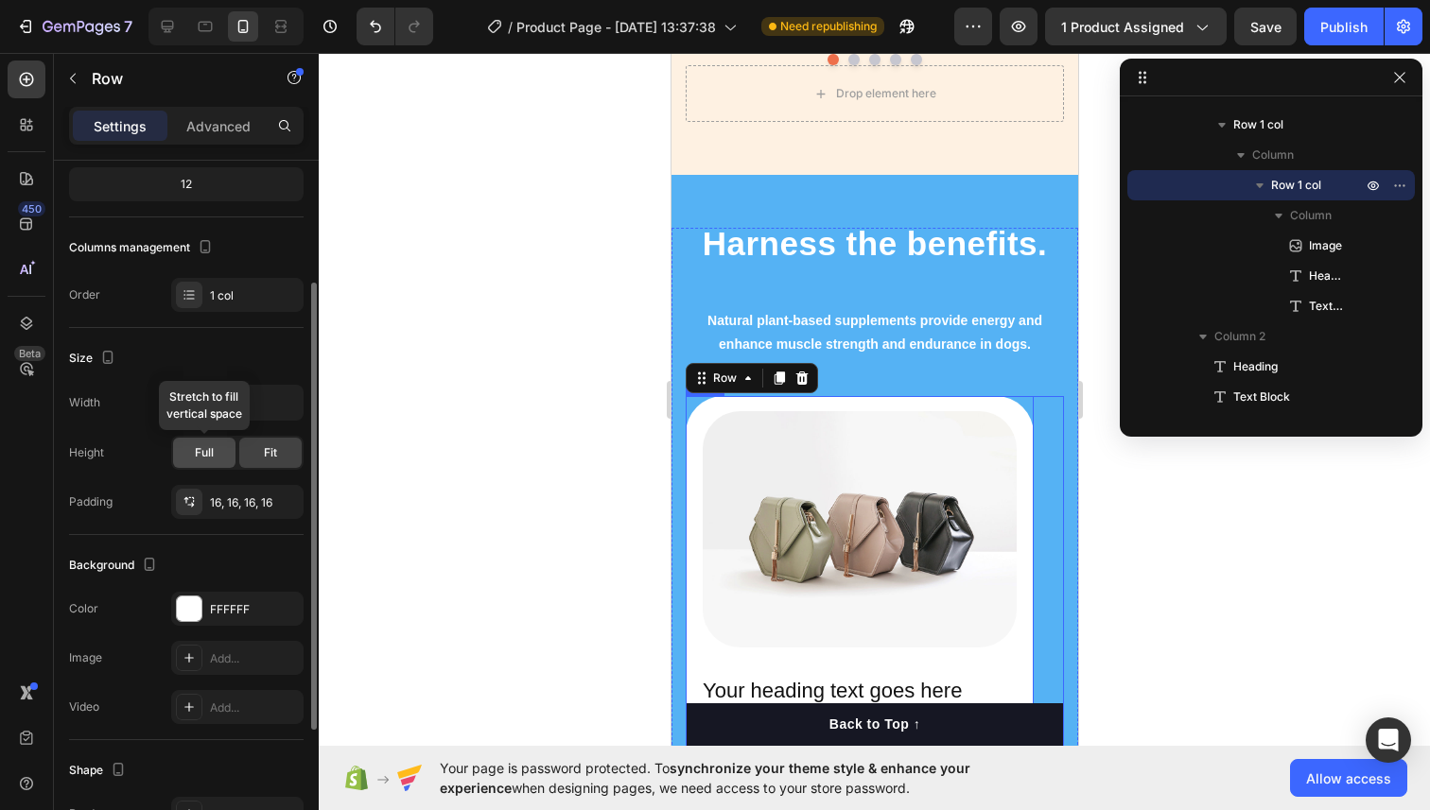
click at [203, 449] on span "Full" at bounding box center [204, 452] width 19 height 17
click at [258, 450] on div "Fit" at bounding box center [270, 453] width 62 height 30
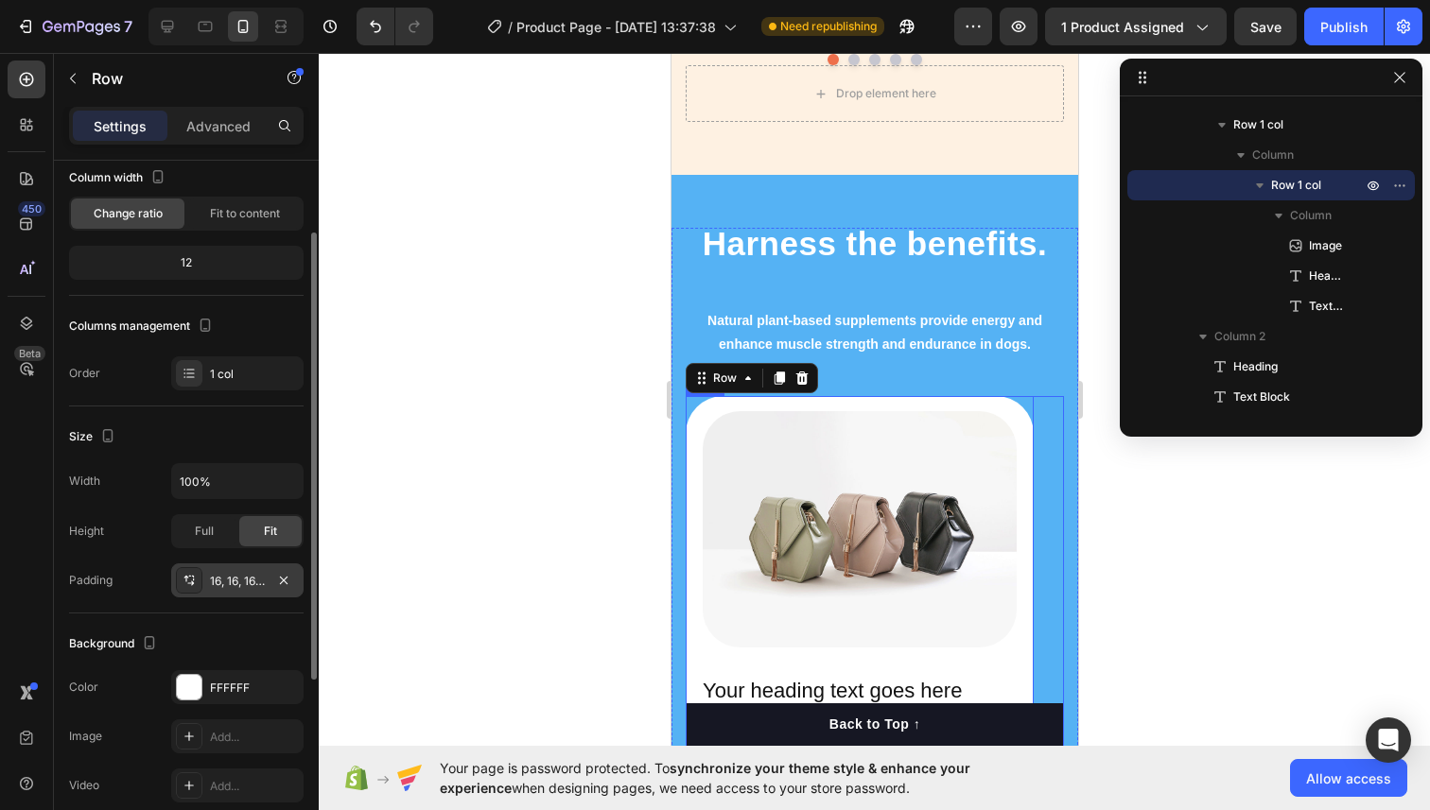
scroll to position [0, 0]
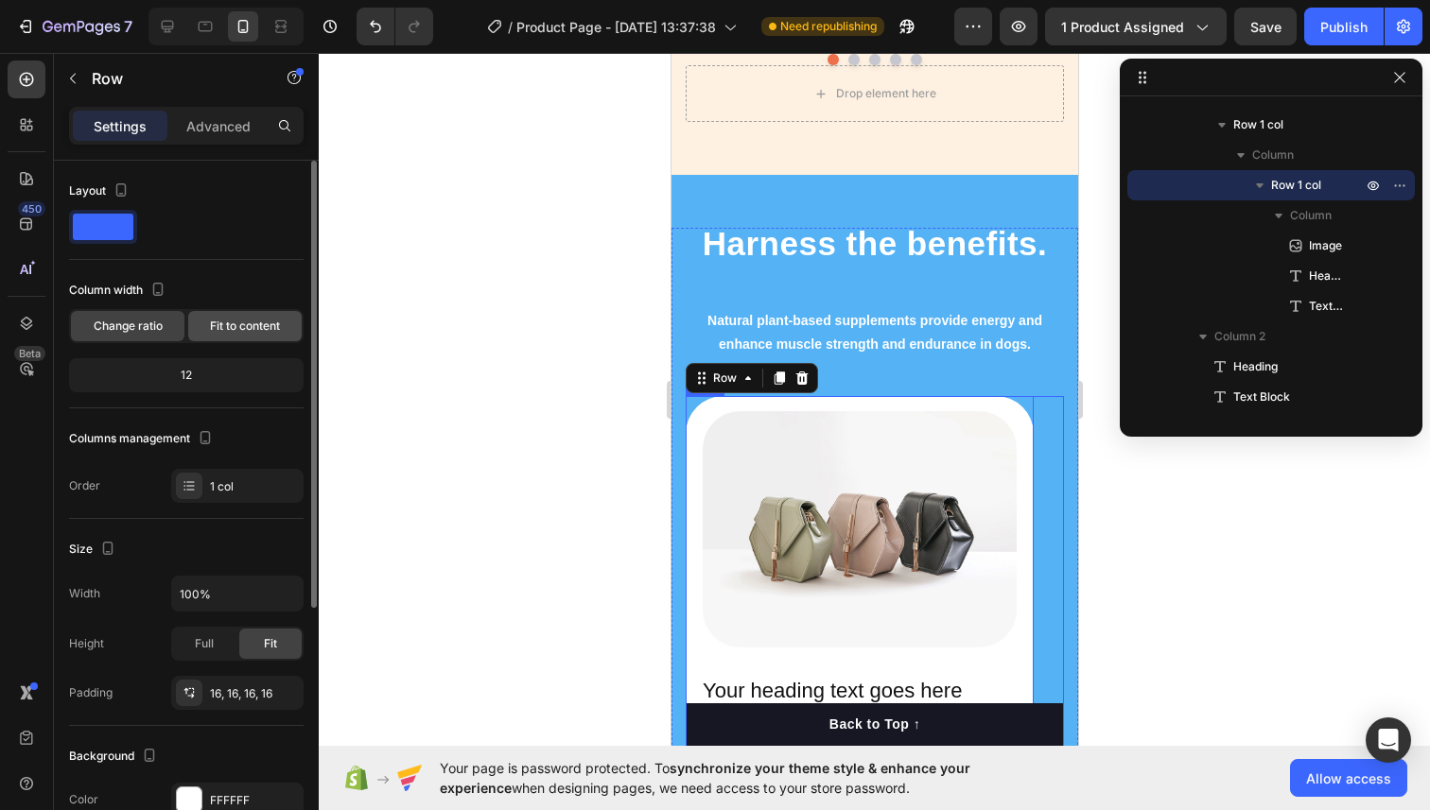
click at [229, 337] on div "Fit to content" at bounding box center [244, 326] width 113 height 30
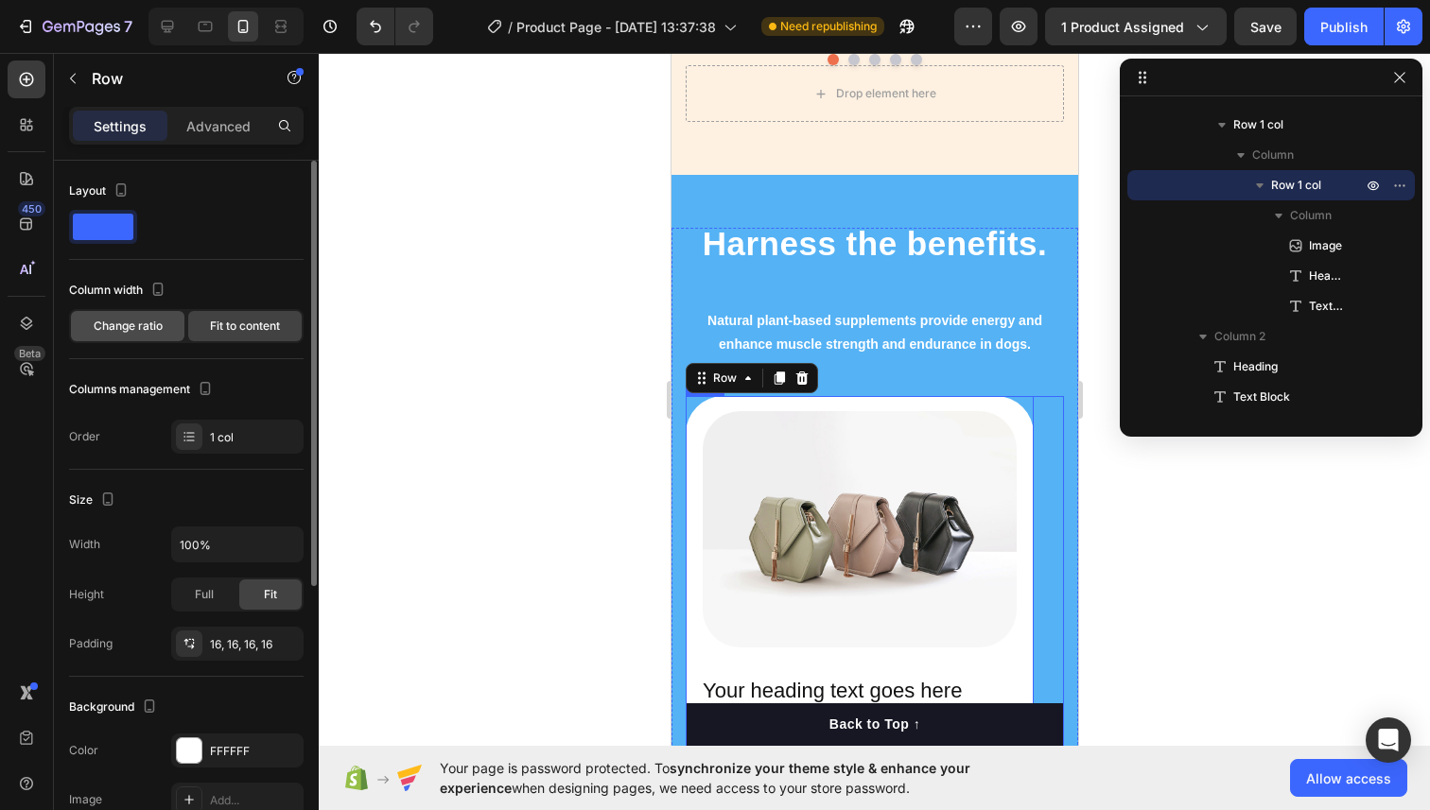
click at [151, 329] on span "Change ratio" at bounding box center [128, 326] width 69 height 17
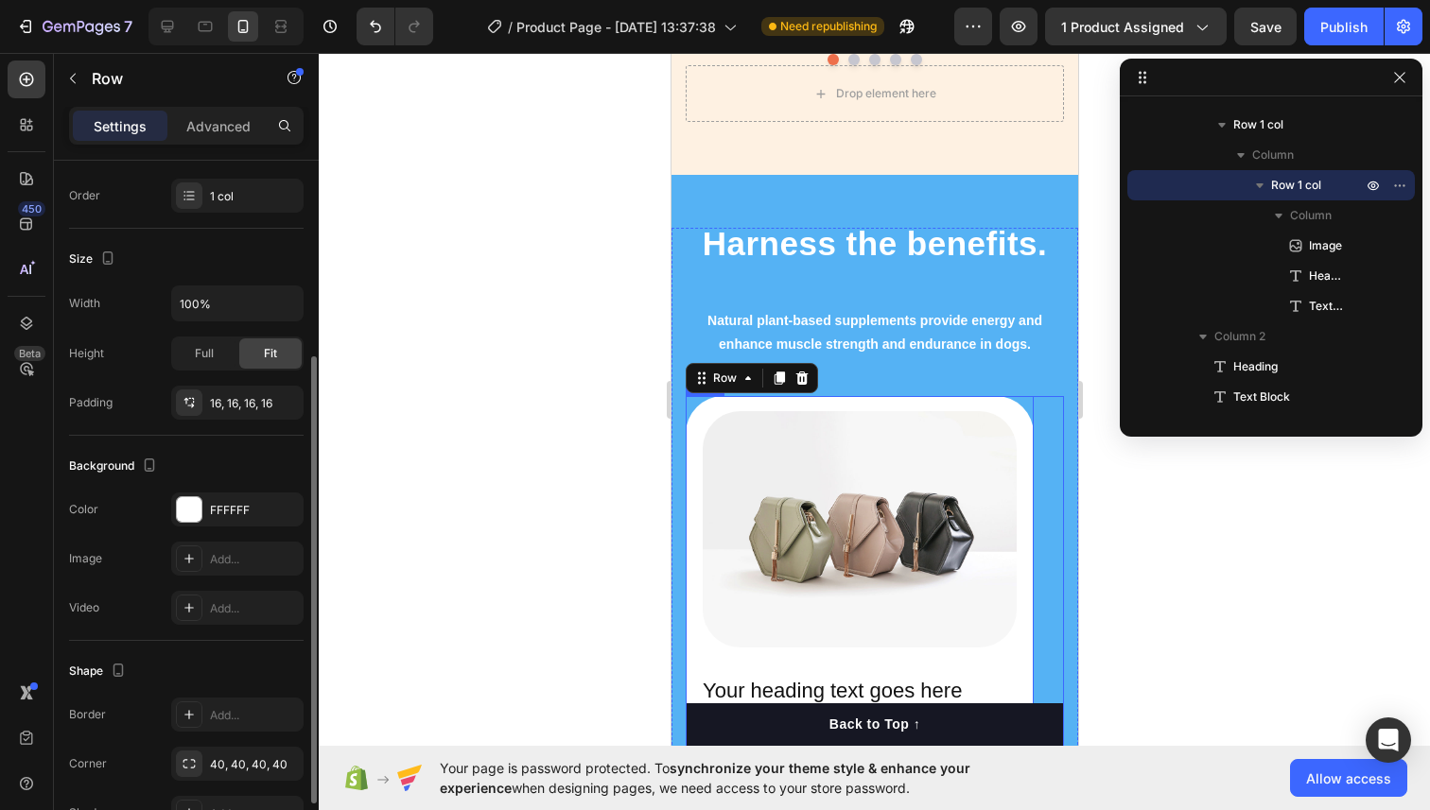
scroll to position [302, 0]
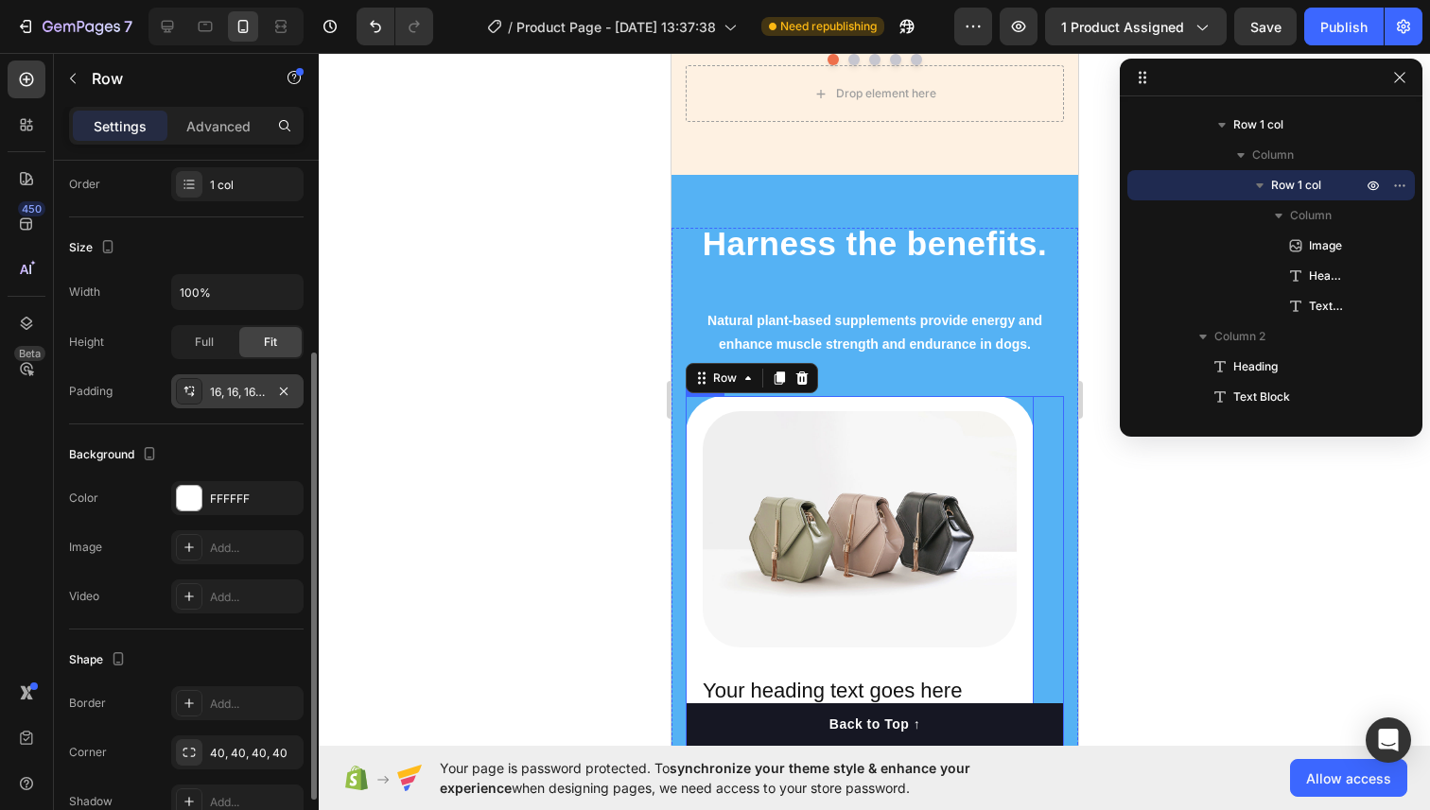
click at [218, 401] on div "16, 16, 16, 16" at bounding box center [237, 391] width 132 height 34
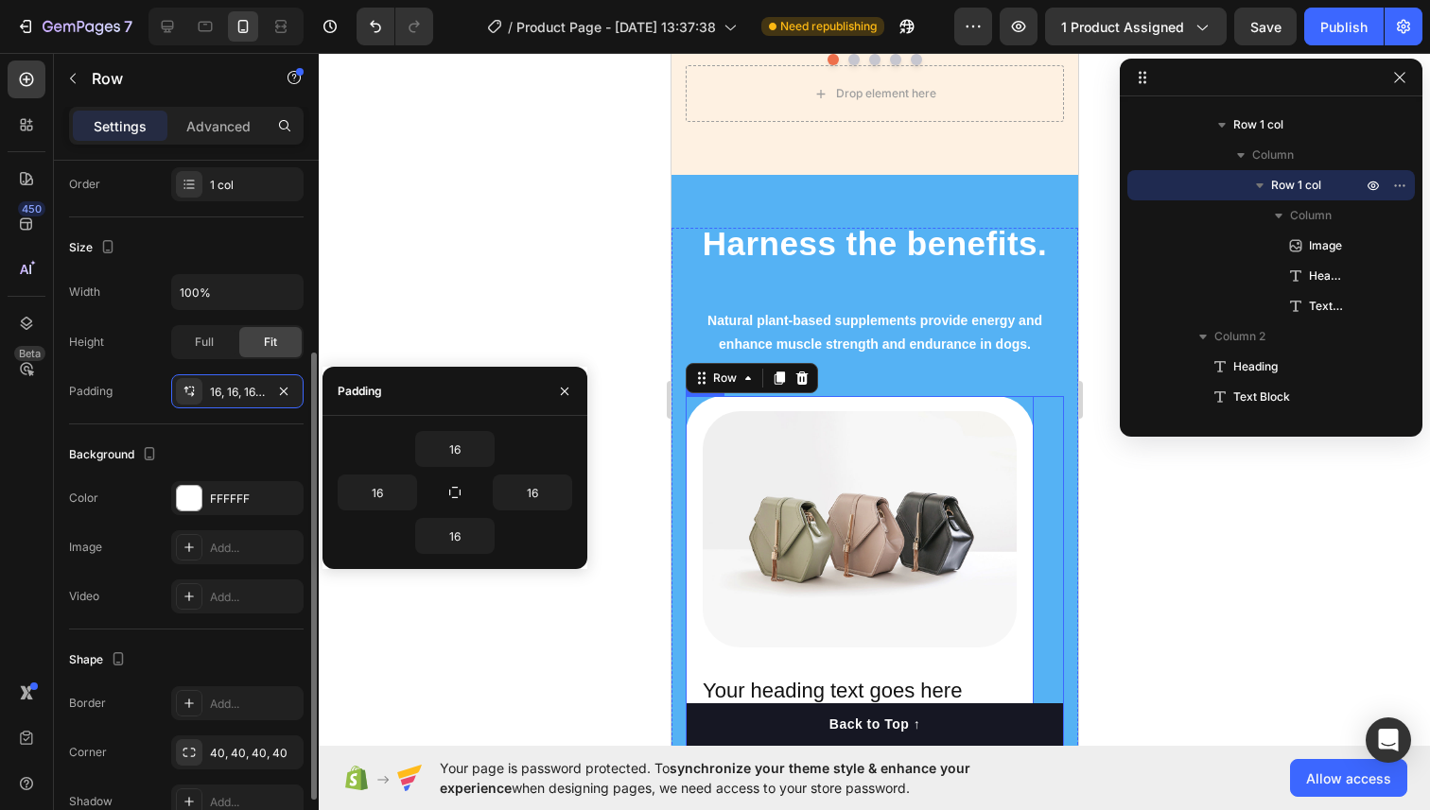
click at [255, 254] on div "Size" at bounding box center [186, 248] width 234 height 30
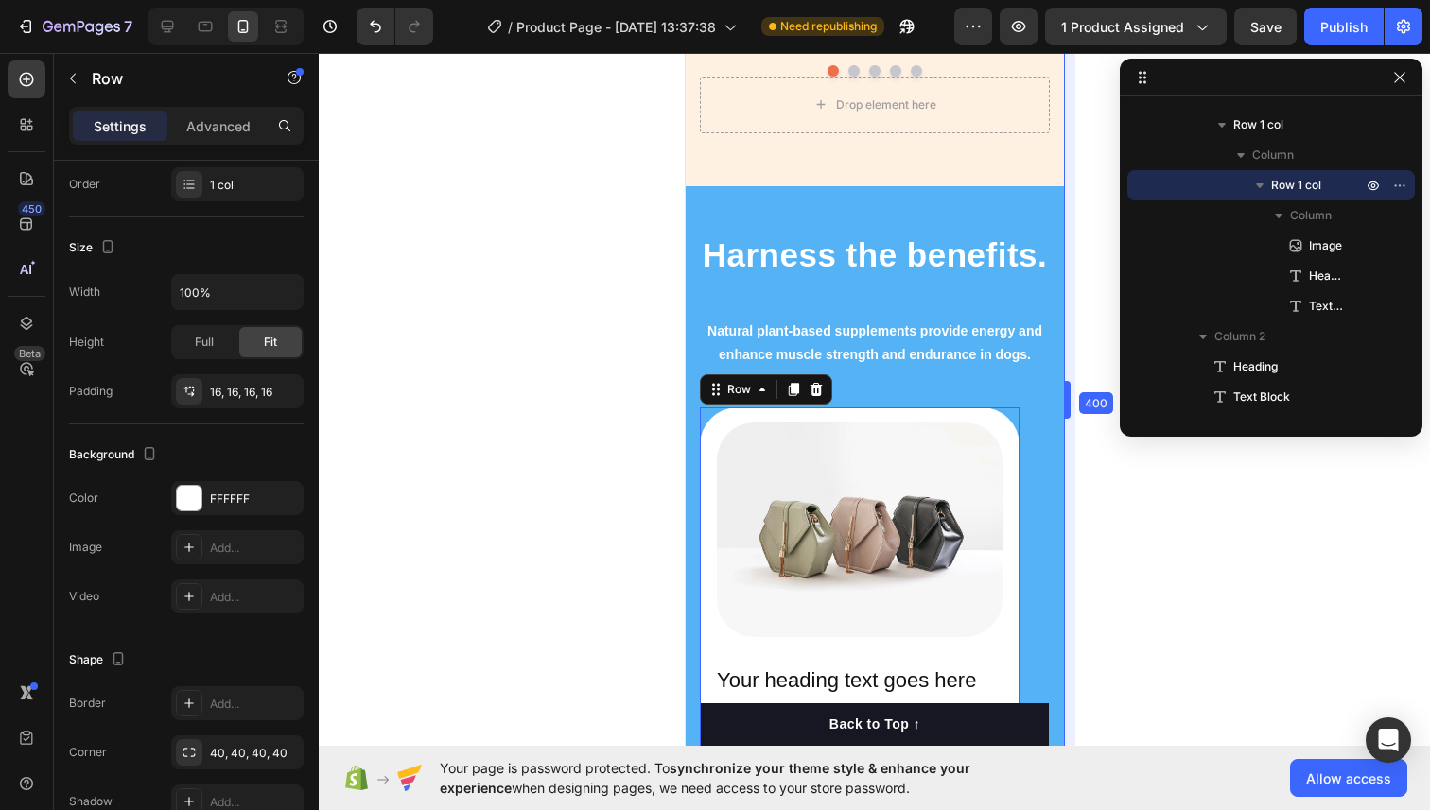
scroll to position [2141, 0]
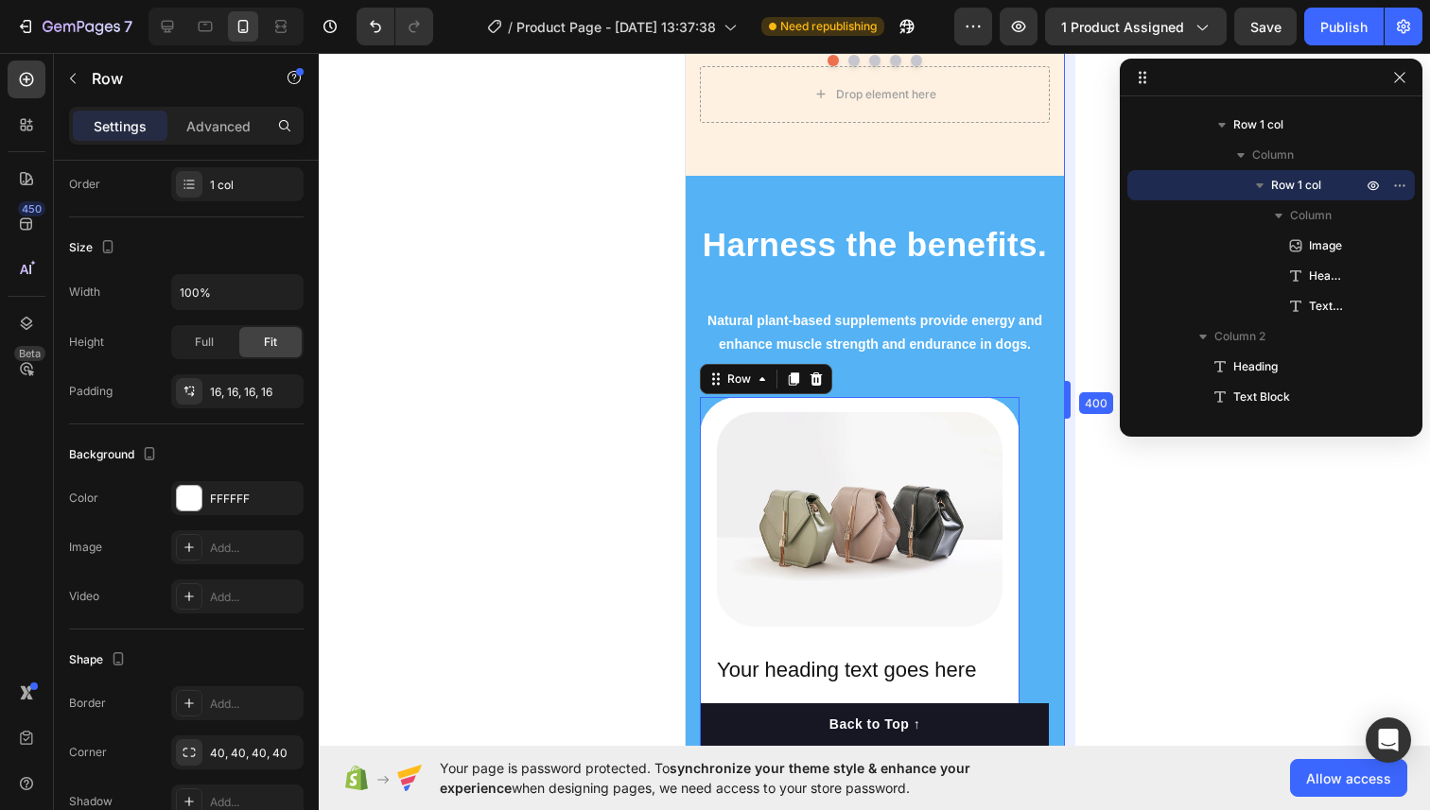
drag, startPoint x: 1082, startPoint y: 387, endPoint x: 369, endPoint y: 349, distance: 713.9
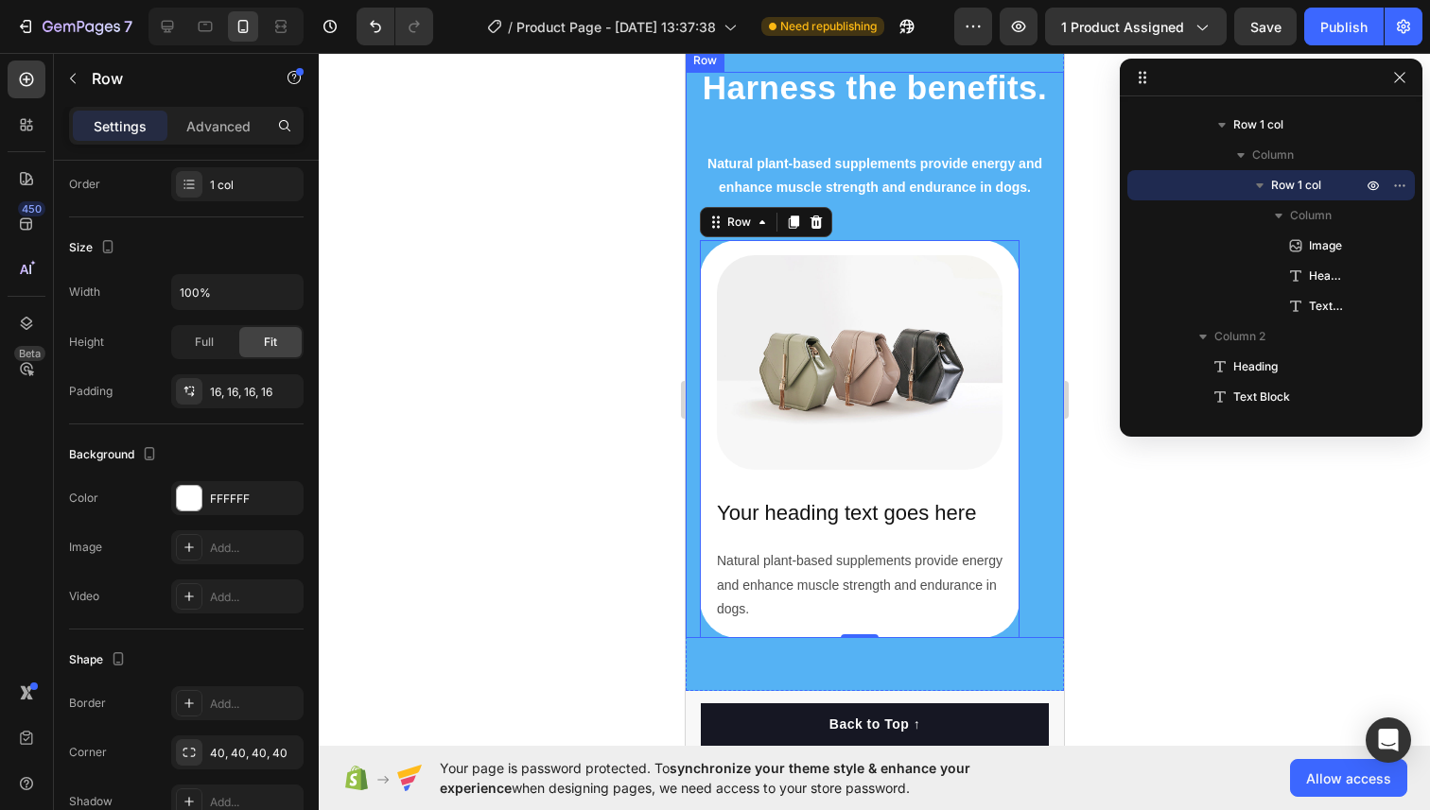
scroll to position [2241, 0]
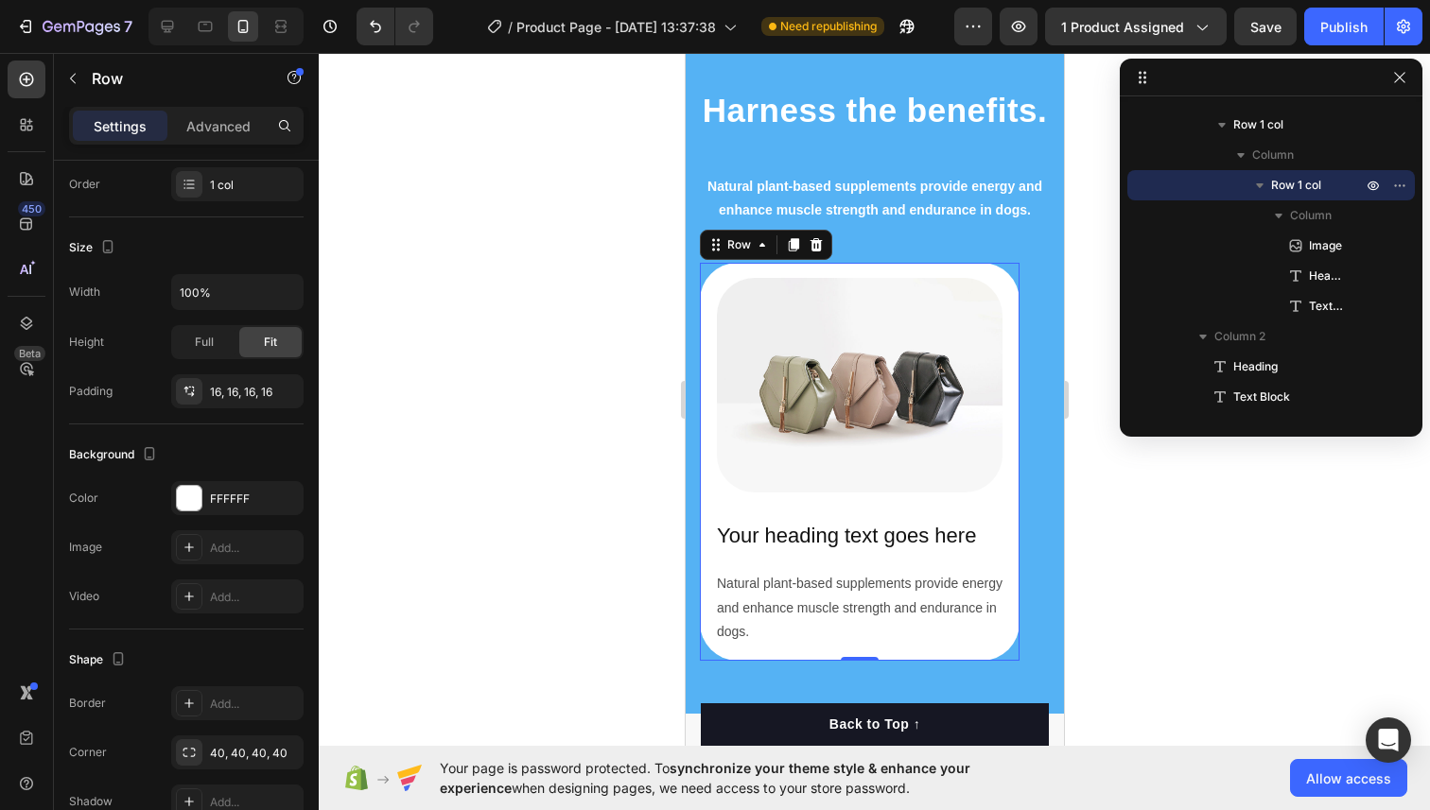
click at [1145, 502] on div at bounding box center [874, 431] width 1111 height 757
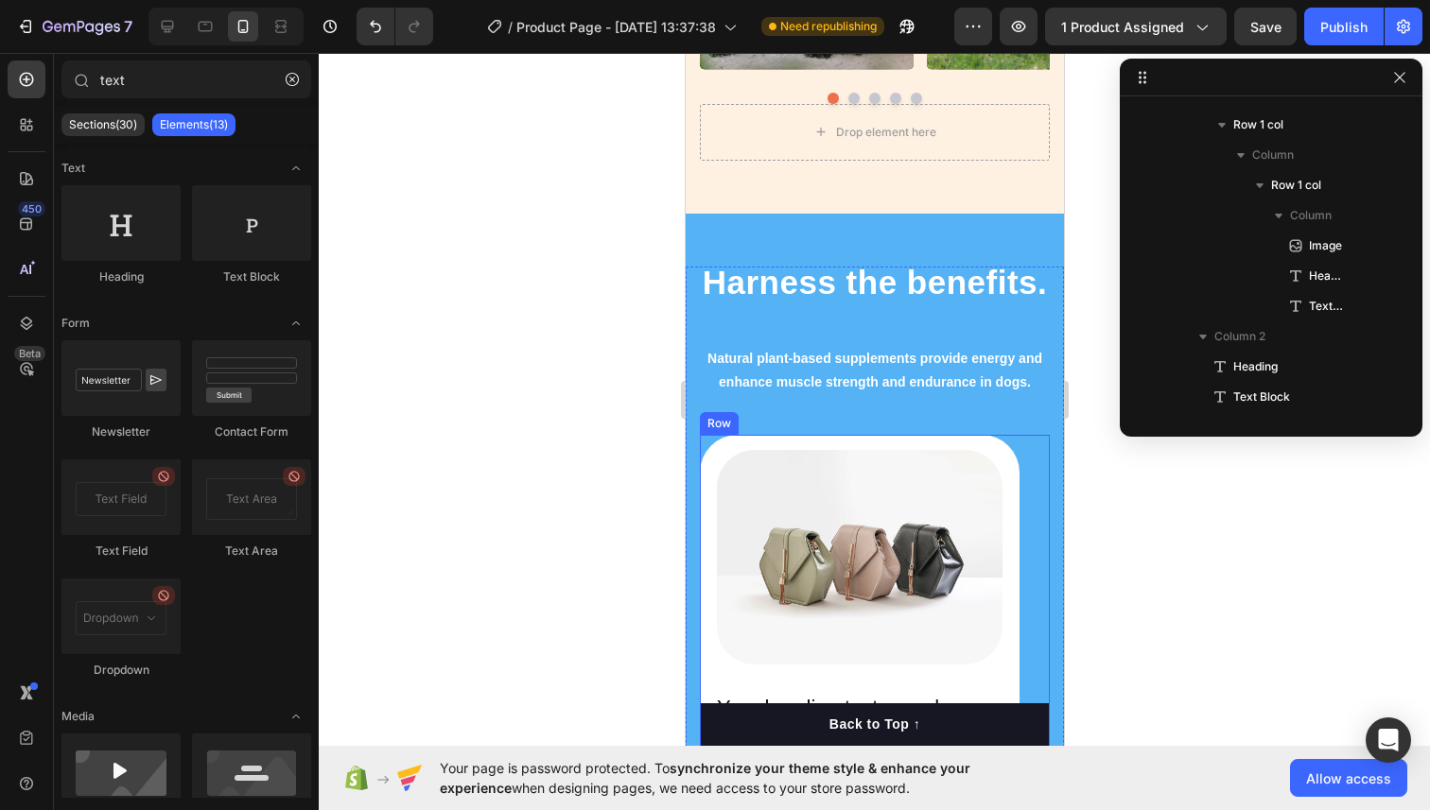
scroll to position [2132, 0]
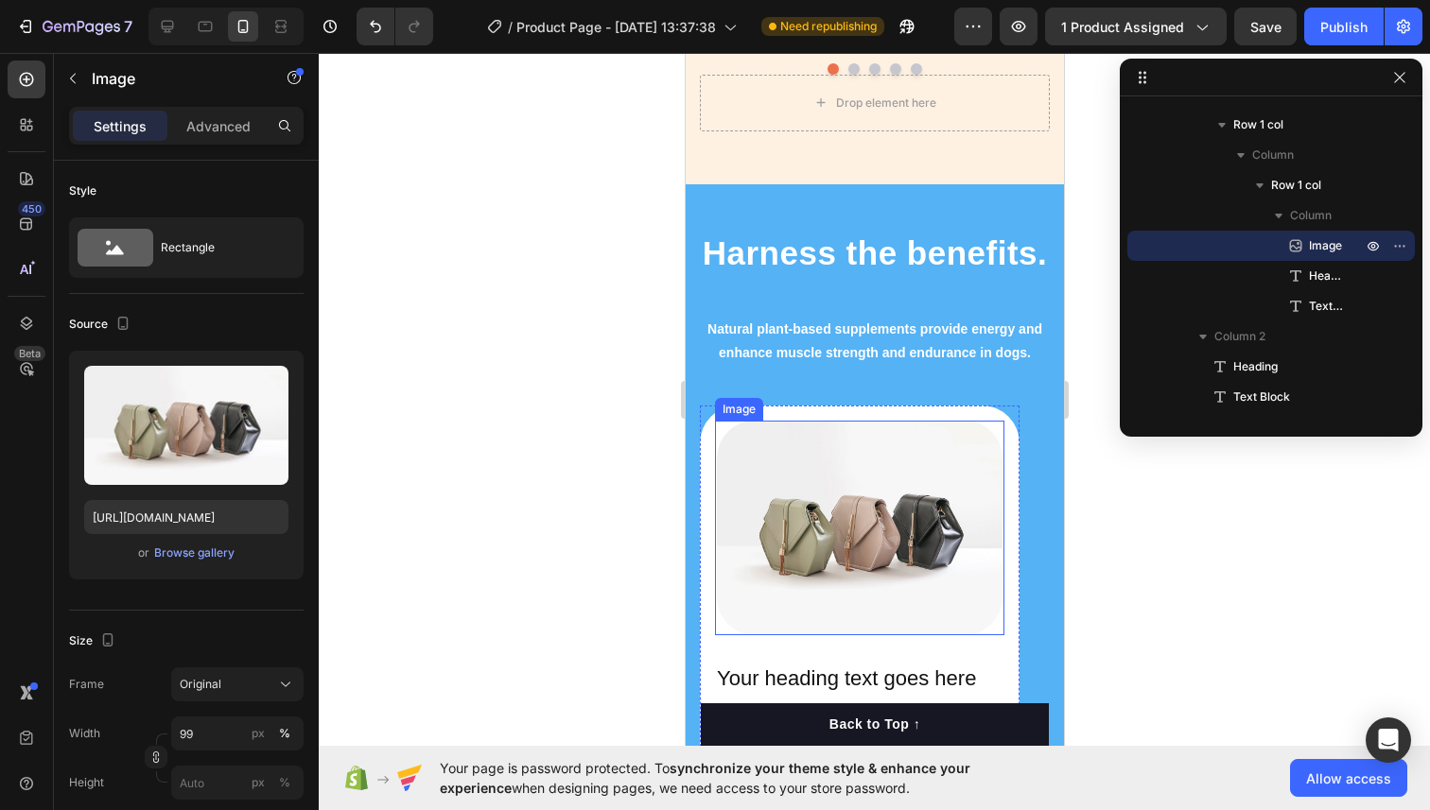
click at [863, 550] on img at bounding box center [859, 528] width 286 height 215
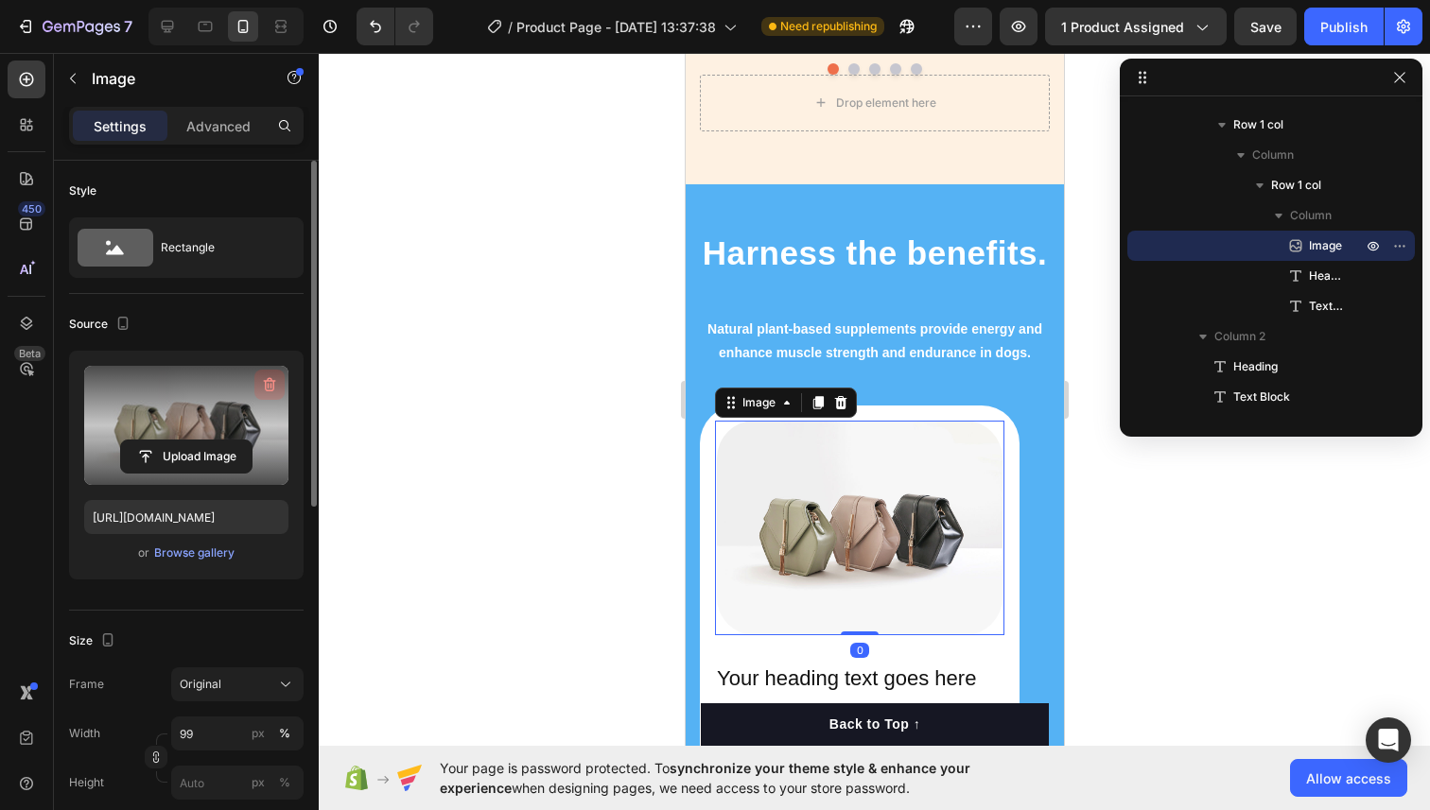
click at [269, 388] on icon "button" at bounding box center [269, 386] width 2 height 6
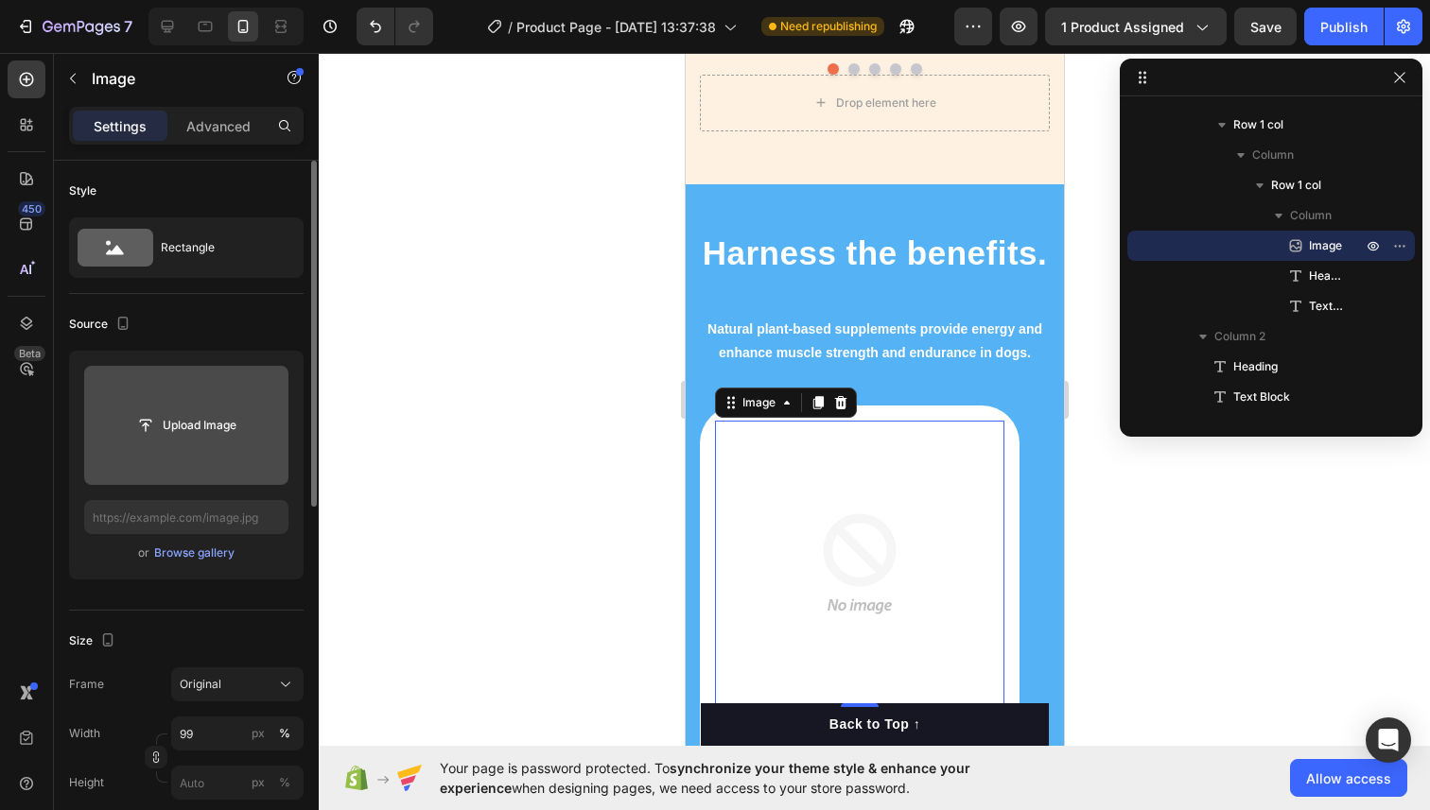
click at [193, 417] on input "file" at bounding box center [186, 425] width 130 height 32
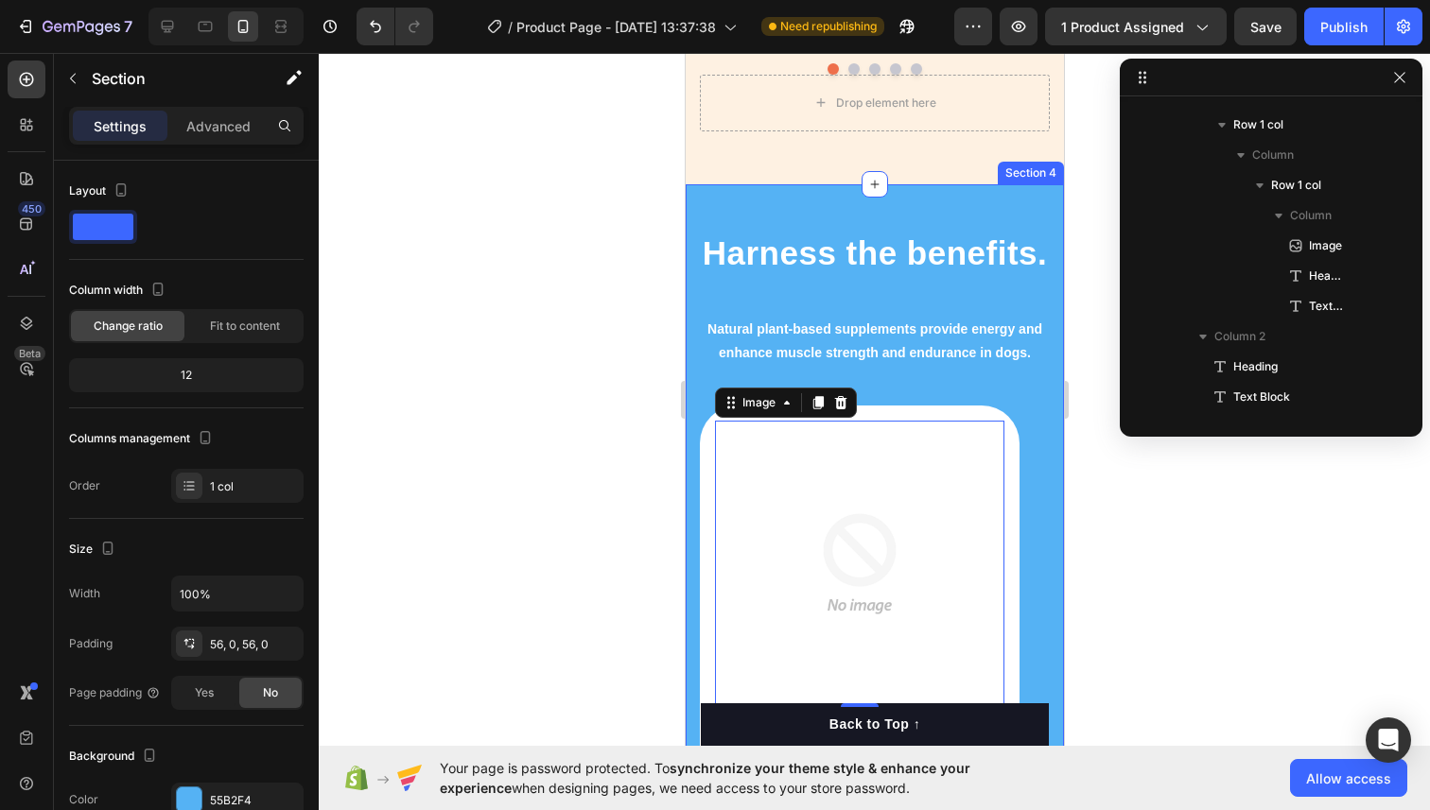
click at [692, 203] on div "Image 0 Your heading text goes here Heading Natural plant-based supplements pro…" at bounding box center [874, 556] width 378 height 744
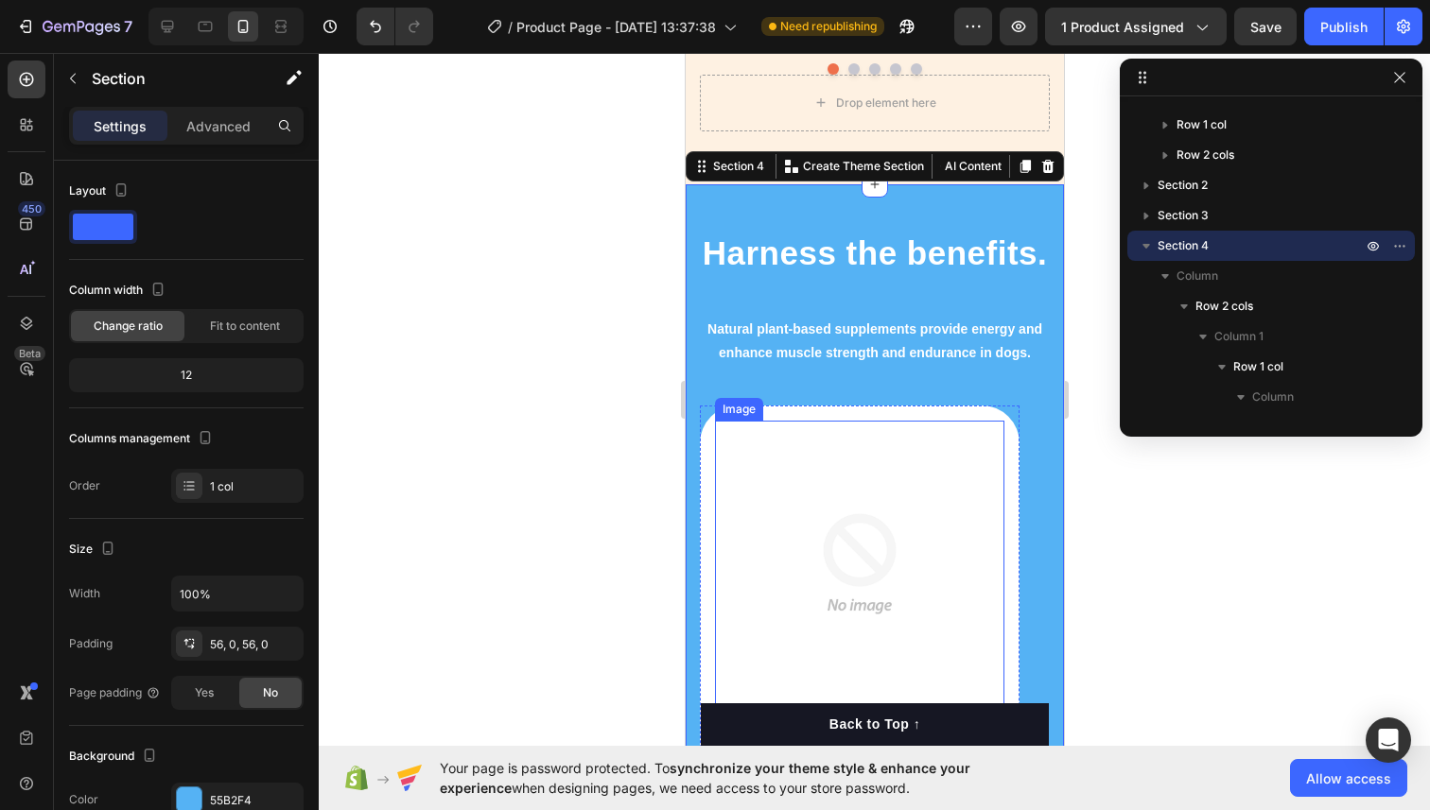
scroll to position [297, 0]
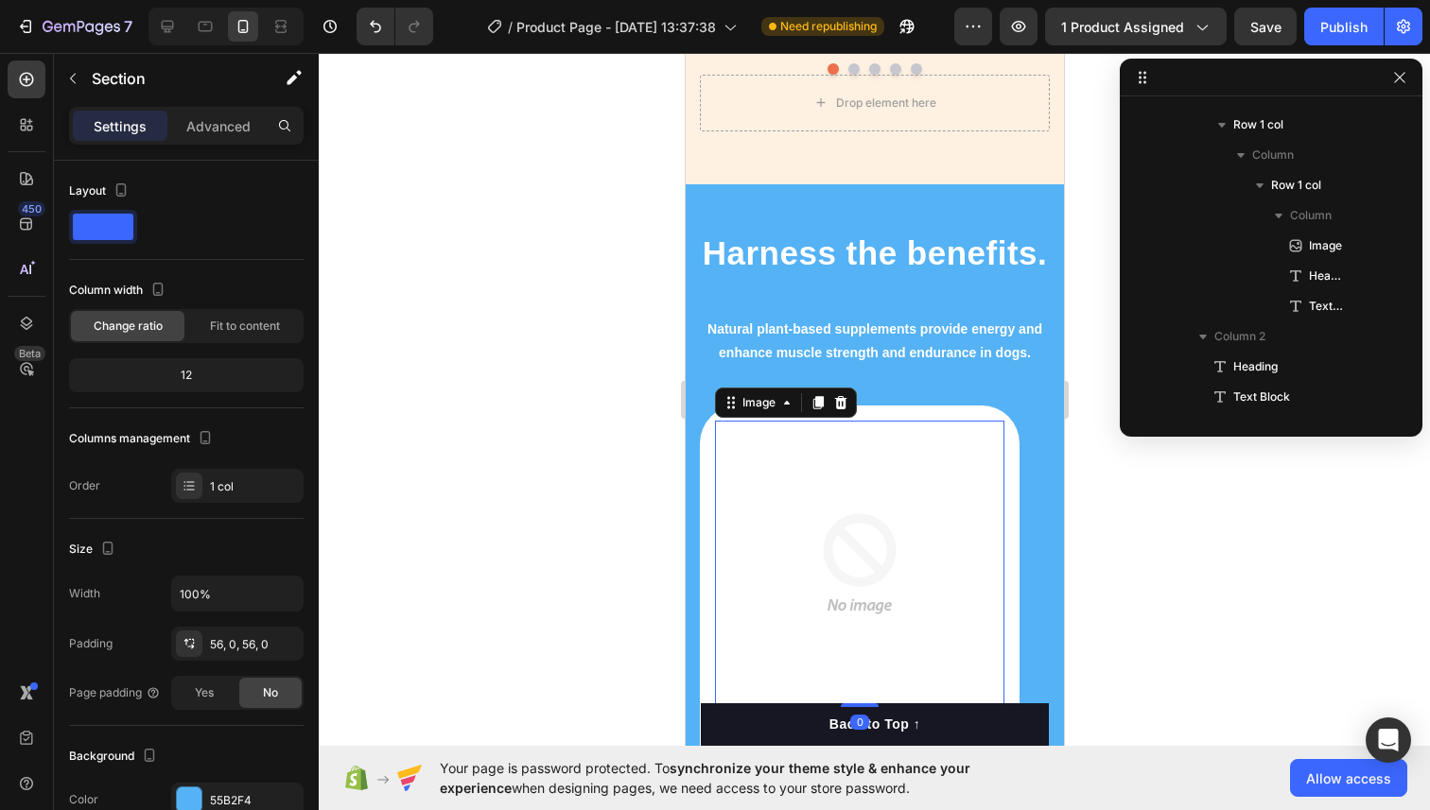
click at [783, 535] on img at bounding box center [859, 564] width 286 height 286
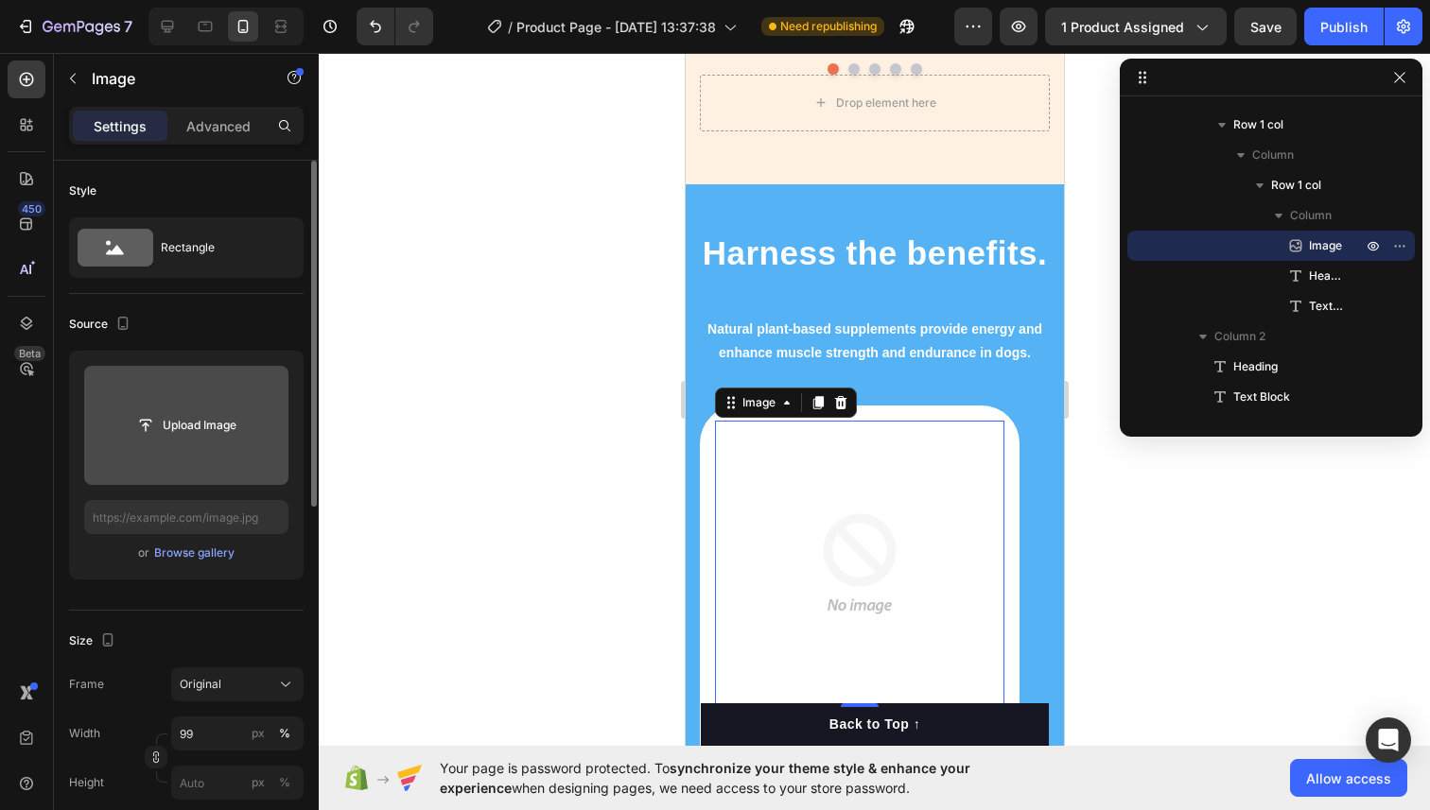
click at [224, 416] on input "file" at bounding box center [186, 425] width 130 height 32
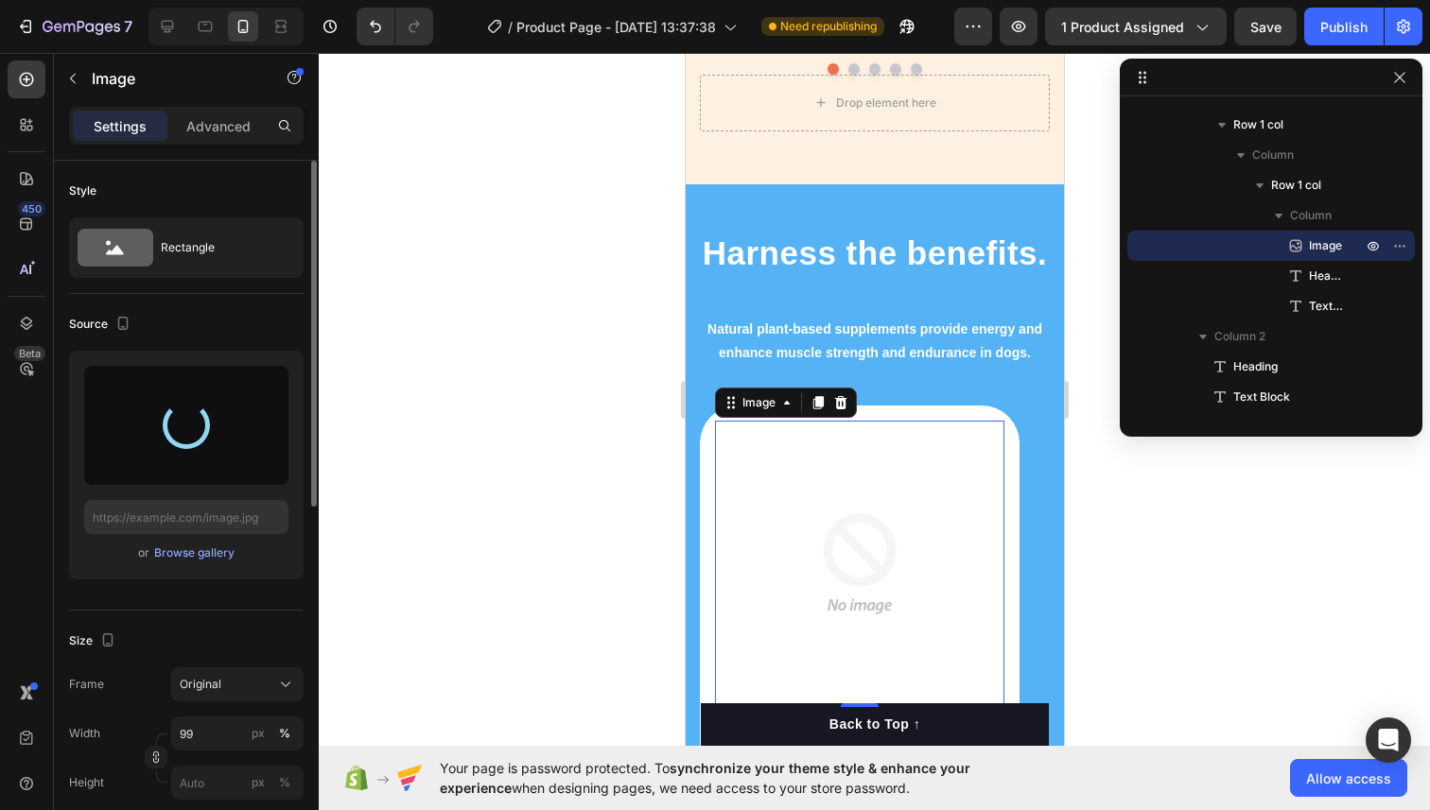
type input "[URL][DOMAIN_NAME]"
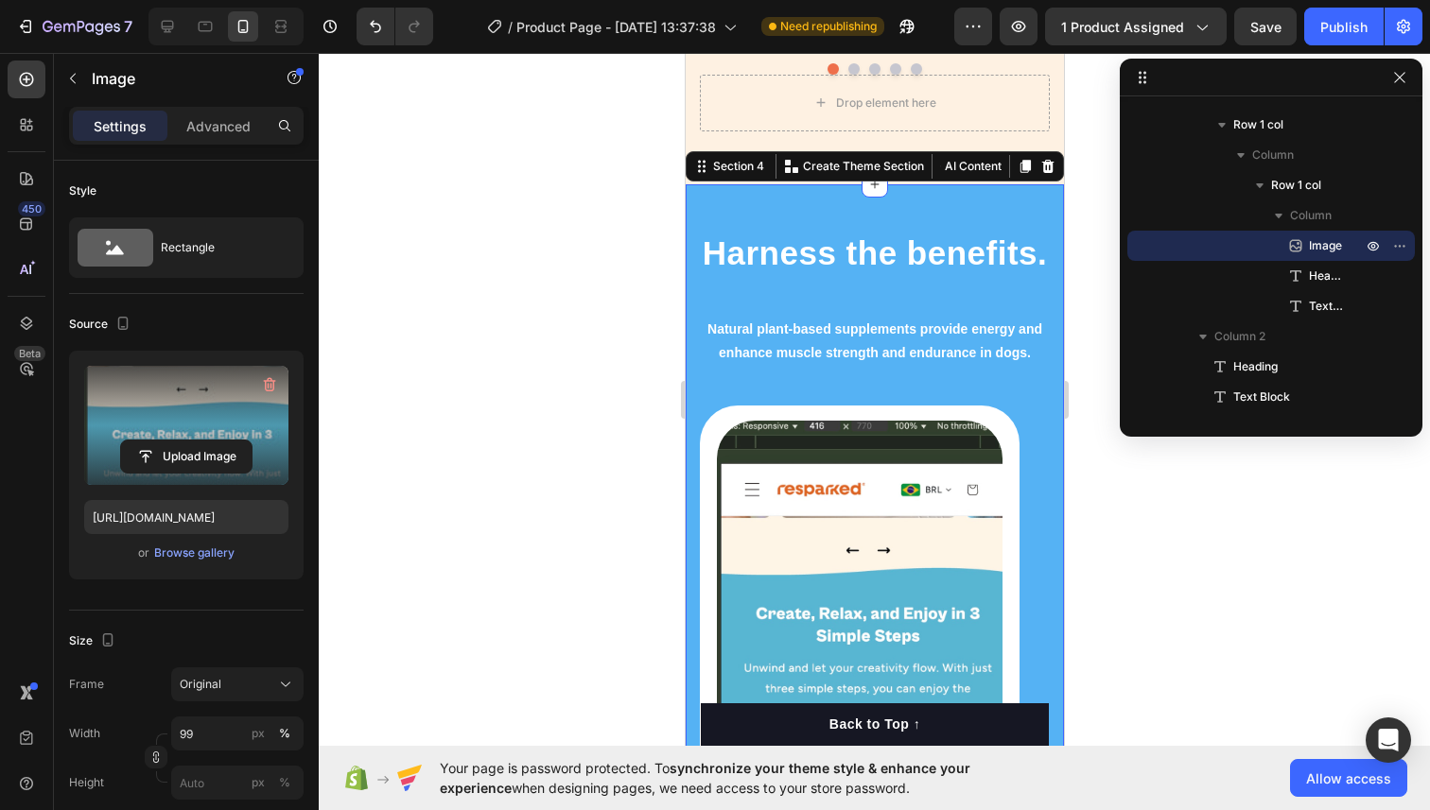
scroll to position [55, 0]
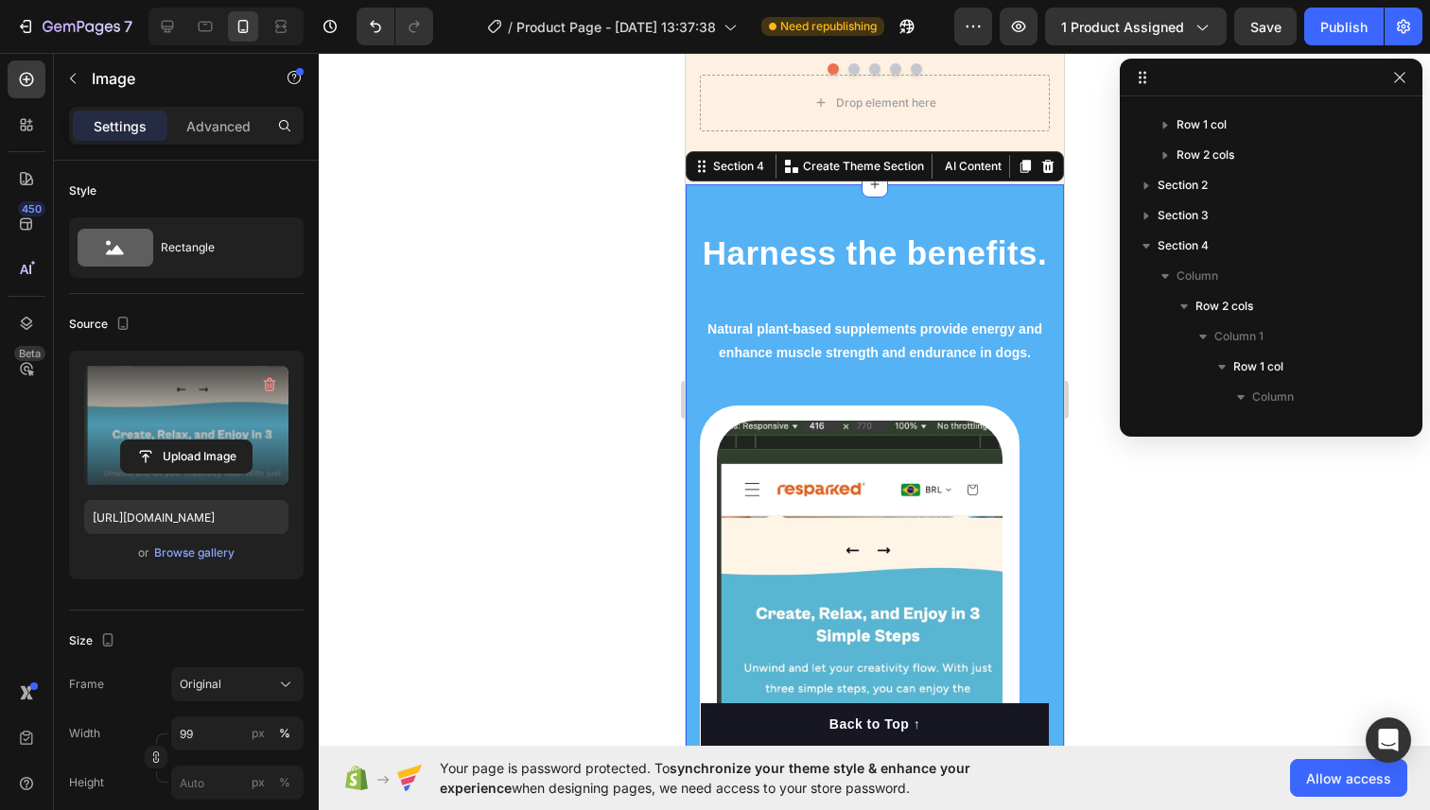
click at [694, 208] on div "Image Your heading text goes here Heading Natural plant-based supplements provi…" at bounding box center [874, 593] width 378 height 819
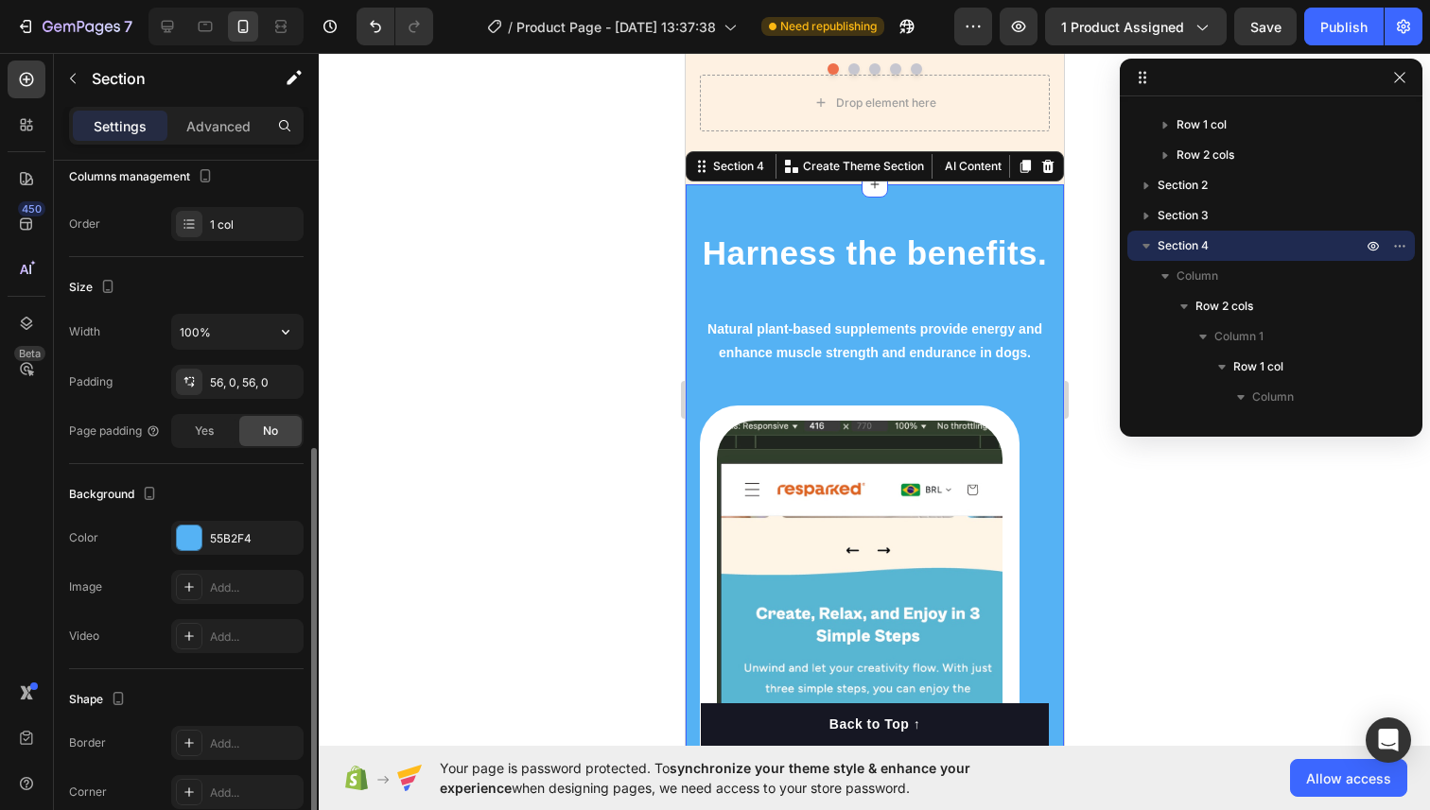
scroll to position [401, 0]
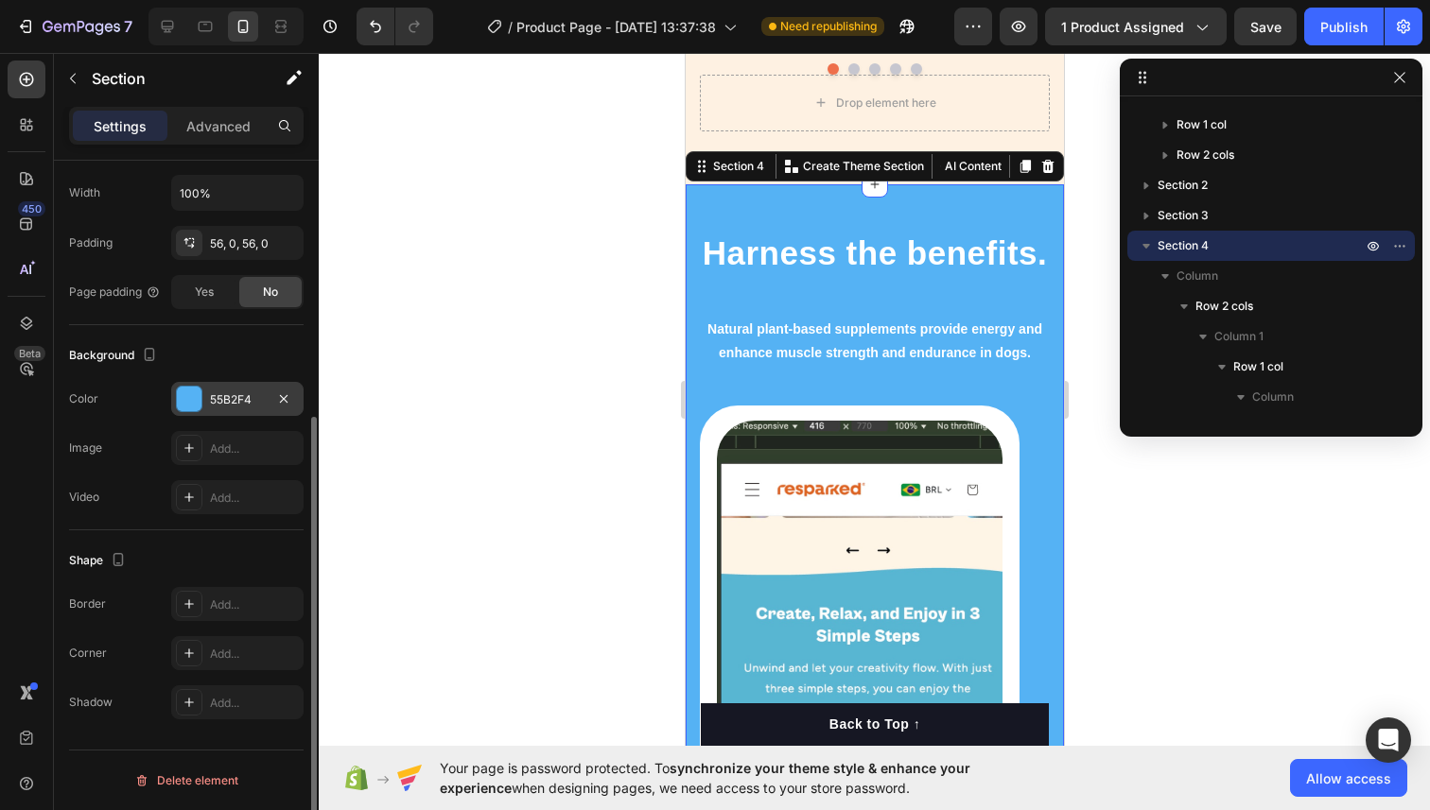
click at [187, 409] on div at bounding box center [189, 399] width 25 height 25
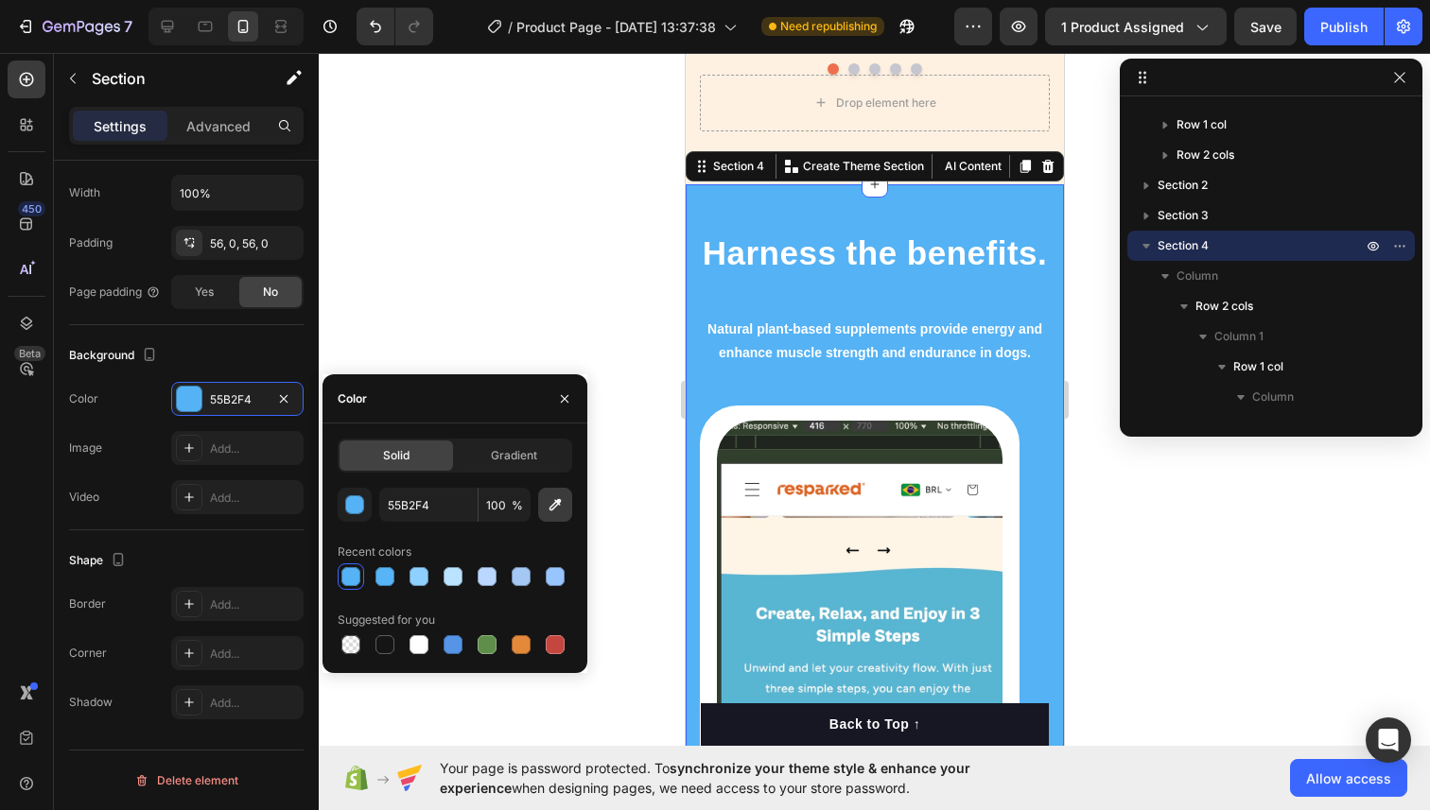
click at [542, 509] on button "button" at bounding box center [555, 505] width 34 height 34
type input "59B6D2"
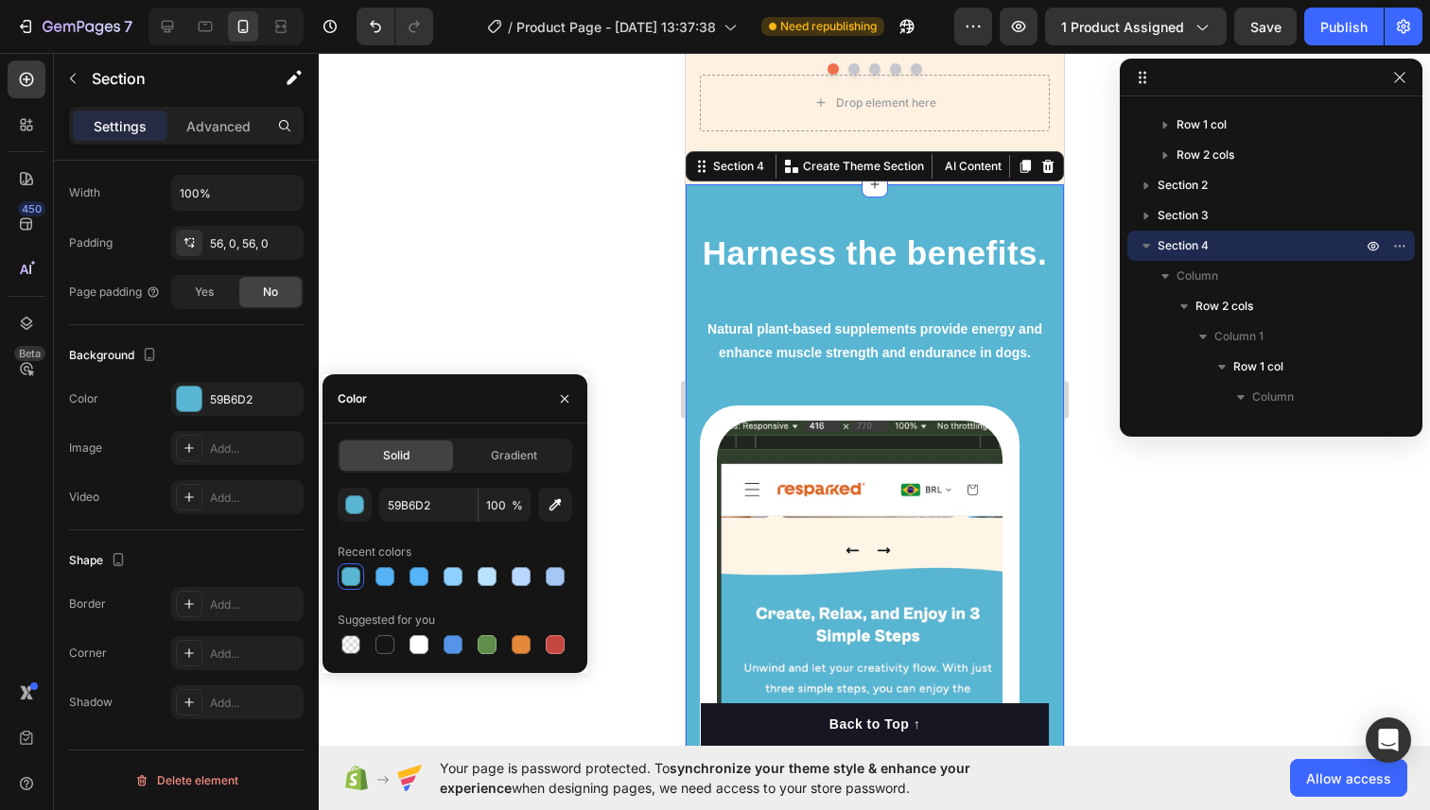
click at [645, 262] on div at bounding box center [874, 431] width 1111 height 757
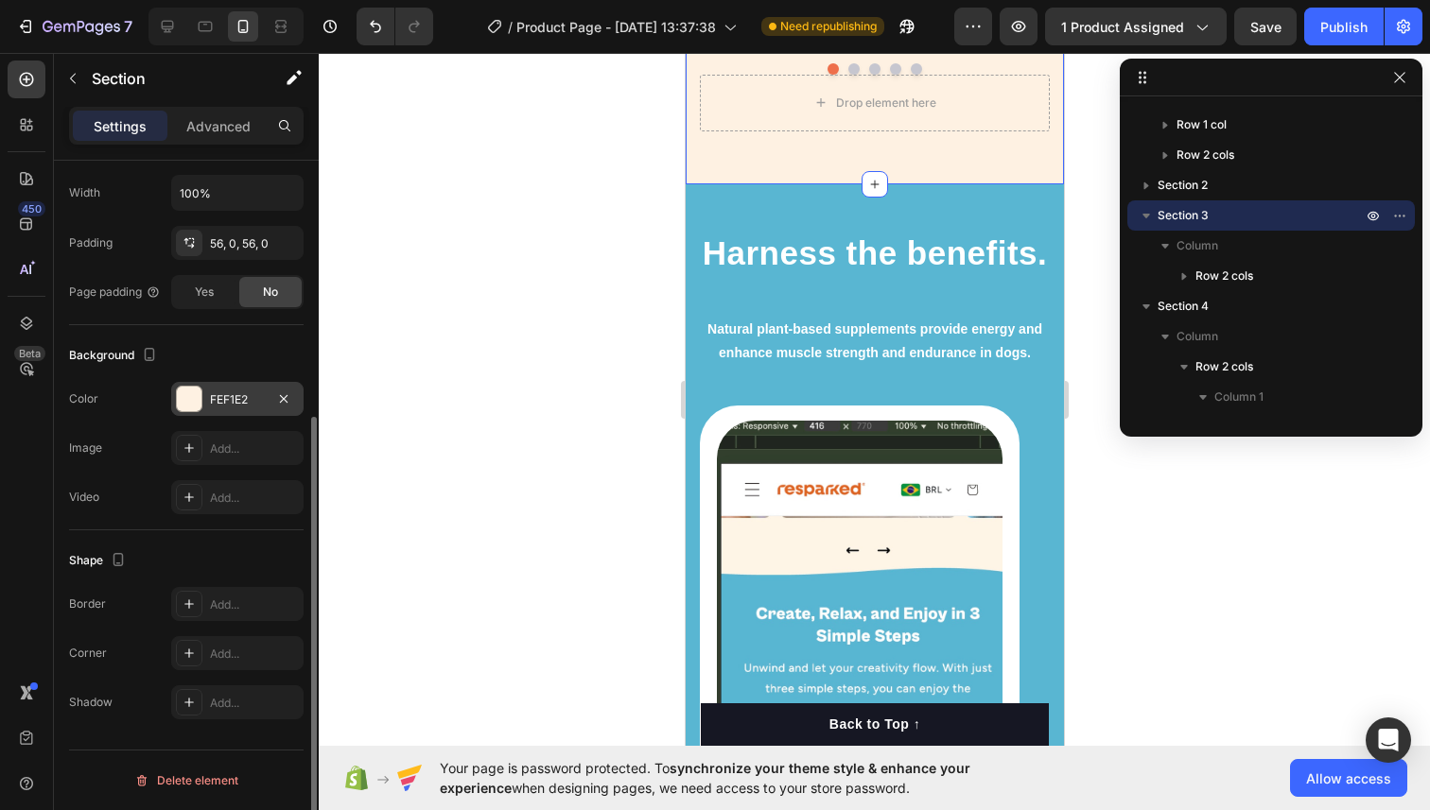
click at [194, 396] on div at bounding box center [189, 399] width 25 height 25
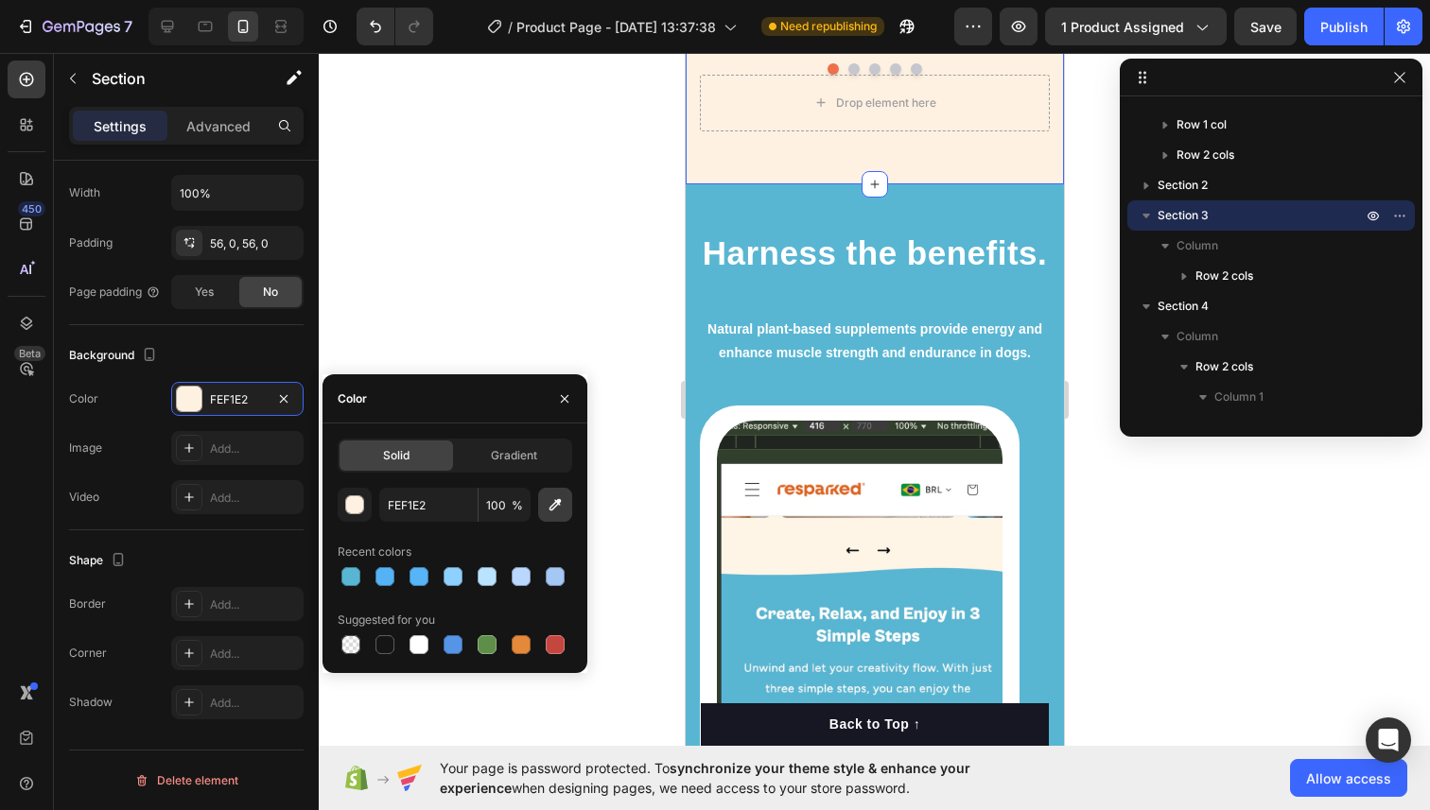
click at [546, 501] on icon "button" at bounding box center [555, 504] width 19 height 19
type input "FFF6E8"
click at [530, 277] on div at bounding box center [874, 431] width 1111 height 757
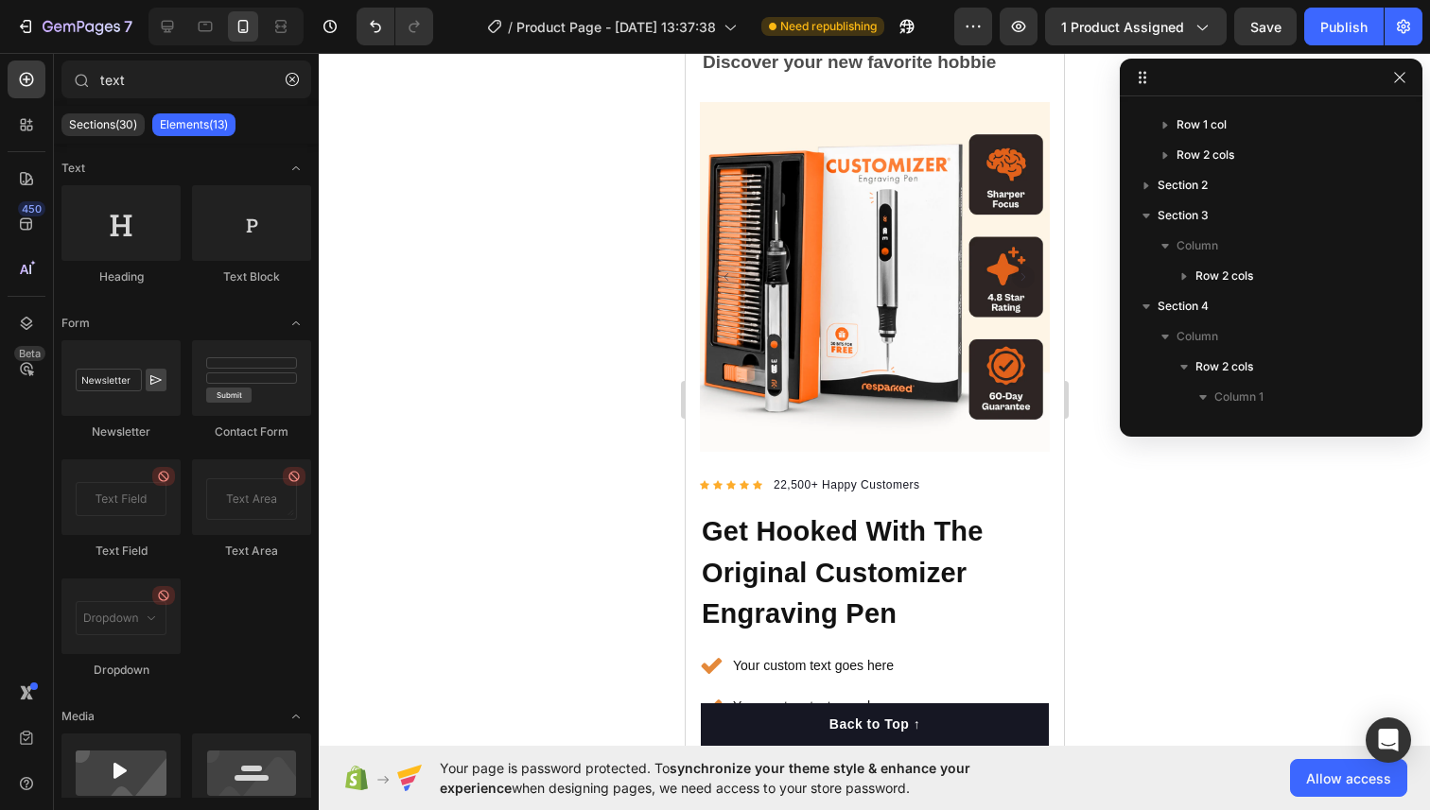
scroll to position [67, 0]
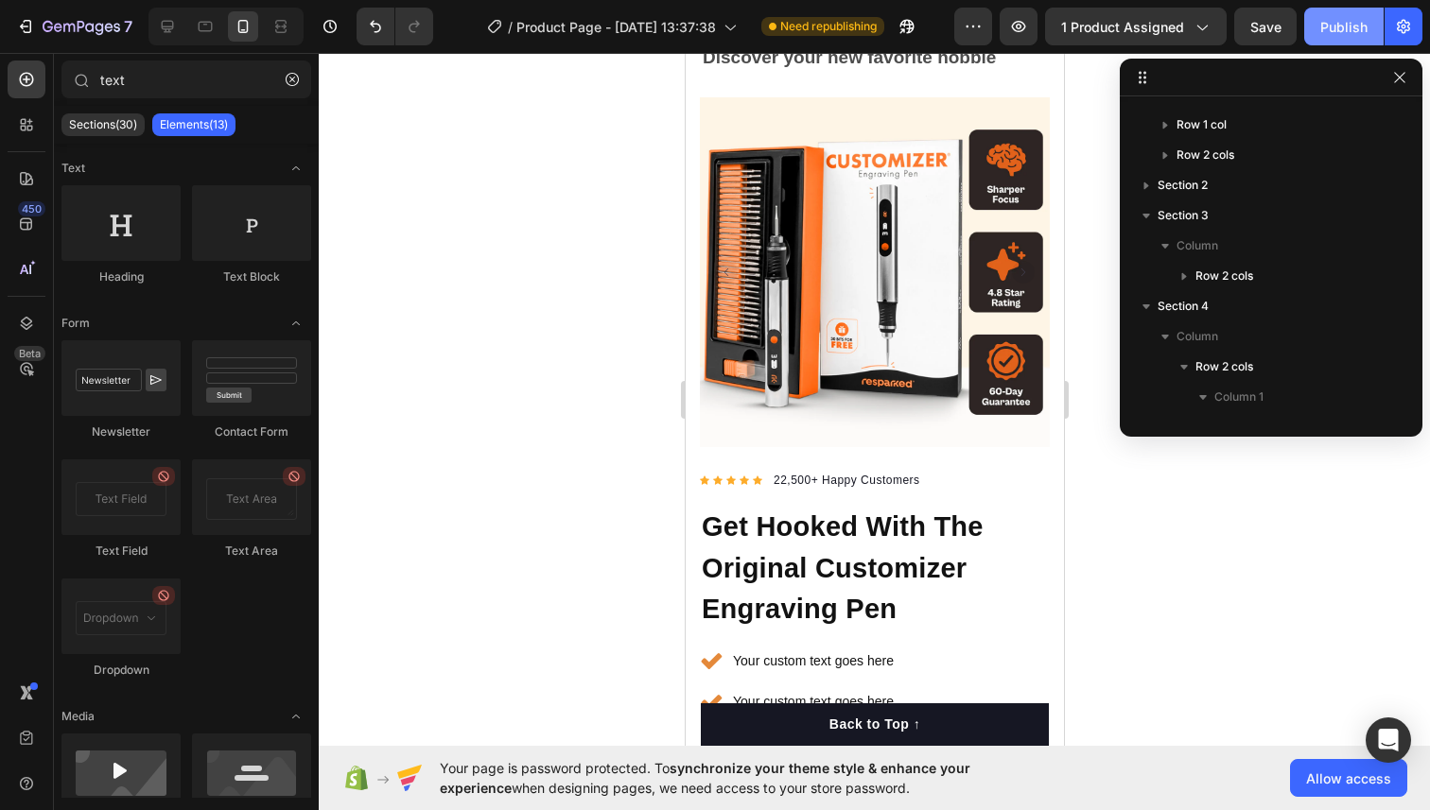
click at [1333, 33] on div "Publish" at bounding box center [1343, 27] width 47 height 20
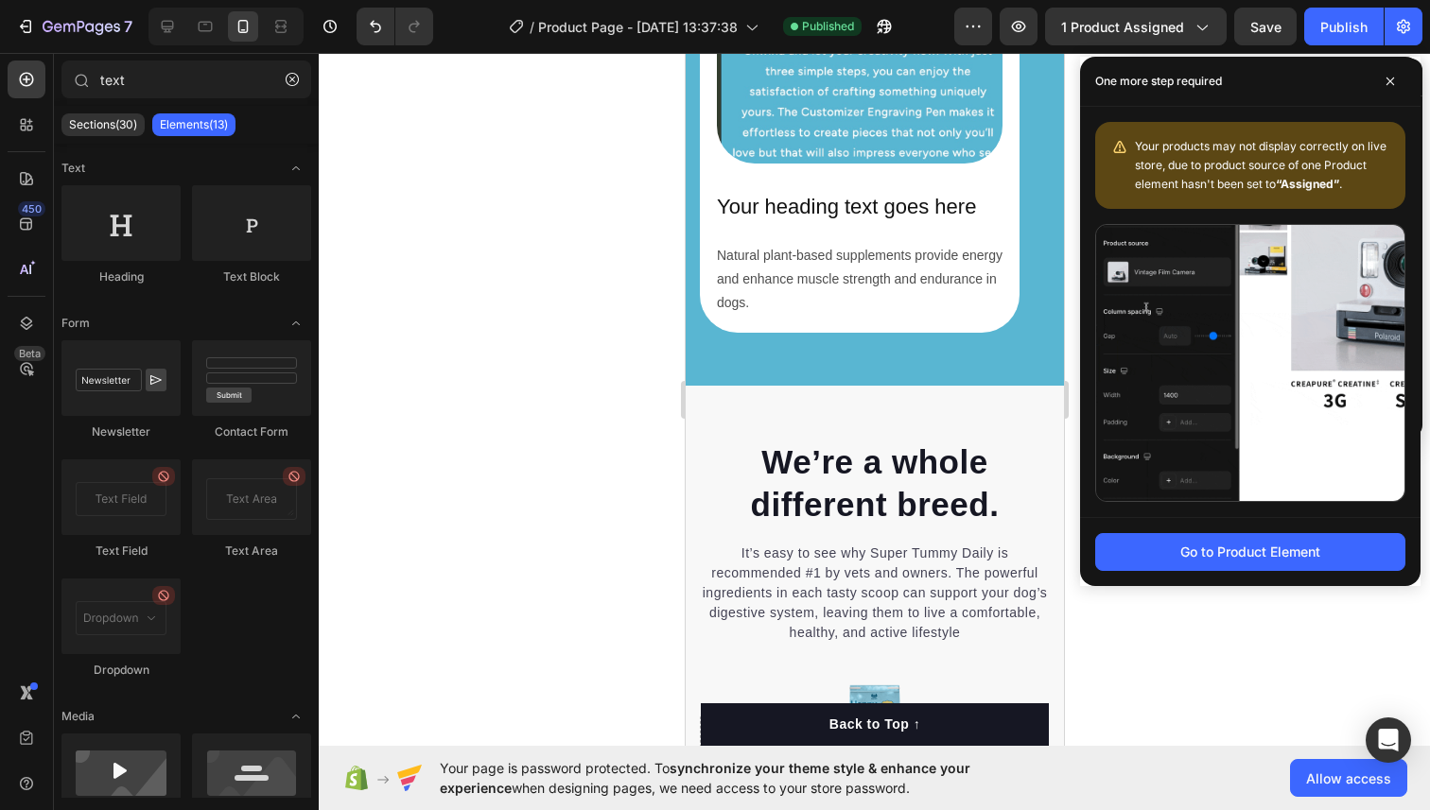
scroll to position [2750, 0]
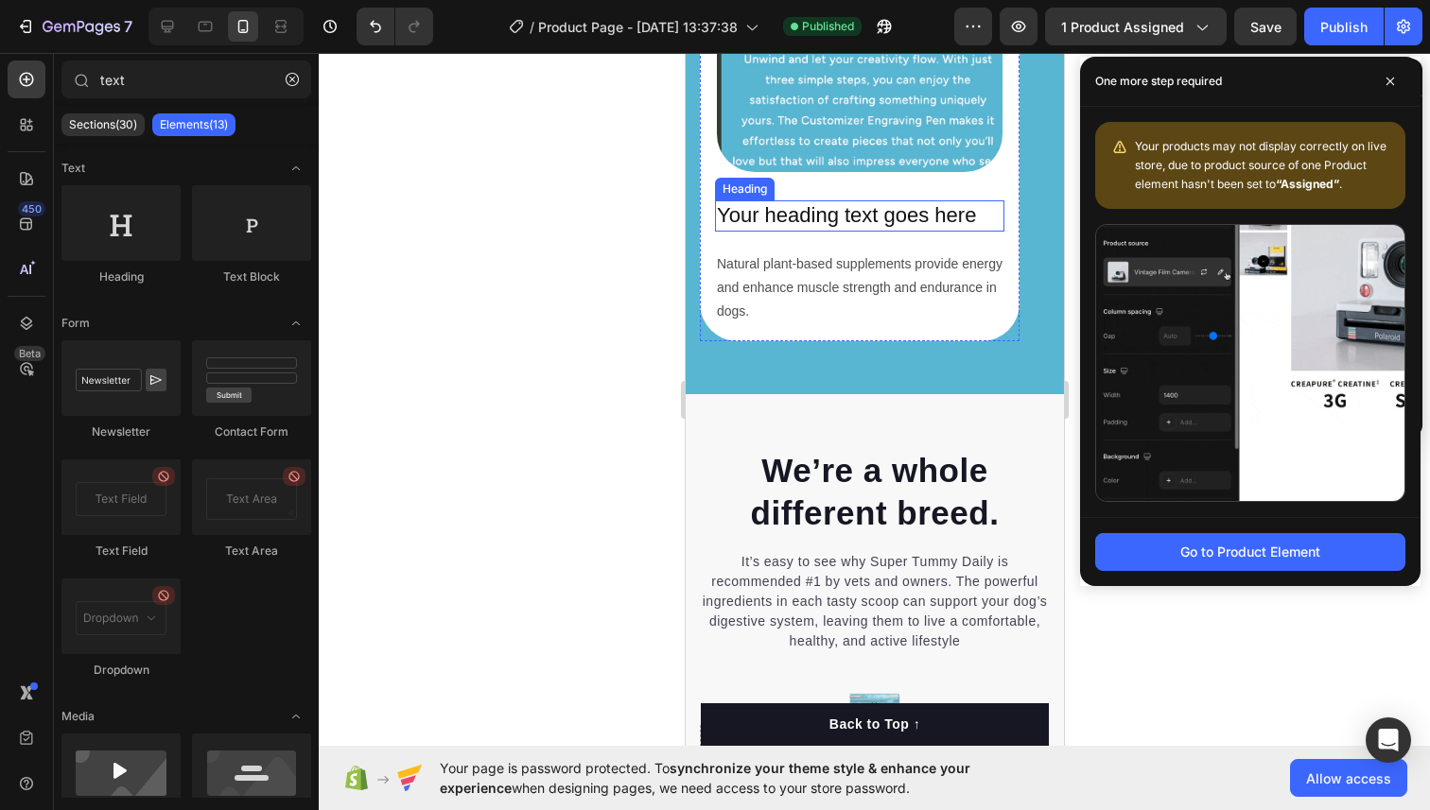
click at [763, 220] on h2 "Your heading text goes here" at bounding box center [858, 215] width 289 height 31
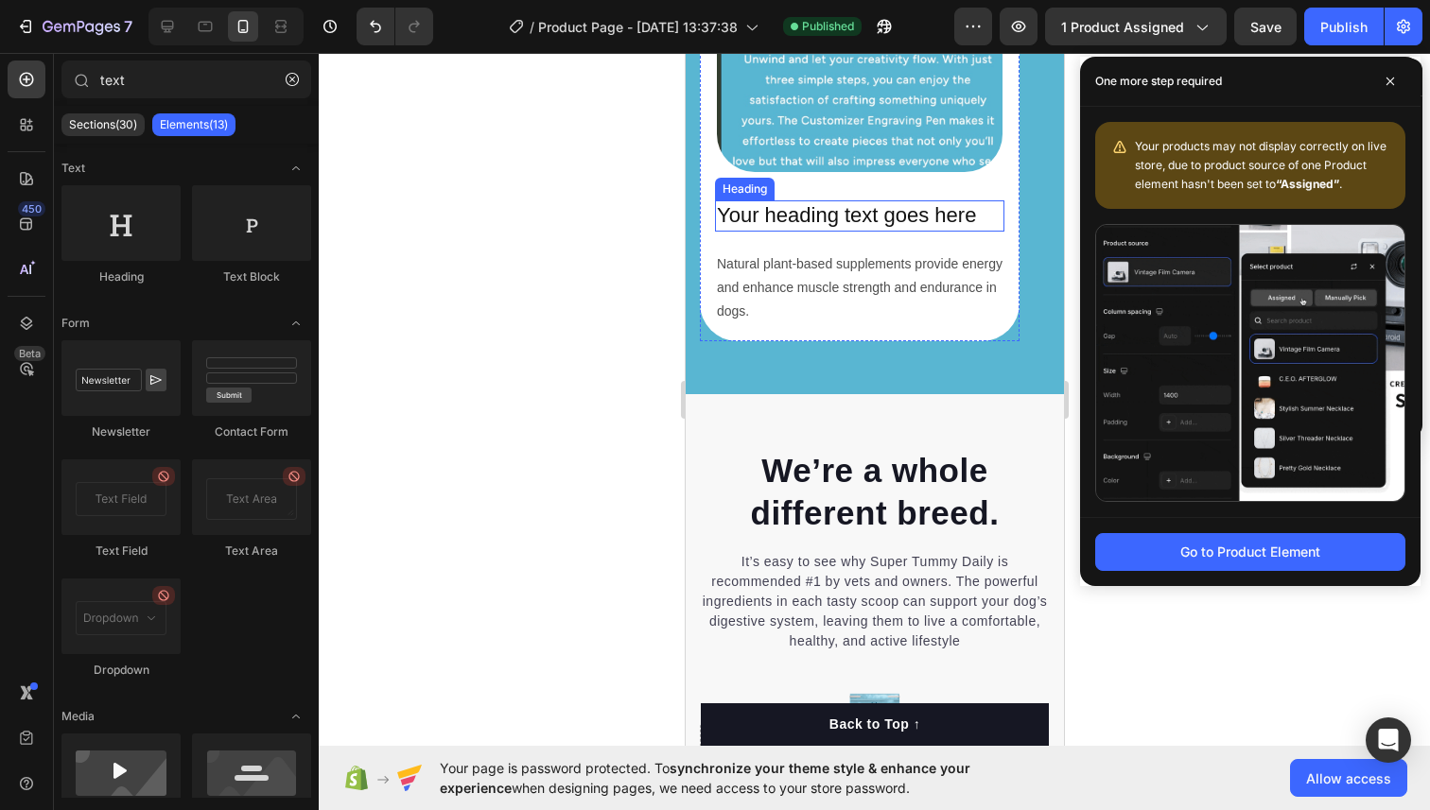
scroll to position [388, 0]
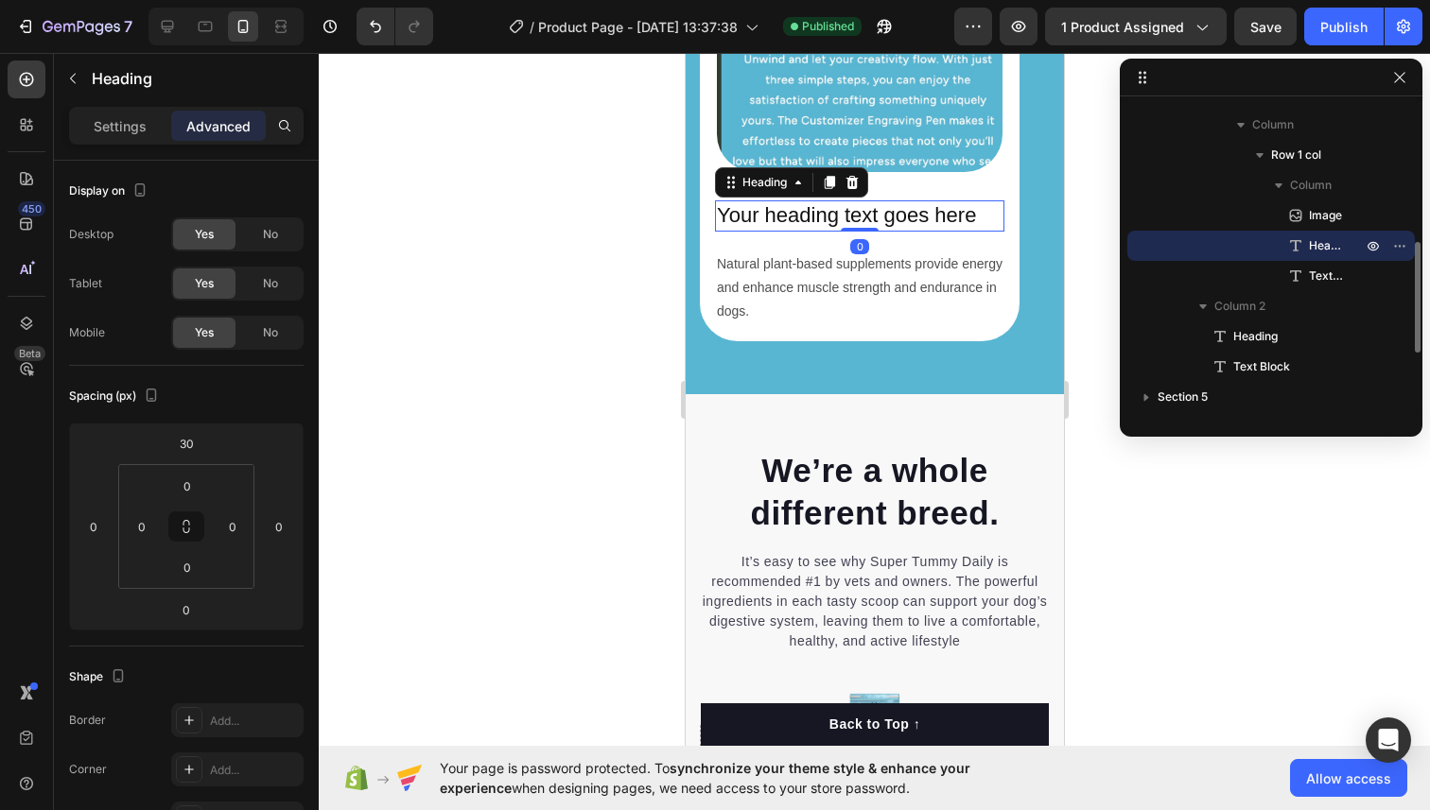
click at [763, 220] on h2 "Your heading text goes here" at bounding box center [858, 215] width 289 height 31
click at [720, 214] on p "Your heading text goes here" at bounding box center [859, 215] width 286 height 27
click at [634, 279] on div at bounding box center [874, 431] width 1111 height 757
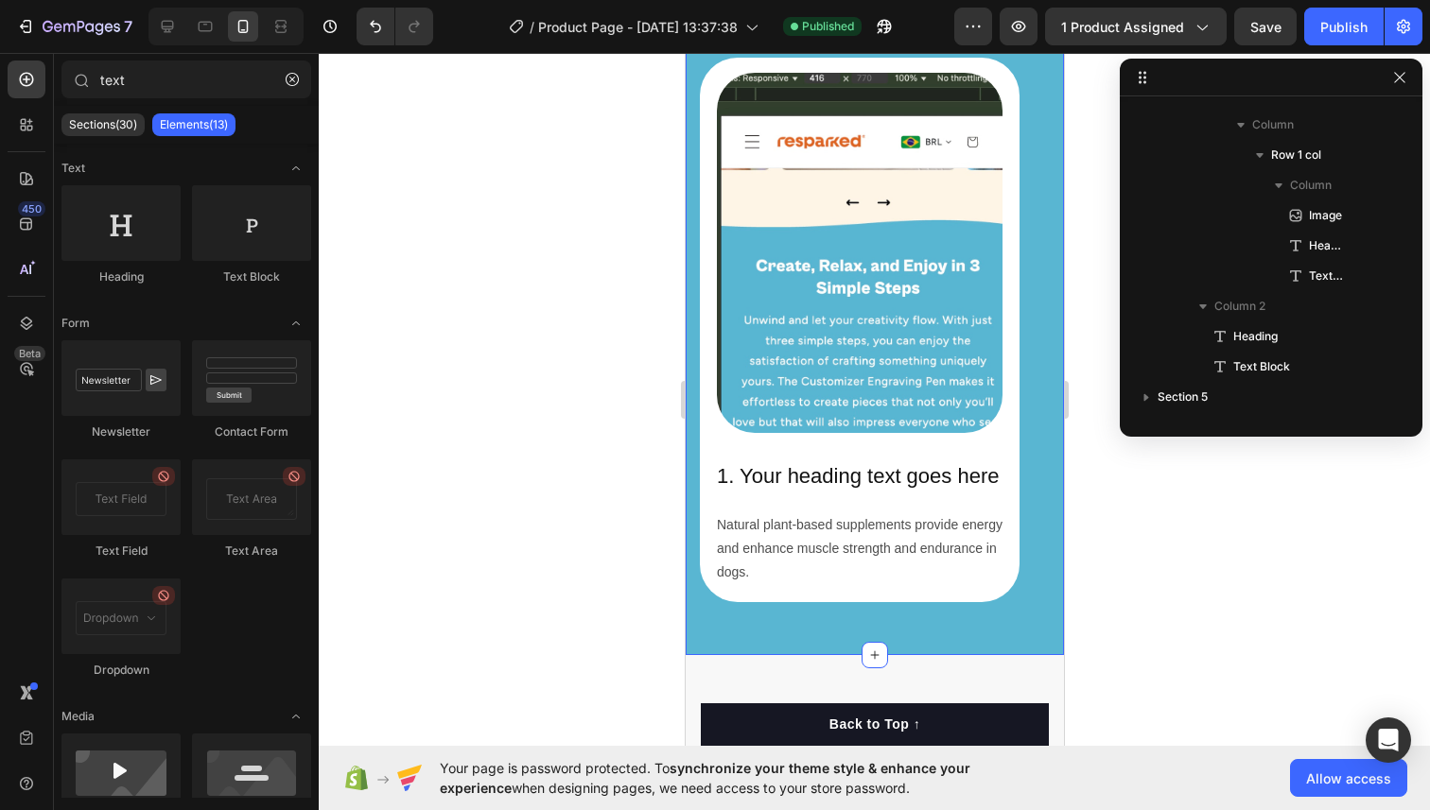
scroll to position [2475, 0]
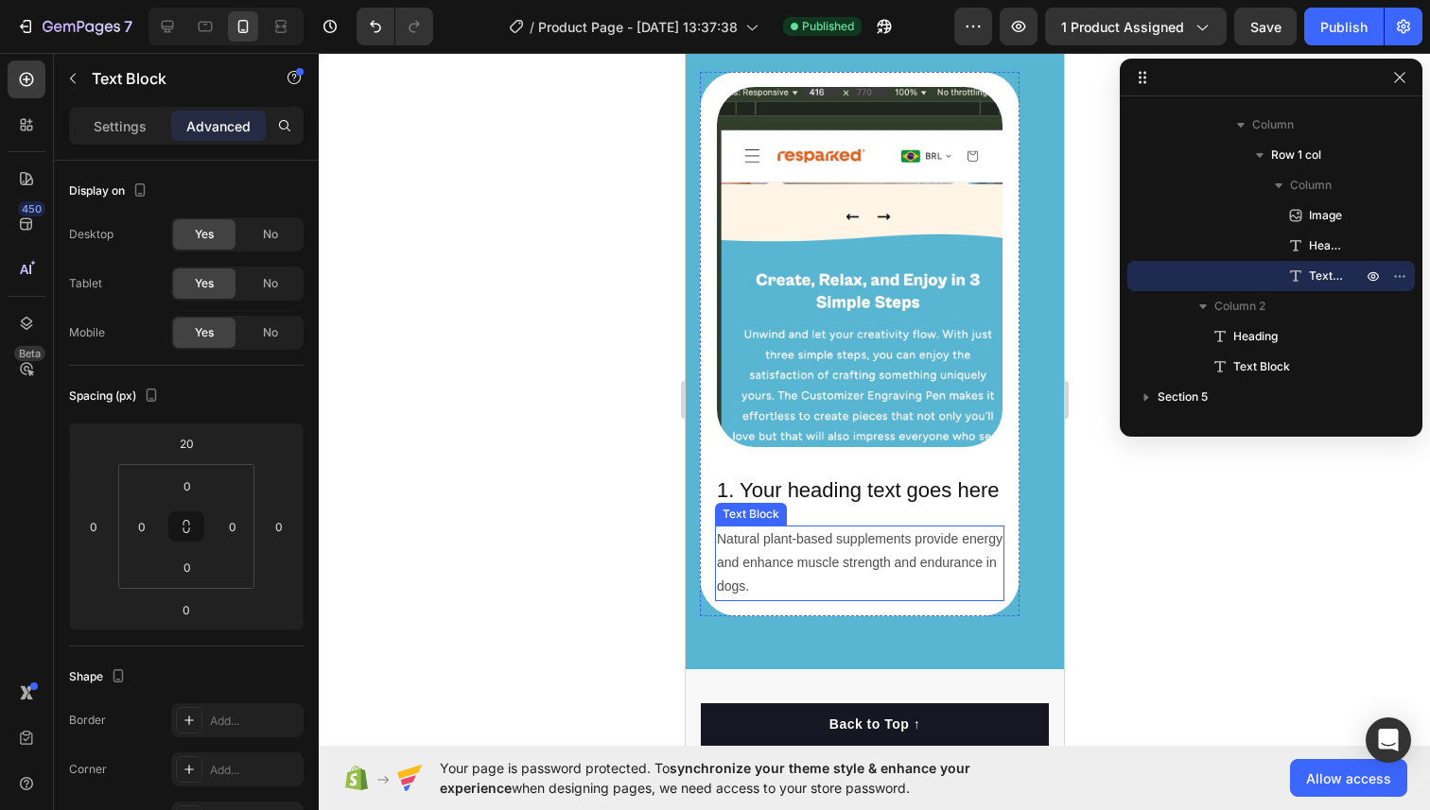
click at [792, 590] on p "Natural plant-based supplements provide energy and enhance muscle strength and …" at bounding box center [859, 564] width 286 height 72
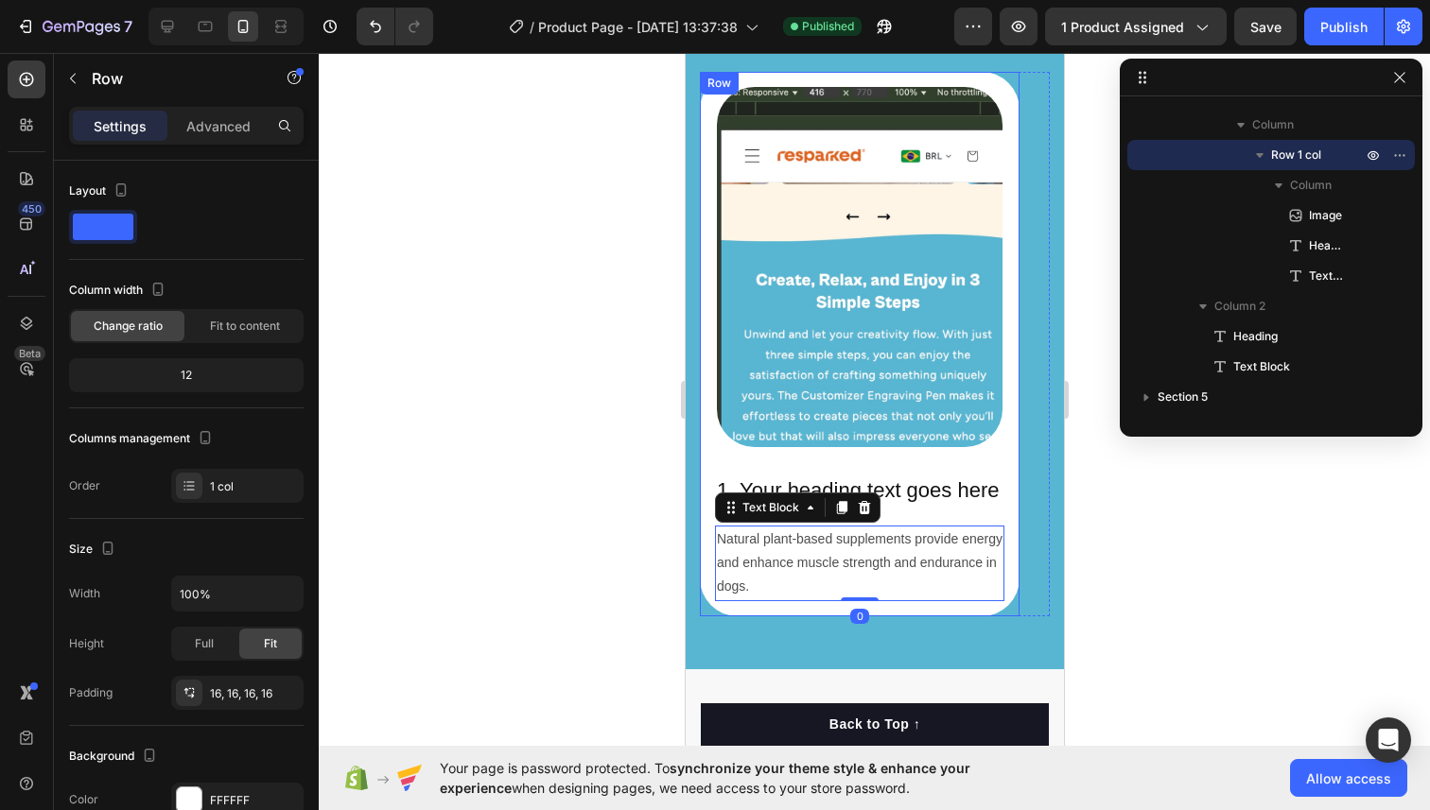
click at [712, 514] on div "Image 1. Your heading text goes here Heading Natural plant-based supplements pr…" at bounding box center [859, 344] width 320 height 545
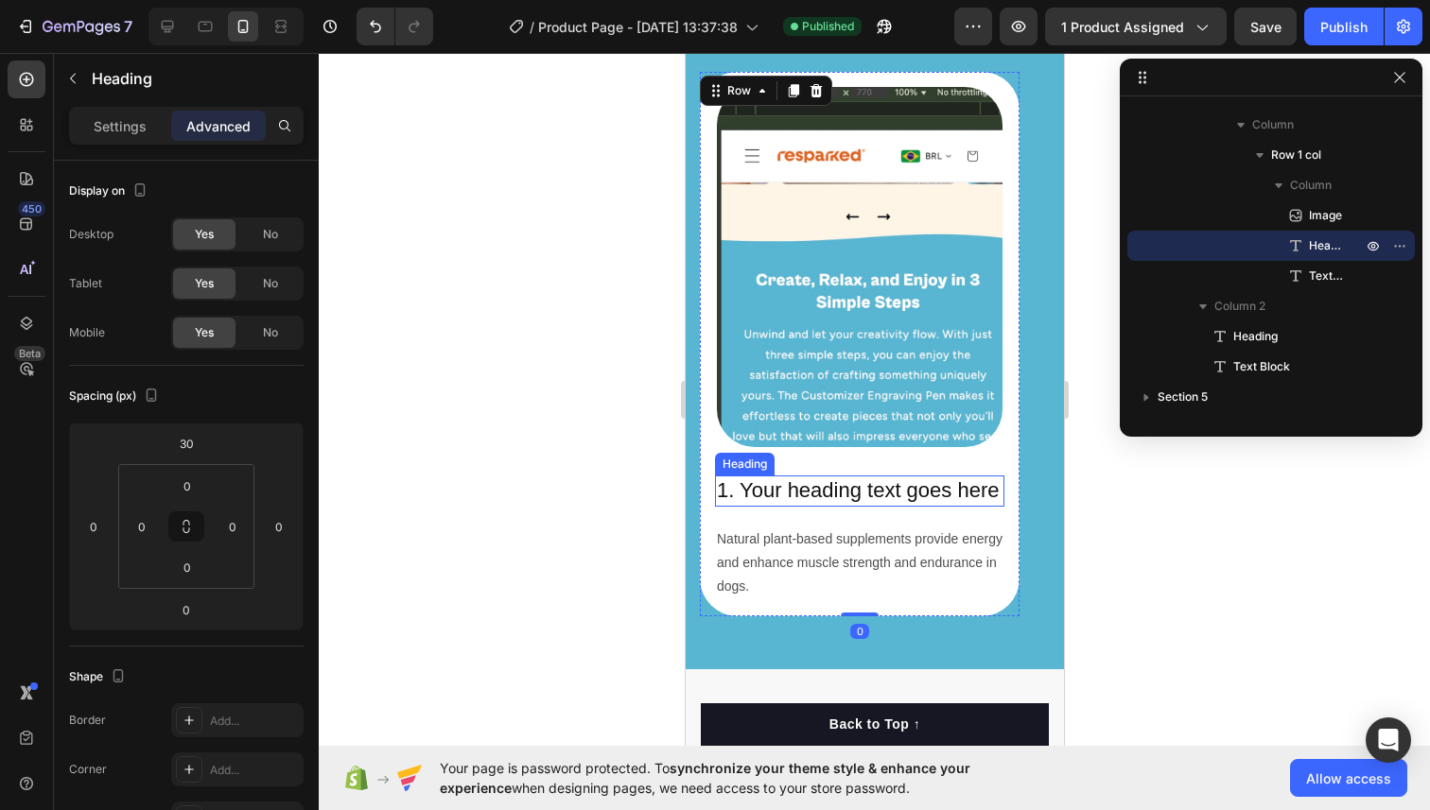
click at [739, 494] on p "1. Your heading text goes here" at bounding box center [859, 490] width 286 height 27
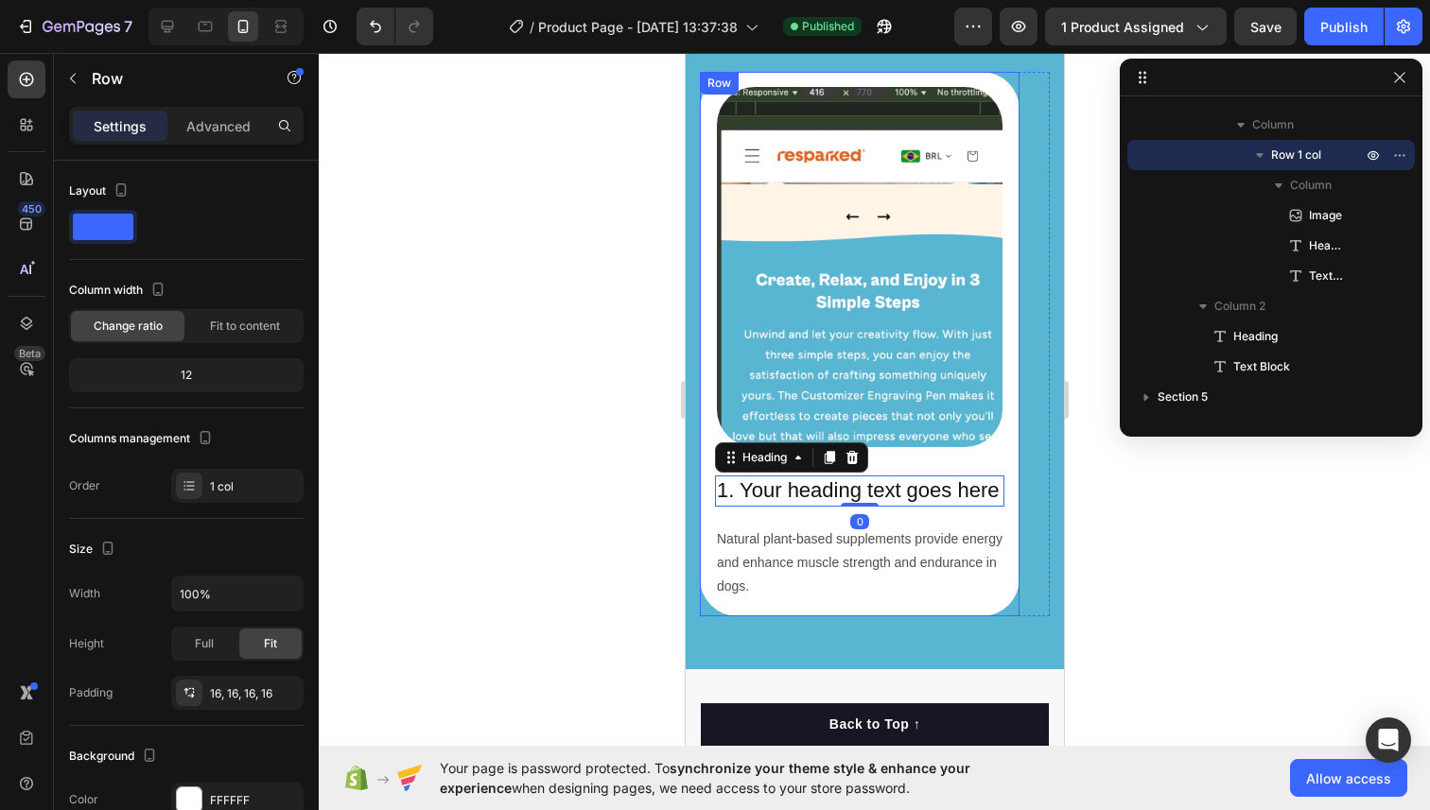
click at [706, 521] on div "Image 1. Your heading text goes here Heading 0 Natural plant-based supplements …" at bounding box center [859, 344] width 320 height 545
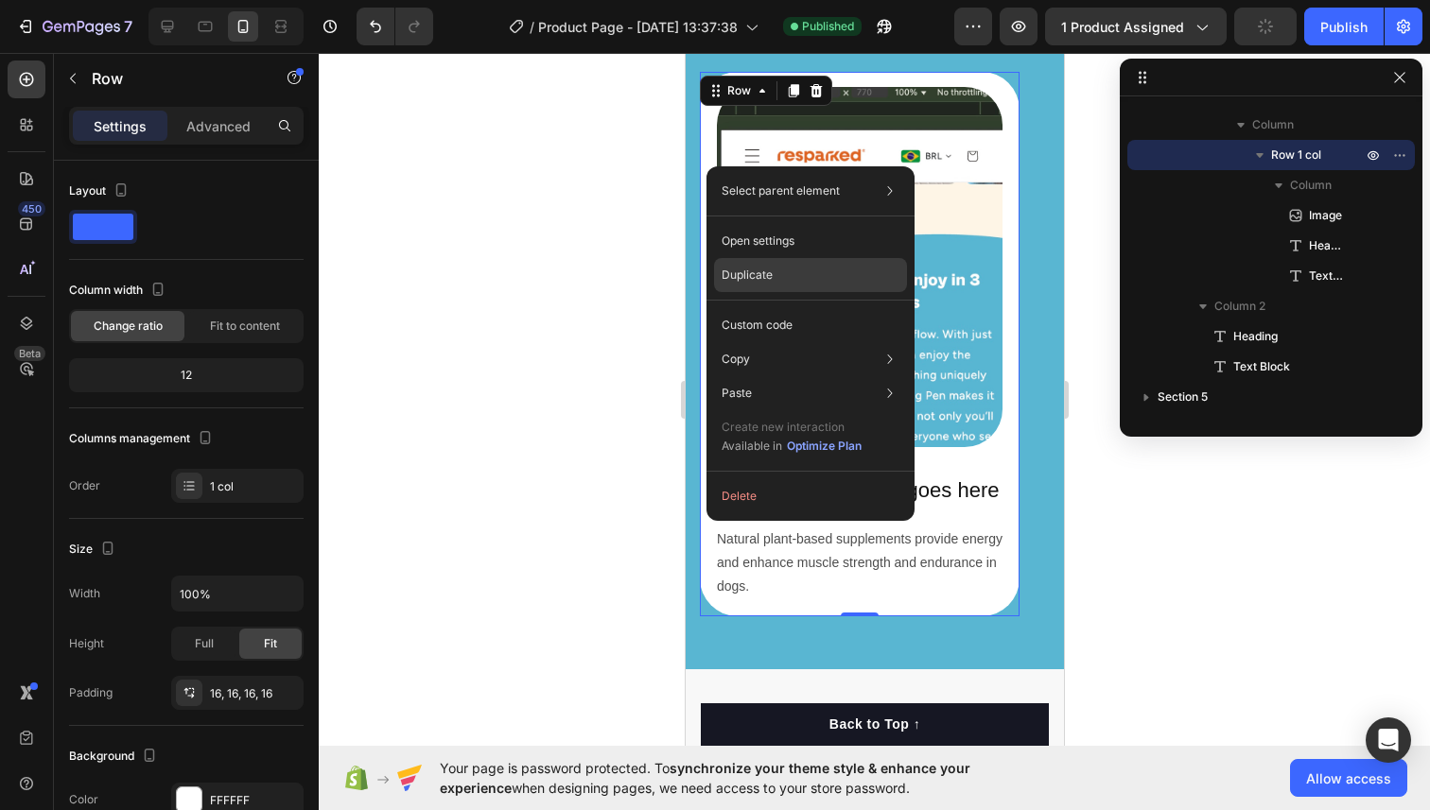
click at [753, 279] on p "Duplicate" at bounding box center [746, 275] width 51 height 17
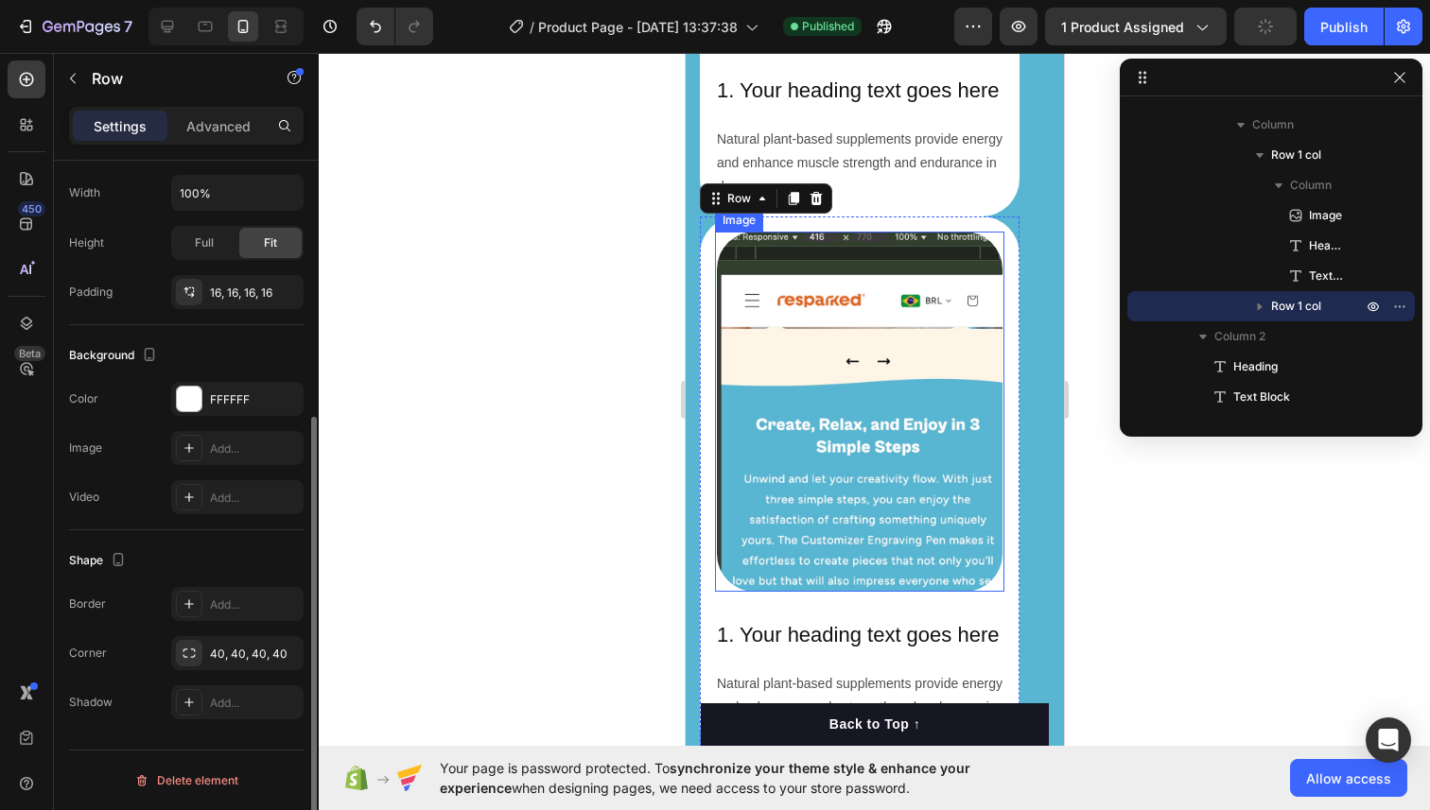
scroll to position [2972, 0]
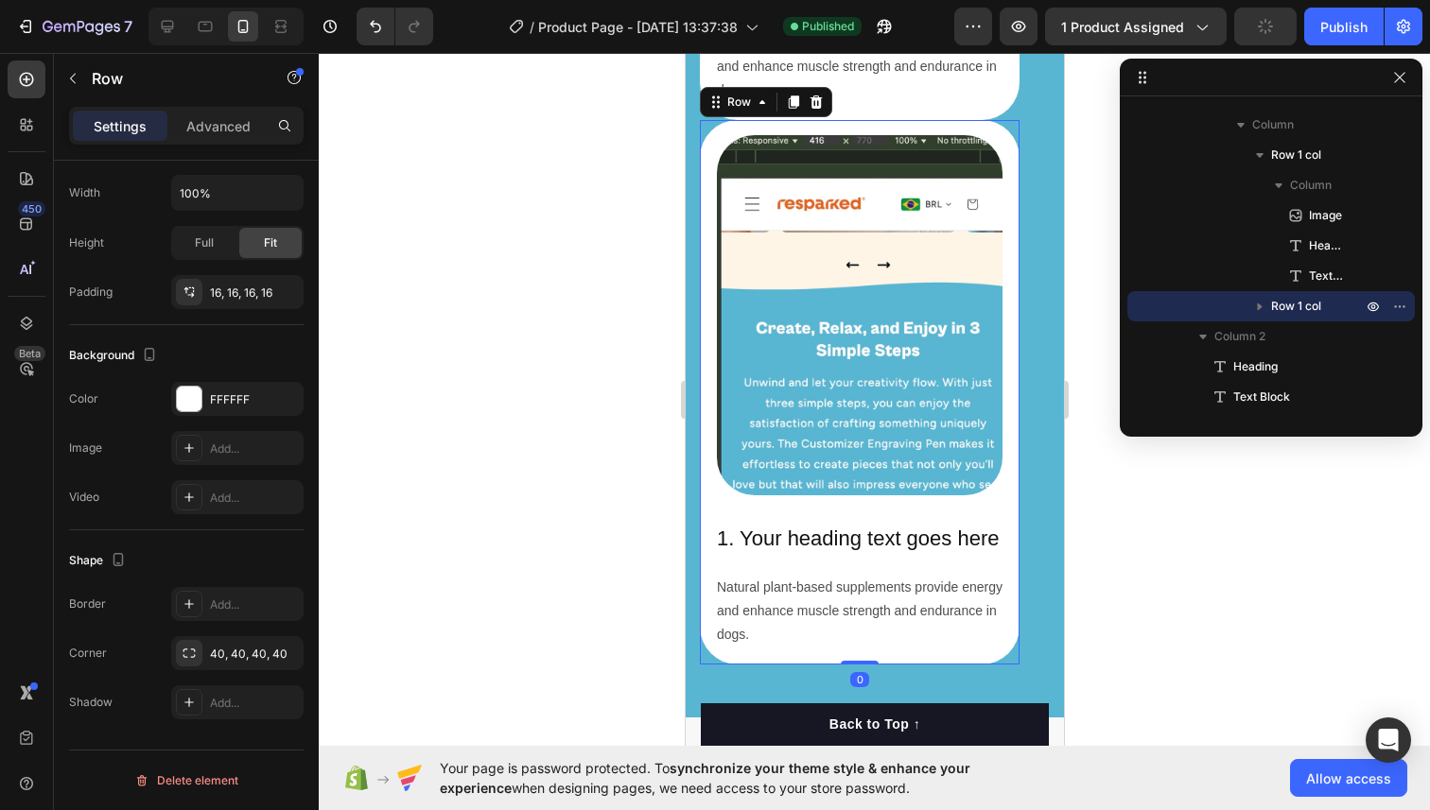
click at [707, 163] on div "Image 1. Your heading text goes here Heading Natural plant-based supplements pr…" at bounding box center [859, 392] width 320 height 545
click at [209, 107] on div "text Sections(30) Elements(13) Text Heading Text Block Form Newsletter Contact …" at bounding box center [186, 431] width 265 height 757
click at [210, 120] on p "Advanced" at bounding box center [218, 126] width 64 height 20
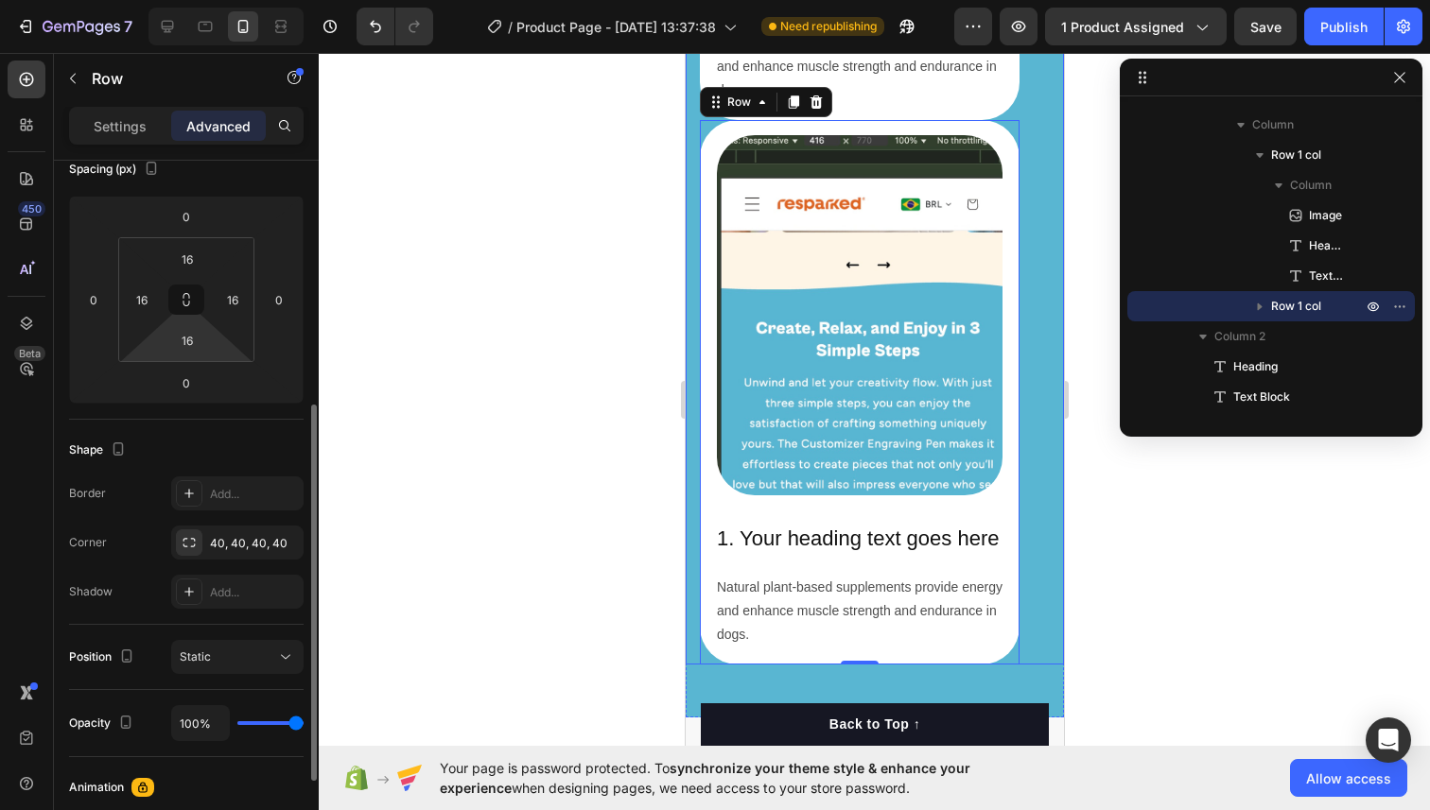
scroll to position [157, 0]
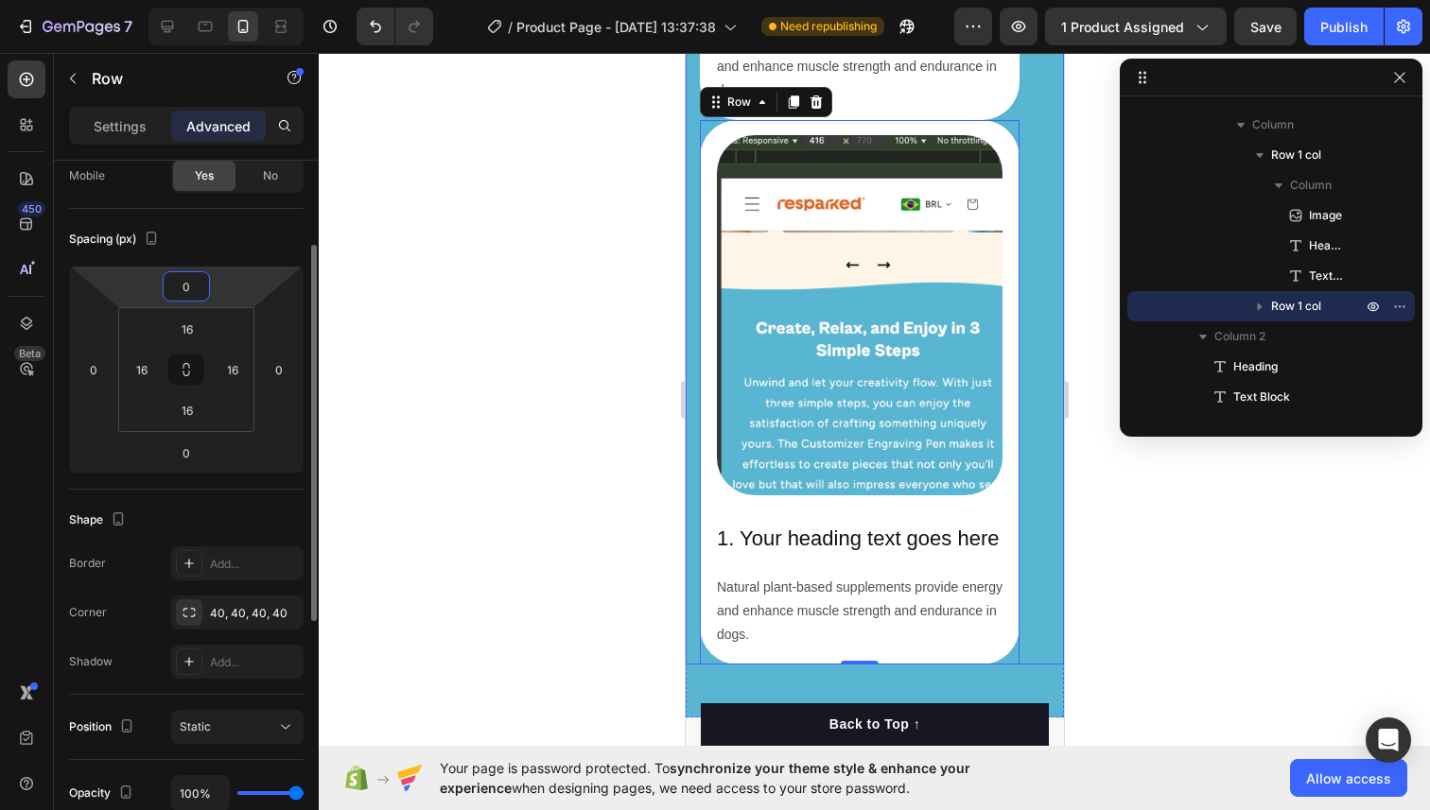
click at [194, 293] on input "0" at bounding box center [186, 286] width 38 height 28
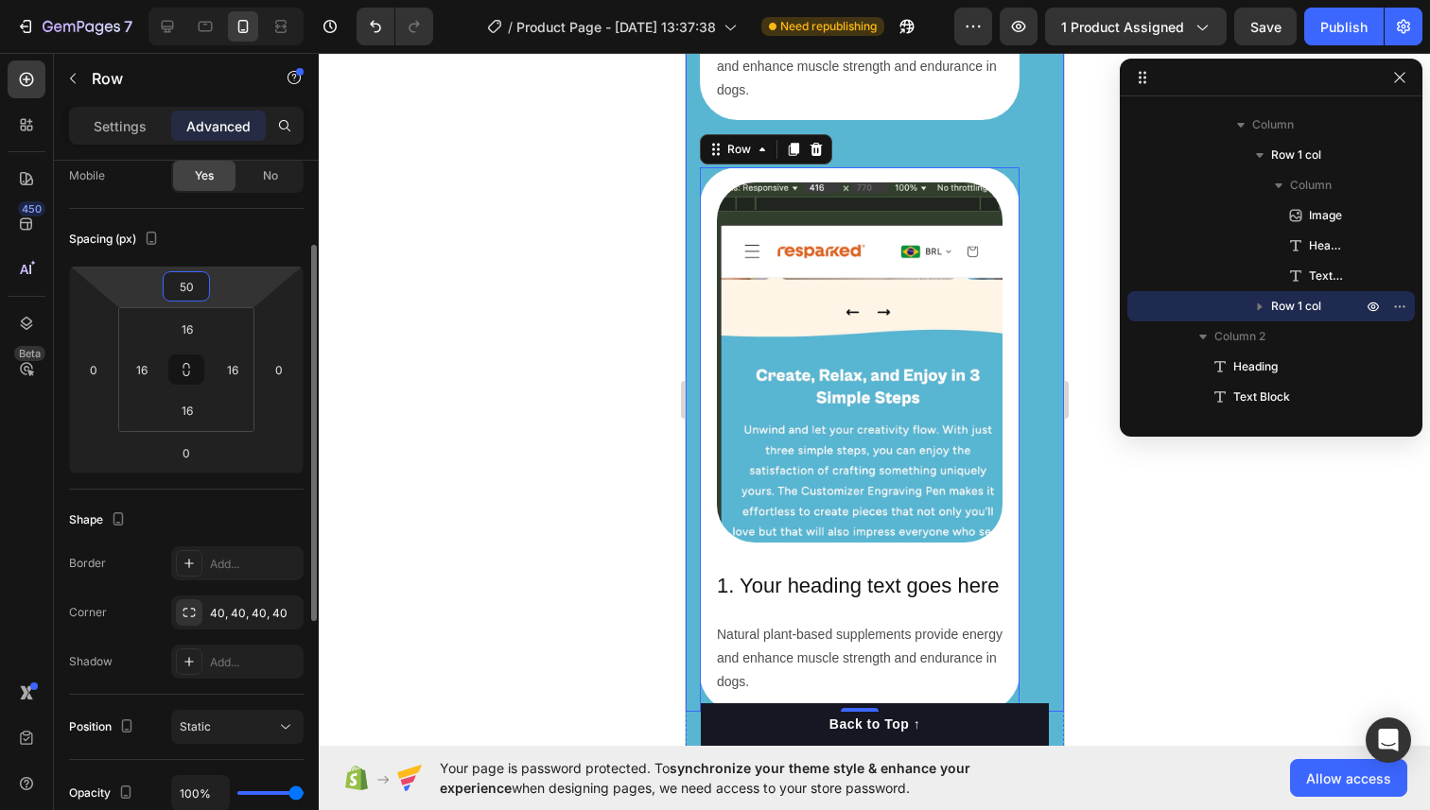
type input "5"
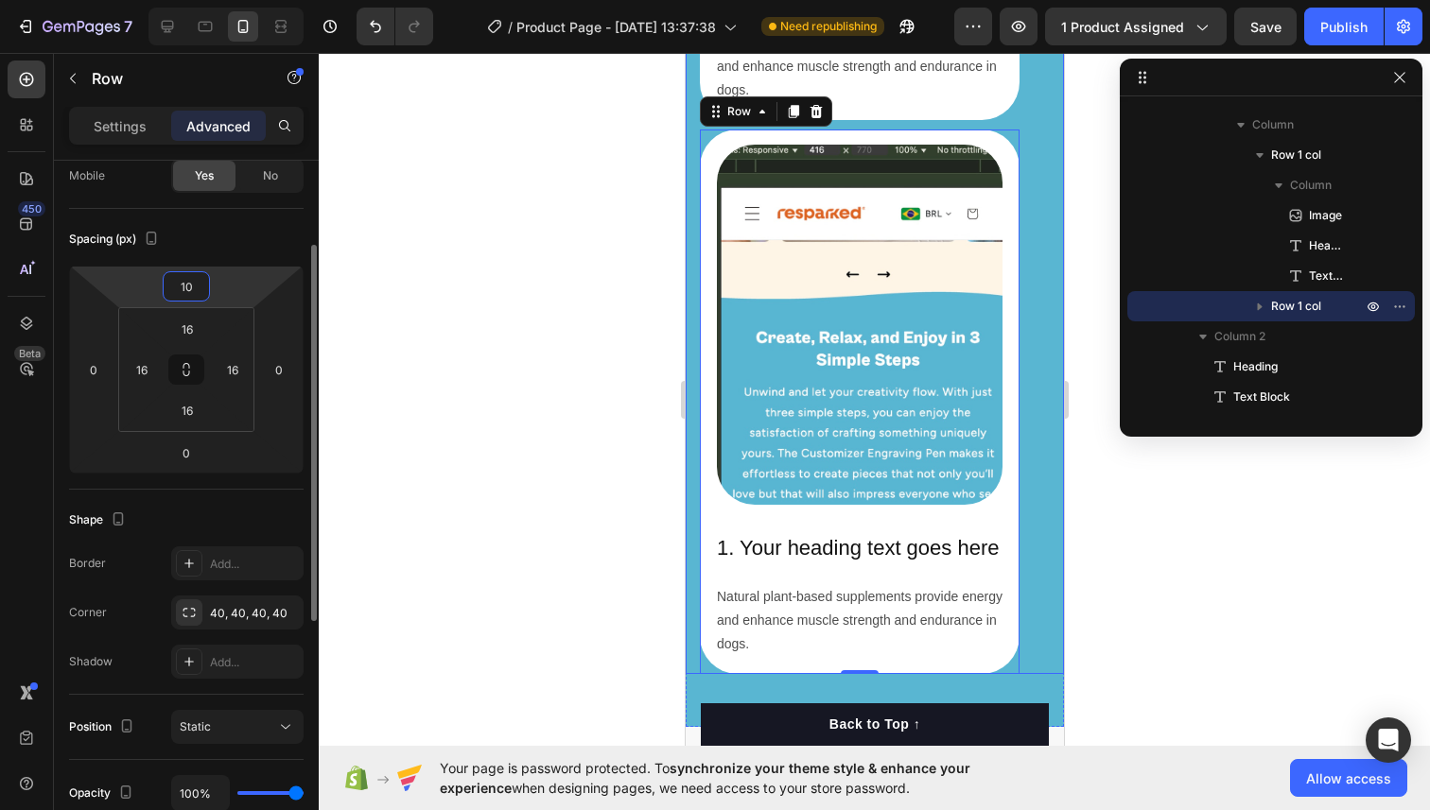
type input "1"
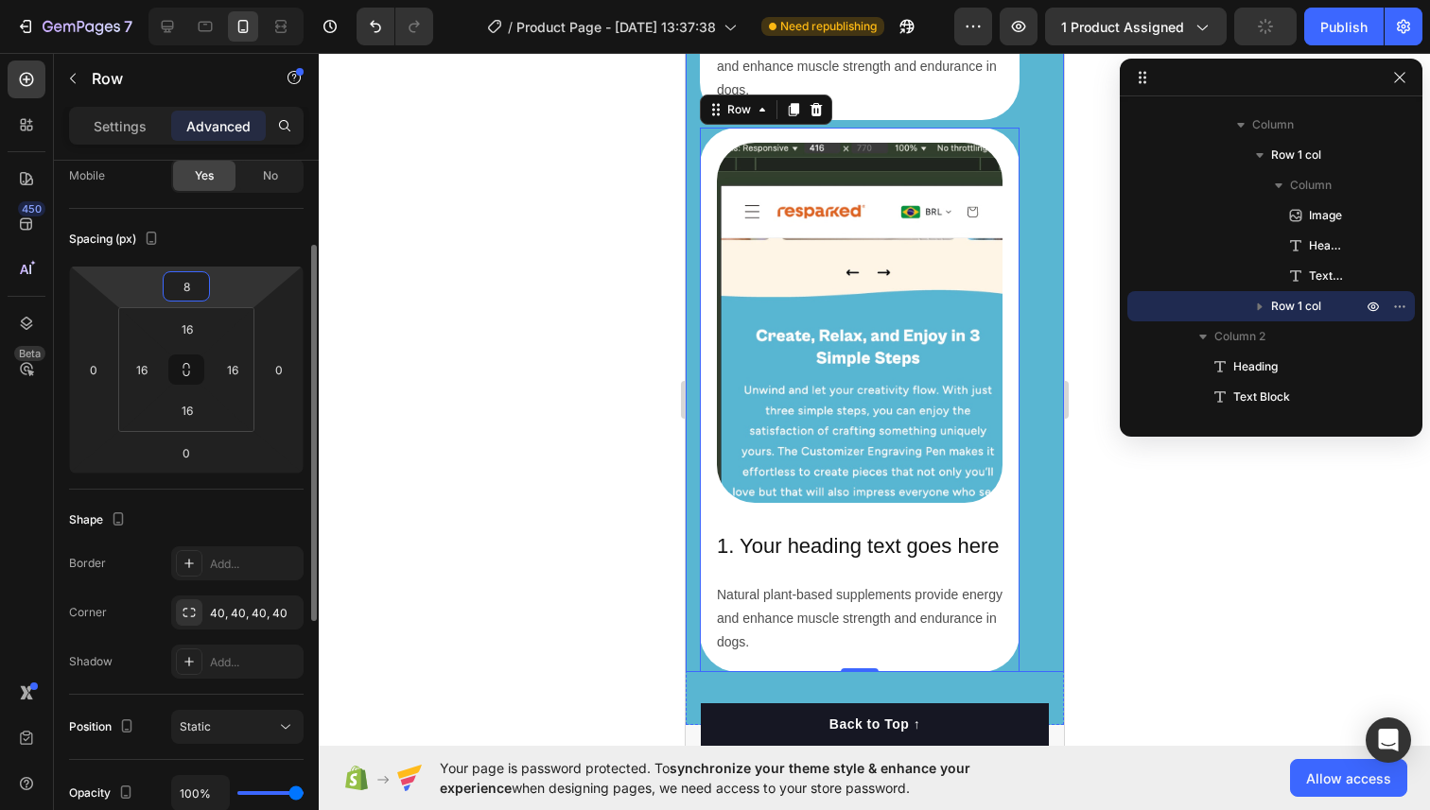
type input "80"
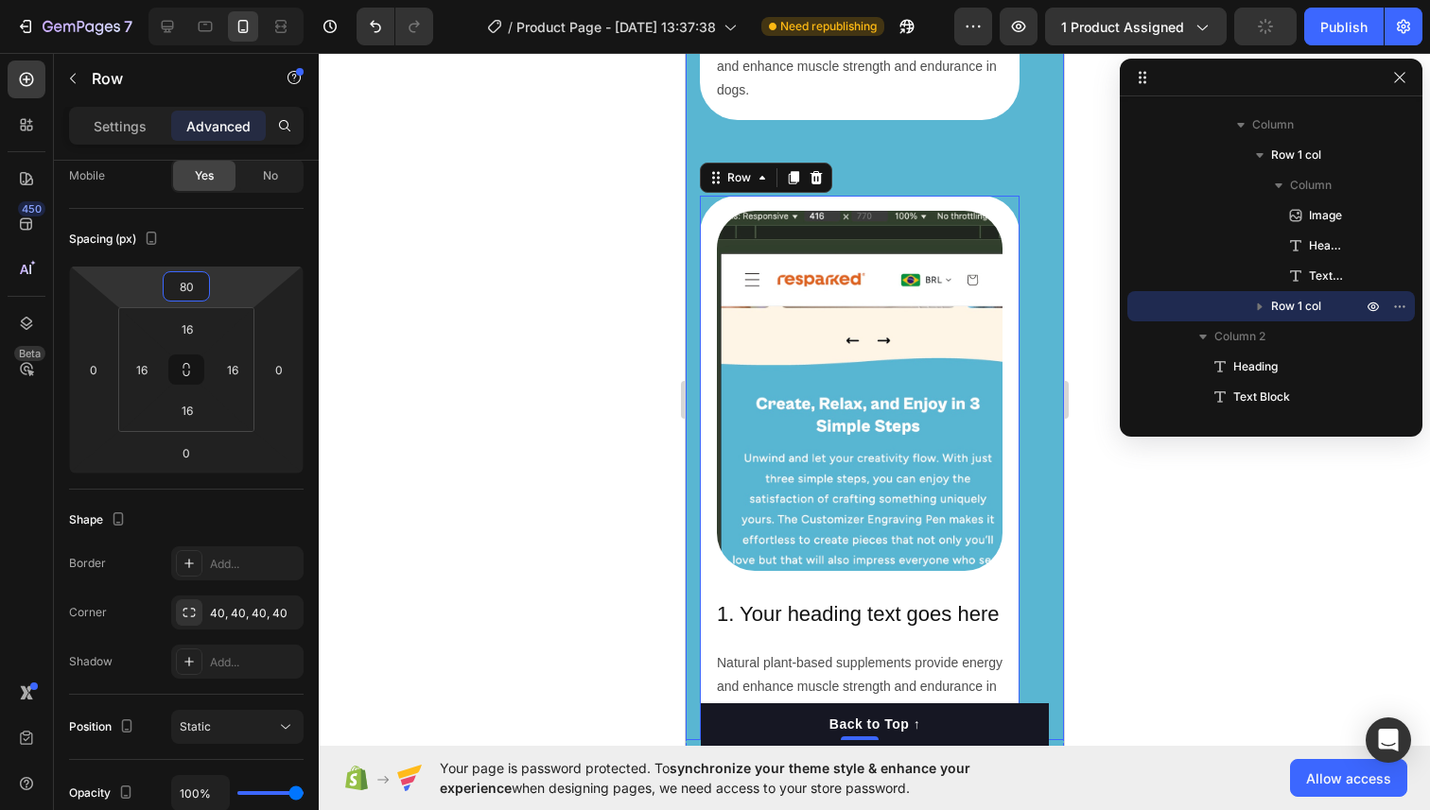
click at [336, 328] on div at bounding box center [874, 431] width 1111 height 757
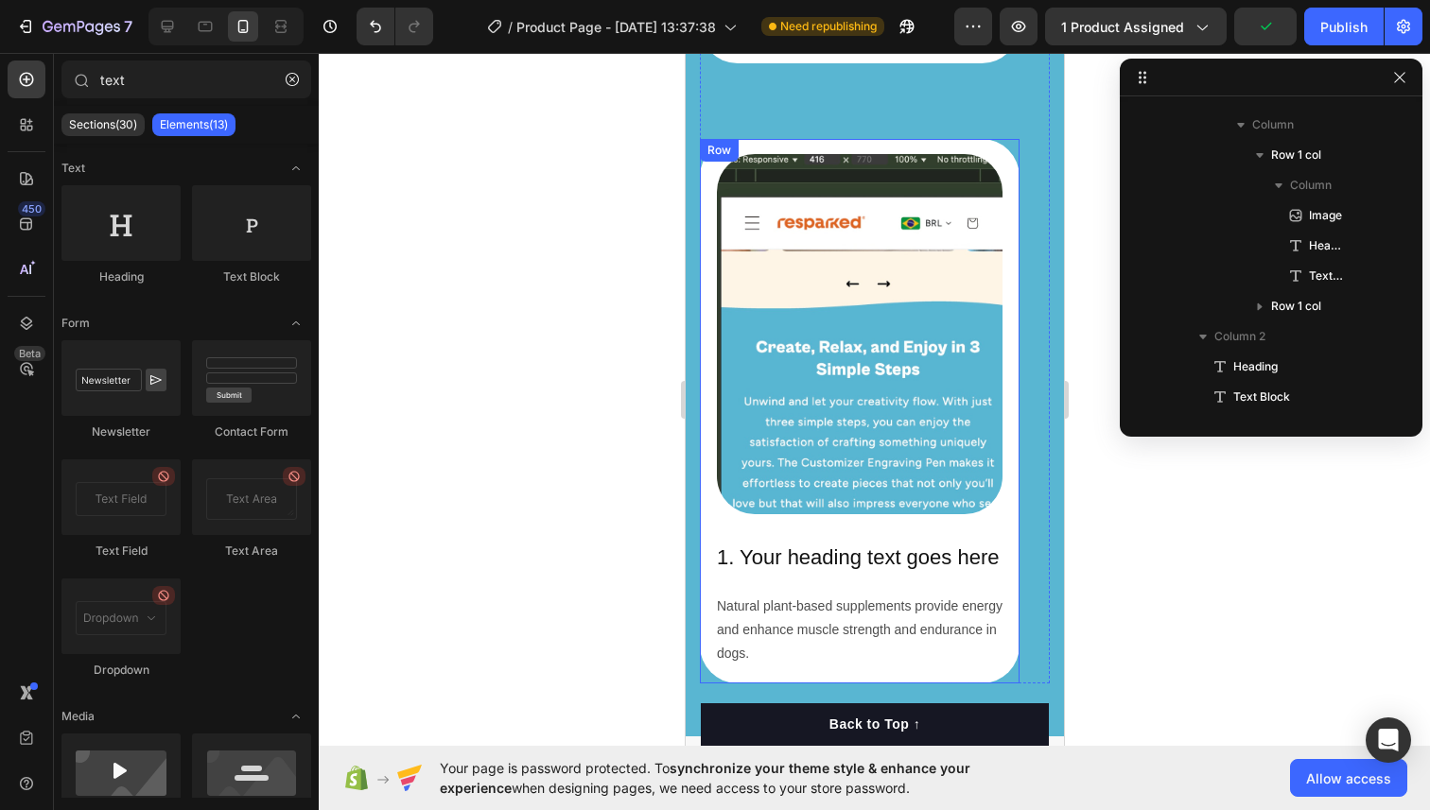
scroll to position [2892, 0]
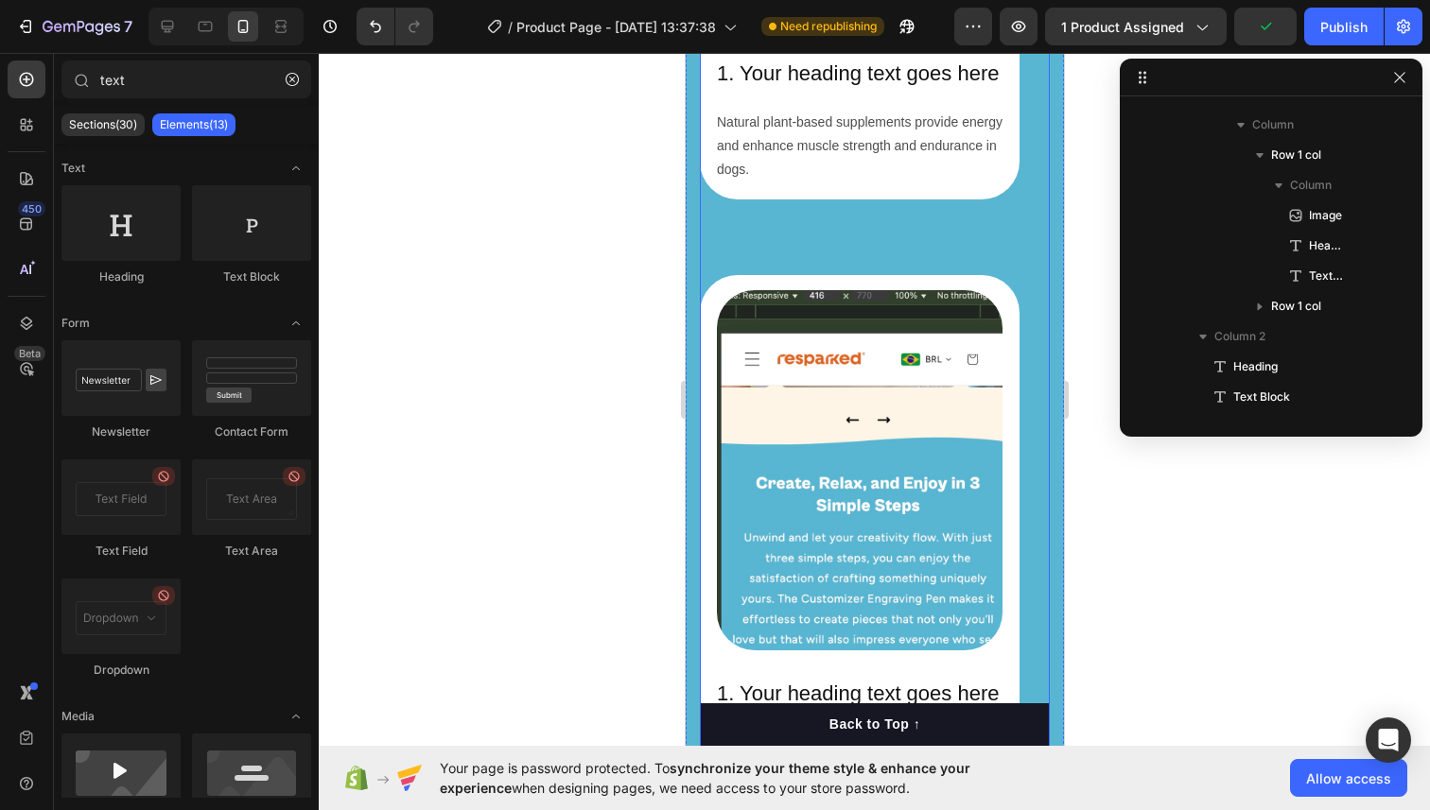
click at [704, 287] on div "Image 1. Your heading text goes here Heading Natural plant-based supplements pr…" at bounding box center [859, 237] width 320 height 1165
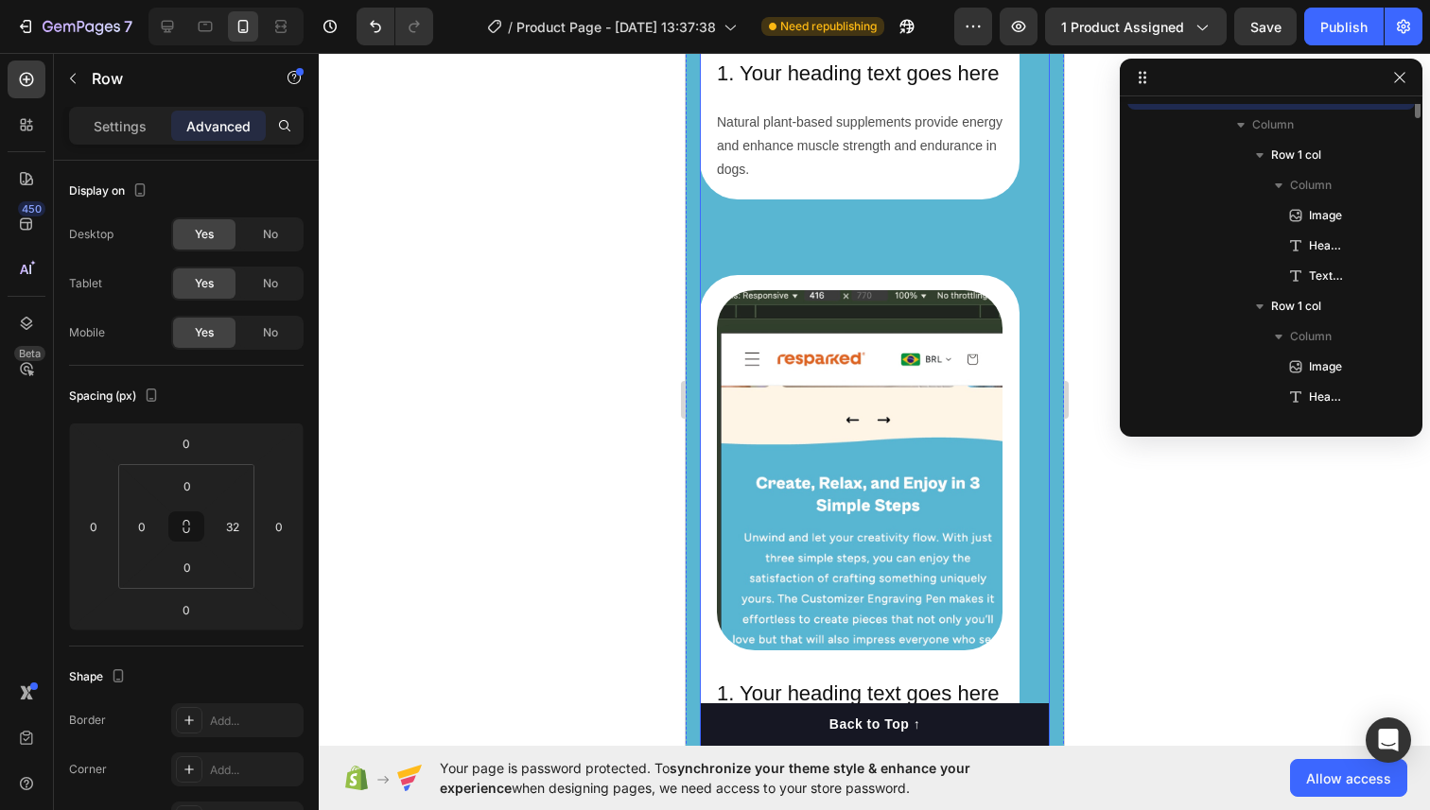
scroll to position [236, 0]
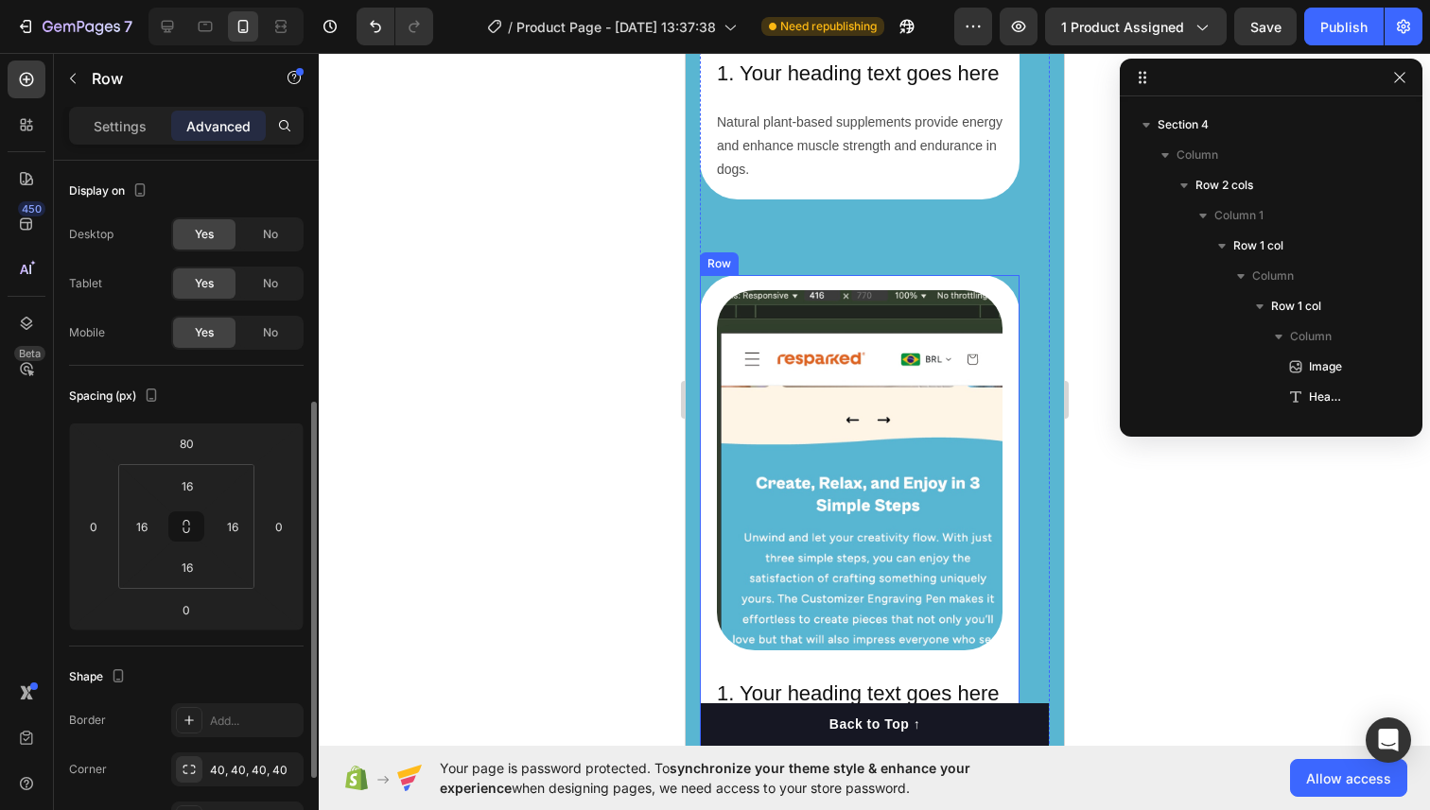
click at [711, 300] on div "Image 1. Your heading text goes here Heading Natural plant-based supplements pr…" at bounding box center [859, 547] width 320 height 545
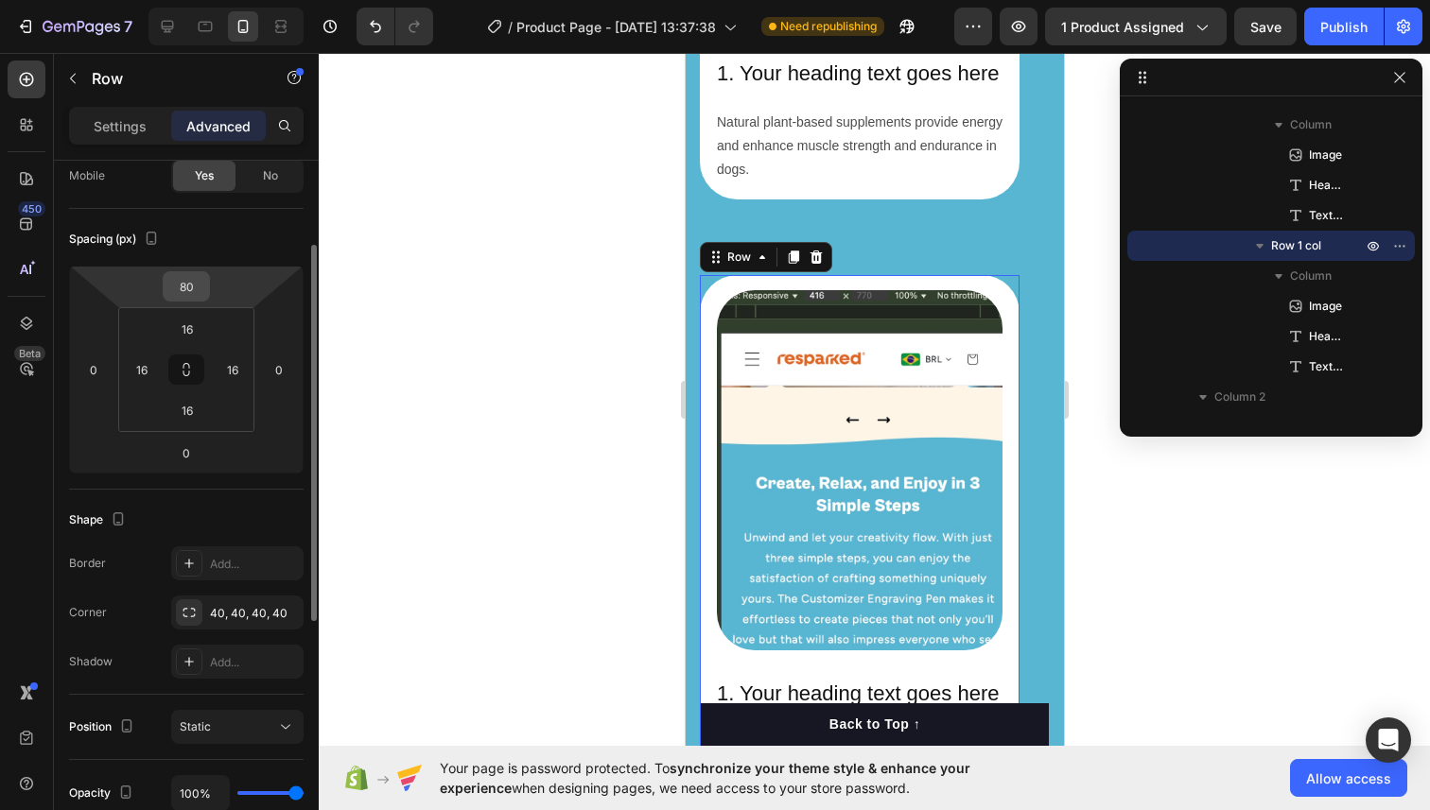
click at [197, 283] on input "80" at bounding box center [186, 286] width 38 height 28
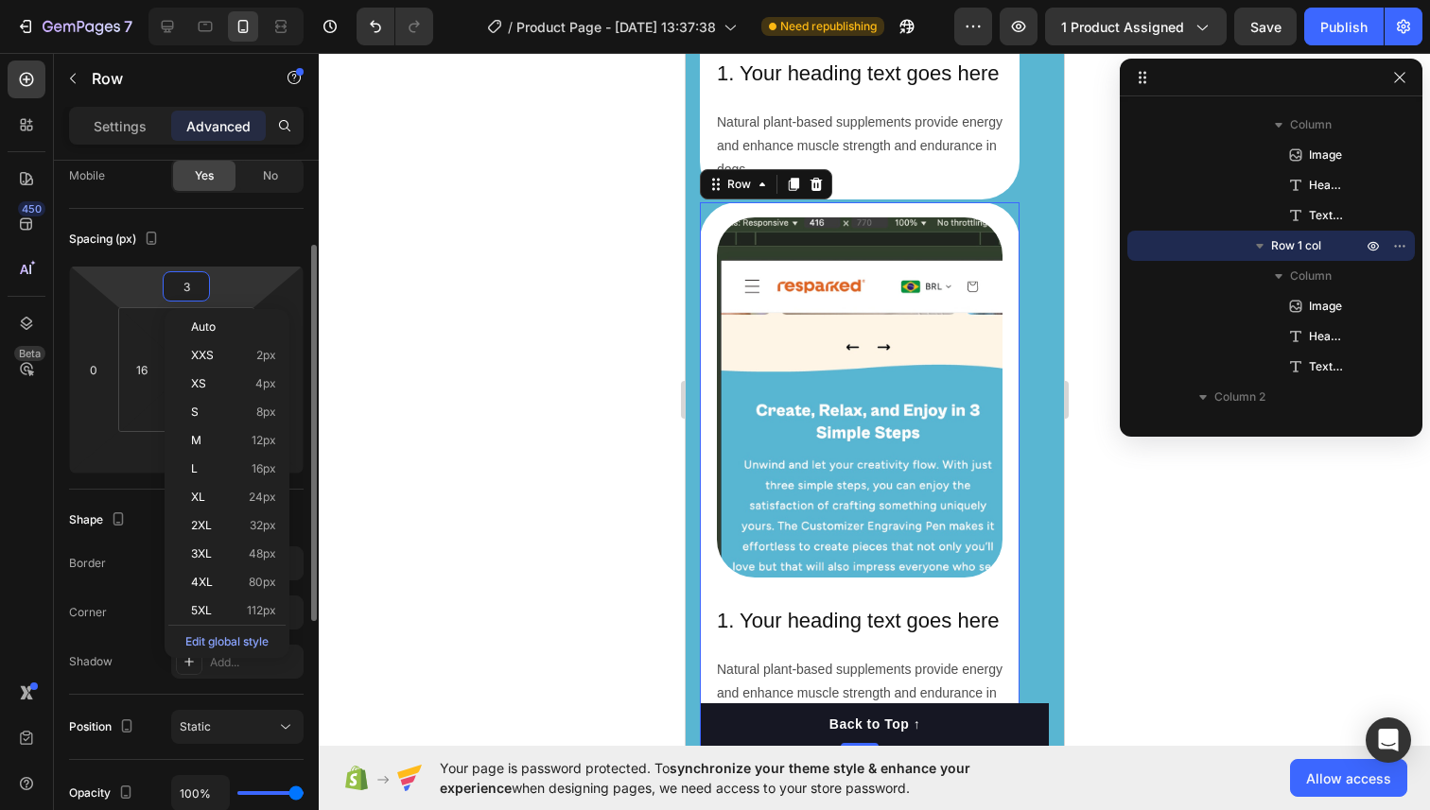
type input "30"
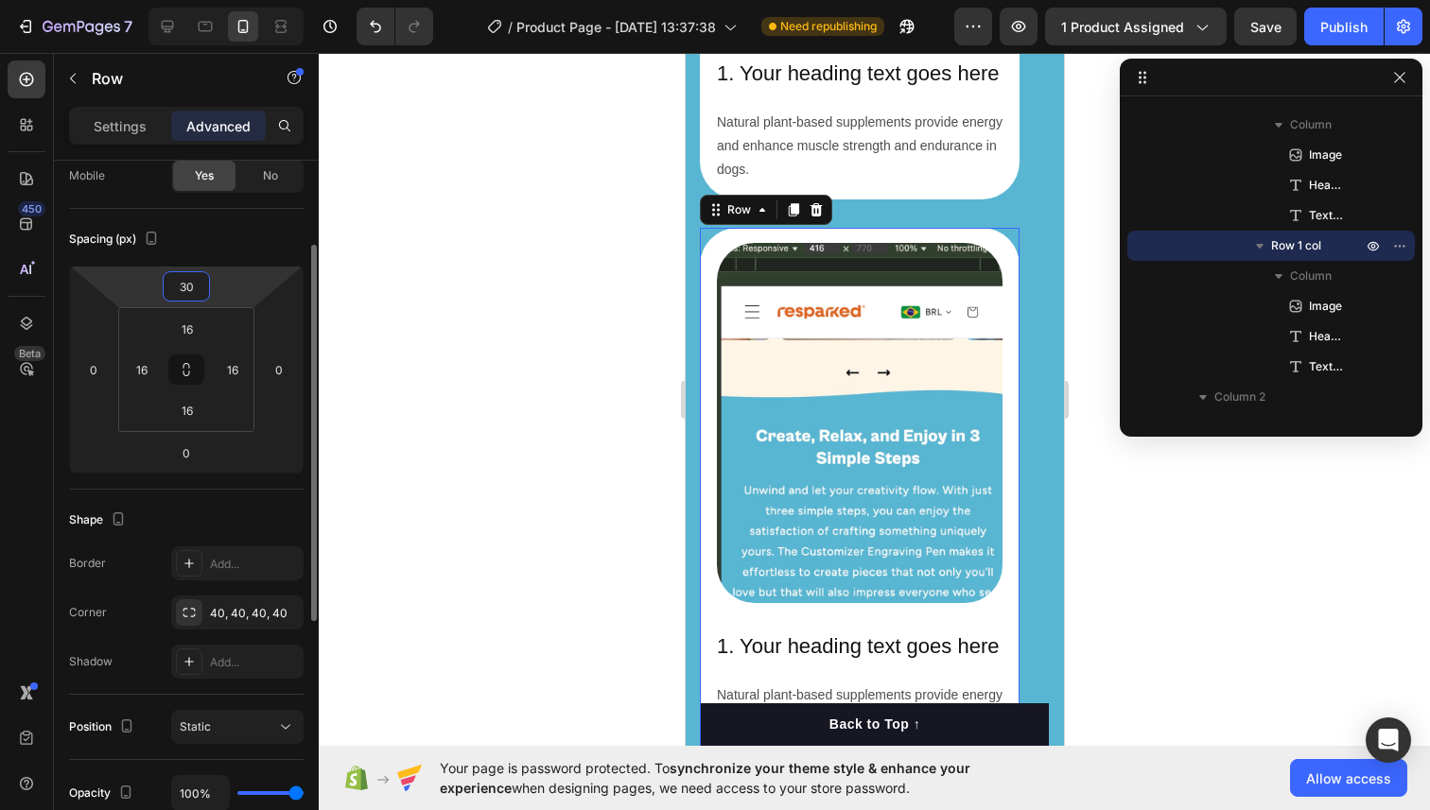
click at [419, 269] on div at bounding box center [874, 431] width 1111 height 757
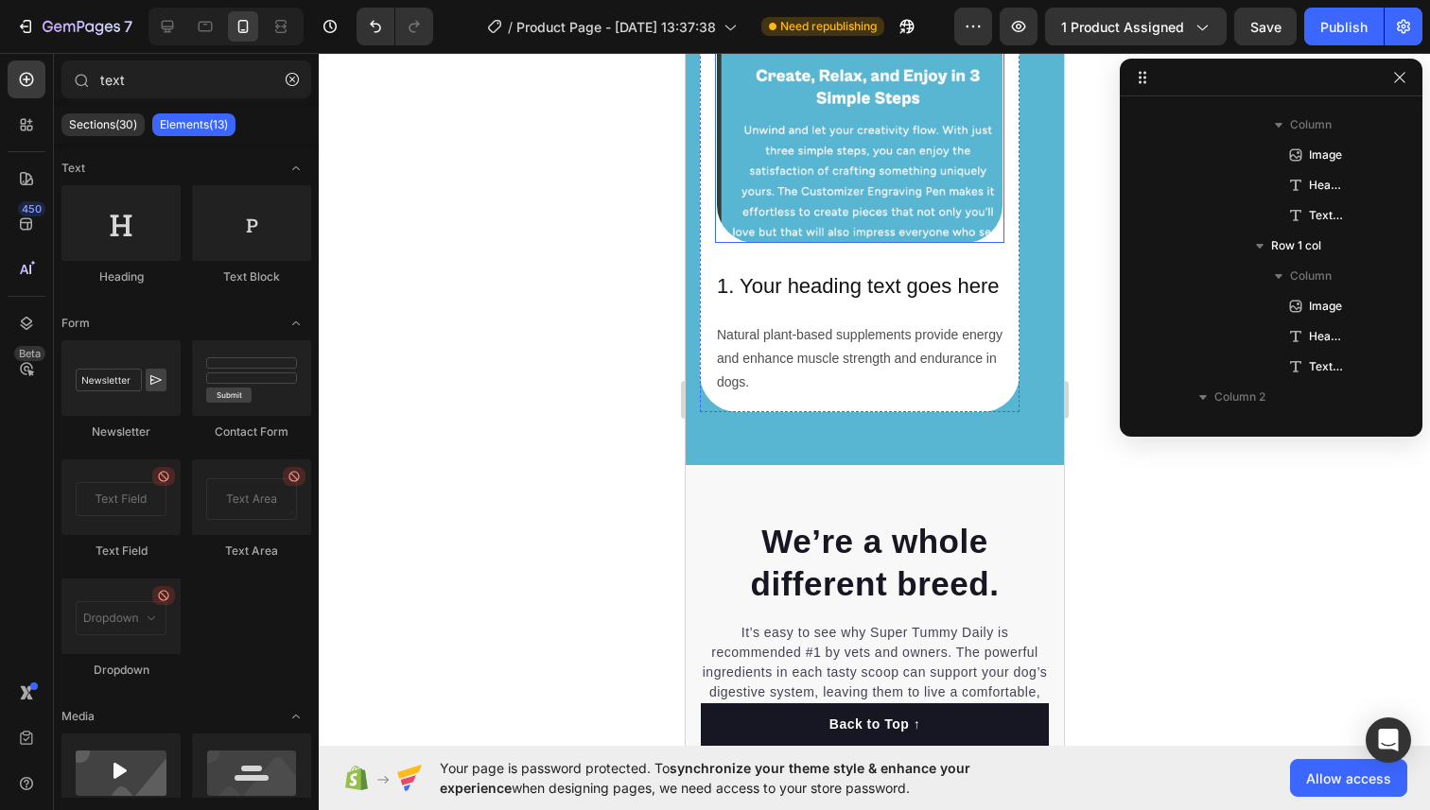
scroll to position [3253, 0]
